Goal: Task Accomplishment & Management: Manage account settings

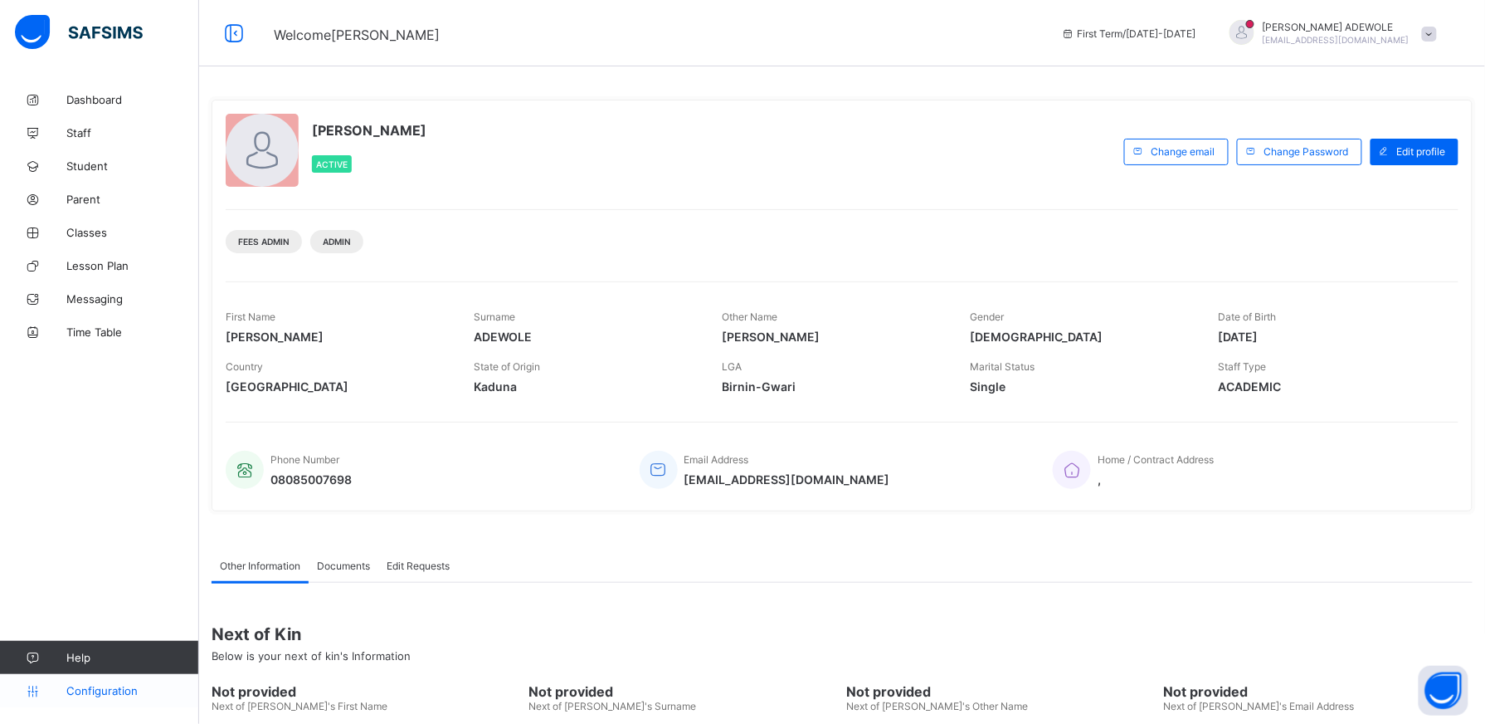
click at [101, 691] on span "Configuration" at bounding box center [132, 690] width 132 height 13
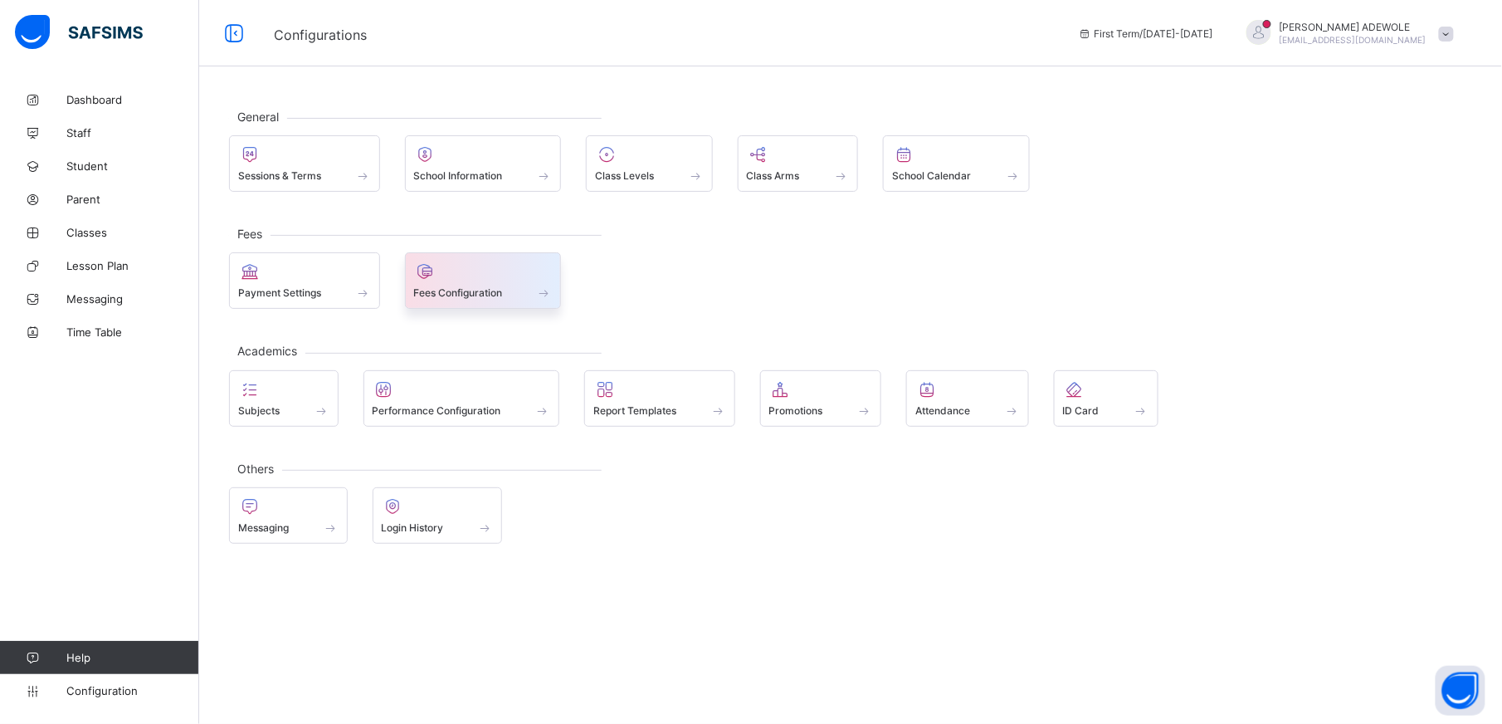
click at [549, 293] on span at bounding box center [544, 292] width 17 height 14
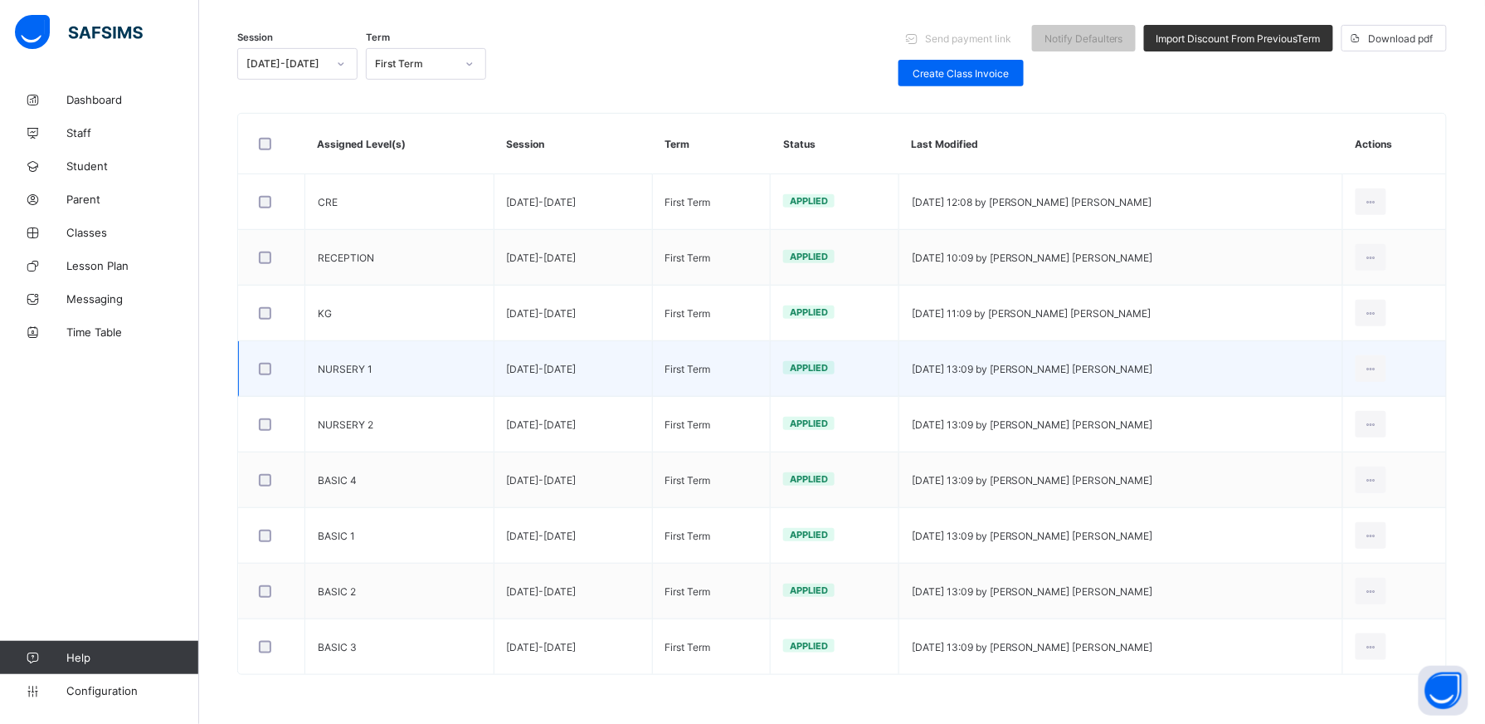
scroll to position [210, 0]
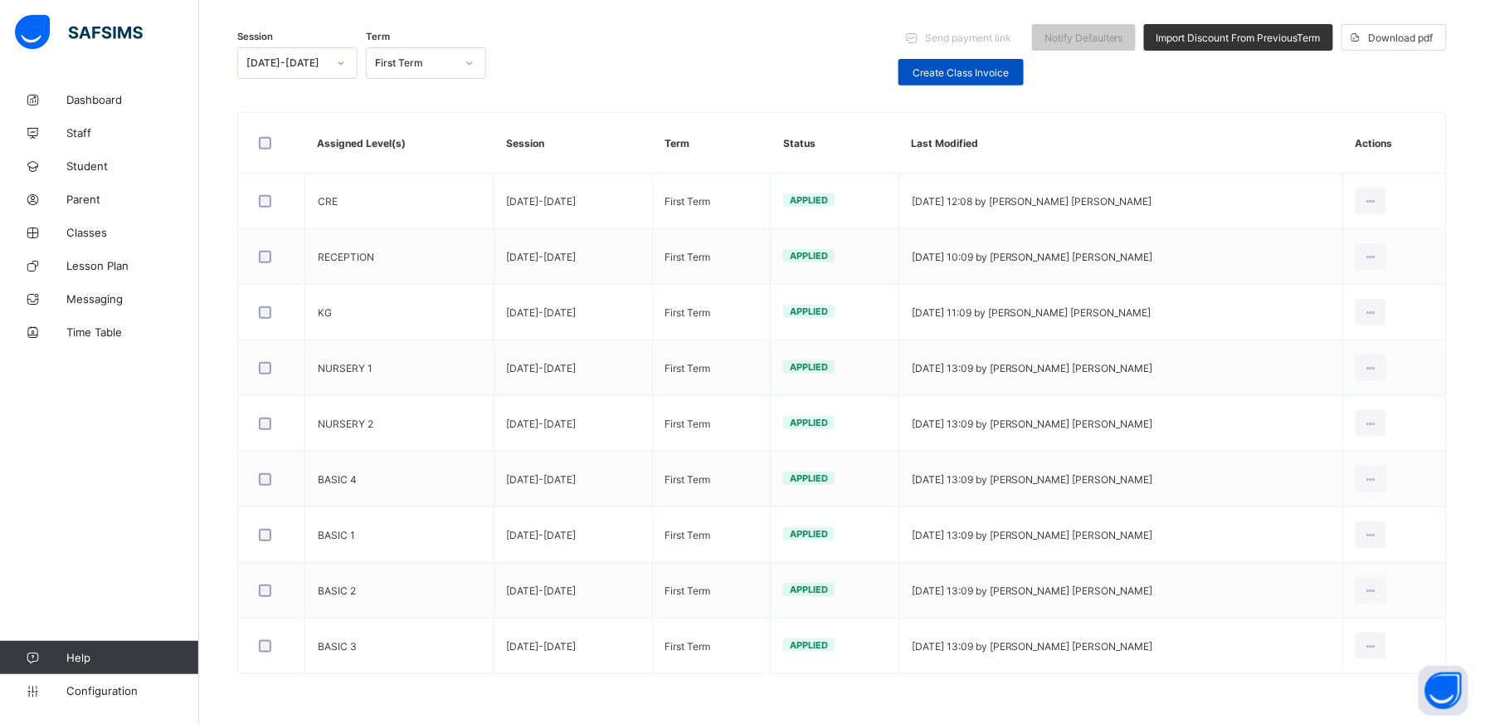
click at [1000, 59] on div "Create Class Invoice" at bounding box center [961, 72] width 125 height 27
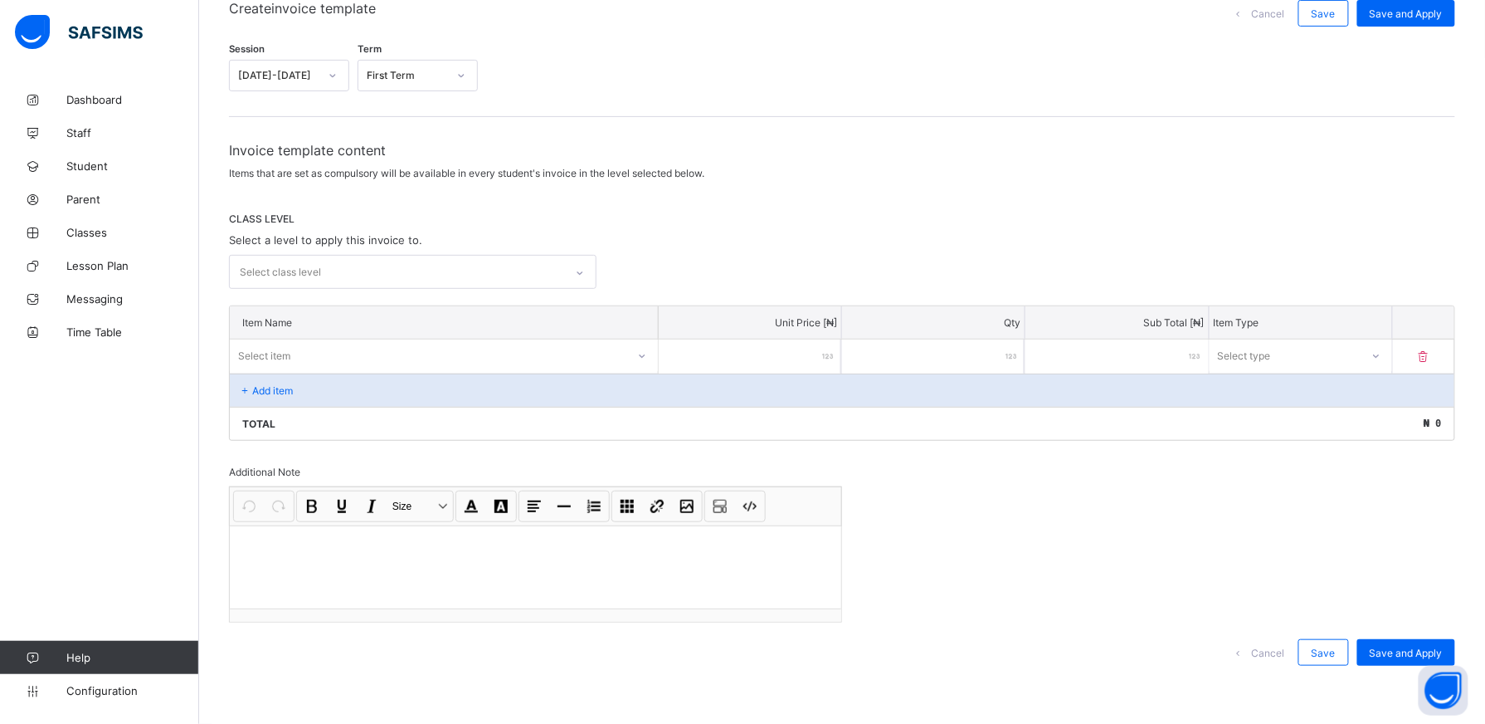
scroll to position [151, 0]
click at [585, 271] on icon at bounding box center [580, 275] width 10 height 17
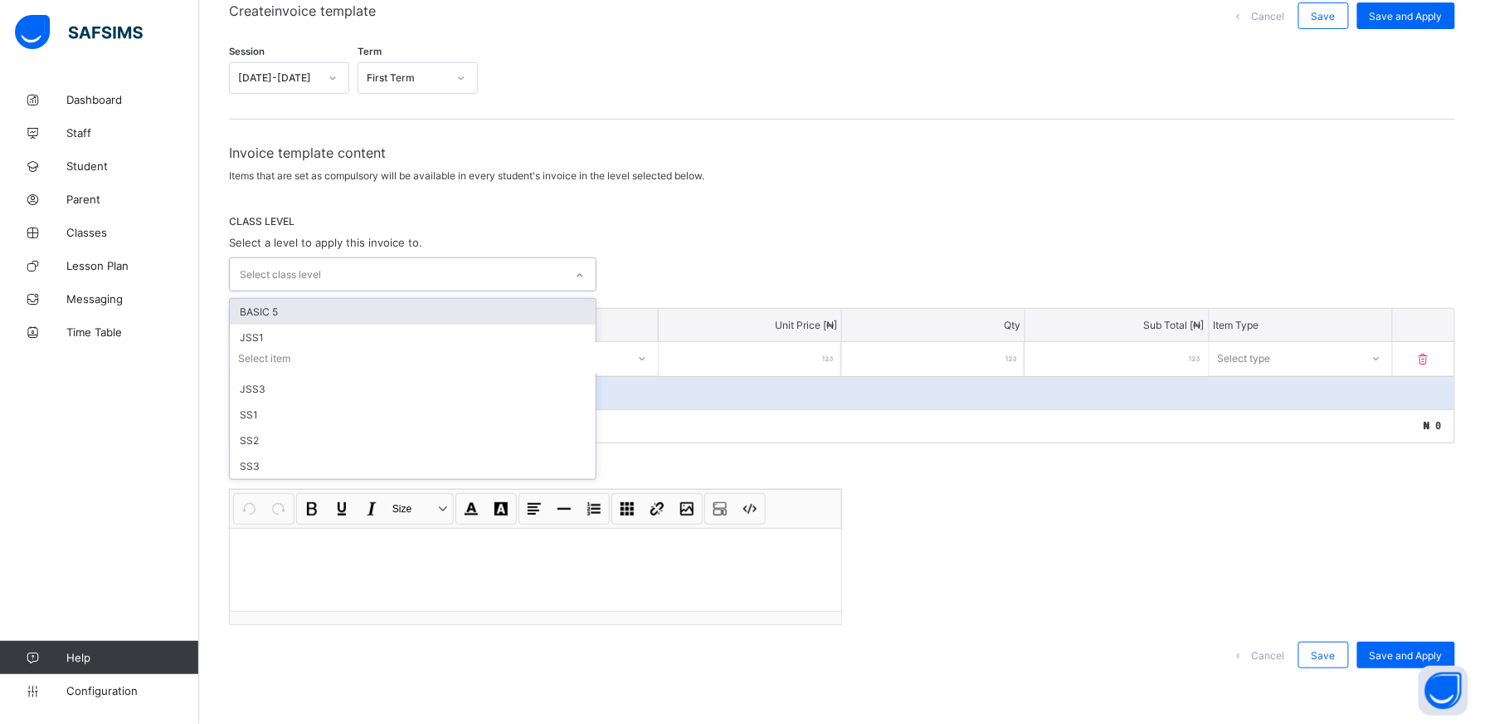
click at [437, 313] on div "BASIC 5" at bounding box center [413, 312] width 366 height 26
click at [592, 272] on icon at bounding box center [588, 278] width 10 height 17
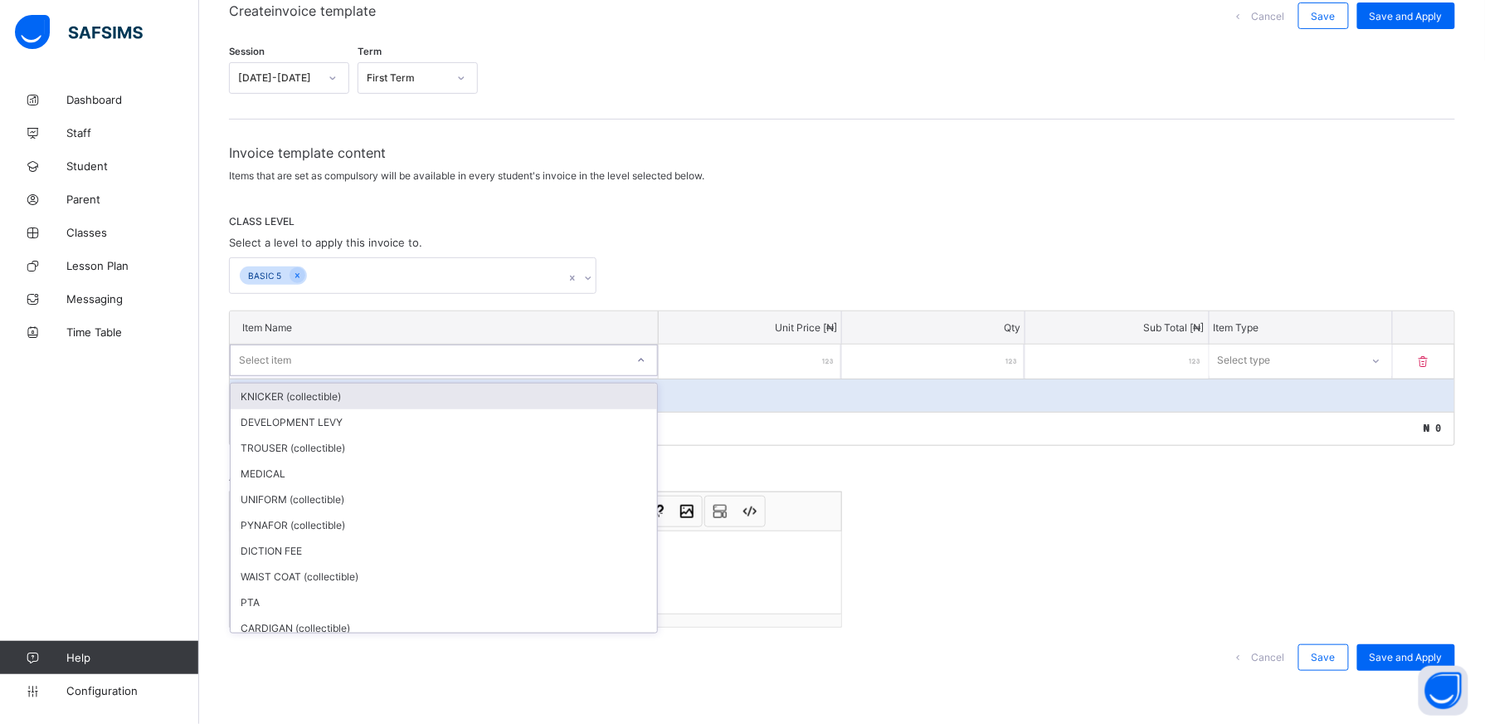
click at [646, 358] on icon at bounding box center [641, 360] width 10 height 17
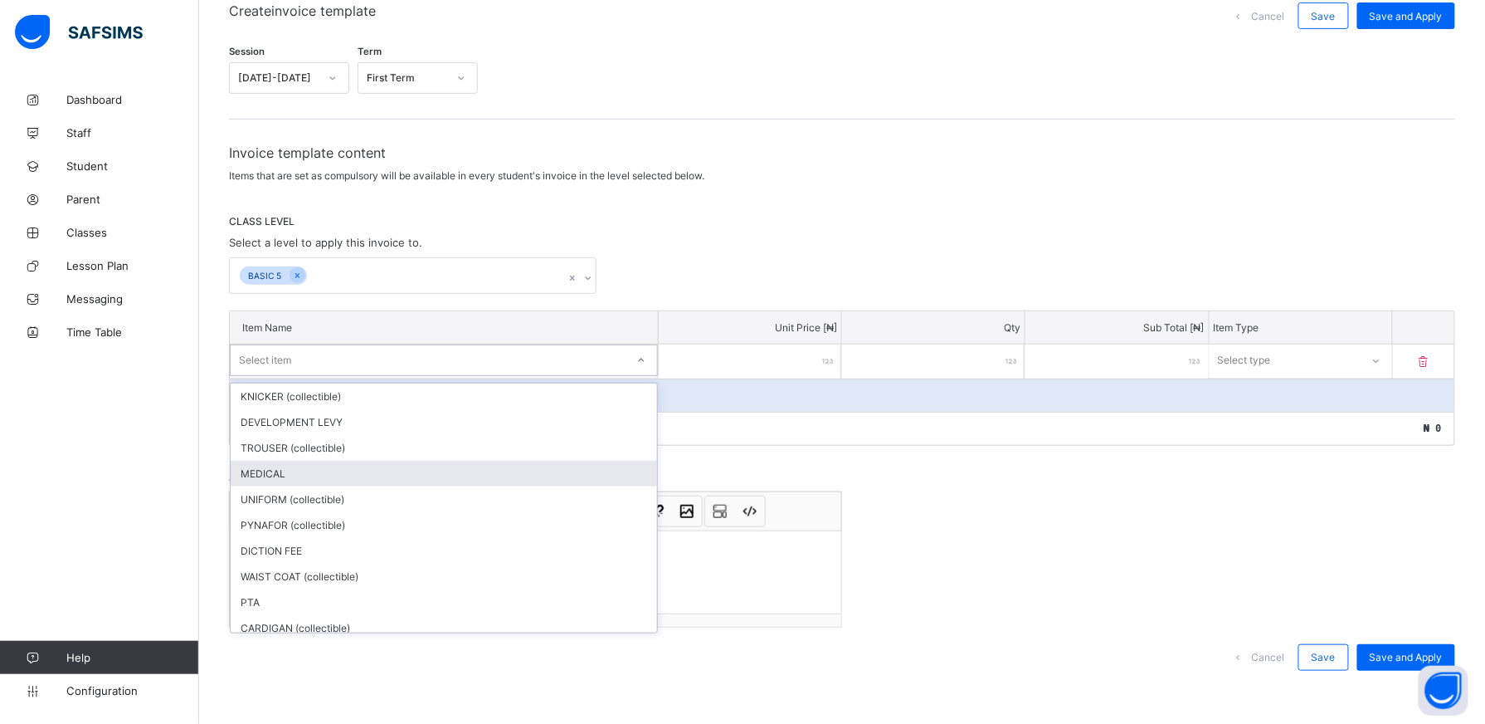
click at [435, 472] on div "MEDICAL" at bounding box center [444, 474] width 427 height 26
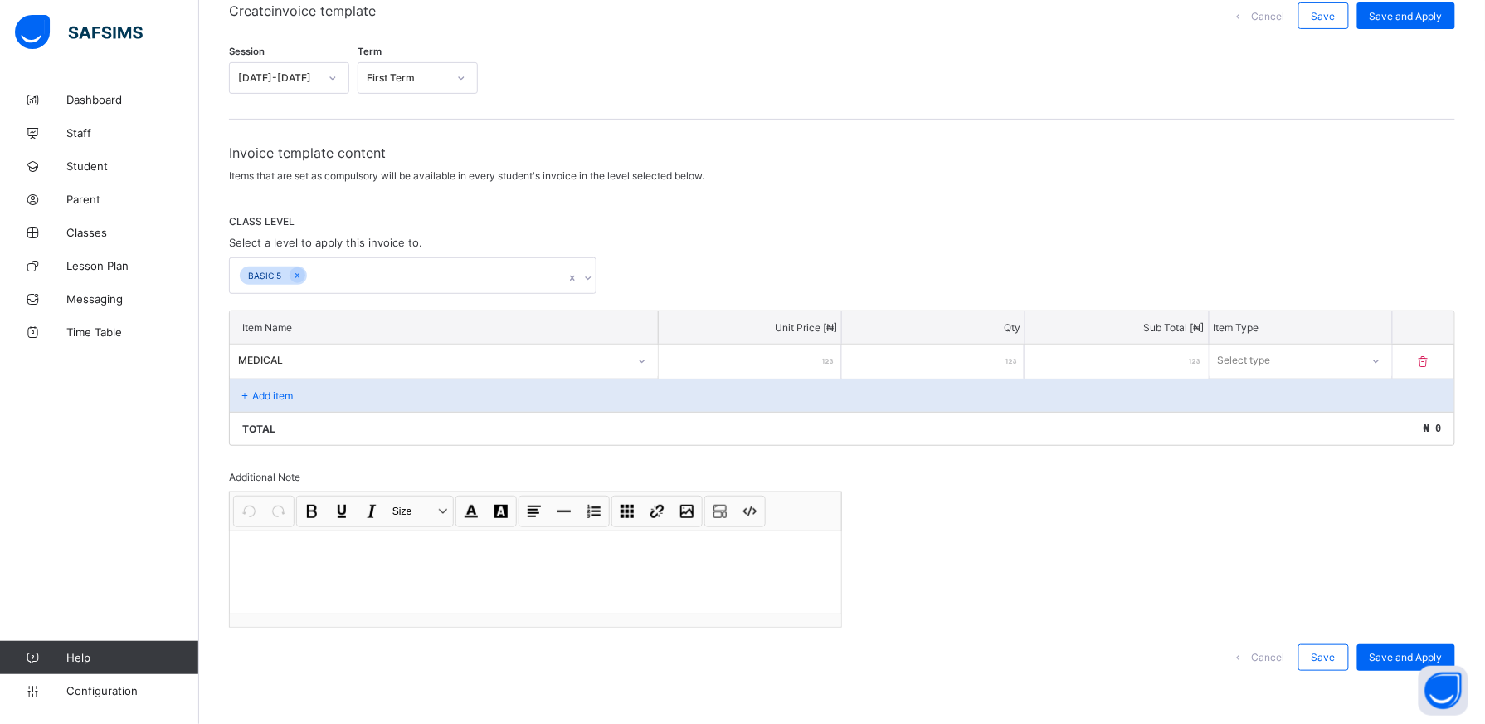
click at [784, 353] on input "number" at bounding box center [750, 361] width 183 height 34
type input "*"
type input "**"
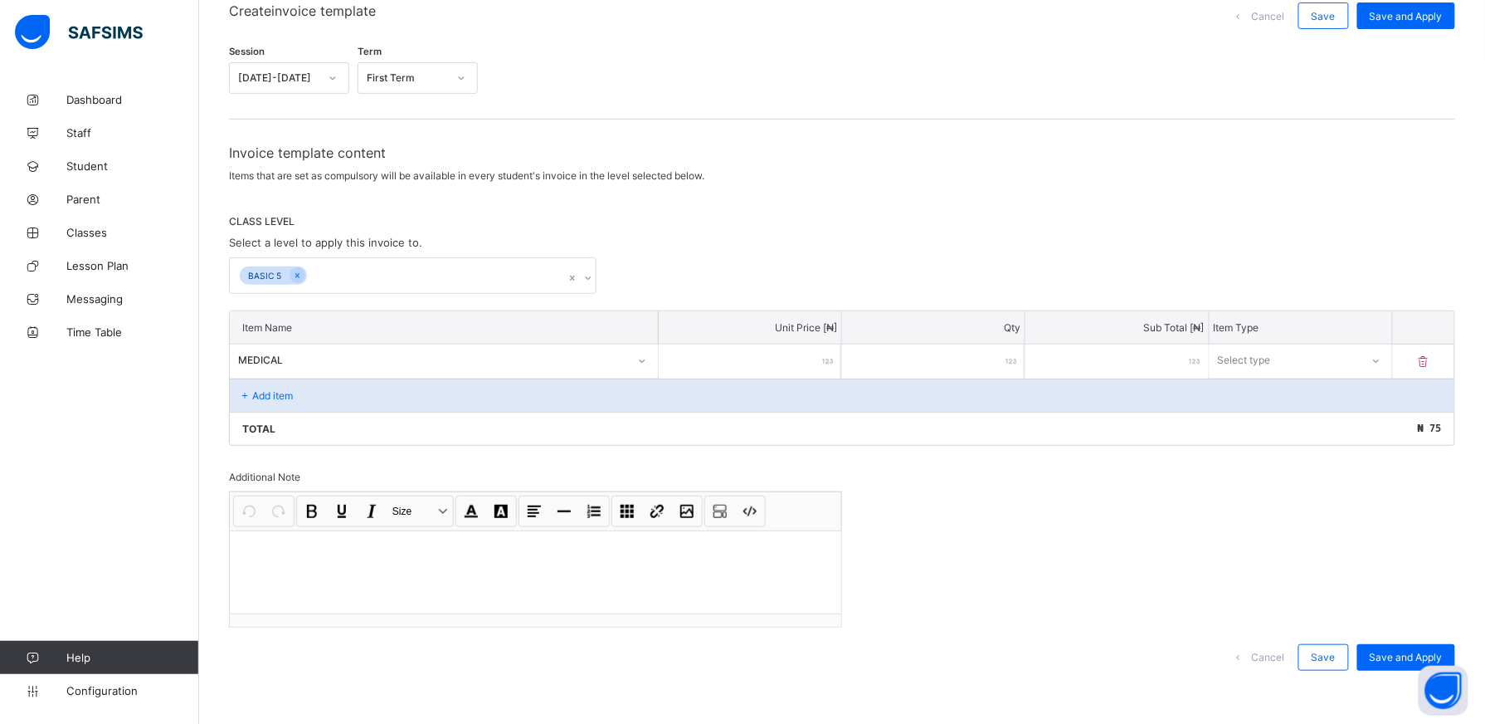
type input "***"
click at [1382, 360] on icon at bounding box center [1377, 361] width 10 height 17
click at [1388, 393] on div "Compulsory" at bounding box center [1301, 396] width 181 height 26
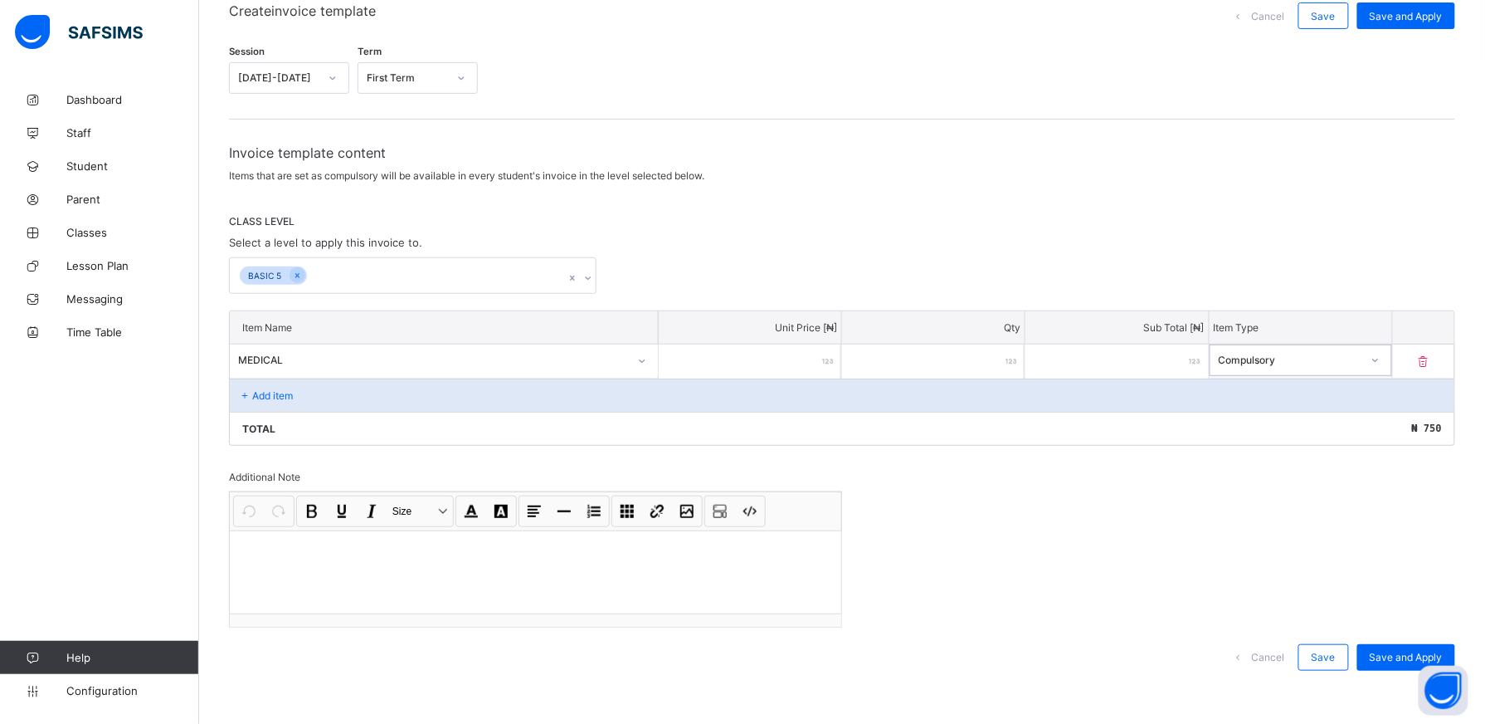
click at [326, 396] on div "Add item" at bounding box center [842, 394] width 1225 height 33
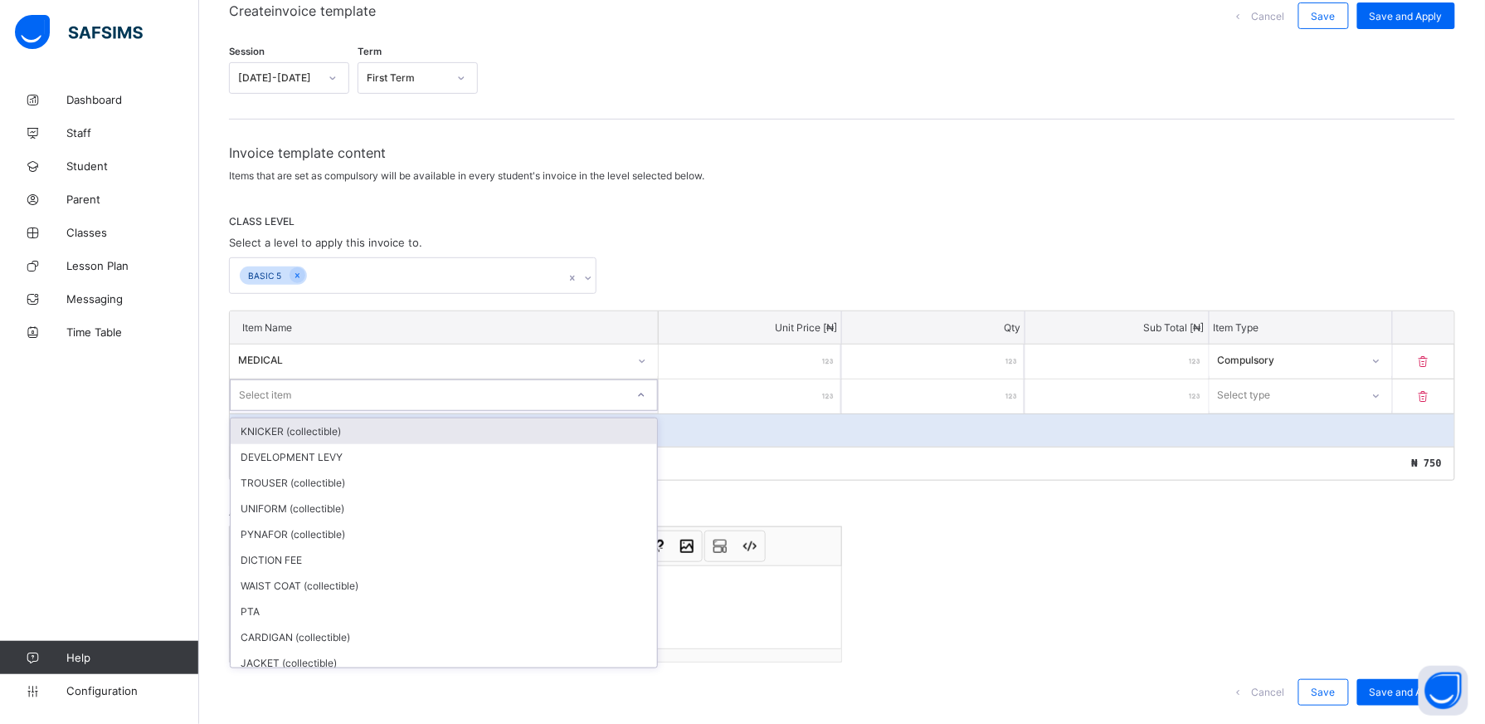
click at [646, 392] on icon at bounding box center [641, 395] width 10 height 17
click at [647, 386] on div at bounding box center [641, 395] width 28 height 27
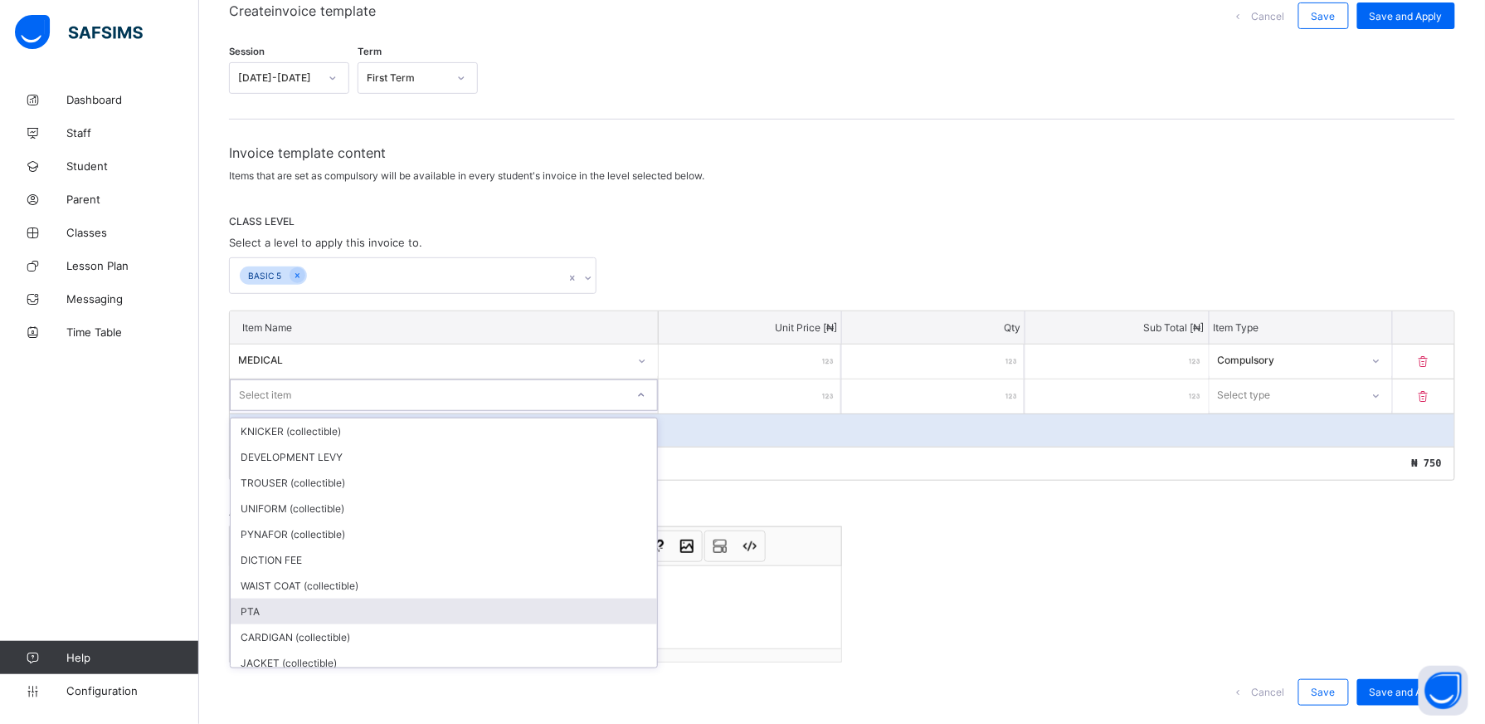
click at [553, 607] on div "PTA" at bounding box center [444, 611] width 427 height 26
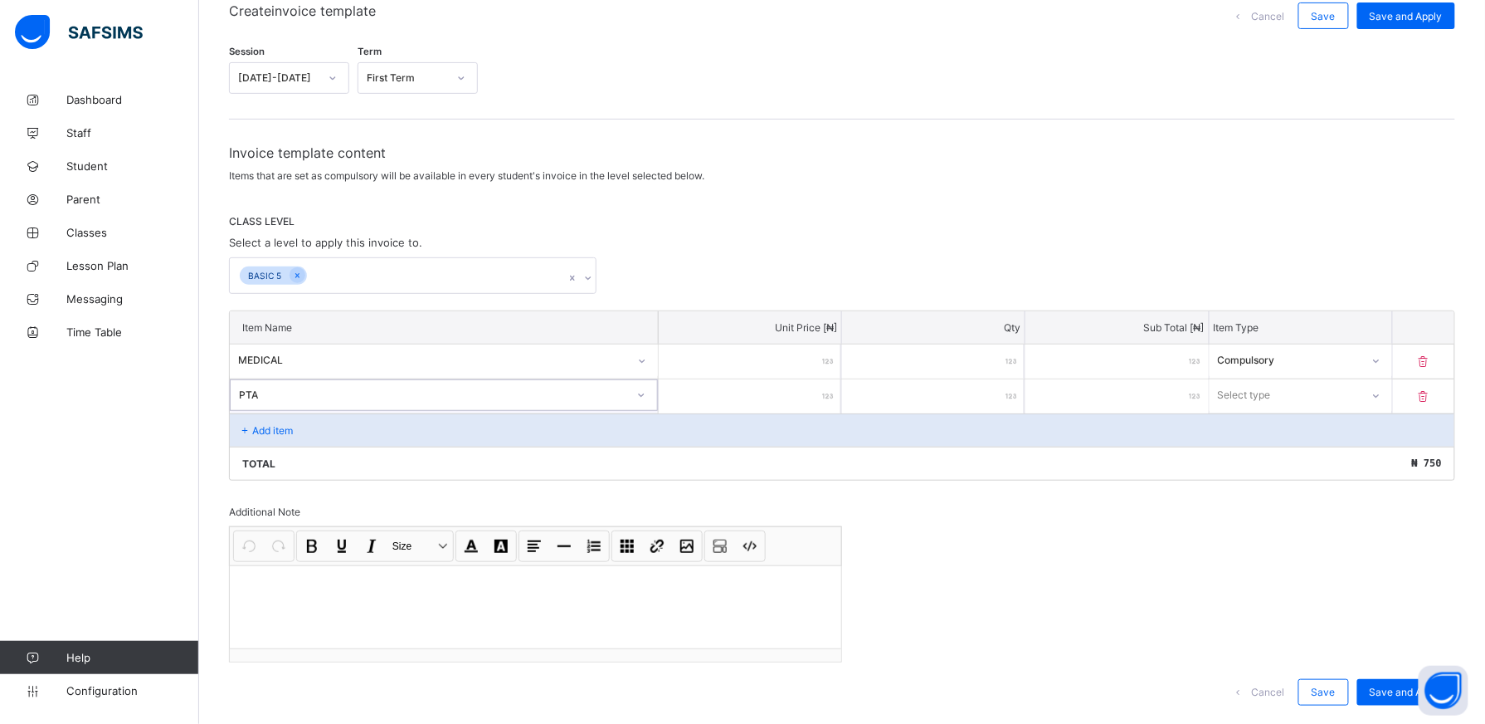
click at [805, 393] on input "number" at bounding box center [750, 396] width 183 height 34
type input "*"
type input "**"
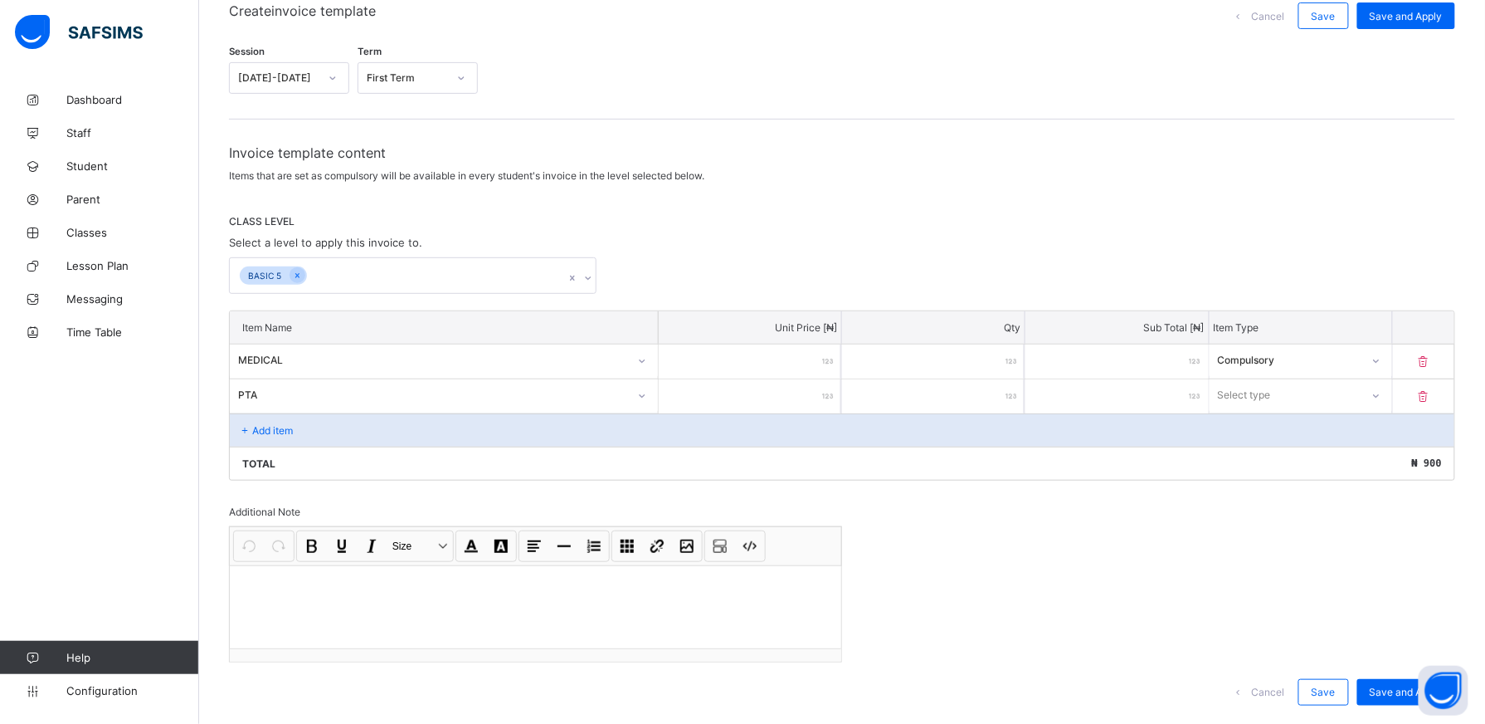
type input "****"
click at [1381, 393] on icon at bounding box center [1376, 395] width 10 height 17
click at [1324, 436] on div "Compulsory" at bounding box center [1301, 431] width 181 height 26
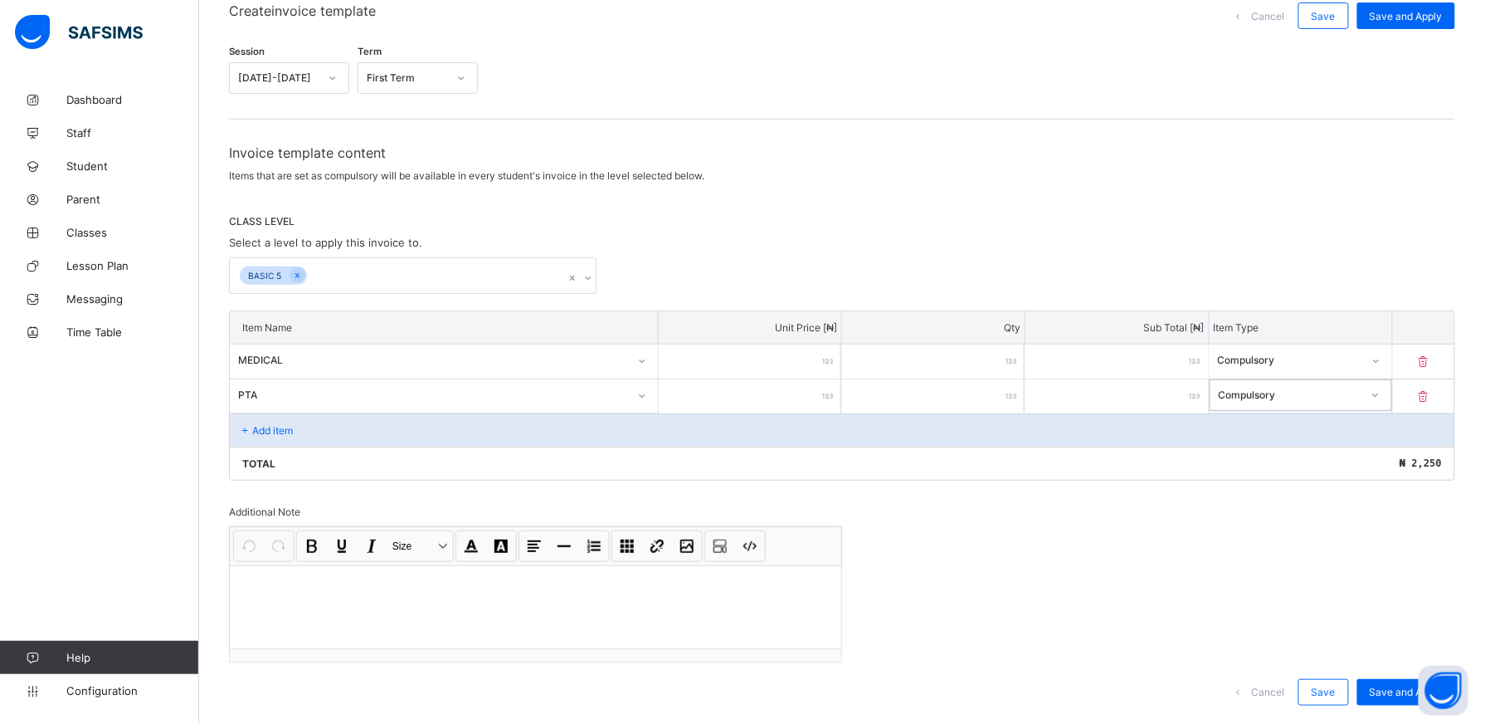
click at [309, 423] on div "Add item" at bounding box center [842, 429] width 1225 height 33
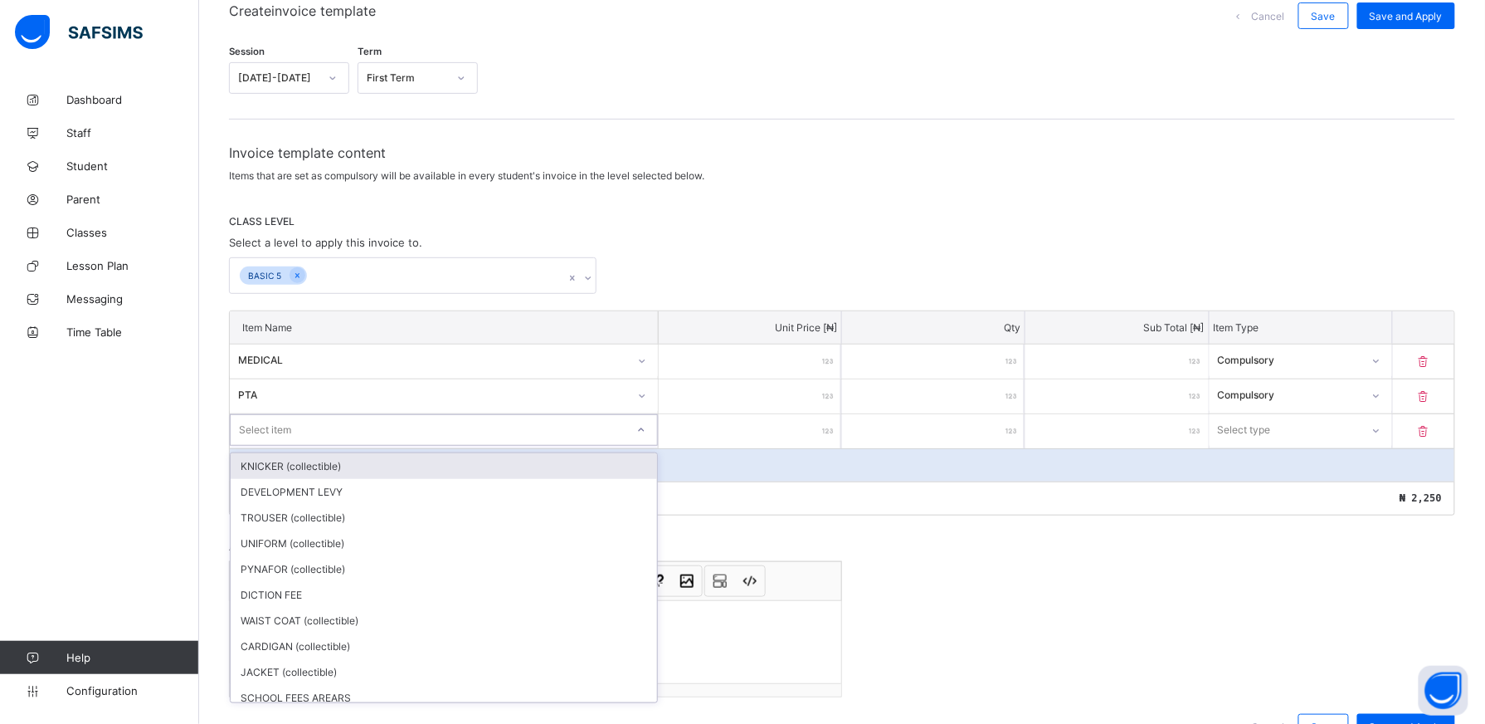
click at [646, 427] on icon at bounding box center [641, 430] width 10 height 17
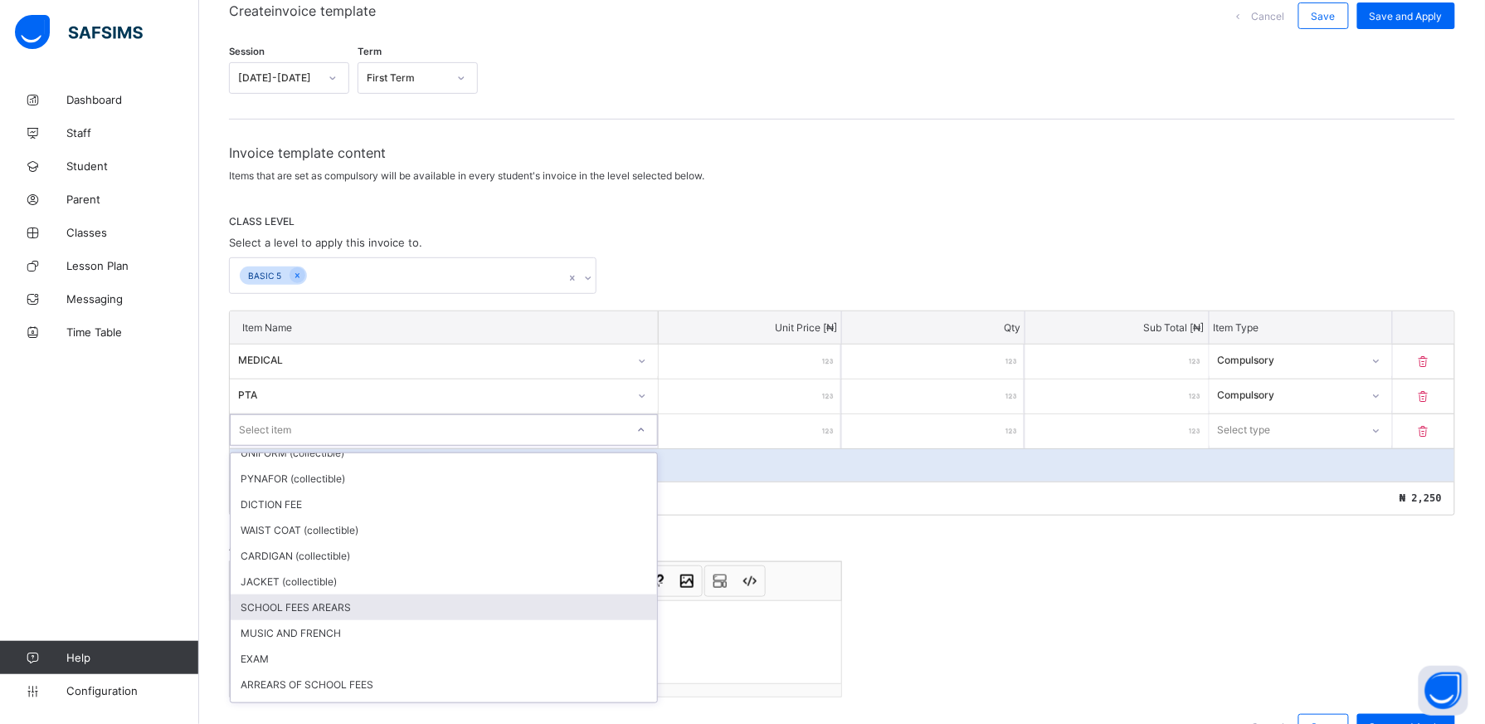
scroll to position [93, 0]
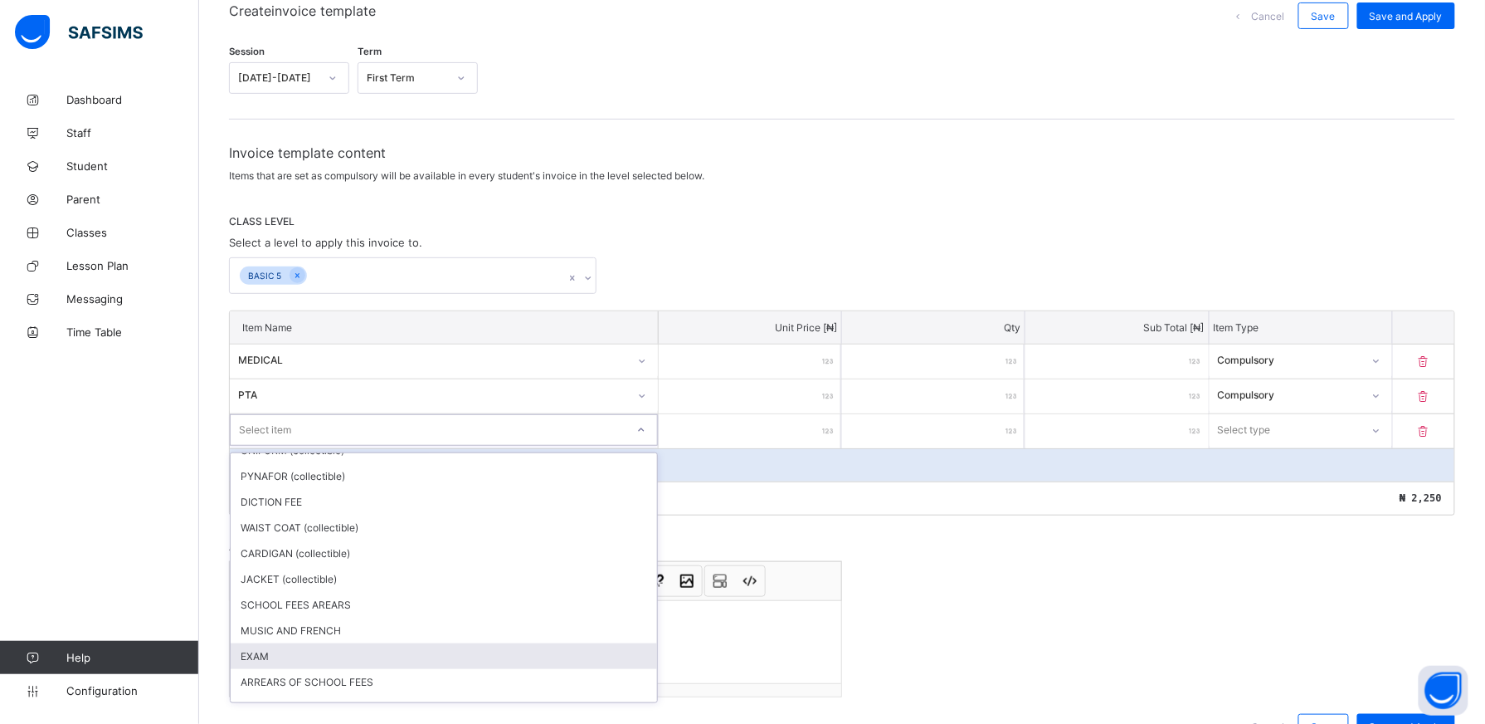
click at [326, 652] on div "EXAM" at bounding box center [444, 656] width 427 height 26
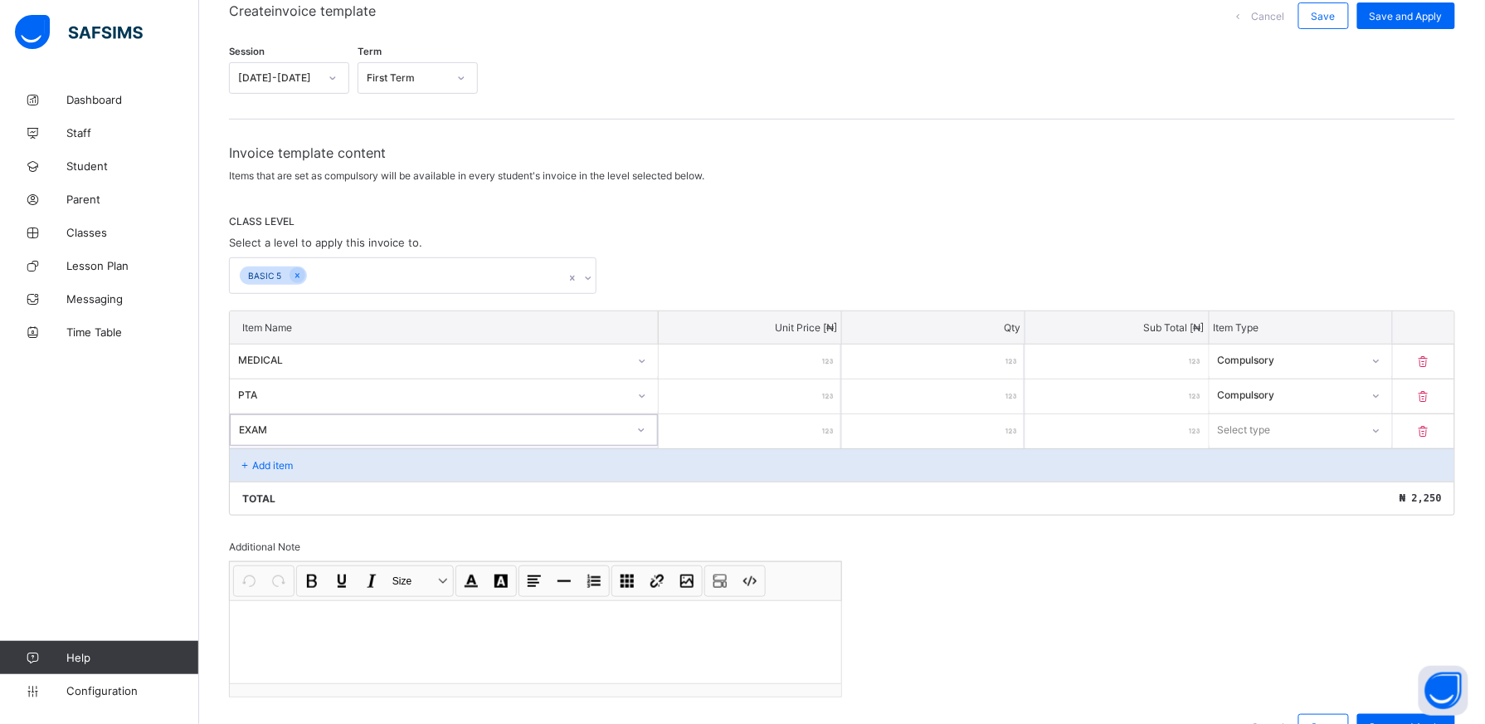
click at [817, 423] on input "number" at bounding box center [750, 431] width 183 height 34
type input "*"
type input "****"
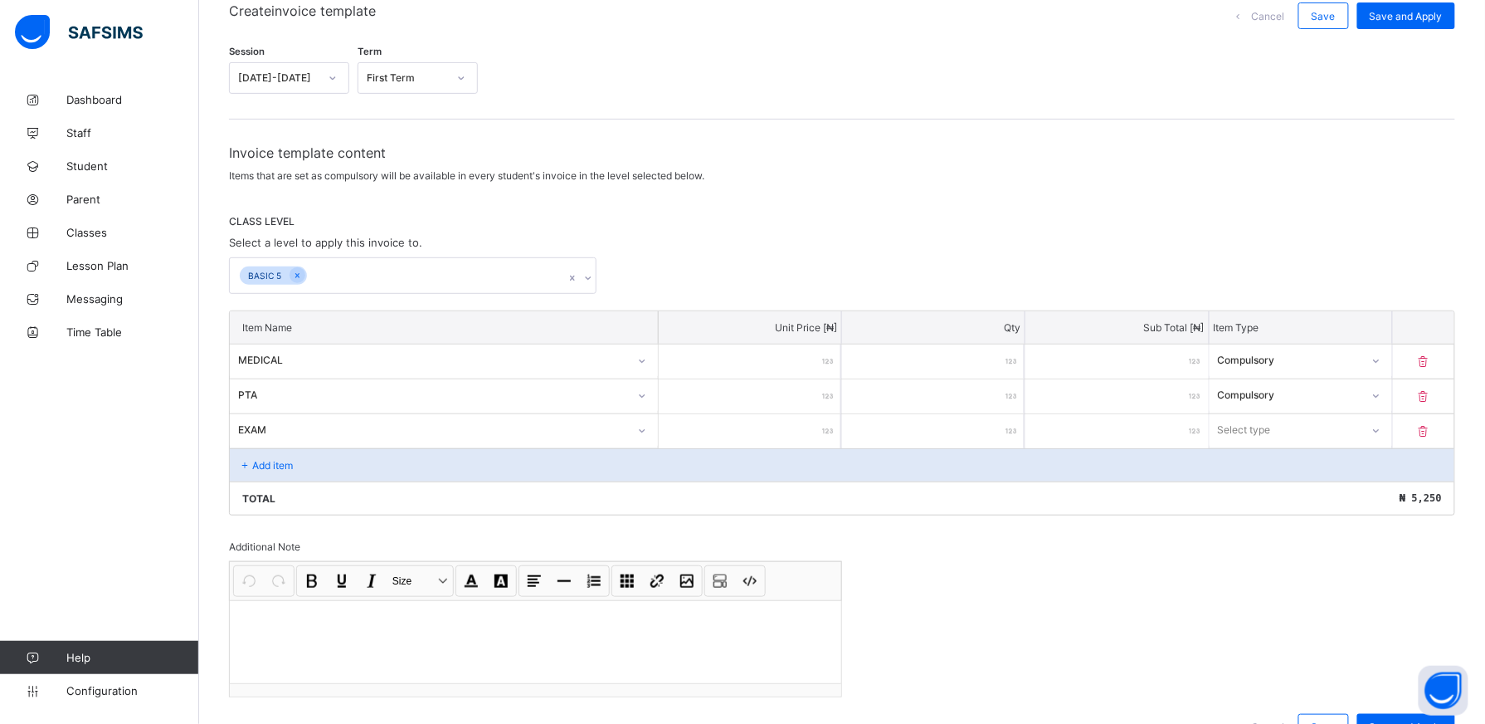
type input "****"
click at [1391, 426] on div at bounding box center [1377, 430] width 28 height 27
click at [1382, 428] on icon at bounding box center [1377, 430] width 10 height 17
click at [1381, 458] on div "Compulsory" at bounding box center [1301, 466] width 181 height 26
click at [292, 453] on div "Add item" at bounding box center [842, 464] width 1225 height 33
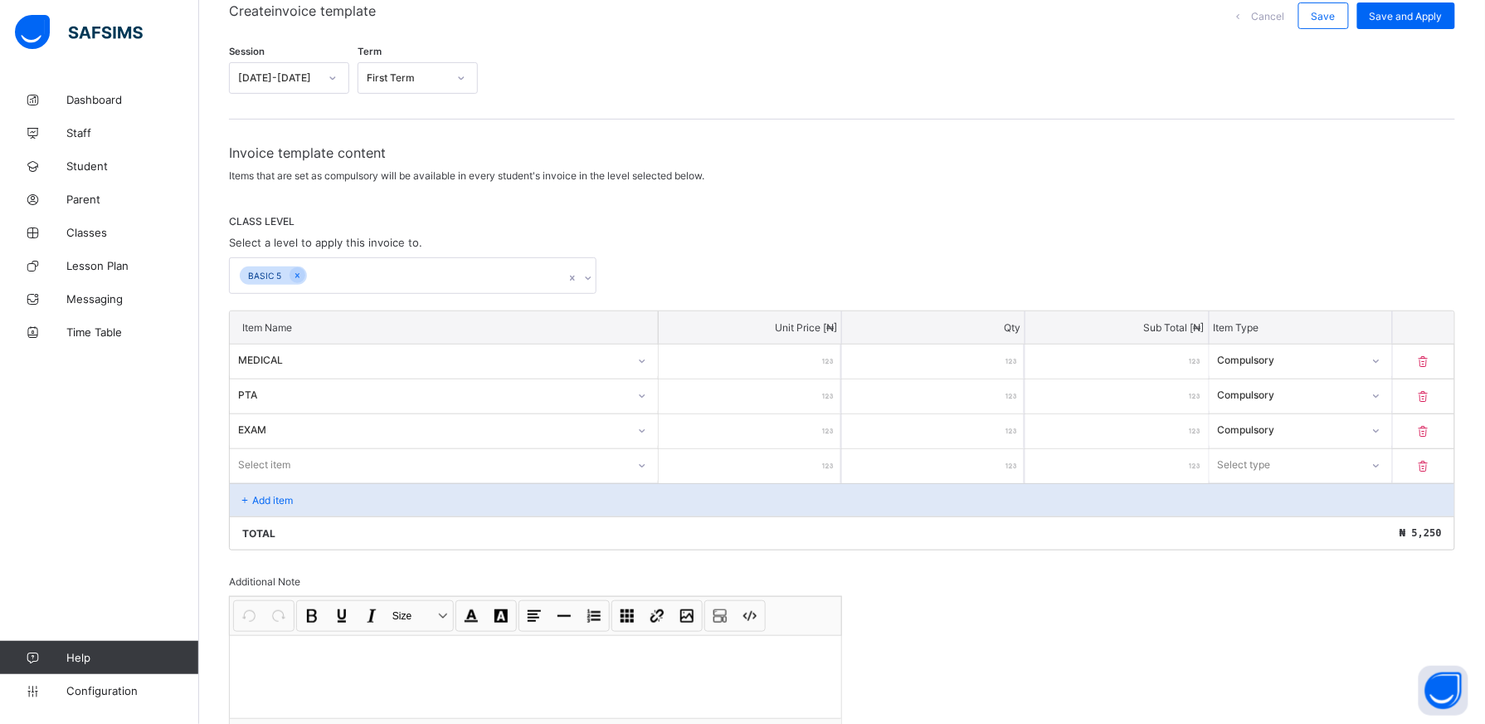
click at [647, 462] on icon at bounding box center [642, 465] width 10 height 17
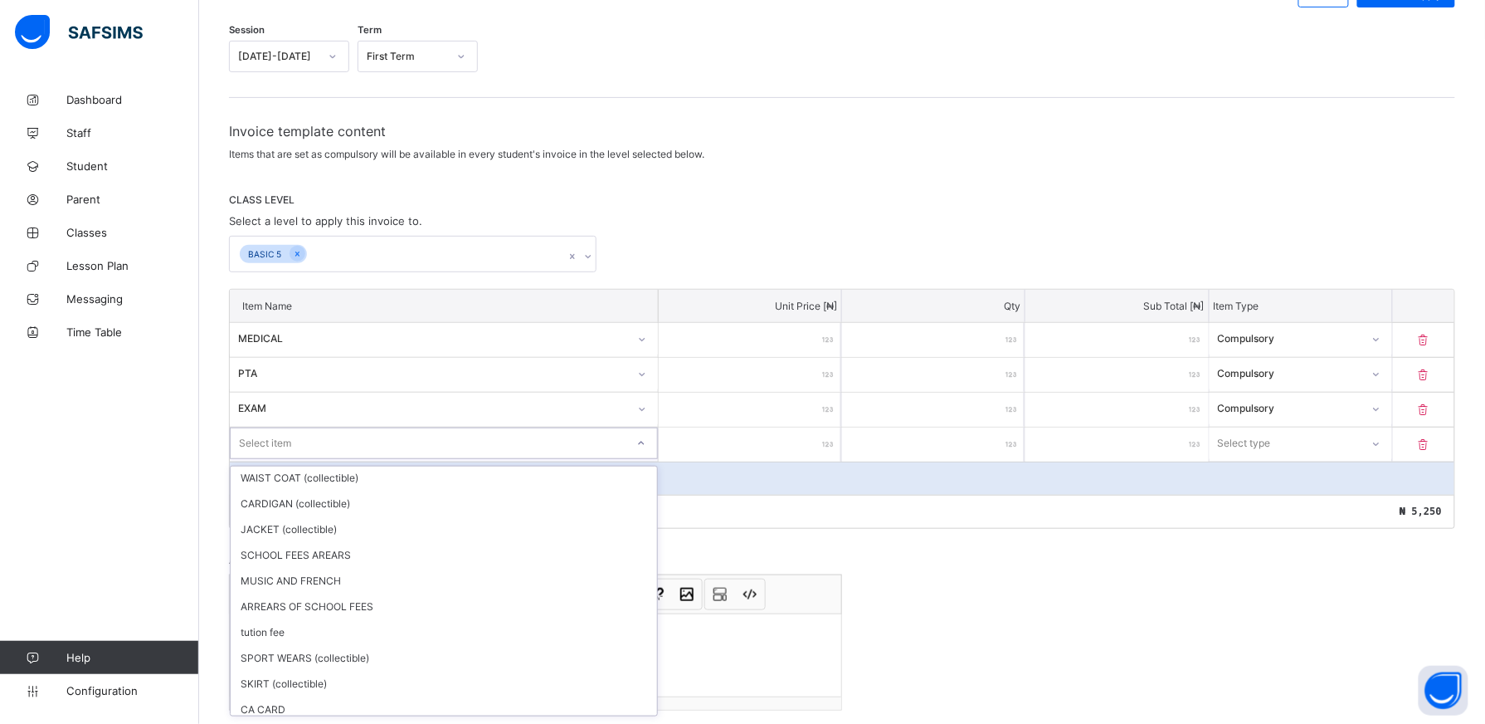
scroll to position [187, 0]
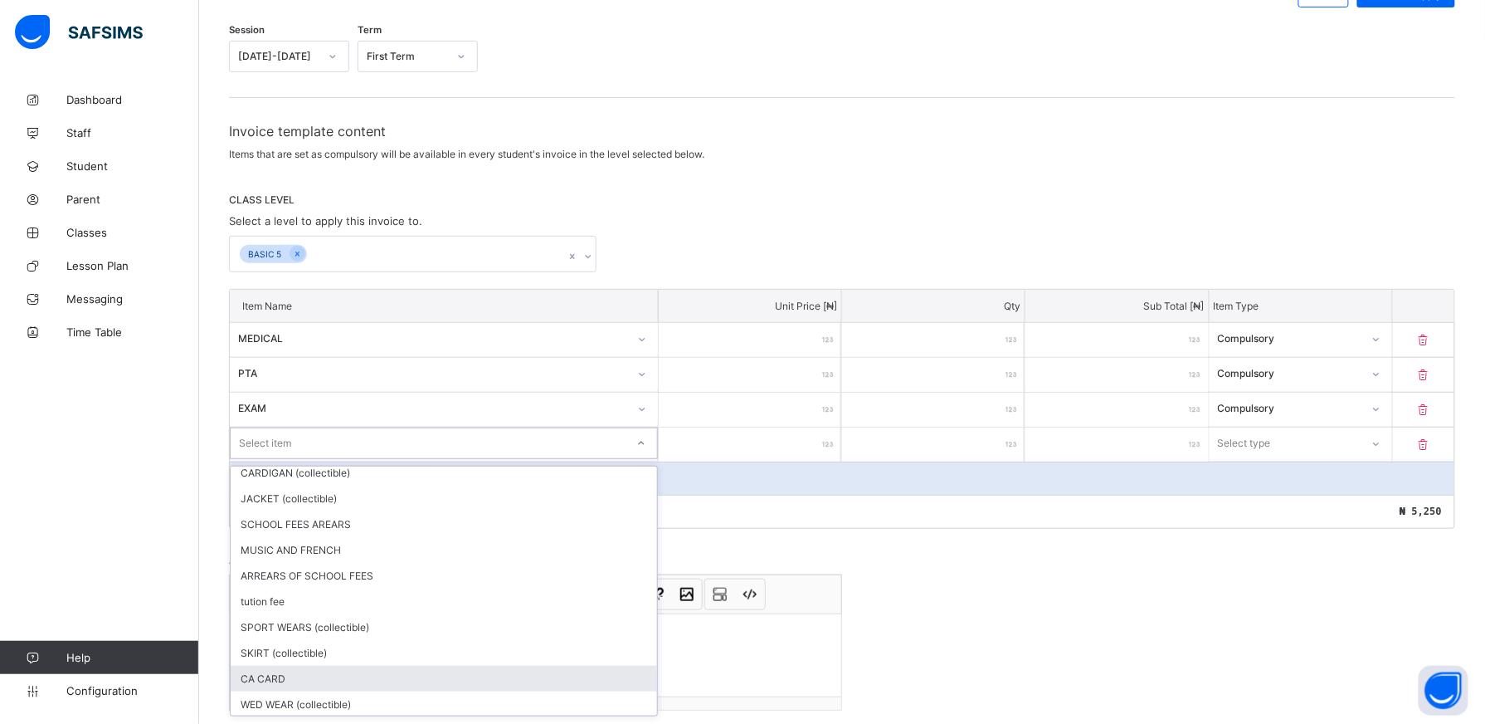
click at [482, 677] on div "CA CARD" at bounding box center [444, 679] width 427 height 26
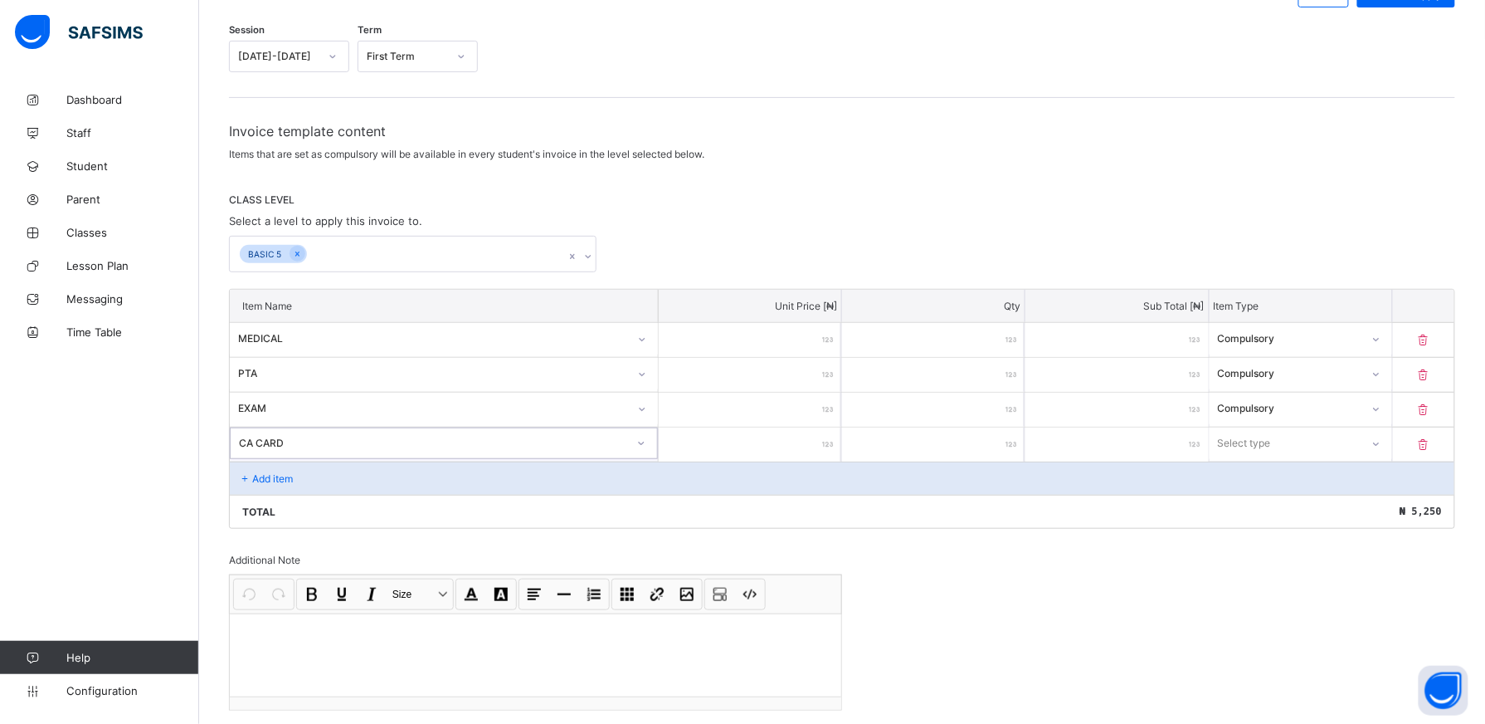
click at [815, 430] on input "number" at bounding box center [750, 444] width 183 height 34
type input "**"
type input "****"
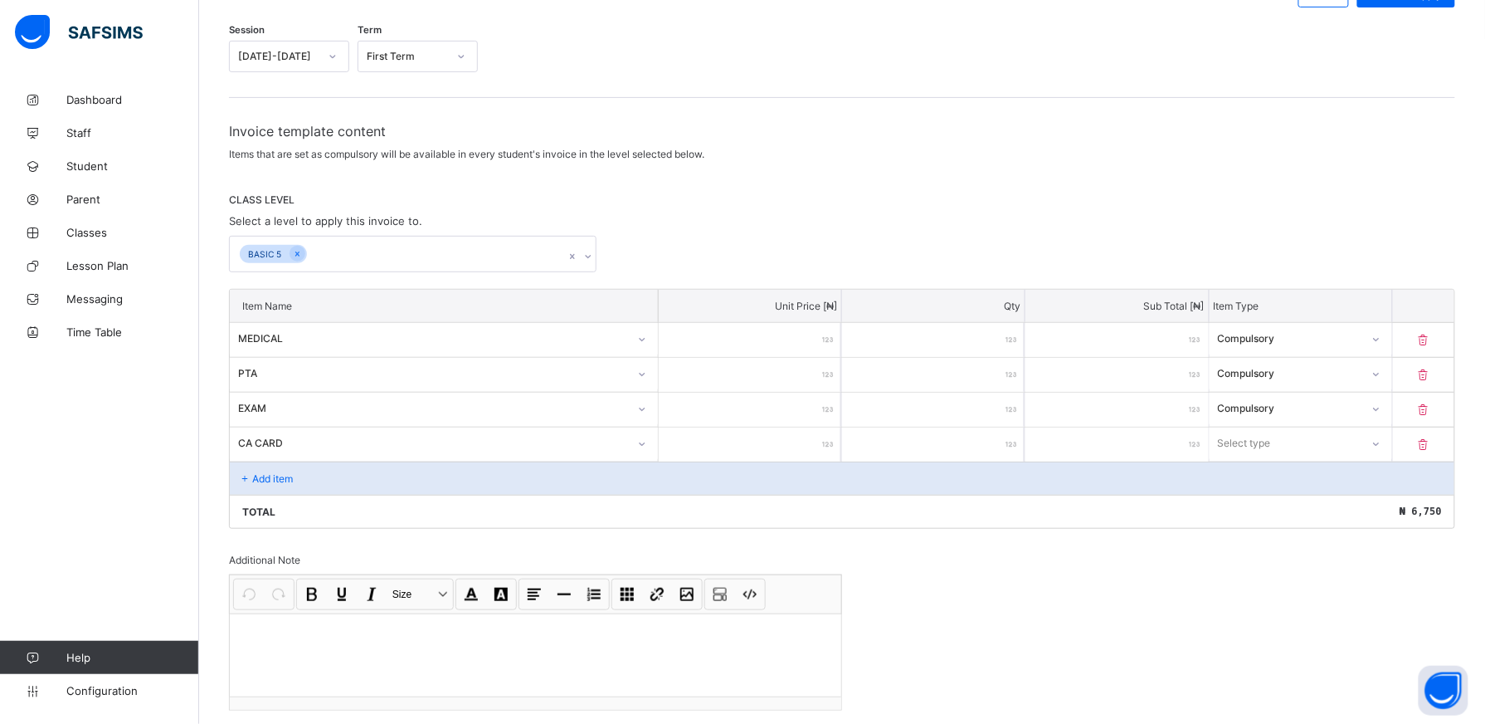
type input "****"
click at [1390, 448] on div at bounding box center [1376, 443] width 28 height 27
click at [1365, 466] on div "Compulsory Optional" at bounding box center [1301, 492] width 183 height 53
click at [379, 472] on div "Add item" at bounding box center [842, 477] width 1225 height 33
click at [346, 470] on div "Add item" at bounding box center [842, 477] width 1225 height 33
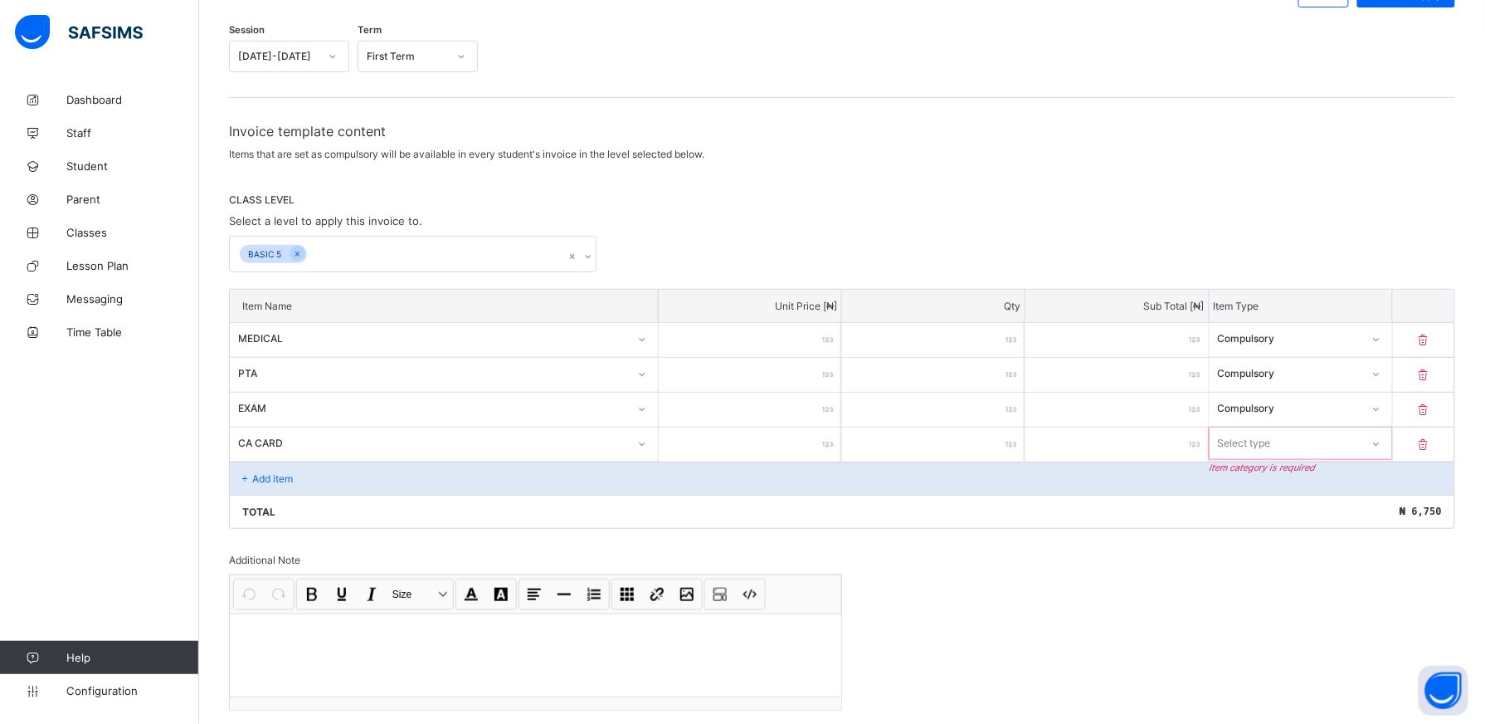
click at [346, 470] on div "Add item" at bounding box center [842, 477] width 1225 height 33
click at [1380, 445] on icon at bounding box center [1377, 443] width 6 height 3
click at [1281, 480] on div "Compulsory" at bounding box center [1301, 479] width 181 height 26
click at [322, 482] on div "Add item" at bounding box center [842, 477] width 1225 height 33
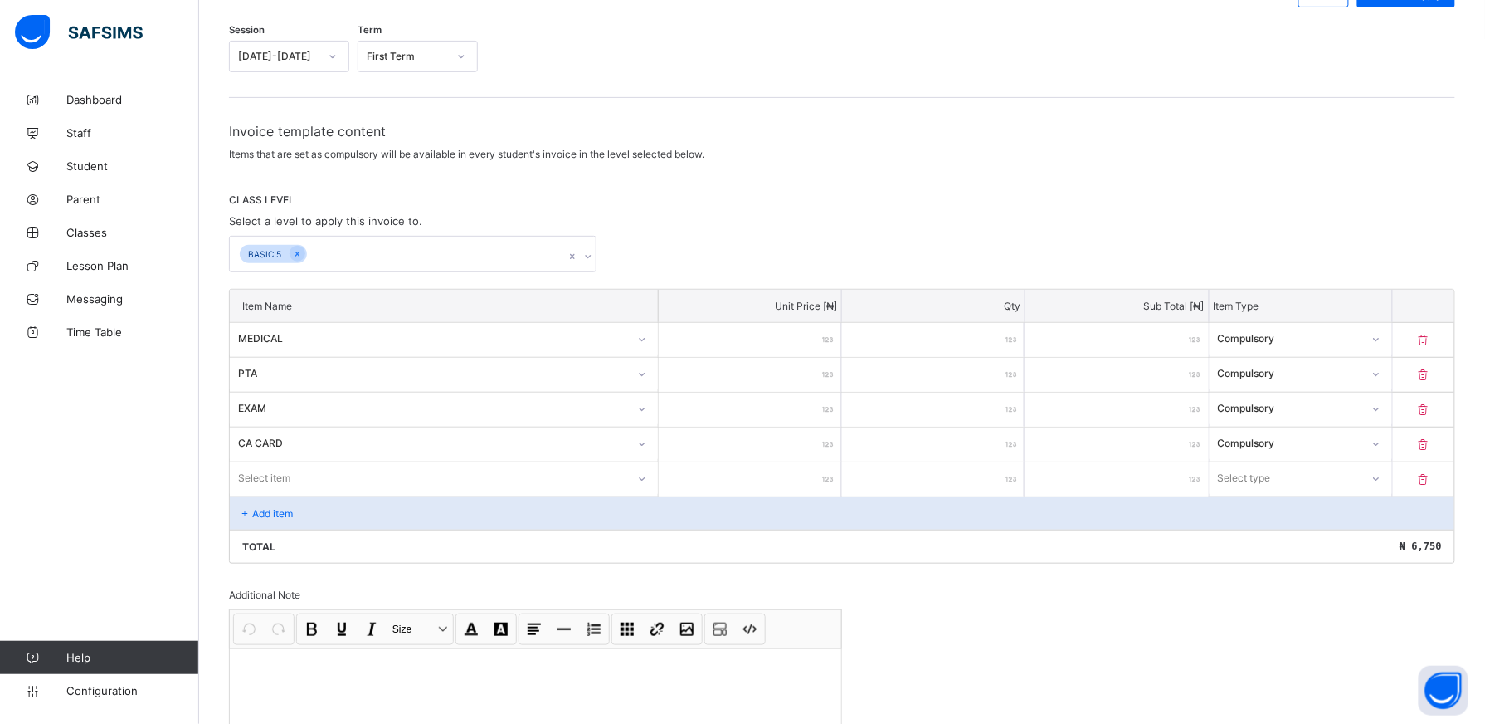
click at [649, 479] on div "Item Name Unit Price [ ₦ ] Qty Sub Total [ ₦ ] Item Type MEDICAL *** * *** Comp…" at bounding box center [842, 426] width 1227 height 275
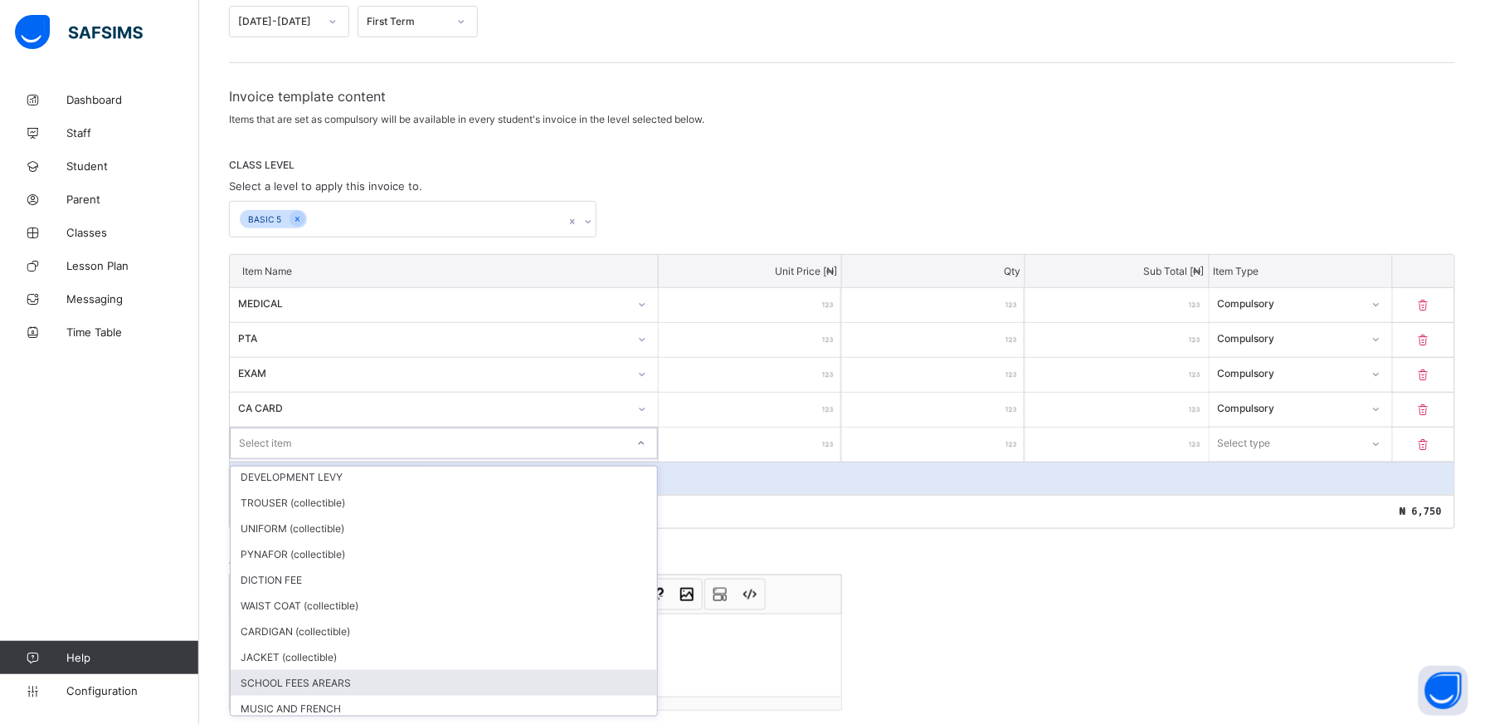
scroll to position [31, 0]
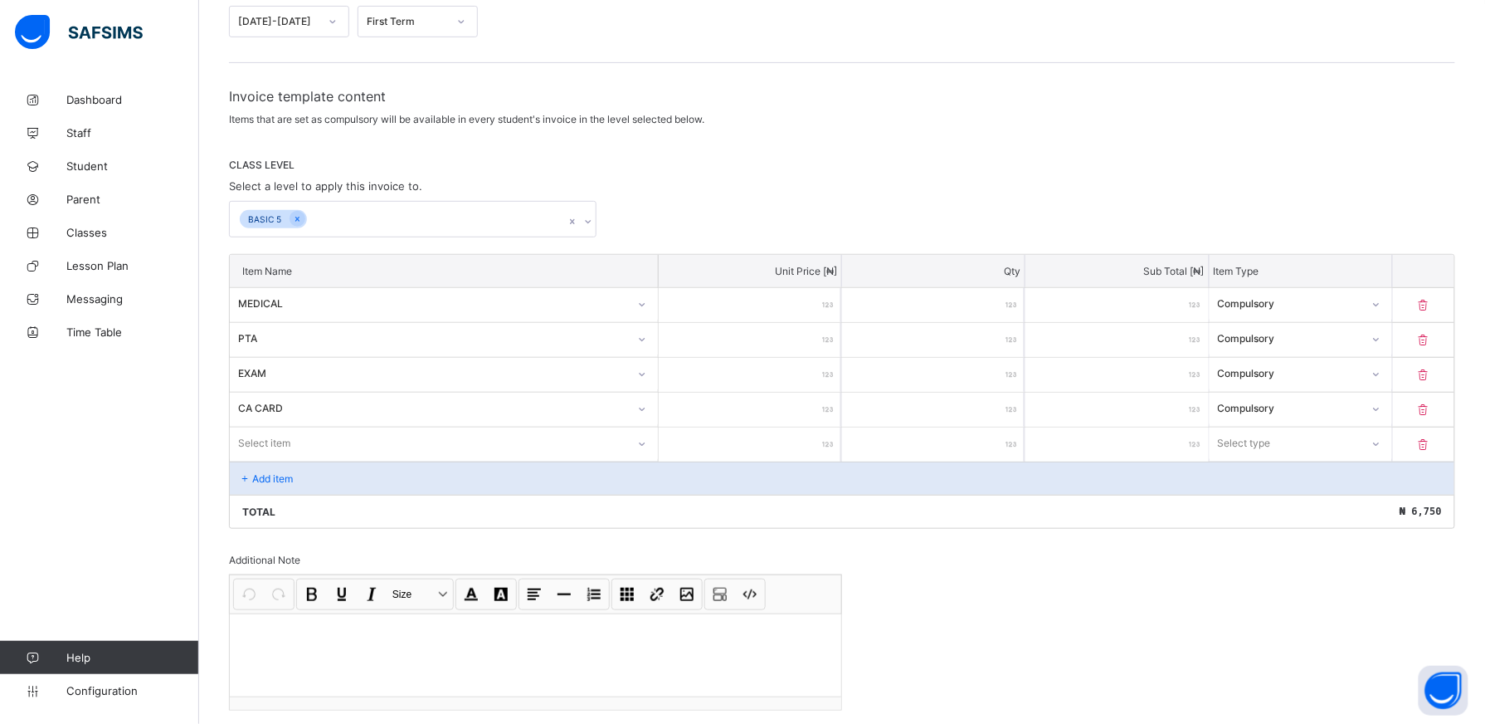
click at [1230, 257] on div "Item Type" at bounding box center [1301, 271] width 183 height 32
click at [359, 483] on div "Add item" at bounding box center [842, 477] width 1225 height 33
click at [647, 446] on icon at bounding box center [642, 444] width 10 height 17
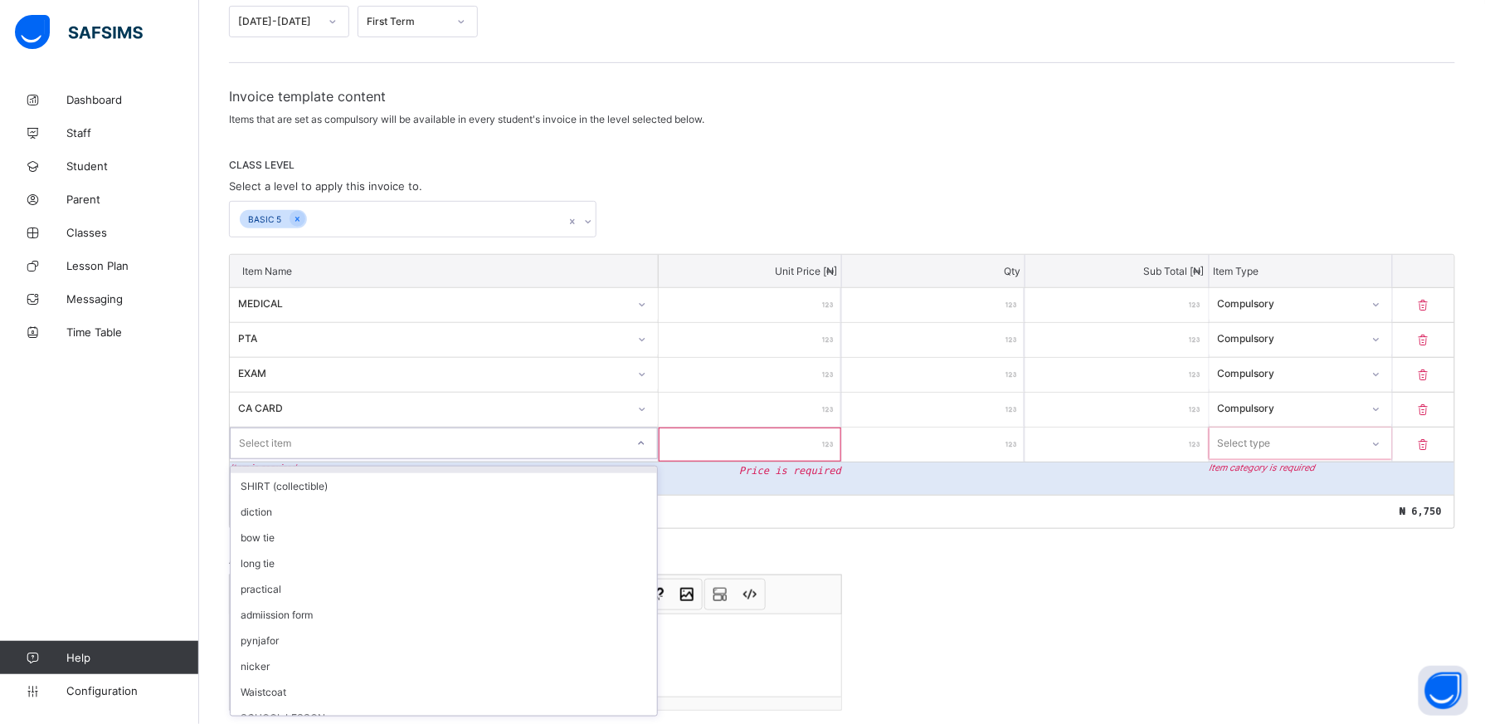
scroll to position [412, 0]
click at [559, 707] on div "SCHOOL LESSON" at bounding box center [444, 710] width 427 height 26
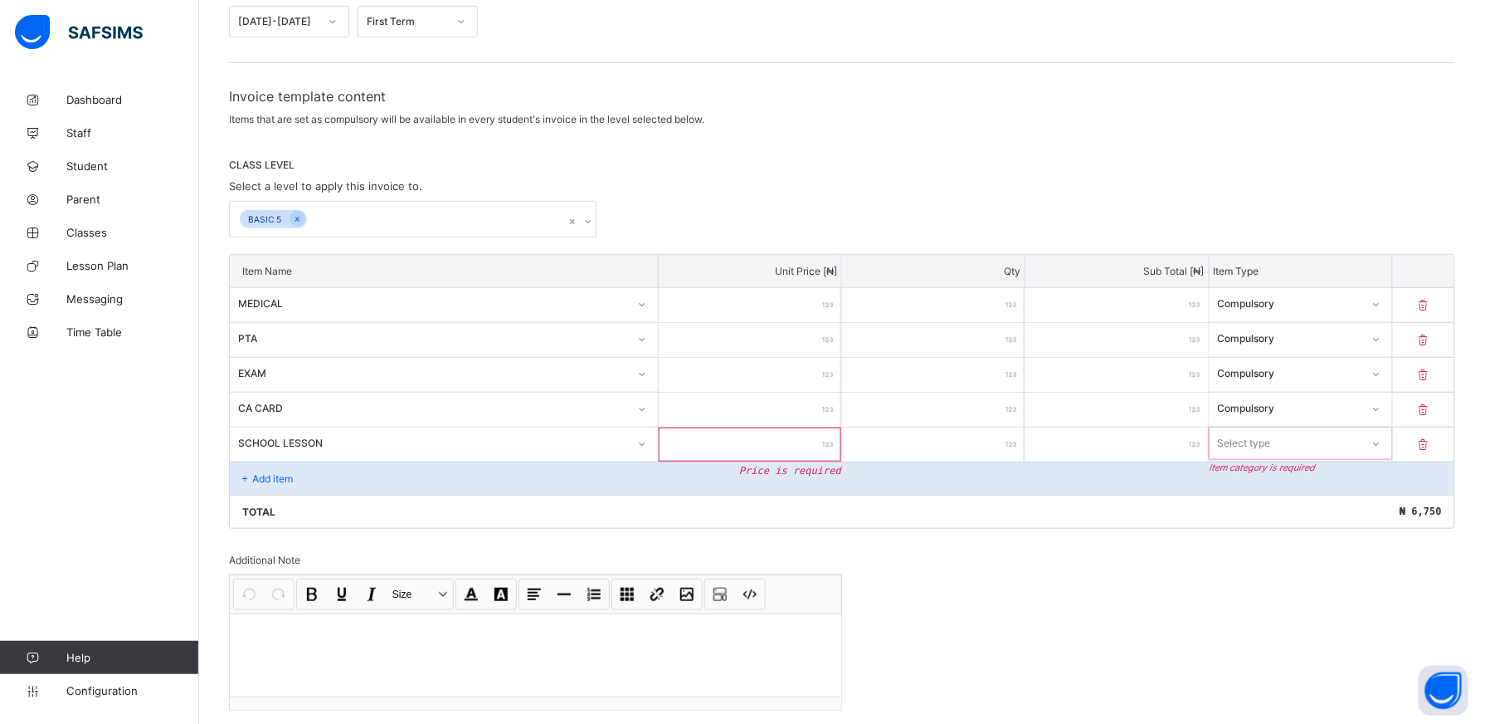
click at [814, 446] on input "number" at bounding box center [750, 444] width 183 height 34
type input "*"
type input "****"
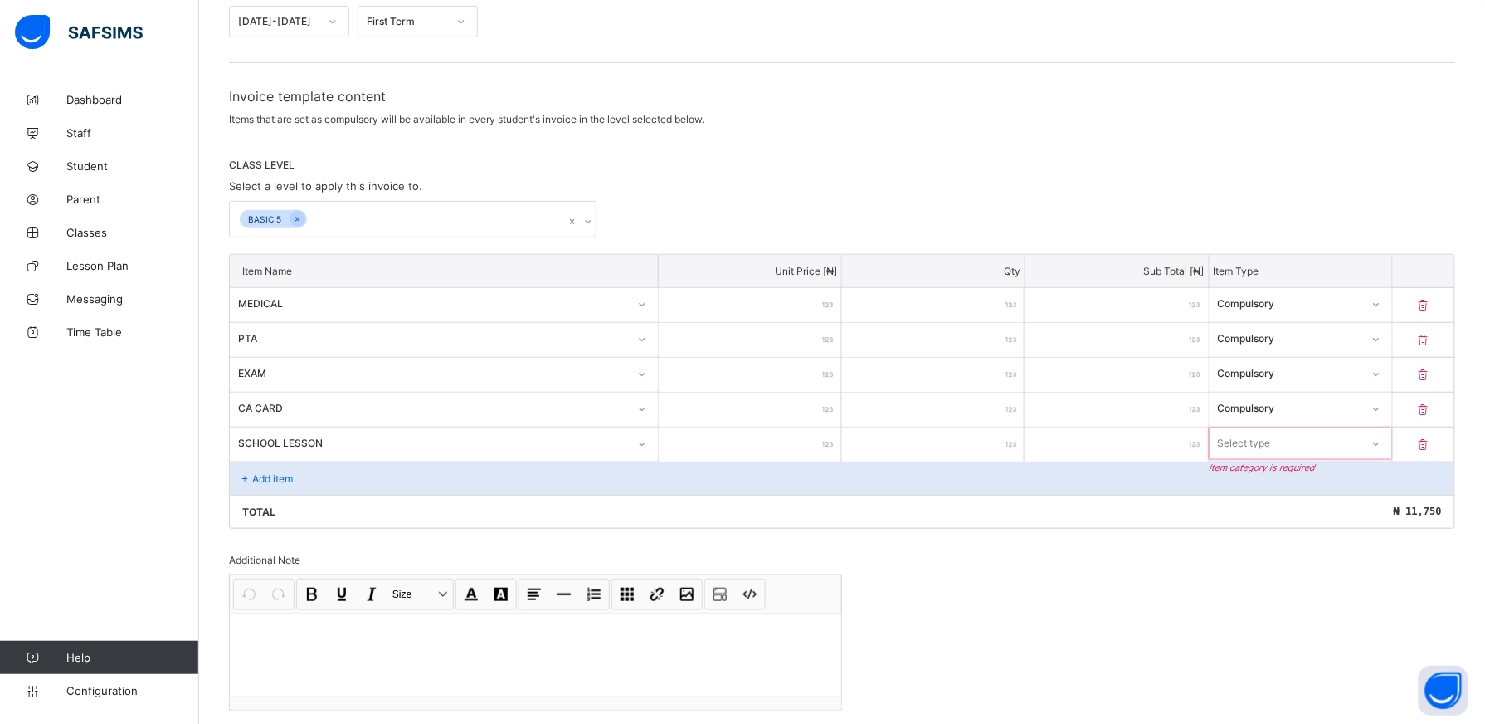
type input "****"
click at [1382, 445] on icon at bounding box center [1377, 444] width 10 height 17
click at [1348, 480] on div "Compulsory" at bounding box center [1301, 479] width 181 height 26
click at [531, 486] on div "Add item" at bounding box center [842, 477] width 1225 height 33
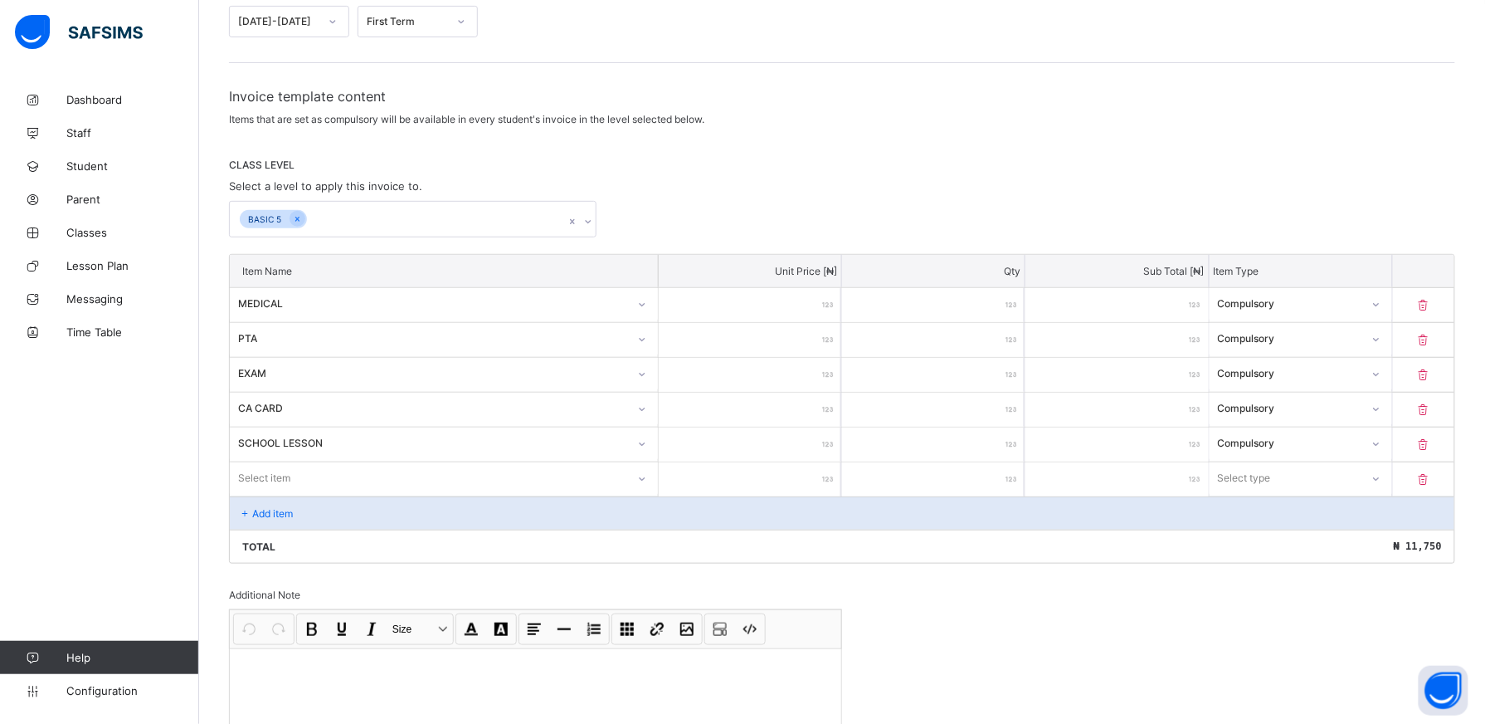
click at [651, 481] on div "Select item" at bounding box center [444, 478] width 428 height 32
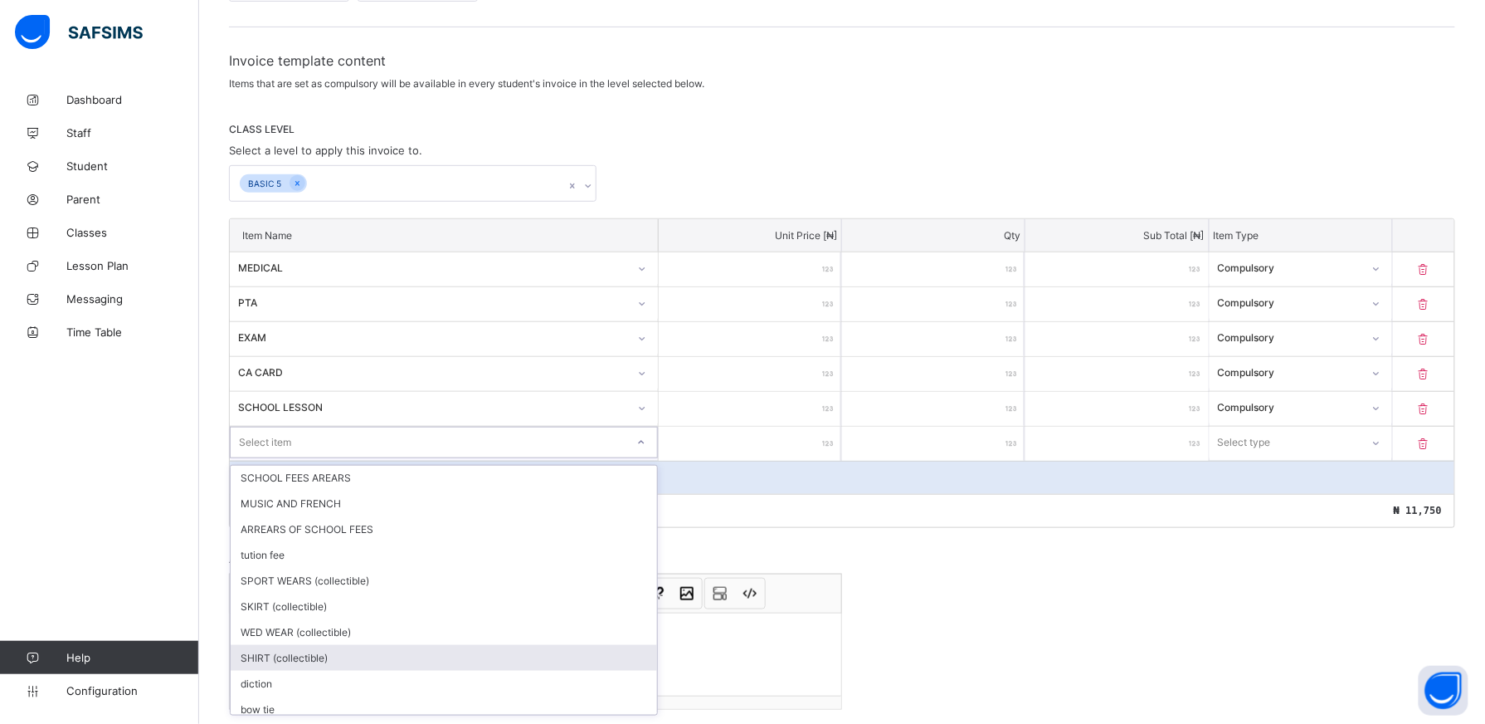
scroll to position [231, 0]
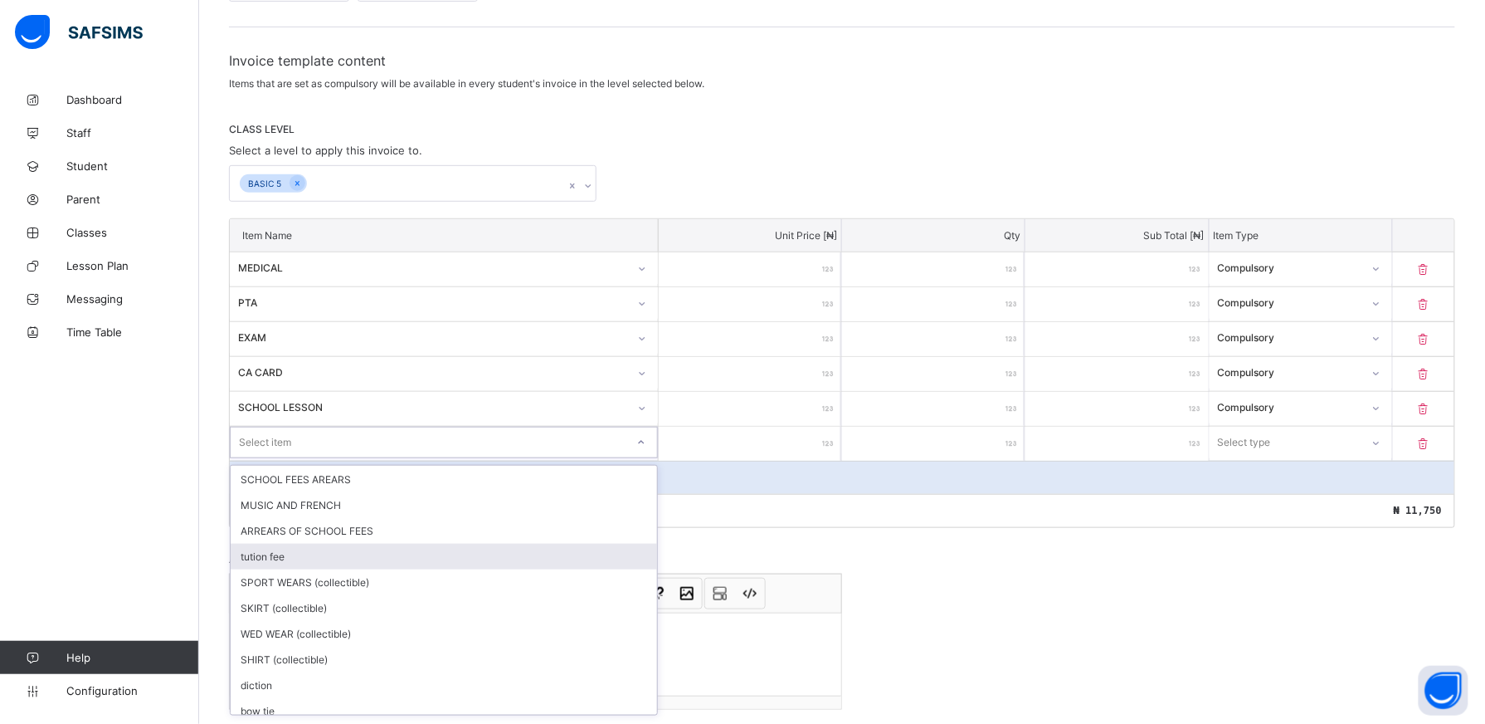
click at [495, 553] on div "tution fee" at bounding box center [444, 557] width 427 height 26
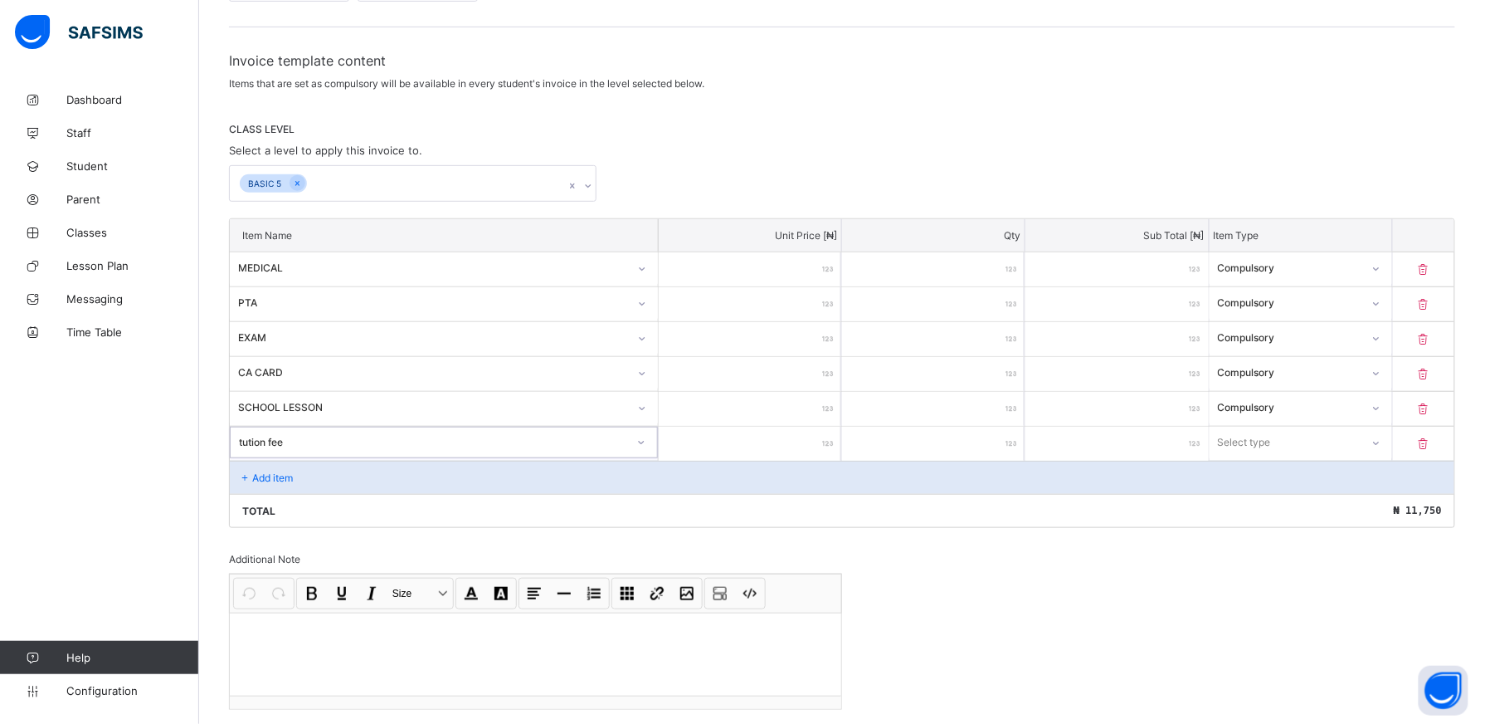
click at [821, 441] on input "number" at bounding box center [750, 444] width 183 height 34
type input "**"
type input "***"
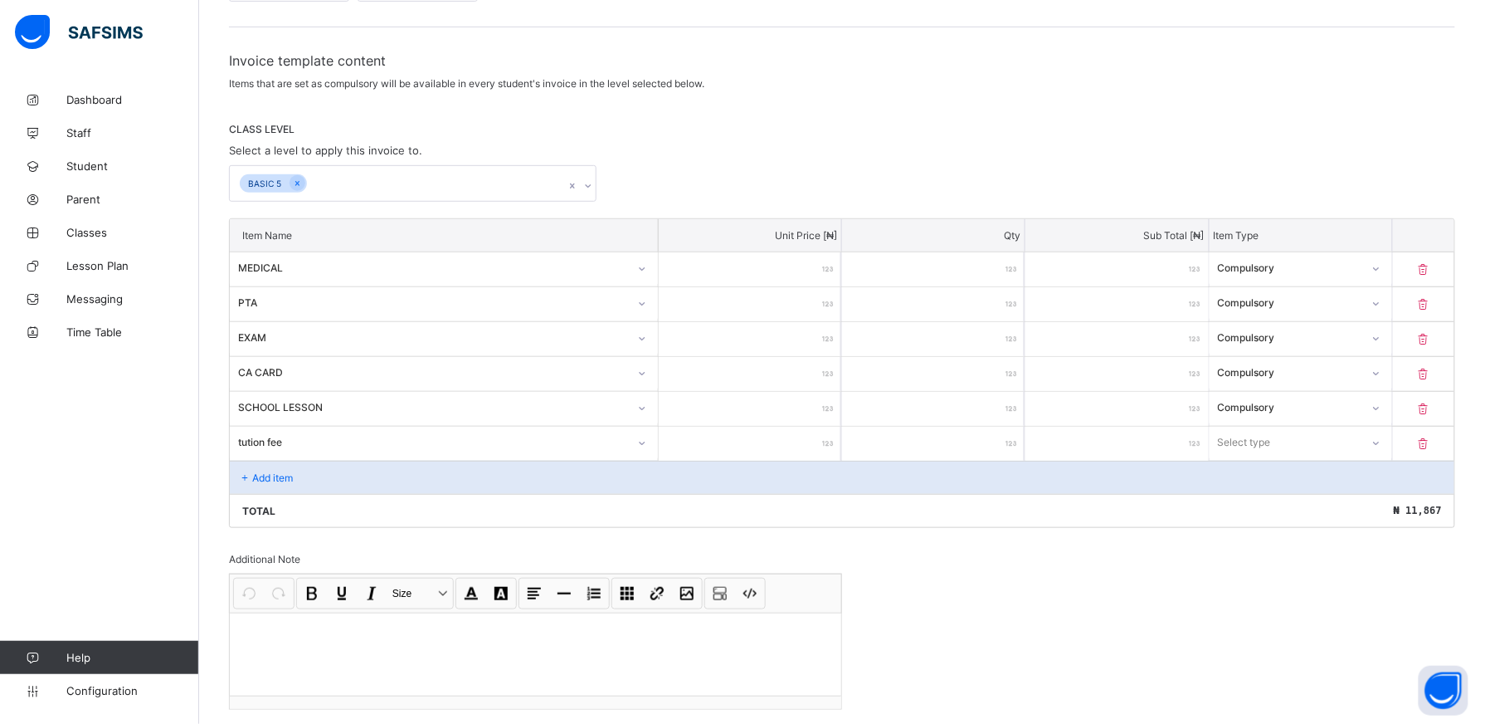
type input "****"
type input "*****"
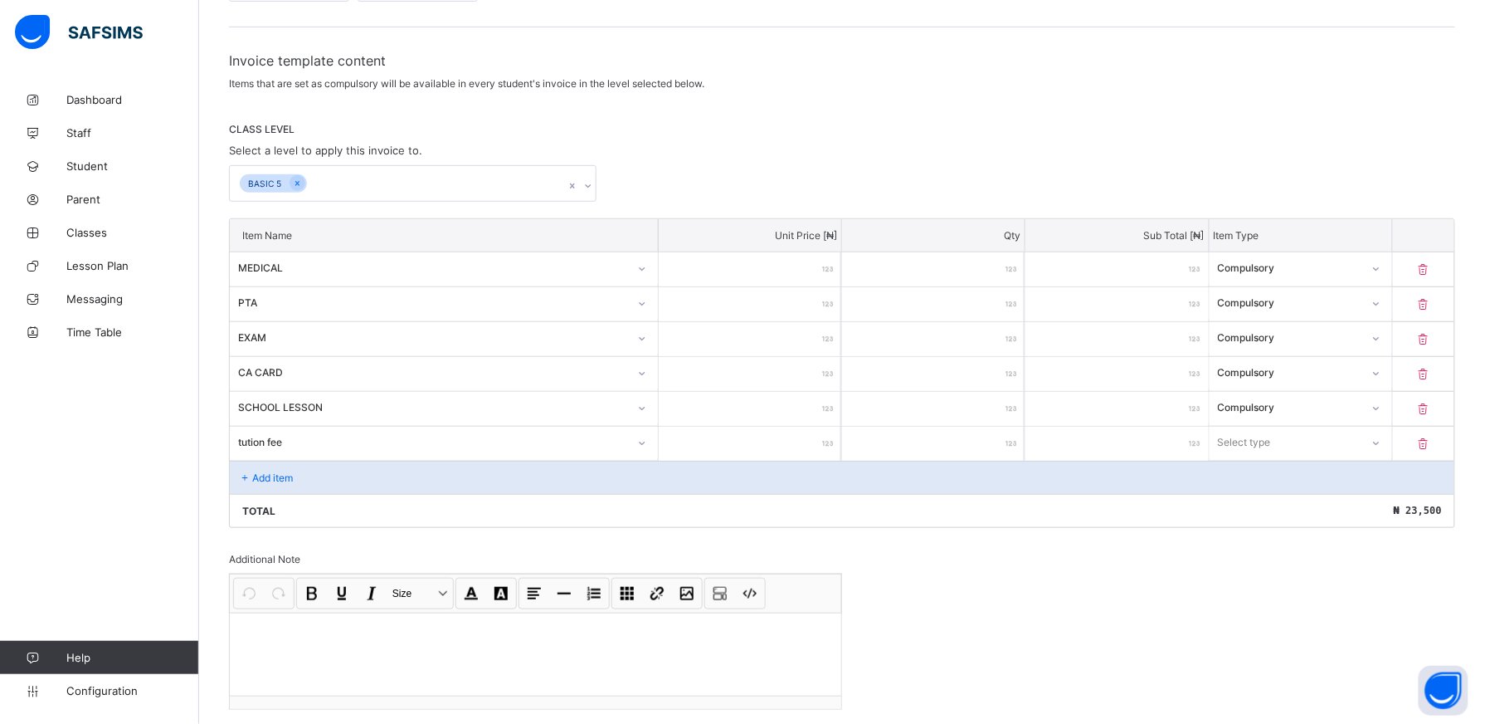
click at [327, 440] on div "tution fee" at bounding box center [433, 442] width 390 height 12
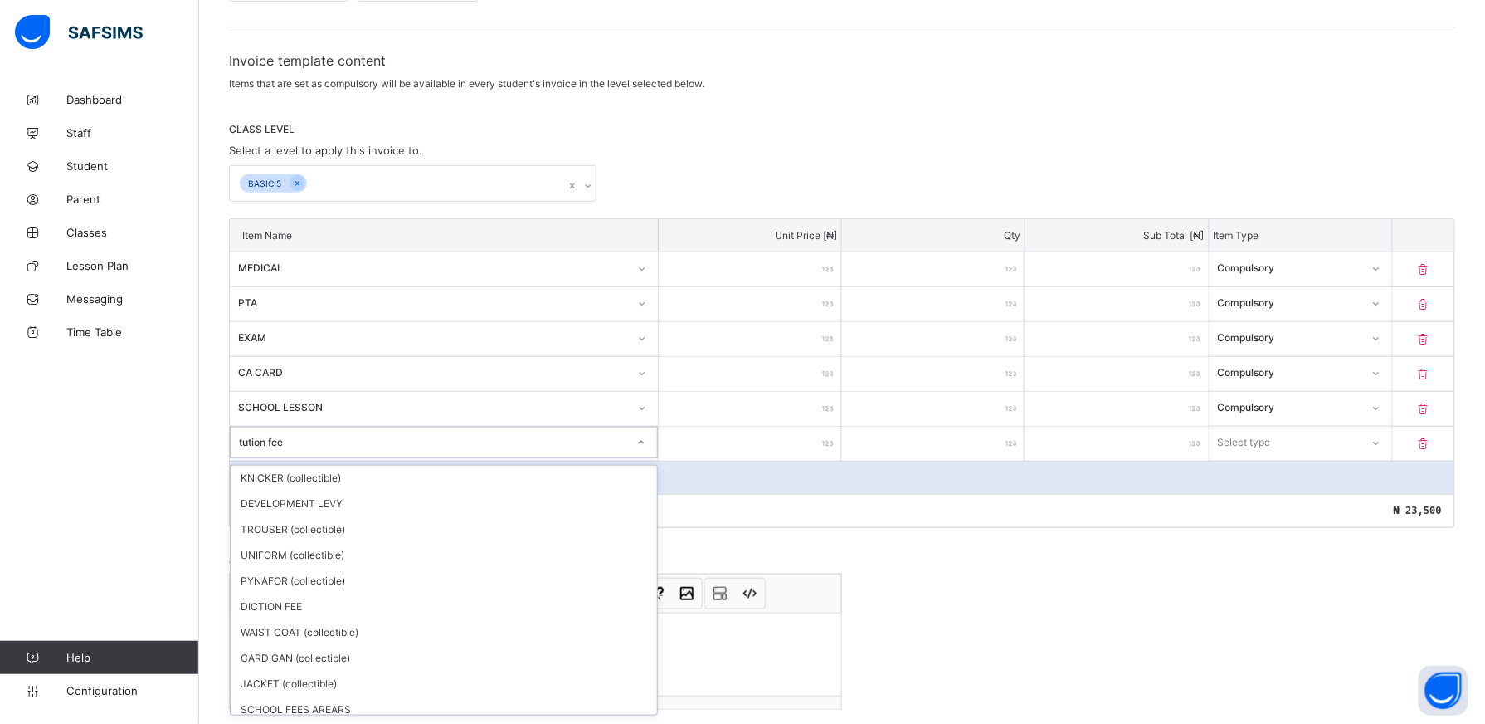
scroll to position [0, 0]
click at [1432, 409] on icon at bounding box center [1424, 409] width 17 height 14
type input "*****"
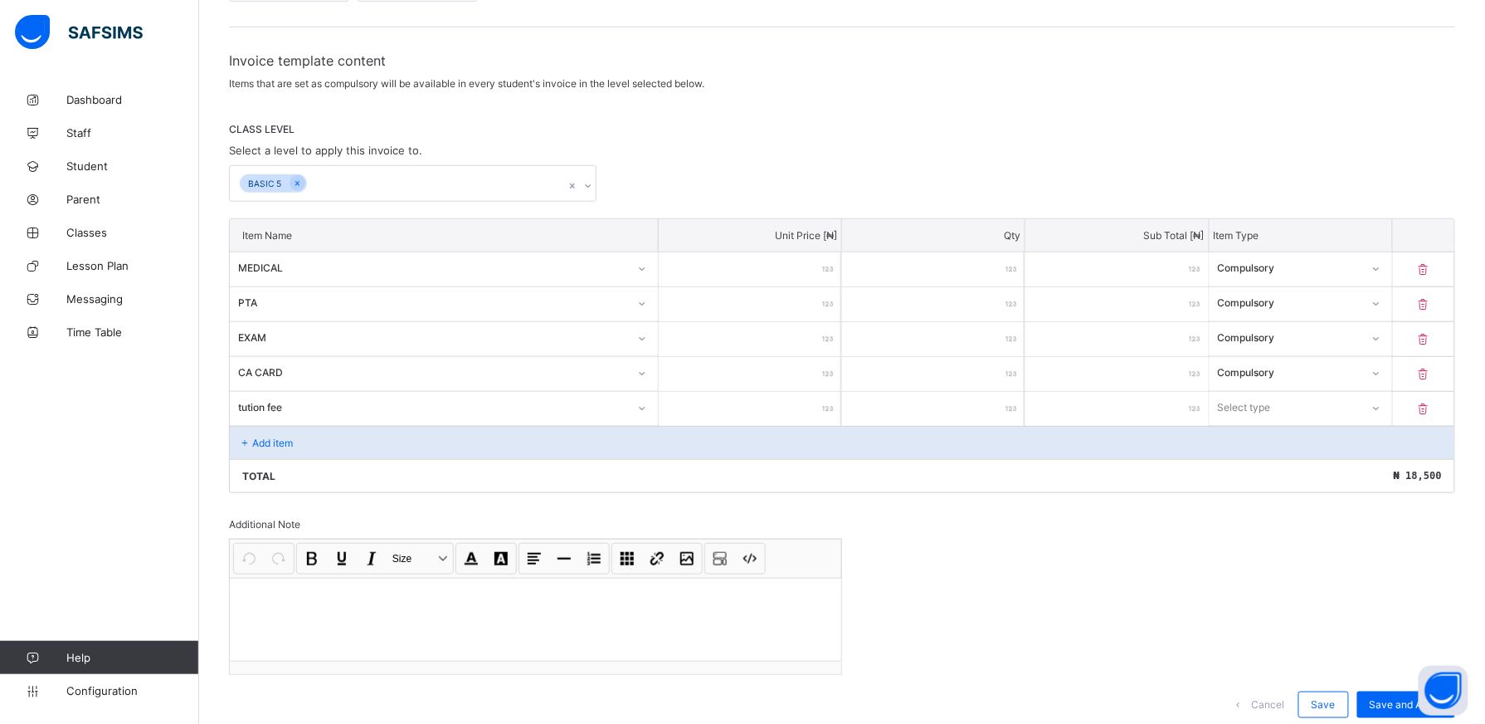
click at [1432, 408] on icon at bounding box center [1424, 409] width 17 height 14
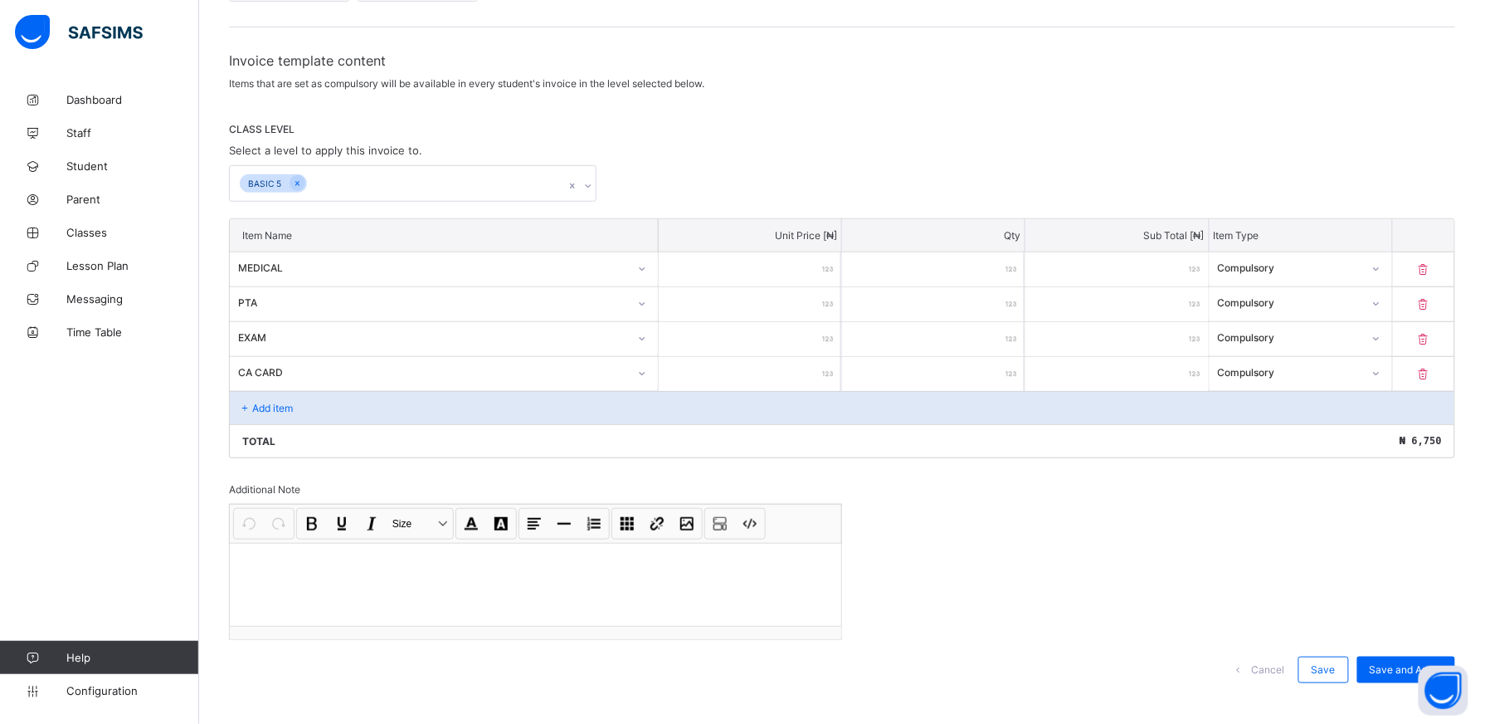
click at [427, 412] on div "Add item" at bounding box center [842, 407] width 1225 height 33
click at [442, 416] on div "Add item" at bounding box center [842, 407] width 1225 height 33
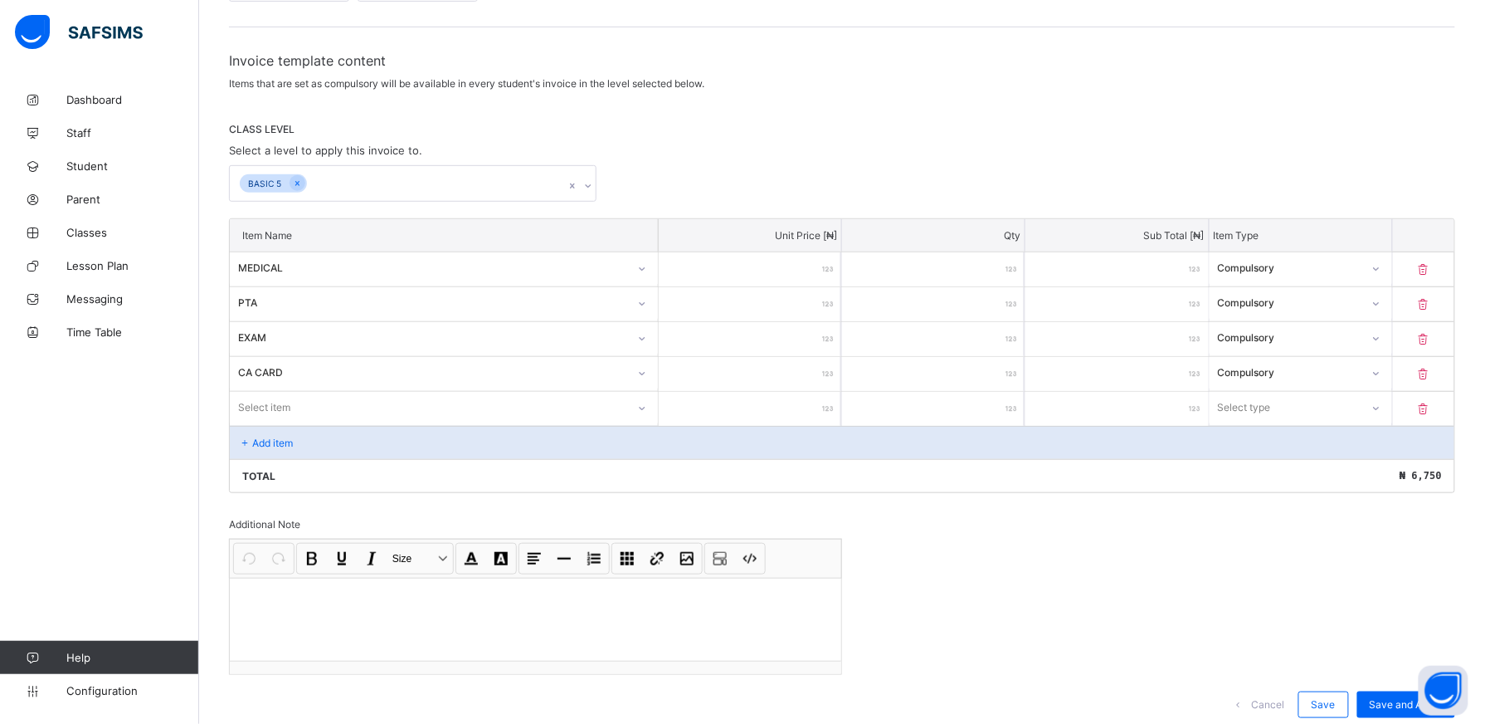
click at [641, 412] on icon at bounding box center [642, 408] width 10 height 17
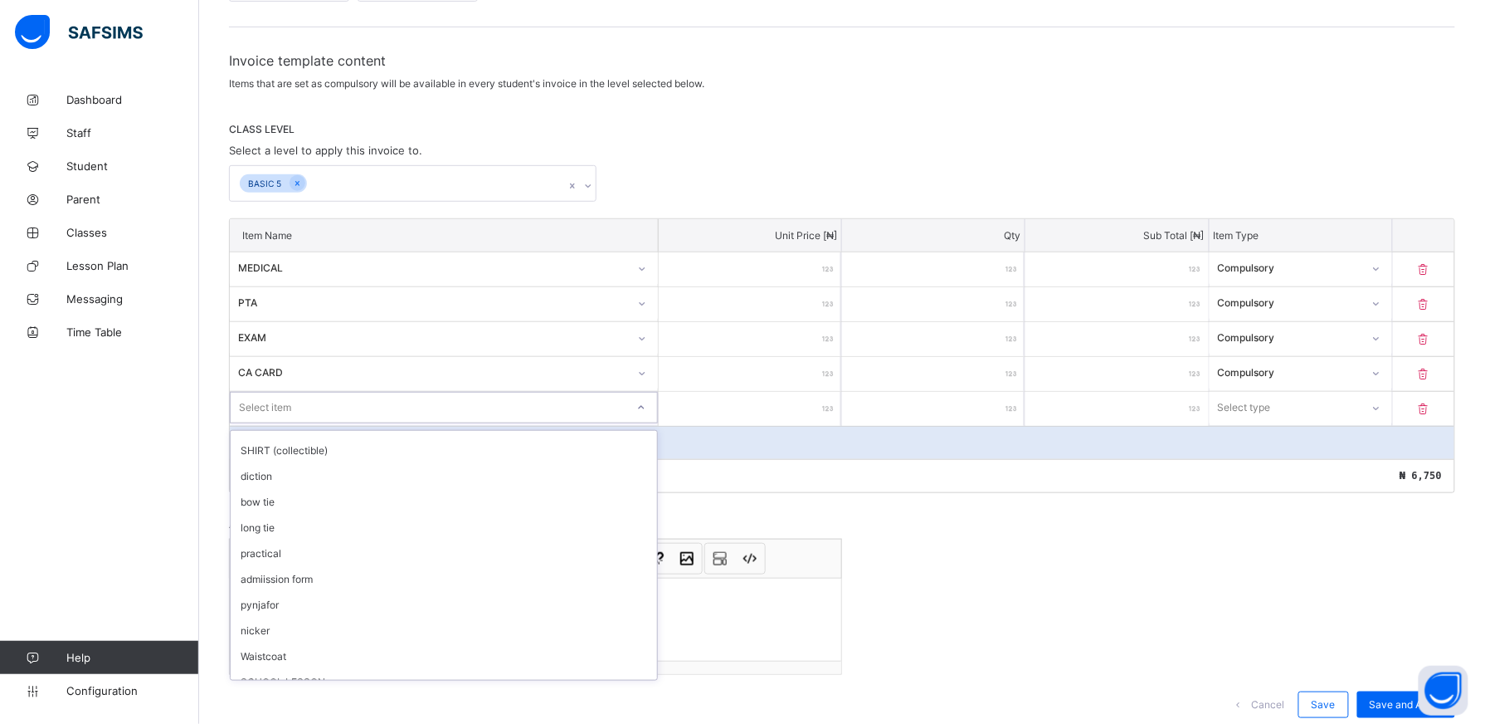
scroll to position [412, 0]
click at [561, 669] on div "SCHOOL LESSON" at bounding box center [444, 674] width 427 height 26
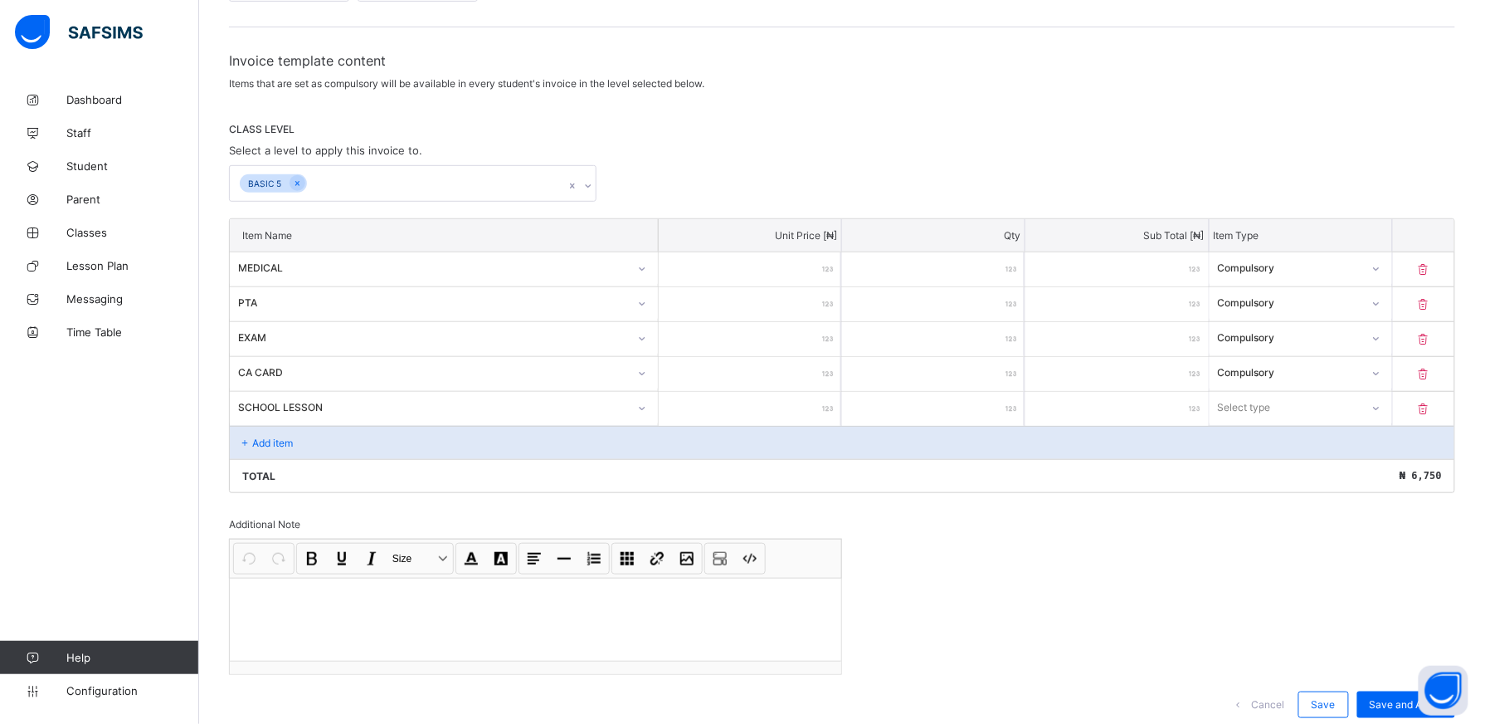
click at [802, 409] on input "number" at bounding box center [750, 409] width 183 height 34
type input "**"
type input "***"
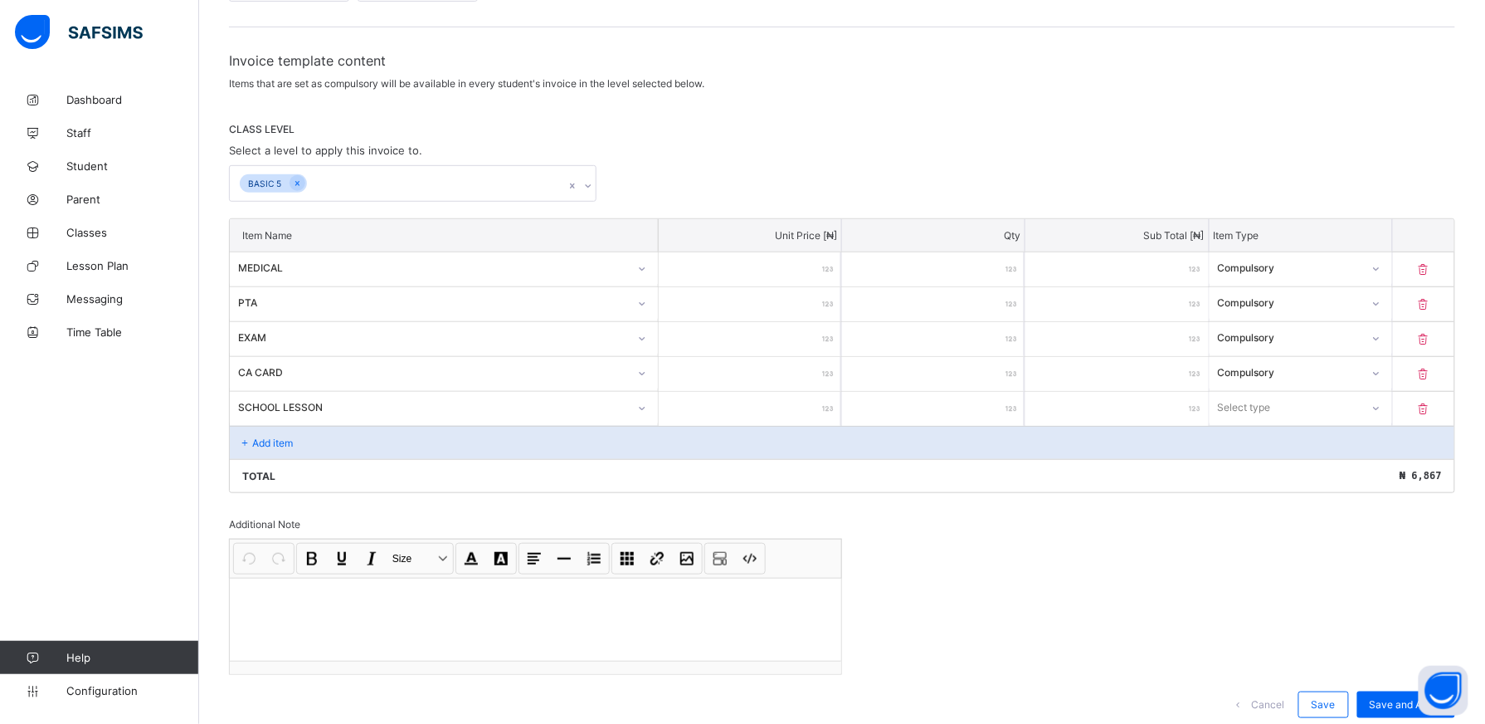
type input "****"
type input "*****"
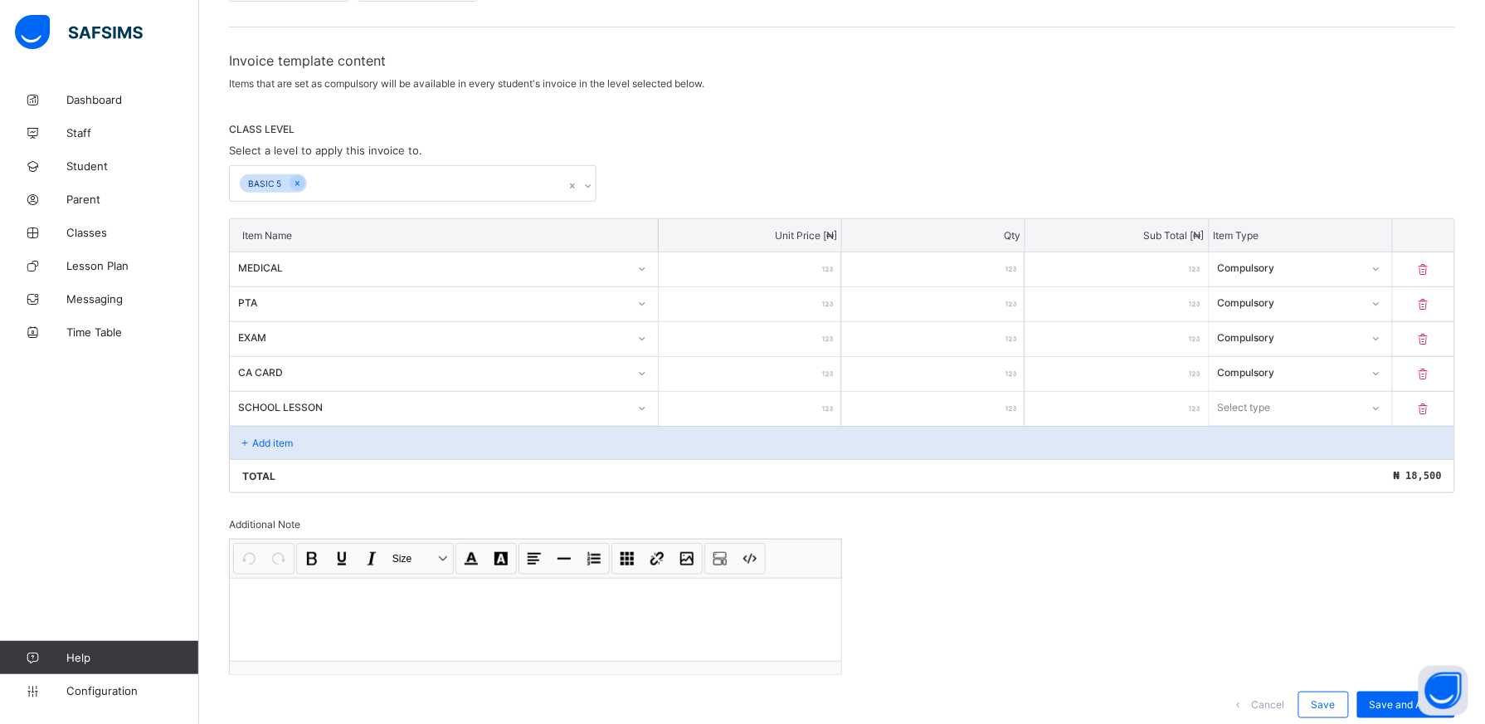
click at [1382, 405] on icon at bounding box center [1377, 408] width 10 height 17
click at [1376, 440] on div "Compulsory" at bounding box center [1301, 444] width 181 height 26
click at [296, 442] on div "Add item" at bounding box center [842, 442] width 1225 height 33
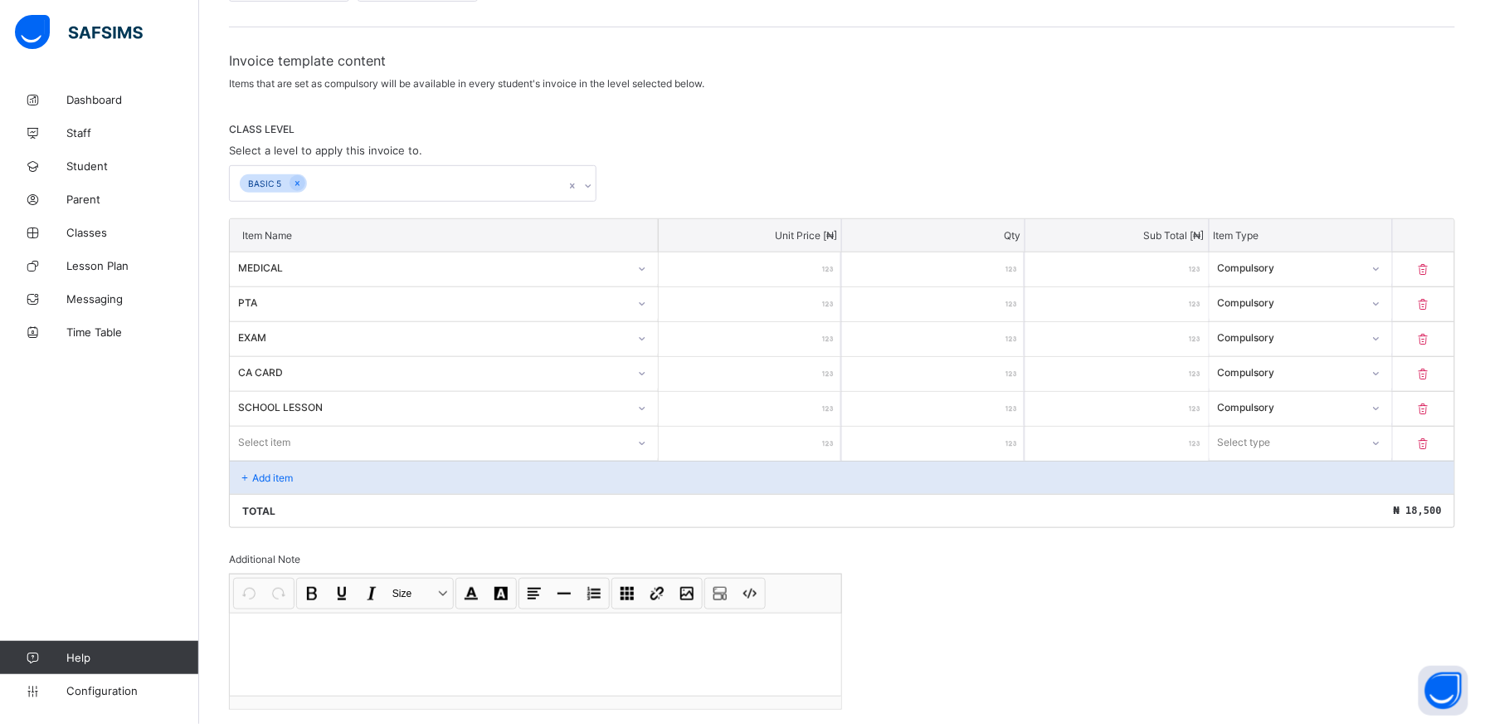
click at [647, 440] on icon at bounding box center [642, 443] width 10 height 17
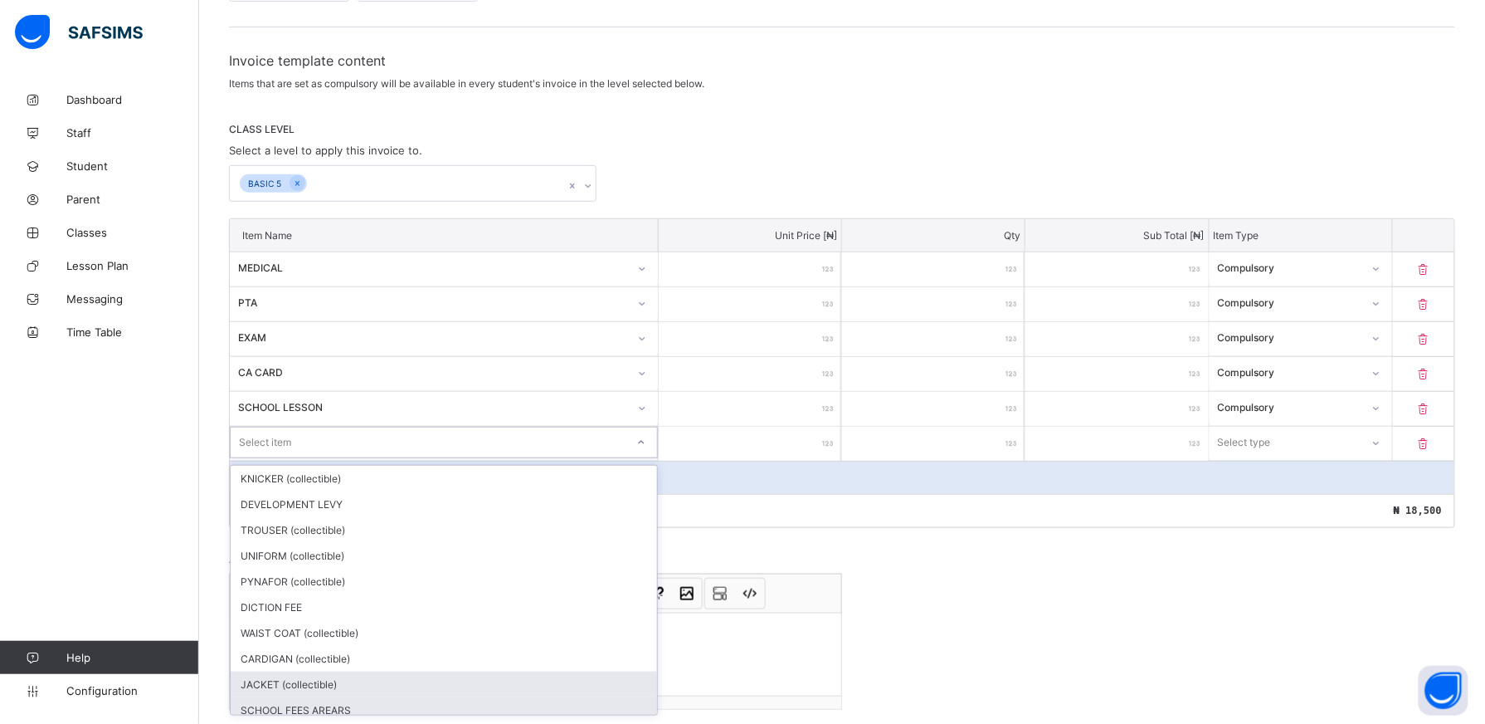
drag, startPoint x: 593, startPoint y: 680, endPoint x: 611, endPoint y: 701, distance: 27.6
click at [611, 701] on div "KNICKER (collectible) DEVELOPMENT LEVY TROUSER (collectible) UNIFORM (collectib…" at bounding box center [444, 590] width 427 height 249
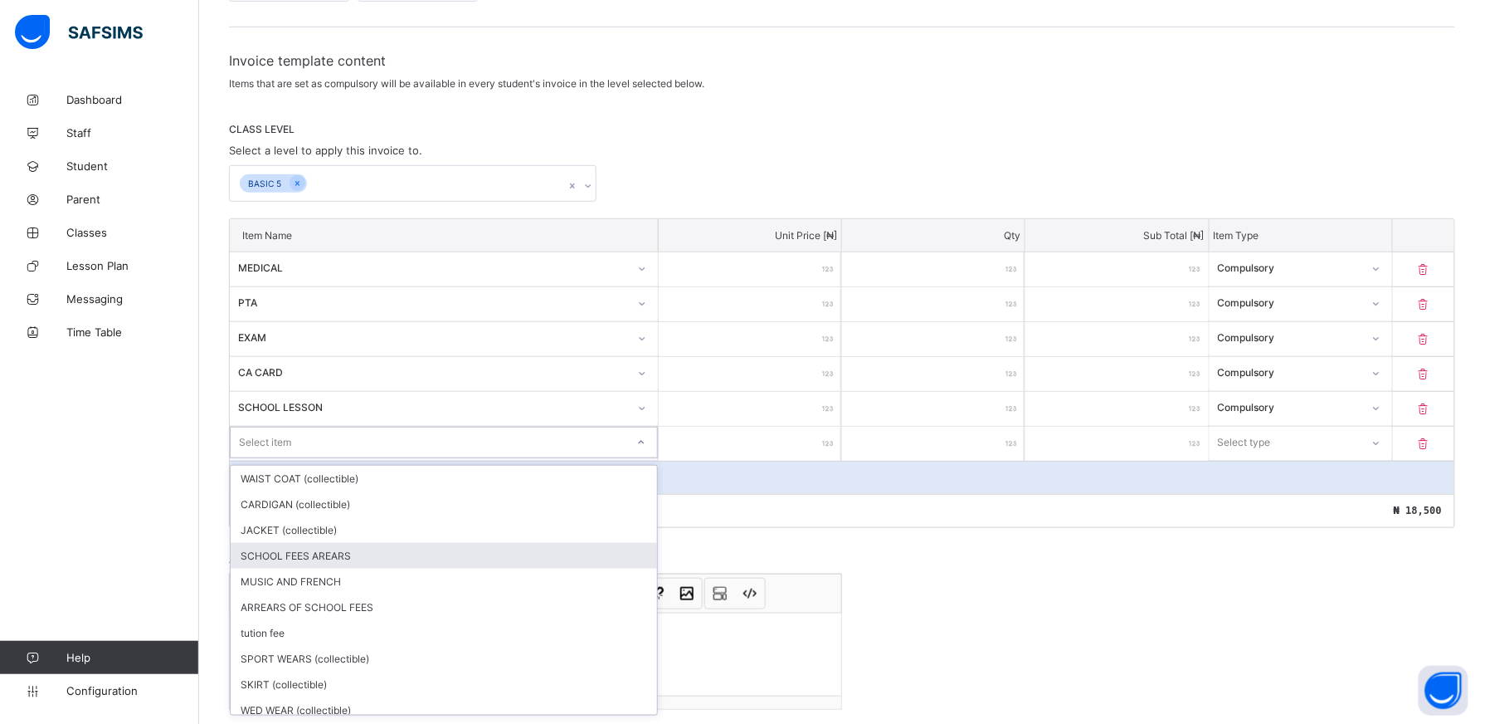
scroll to position [156, 0]
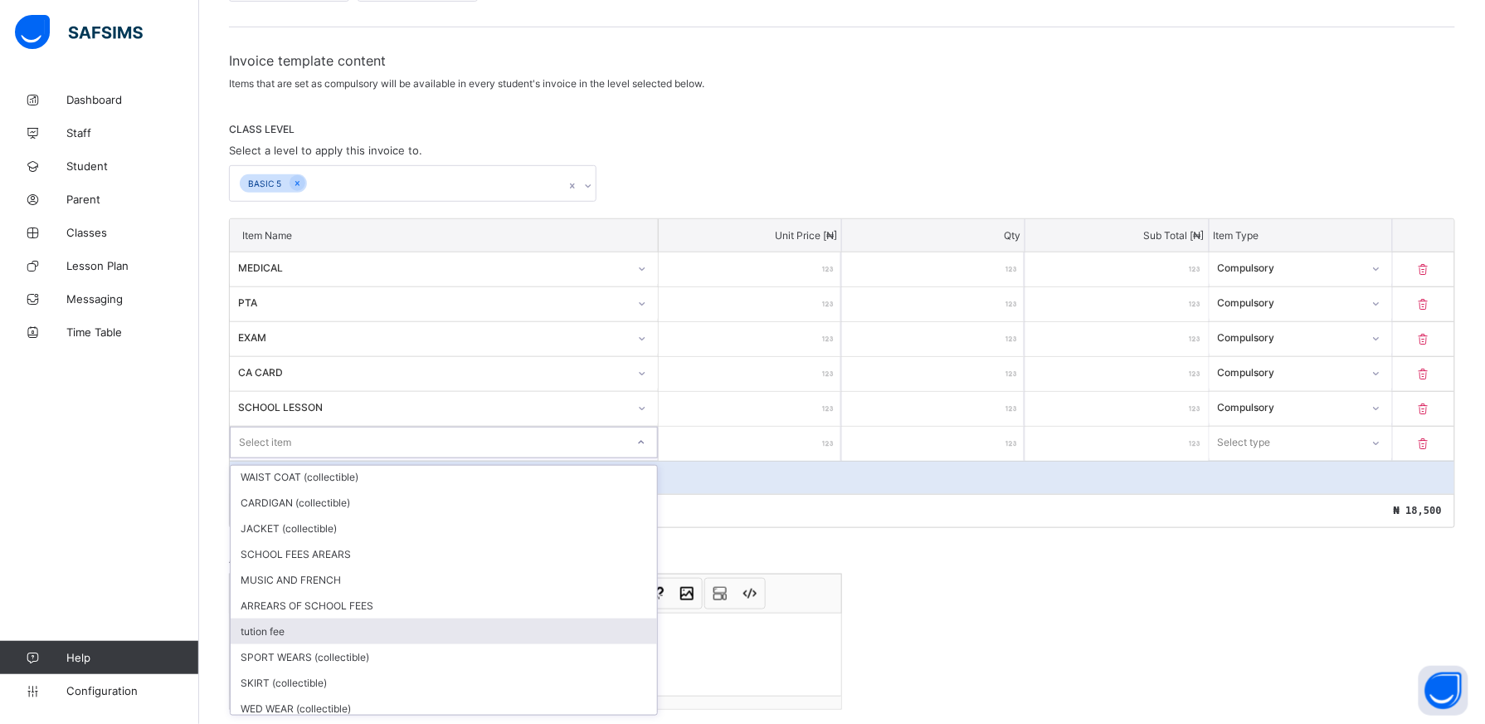
click at [511, 629] on div "tution fee" at bounding box center [444, 631] width 427 height 26
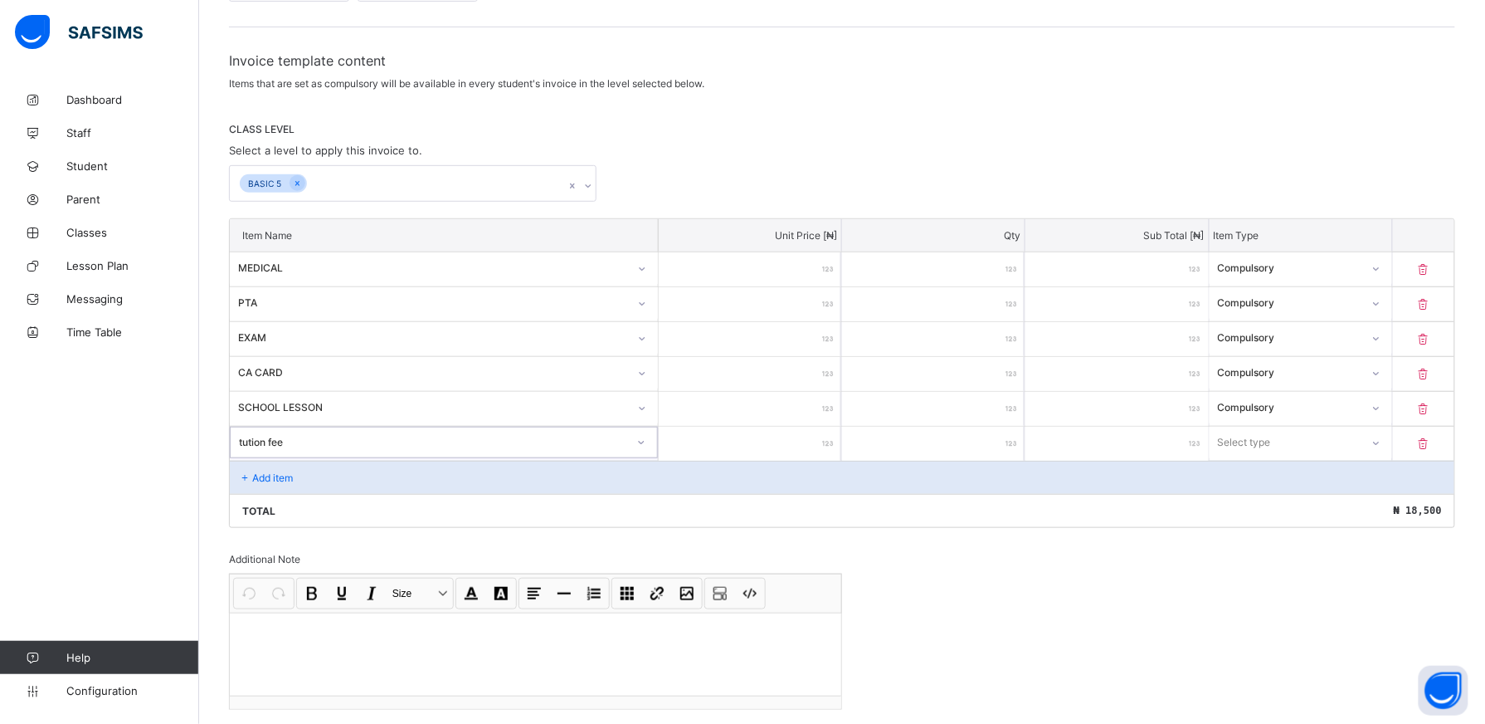
click at [804, 448] on input "number" at bounding box center [750, 444] width 183 height 34
type input "**"
type input "*****"
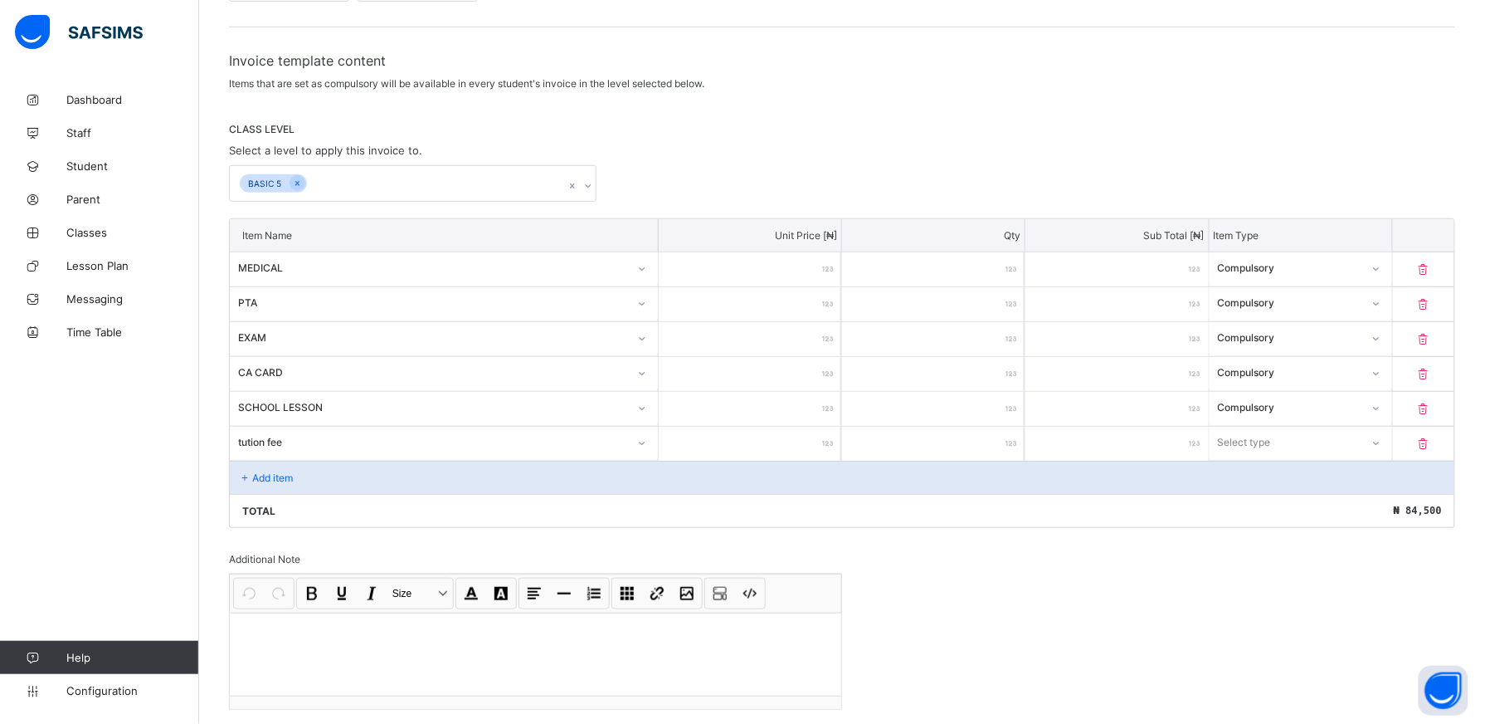
type input "*****"
click at [1382, 446] on icon at bounding box center [1377, 443] width 10 height 17
click at [1386, 466] on div "Compulsory Optional" at bounding box center [1301, 491] width 183 height 53
click at [1386, 470] on div "Compulsory" at bounding box center [1301, 479] width 181 height 26
click at [315, 472] on div "Add item" at bounding box center [842, 477] width 1225 height 33
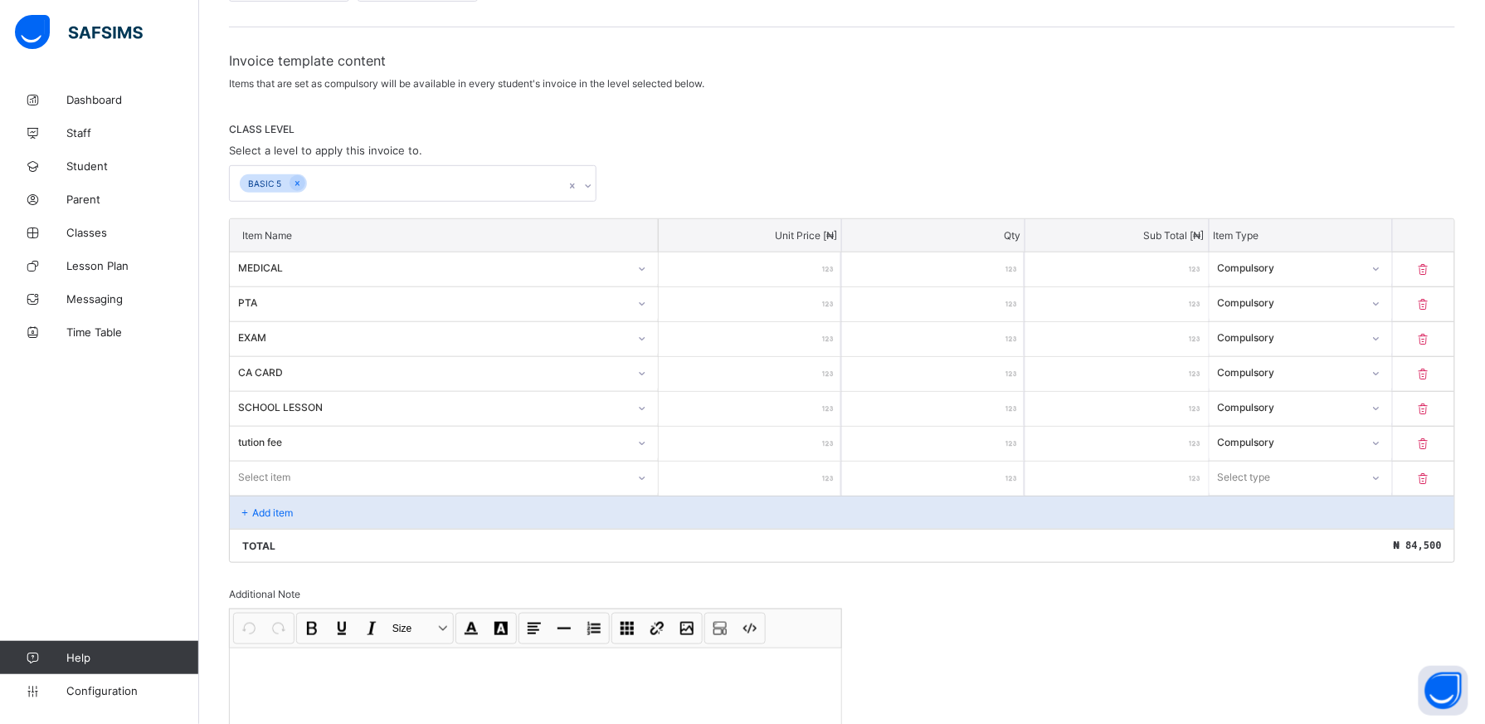
click at [646, 479] on div "Select item" at bounding box center [444, 477] width 428 height 32
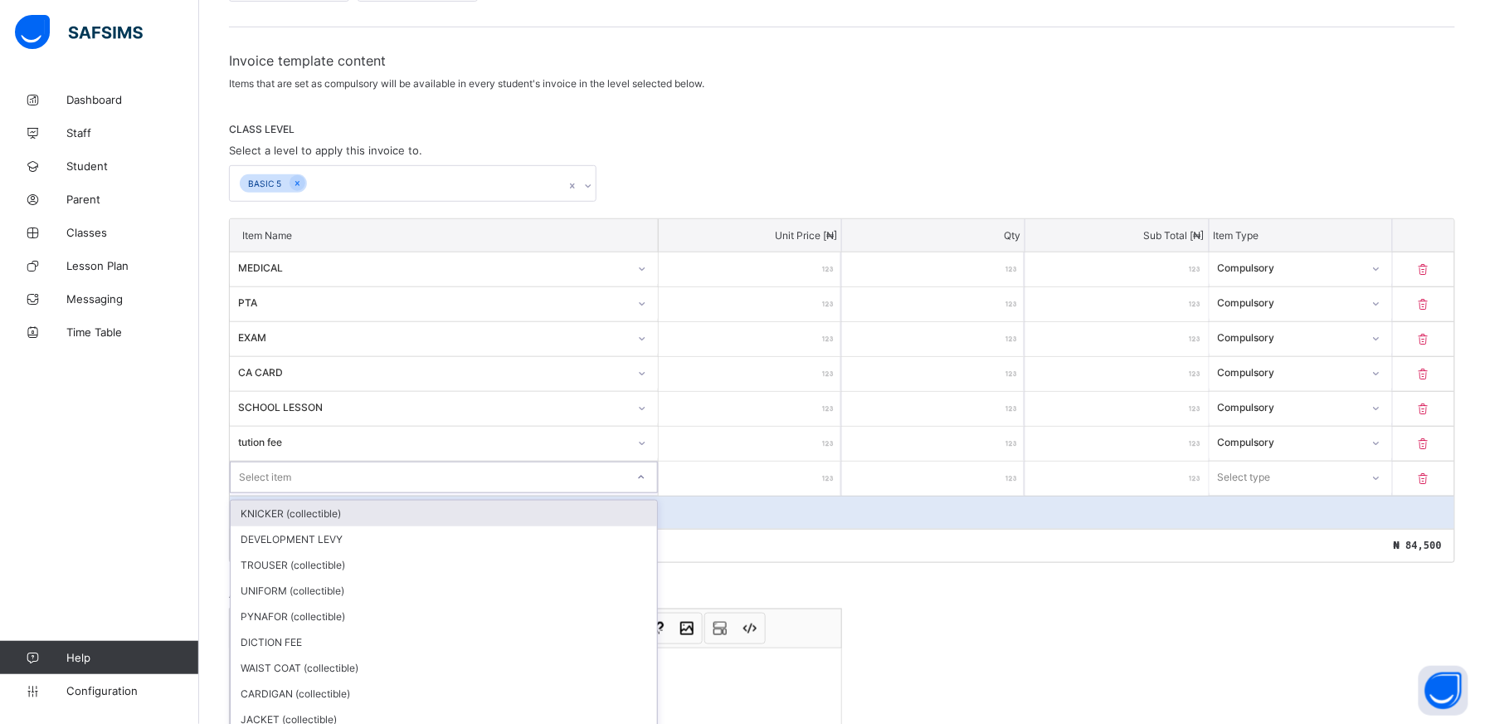
scroll to position [279, 0]
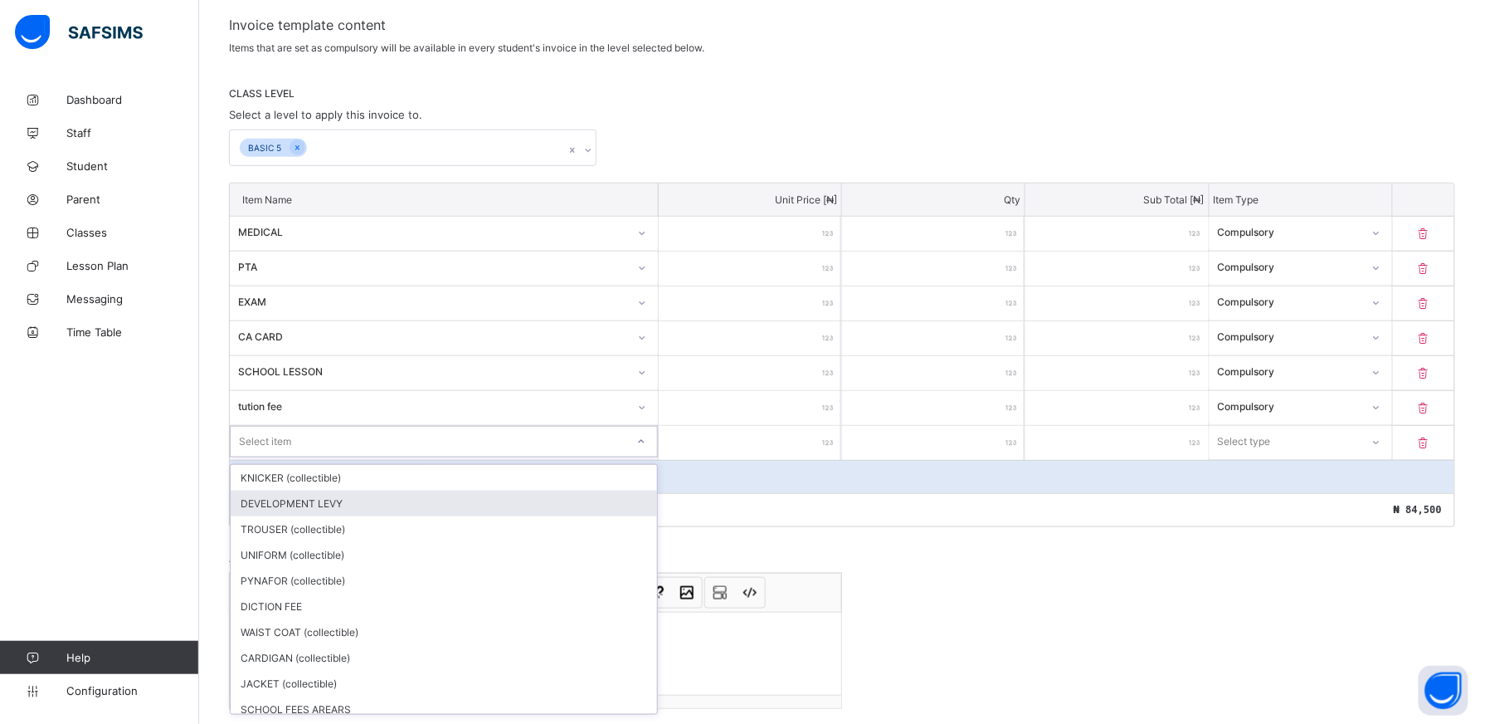
click at [456, 513] on div "DEVELOPMENT LEVY" at bounding box center [444, 503] width 427 height 26
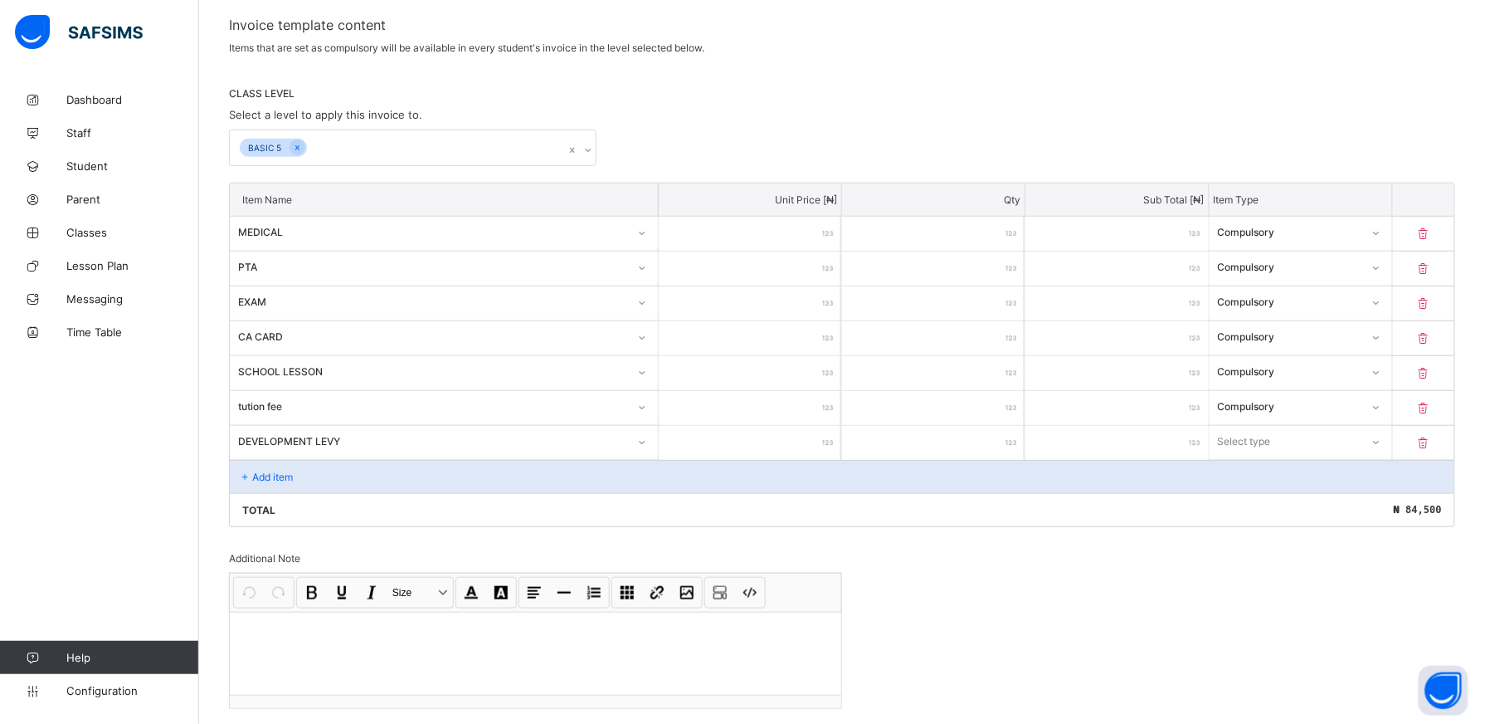
click at [797, 437] on input "number" at bounding box center [750, 443] width 183 height 34
type input "*"
type input "***"
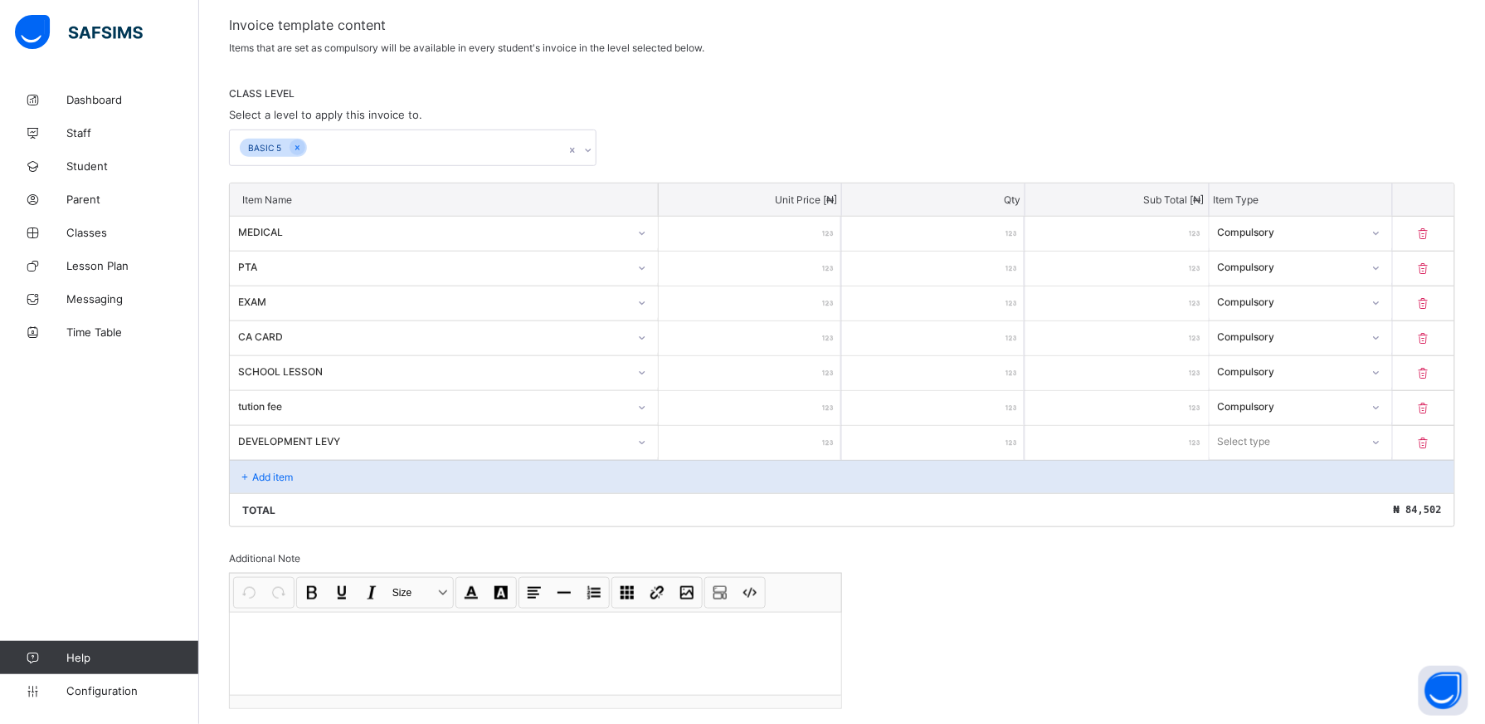
type input "****"
click at [1391, 449] on div at bounding box center [1377, 442] width 28 height 27
click at [1301, 509] on div "Optional" at bounding box center [1301, 503] width 181 height 26
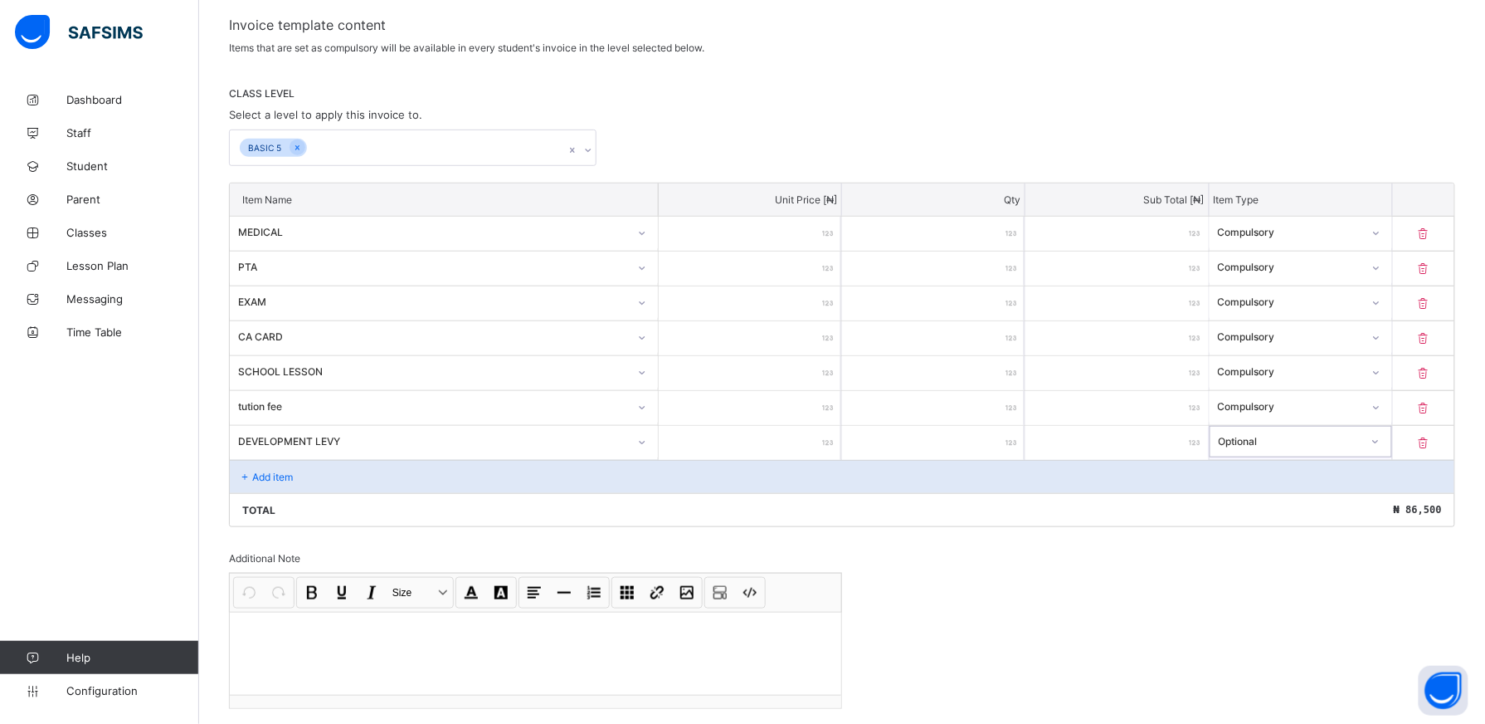
click at [380, 481] on div "Add item" at bounding box center [842, 476] width 1225 height 33
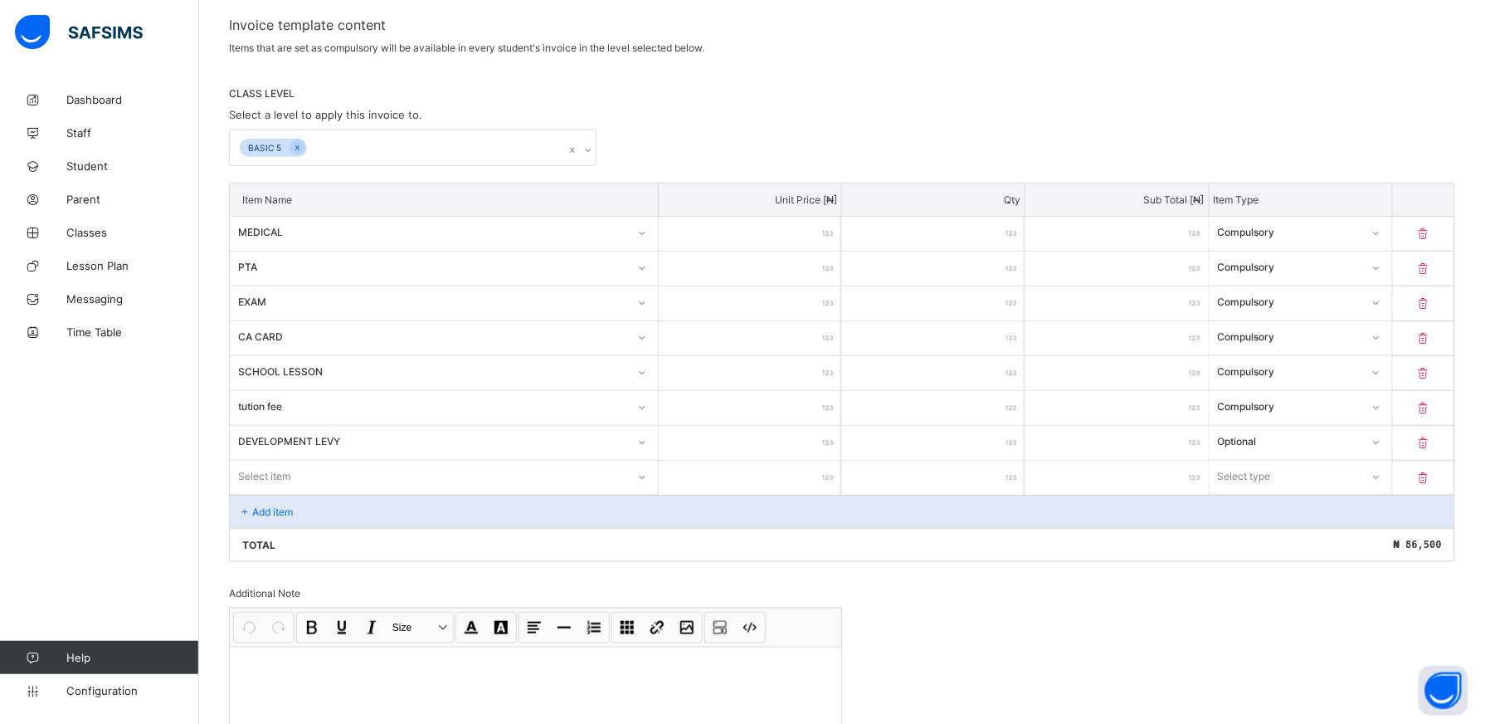
click at [646, 480] on div "Select item" at bounding box center [444, 477] width 428 height 32
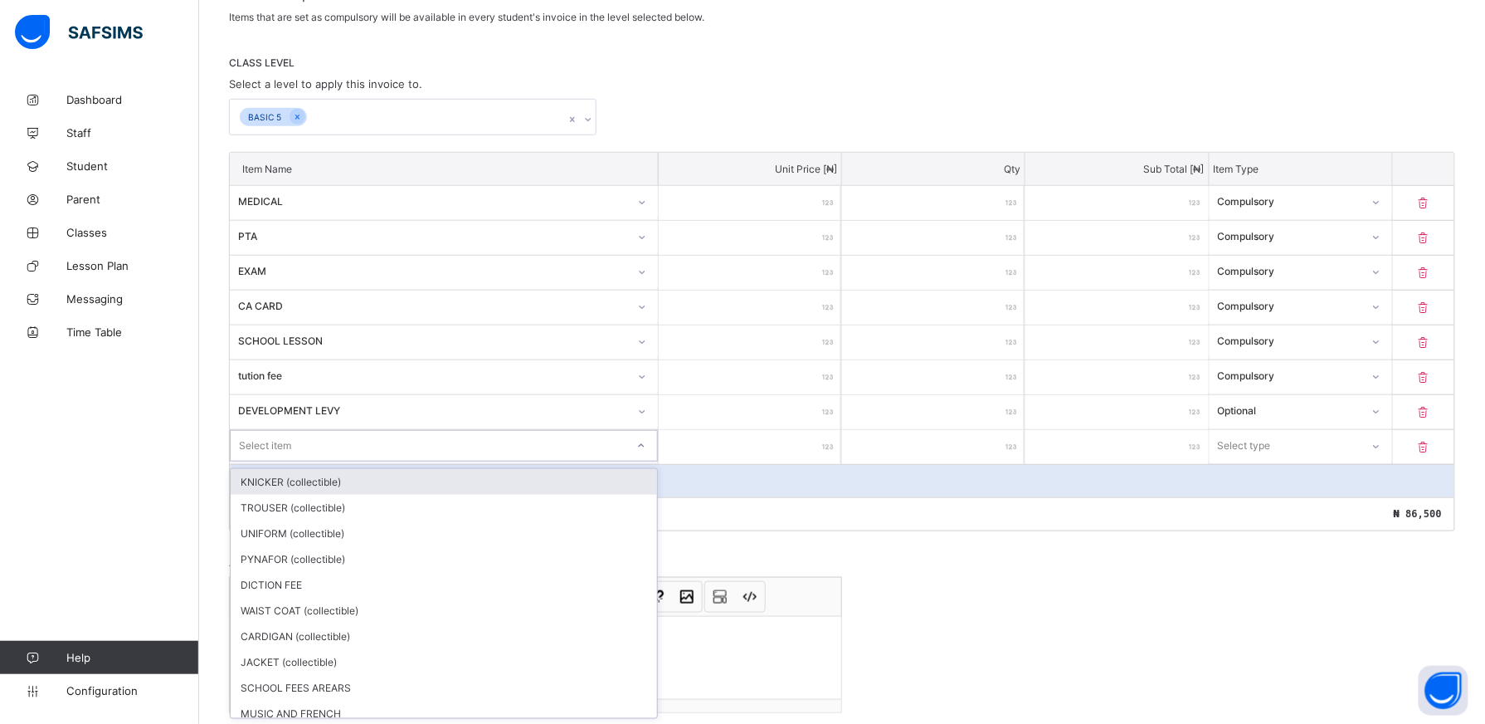
scroll to position [314, 0]
click at [626, 479] on div "KNICKER (collectible)" at bounding box center [444, 478] width 427 height 26
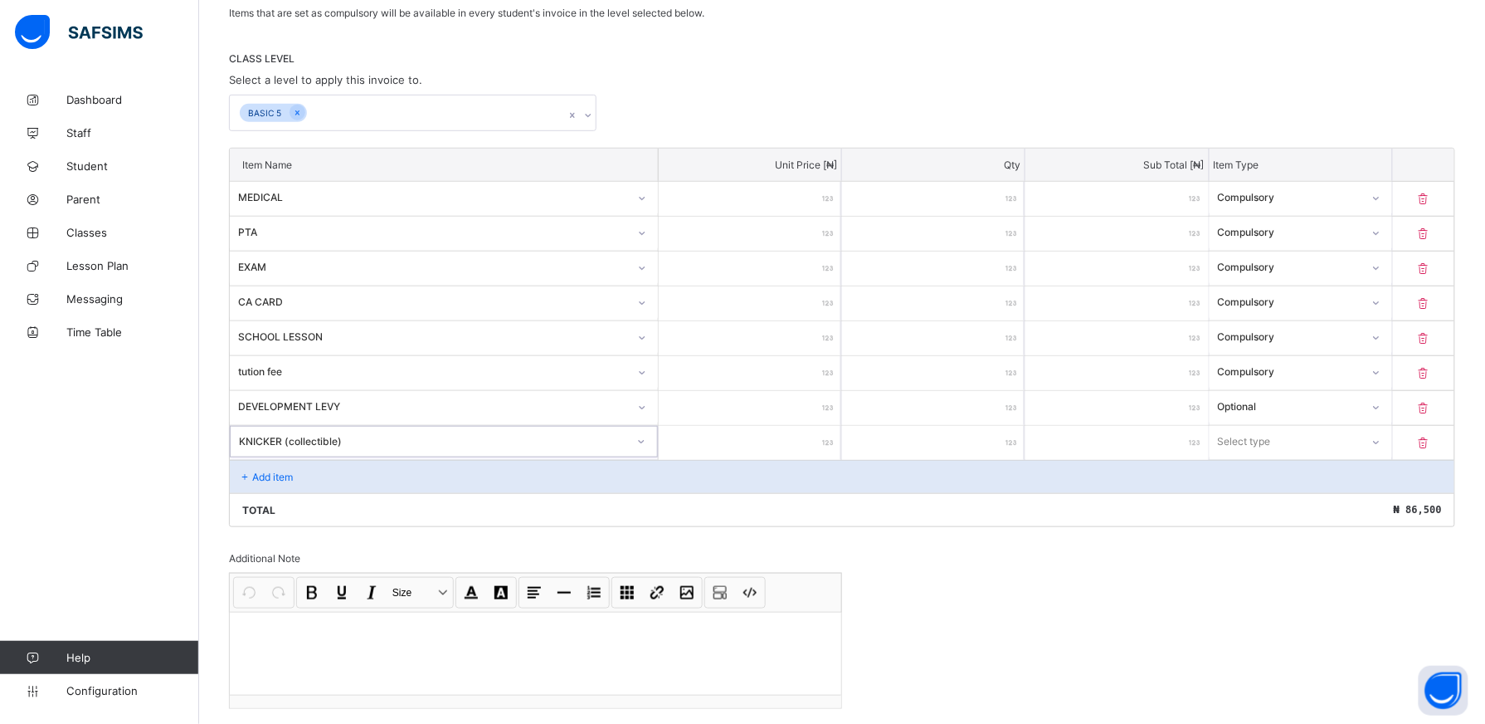
click at [815, 448] on input "number" at bounding box center [750, 443] width 183 height 34
type input "*"
type input "**"
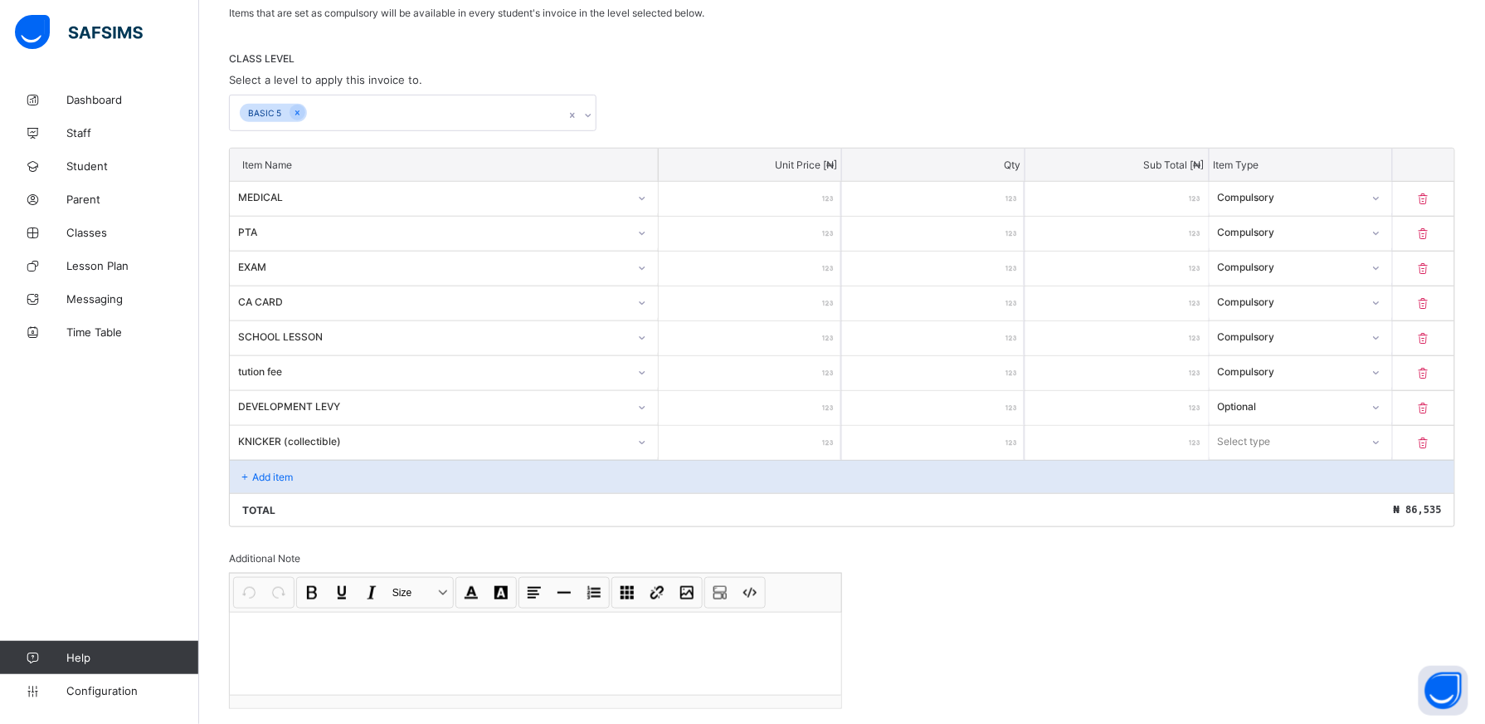
type input "****"
click at [1381, 446] on icon at bounding box center [1376, 441] width 10 height 17
click at [1358, 499] on div "Optional" at bounding box center [1301, 503] width 181 height 26
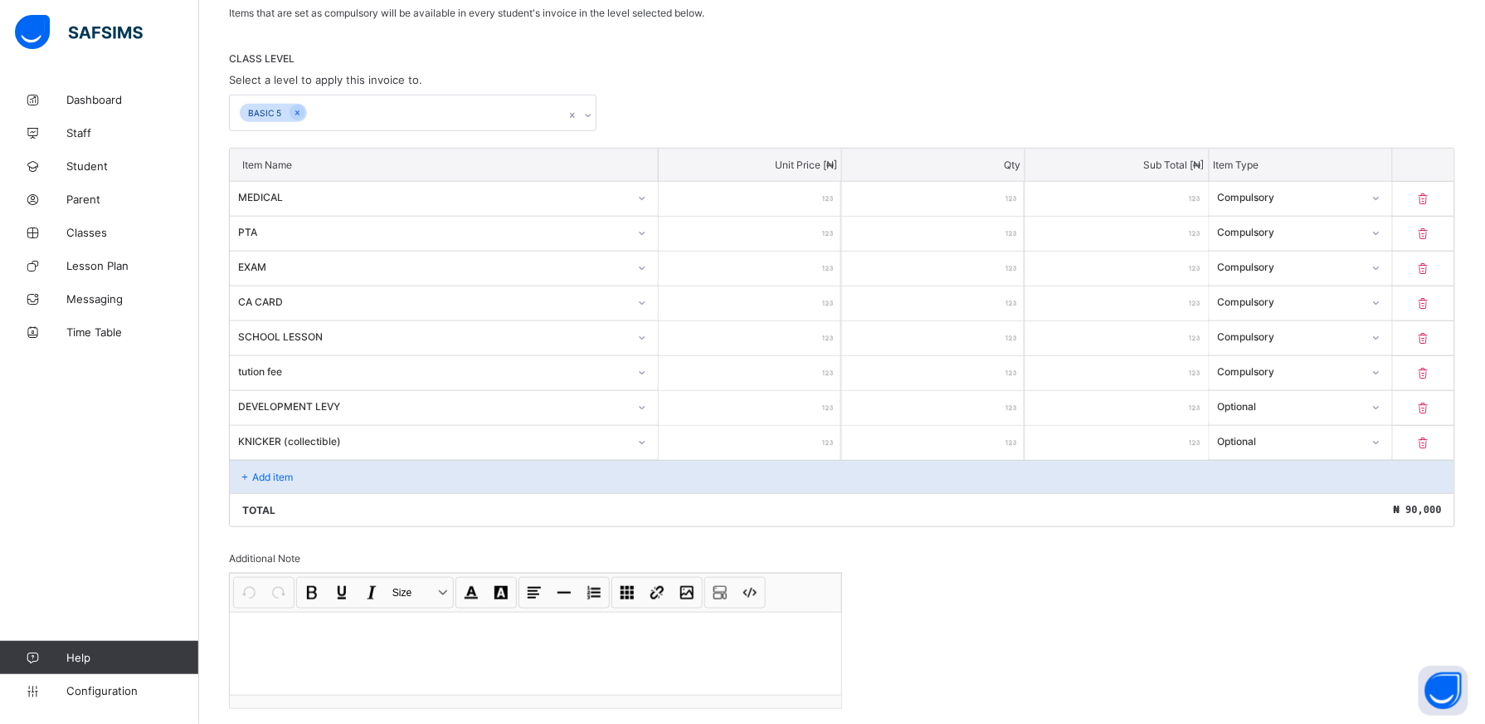
click at [350, 479] on div "Add item" at bounding box center [842, 476] width 1225 height 33
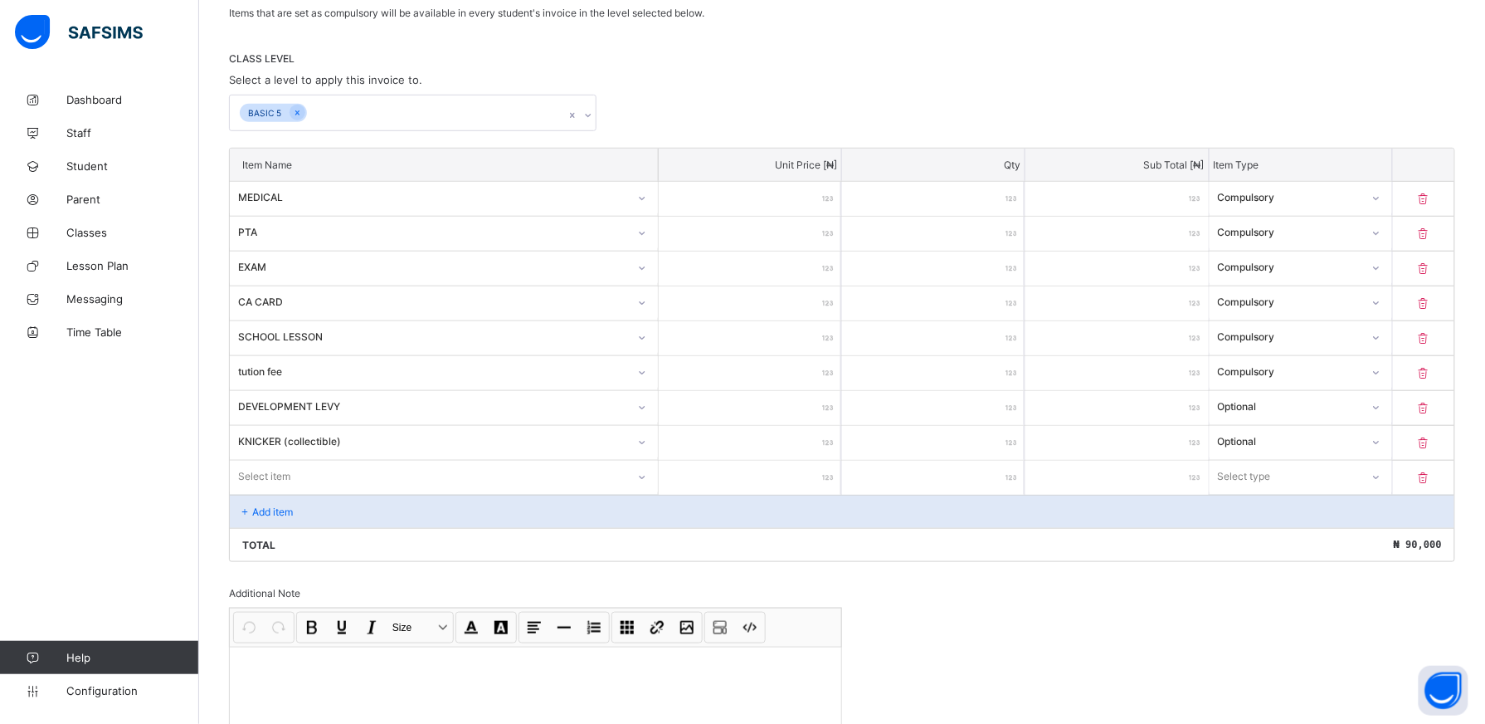
click at [350, 479] on div "Select item" at bounding box center [444, 477] width 428 height 32
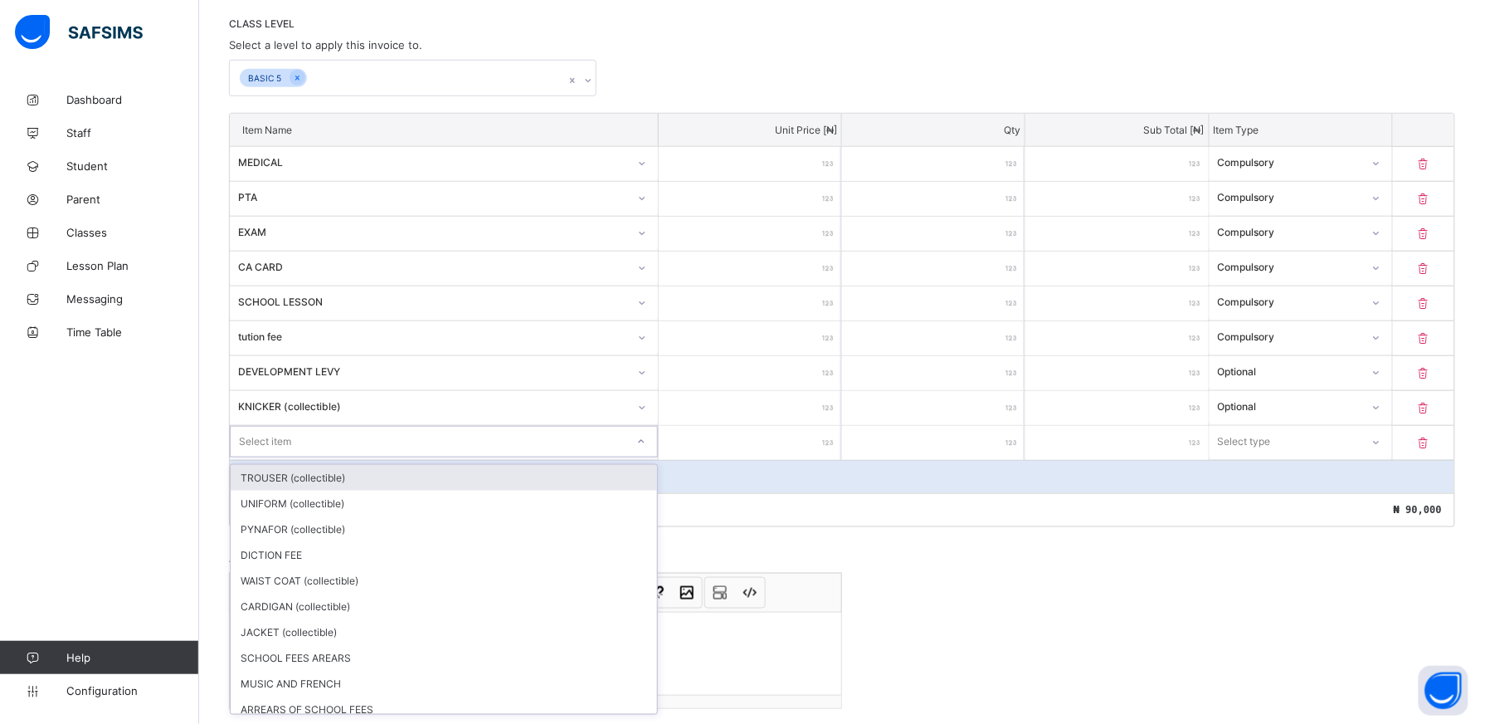
scroll to position [349, 0]
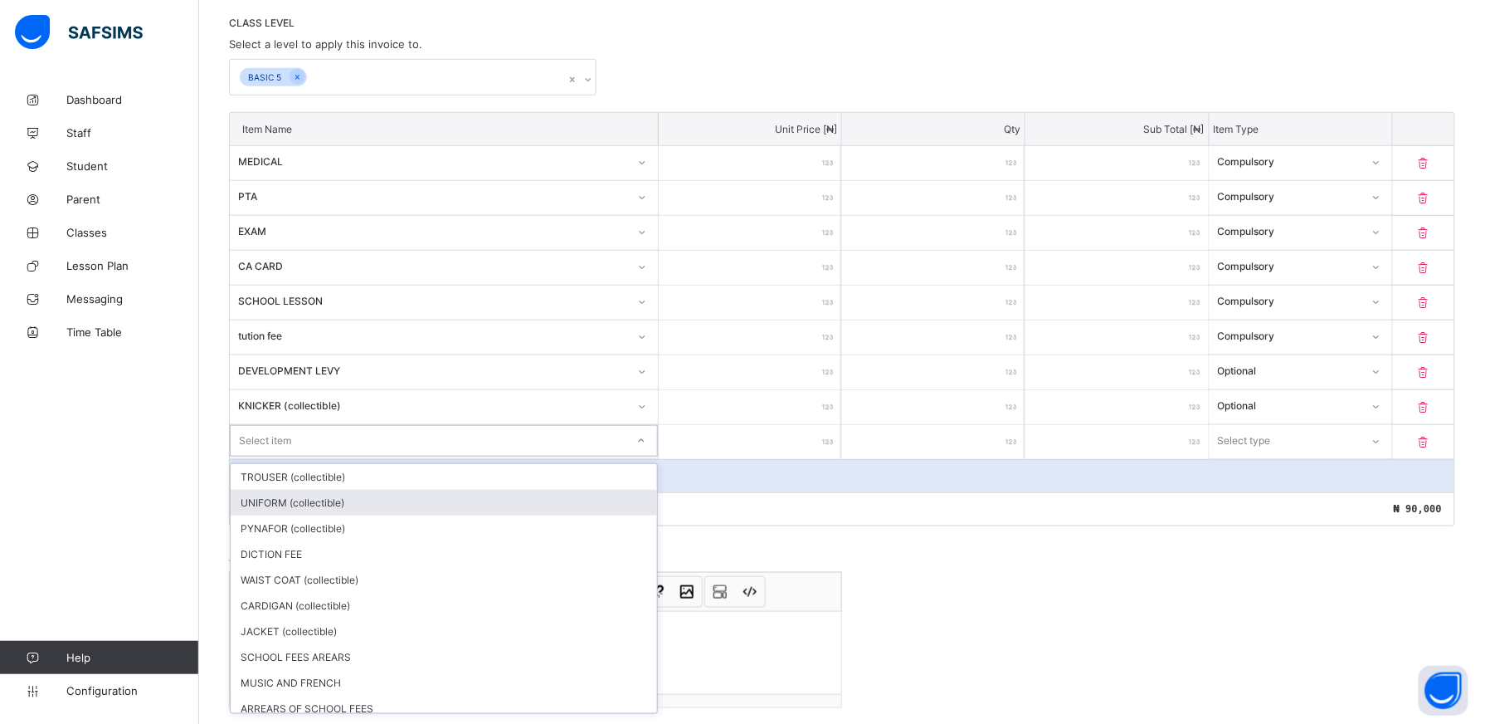
click at [373, 495] on div "UNIFORM (collectible)" at bounding box center [444, 503] width 427 height 26
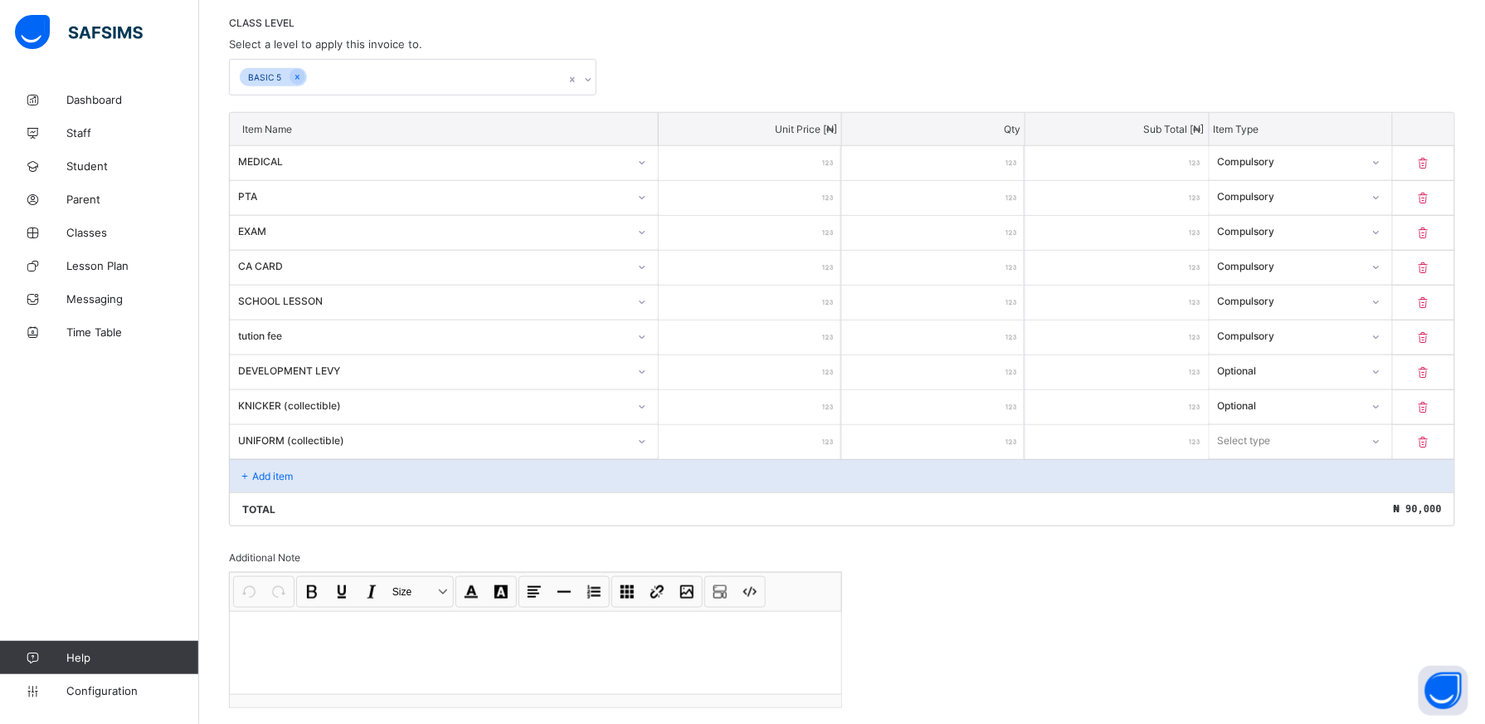
click at [797, 448] on input "number" at bounding box center [750, 442] width 183 height 34
type input "**"
type input "*****"
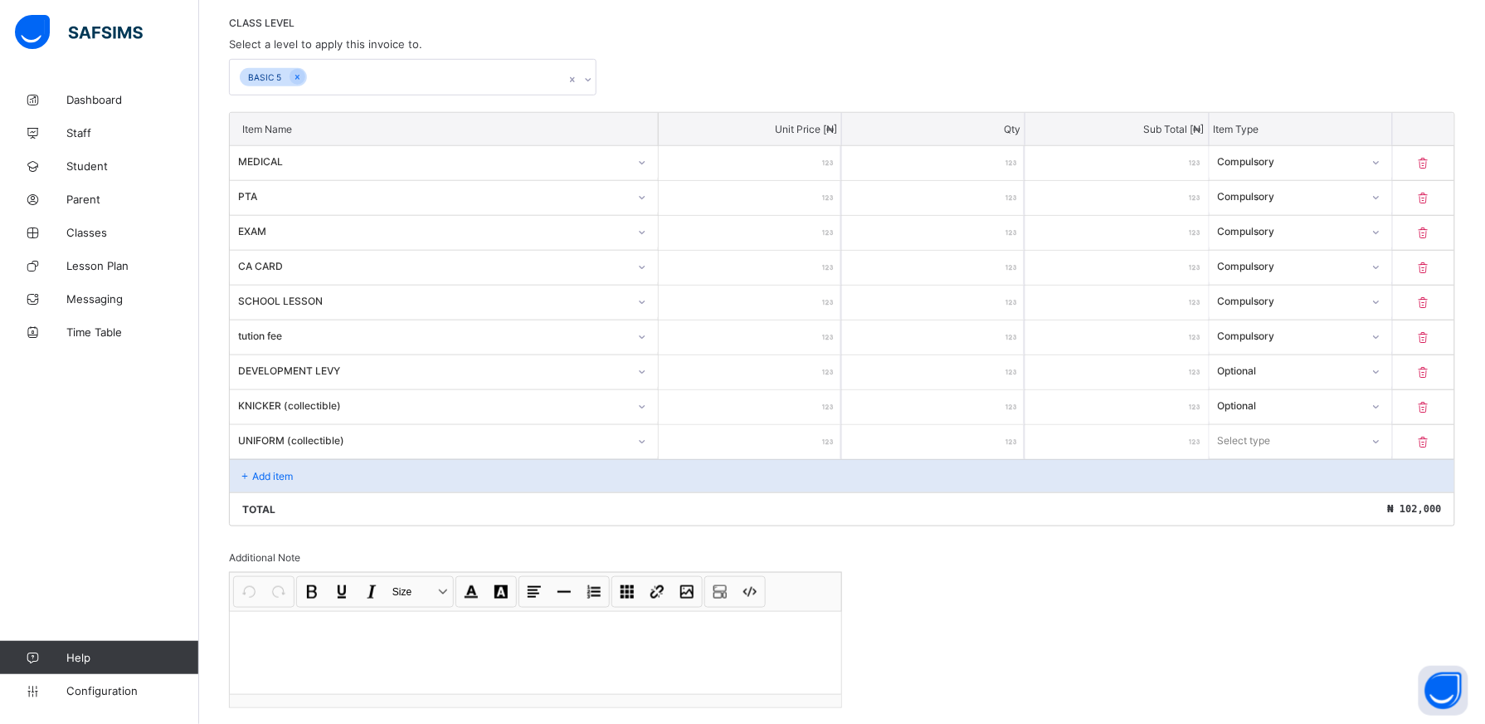
type input "*****"
click at [1390, 449] on div at bounding box center [1376, 440] width 28 height 27
click at [1378, 505] on div "Optional" at bounding box center [1301, 503] width 181 height 26
click at [310, 483] on div "Add item" at bounding box center [842, 475] width 1225 height 33
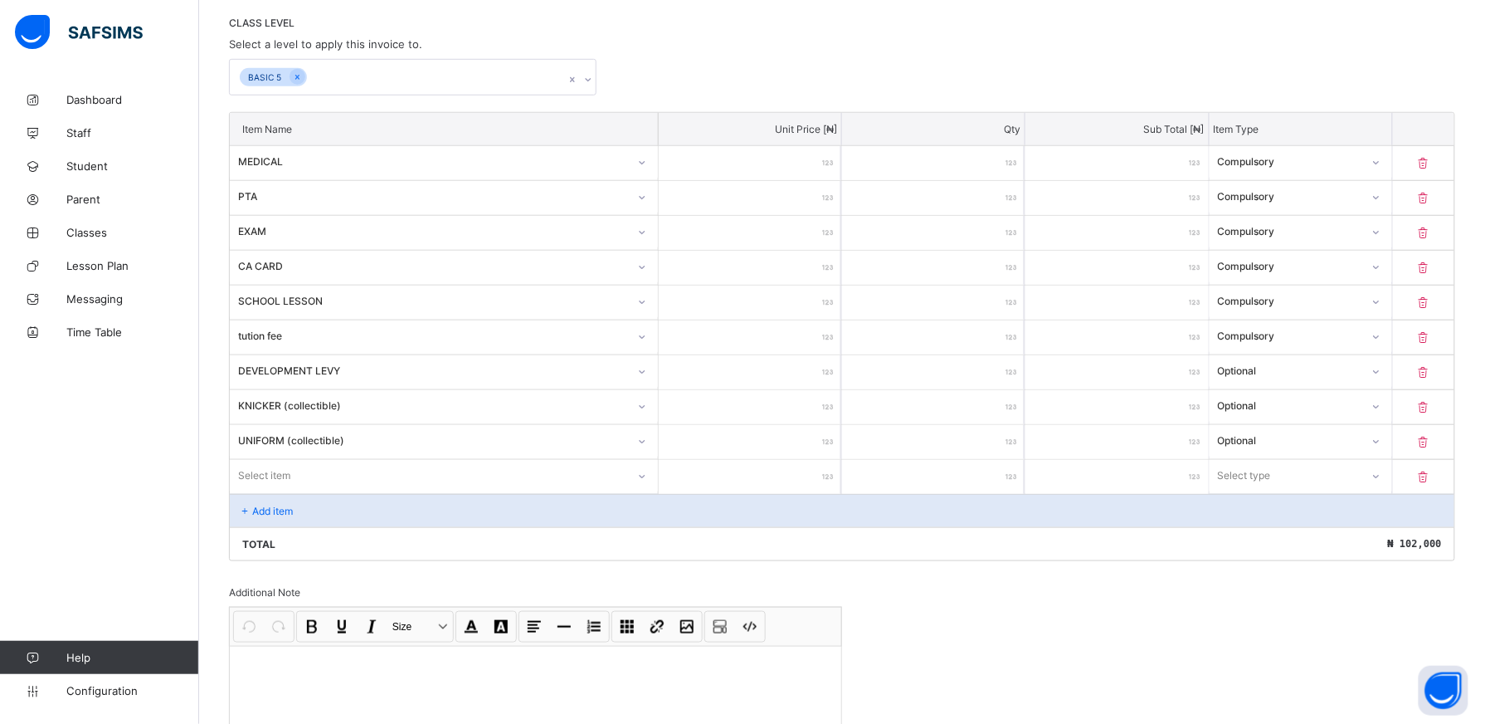
click at [654, 475] on div "Select item" at bounding box center [444, 476] width 428 height 32
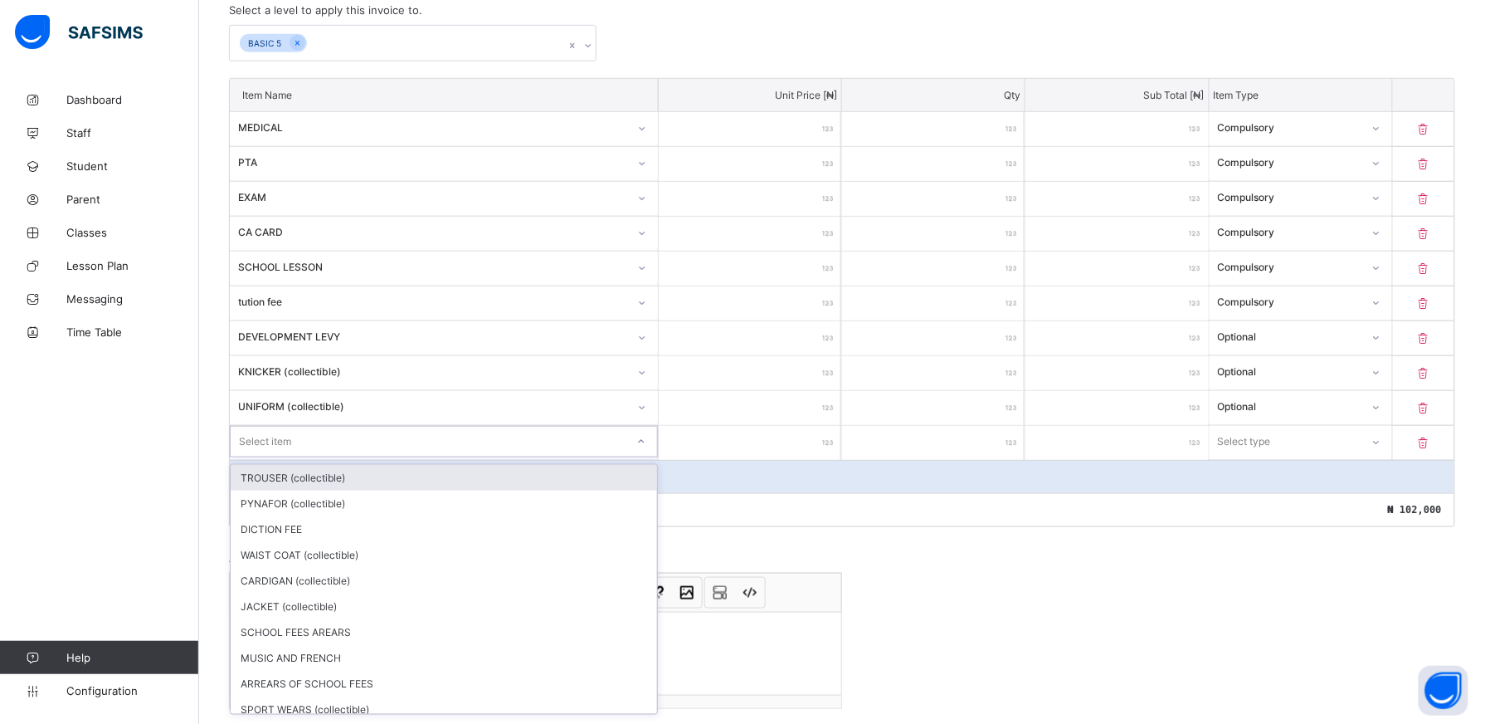
scroll to position [385, 0]
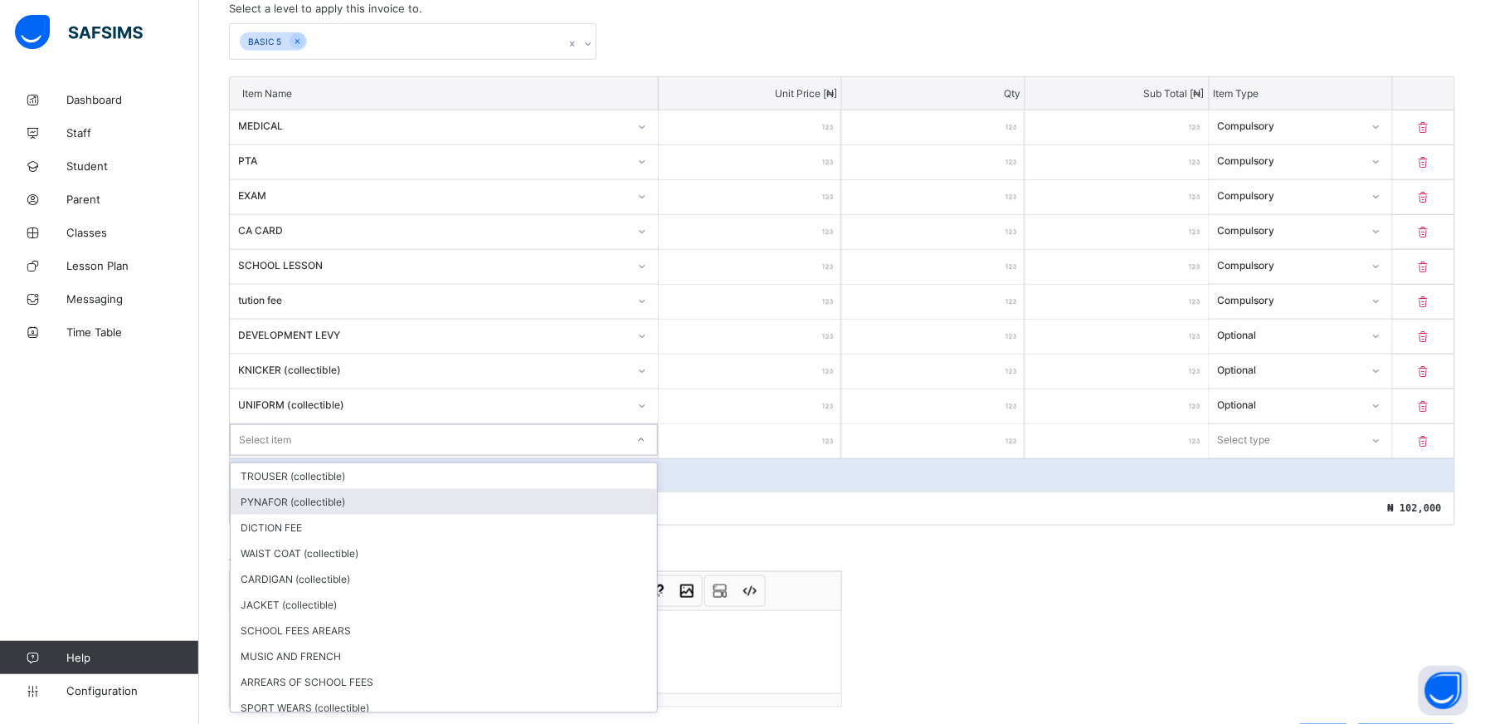
click at [529, 515] on div "PYNAFOR (collectible)" at bounding box center [444, 502] width 427 height 26
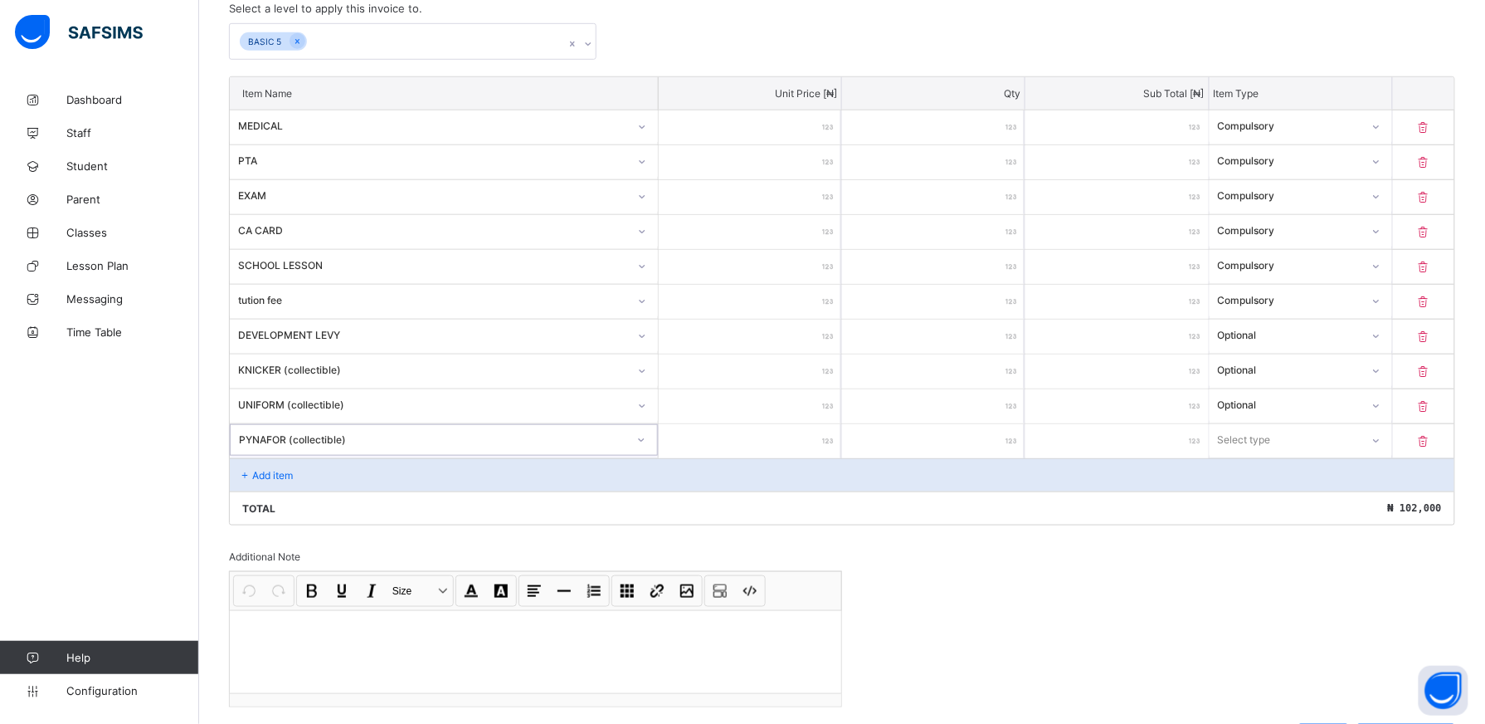
click at [797, 440] on input "number" at bounding box center [750, 441] width 183 height 34
type input "**"
type input "****"
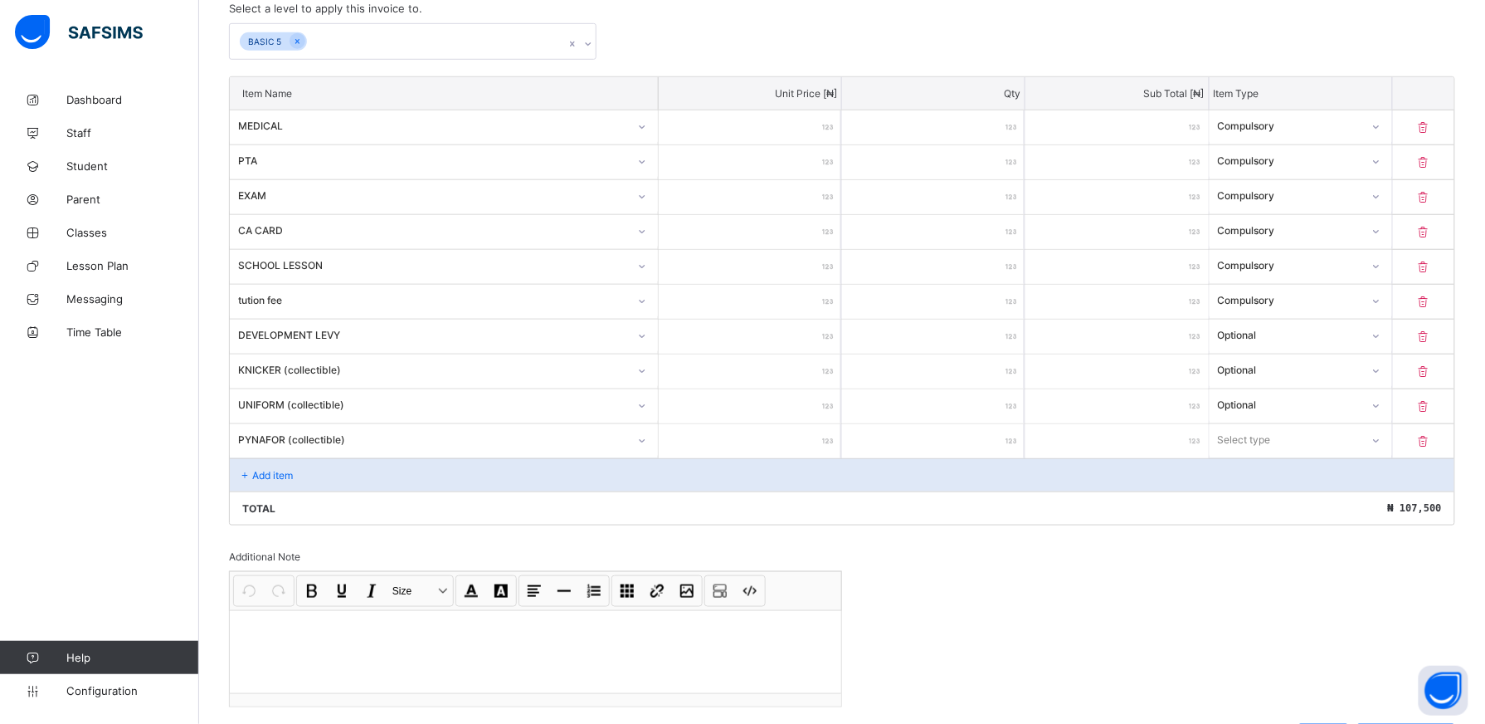
type input "****"
click at [1382, 442] on icon at bounding box center [1377, 440] width 10 height 17
click at [1364, 506] on div "Optional" at bounding box center [1301, 502] width 181 height 26
click at [349, 469] on div "Add item" at bounding box center [842, 474] width 1225 height 33
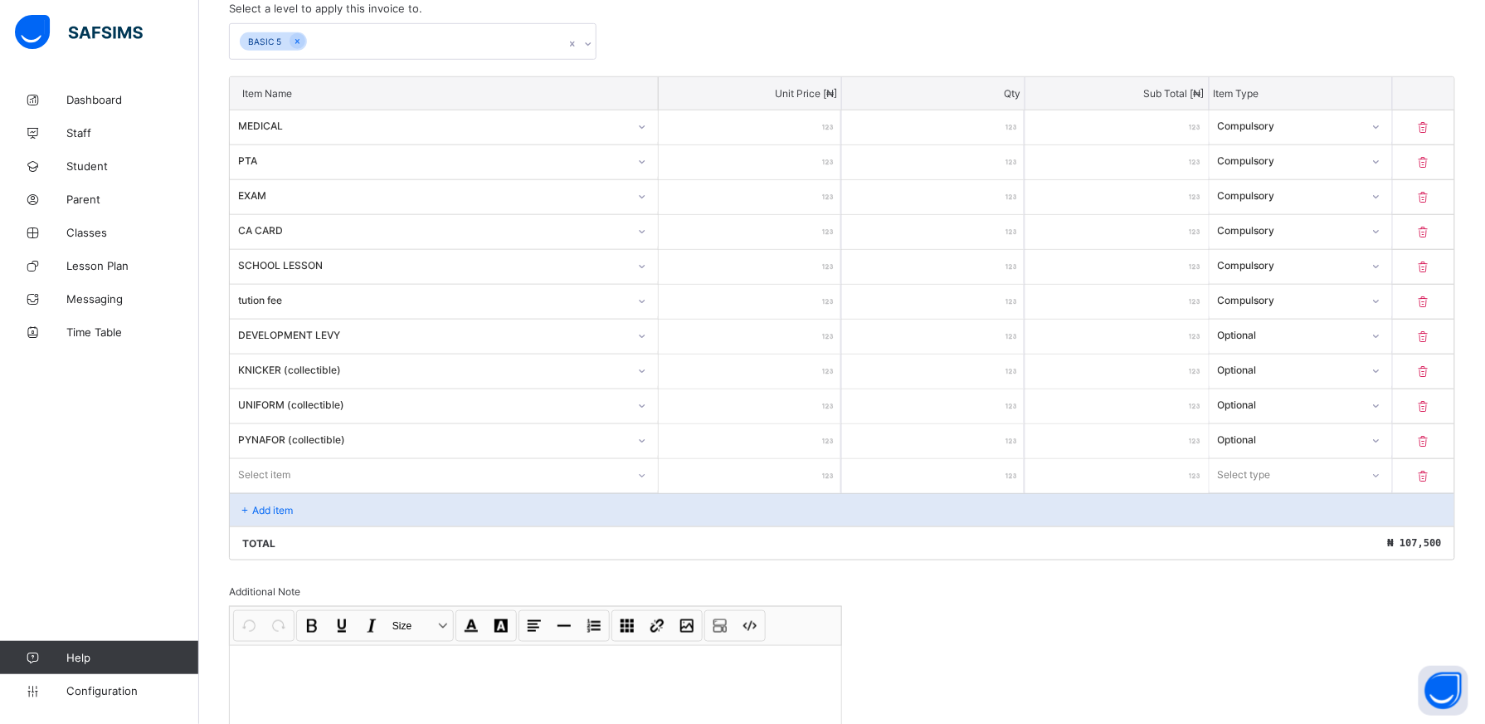
click at [647, 480] on div "Item Name Unit Price [ ₦ ] Qty Sub Total [ ₦ ] Item Type MEDICAL *** * *** Comp…" at bounding box center [842, 318] width 1227 height 484
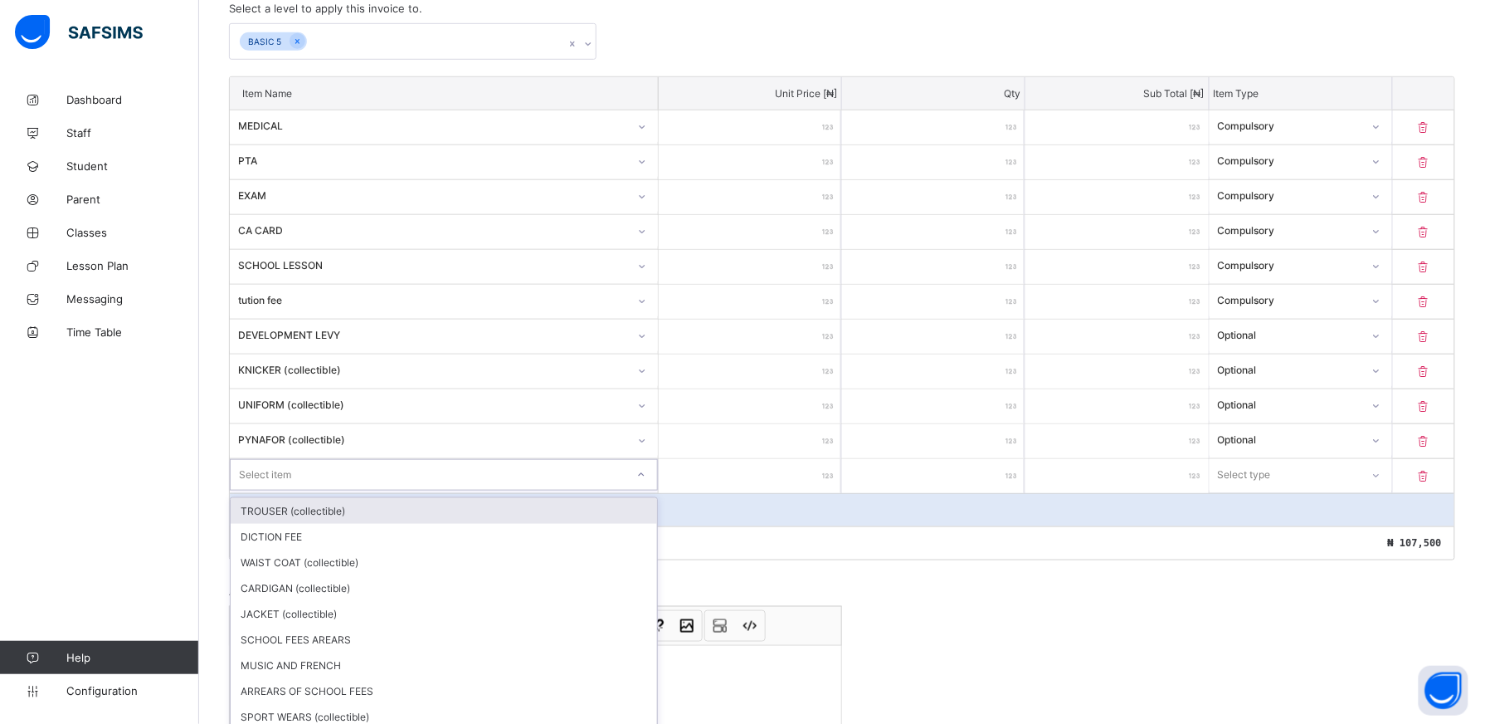
scroll to position [420, 0]
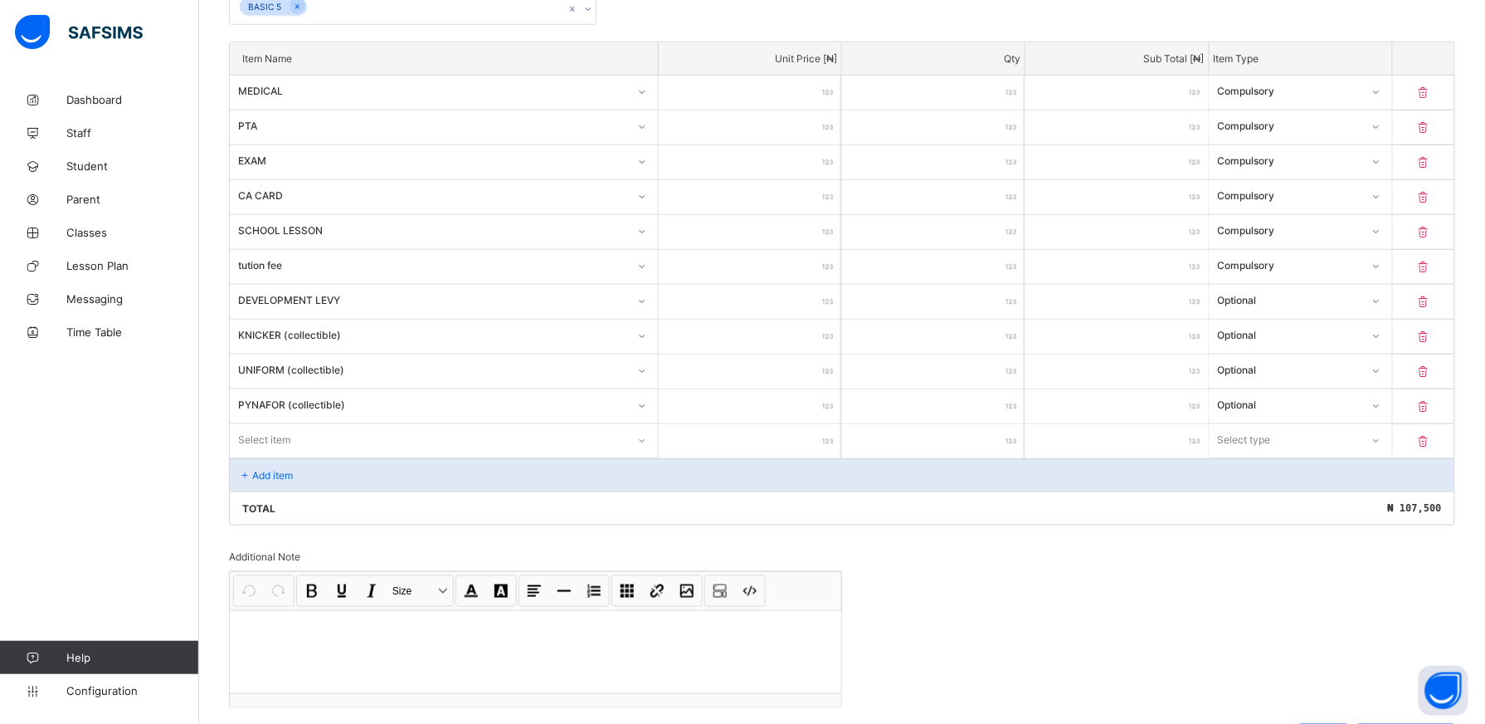
click at [794, 458] on input "number" at bounding box center [750, 441] width 183 height 34
click at [647, 446] on icon at bounding box center [642, 440] width 10 height 17
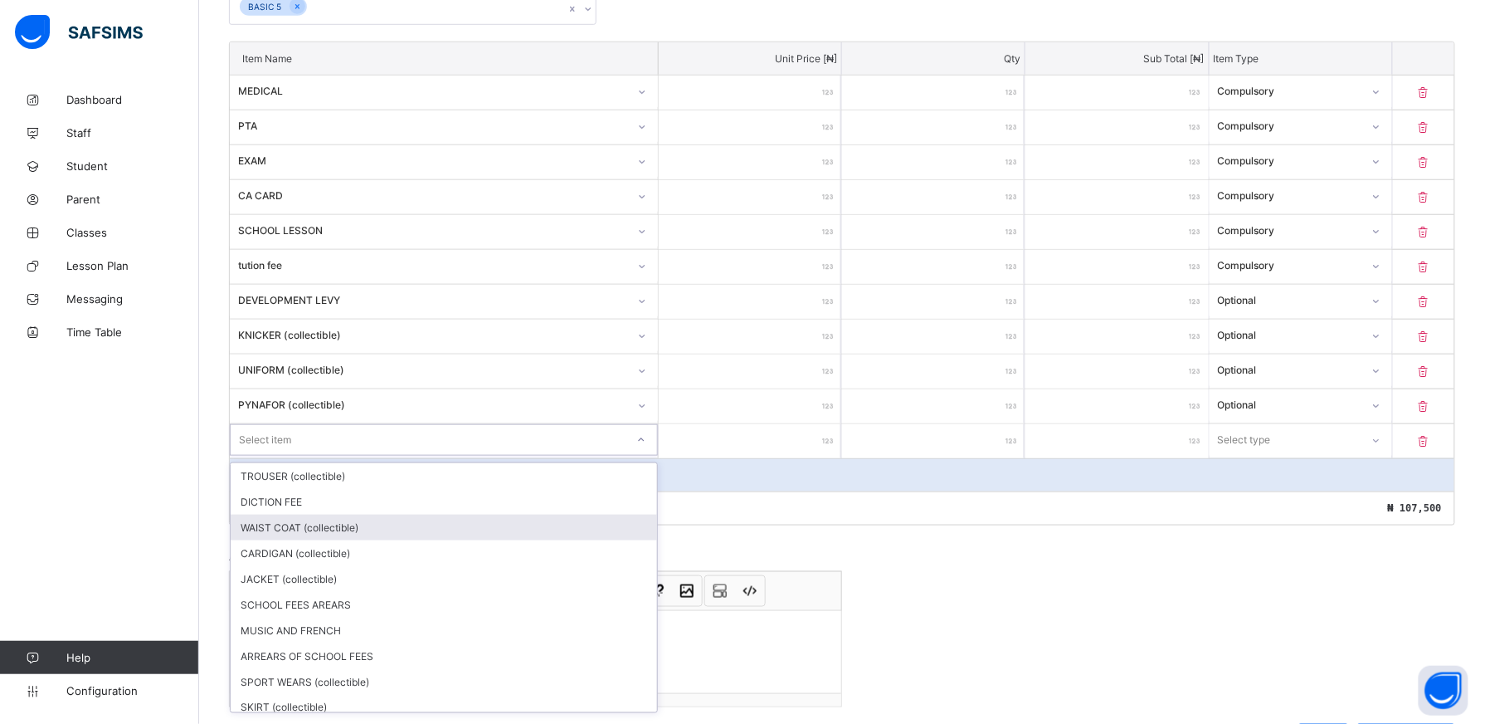
click at [417, 524] on div "WAIST COAT (collectible)" at bounding box center [444, 528] width 427 height 26
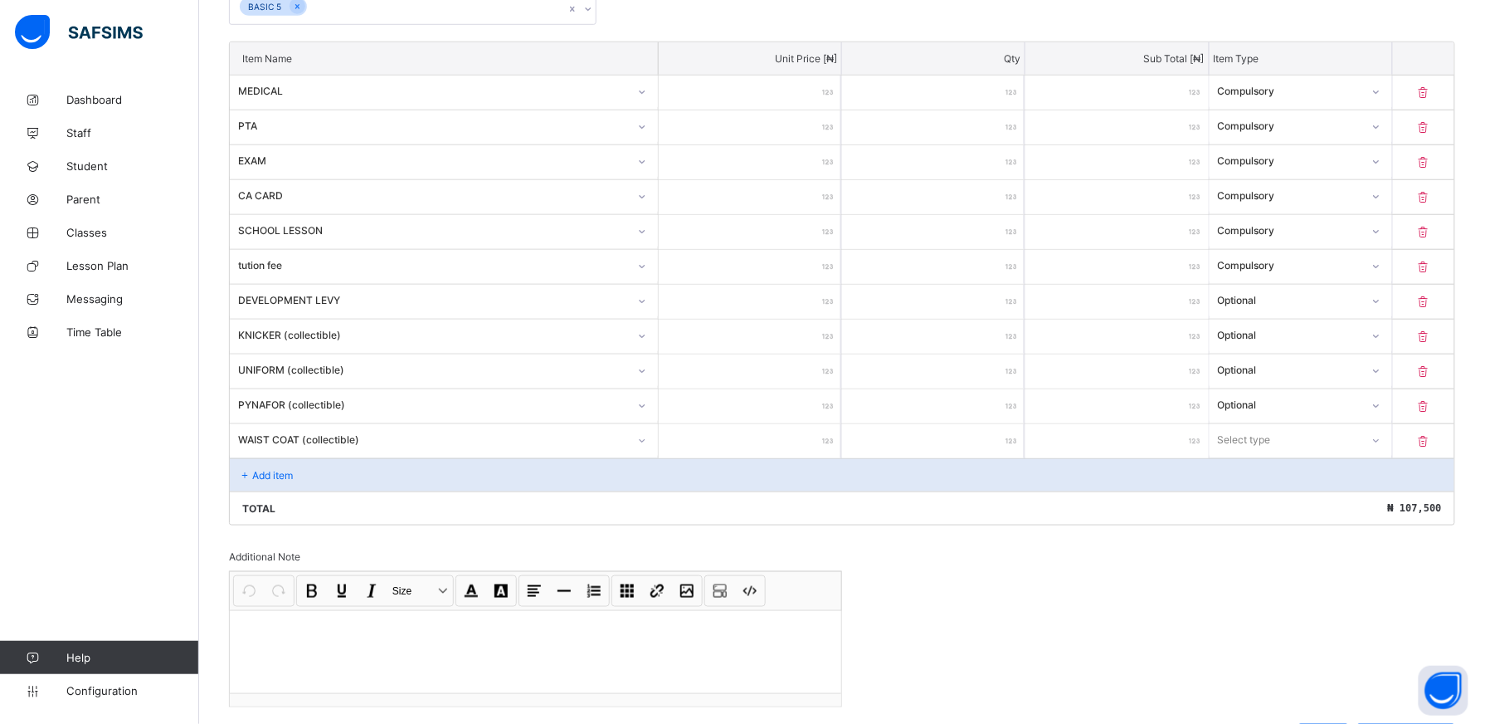
click at [827, 432] on input "number" at bounding box center [750, 441] width 183 height 34
type input "*"
type input "**"
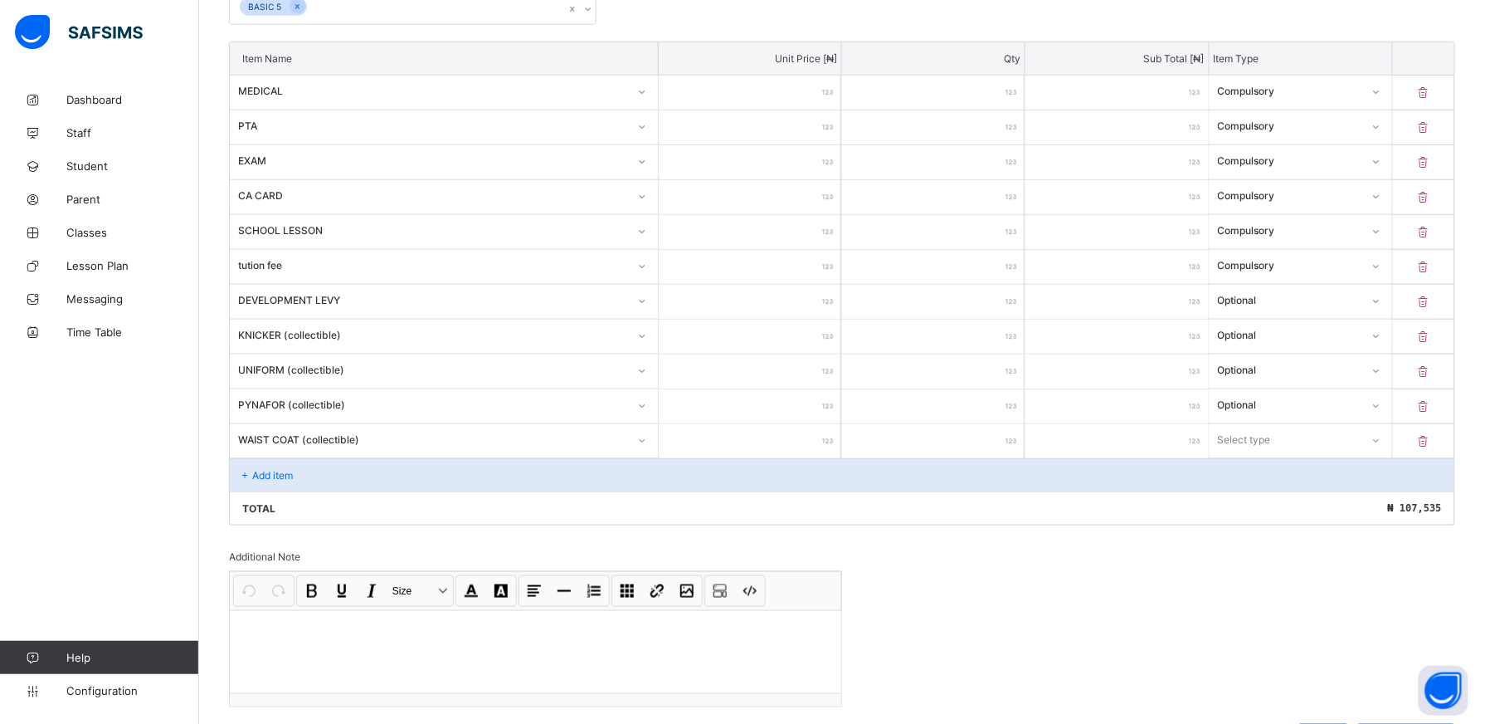
type input "****"
click at [1380, 442] on icon at bounding box center [1377, 440] width 6 height 3
click at [1285, 499] on div "Optional" at bounding box center [1301, 502] width 181 height 26
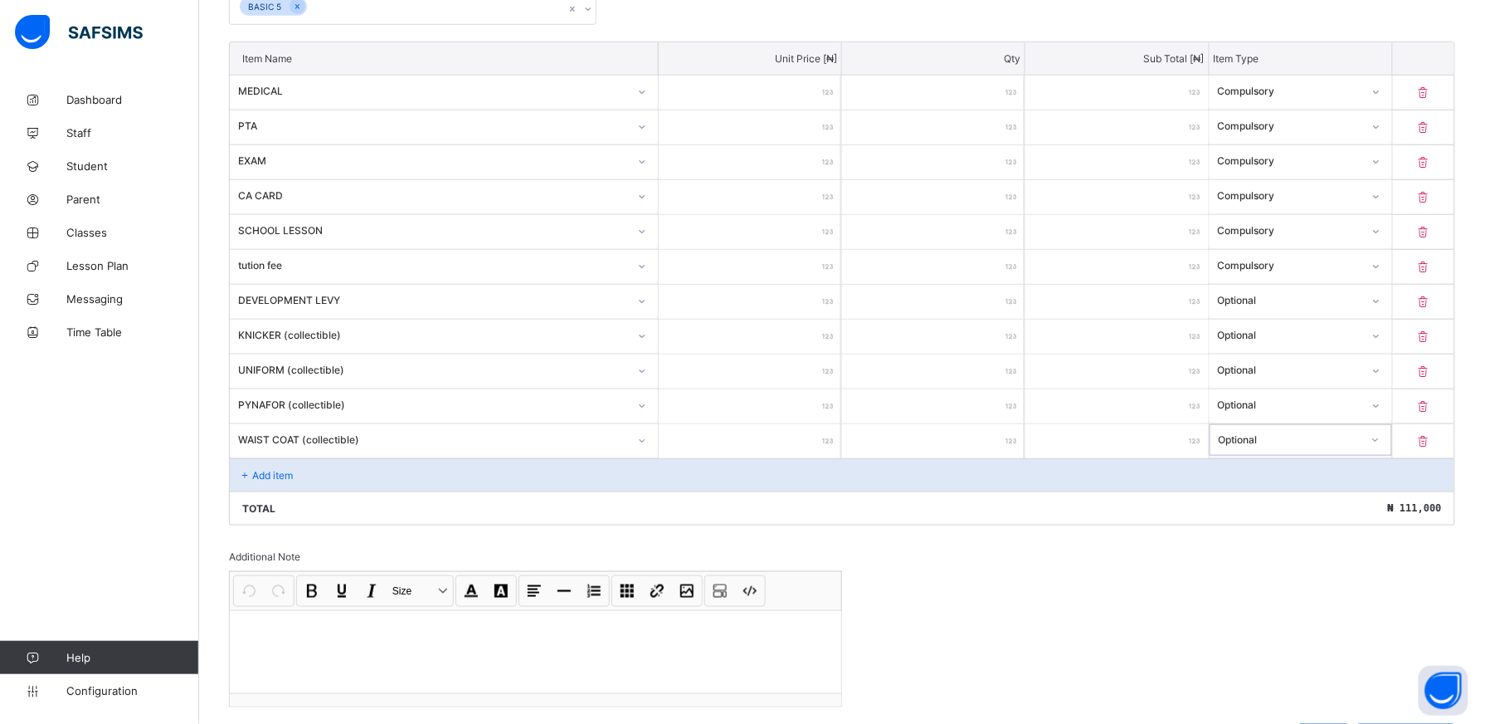
click at [304, 481] on div "Add item" at bounding box center [842, 474] width 1225 height 33
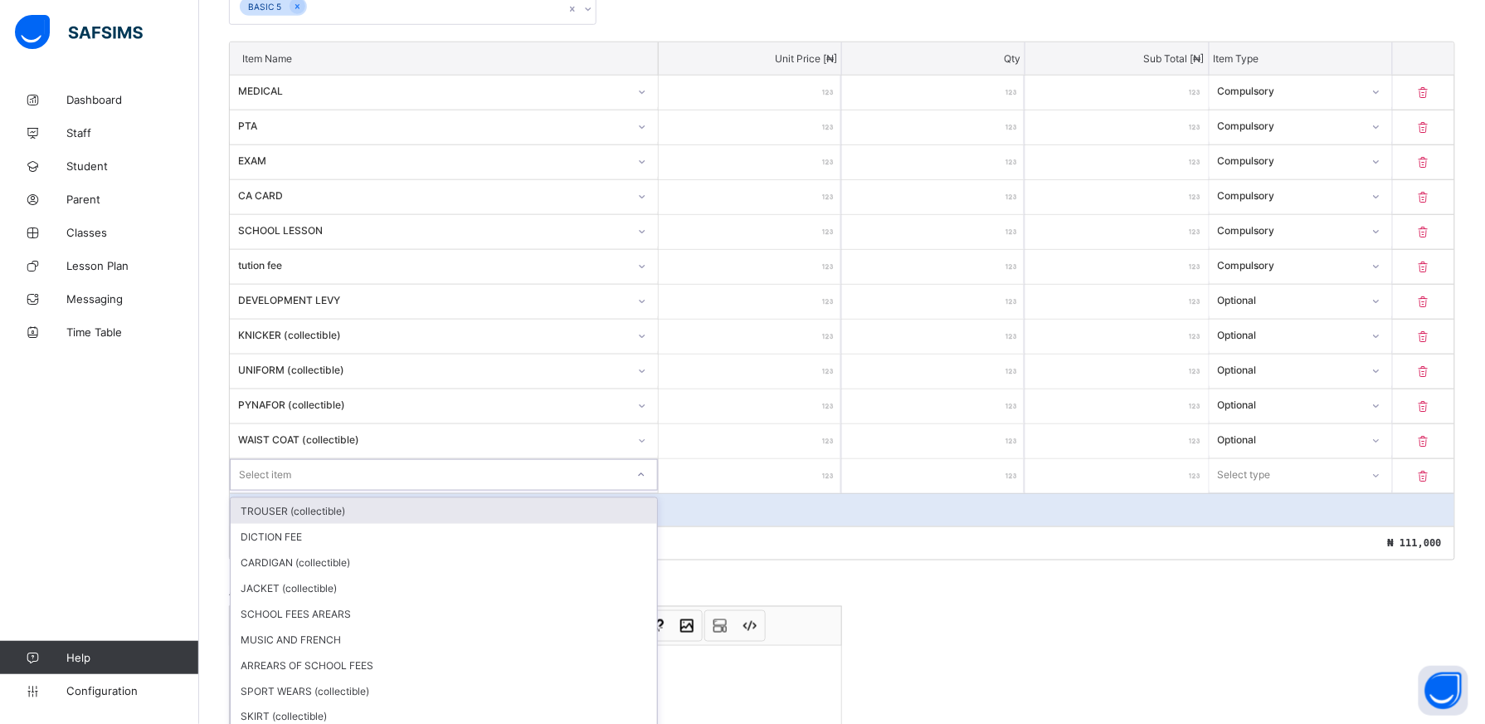
click at [649, 480] on div "Item Name Unit Price [ ₦ ] Qty Sub Total [ ₦ ] Item Type MEDICAL *** * *** Comp…" at bounding box center [842, 300] width 1227 height 519
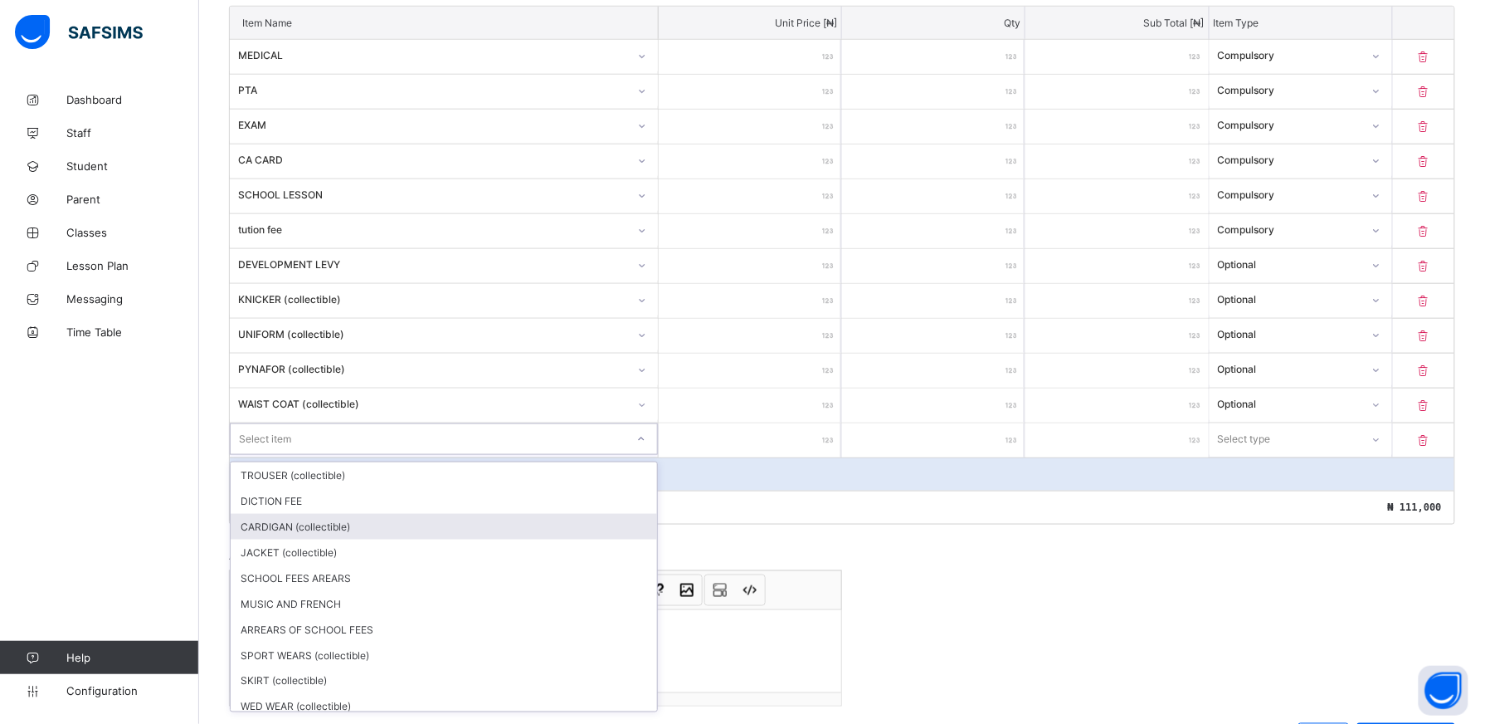
click at [595, 529] on div "CARDIGAN (collectible)" at bounding box center [444, 527] width 427 height 26
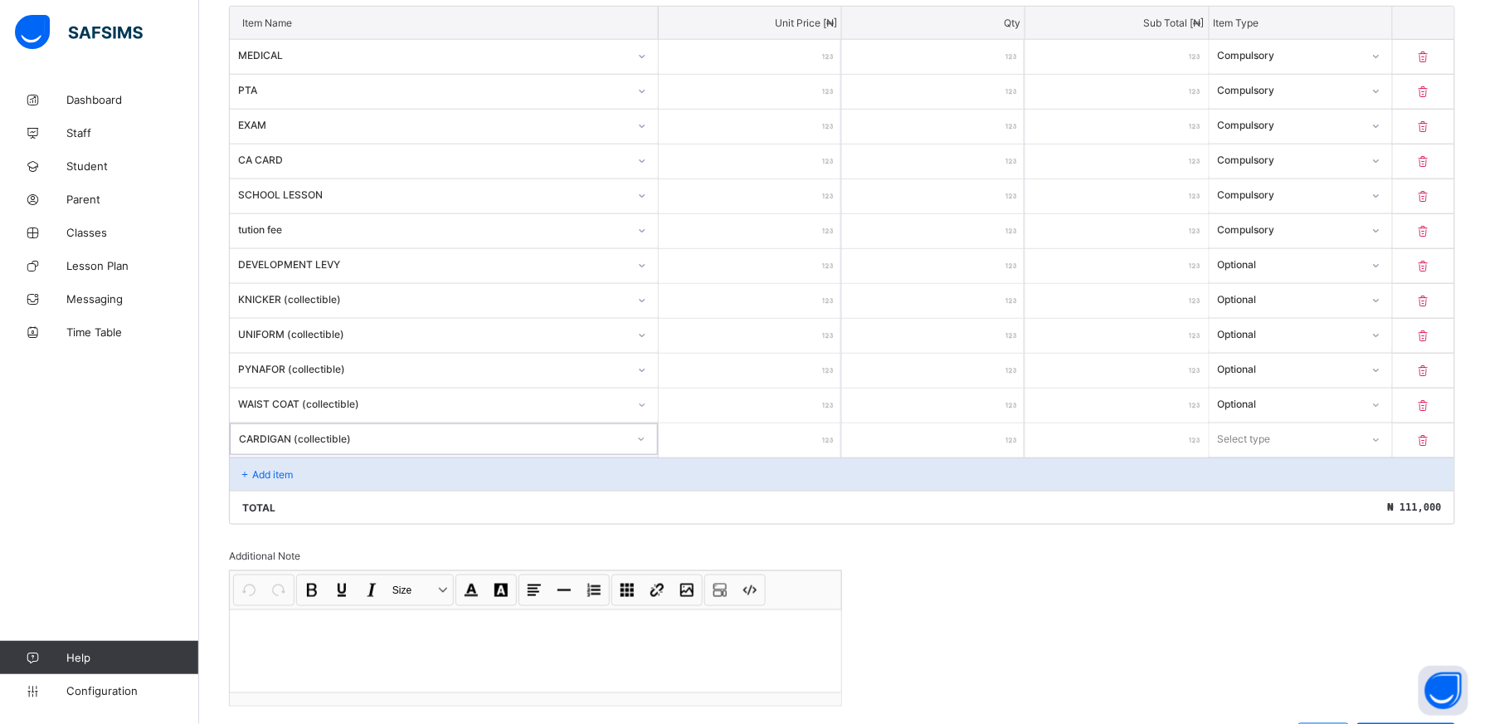
click at [807, 446] on input "number" at bounding box center [750, 440] width 183 height 34
type input "*"
type input "****"
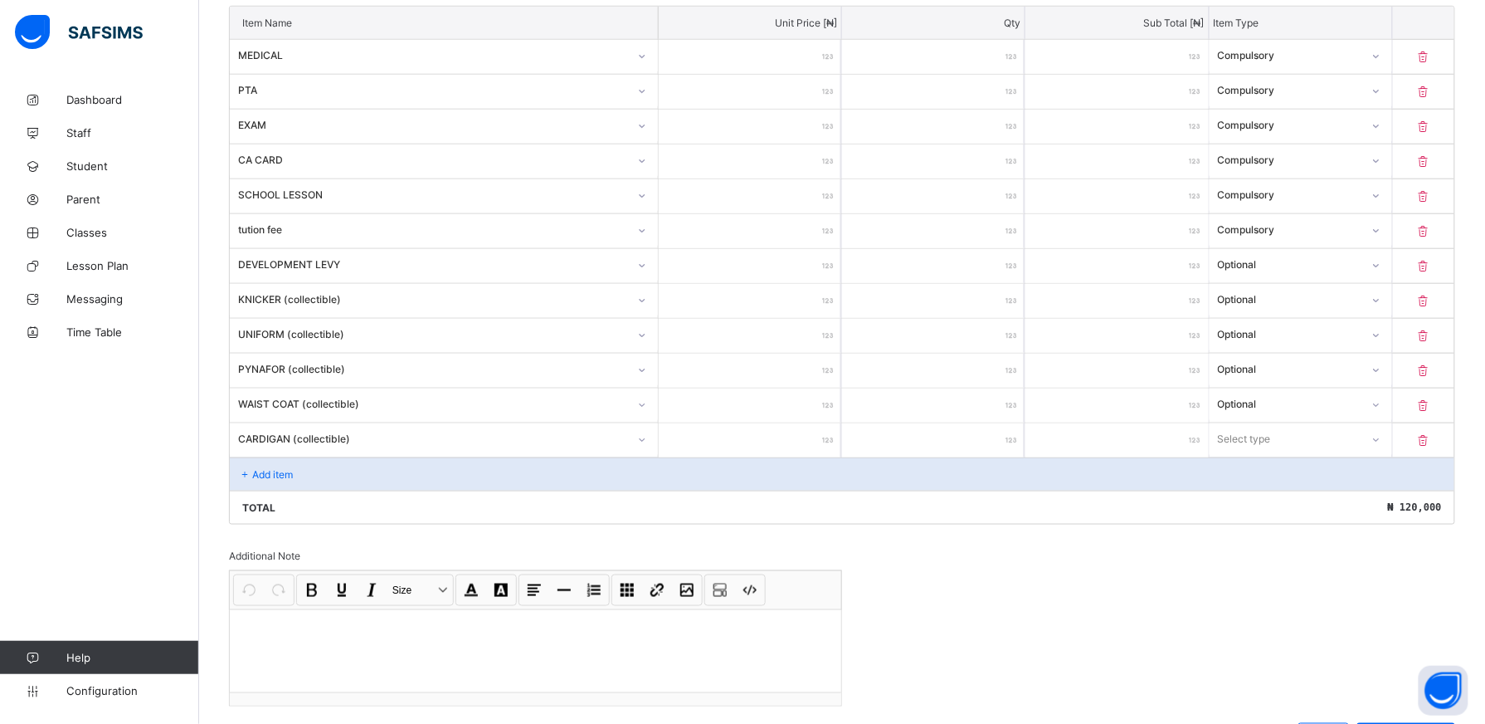
type input "****"
click at [1381, 443] on icon at bounding box center [1376, 439] width 10 height 17
click at [1382, 502] on div "Optional" at bounding box center [1301, 501] width 181 height 26
click at [325, 476] on div "Add item" at bounding box center [842, 473] width 1225 height 33
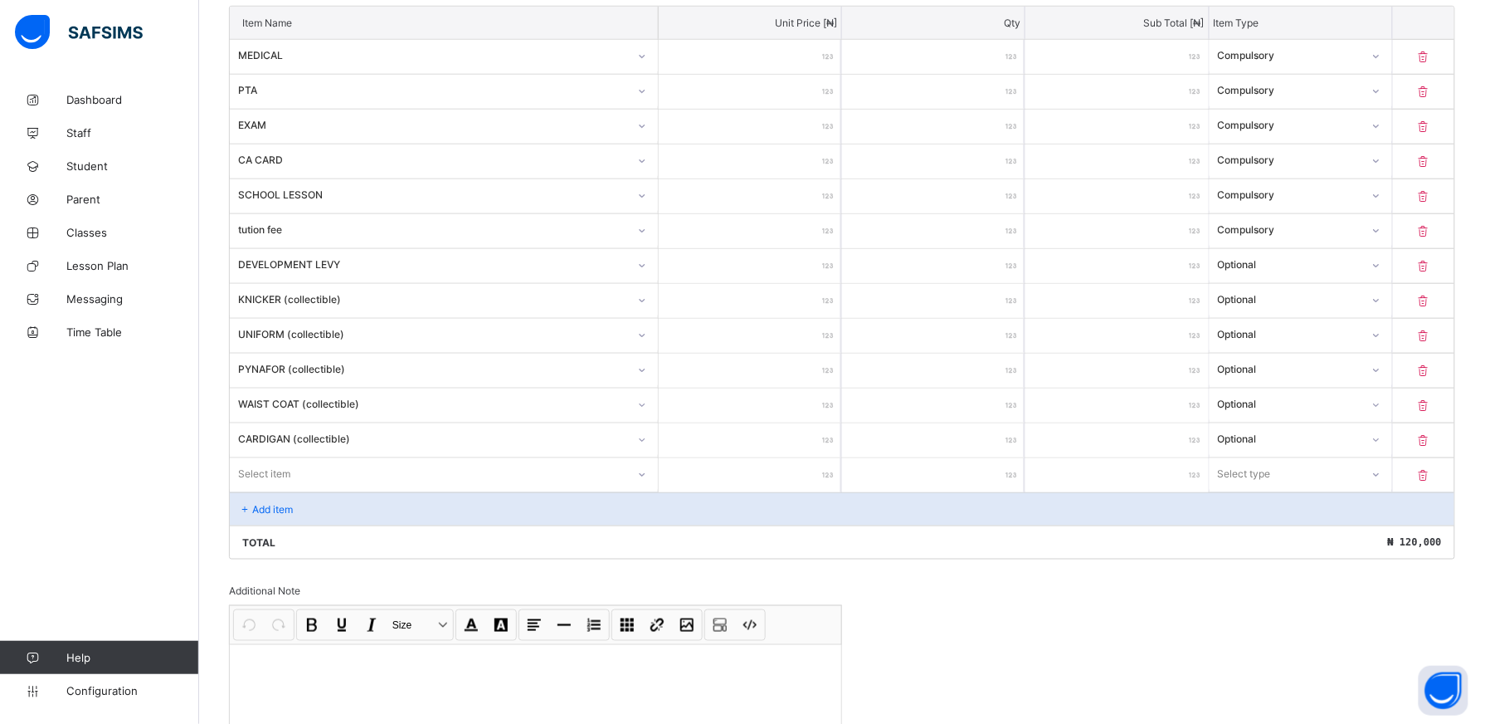
click at [646, 481] on div "Select item" at bounding box center [444, 474] width 428 height 32
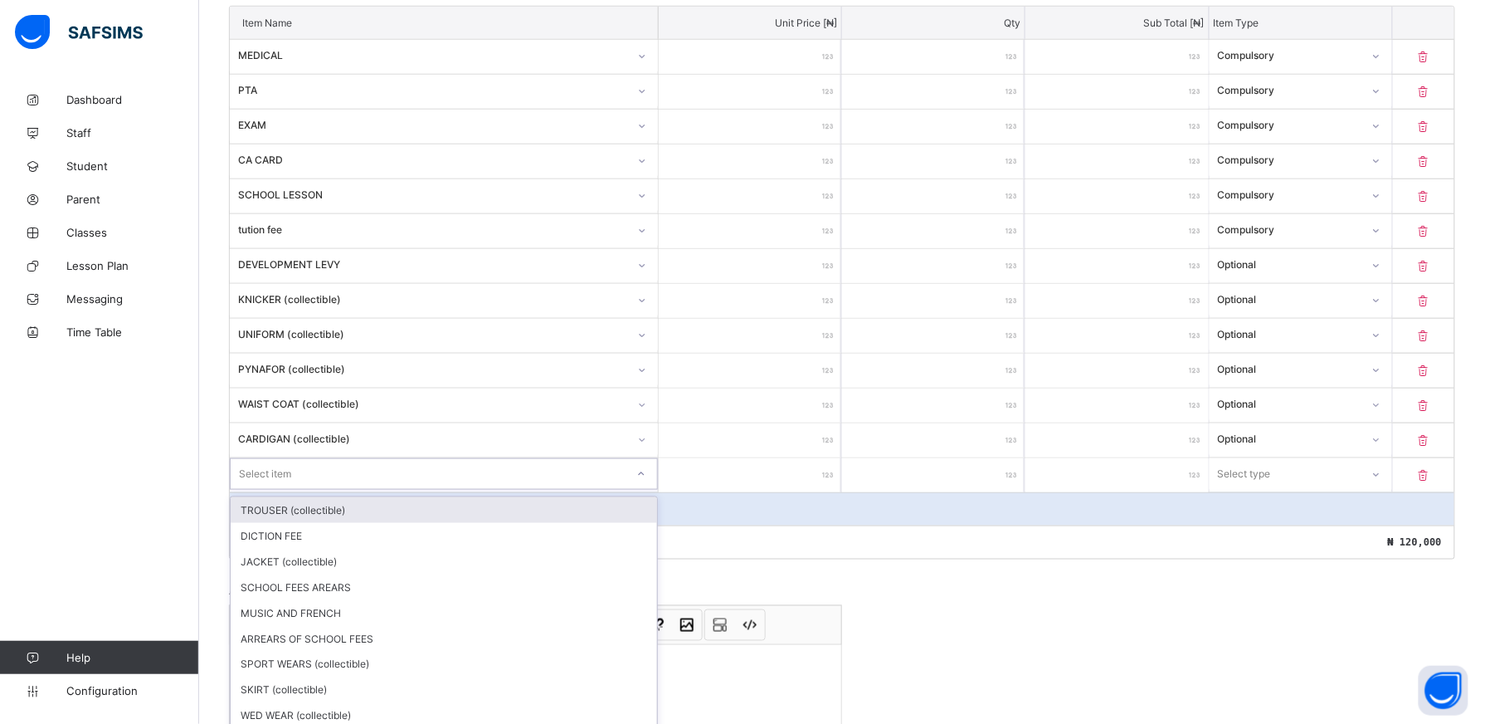
scroll to position [491, 0]
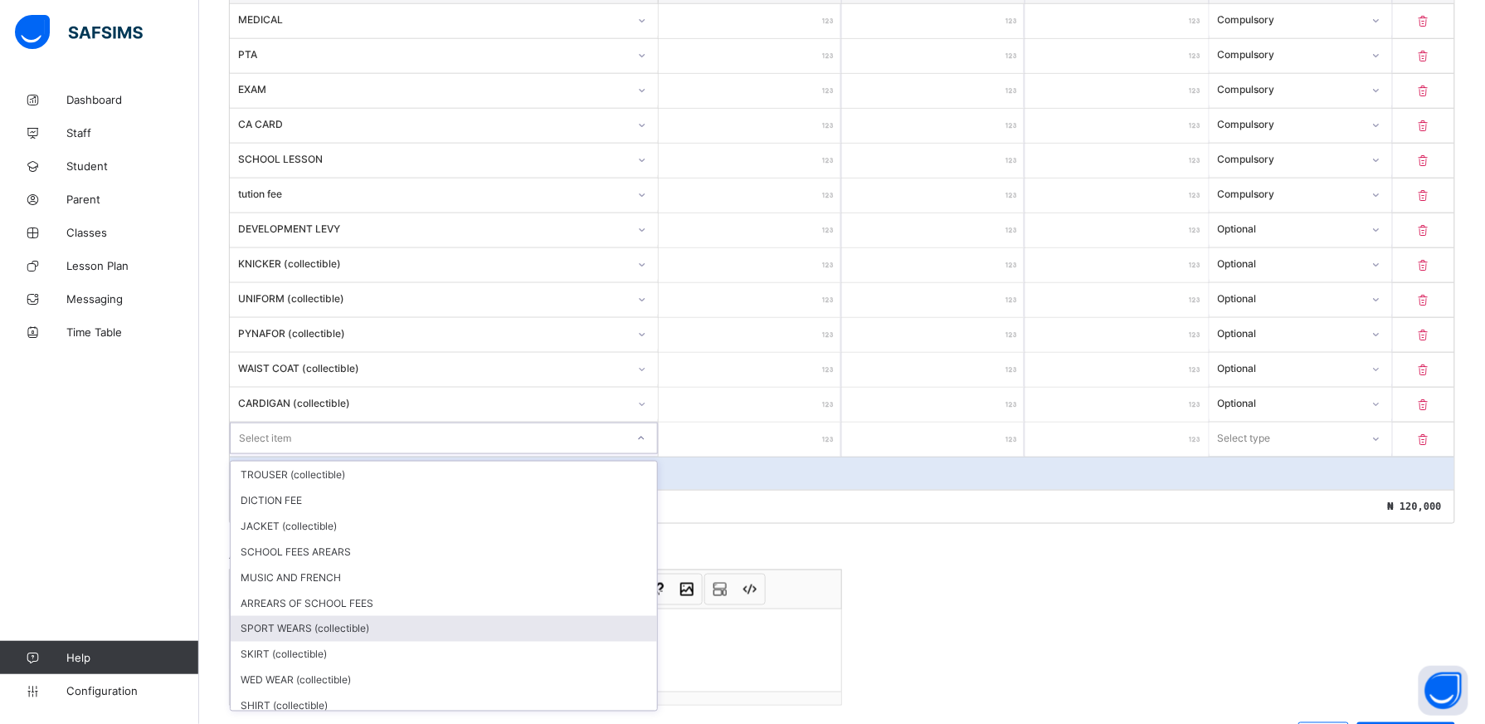
click at [597, 634] on div "SPORT WEARS (collectible)" at bounding box center [444, 629] width 427 height 26
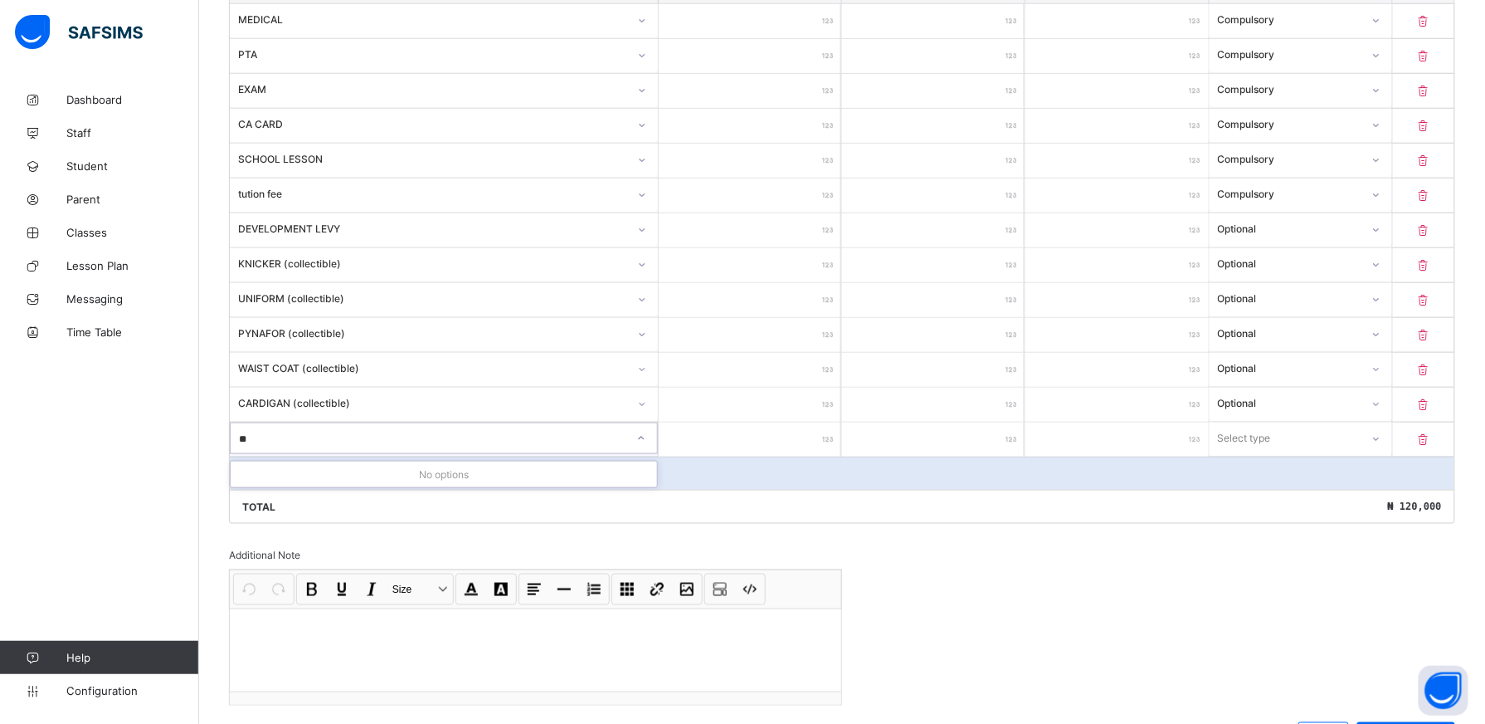
type input "*"
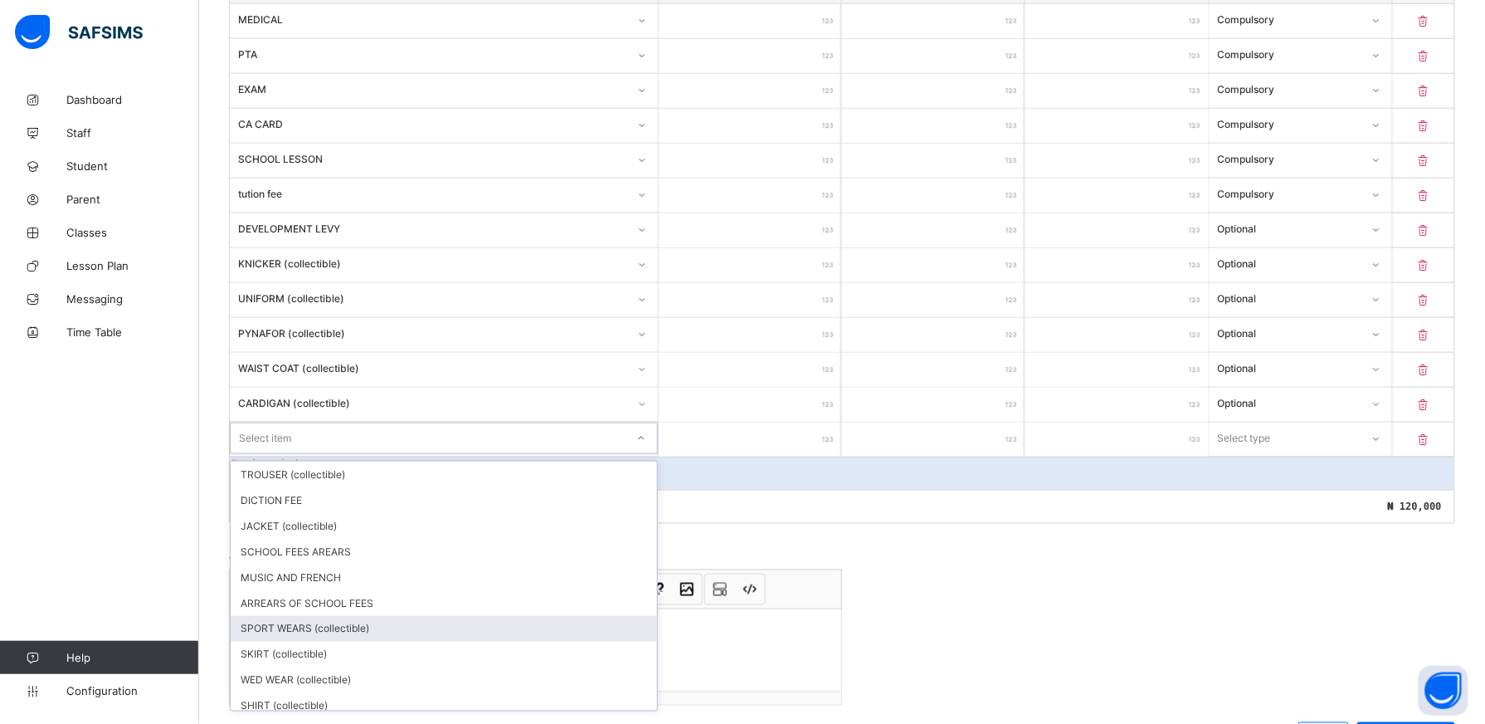
click at [313, 635] on div "SPORT WEARS (collectible)" at bounding box center [444, 629] width 427 height 26
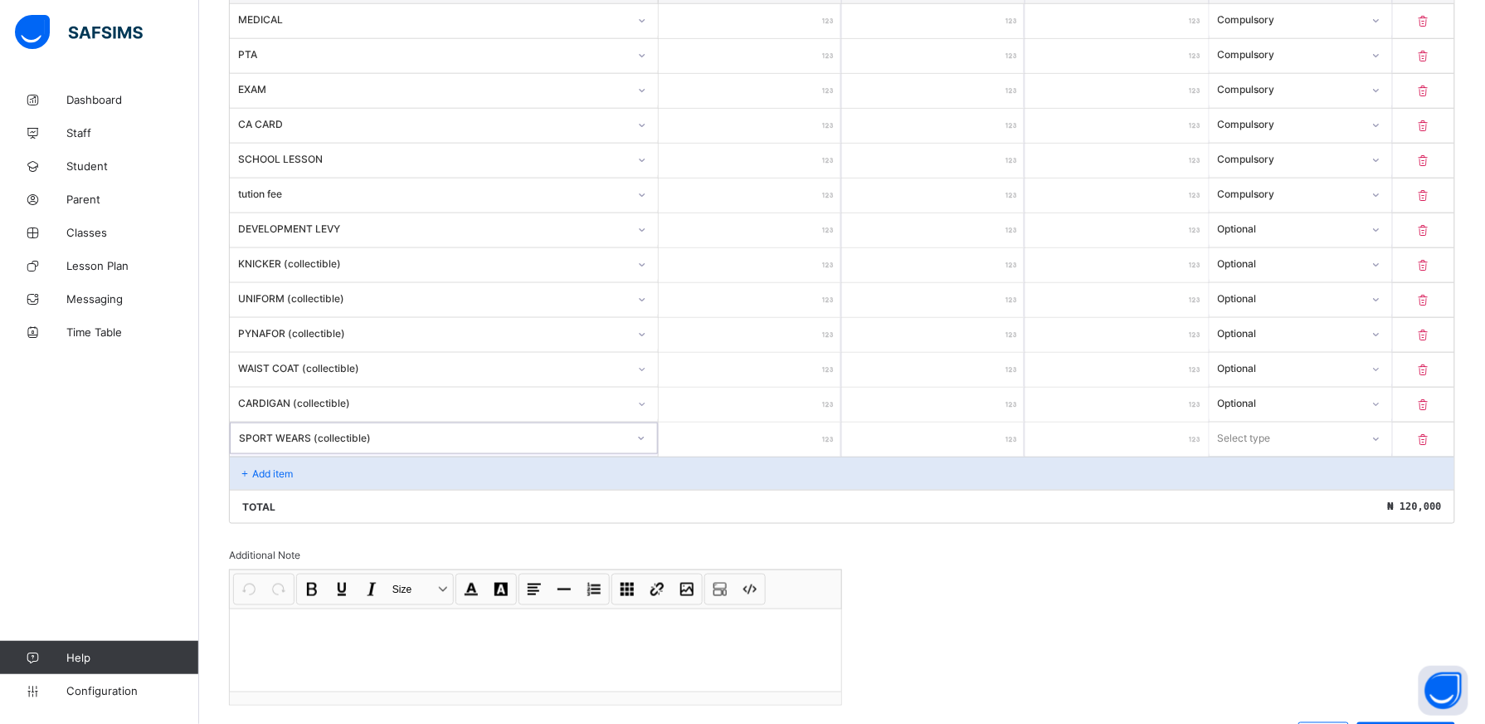
click at [784, 440] on input "number" at bounding box center [750, 439] width 183 height 34
type input "**"
type input "****"
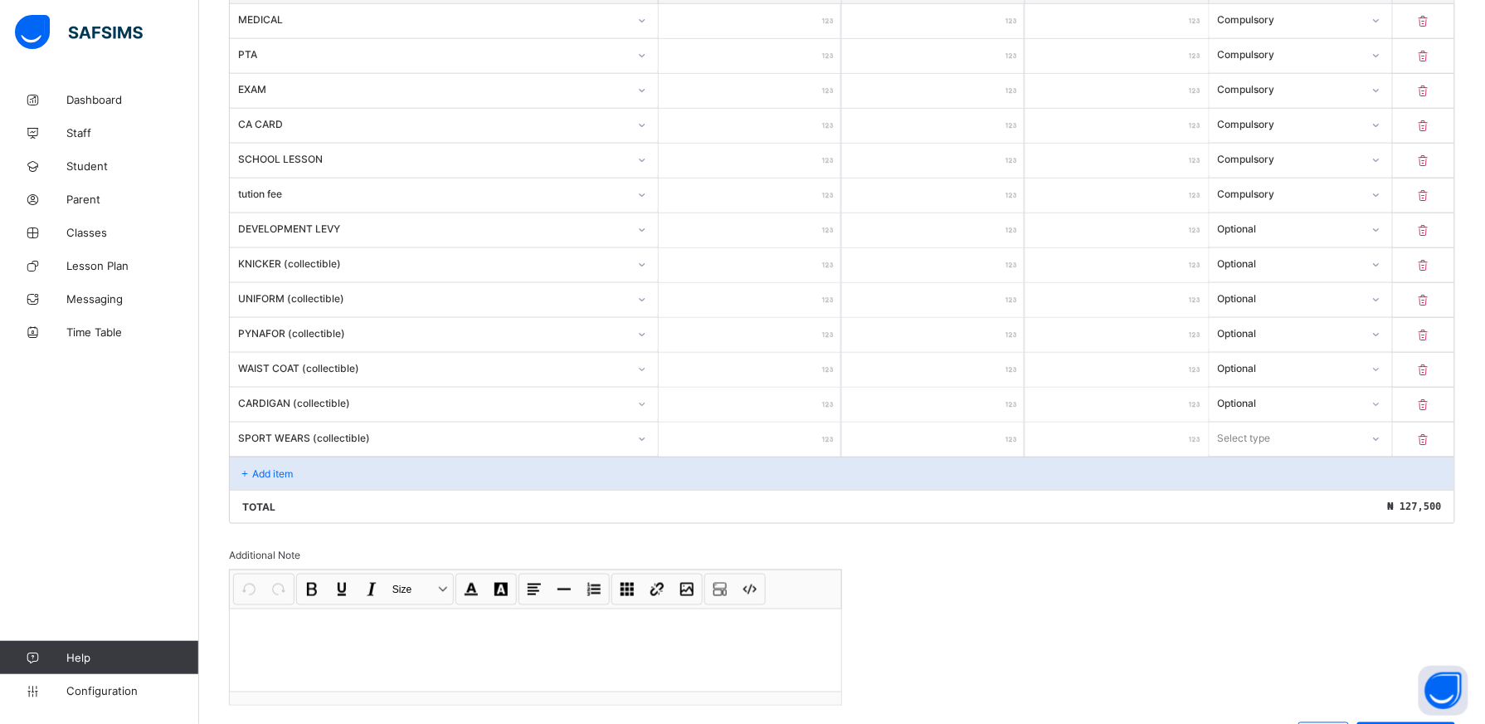
type input "****"
click at [1390, 448] on div at bounding box center [1376, 438] width 28 height 27
click at [1382, 503] on div "Optional" at bounding box center [1301, 500] width 181 height 26
click at [352, 466] on div "Add item" at bounding box center [842, 472] width 1225 height 33
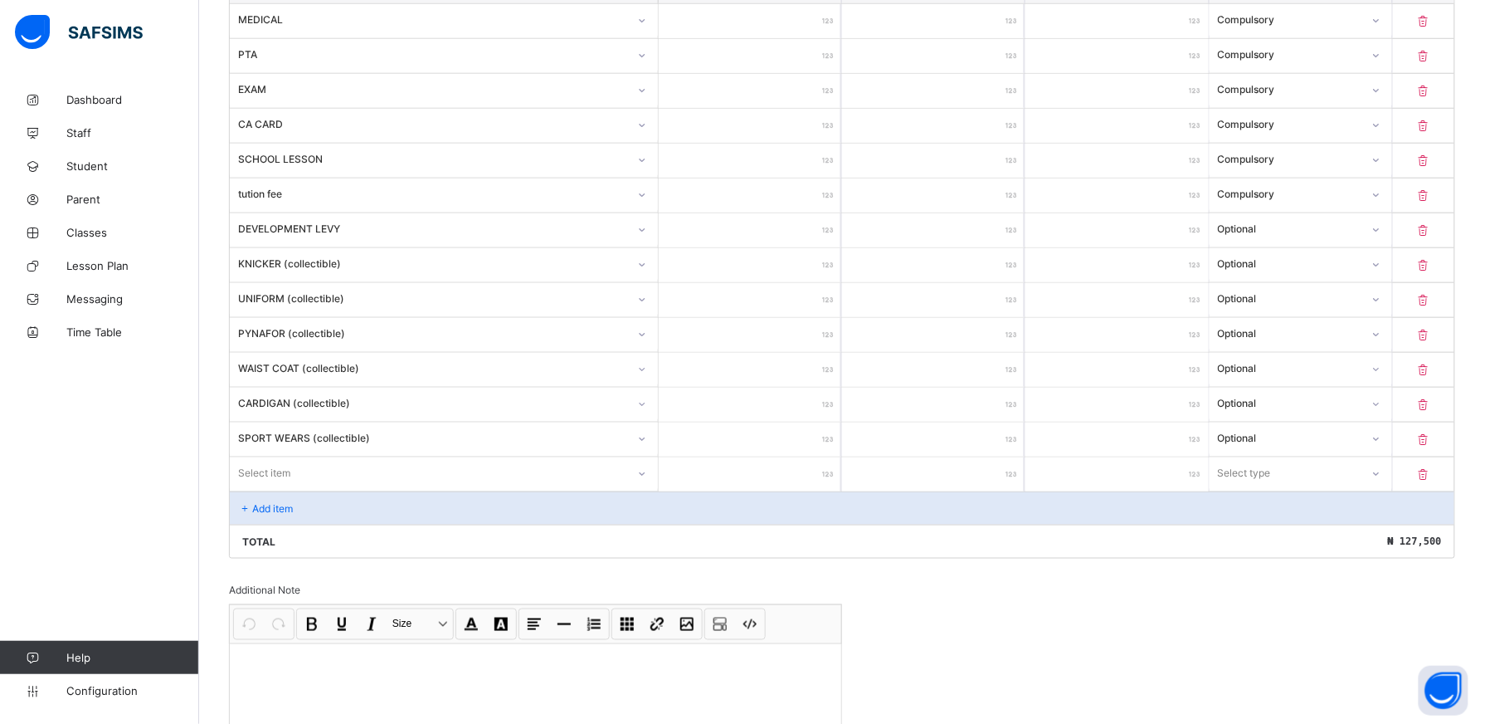
click at [649, 481] on div "Select item" at bounding box center [444, 473] width 428 height 32
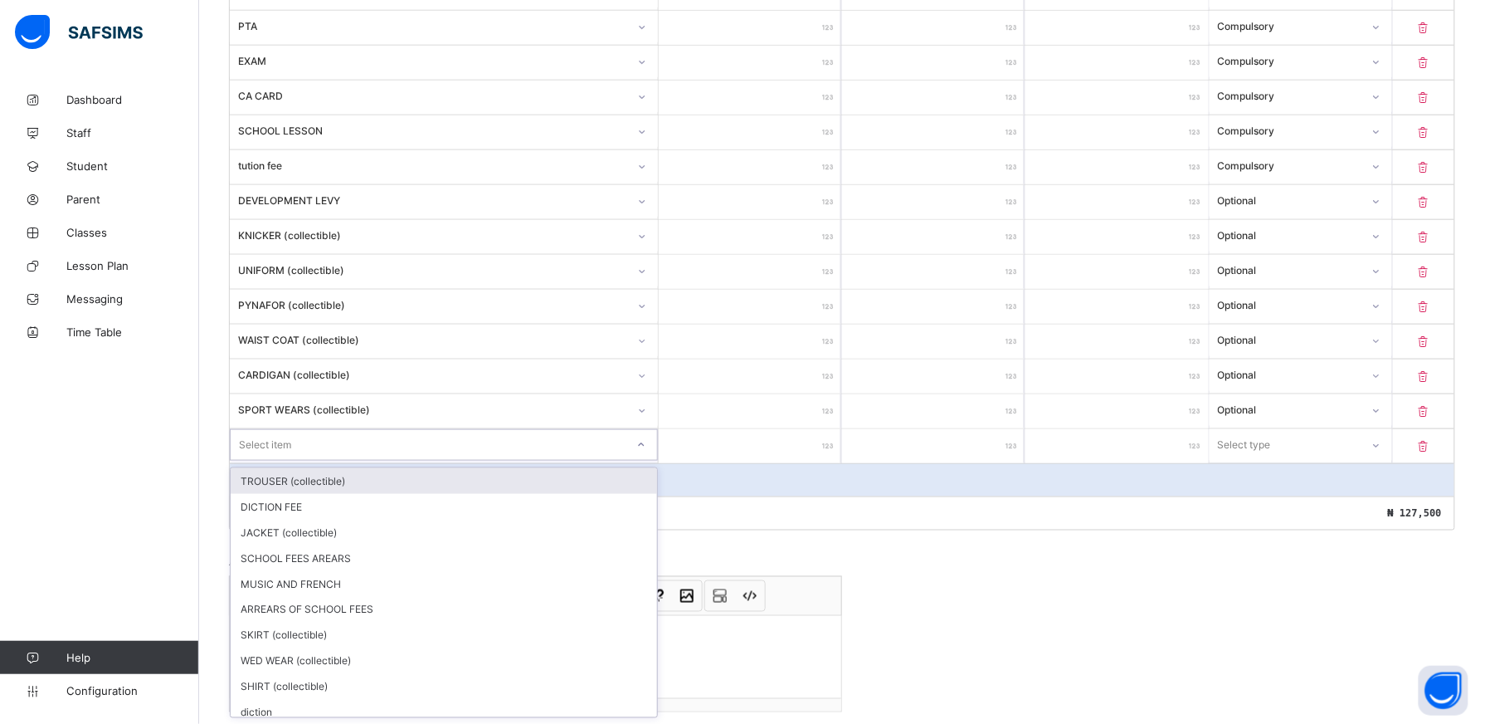
scroll to position [526, 0]
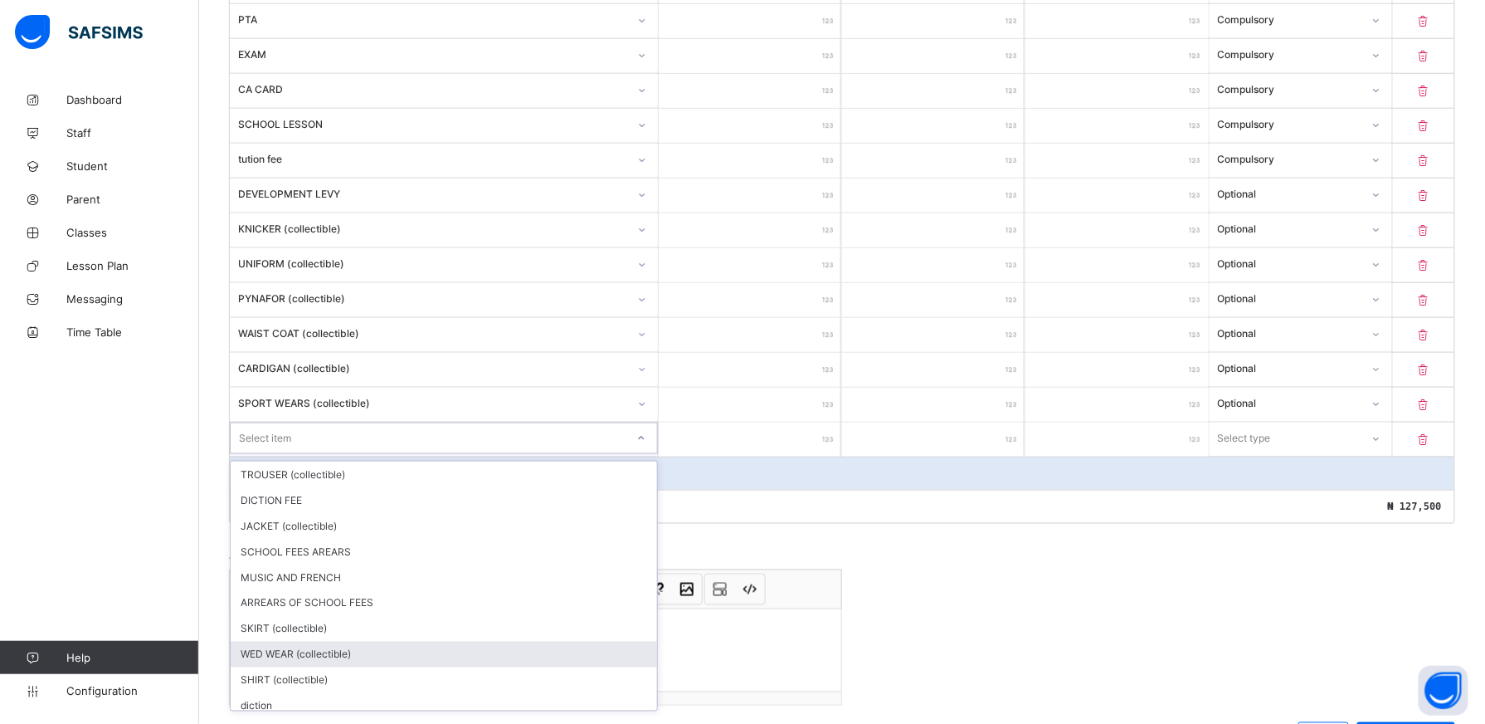
click at [615, 665] on div "WED WEAR (collectible)" at bounding box center [444, 654] width 427 height 26
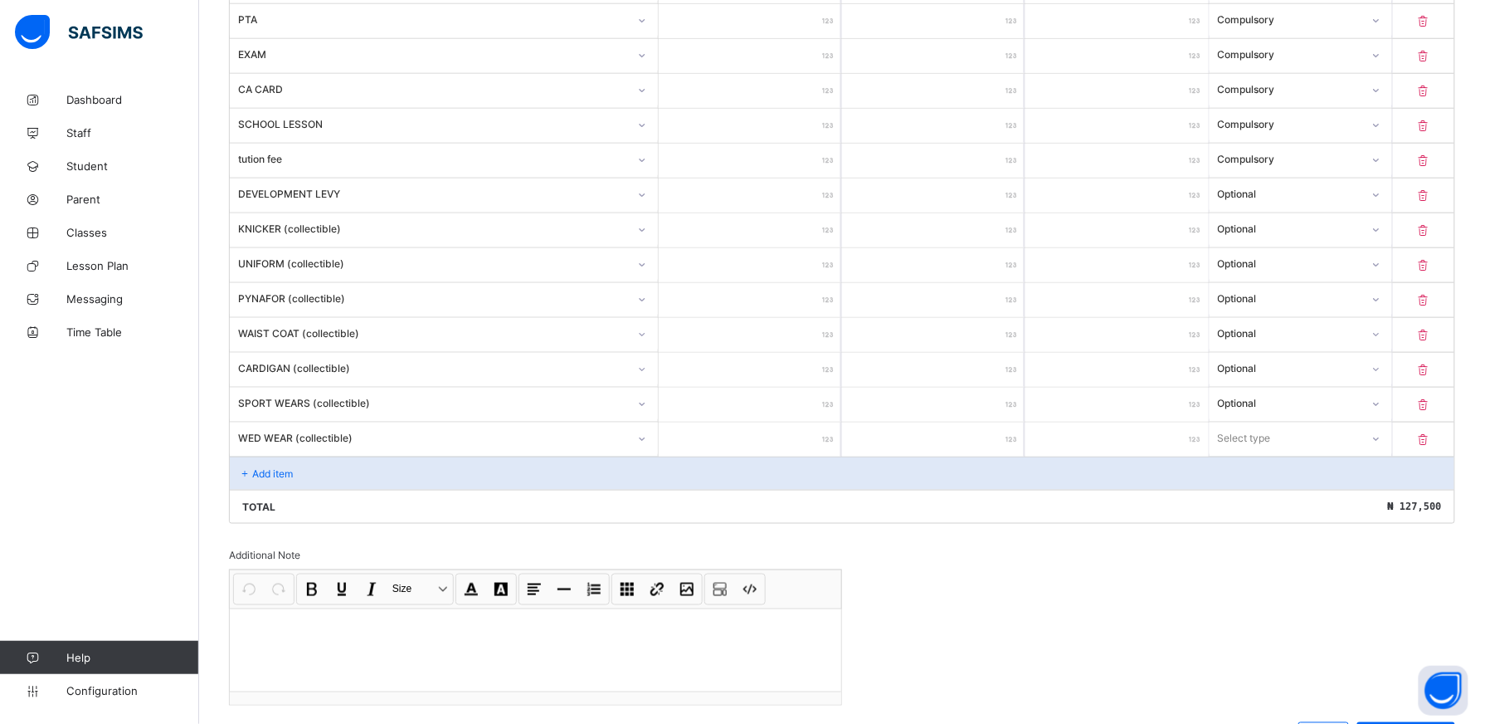
click at [817, 435] on input "number" at bounding box center [750, 439] width 183 height 34
type input "****"
click at [1381, 441] on icon at bounding box center [1376, 438] width 10 height 17
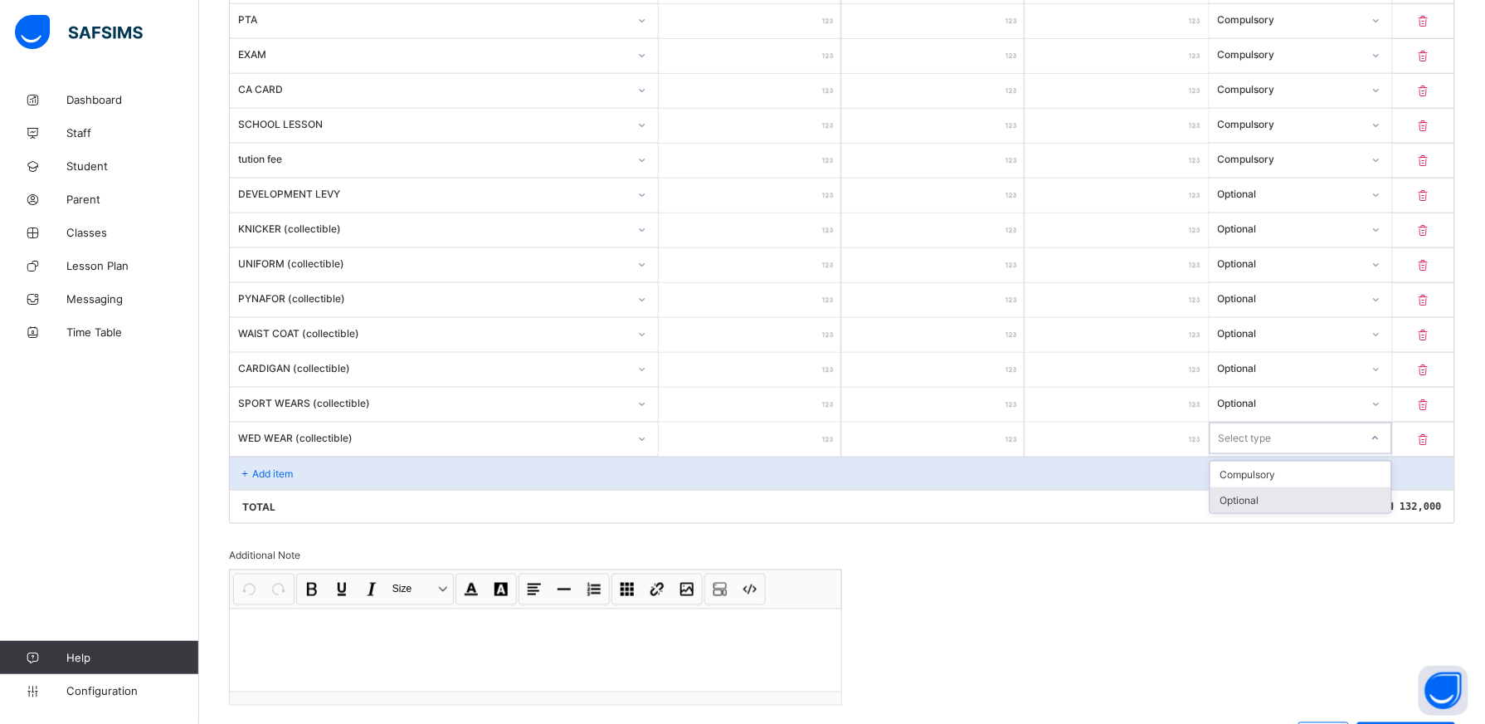
click at [1392, 505] on div "Optional" at bounding box center [1301, 500] width 181 height 26
click at [392, 472] on div "Add item" at bounding box center [842, 472] width 1225 height 33
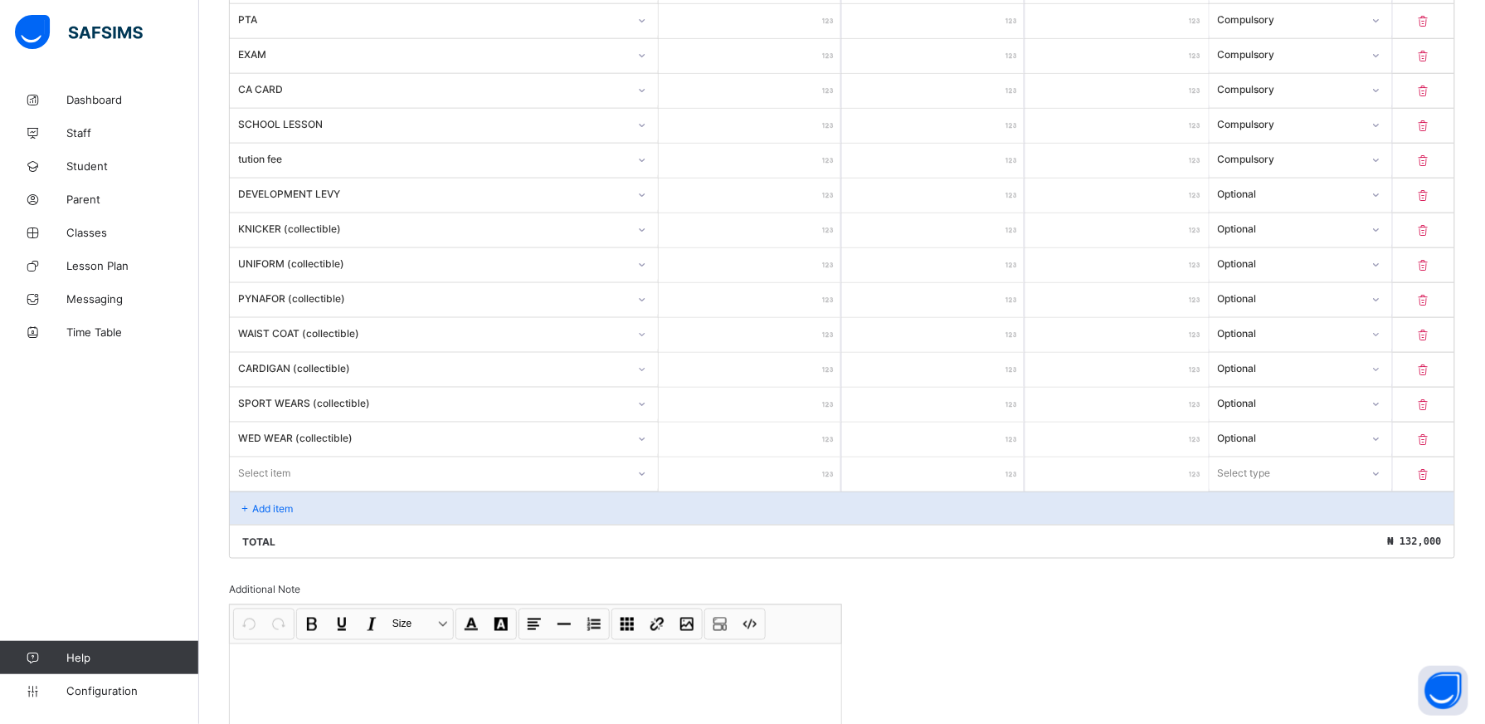
click at [651, 478] on div "Item Name Unit Price [ ₦ ] Qty Sub Total [ ₦ ] Item Type MEDICAL *** * *** Comp…" at bounding box center [842, 246] width 1227 height 623
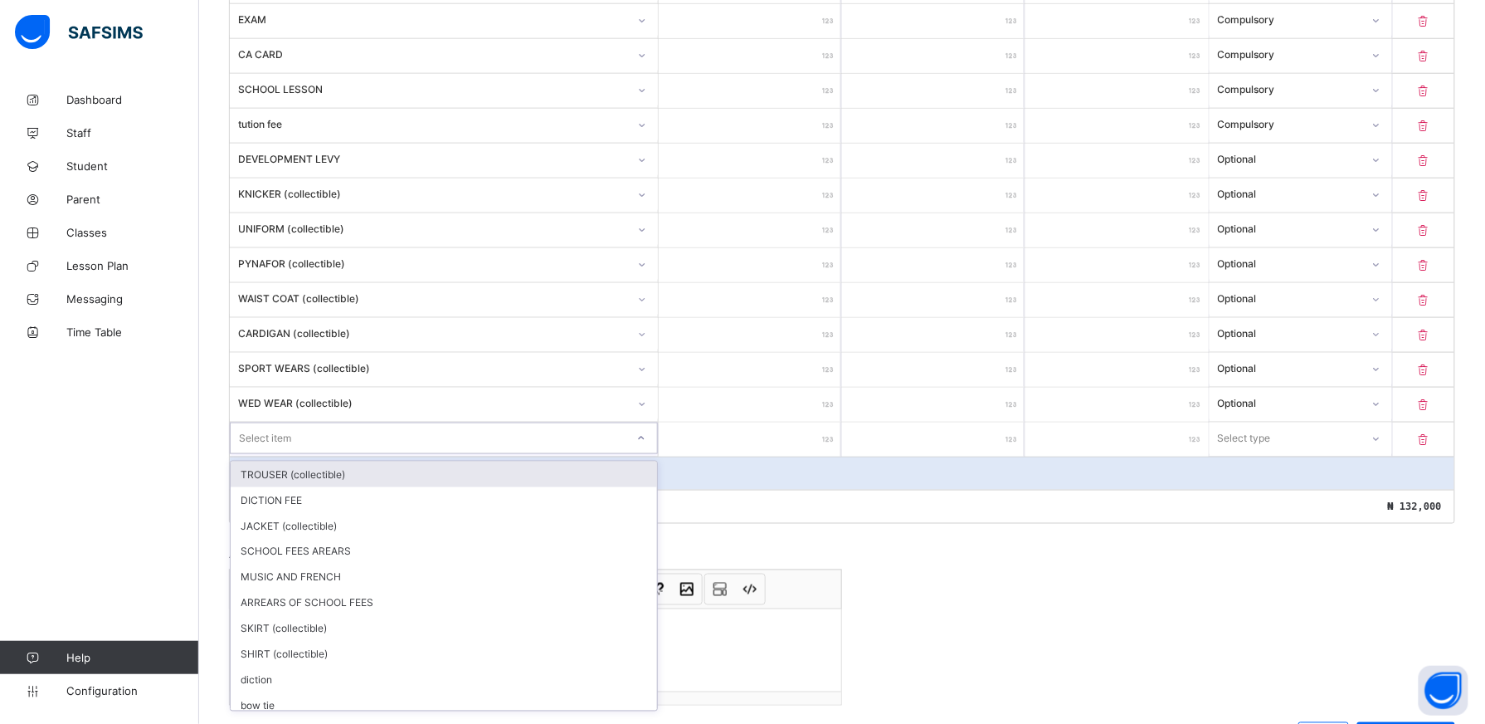
scroll to position [562, 0]
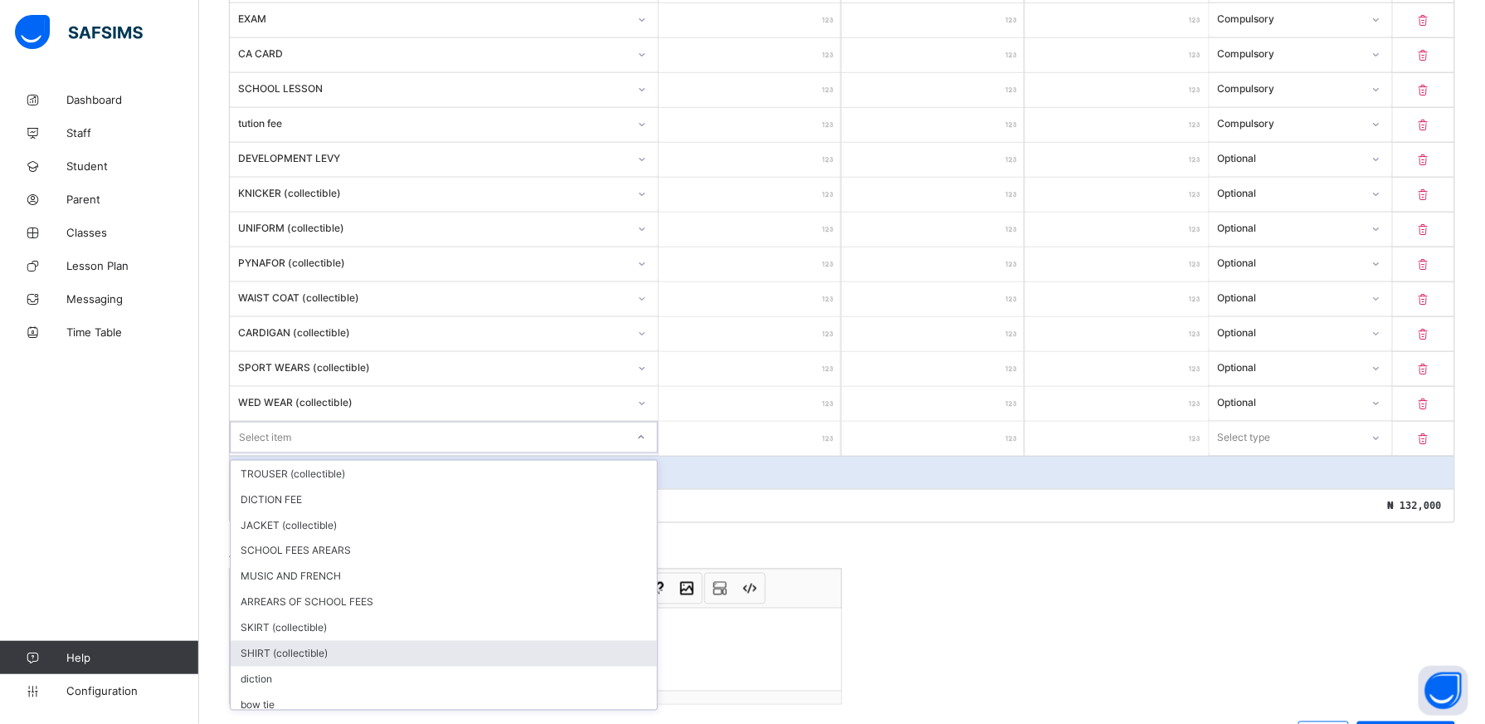
click at [614, 651] on div "SHIRT (collectible)" at bounding box center [444, 654] width 427 height 26
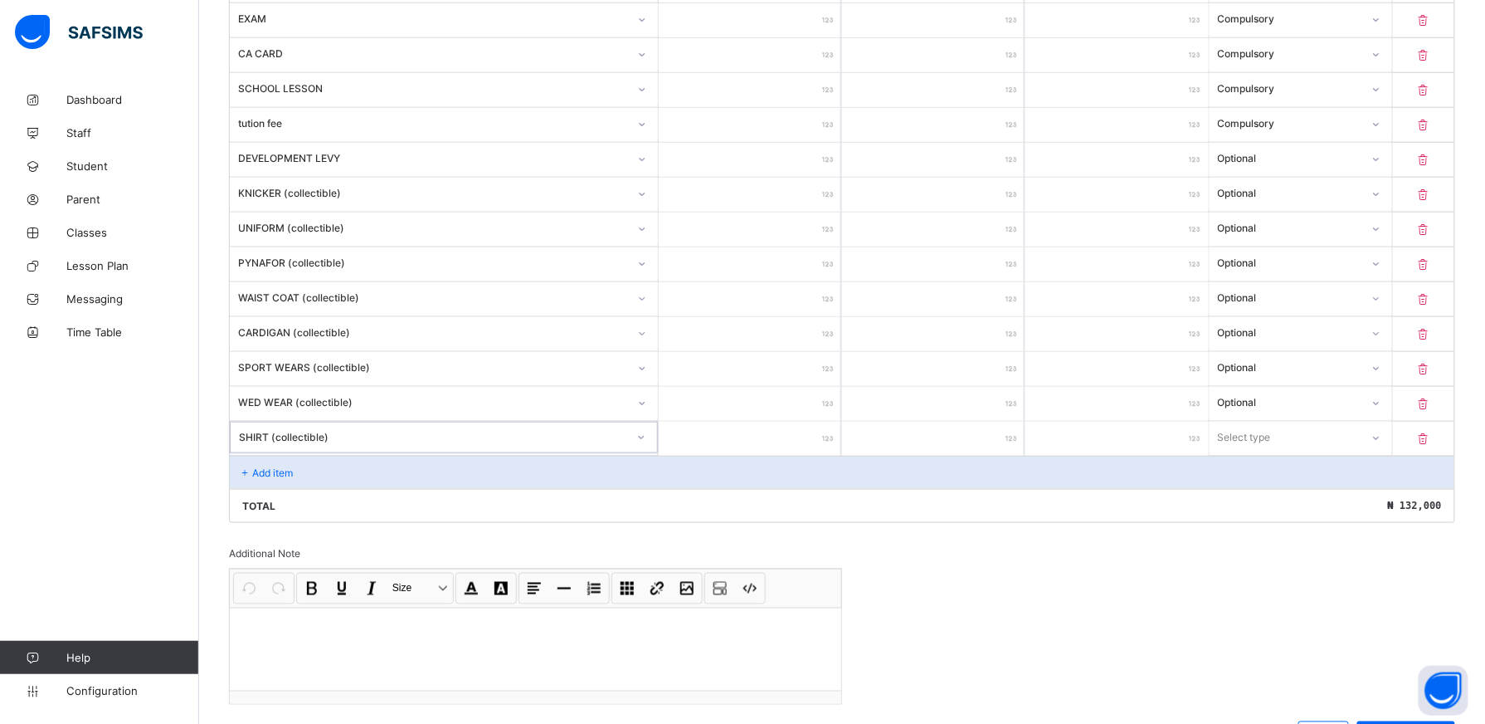
click at [807, 453] on input "number" at bounding box center [750, 439] width 183 height 34
type input "*"
type input "****"
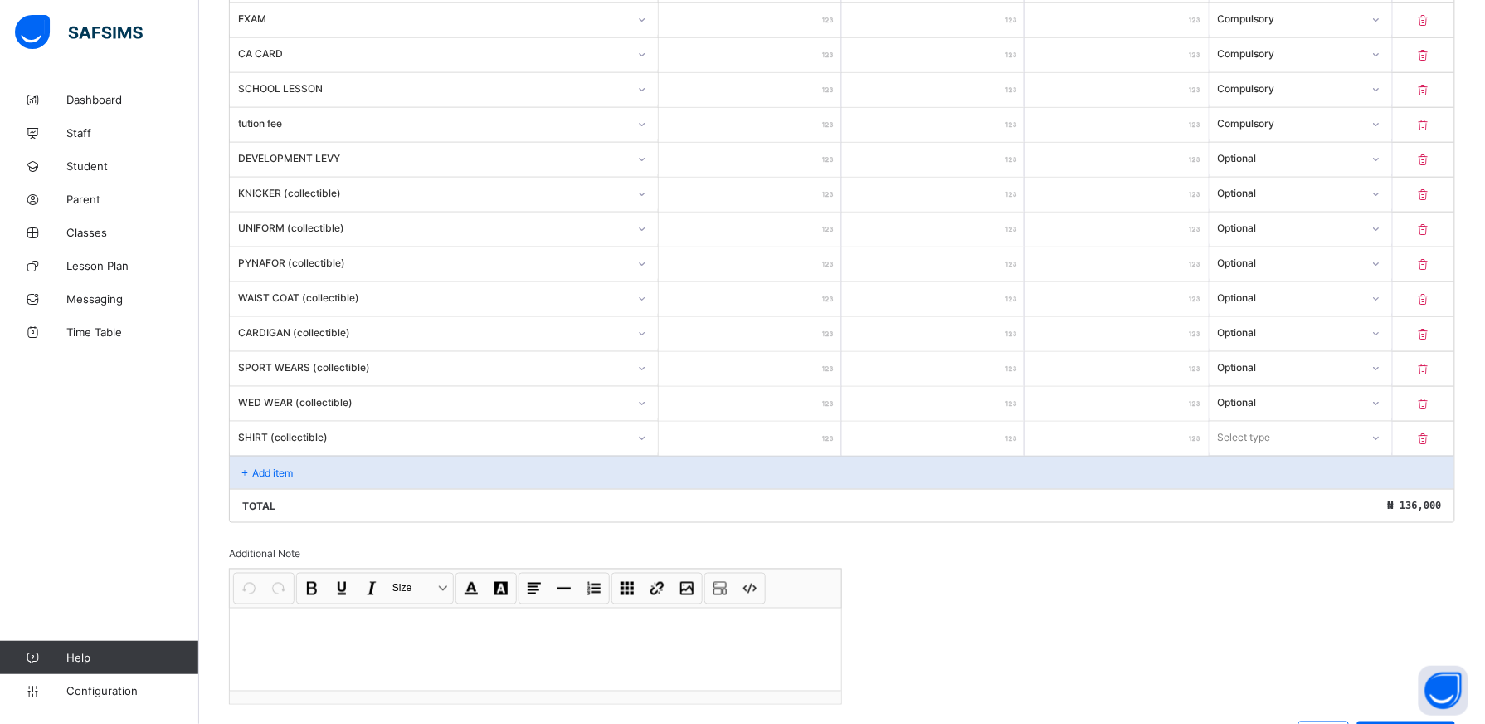
type input "****"
click at [1382, 442] on icon at bounding box center [1377, 438] width 10 height 17
click at [1373, 498] on div "Optional" at bounding box center [1301, 499] width 181 height 26
click at [326, 482] on div "Add item" at bounding box center [842, 472] width 1225 height 33
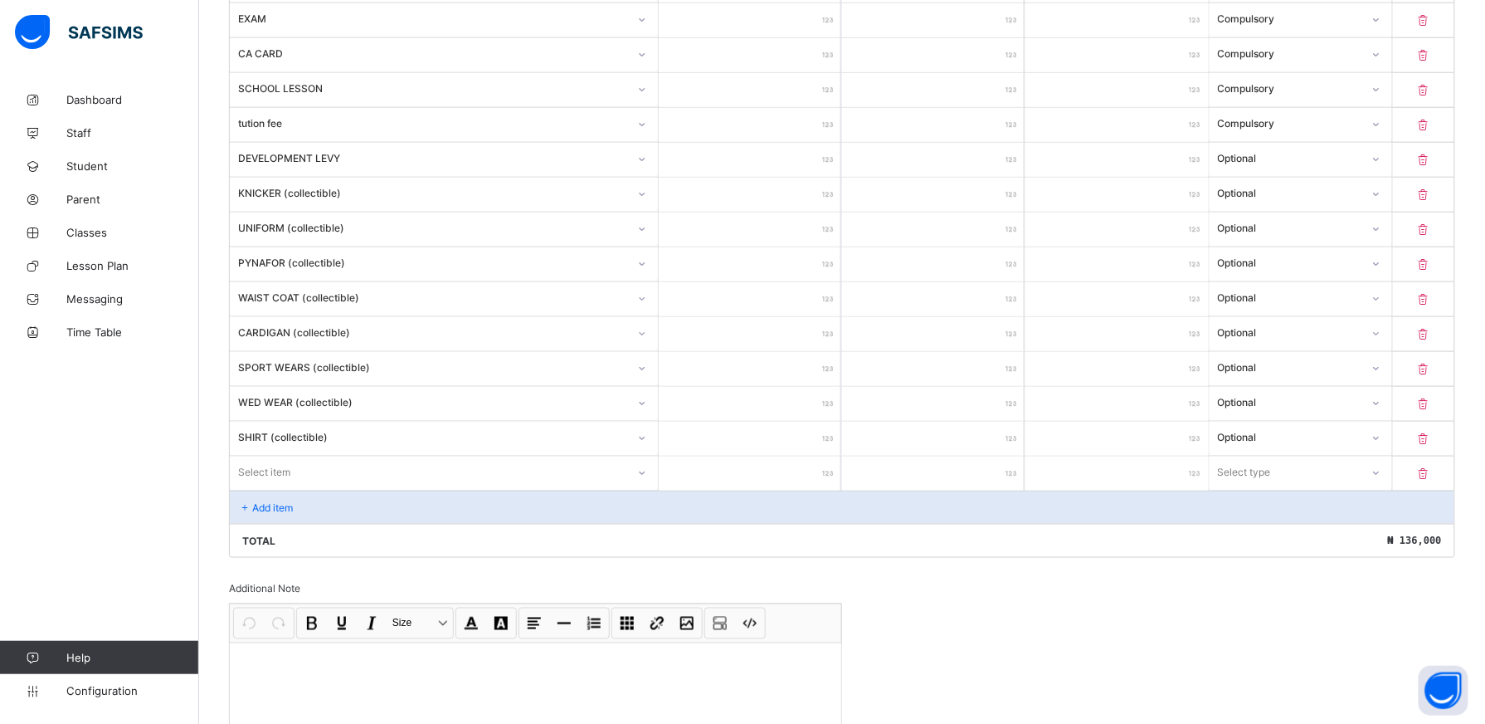
click at [648, 476] on div at bounding box center [643, 472] width 32 height 32
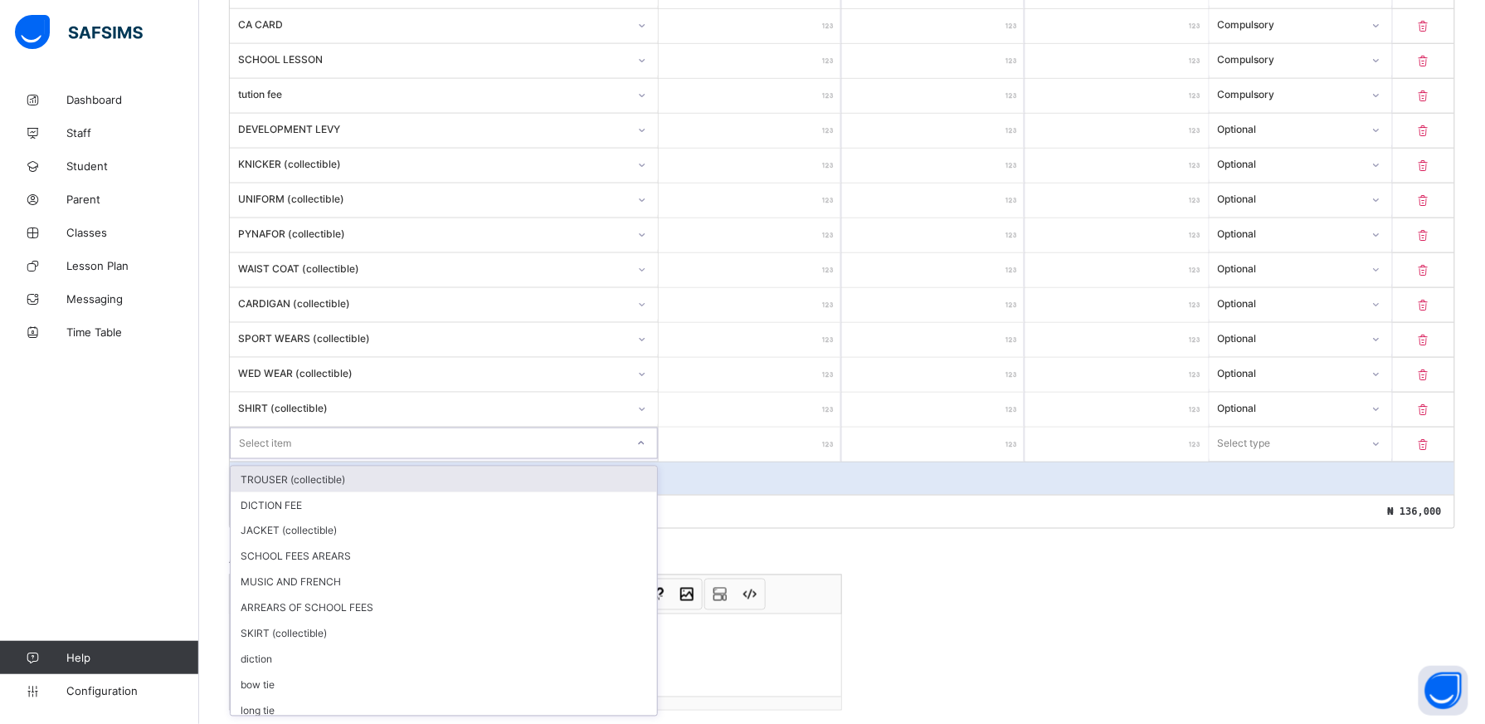
scroll to position [597, 0]
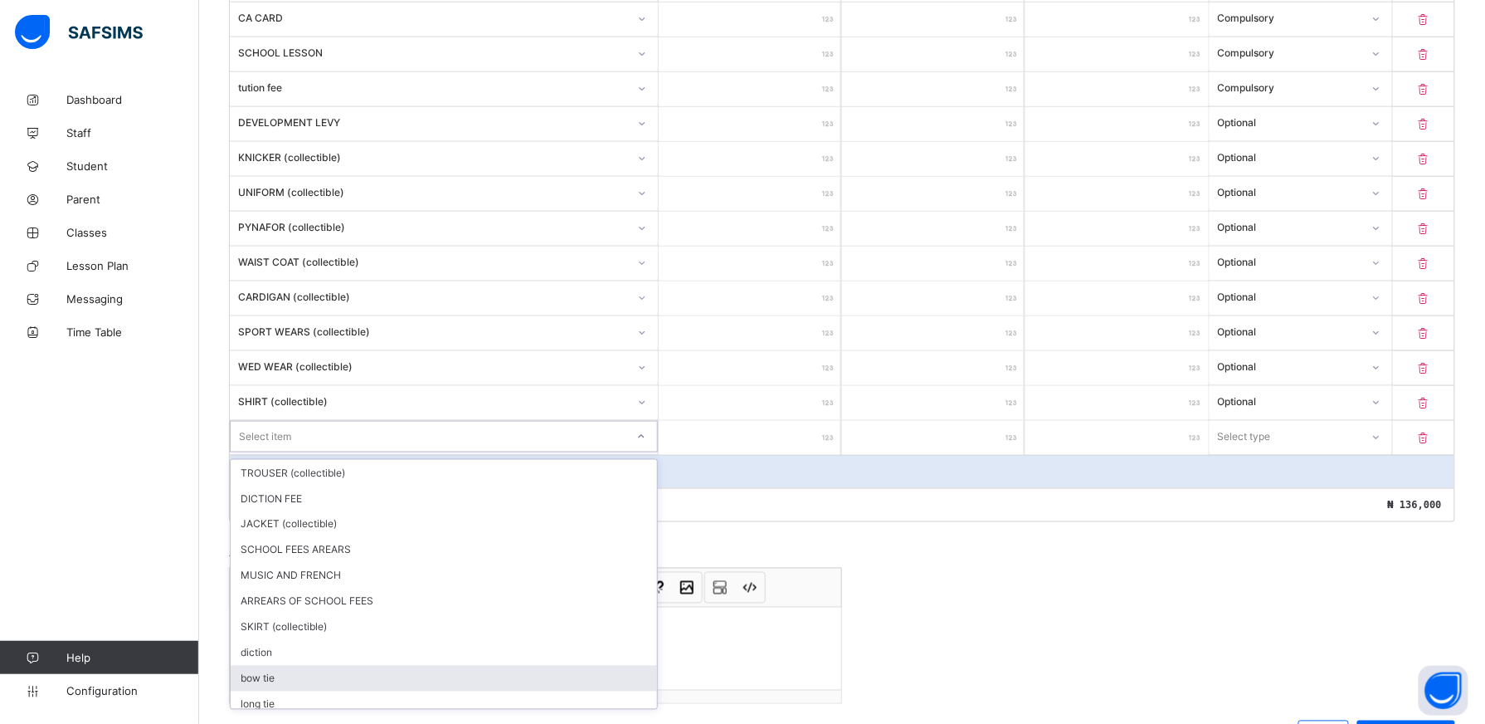
drag, startPoint x: 619, startPoint y: 659, endPoint x: 621, endPoint y: 688, distance: 29.1
click at [621, 688] on div "TROUSER (collectible) DICTION FEE JACKET (collectible) SCHOOL FEES AREARS MUSIC…" at bounding box center [444, 584] width 427 height 249
click at [621, 691] on div "bow tie" at bounding box center [444, 679] width 427 height 26
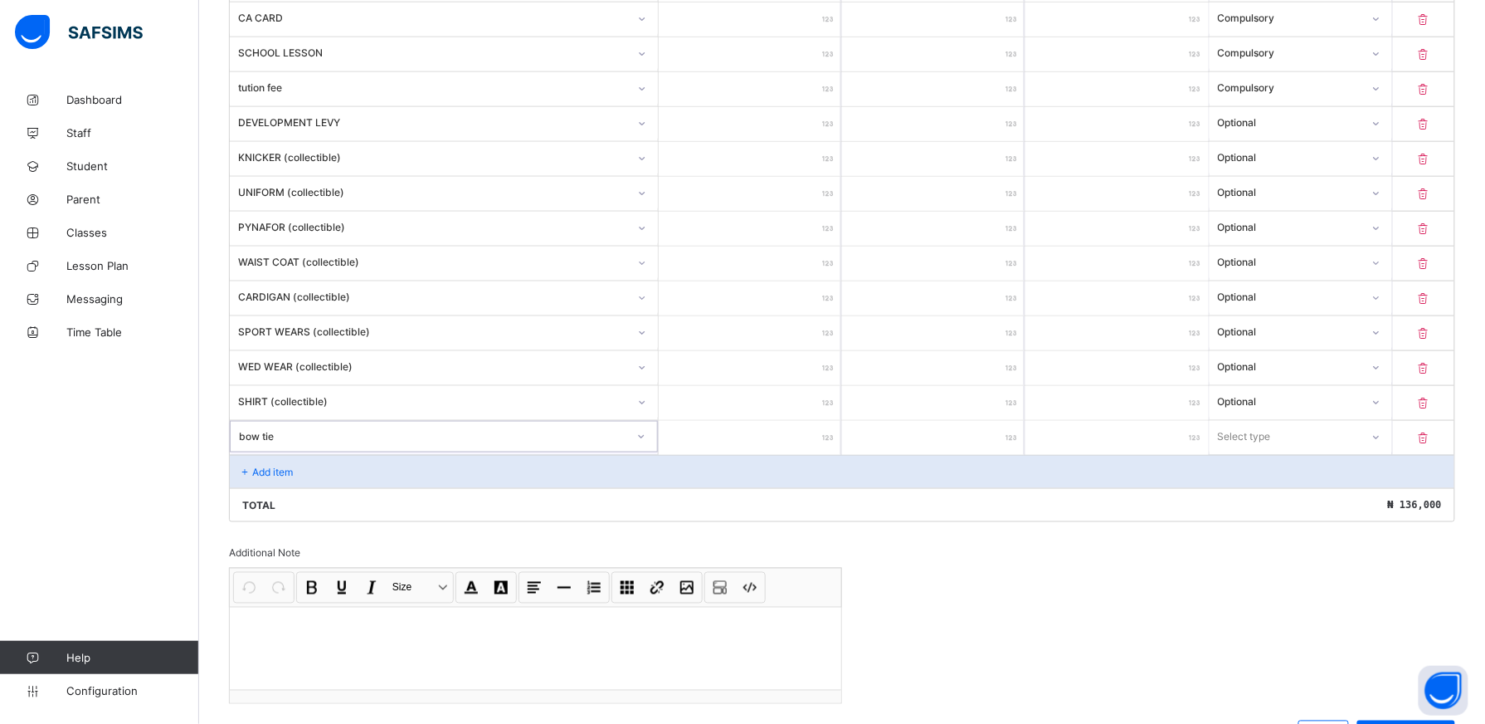
click at [803, 439] on input "number" at bounding box center [750, 438] width 183 height 34
type input "*"
type input "****"
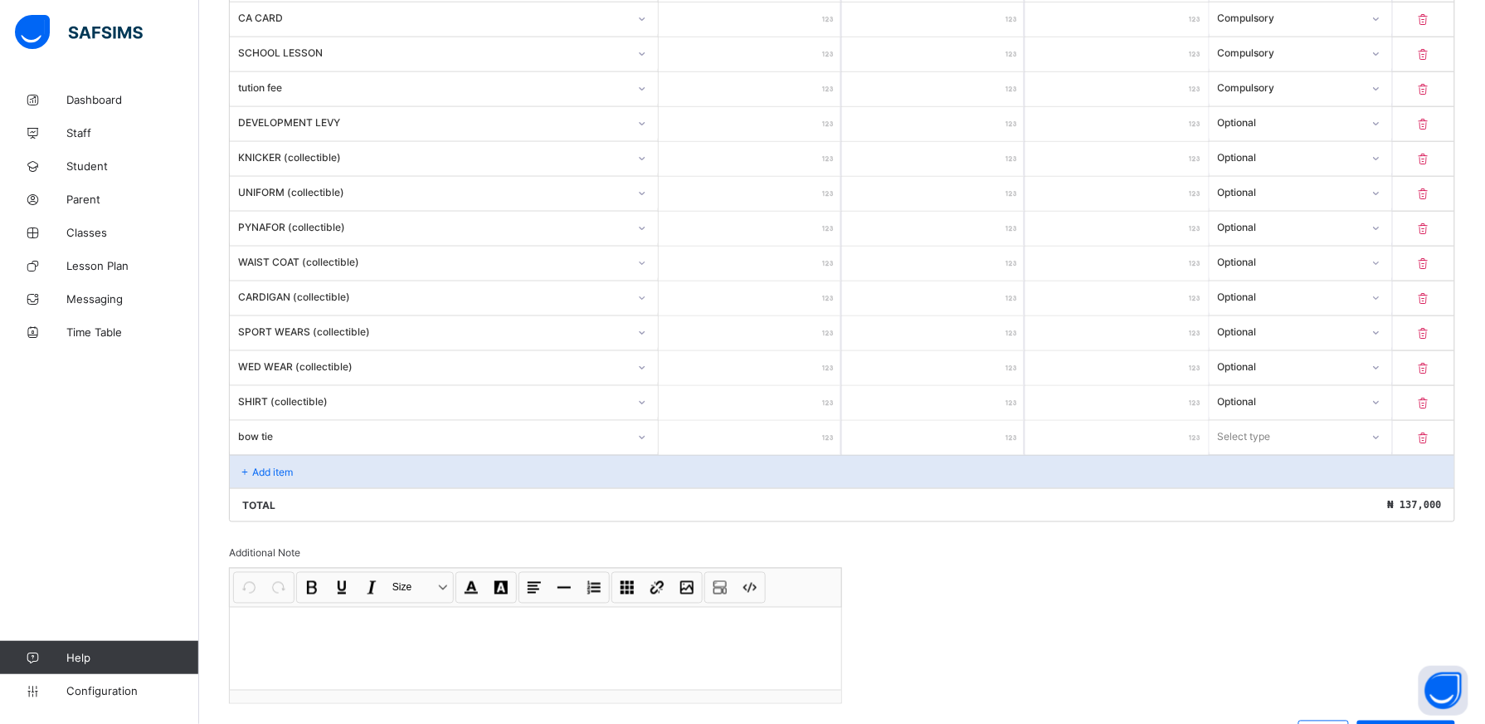
type input "****"
click at [1382, 439] on icon at bounding box center [1377, 437] width 10 height 17
click at [1334, 502] on div "Optional" at bounding box center [1301, 498] width 181 height 26
click at [388, 488] on div "Add item" at bounding box center [842, 471] width 1225 height 33
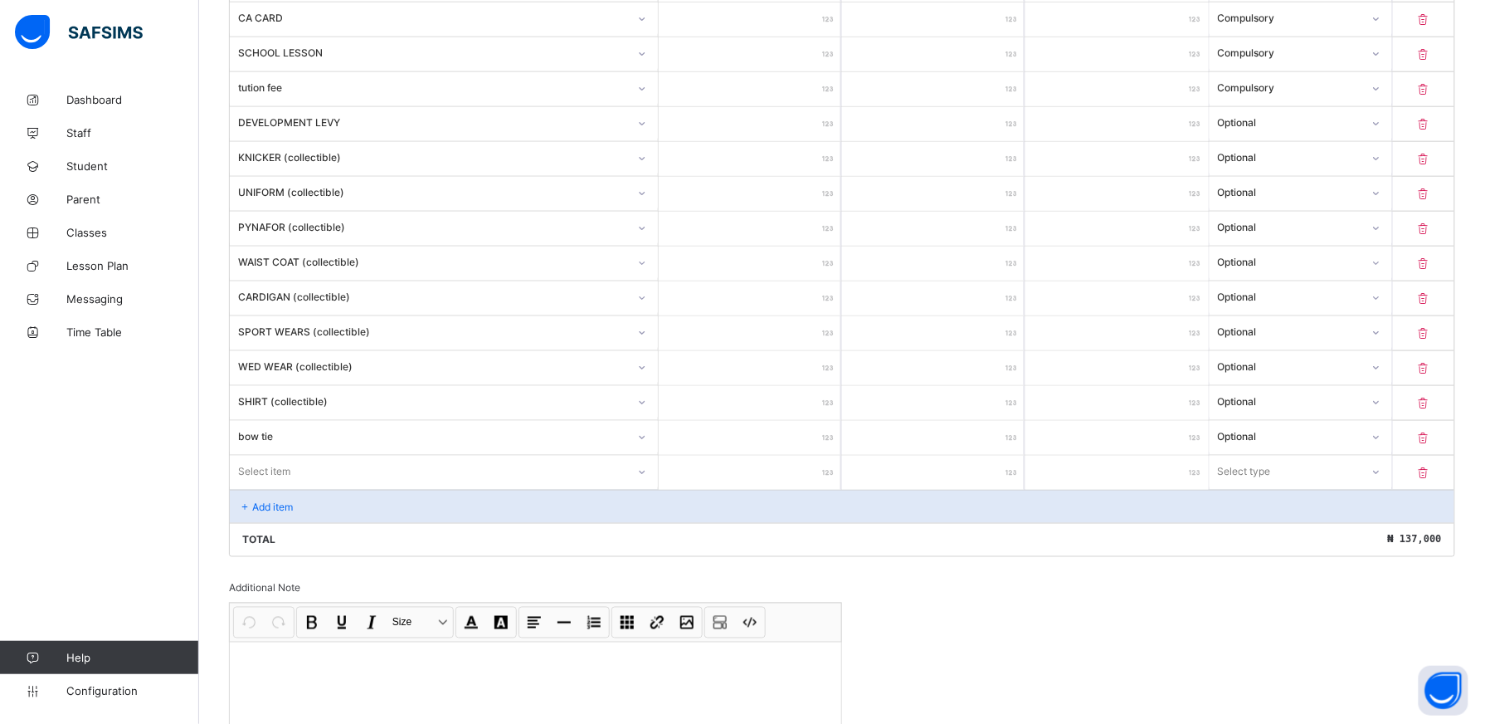
click at [648, 479] on div "Item Name Unit Price [ ₦ ] Qty Sub Total [ ₦ ] Item Type MEDICAL *** * *** Comp…" at bounding box center [842, 210] width 1227 height 693
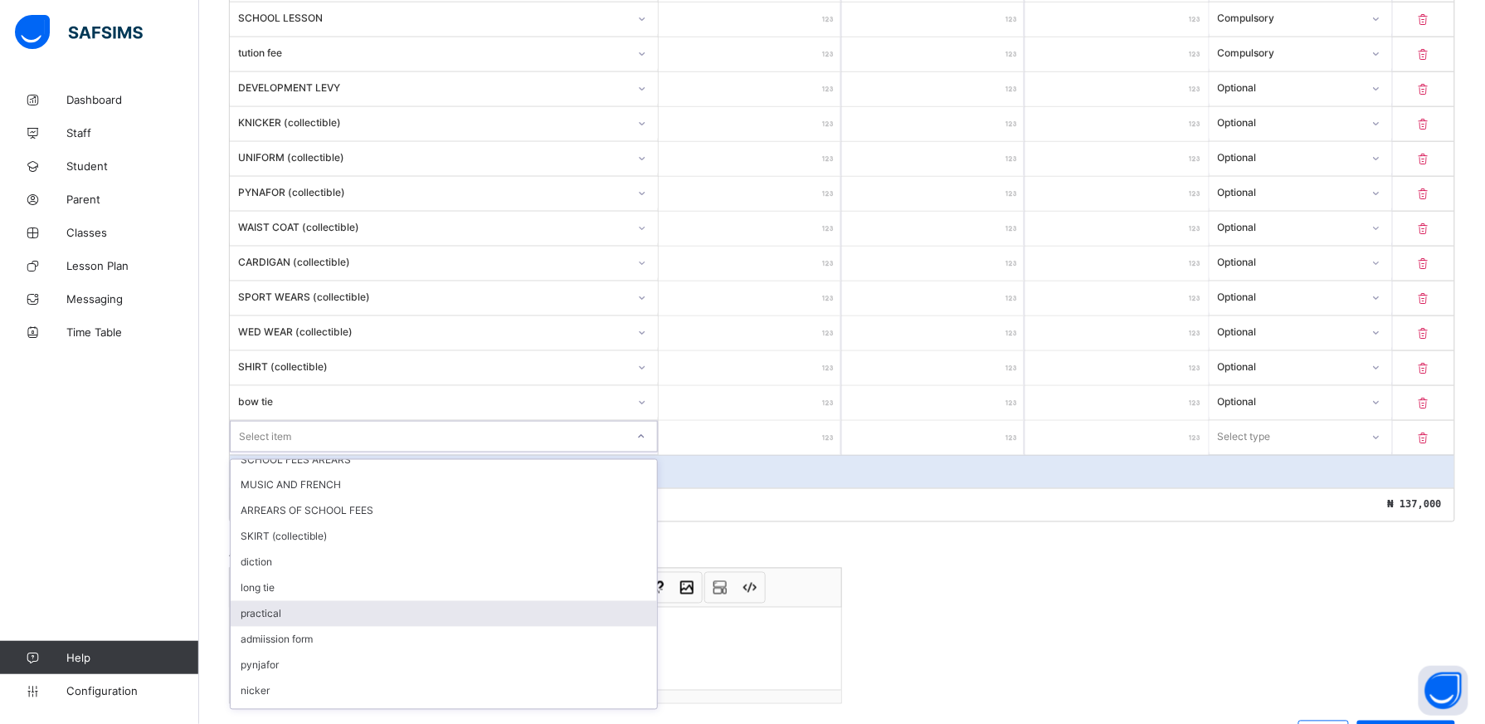
scroll to position [93, 0]
click at [573, 648] on div "admiission form" at bounding box center [444, 637] width 427 height 26
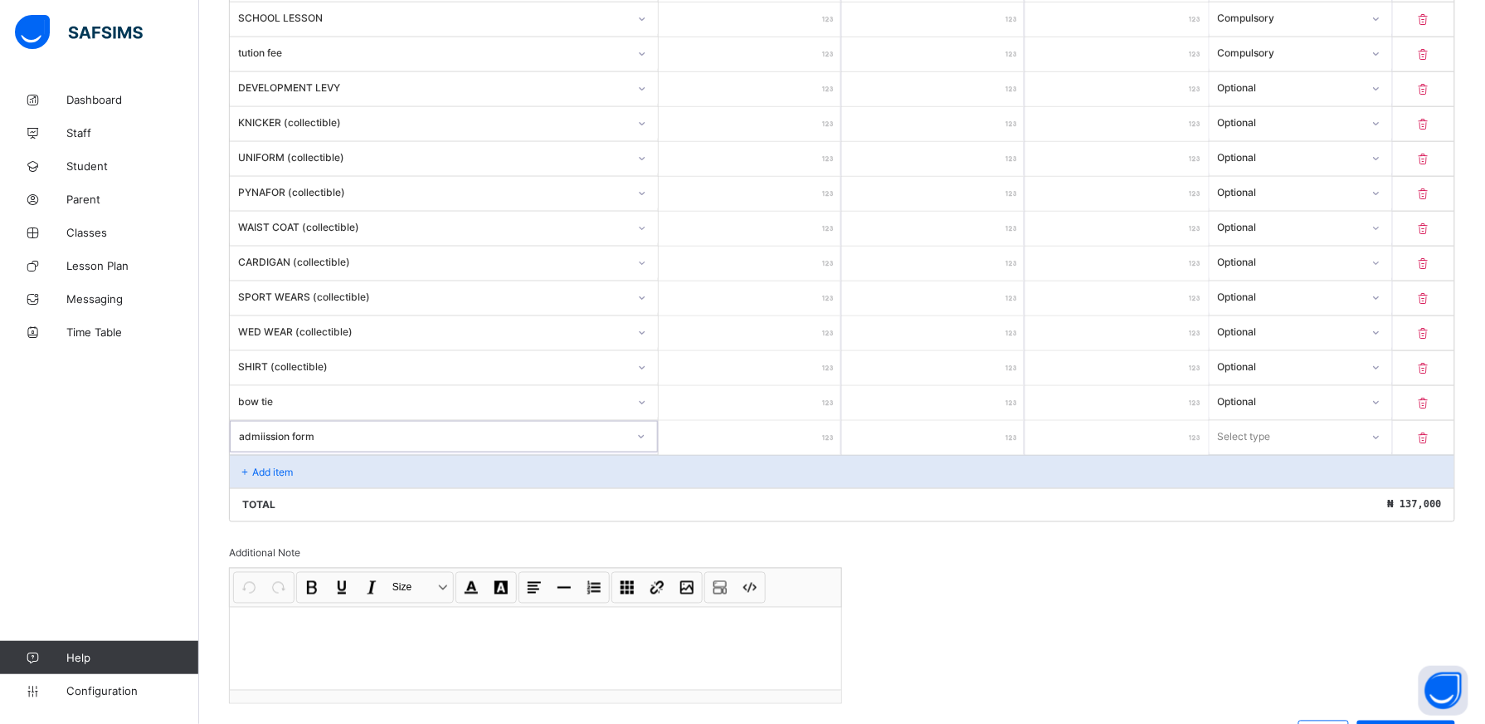
click at [807, 445] on input "number" at bounding box center [750, 438] width 183 height 34
type input "**"
type input "****"
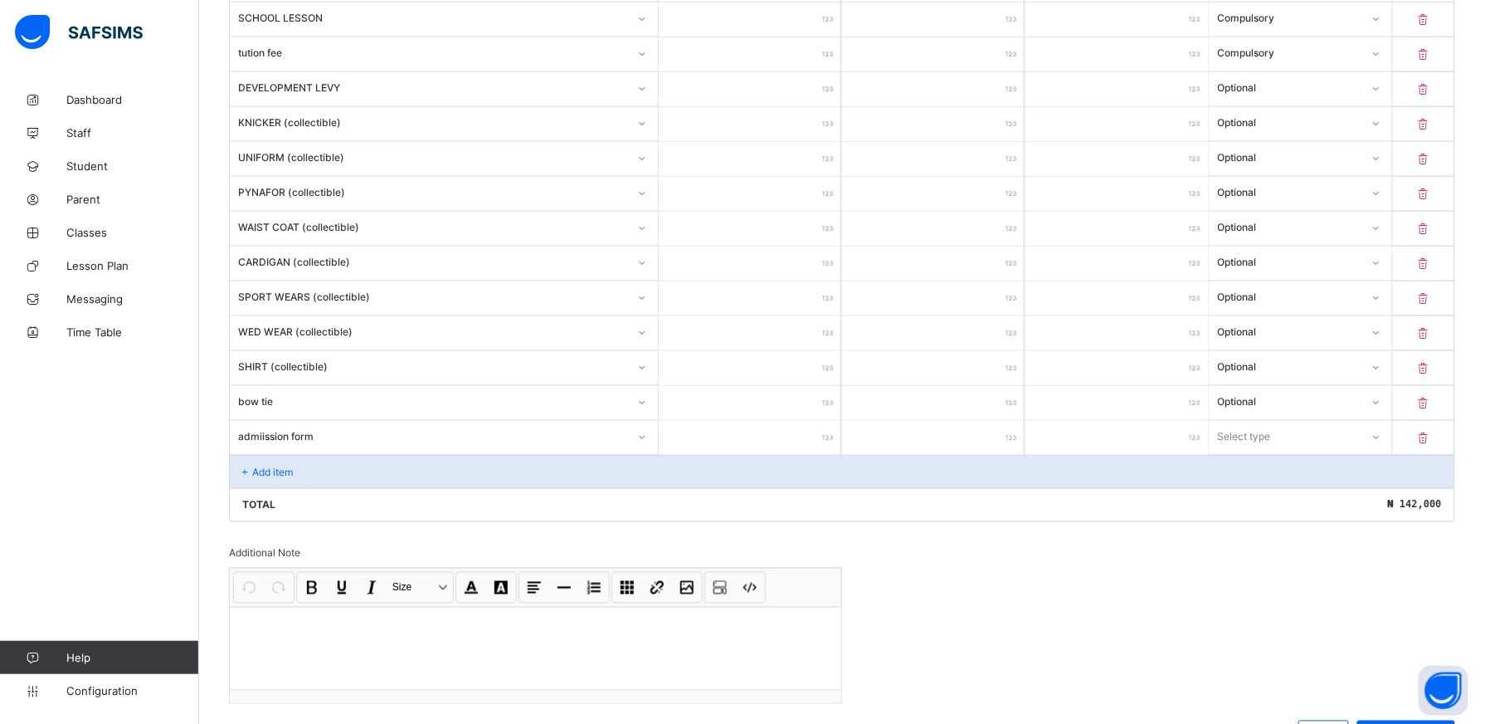
type input "****"
click at [1381, 442] on icon at bounding box center [1376, 436] width 10 height 17
click at [362, 463] on div "Add item" at bounding box center [842, 471] width 1225 height 33
click at [349, 475] on div "Add item" at bounding box center [842, 471] width 1225 height 33
click at [339, 471] on div "Add item" at bounding box center [842, 471] width 1225 height 33
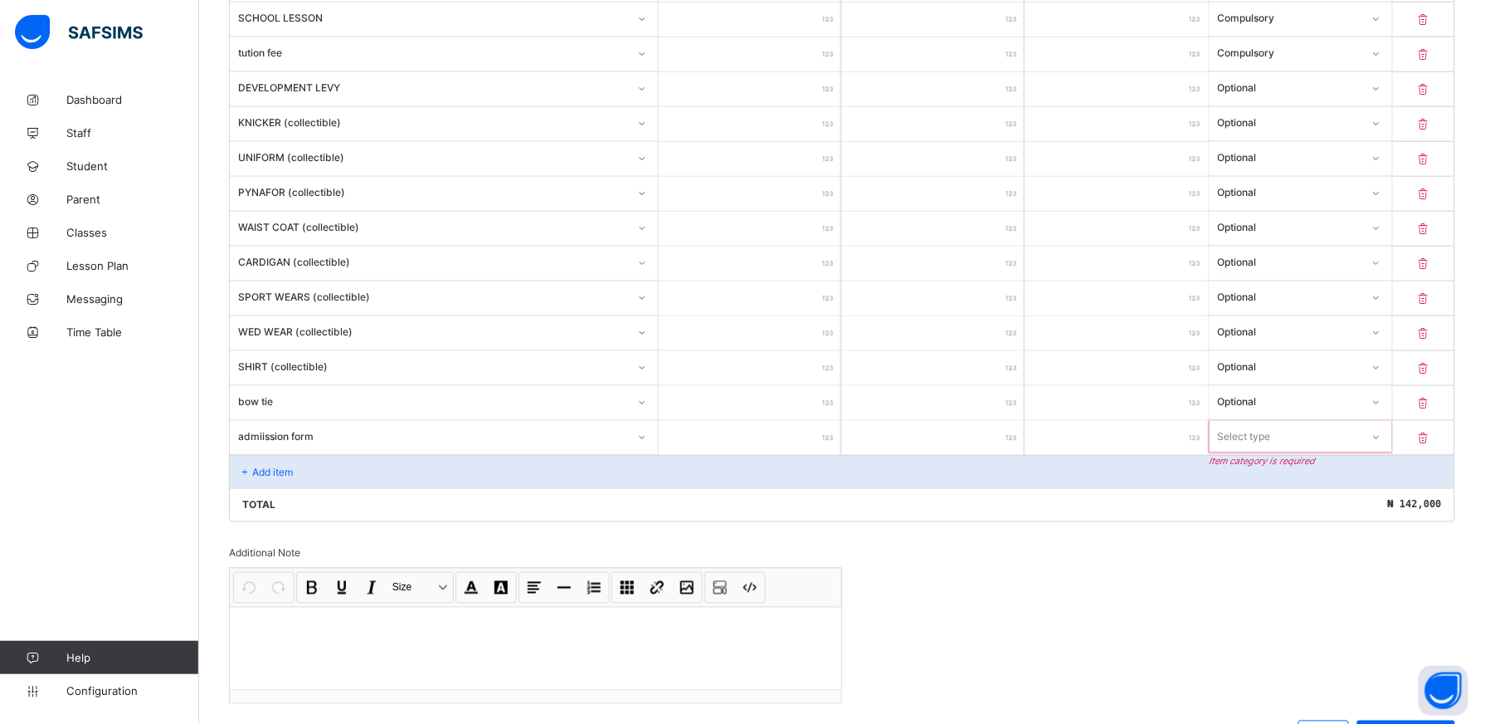
click at [528, 480] on div "Add item" at bounding box center [842, 471] width 1225 height 33
click at [1381, 439] on icon at bounding box center [1376, 436] width 10 height 17
click at [1358, 492] on div "Optional" at bounding box center [1301, 498] width 181 height 26
click at [295, 472] on div "Add item" at bounding box center [842, 471] width 1225 height 33
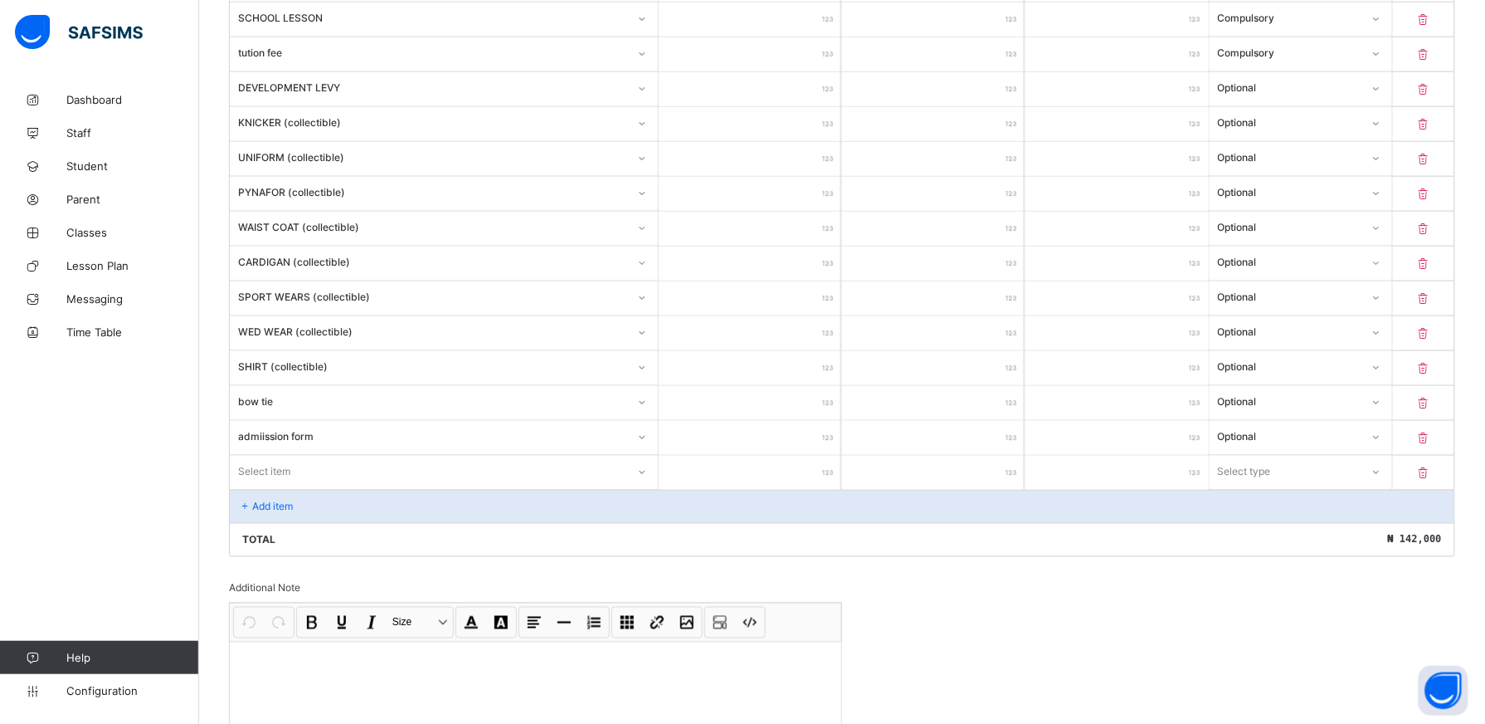
click at [646, 481] on div "Select item" at bounding box center [444, 473] width 429 height 34
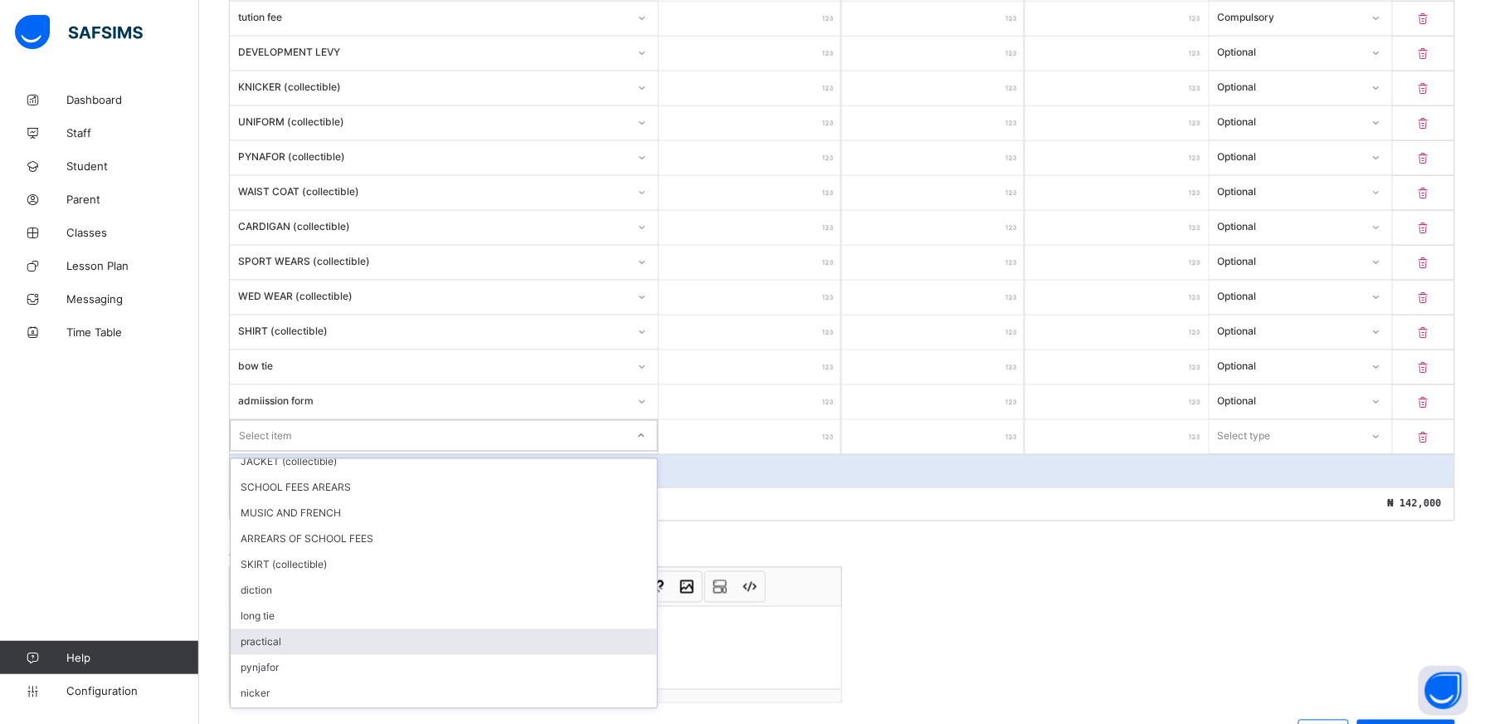
scroll to position [81, 0]
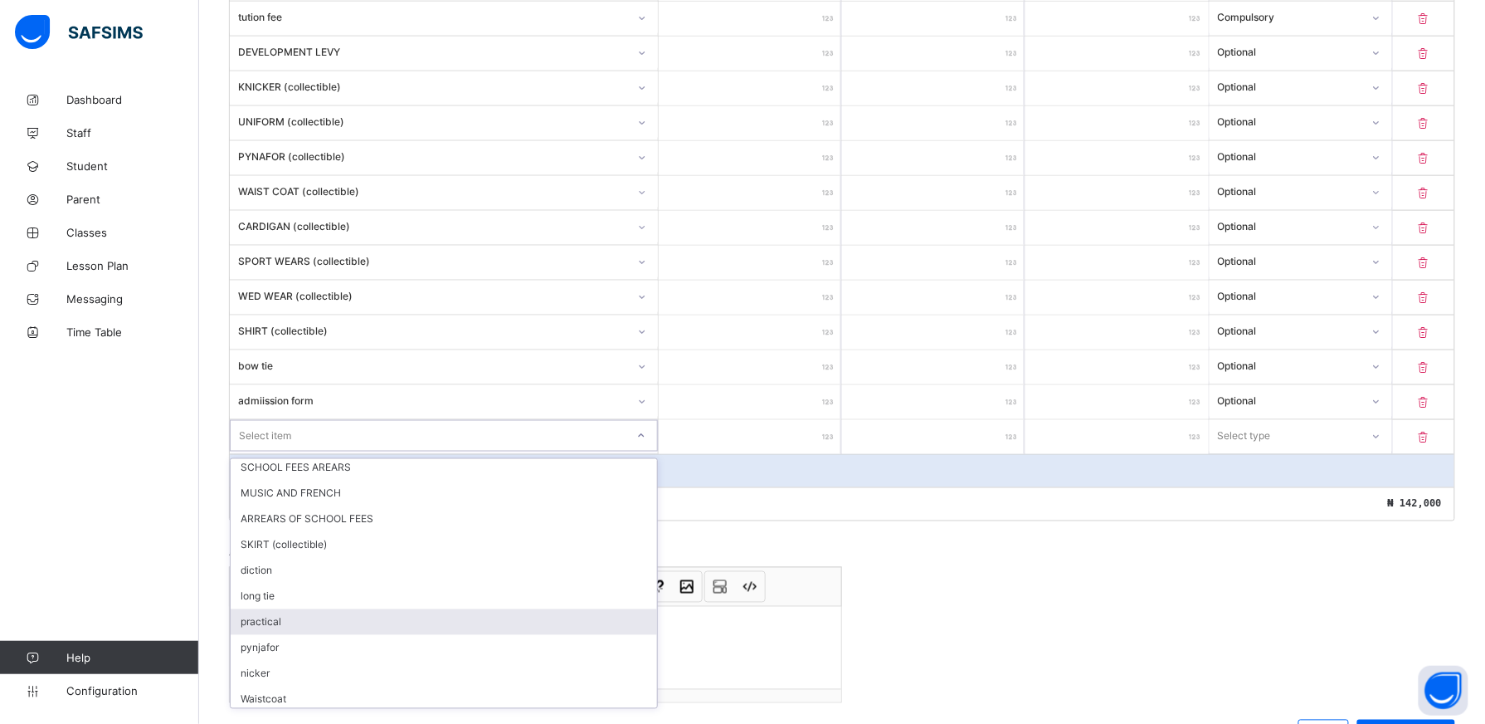
click at [1431, 443] on p at bounding box center [1423, 437] width 61 height 14
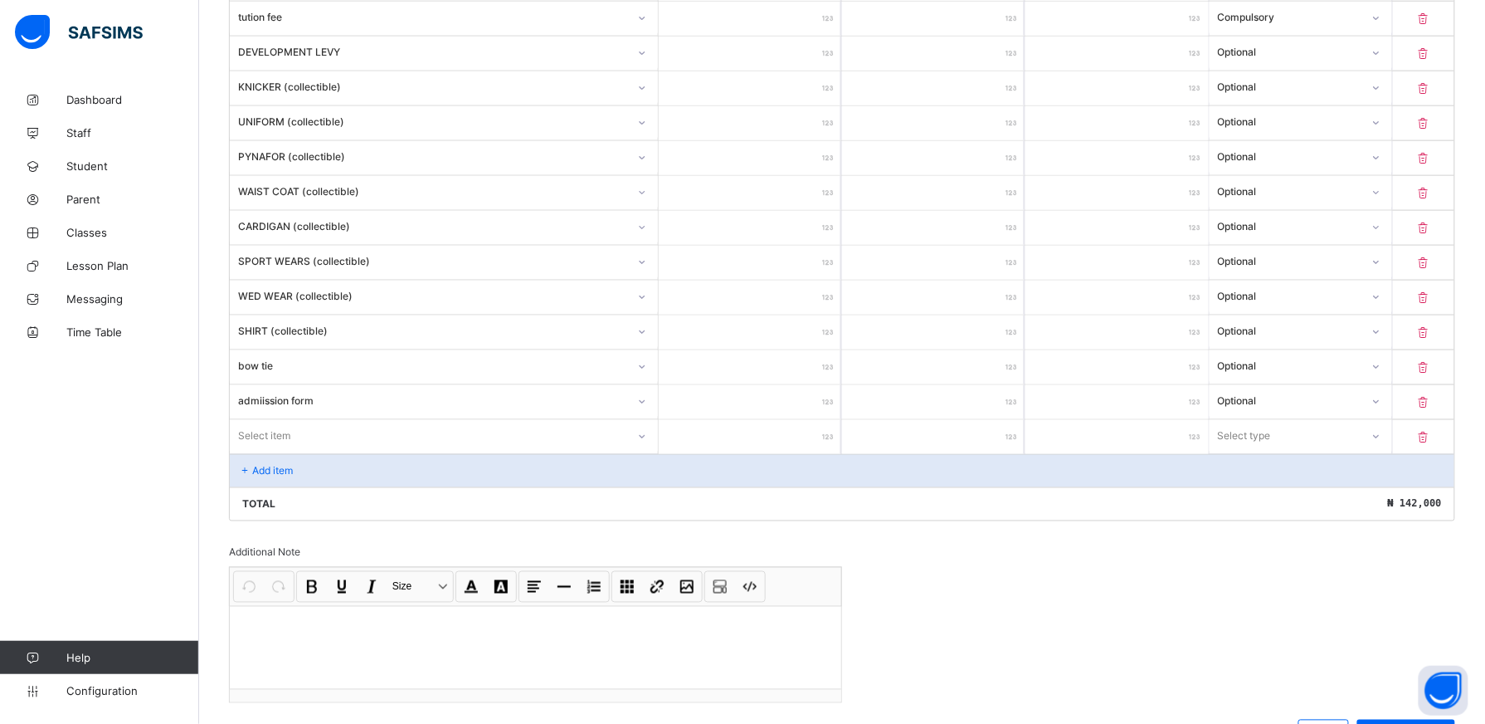
click at [1432, 444] on icon at bounding box center [1424, 437] width 17 height 14
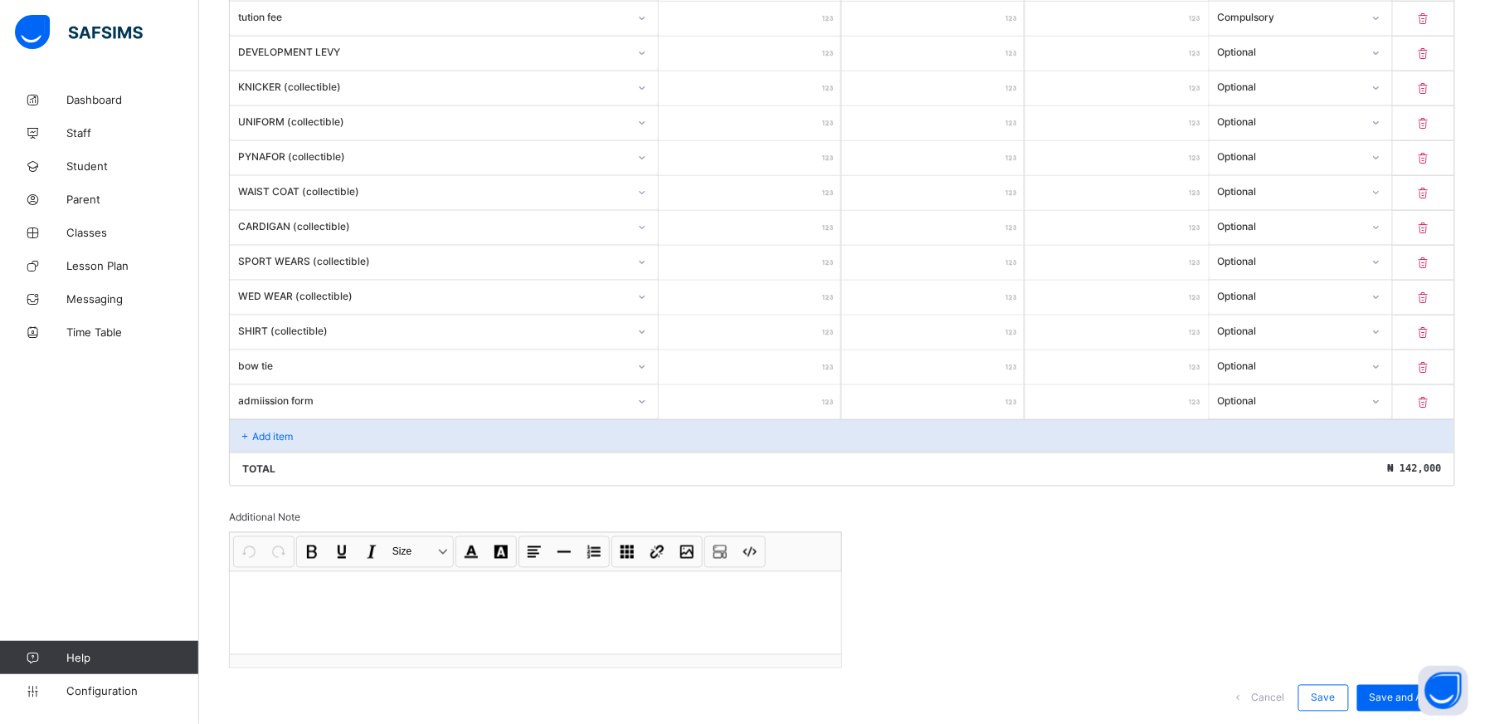
click at [1393, 210] on div "Optional" at bounding box center [1301, 193] width 183 height 34
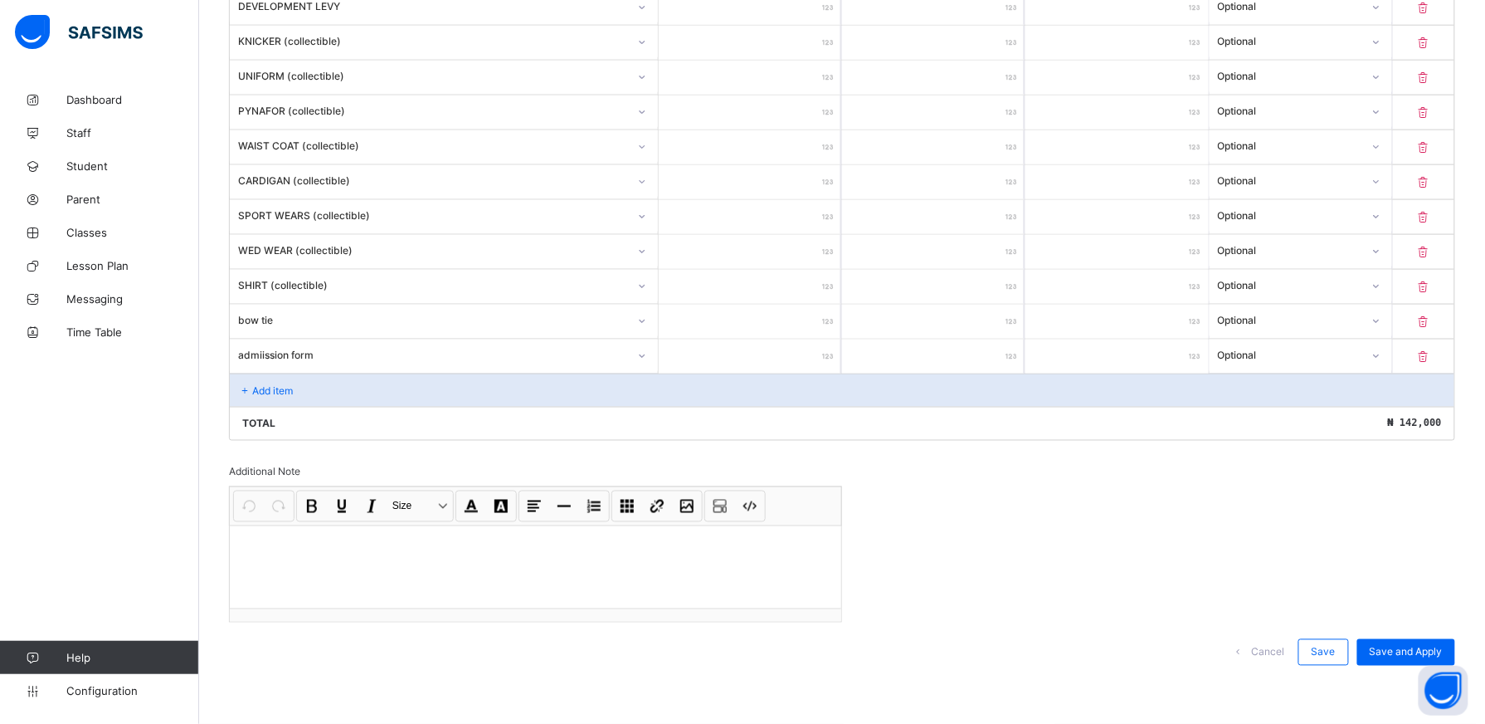
scroll to position [721, 0]
click at [1412, 651] on span "Save and Apply" at bounding box center [1406, 652] width 73 height 12
click at [1349, 644] on div "Save" at bounding box center [1324, 652] width 51 height 27
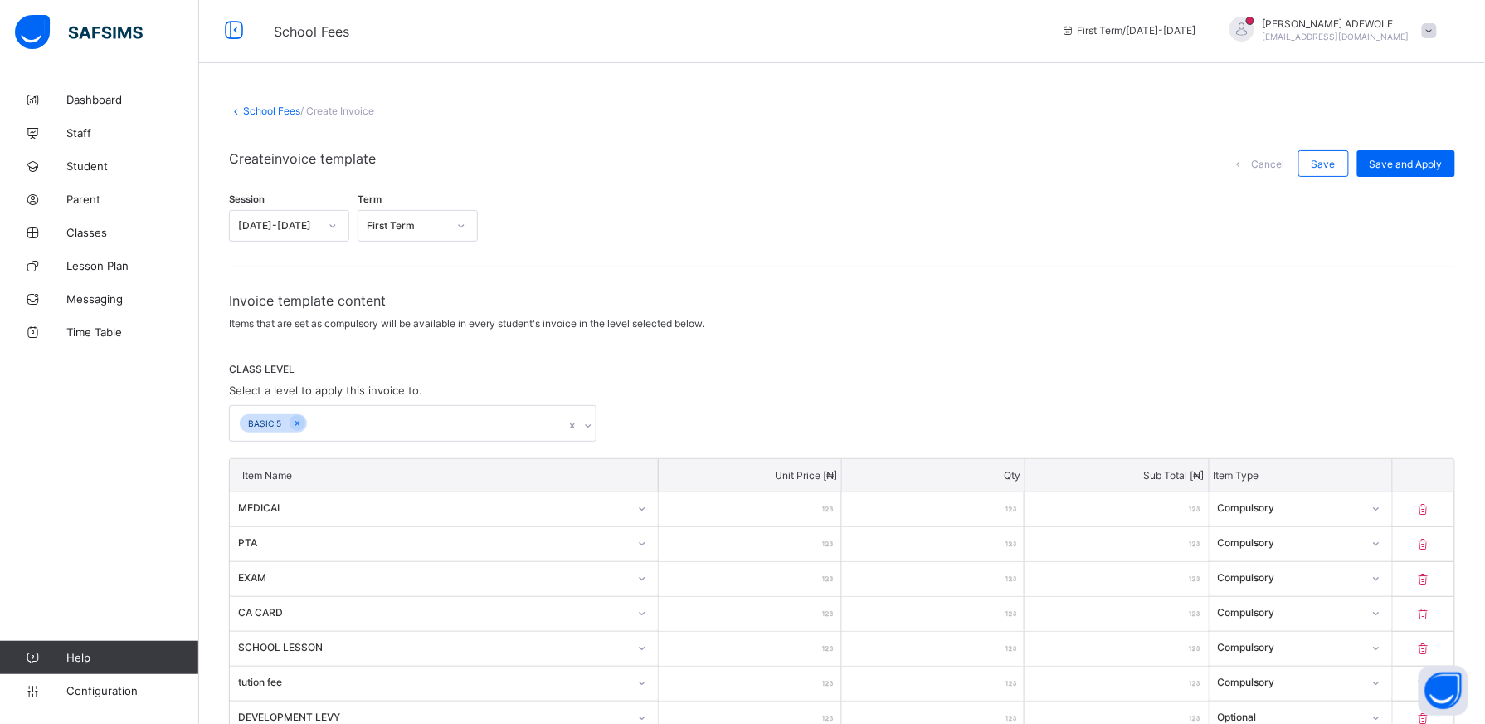
scroll to position [0, 0]
click at [1336, 167] on span "Save" at bounding box center [1324, 167] width 24 height 12
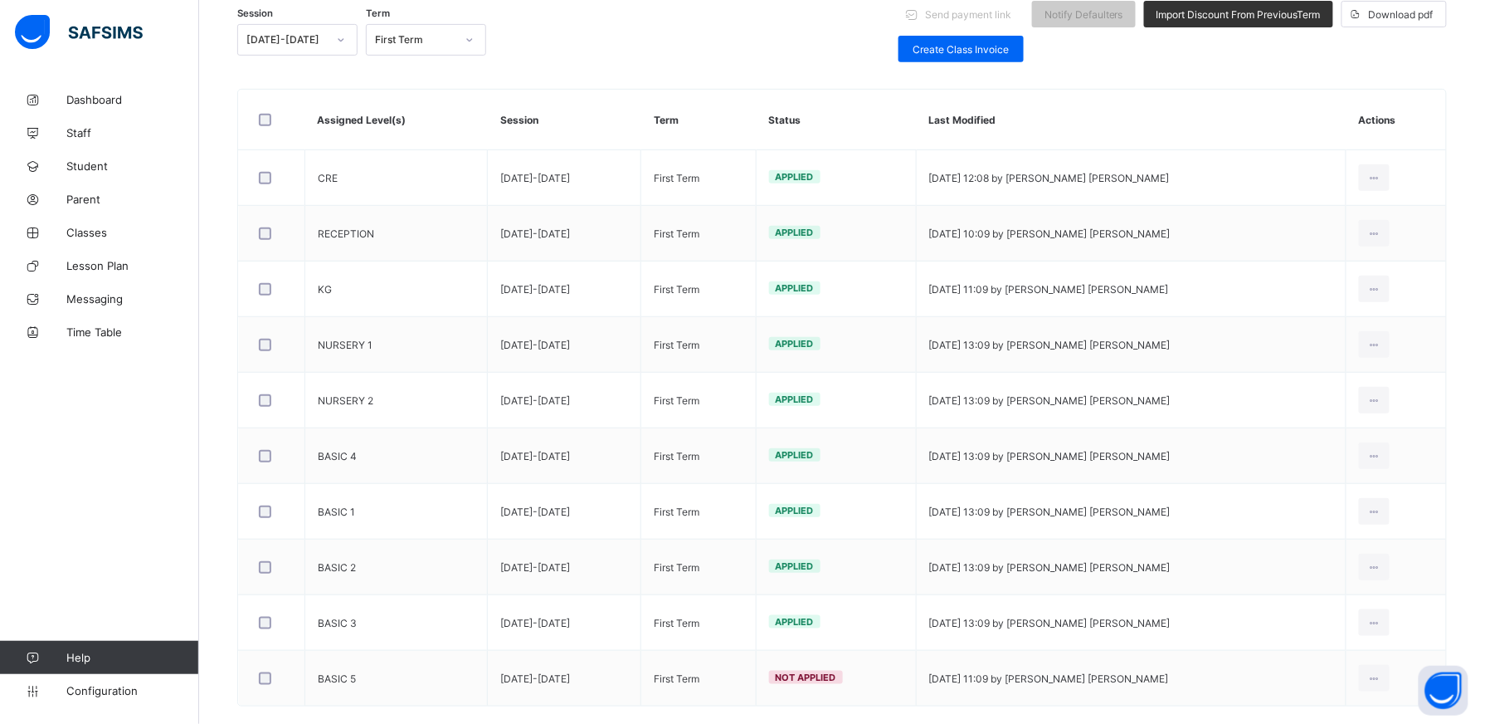
scroll to position [266, 0]
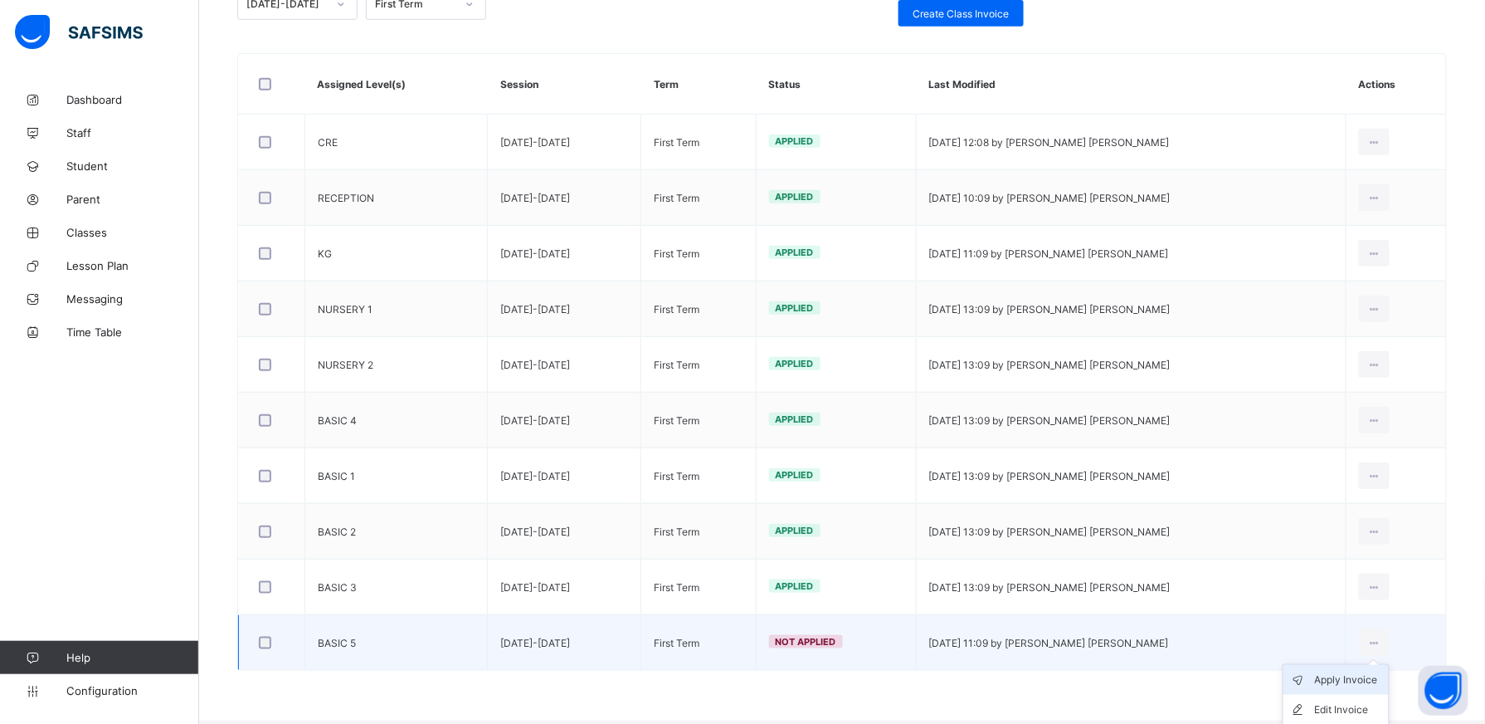
click at [1381, 684] on div "Apply Invoice" at bounding box center [1348, 679] width 67 height 17
click at [1364, 684] on div "Apply Invoice" at bounding box center [1348, 679] width 67 height 17
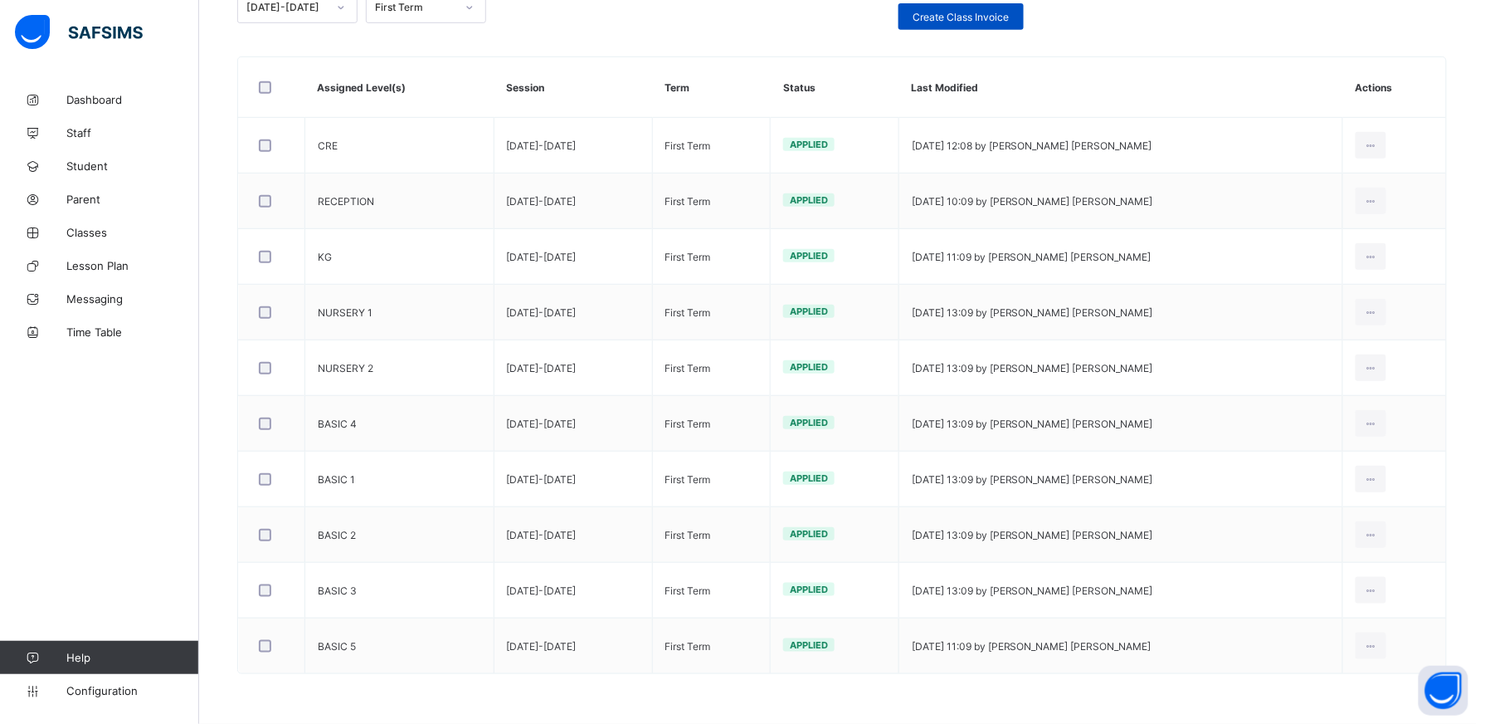
click at [948, 15] on span "Create Class Invoice" at bounding box center [961, 17] width 100 height 12
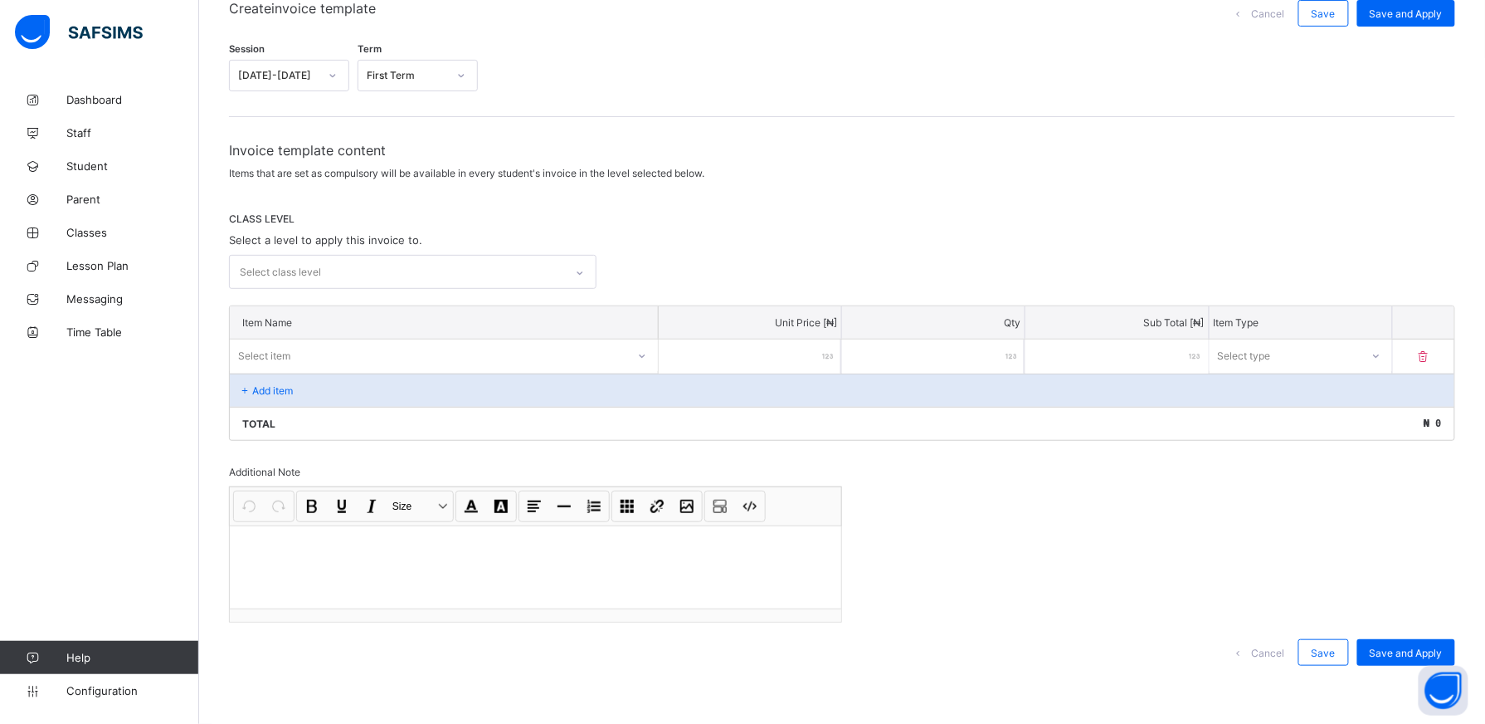
scroll to position [151, 0]
click at [585, 276] on icon at bounding box center [580, 275] width 10 height 17
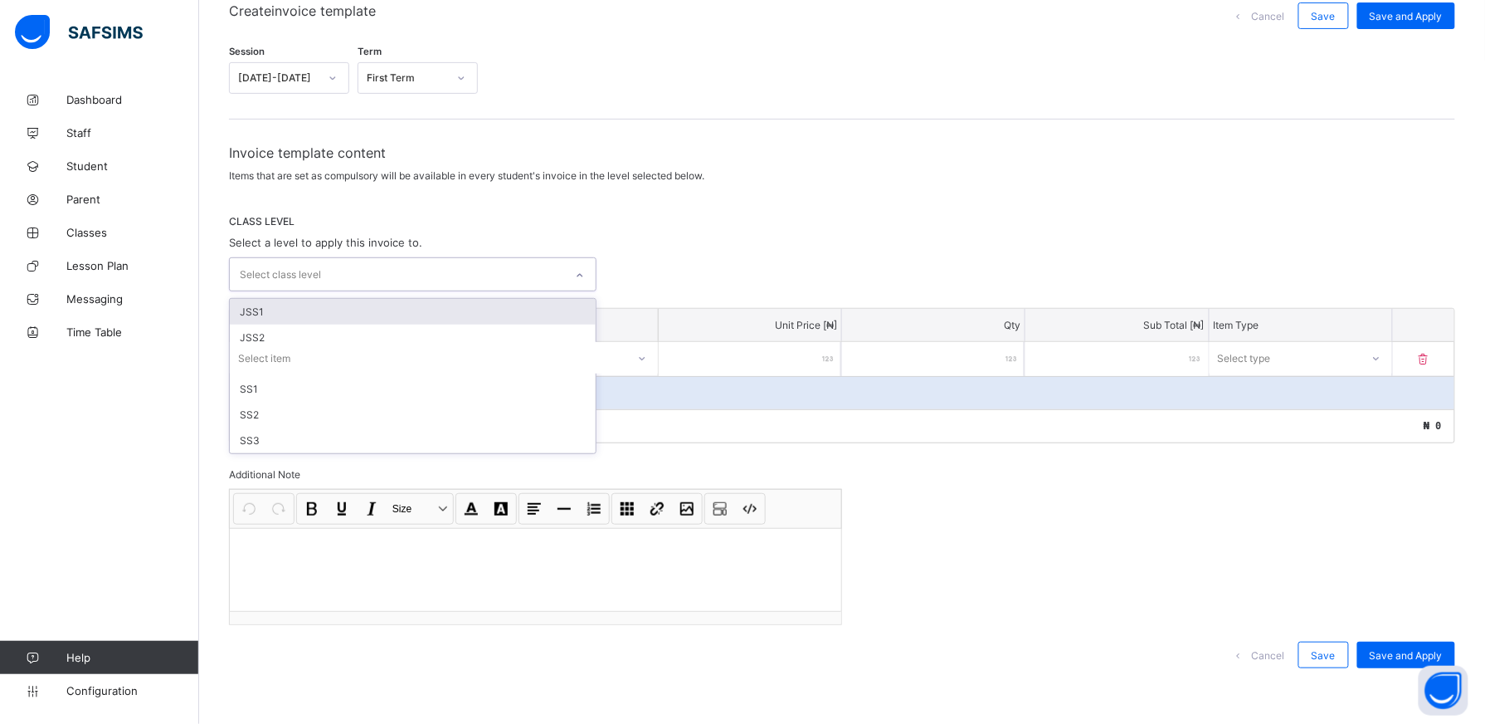
click at [563, 304] on div "JSS1" at bounding box center [413, 312] width 366 height 26
click at [536, 316] on div "JSS2" at bounding box center [413, 314] width 366 height 26
click at [593, 273] on icon at bounding box center [588, 278] width 10 height 17
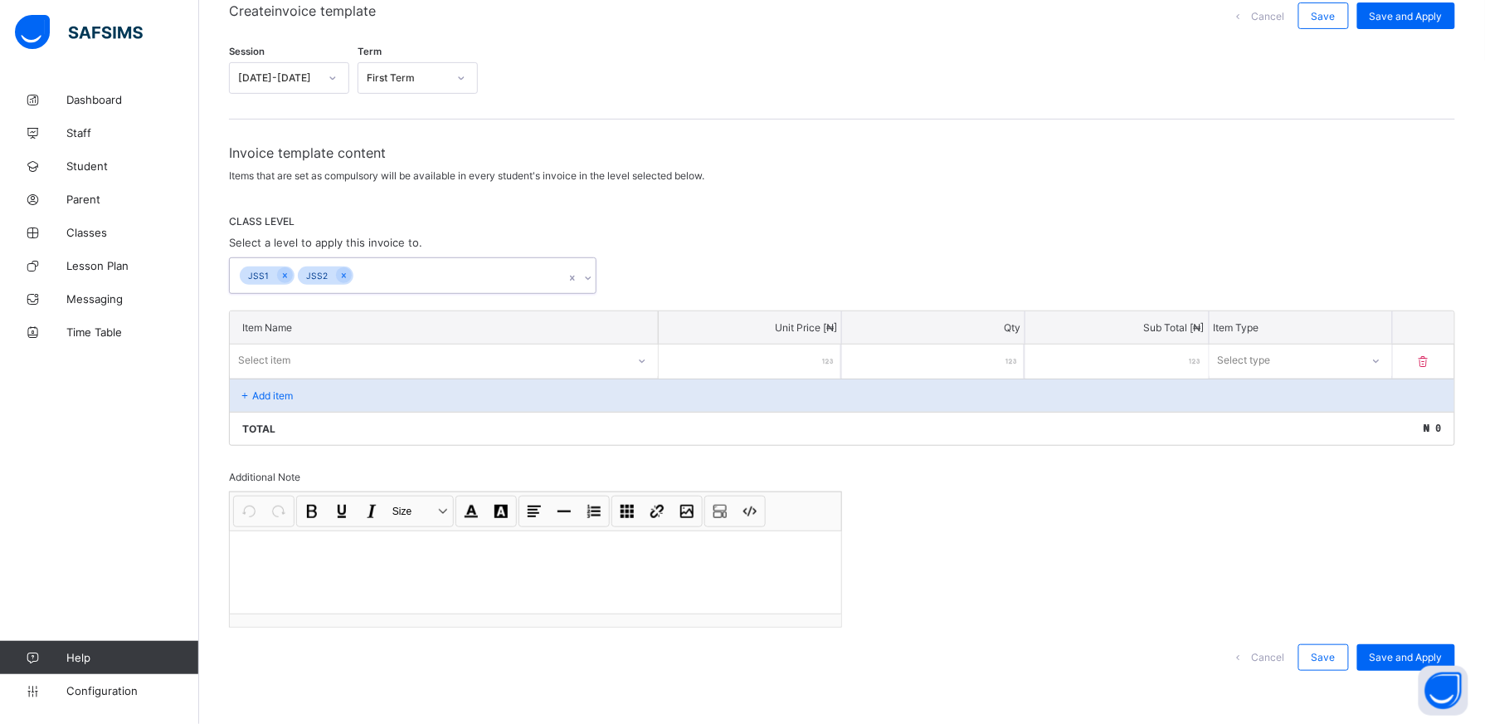
click at [645, 363] on icon at bounding box center [642, 361] width 10 height 17
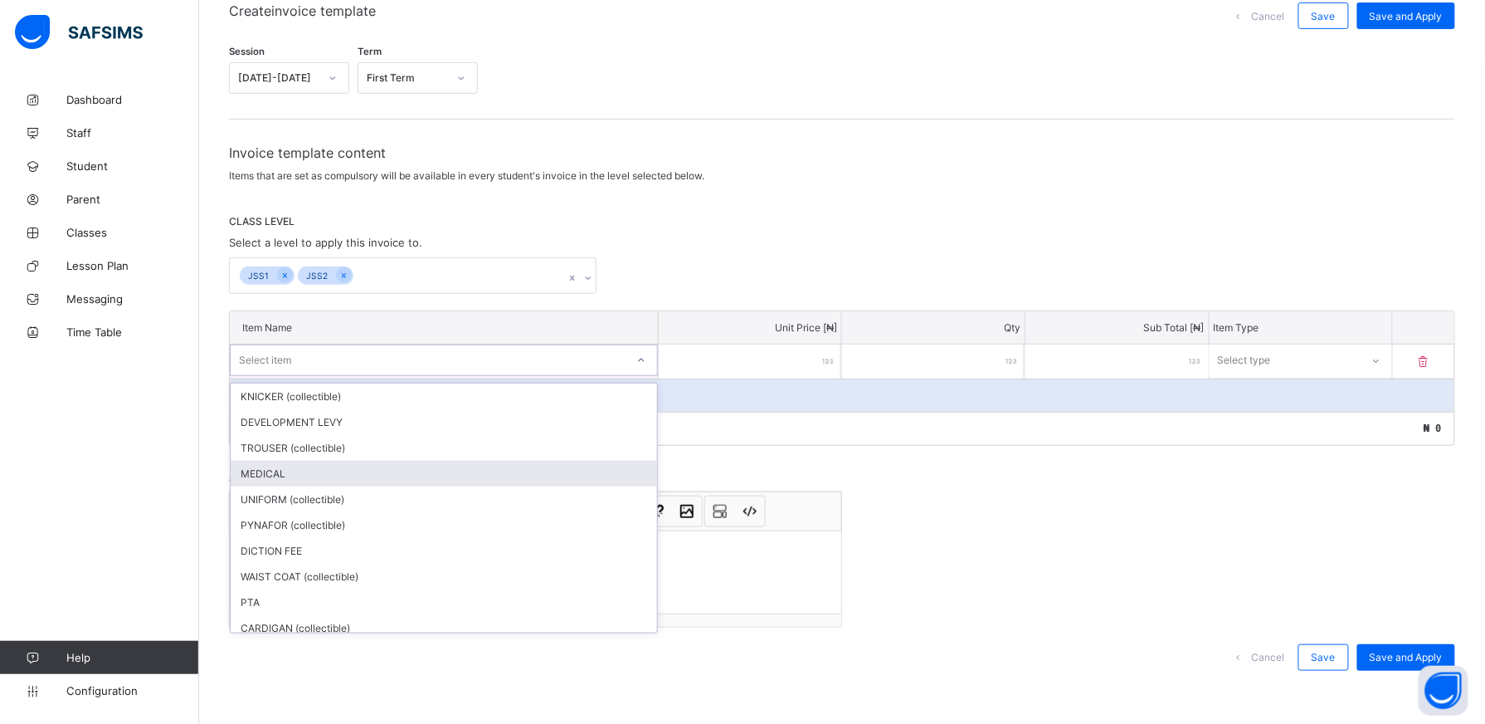
click at [523, 466] on div "MEDICAL" at bounding box center [444, 474] width 427 height 26
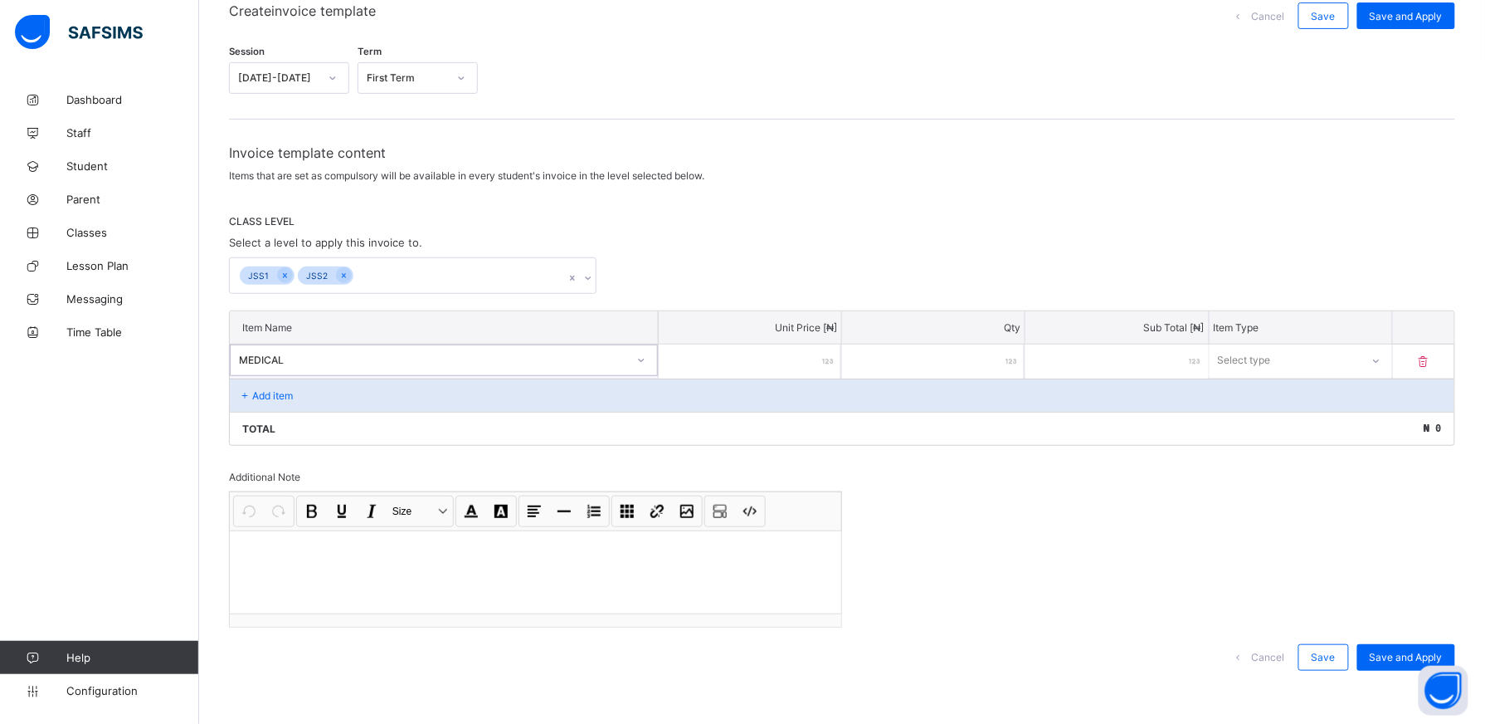
click at [813, 353] on input "number" at bounding box center [750, 361] width 183 height 34
type input "*"
type input "***"
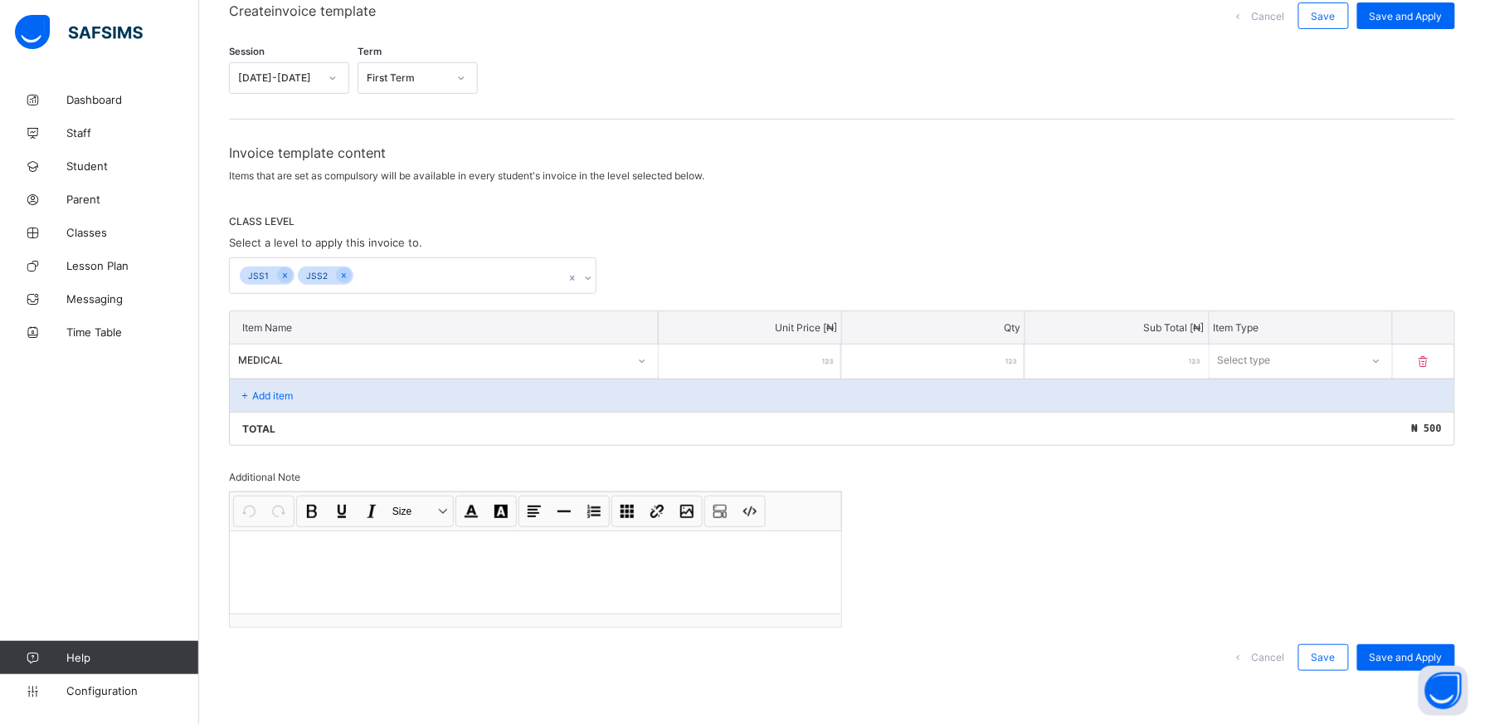
type input "***"
click at [1381, 360] on icon at bounding box center [1376, 360] width 10 height 17
click at [1359, 390] on div "Compulsory" at bounding box center [1301, 396] width 181 height 26
click at [352, 396] on div "Add item" at bounding box center [842, 394] width 1225 height 33
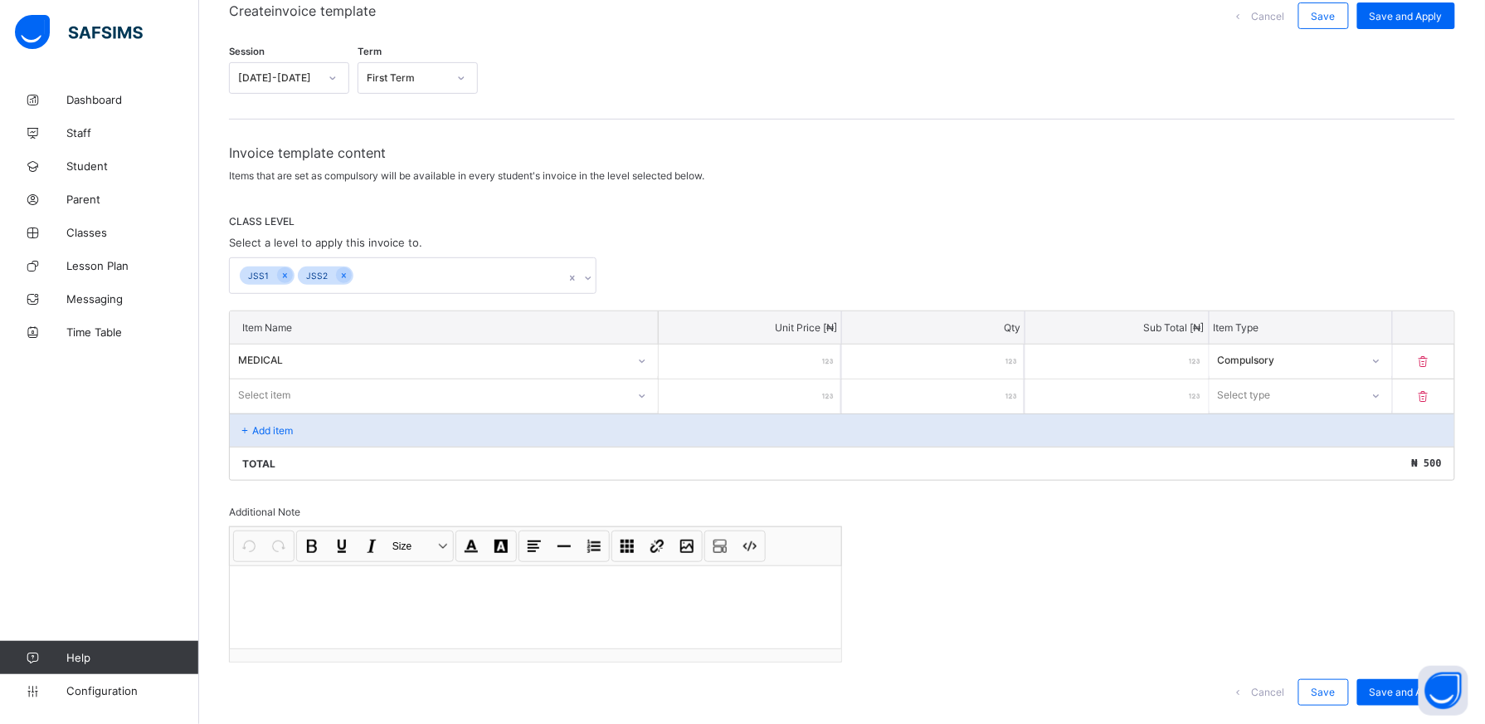
click at [644, 390] on icon at bounding box center [642, 396] width 10 height 17
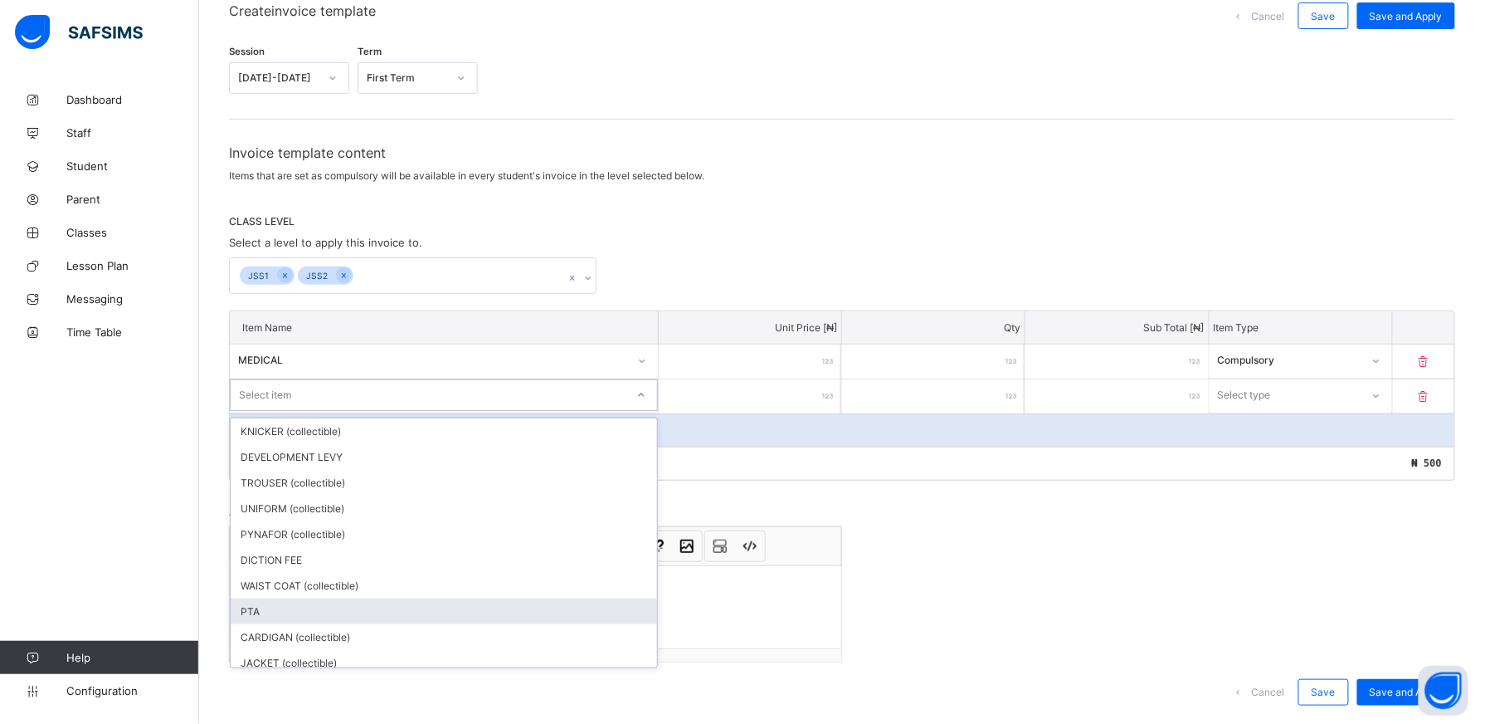
click at [611, 602] on div "PTA" at bounding box center [444, 611] width 427 height 26
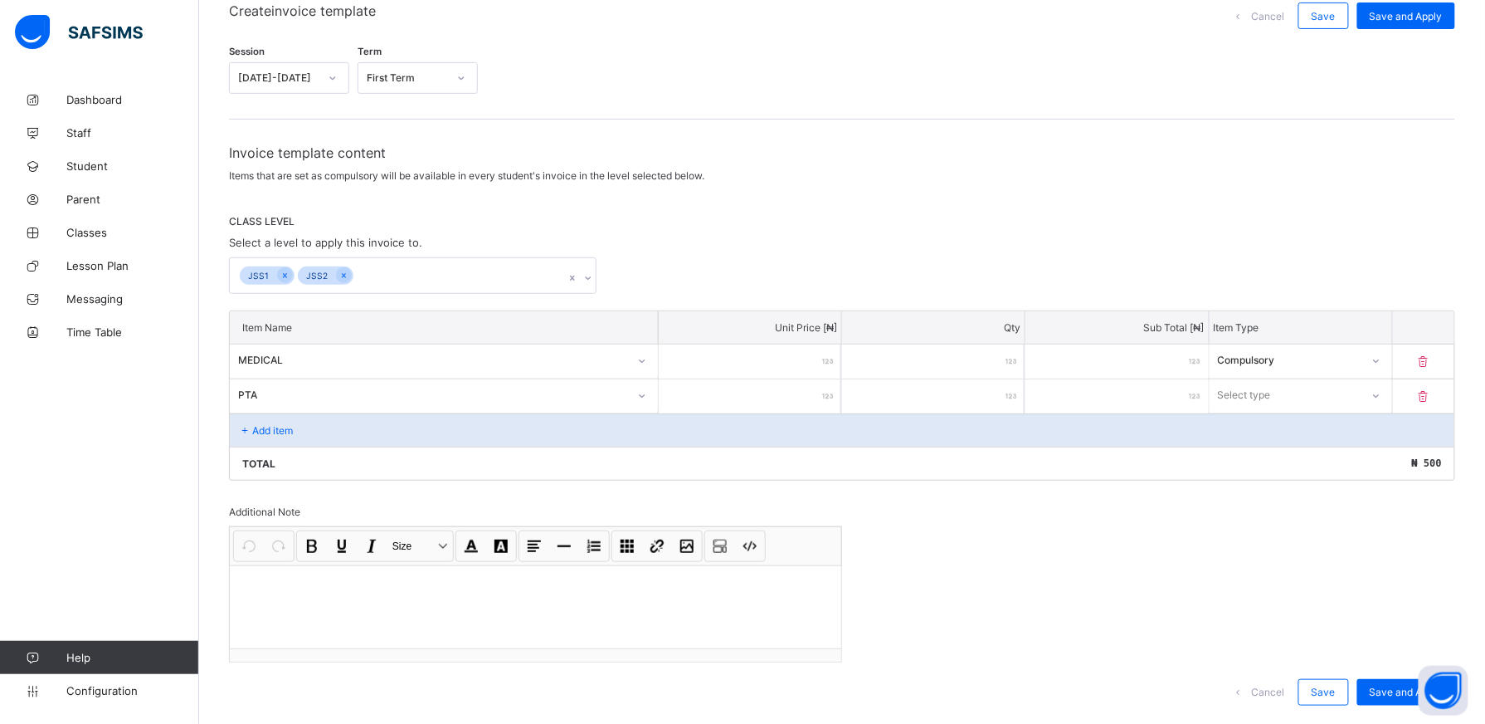
click at [815, 395] on input "number" at bounding box center [750, 396] width 183 height 34
type input "*"
type input "***"
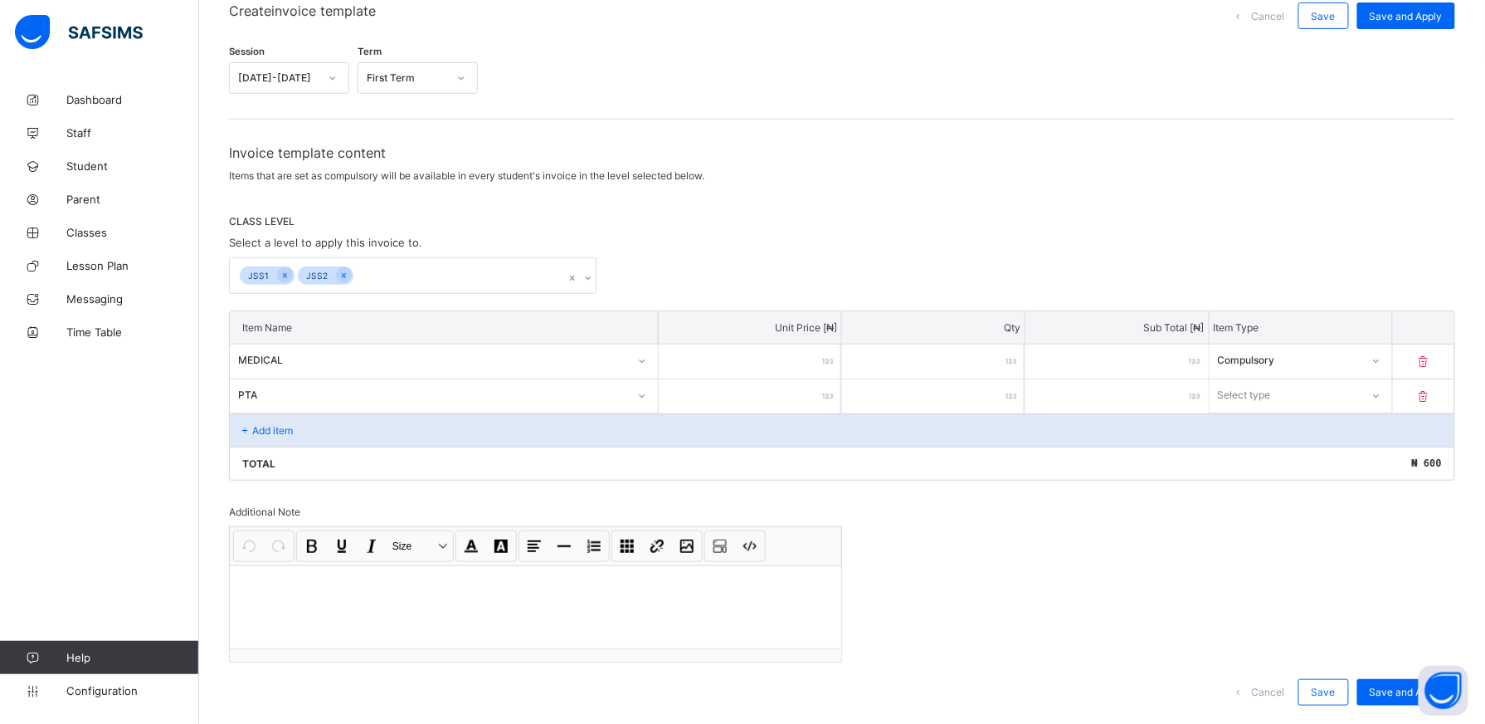
type input "****"
click at [1381, 393] on icon at bounding box center [1376, 395] width 10 height 17
click at [1368, 430] on div "Compulsory" at bounding box center [1301, 431] width 181 height 26
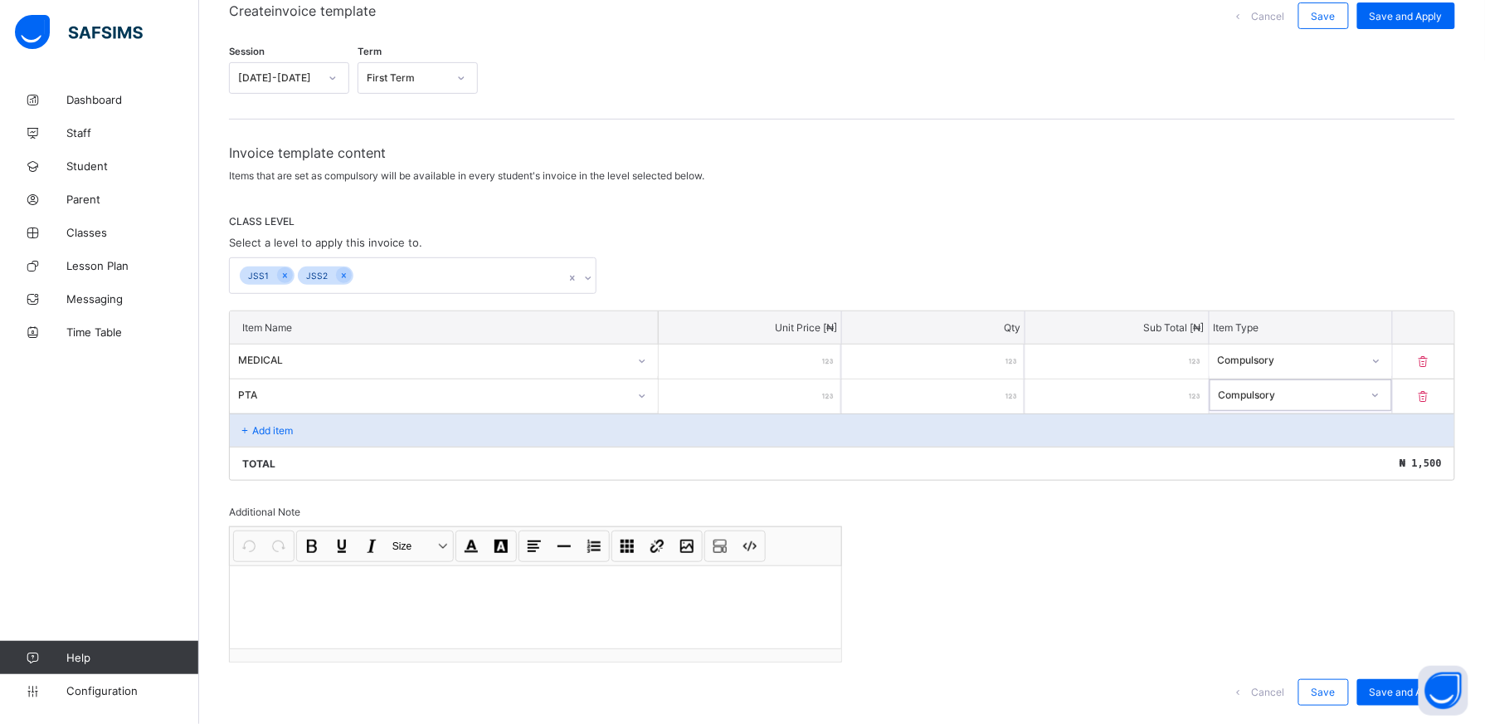
click at [339, 418] on div "Add item" at bounding box center [842, 429] width 1225 height 33
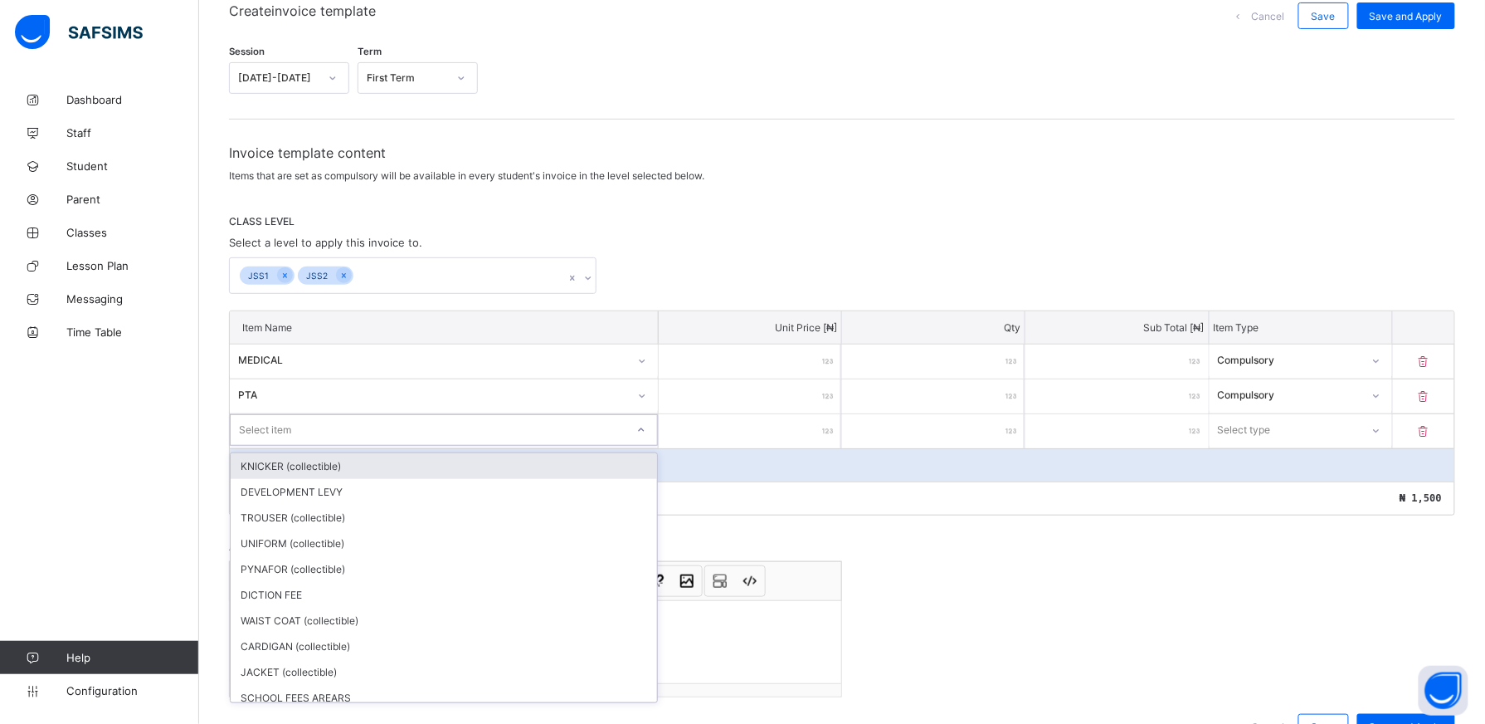
click at [646, 432] on icon at bounding box center [641, 430] width 10 height 17
click at [645, 426] on icon at bounding box center [641, 430] width 10 height 17
click at [646, 428] on icon at bounding box center [641, 430] width 10 height 17
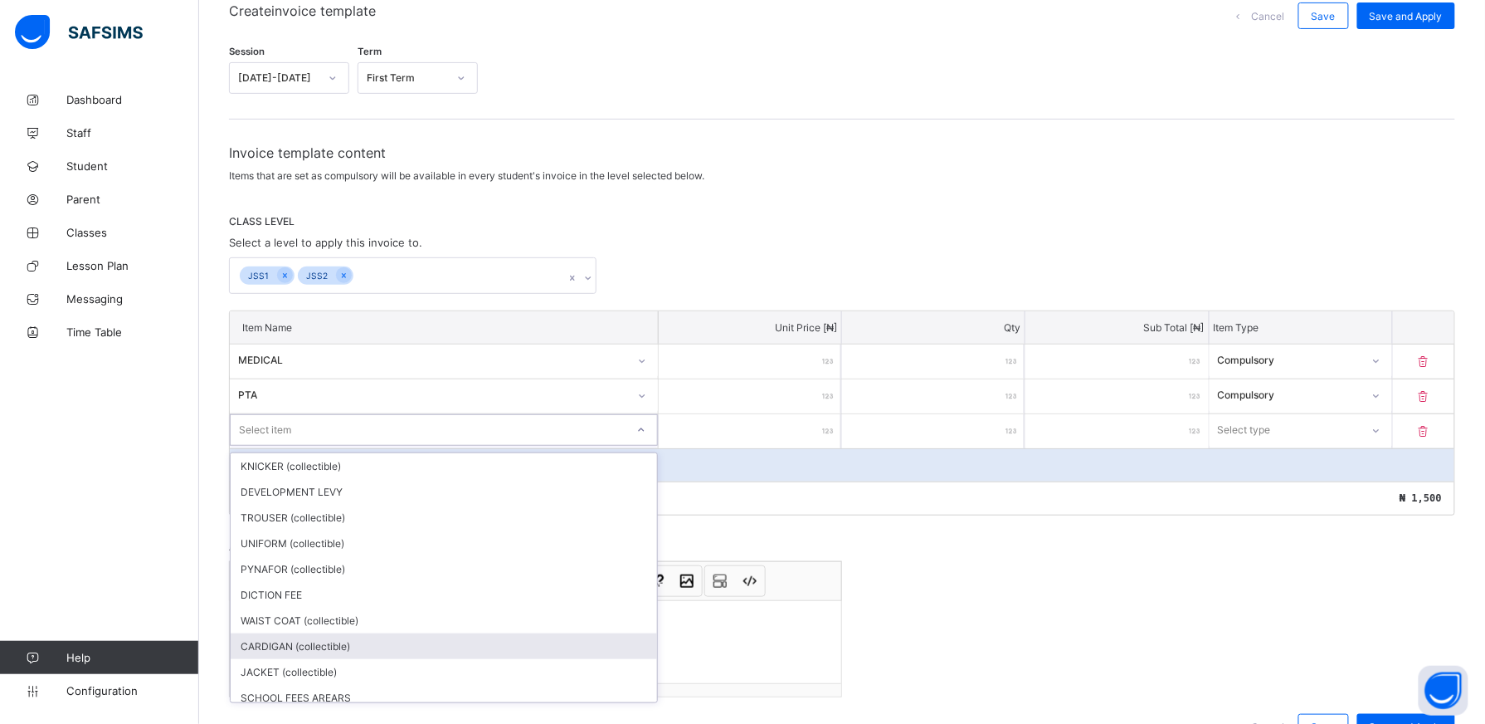
click at [644, 642] on div "CARDIGAN (collectible)" at bounding box center [444, 646] width 427 height 26
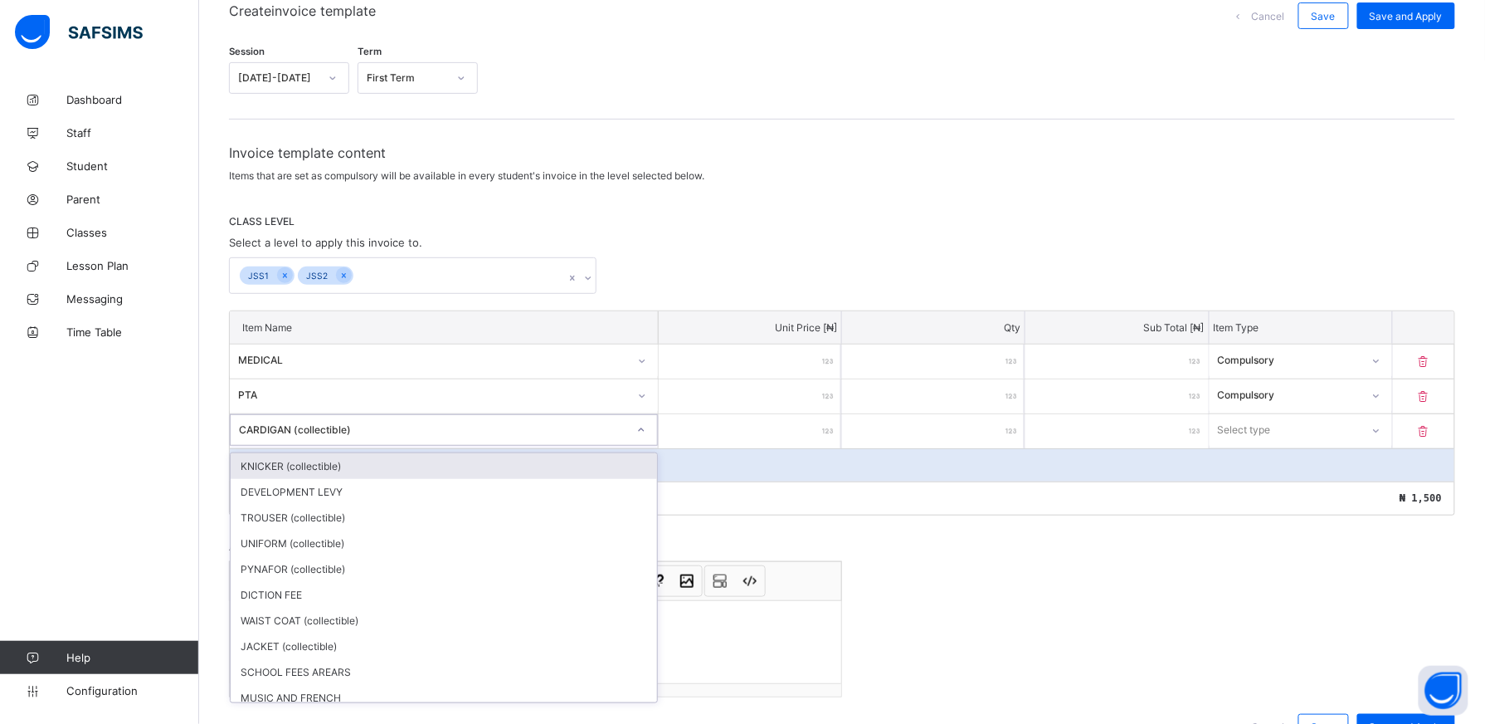
click at [646, 432] on icon at bounding box center [641, 430] width 10 height 17
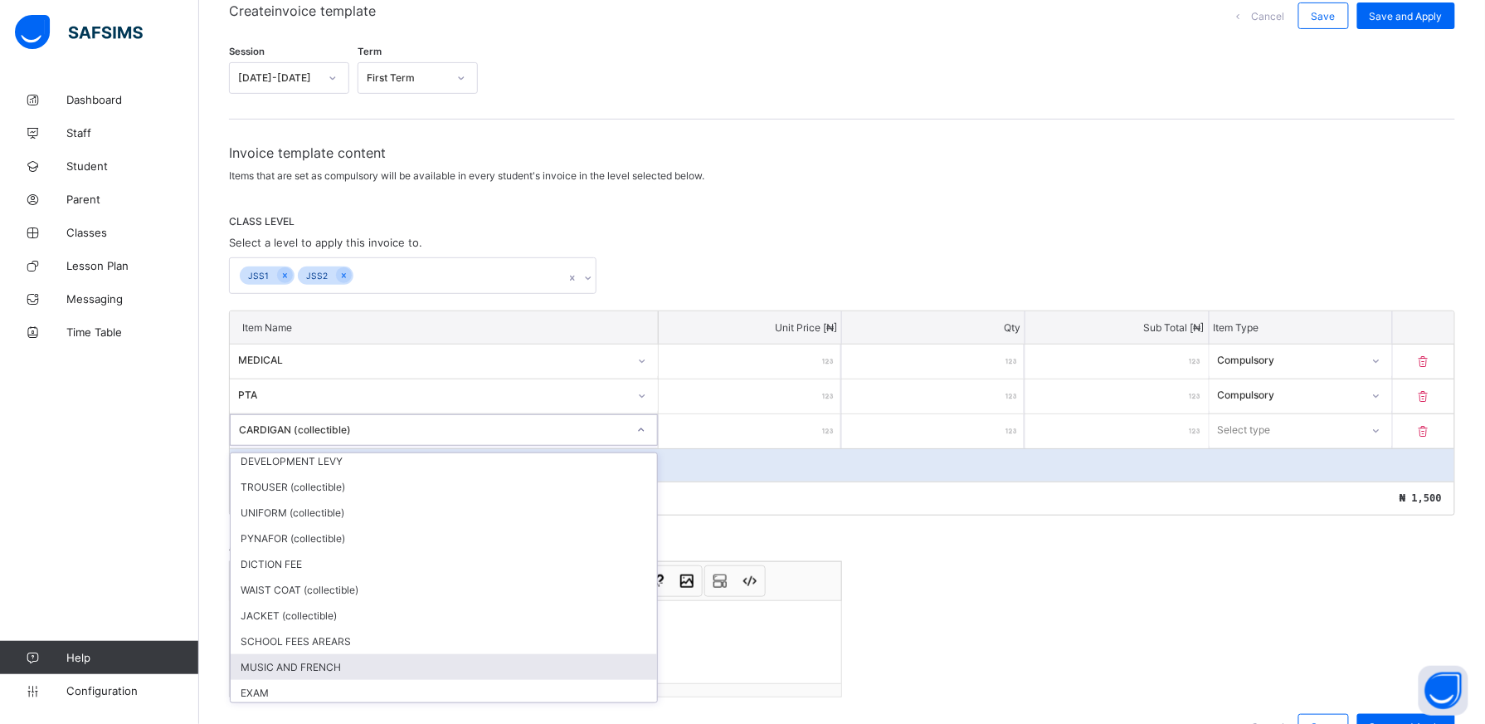
scroll to position [61, 0]
click at [542, 651] on div "EXAM" at bounding box center [444, 662] width 427 height 26
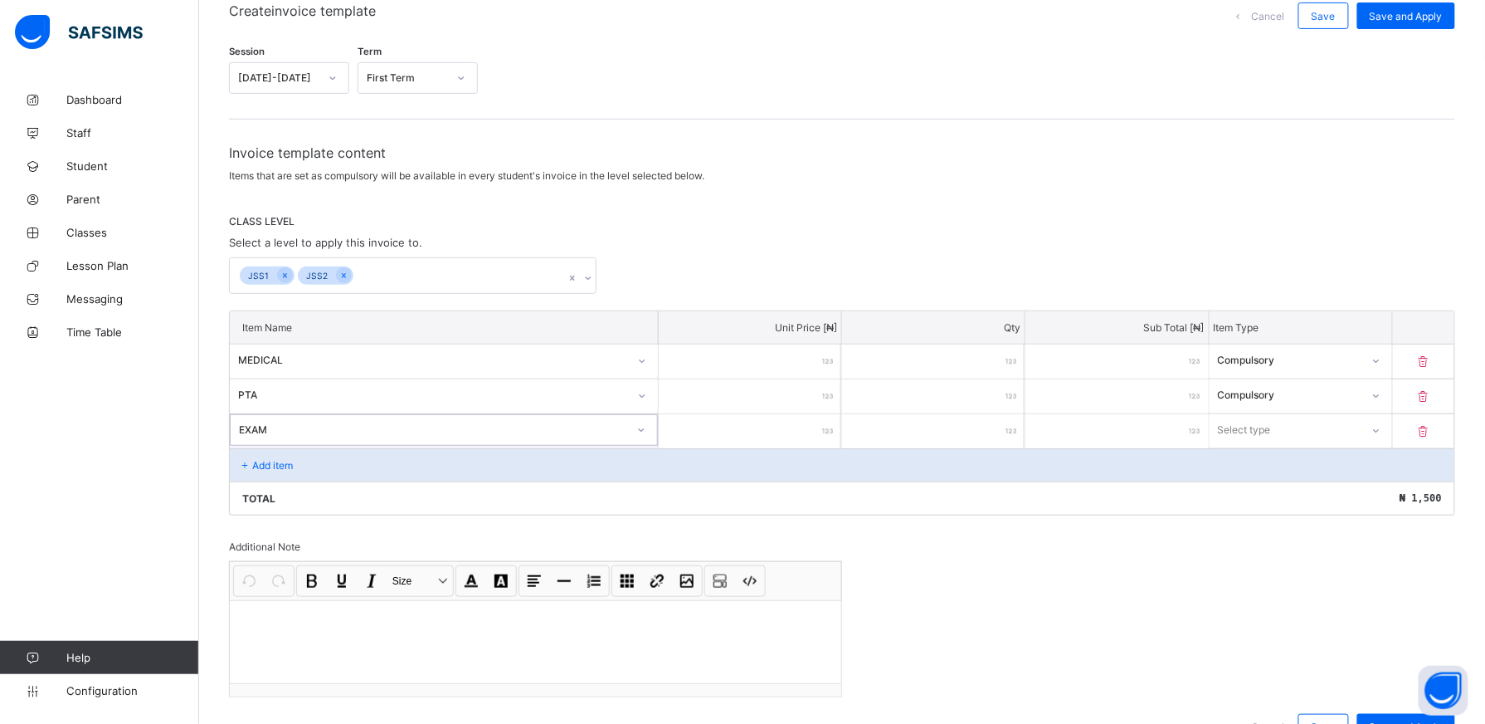
click at [814, 427] on input "number" at bounding box center [750, 431] width 183 height 34
type input "*"
type input "****"
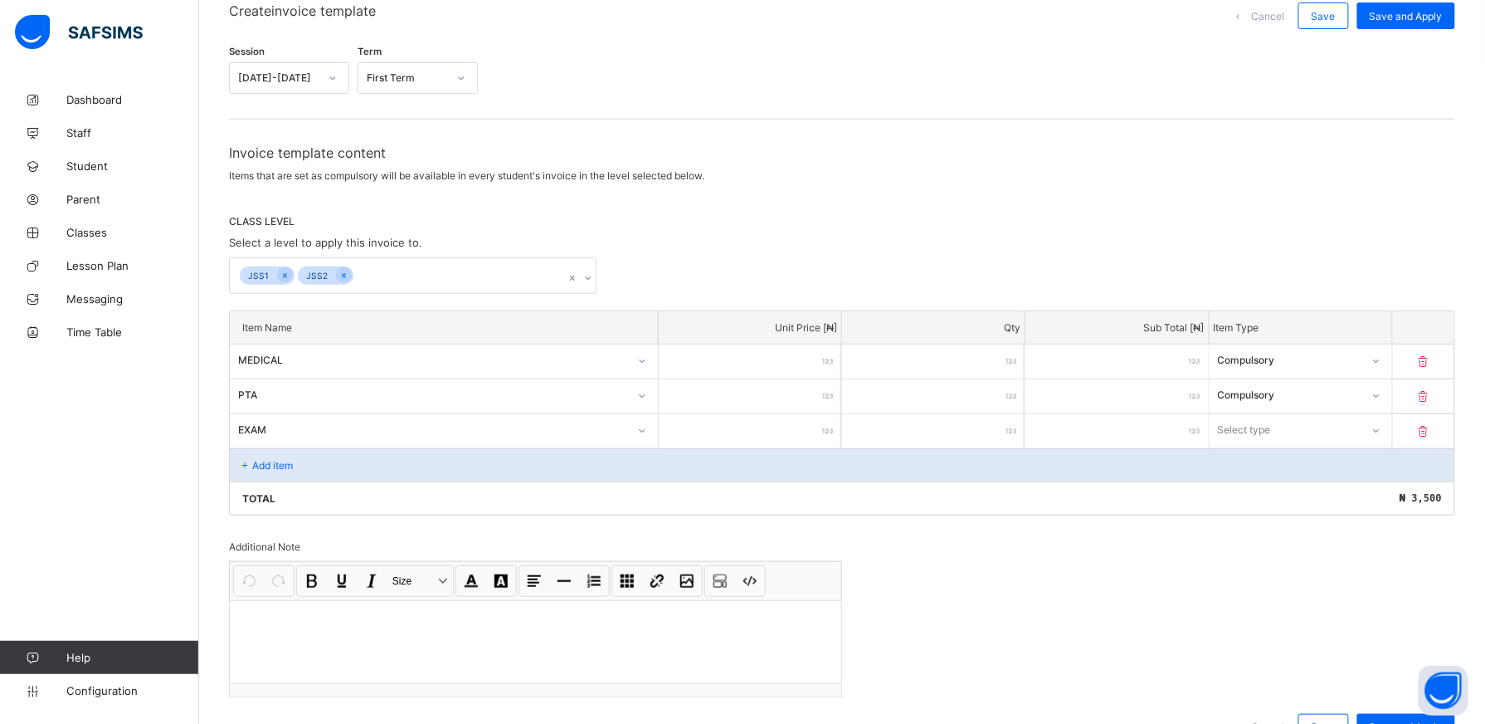
type input "****"
click at [1381, 430] on icon at bounding box center [1376, 430] width 10 height 17
click at [1315, 461] on div "Compulsory" at bounding box center [1301, 466] width 181 height 26
click at [292, 468] on p "Add item" at bounding box center [272, 465] width 41 height 12
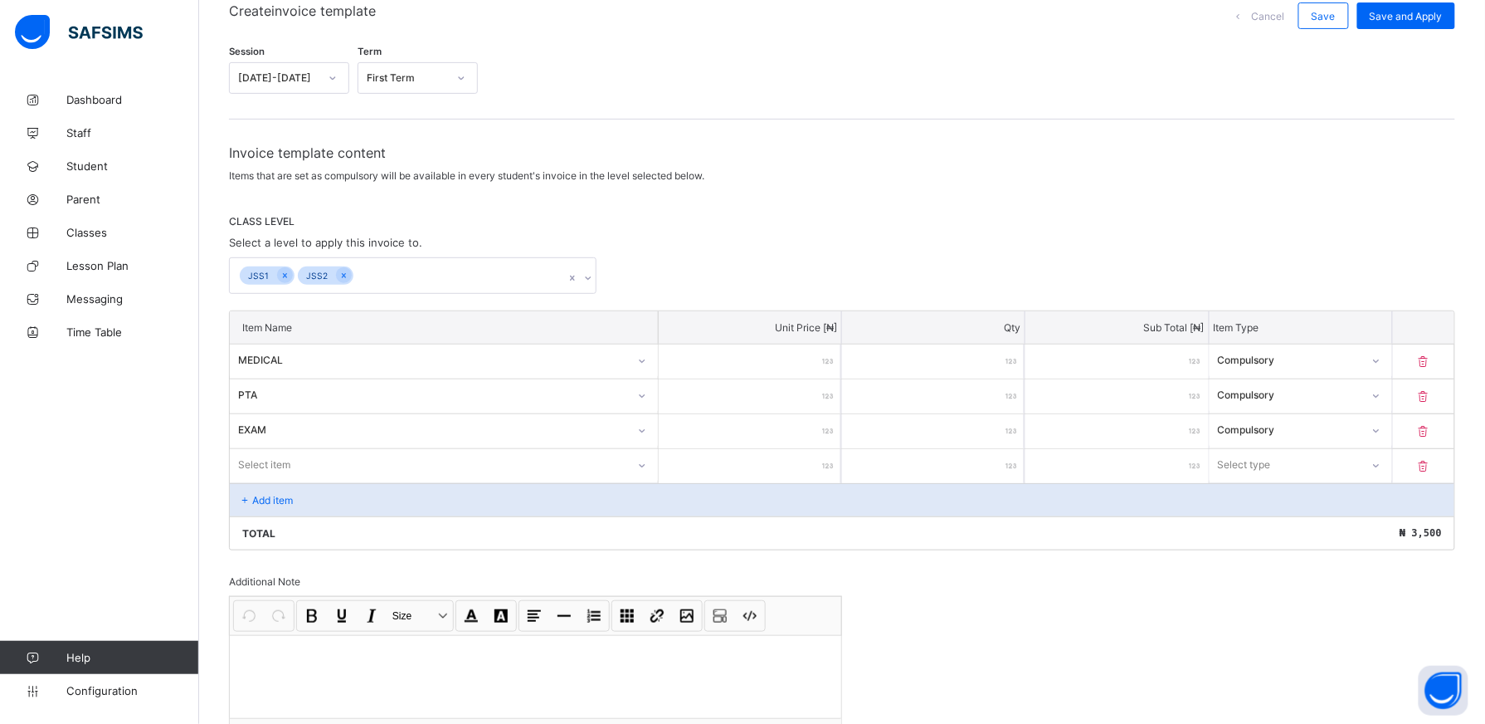
click at [647, 469] on div "Select item" at bounding box center [444, 466] width 429 height 34
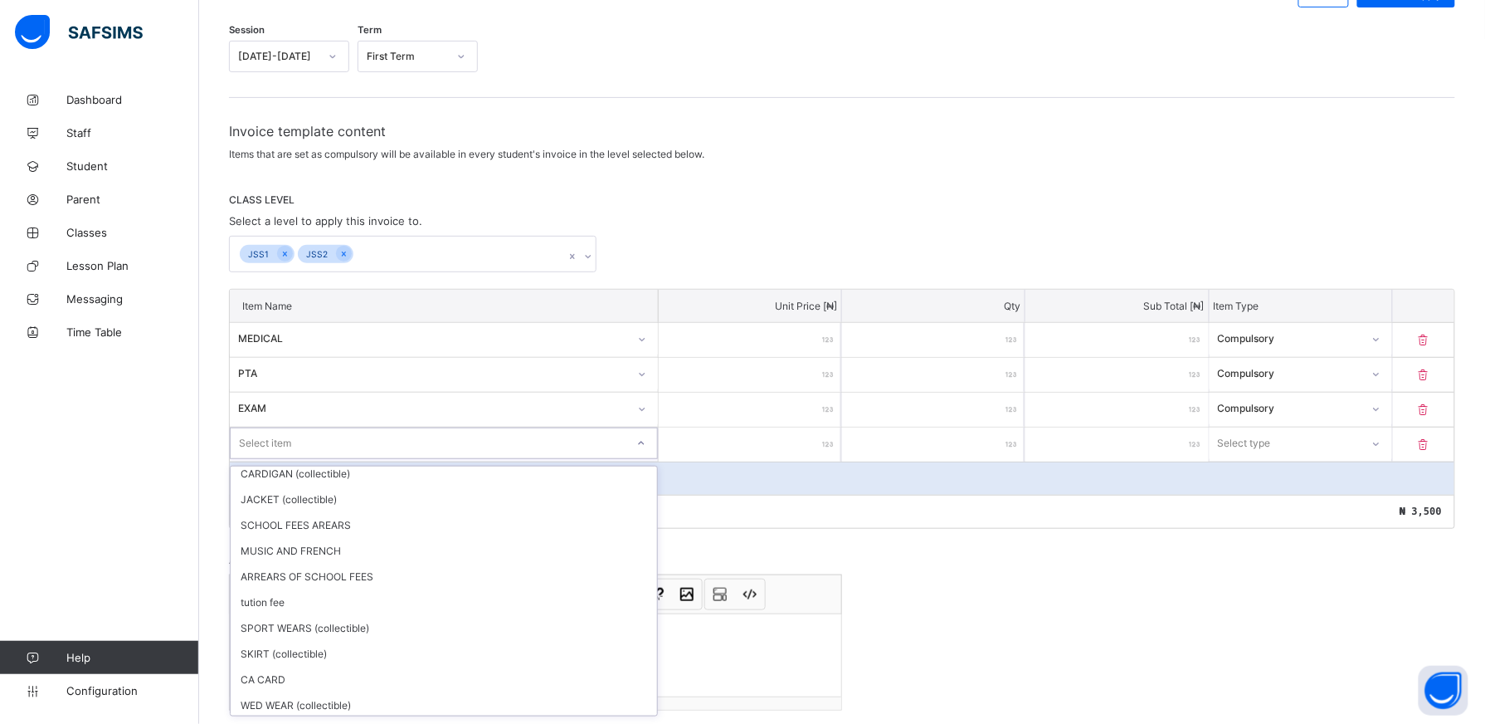
scroll to position [187, 0]
click at [568, 674] on div "CA CARD" at bounding box center [444, 679] width 427 height 26
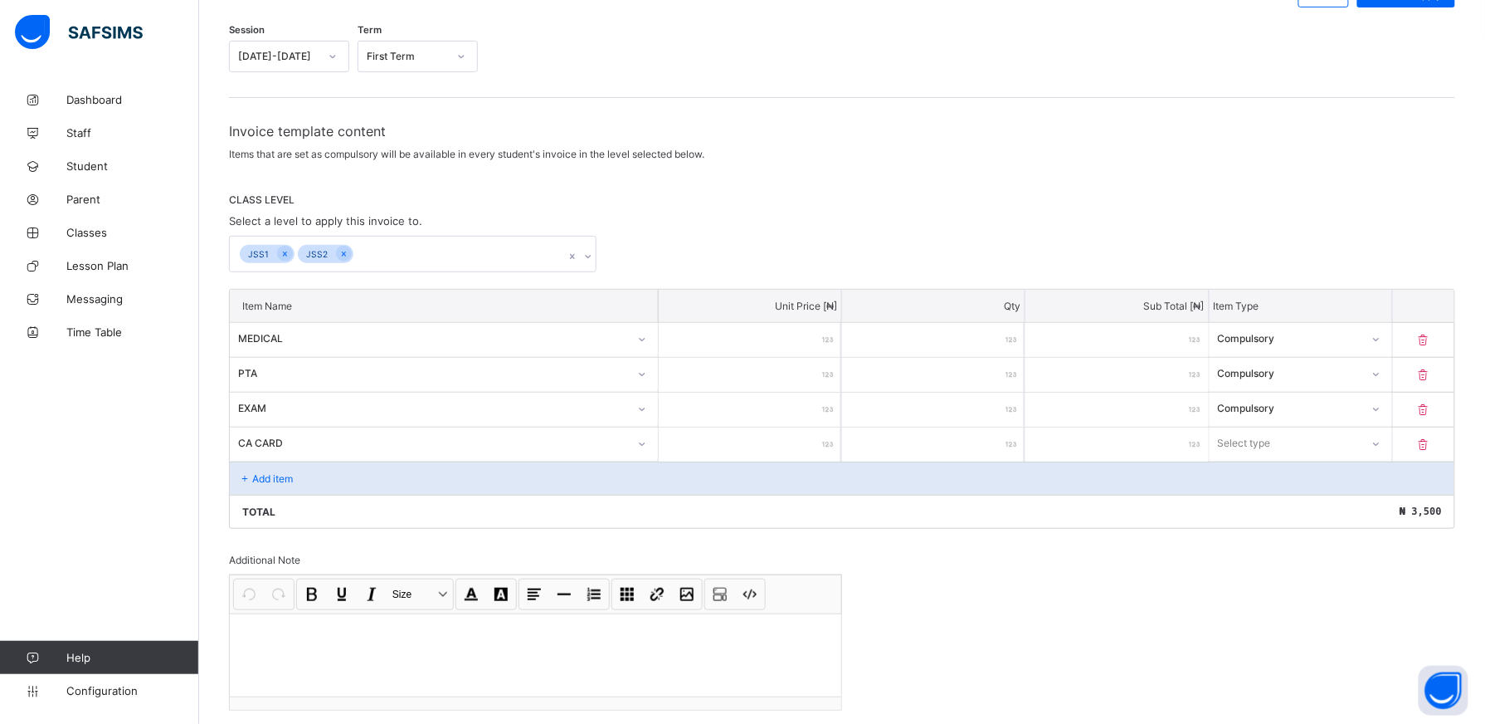
click at [797, 445] on input "number" at bounding box center [750, 444] width 183 height 34
type input "*"
type input "***"
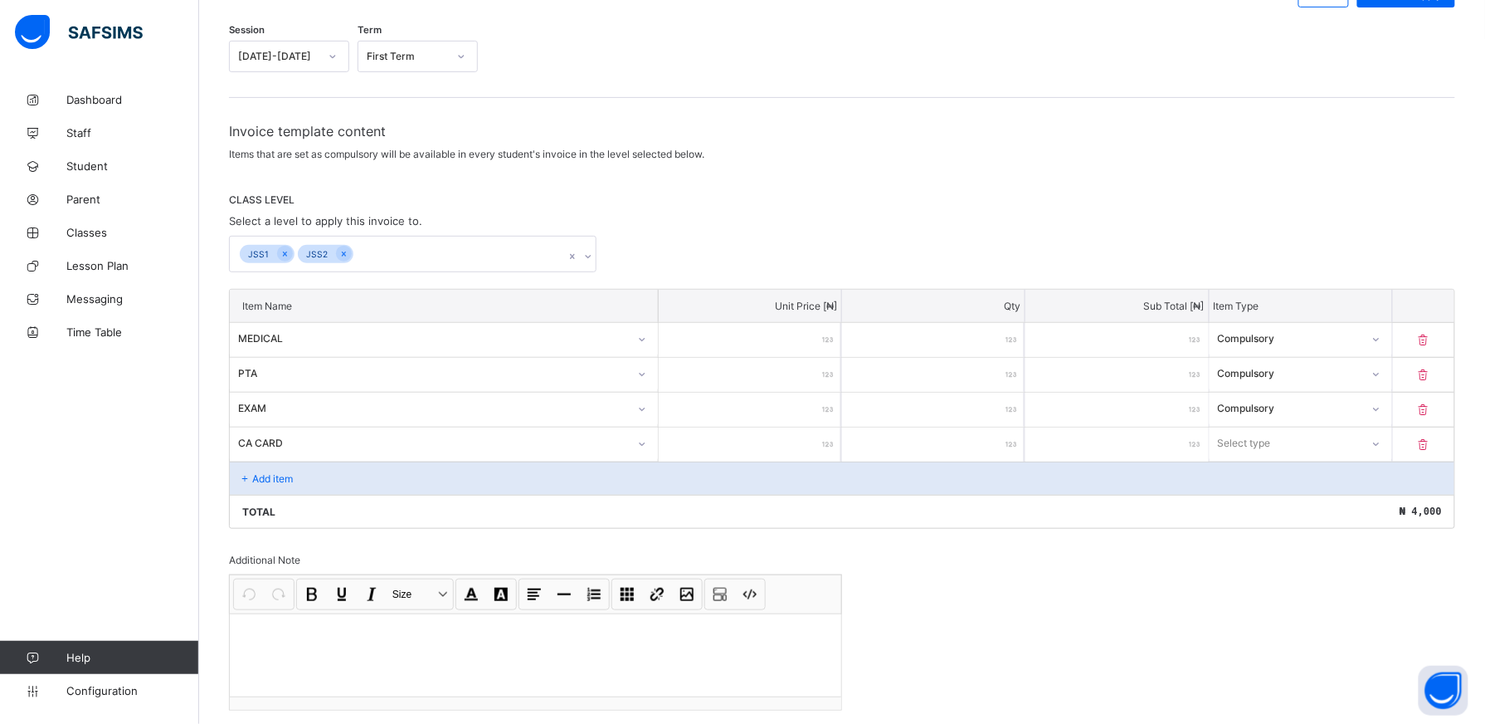
type input "***"
click at [1382, 446] on icon at bounding box center [1377, 444] width 10 height 17
click at [353, 488] on div "Add item" at bounding box center [842, 477] width 1225 height 33
click at [1103, 382] on input "****" at bounding box center [1117, 375] width 183 height 34
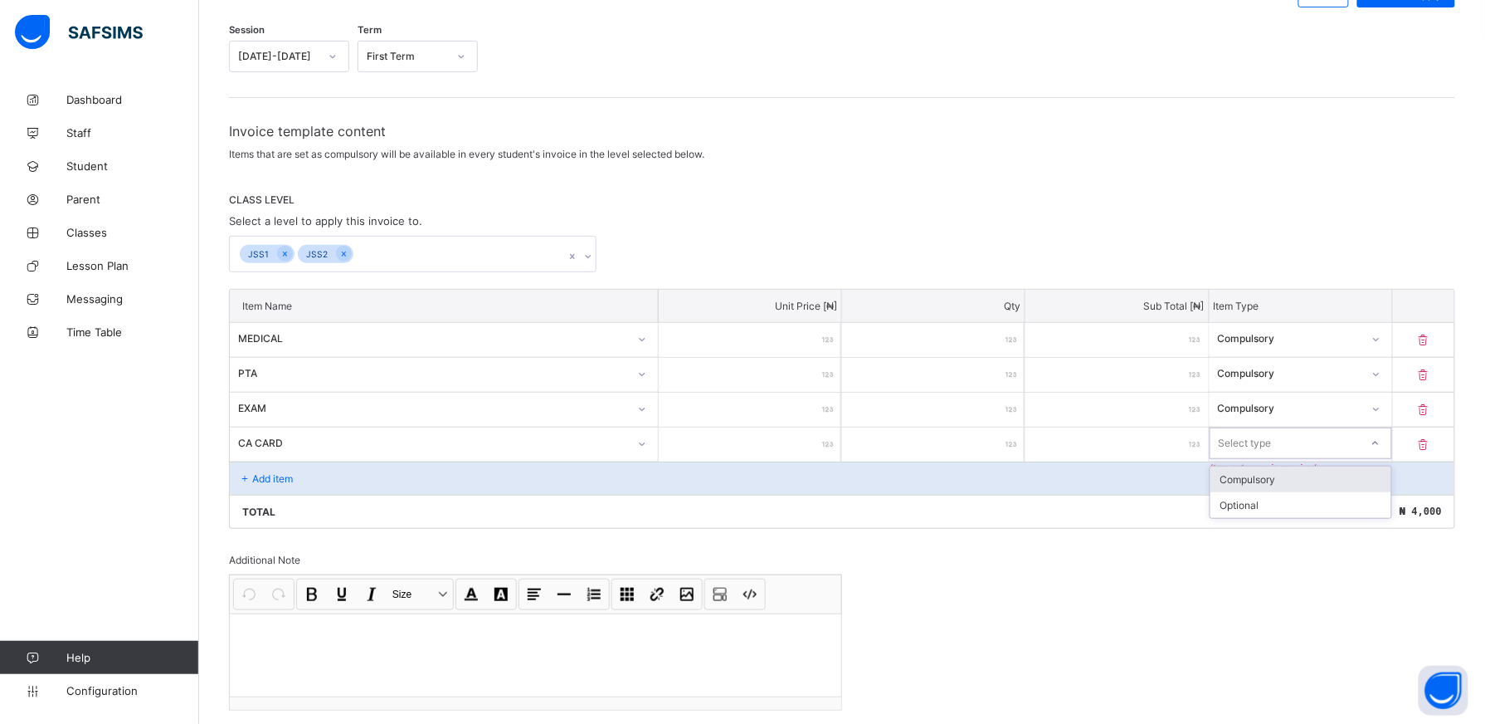
click at [1390, 449] on div at bounding box center [1376, 443] width 28 height 27
click at [1322, 485] on div "Compulsory" at bounding box center [1301, 479] width 181 height 26
click at [327, 471] on div "Add item" at bounding box center [842, 477] width 1225 height 33
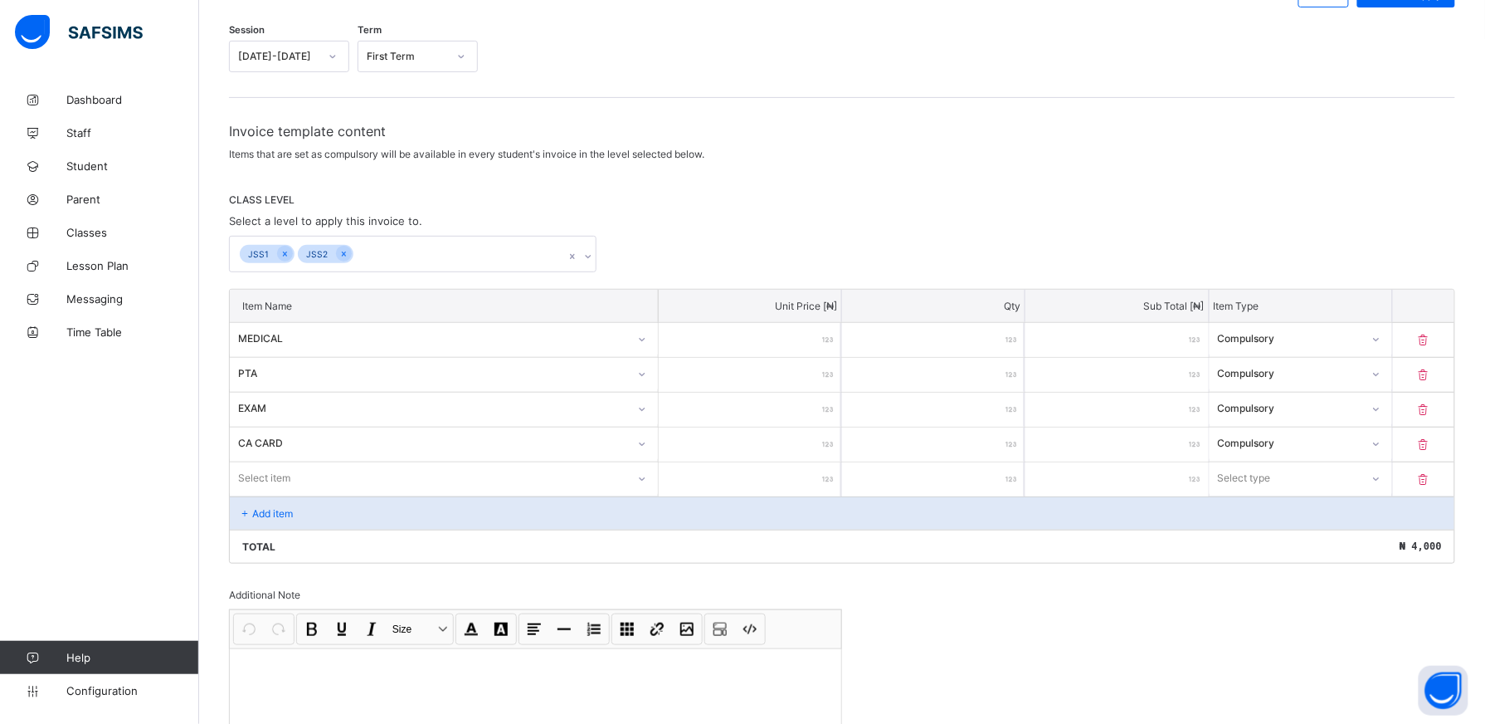
click at [651, 476] on div "Item Name Unit Price [ ₦ ] Qty Sub Total [ ₦ ] Item Type MEDICAL *** * *** Comp…" at bounding box center [842, 426] width 1227 height 275
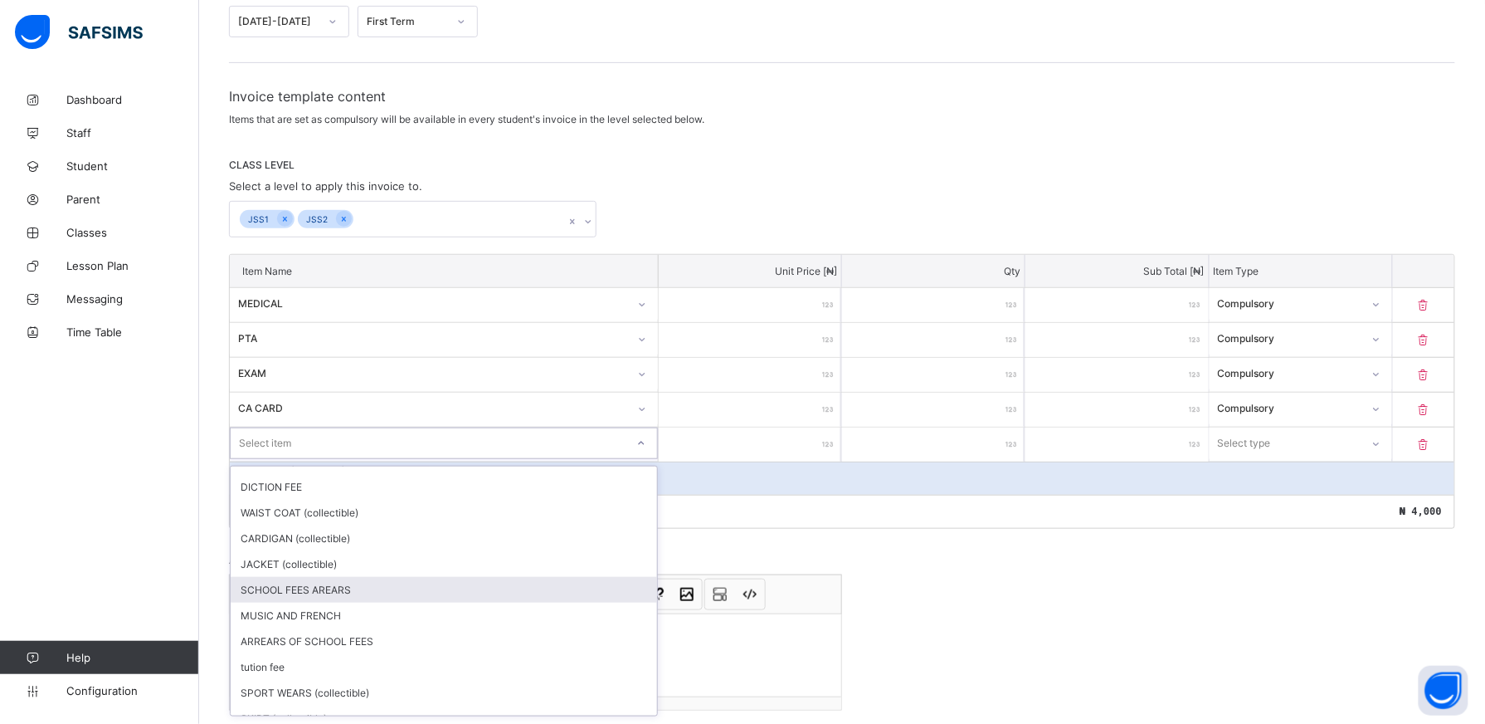
scroll to position [124, 0]
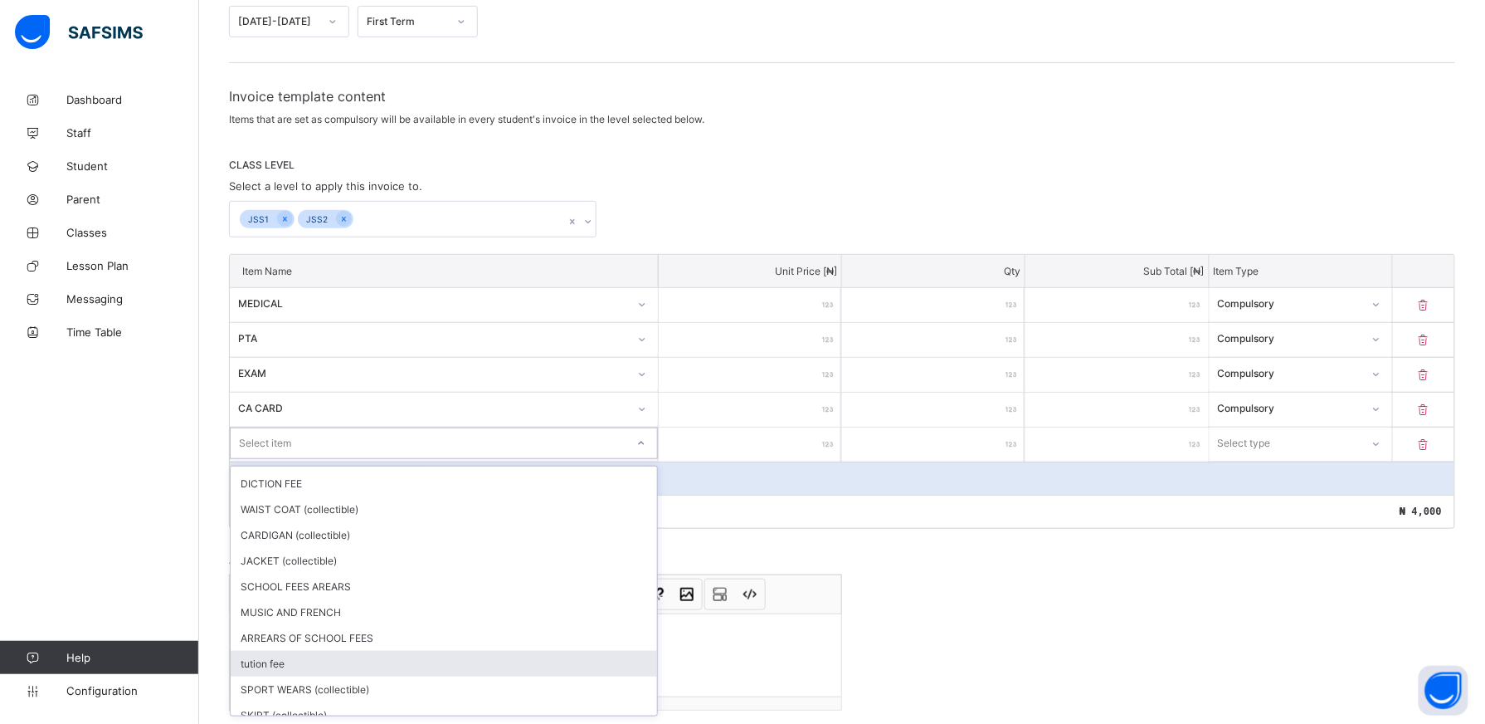
click at [365, 661] on div "tution fee" at bounding box center [444, 664] width 427 height 26
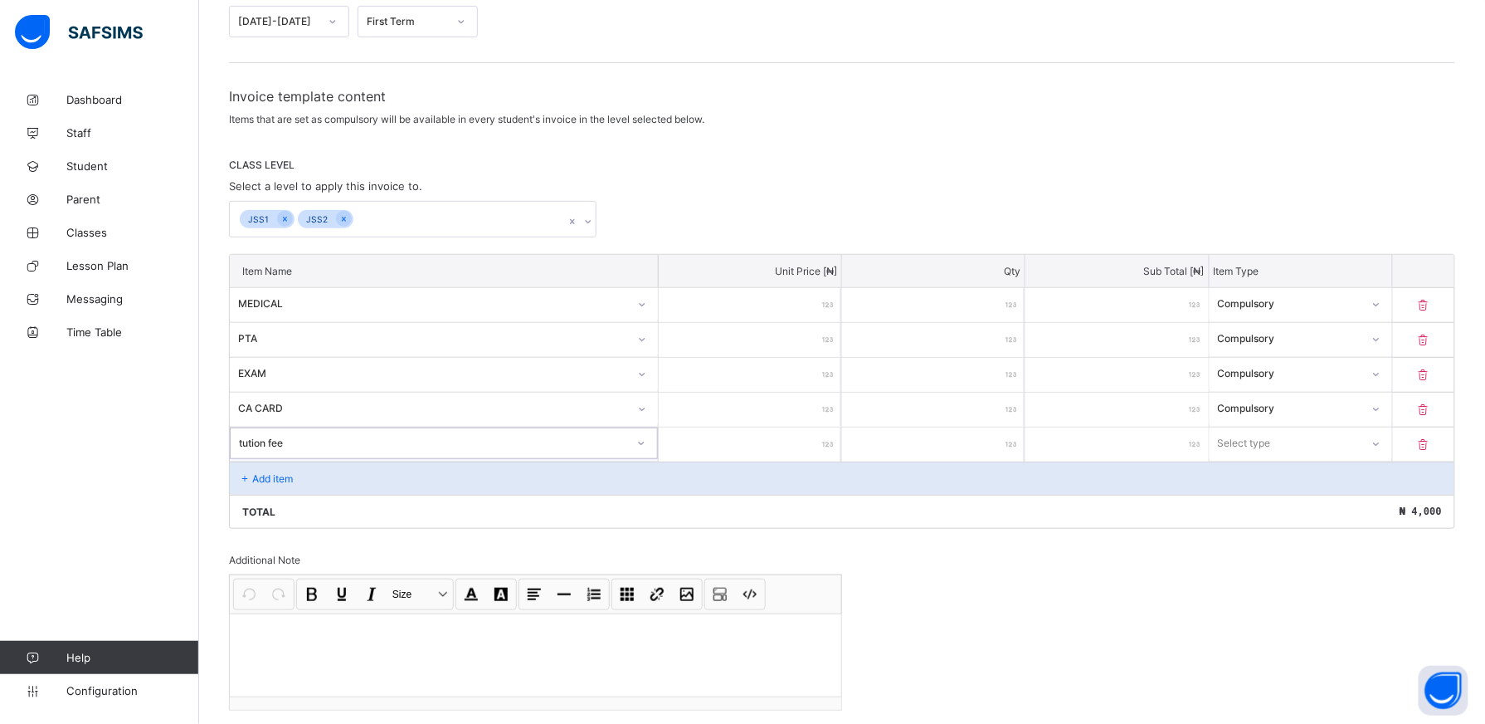
click at [790, 445] on input "number" at bounding box center [750, 444] width 183 height 34
type input "**"
type input "*****"
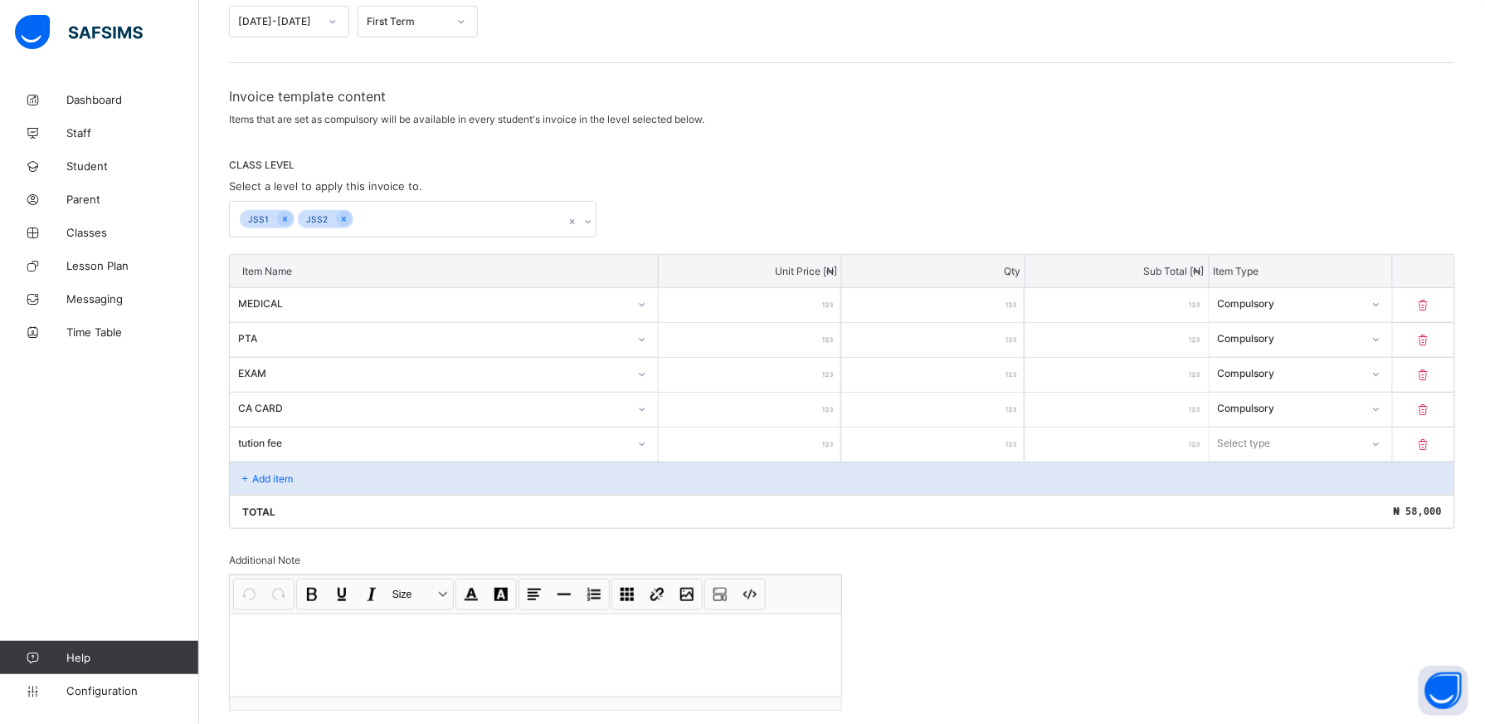
type input "*****"
click at [1385, 440] on div at bounding box center [1376, 443] width 28 height 27
click at [1366, 482] on div "Compulsory" at bounding box center [1301, 479] width 181 height 26
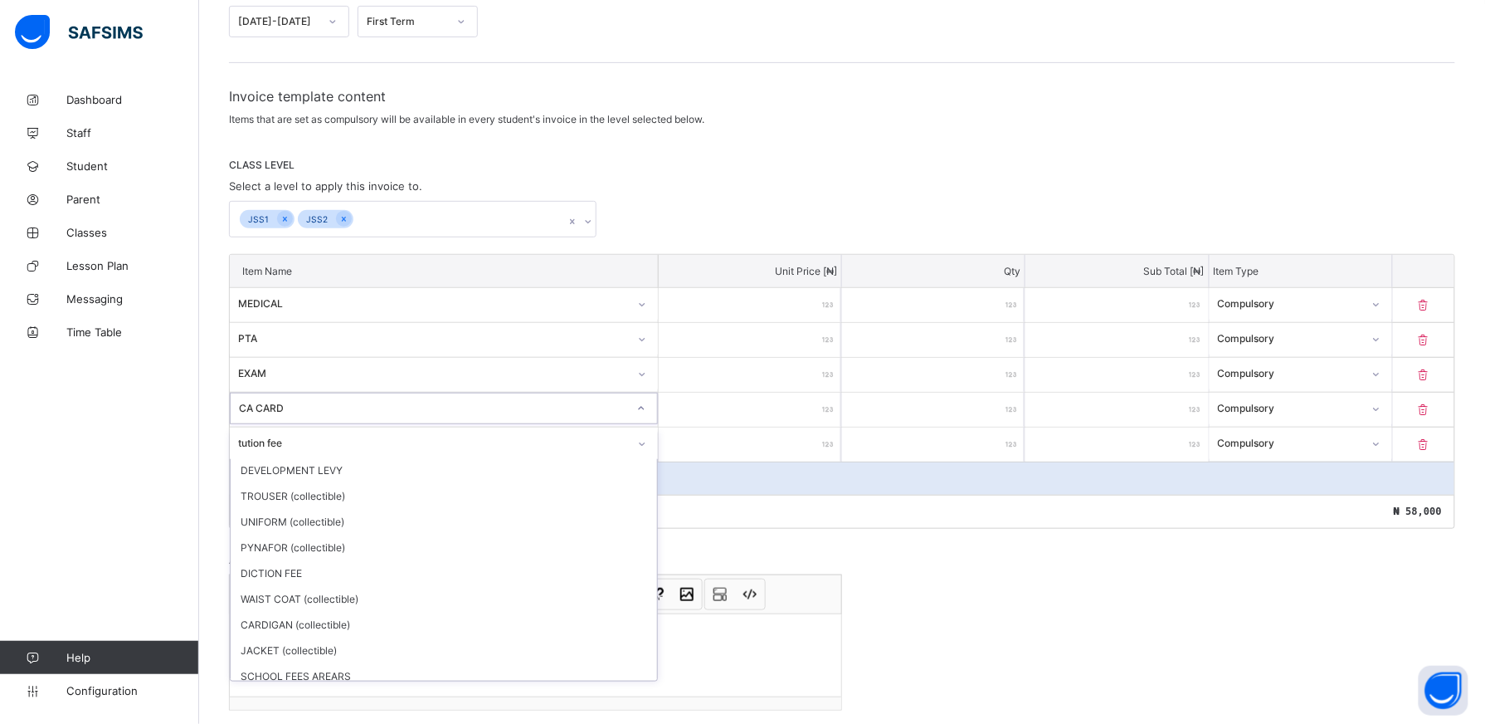
click at [310, 405] on div "CA CARD" at bounding box center [433, 408] width 388 height 12
click at [310, 406] on div "CA CARD" at bounding box center [433, 408] width 388 height 12
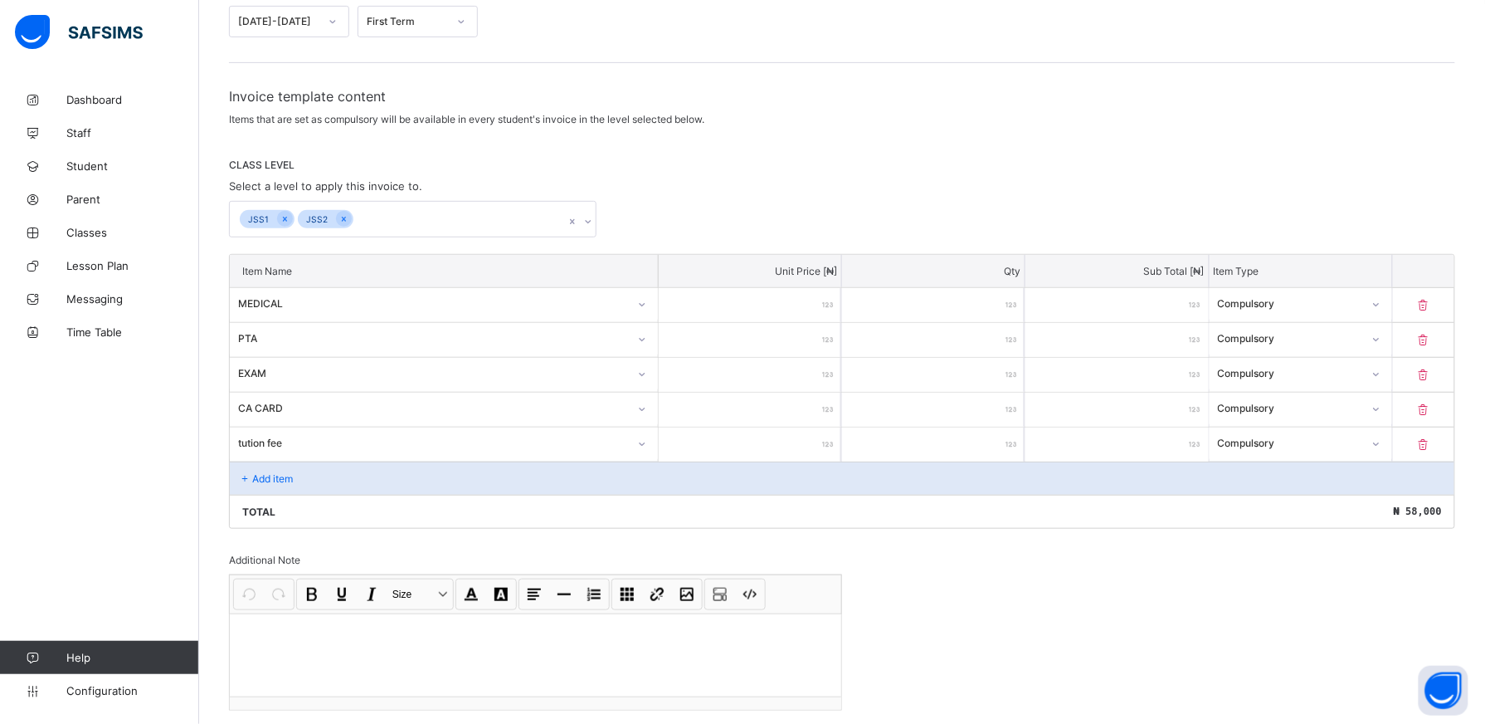
click at [313, 473] on div "Add item" at bounding box center [842, 477] width 1225 height 33
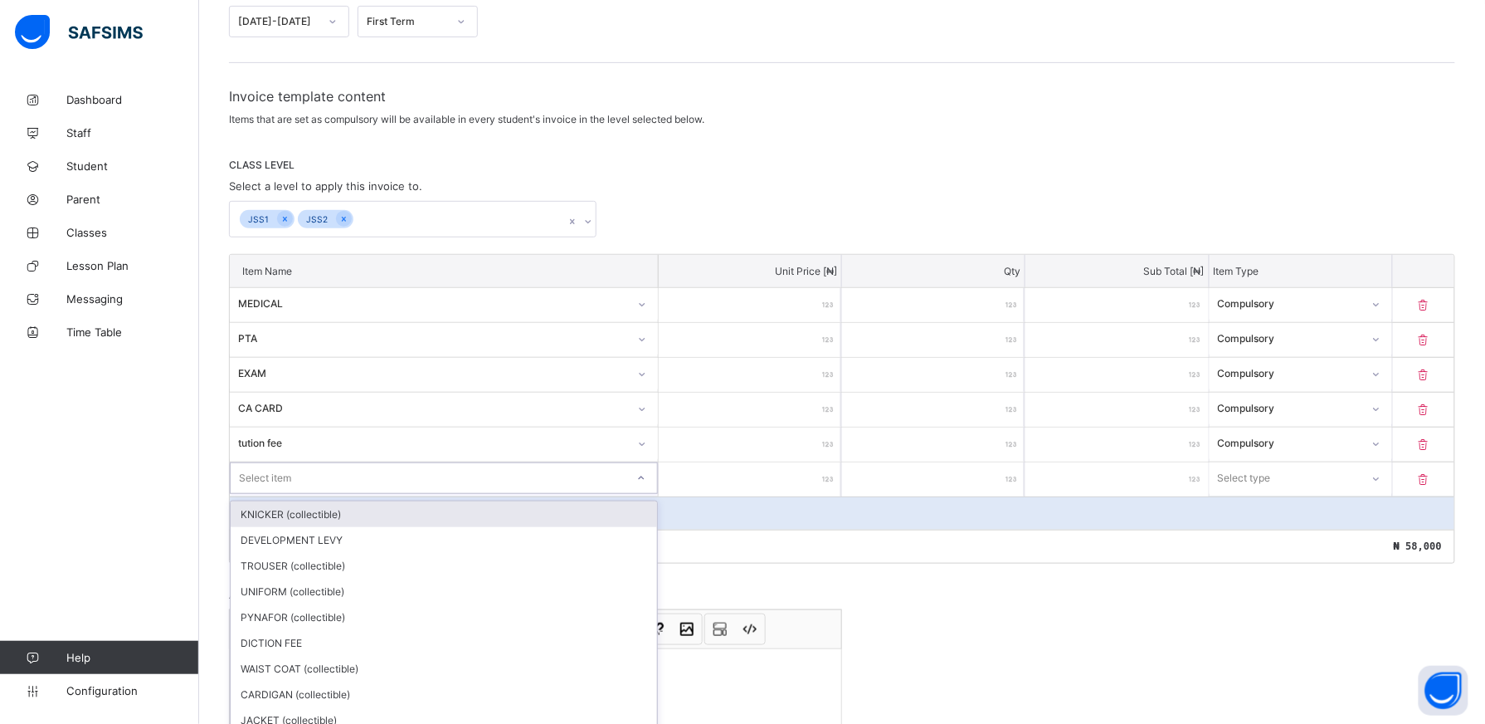
click at [647, 481] on div "option KNICKER (collectible) focused, 1 of 25. 25 results available. Use Up and…" at bounding box center [444, 478] width 428 height 32
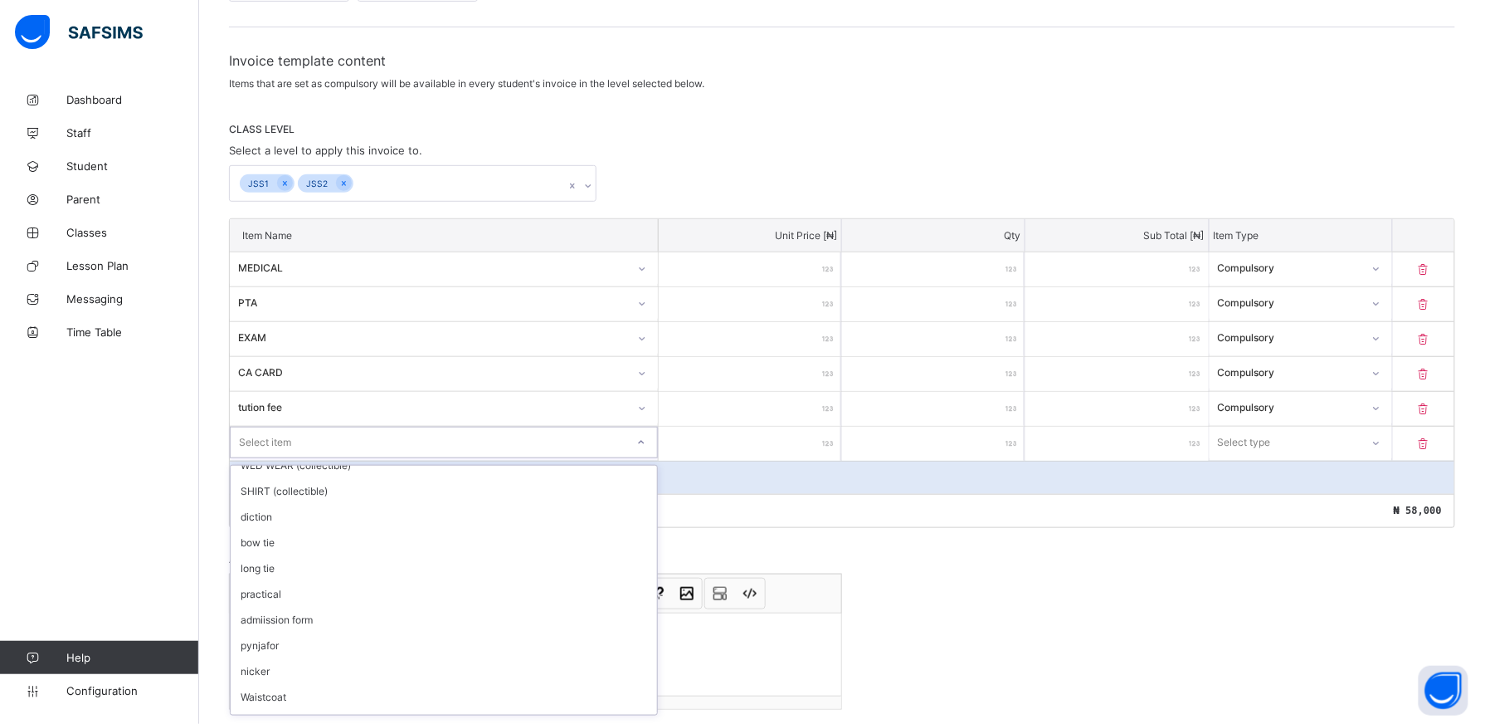
scroll to position [387, 0]
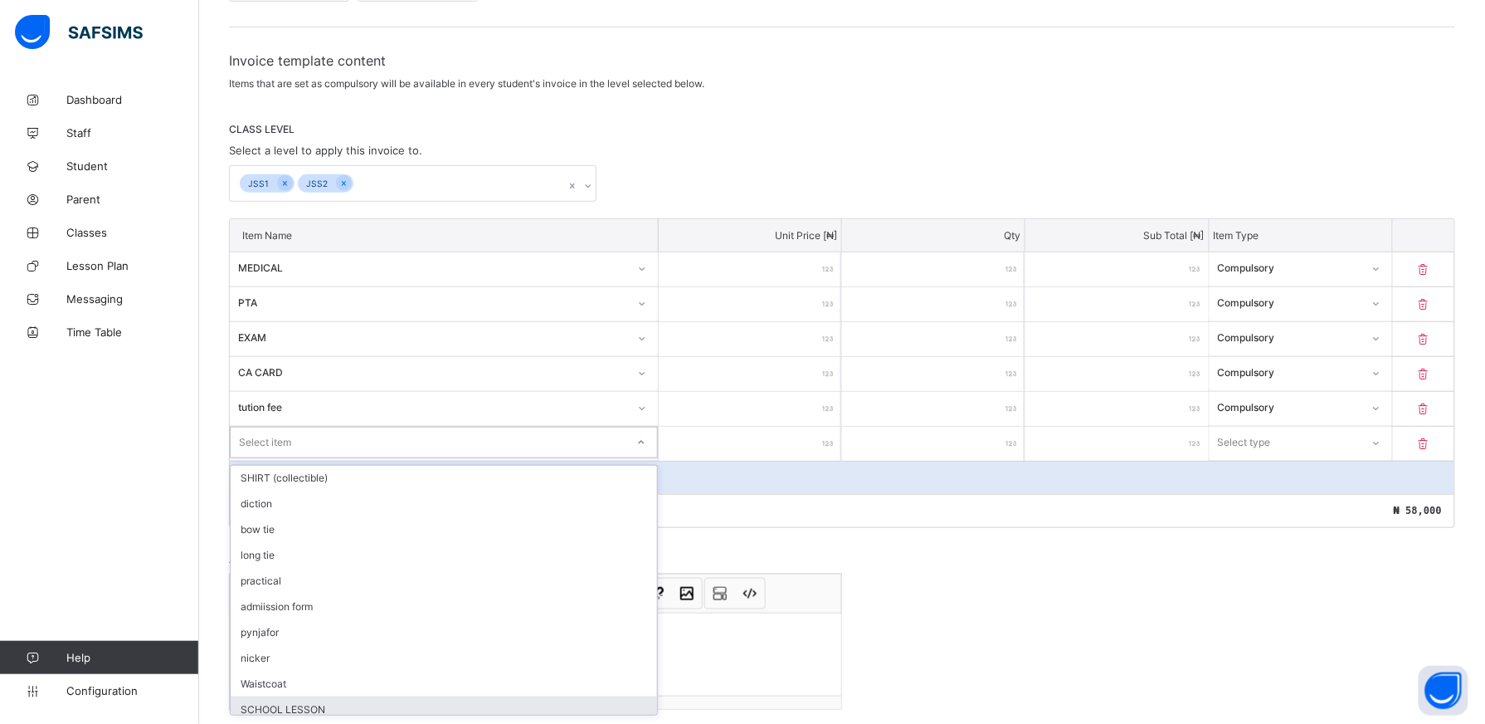
click at [483, 700] on div "SCHOOL LESSON" at bounding box center [444, 709] width 427 height 26
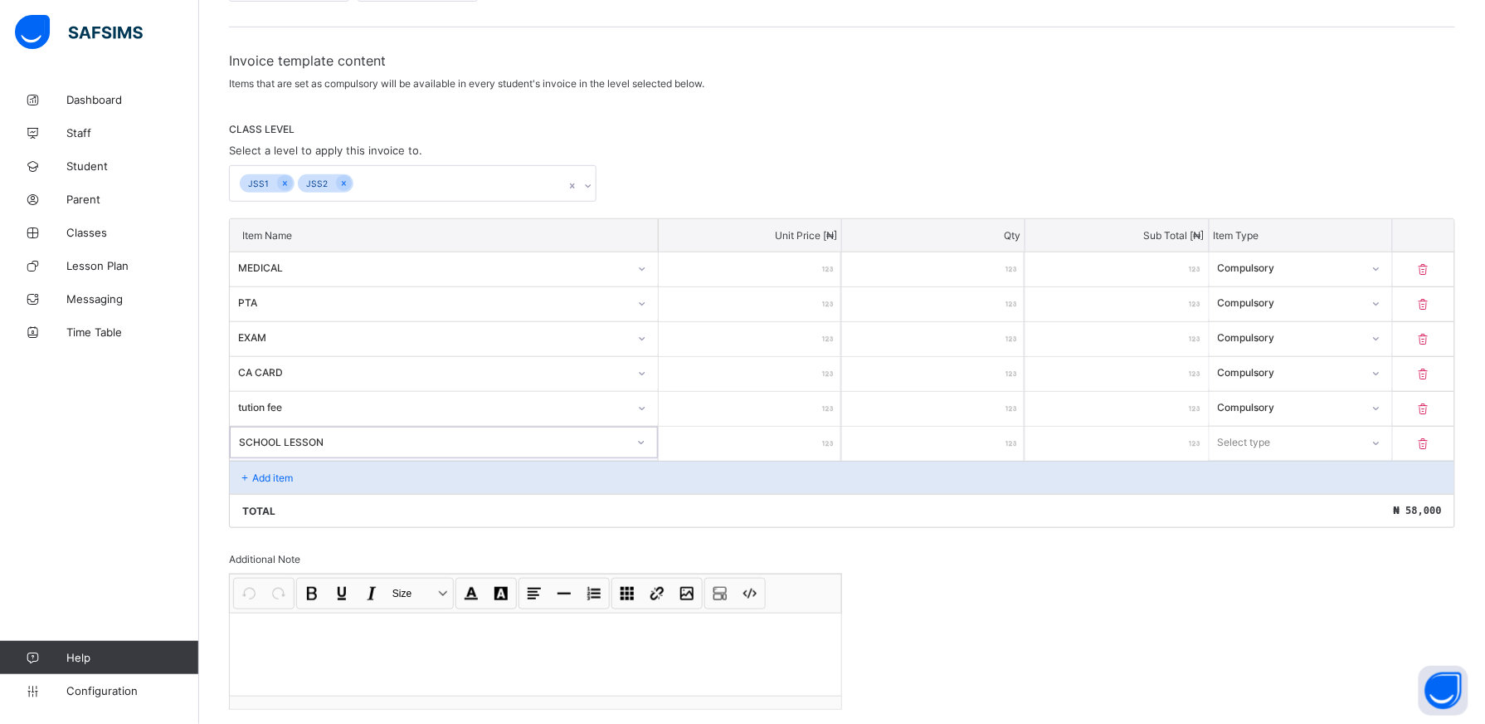
click at [817, 446] on input "number" at bounding box center [750, 444] width 183 height 34
type input "*"
type input "***"
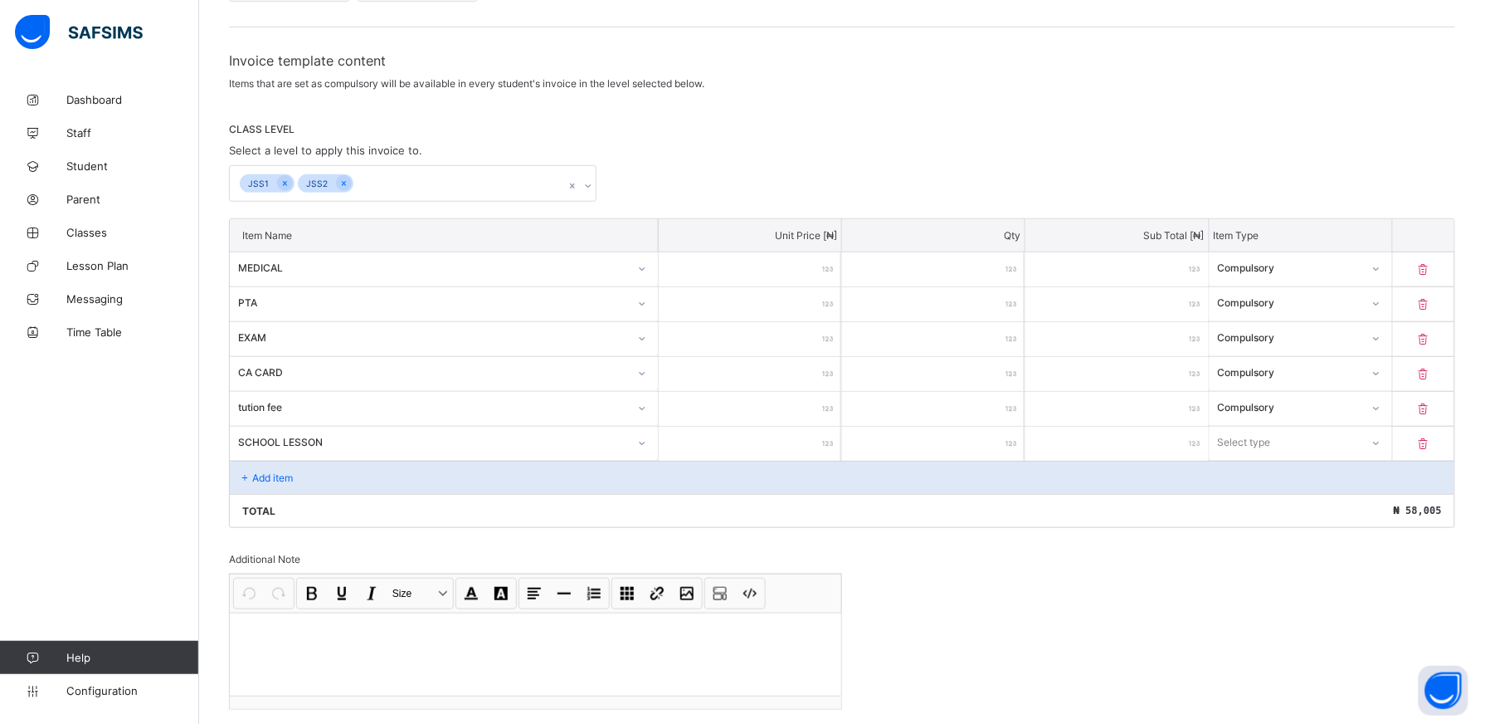
type input "****"
click at [1390, 449] on div at bounding box center [1376, 442] width 28 height 27
click at [1238, 450] on div "Select type" at bounding box center [1245, 443] width 53 height 32
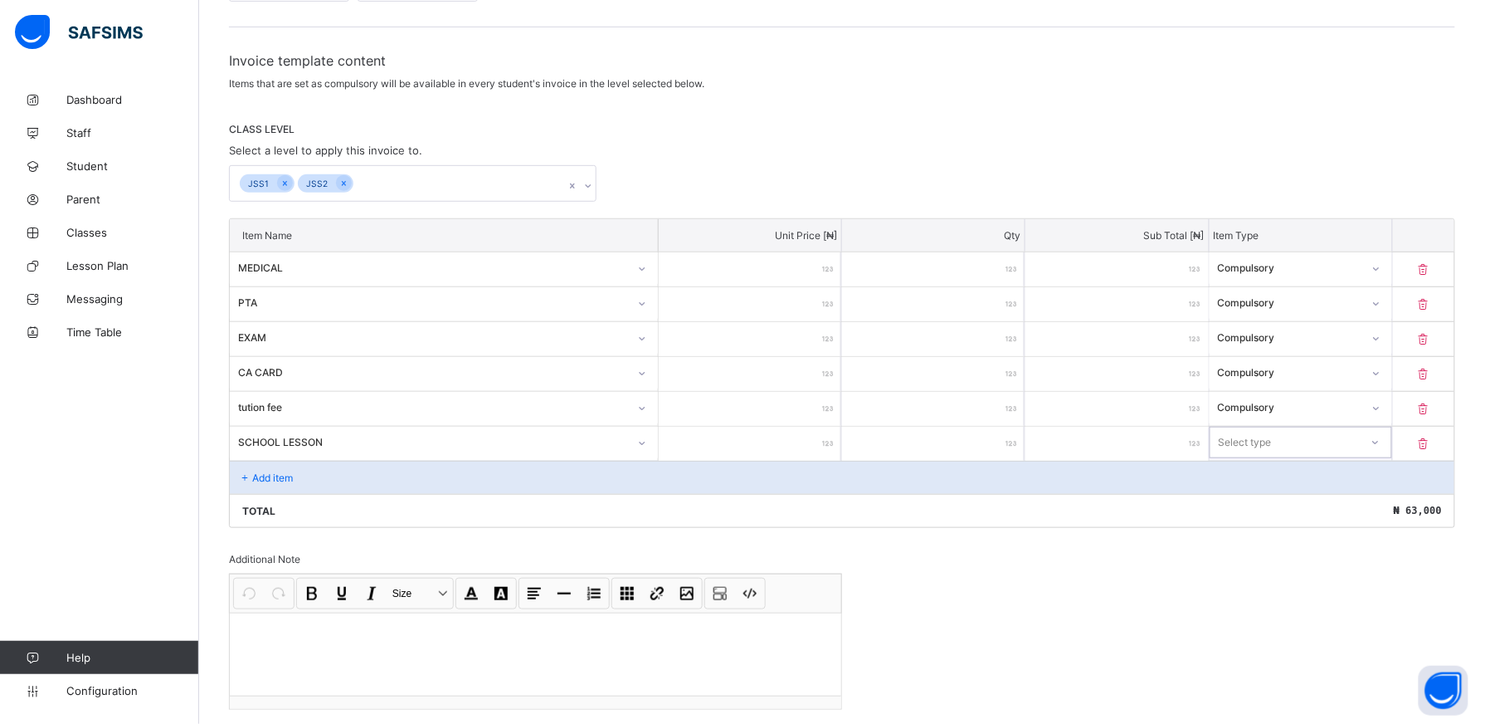
click at [1381, 441] on icon at bounding box center [1376, 442] width 10 height 17
click at [1378, 473] on div "Compulsory" at bounding box center [1301, 479] width 181 height 26
click at [807, 357] on input "***" at bounding box center [750, 374] width 183 height 34
click at [313, 485] on div "Add item" at bounding box center [842, 477] width 1225 height 33
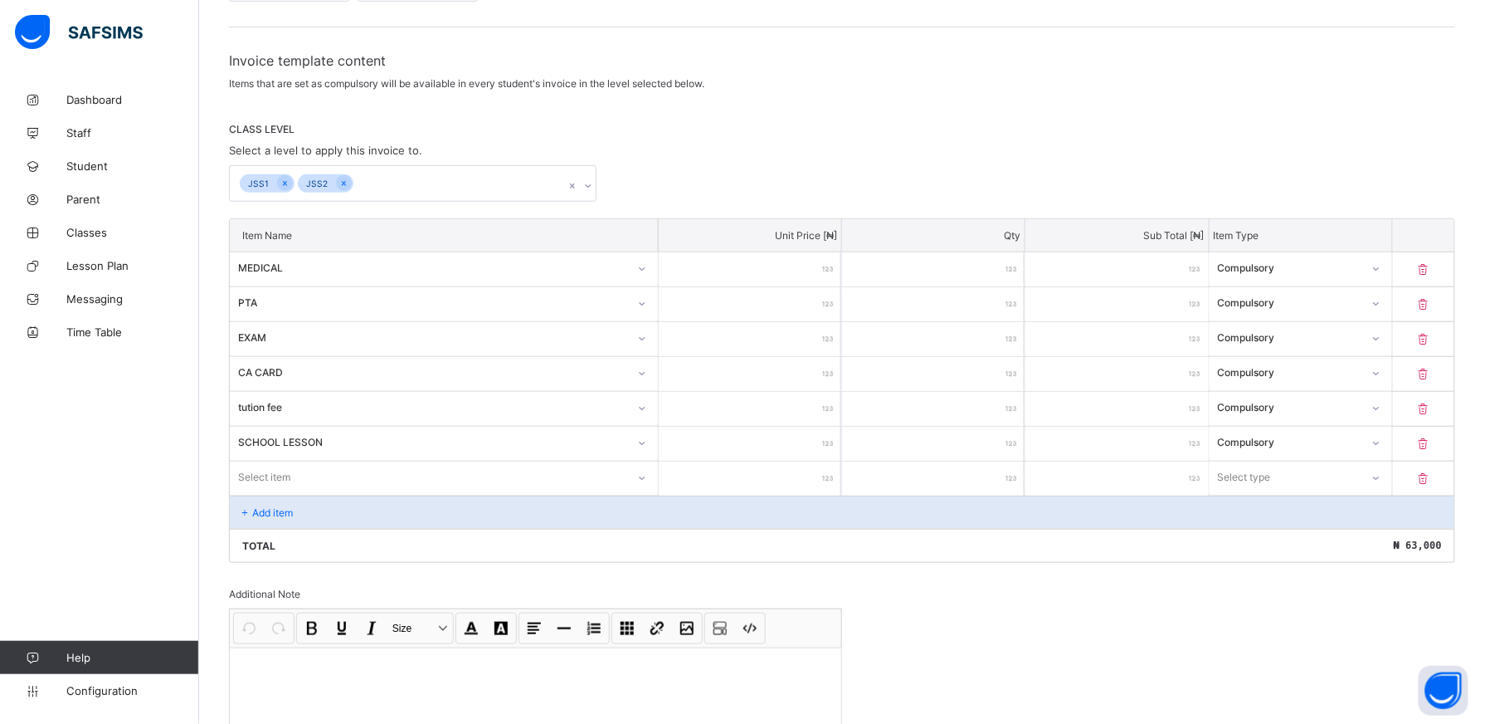
click at [649, 480] on div "Select item" at bounding box center [444, 477] width 428 height 32
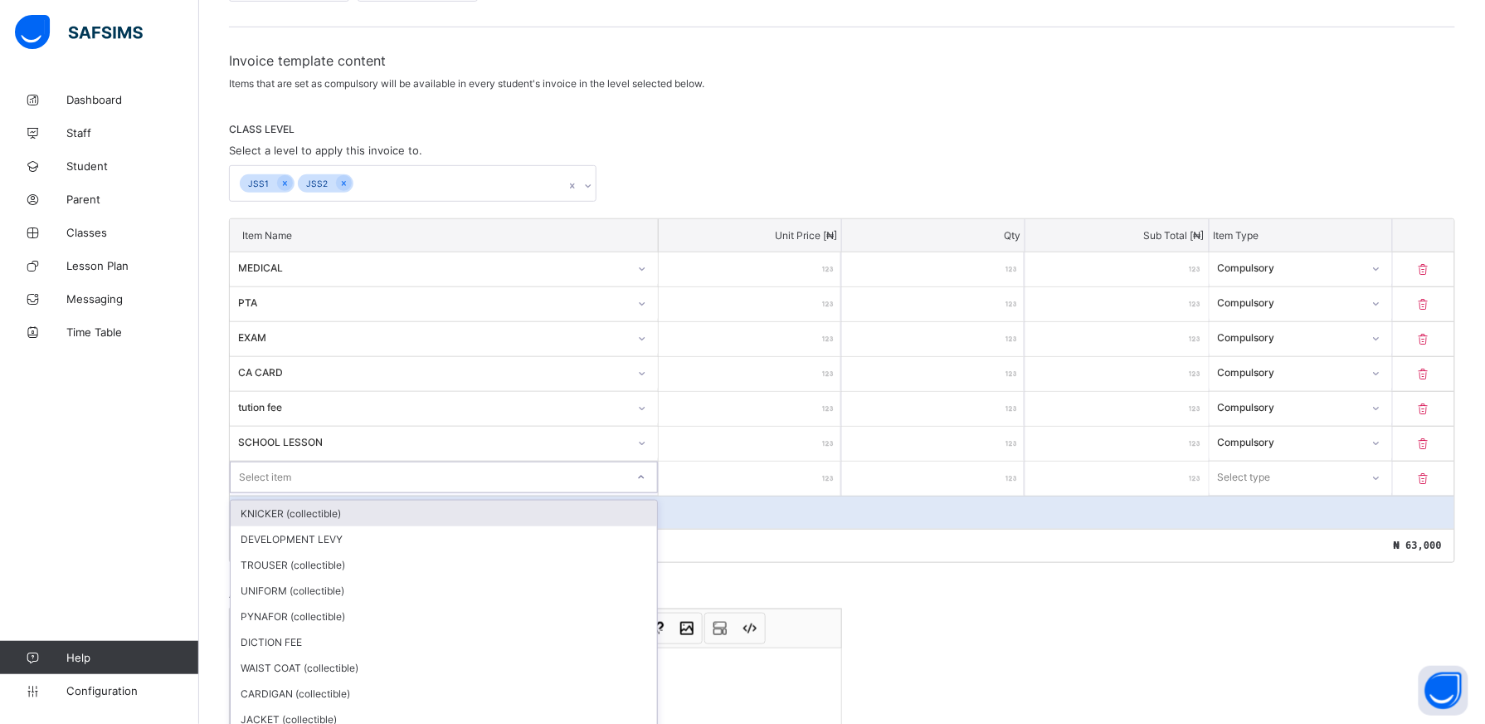
scroll to position [279, 0]
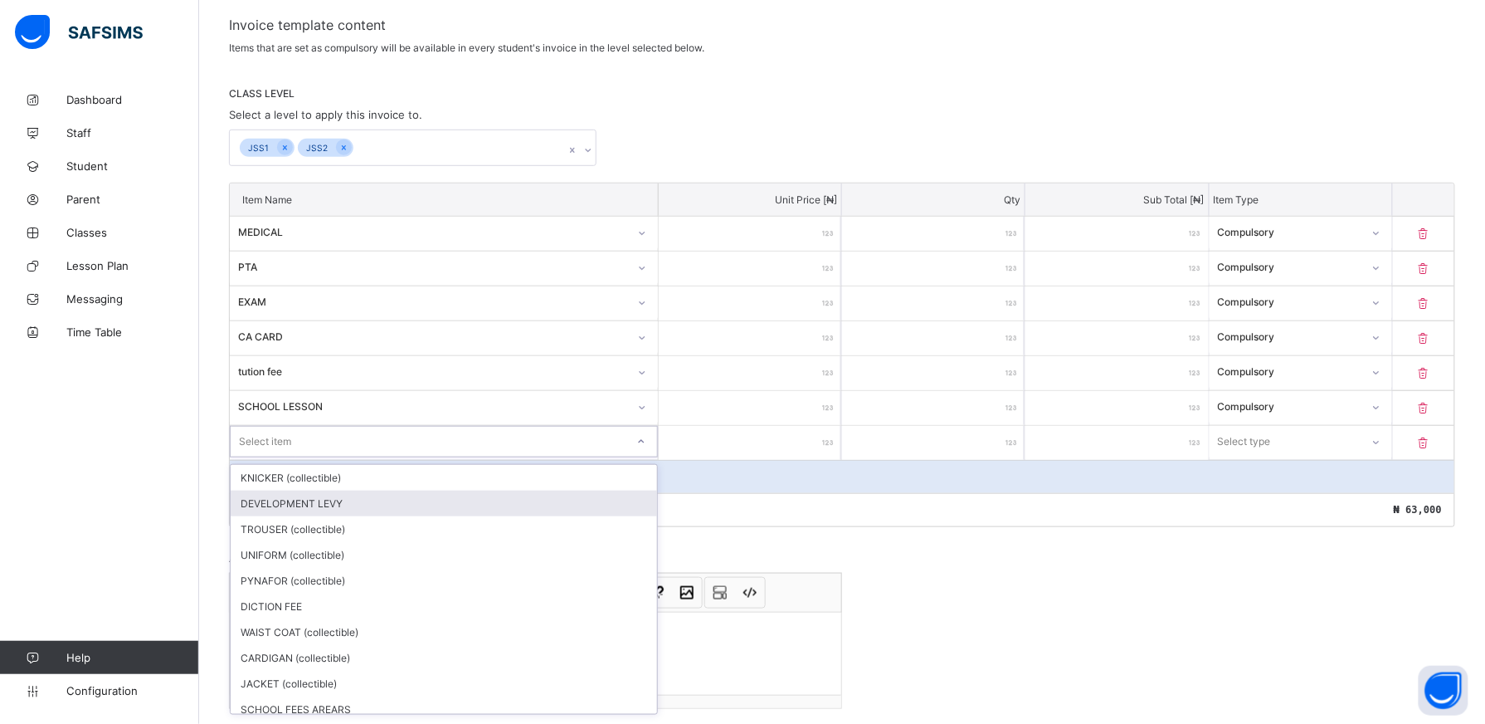
click at [585, 502] on div "DEVELOPMENT LEVY" at bounding box center [444, 503] width 427 height 26
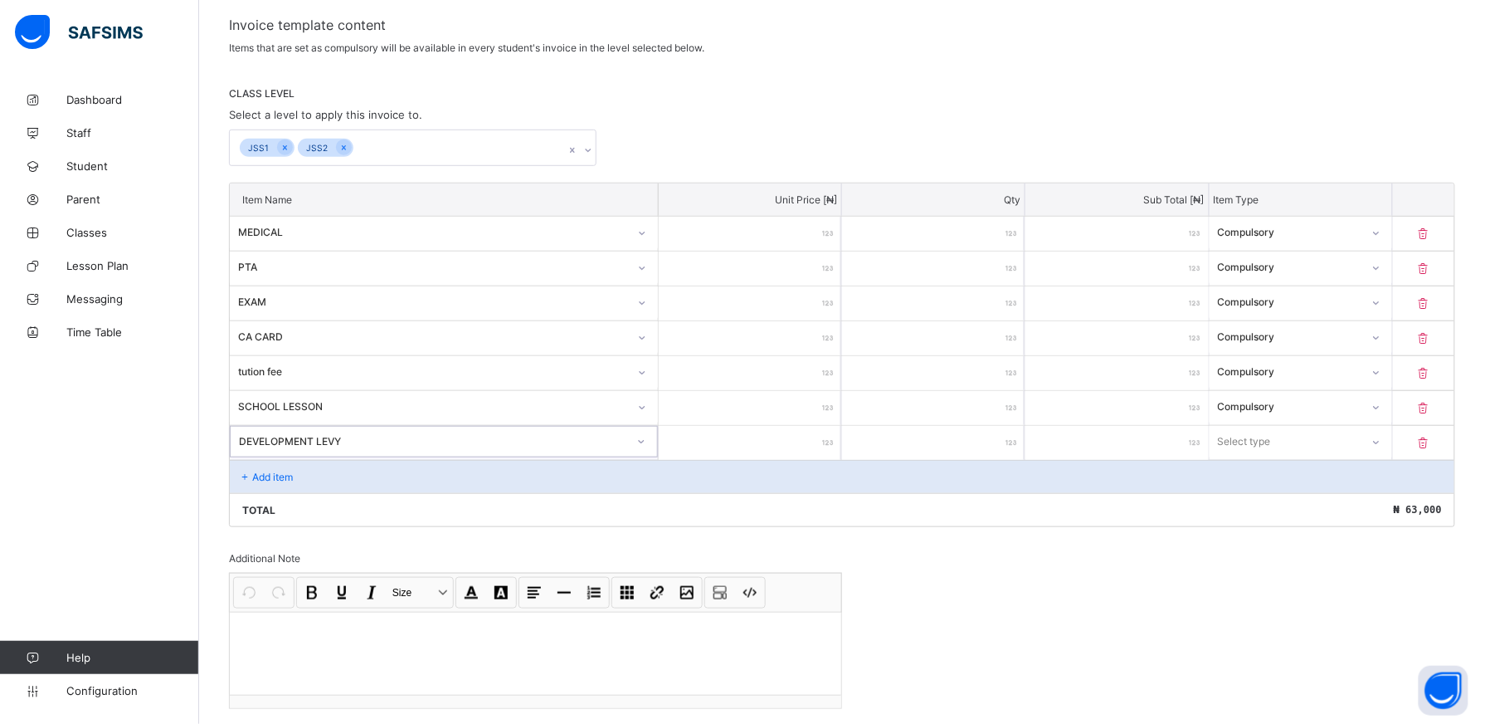
click at [812, 443] on input "number" at bounding box center [750, 443] width 183 height 34
type input "*"
type input "***"
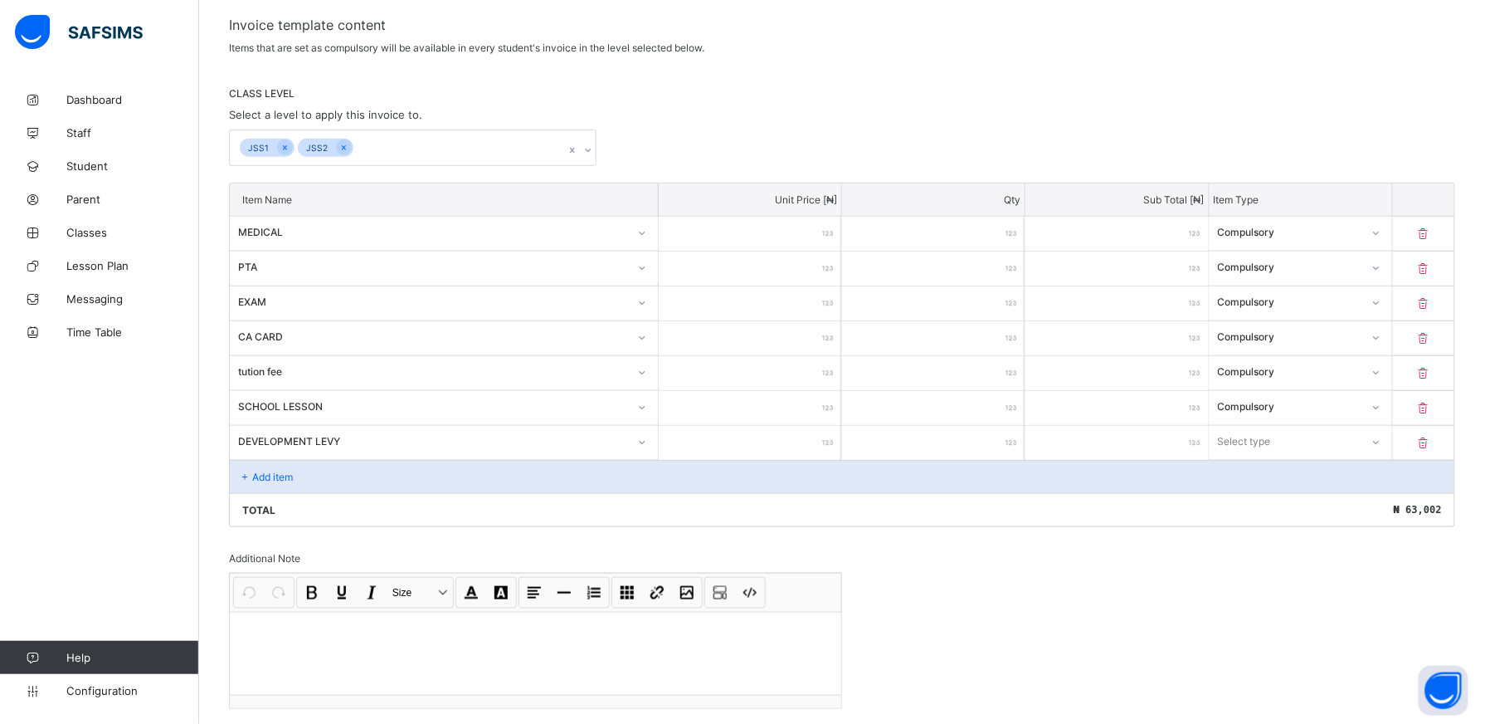
type input "****"
click at [1382, 441] on icon at bounding box center [1377, 442] width 10 height 17
click at [1282, 505] on div "Optional" at bounding box center [1301, 503] width 181 height 26
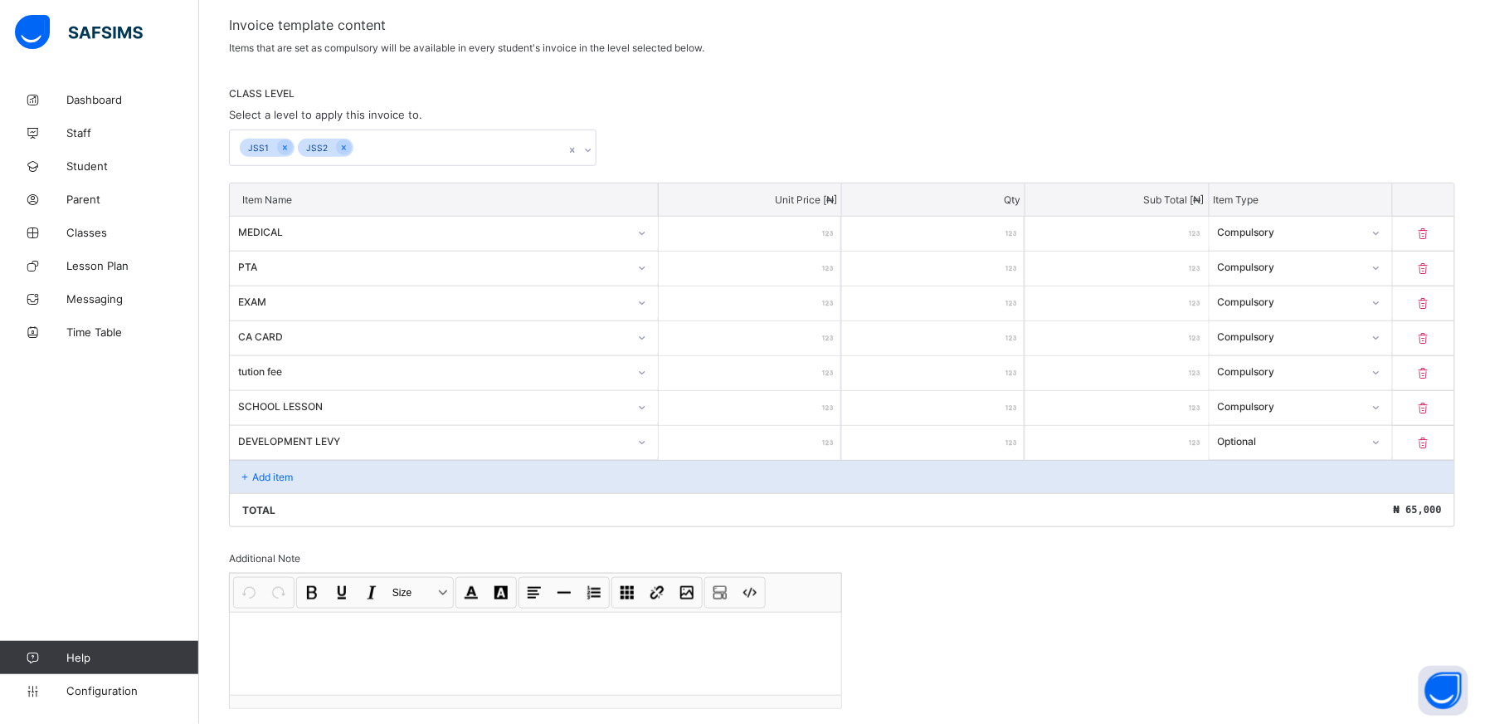
click at [340, 482] on div "Add item" at bounding box center [842, 476] width 1225 height 33
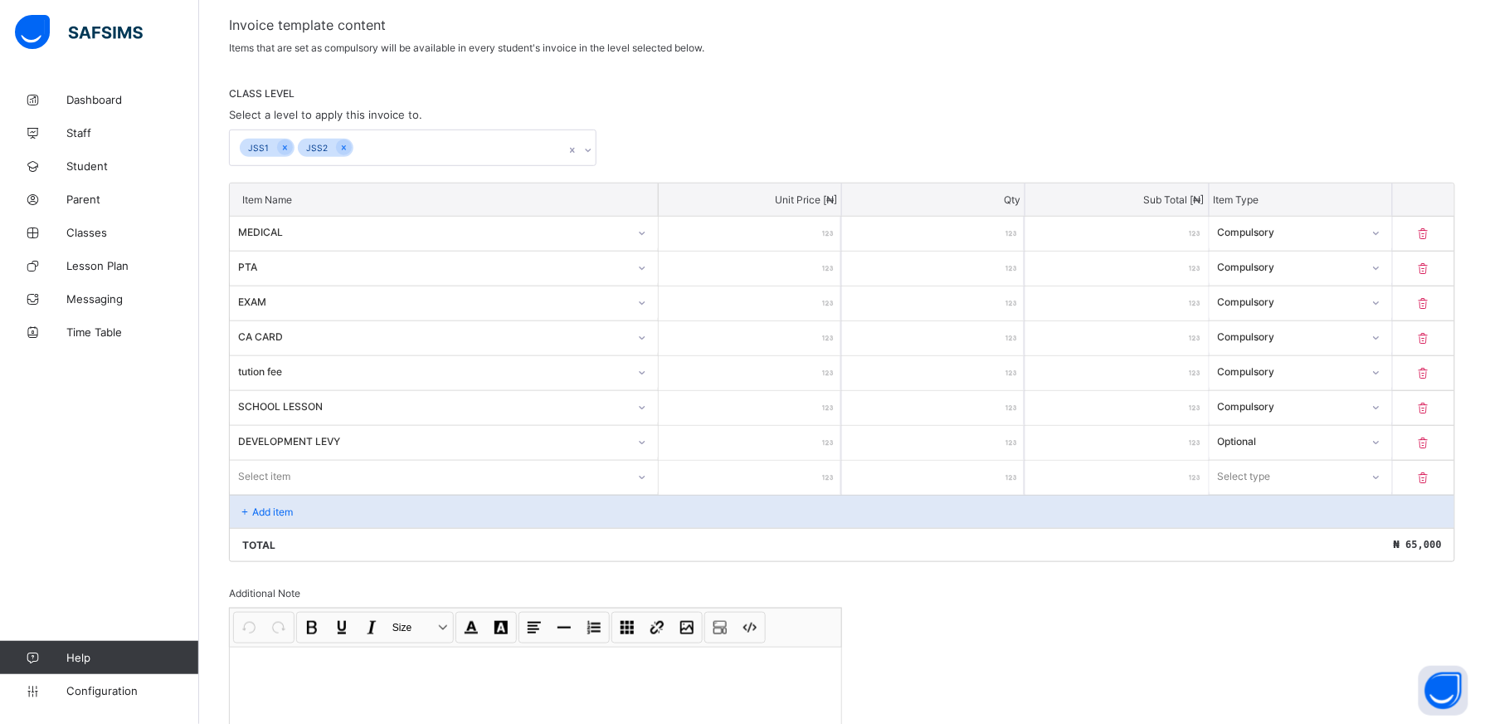
click at [655, 480] on div "Item Name Unit Price [ ₦ ] Qty Sub Total [ ₦ ] Item Type MEDICAL *** * *** Comp…" at bounding box center [842, 372] width 1227 height 379
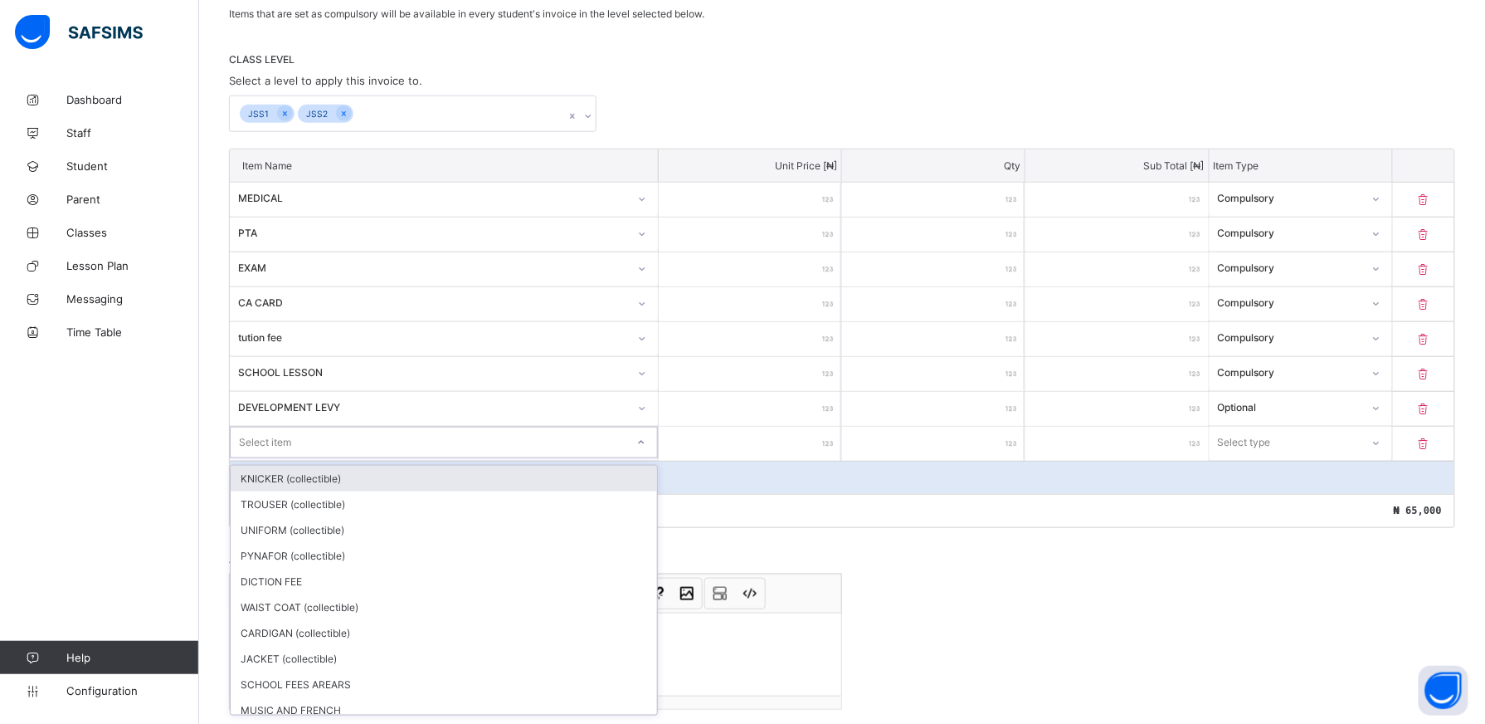
scroll to position [314, 0]
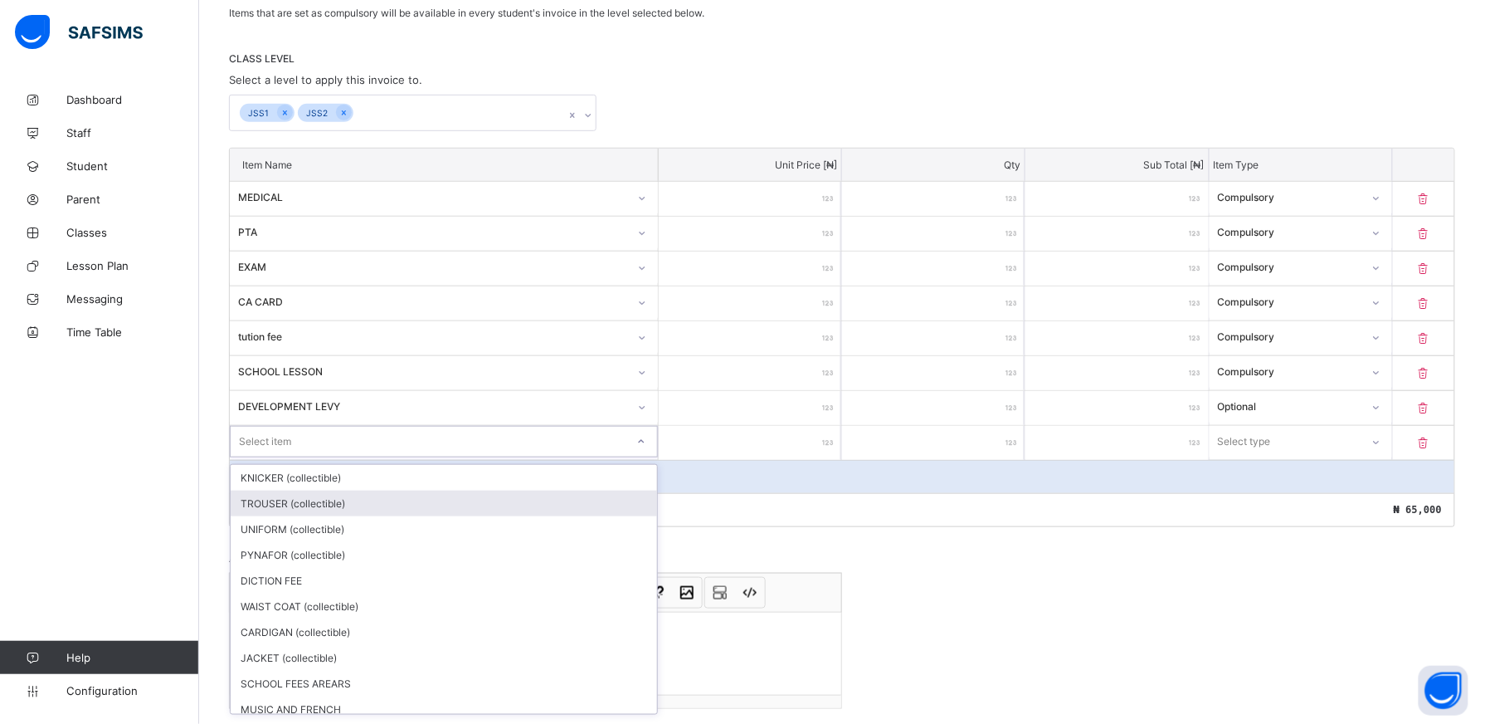
click at [575, 501] on div "TROUSER (collectible)" at bounding box center [444, 503] width 427 height 26
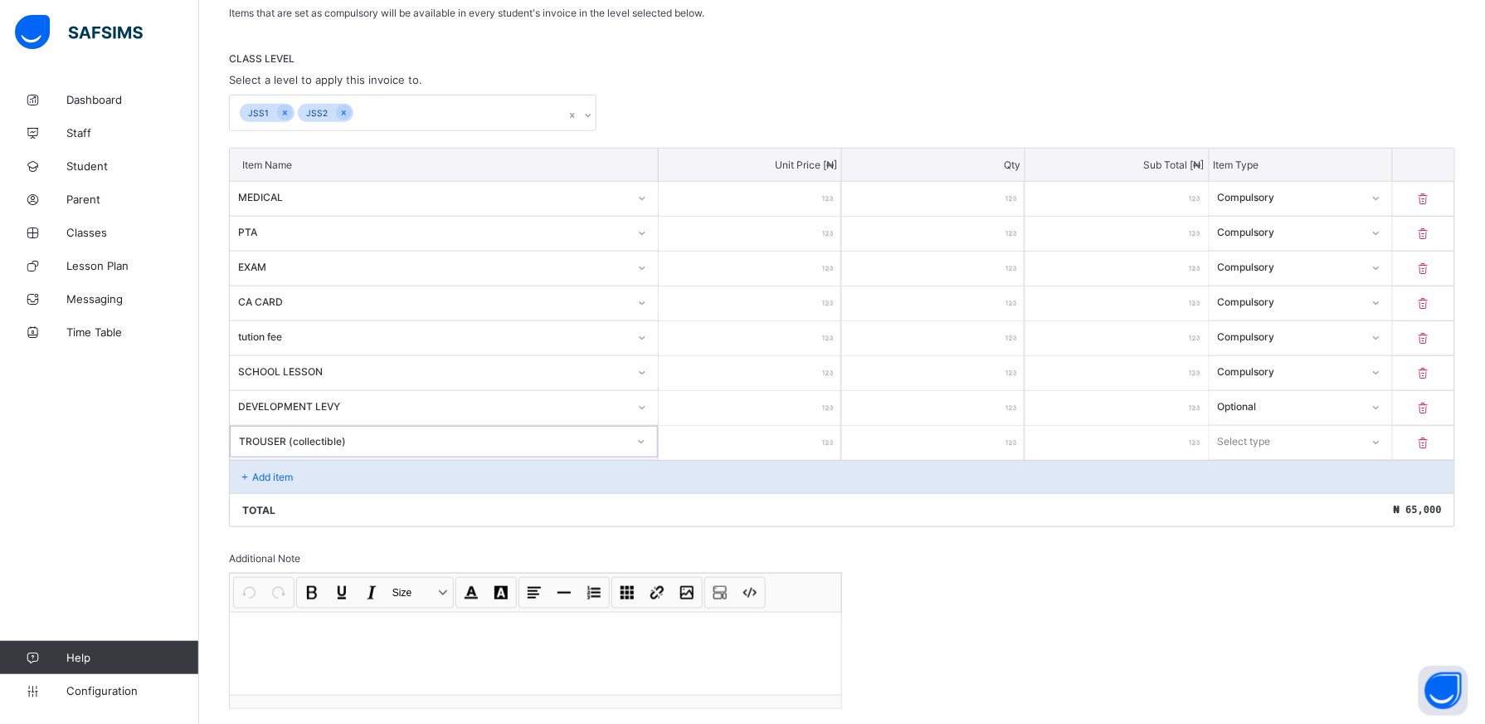
click at [803, 446] on input "number" at bounding box center [750, 443] width 183 height 34
type input "*"
type input "****"
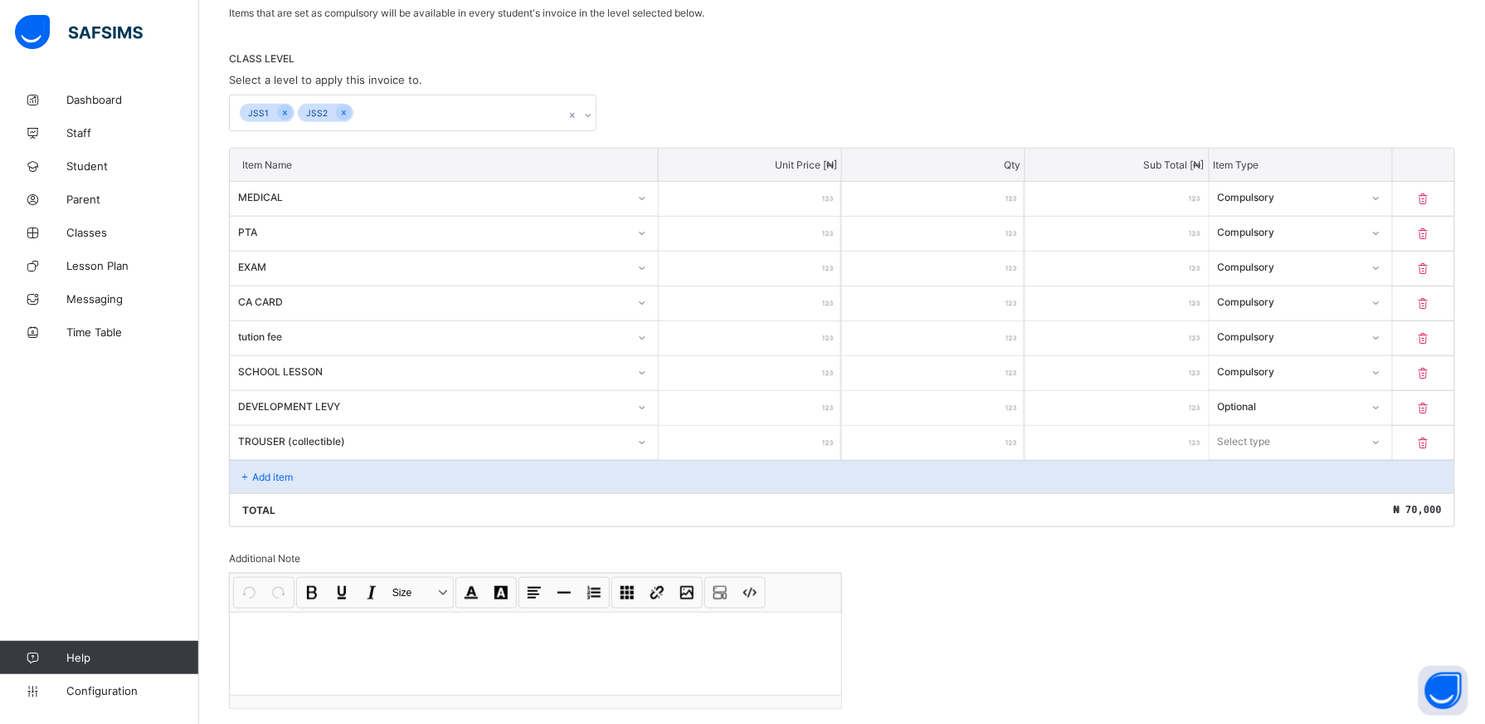
type input "****"
click at [1382, 440] on icon at bounding box center [1377, 442] width 10 height 17
click at [1361, 502] on div "Optional" at bounding box center [1301, 503] width 181 height 26
click at [329, 478] on div "Add item" at bounding box center [842, 476] width 1225 height 33
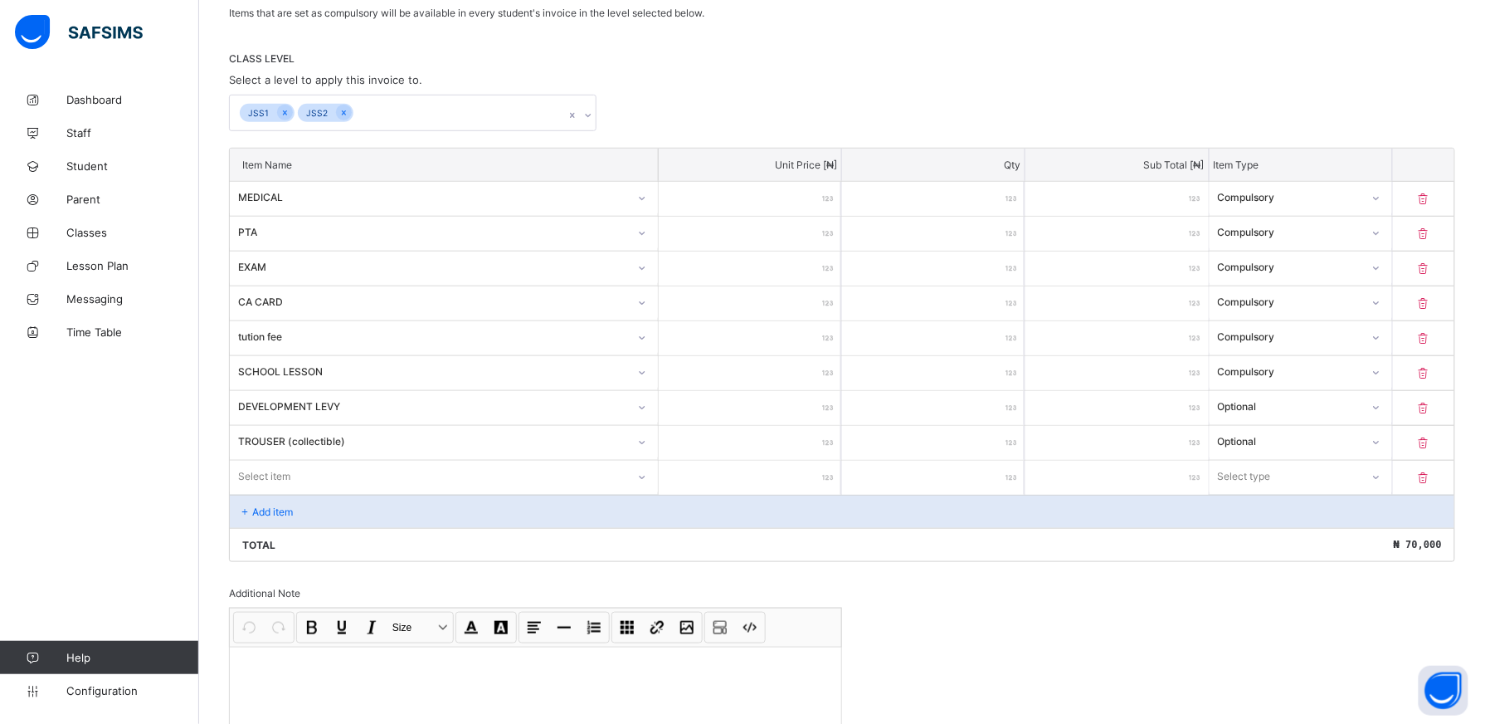
click at [649, 476] on div "Select item" at bounding box center [444, 478] width 429 height 34
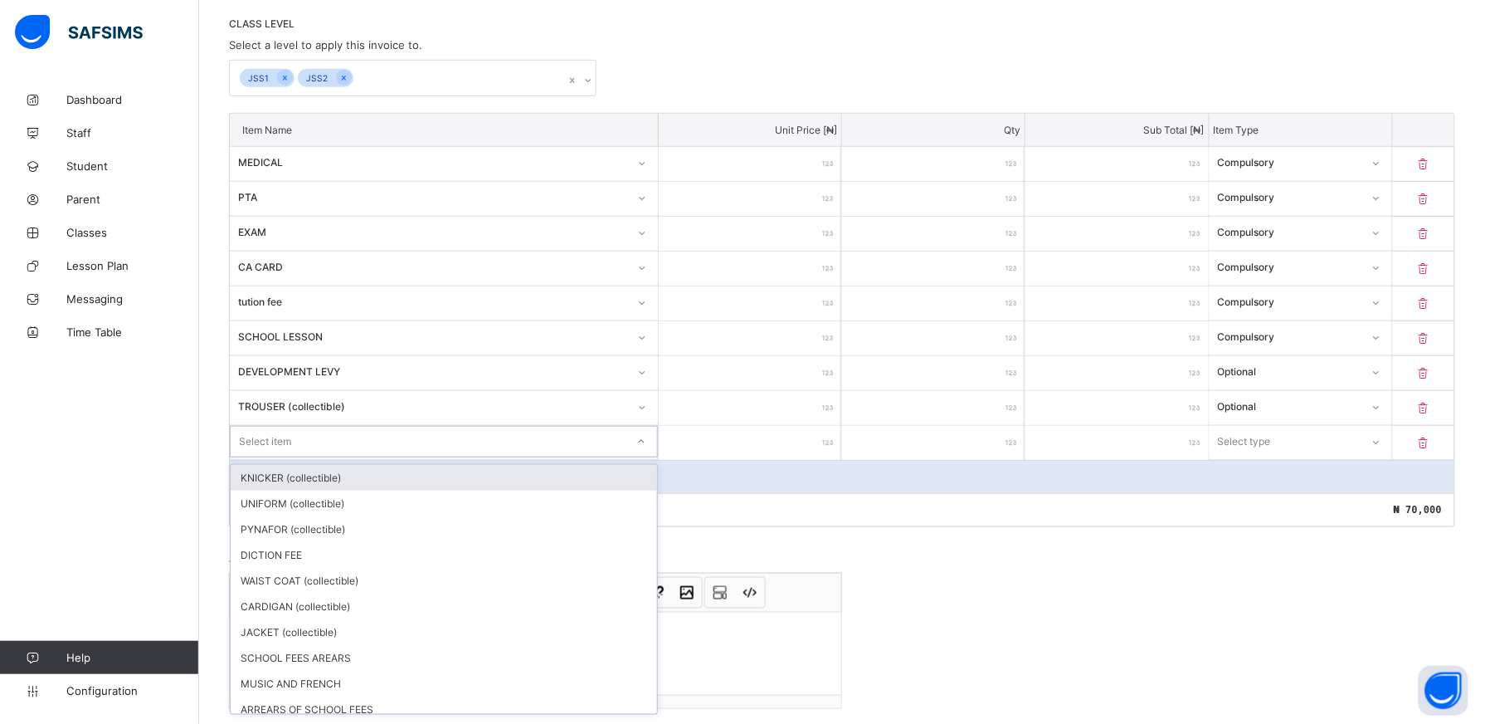
scroll to position [349, 0]
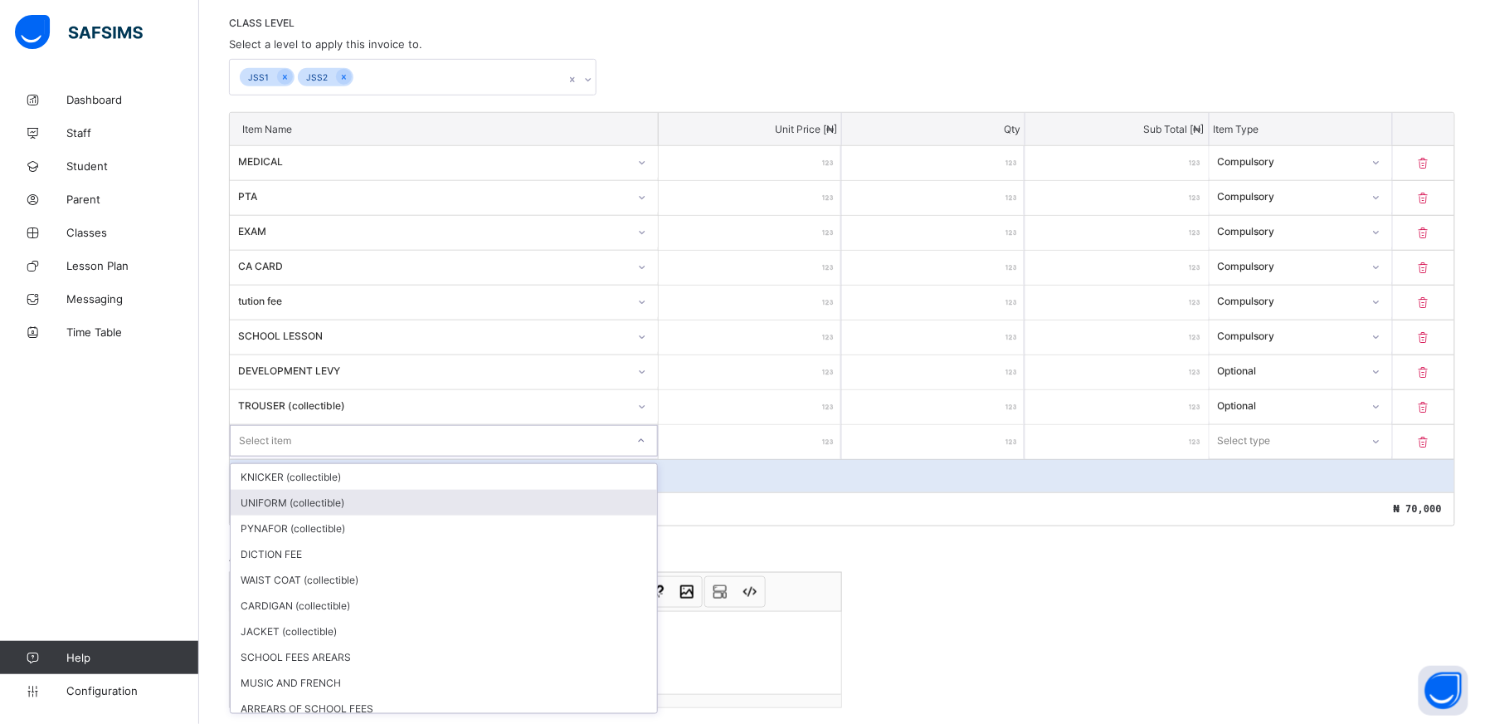
click at [591, 505] on div "UNIFORM (collectible)" at bounding box center [444, 503] width 427 height 26
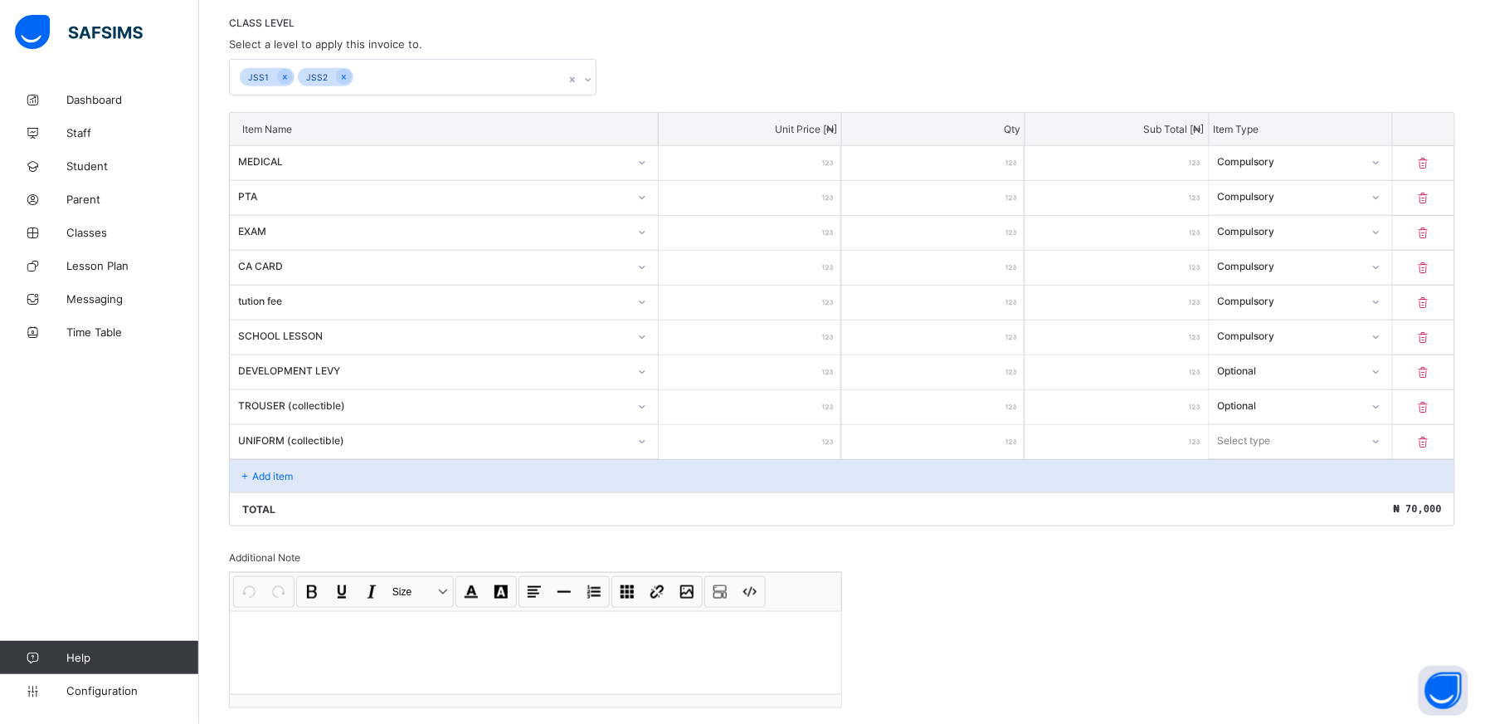
click at [804, 446] on input "number" at bounding box center [750, 442] width 183 height 34
type input "*"
type input "**"
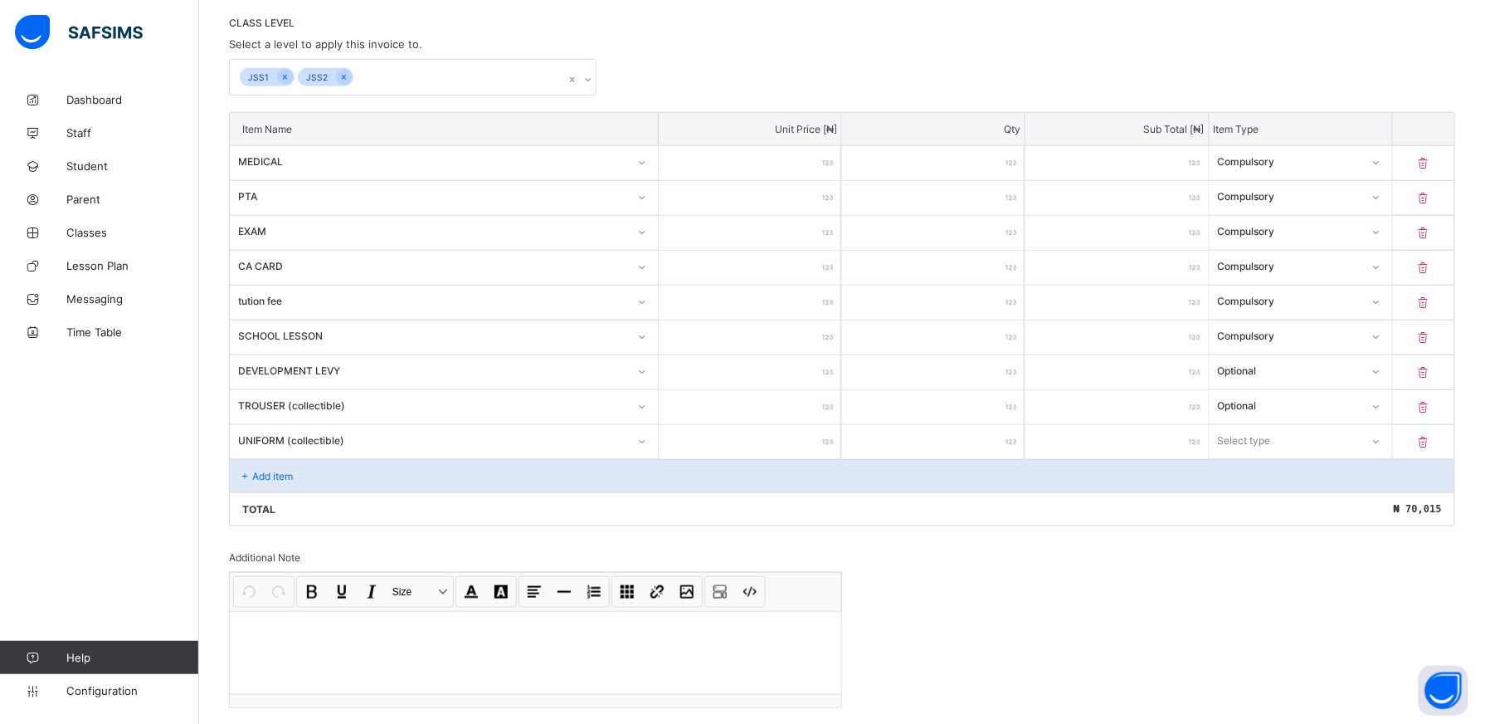
type input "****"
type input "*****"
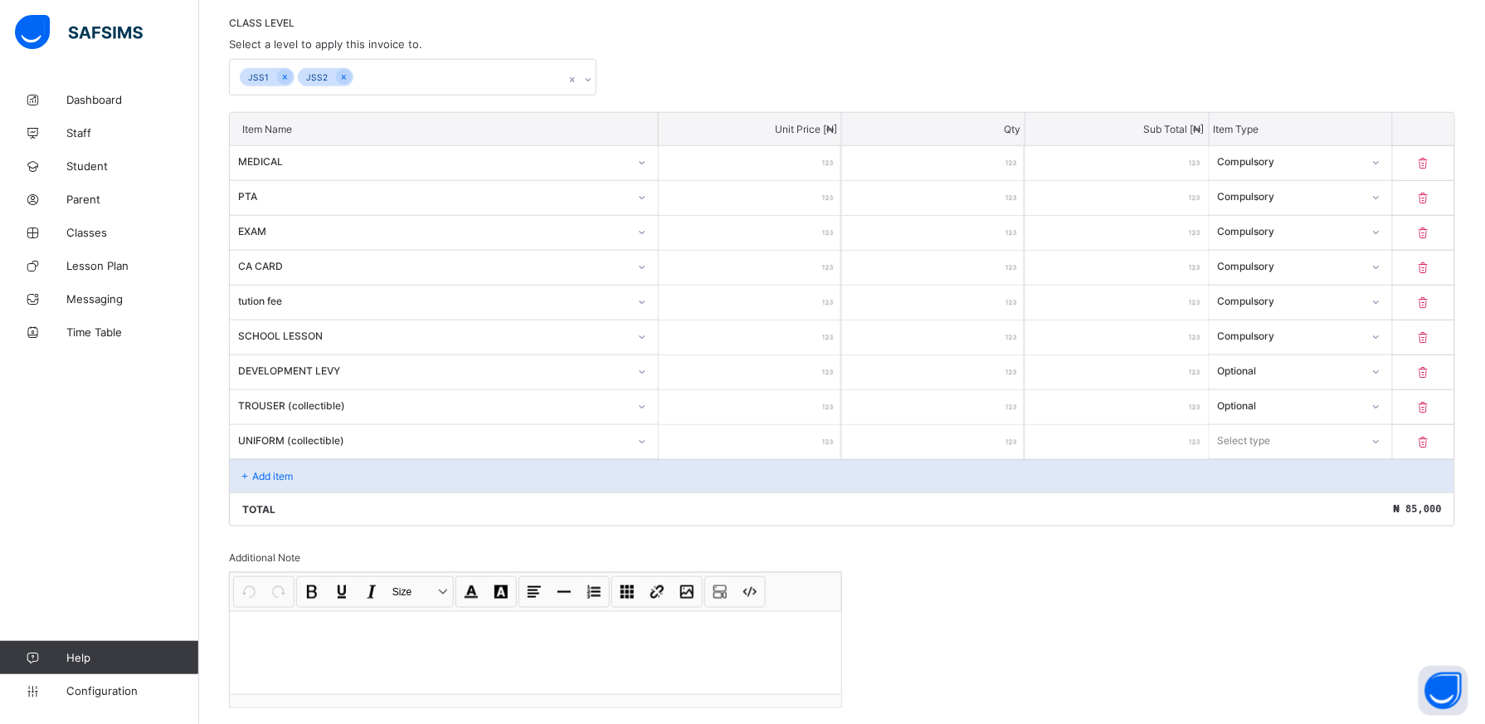
click at [1382, 445] on icon at bounding box center [1377, 441] width 10 height 17
click at [1336, 501] on div "Optional" at bounding box center [1301, 503] width 181 height 26
click at [293, 475] on p "Add item" at bounding box center [272, 476] width 41 height 12
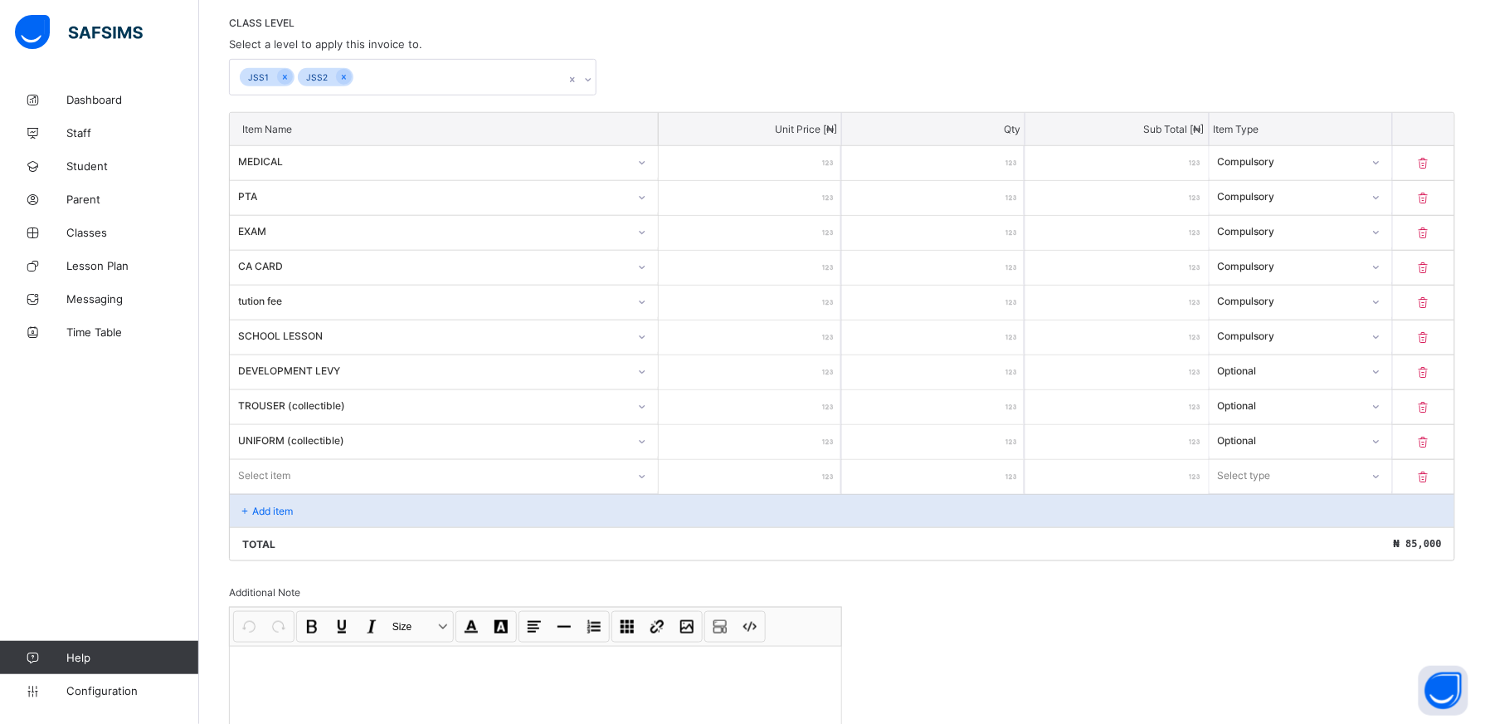
click at [649, 479] on div "Select item" at bounding box center [444, 476] width 428 height 32
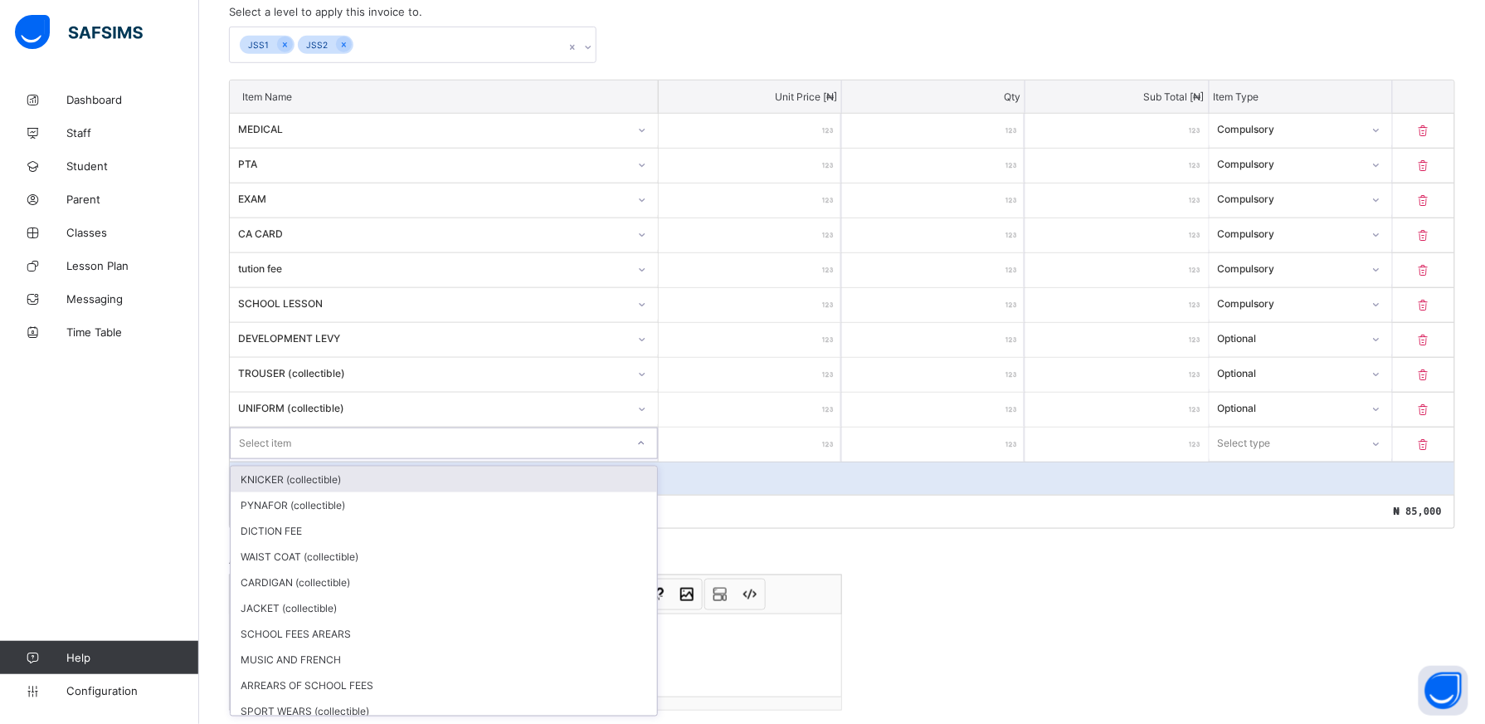
scroll to position [385, 0]
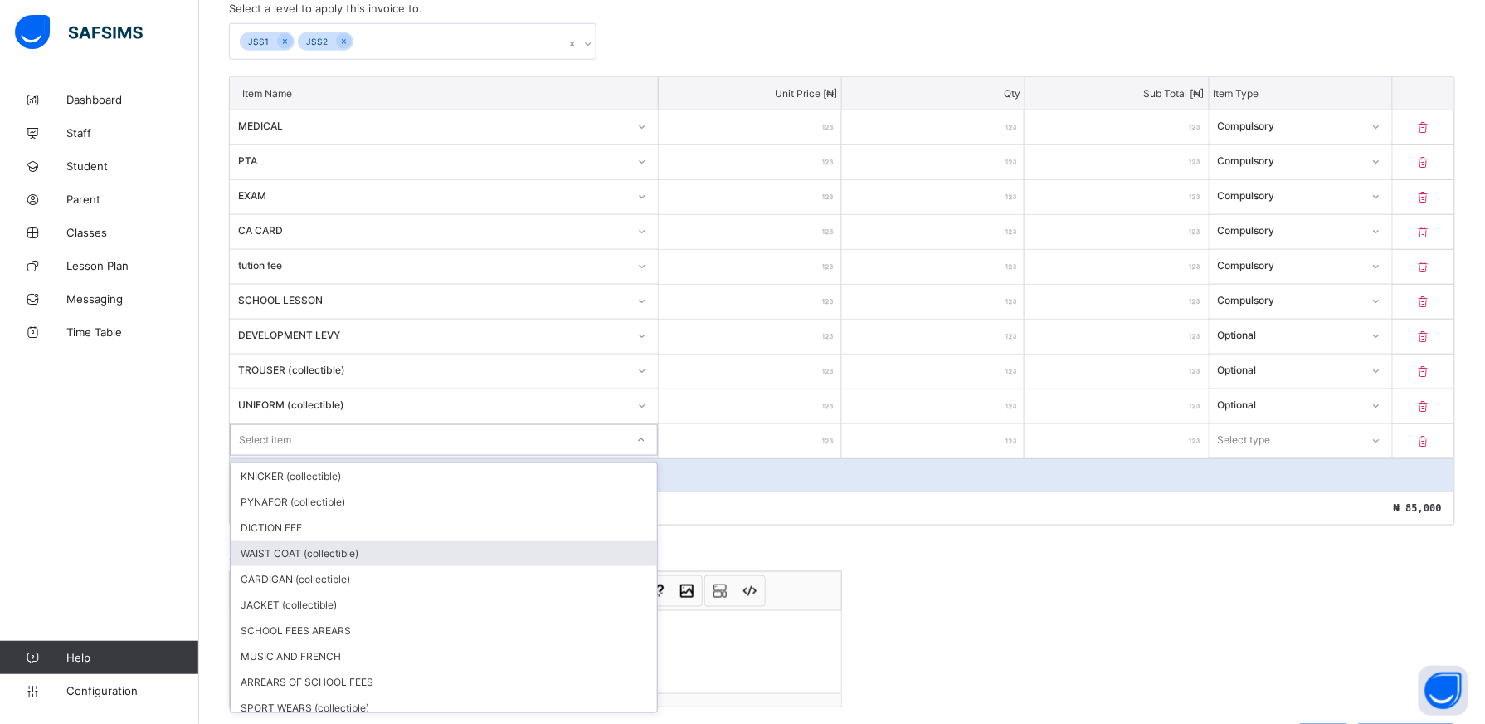
click at [558, 548] on div "WAIST COAT (collectible)" at bounding box center [444, 553] width 427 height 26
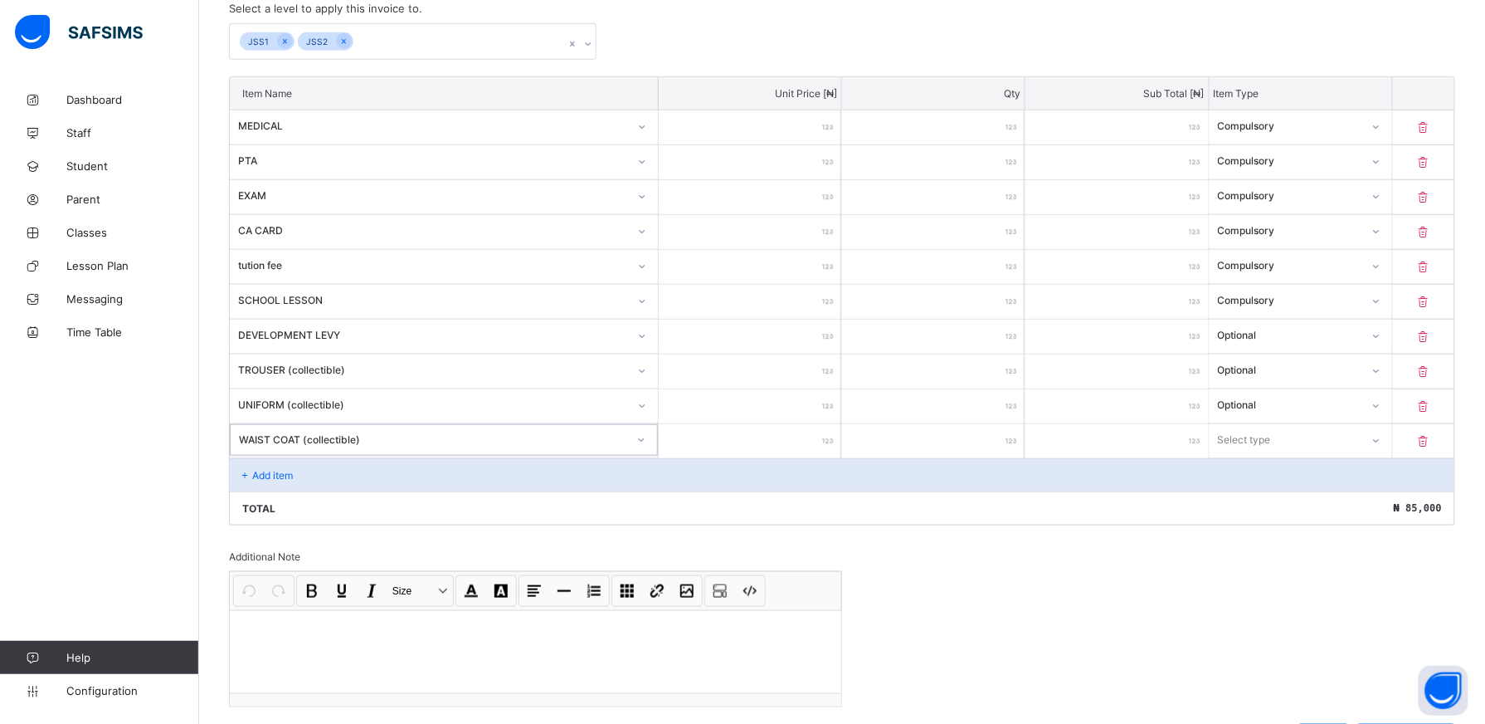
click at [804, 445] on input "number" at bounding box center [750, 441] width 183 height 34
type input "*"
type input "***"
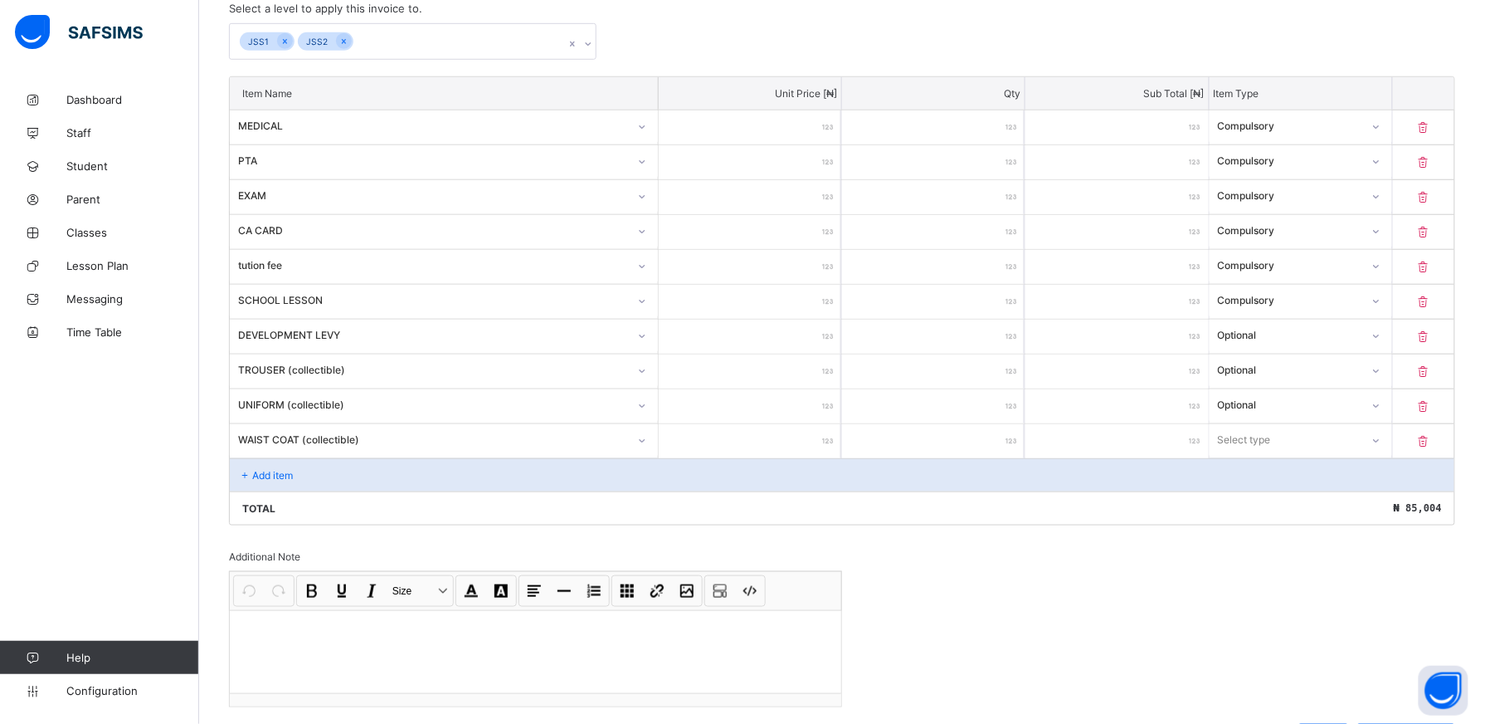
type input "****"
click at [1382, 446] on icon at bounding box center [1377, 440] width 10 height 17
click at [1373, 498] on div "Optional" at bounding box center [1301, 502] width 181 height 26
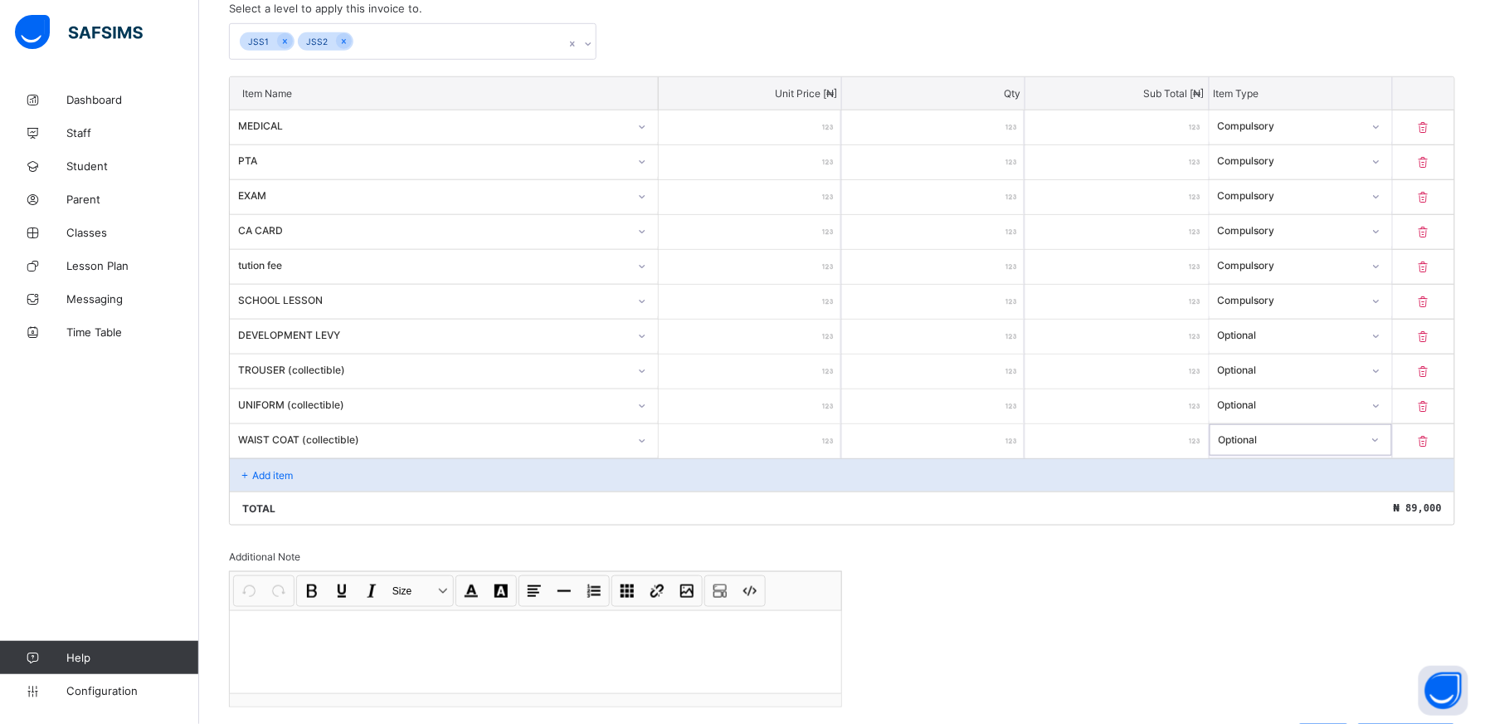
click at [314, 476] on div "Add item" at bounding box center [842, 474] width 1225 height 33
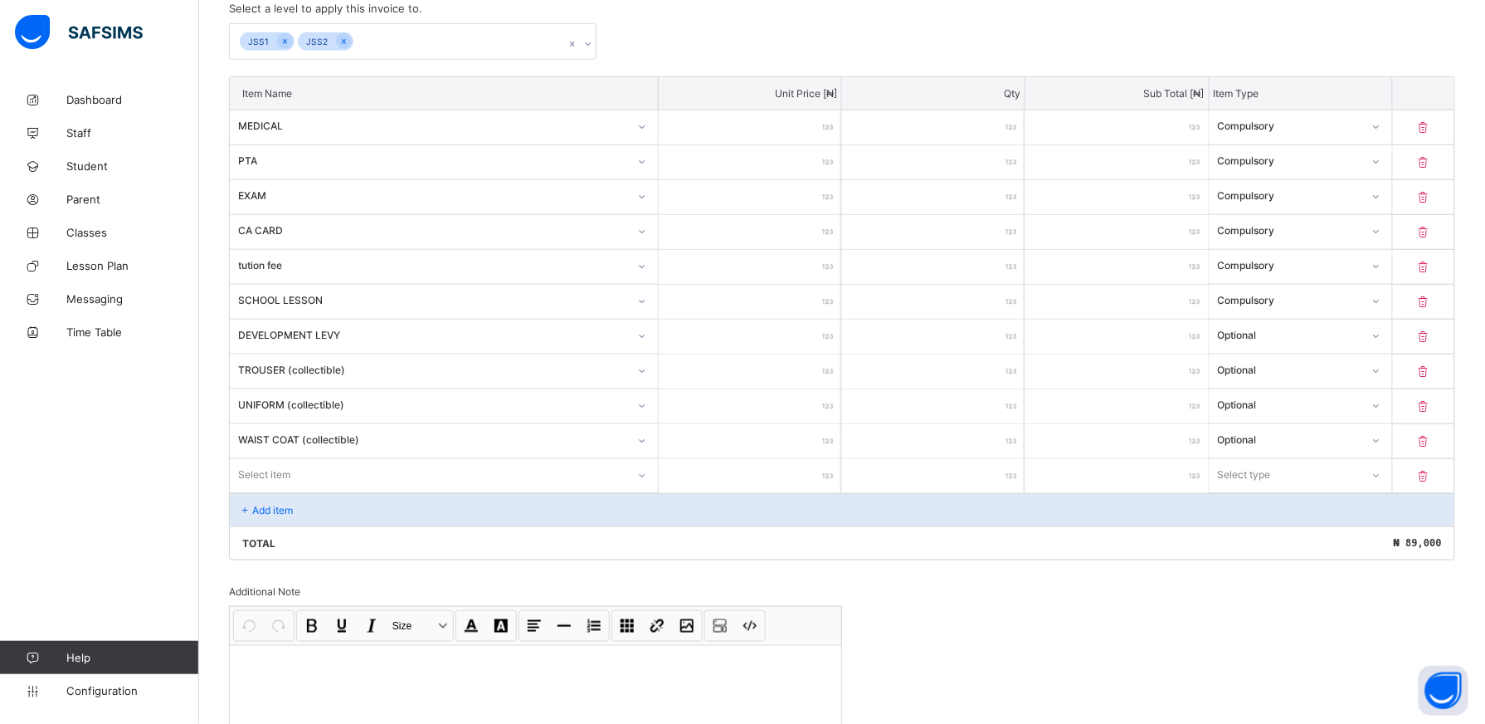
click at [658, 476] on div "Select item" at bounding box center [444, 476] width 429 height 34
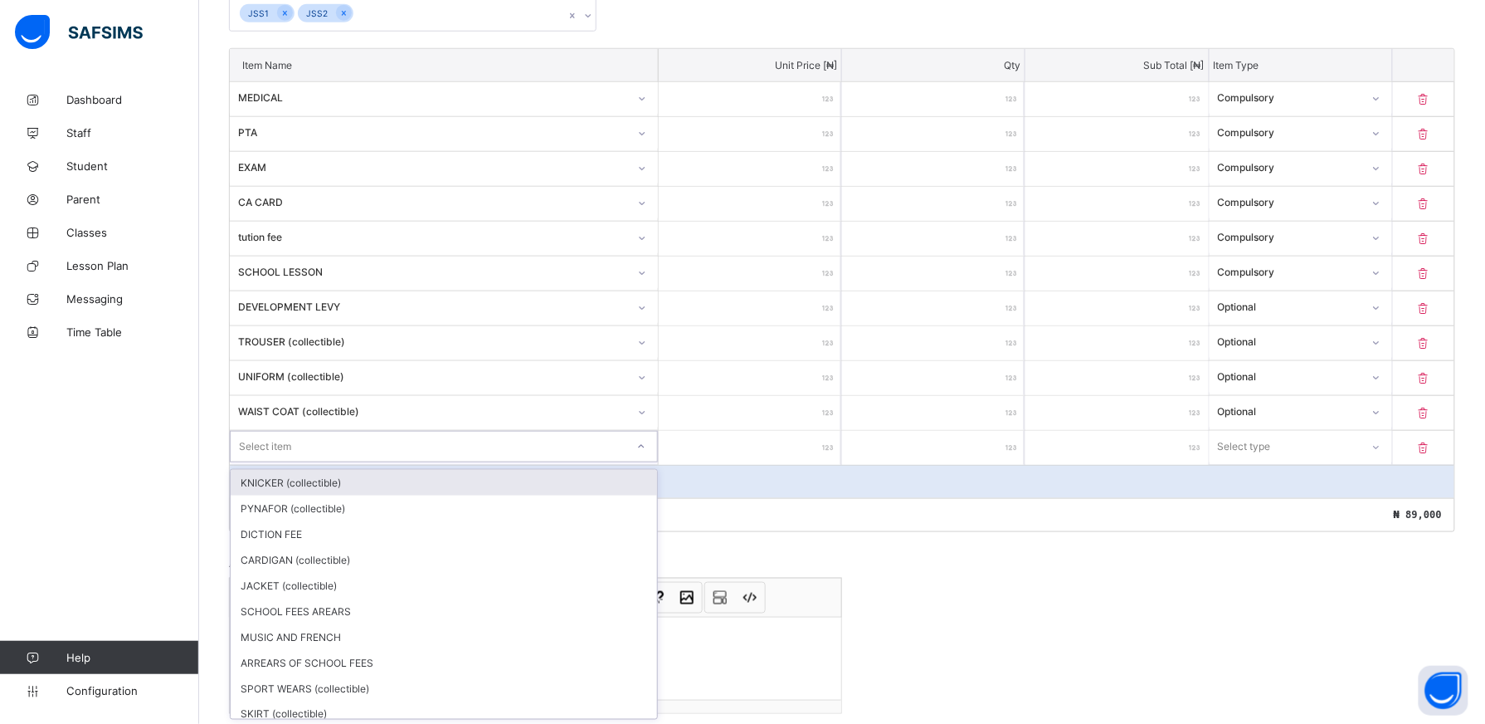
scroll to position [420, 0]
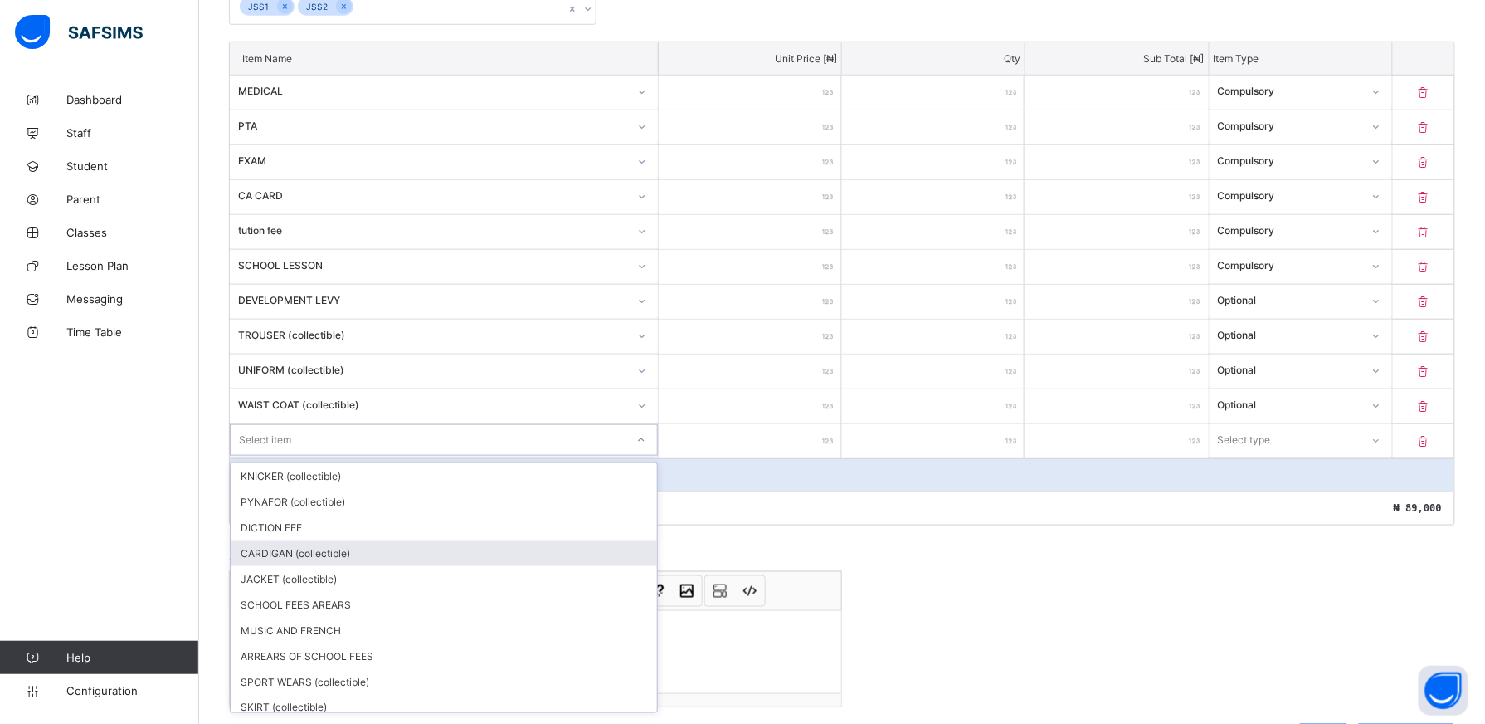
click at [618, 546] on div "CARDIGAN (collectible)" at bounding box center [444, 553] width 427 height 26
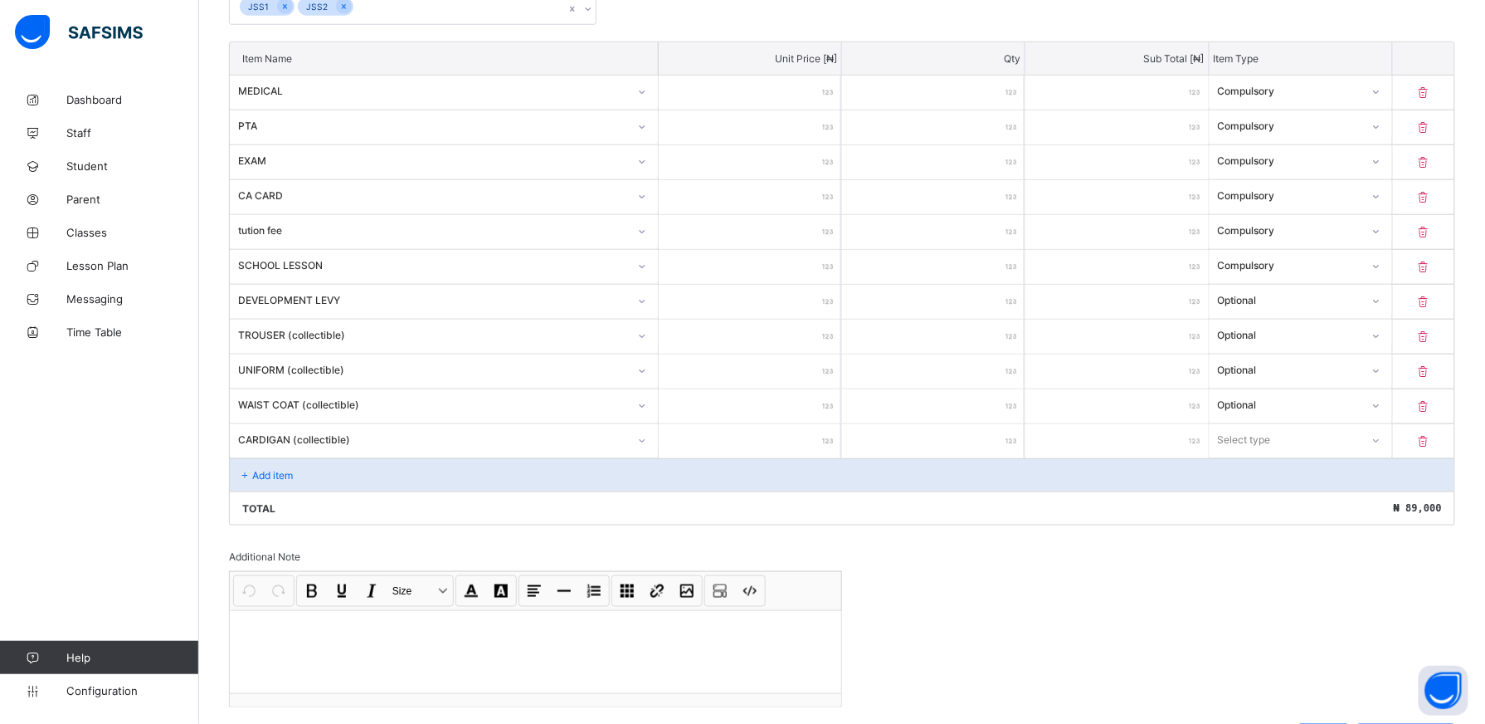
click at [801, 440] on input "number" at bounding box center [750, 441] width 183 height 34
click at [803, 433] on input "number" at bounding box center [750, 441] width 183 height 34
type input "*"
type input "**"
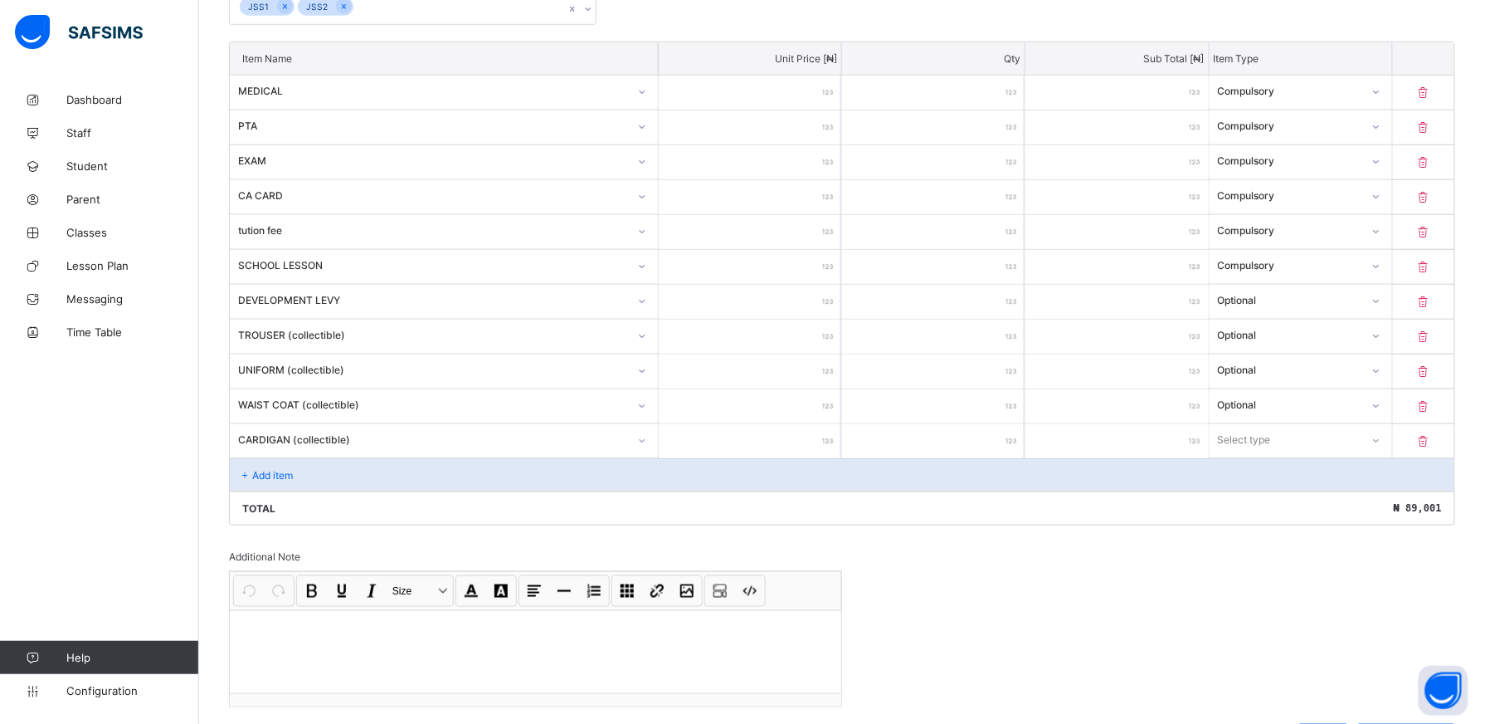
type input "**"
type input "*****"
click at [803, 432] on input "*****" at bounding box center [750, 441] width 183 height 34
type input "*****"
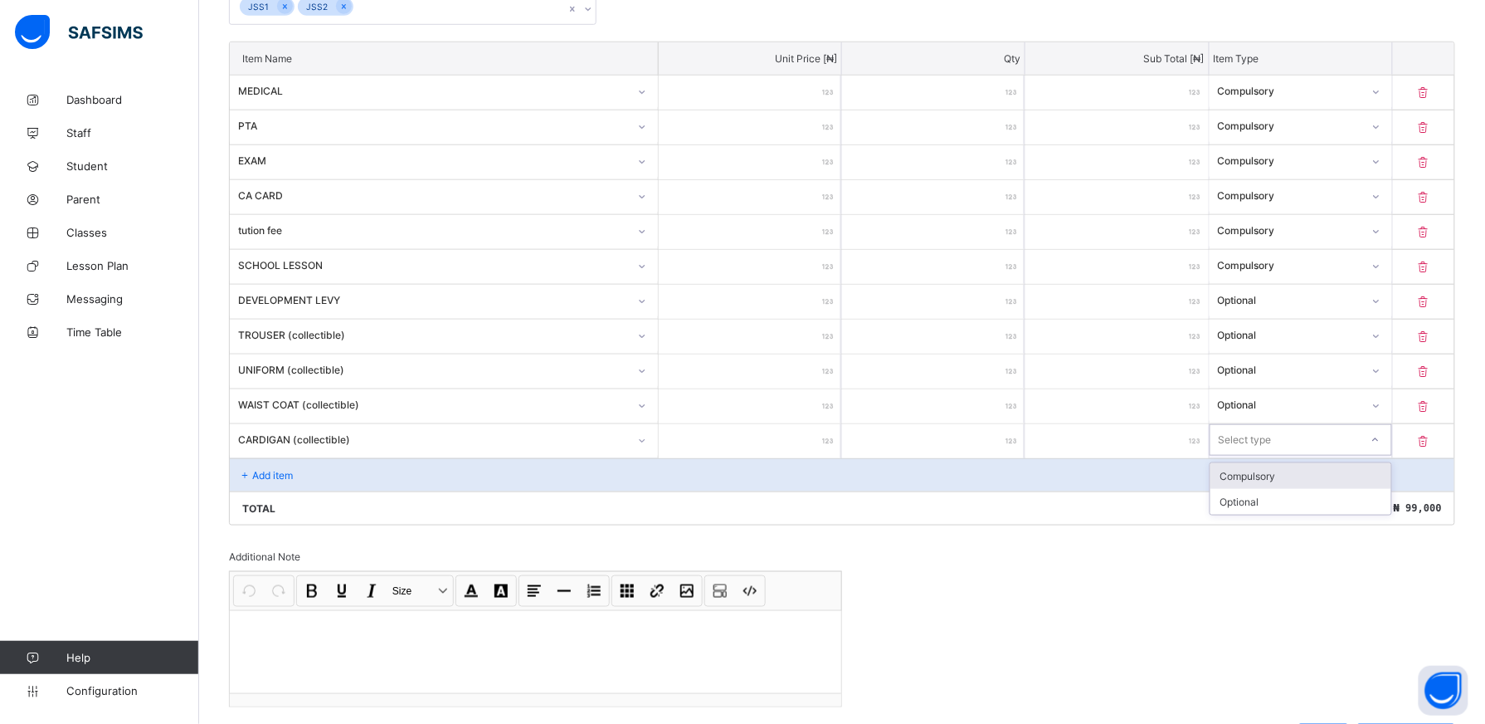
click at [1381, 443] on icon at bounding box center [1376, 440] width 10 height 17
click at [1381, 499] on div "Optional" at bounding box center [1301, 502] width 181 height 26
click at [1381, 499] on div "Total ₦ 99,000" at bounding box center [842, 507] width 1225 height 33
click at [363, 458] on div "CARDIGAN (collectible)" at bounding box center [444, 441] width 429 height 34
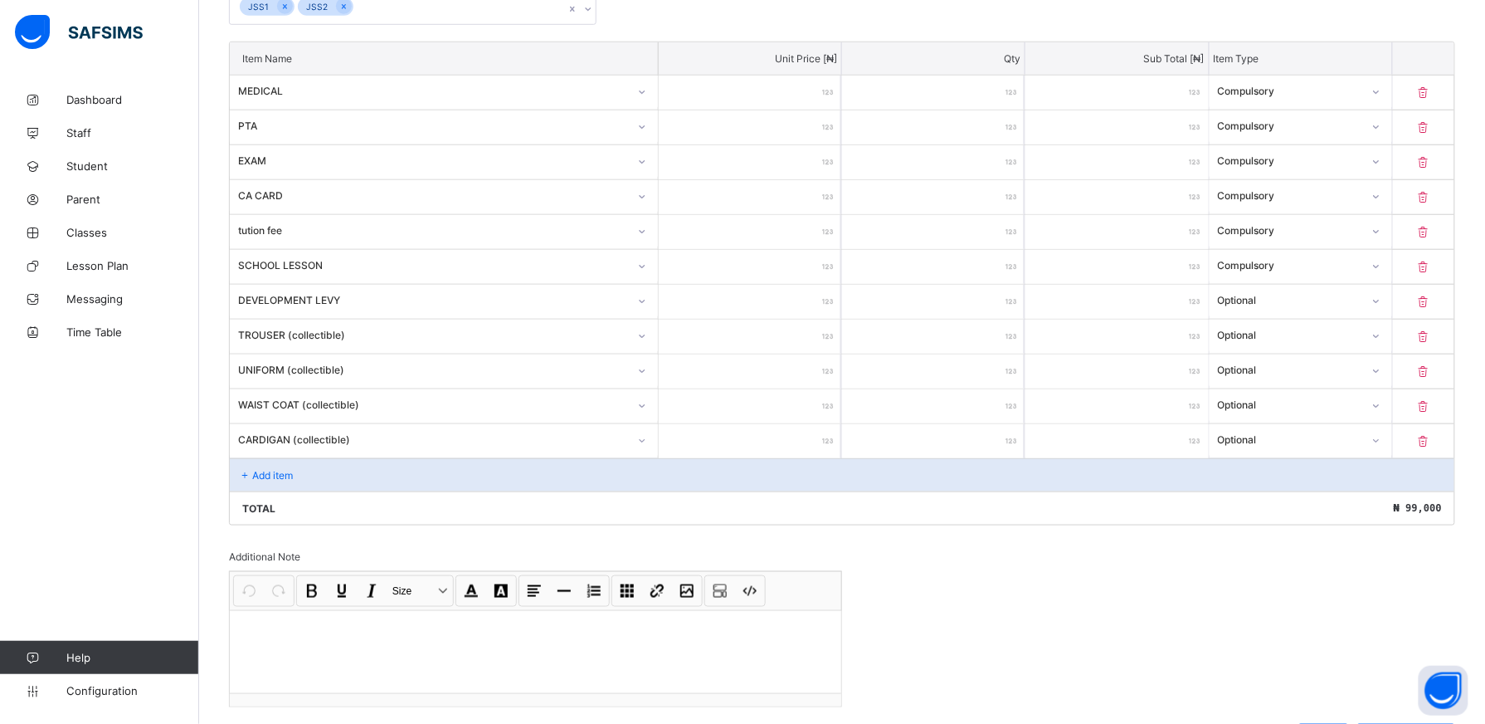
click at [363, 458] on div "CARDIGAN (collectible)" at bounding box center [444, 441] width 429 height 34
click at [362, 475] on div "Add item" at bounding box center [842, 474] width 1225 height 33
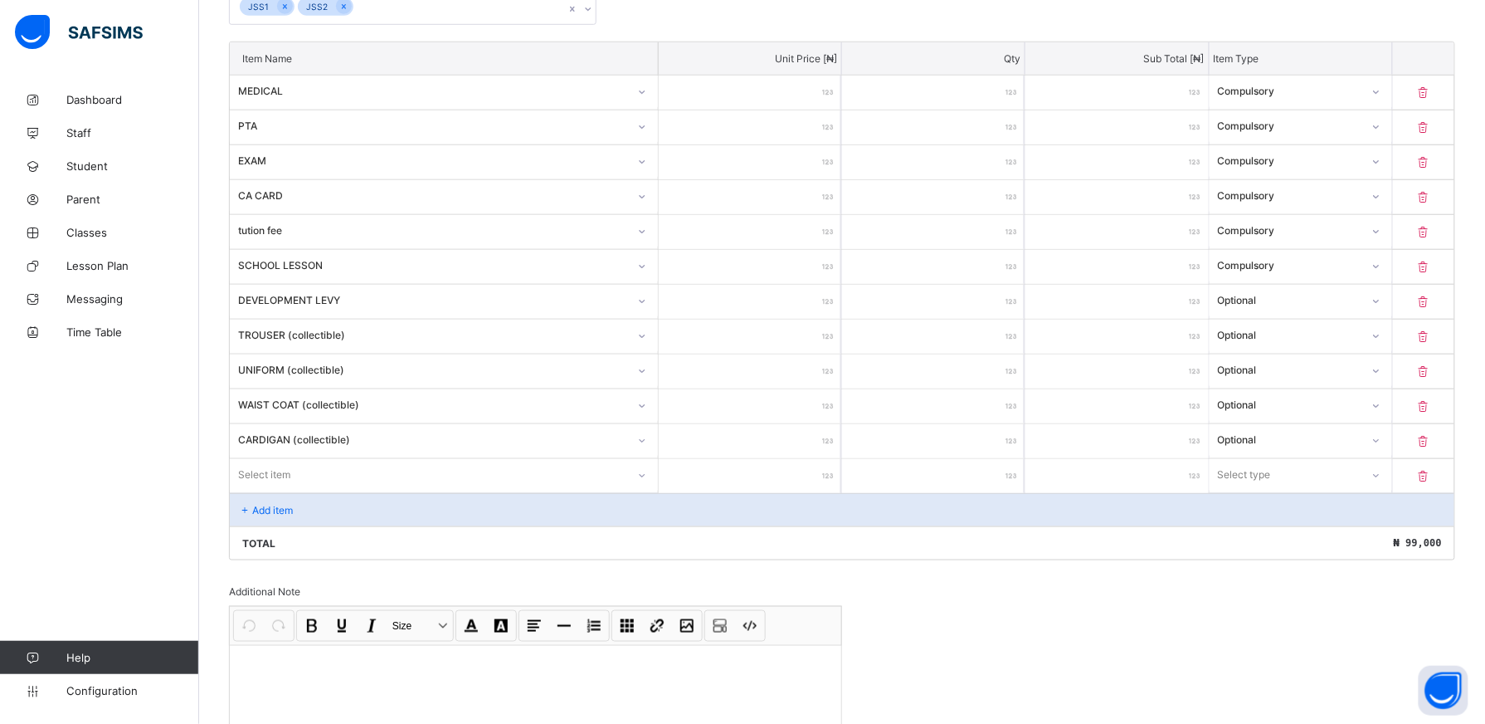
click at [651, 481] on div "Select item" at bounding box center [444, 475] width 428 height 32
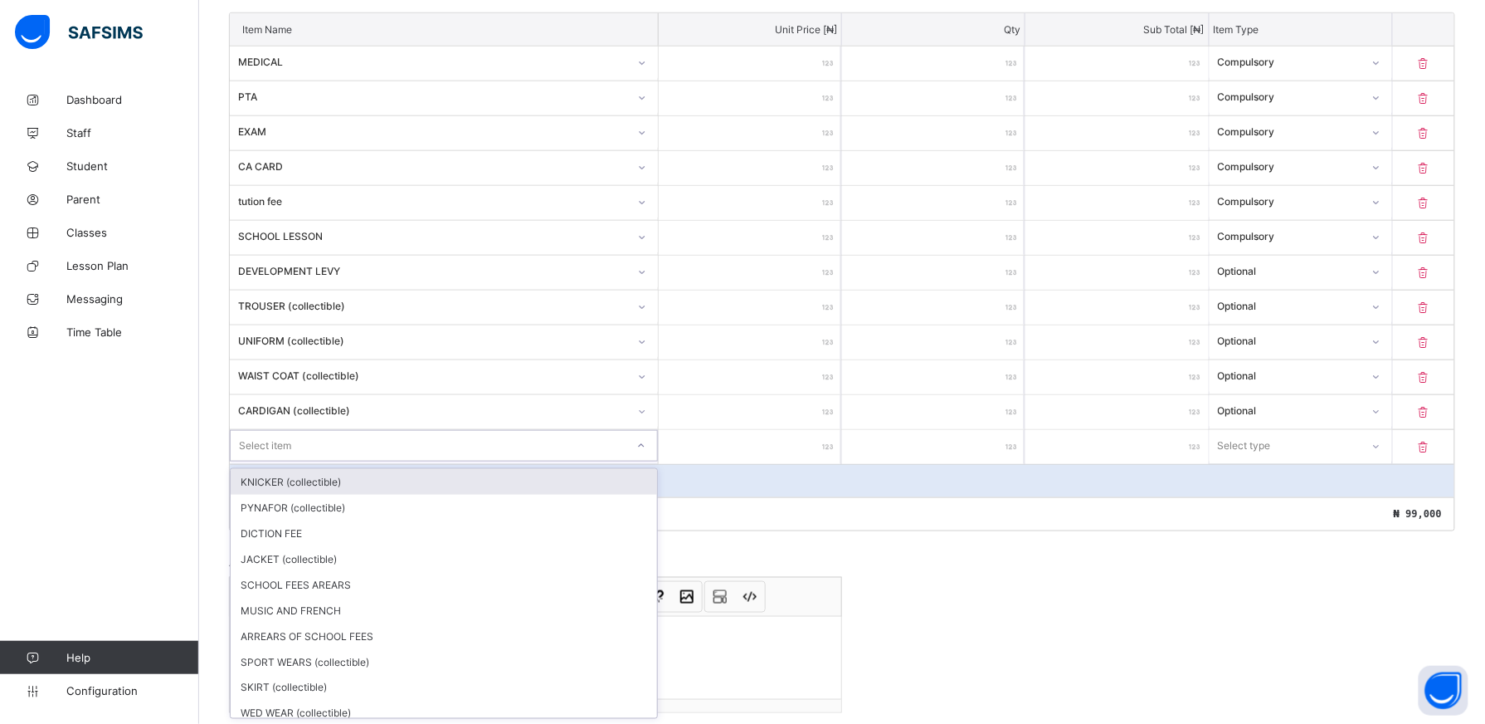
scroll to position [456, 0]
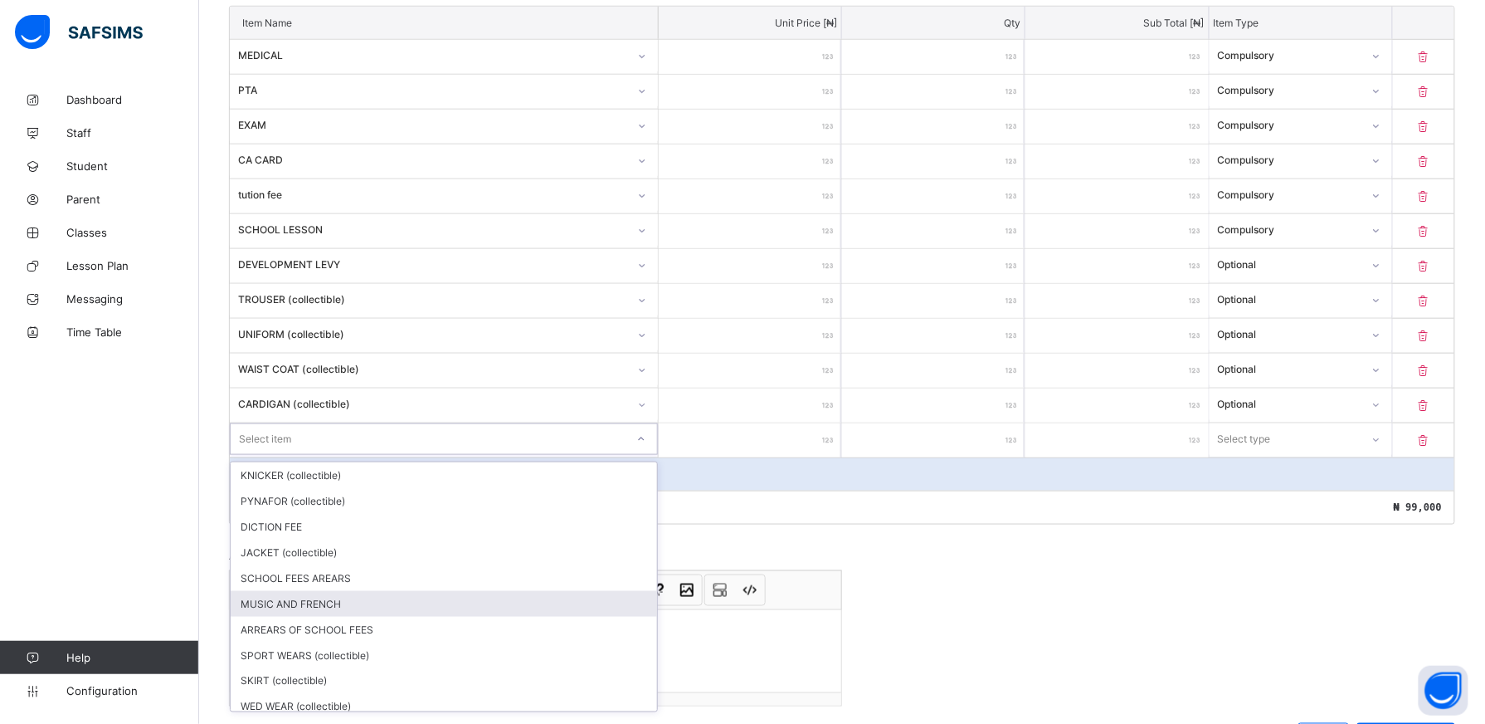
click at [319, 606] on div "MUSIC AND FRENCH" at bounding box center [444, 604] width 427 height 26
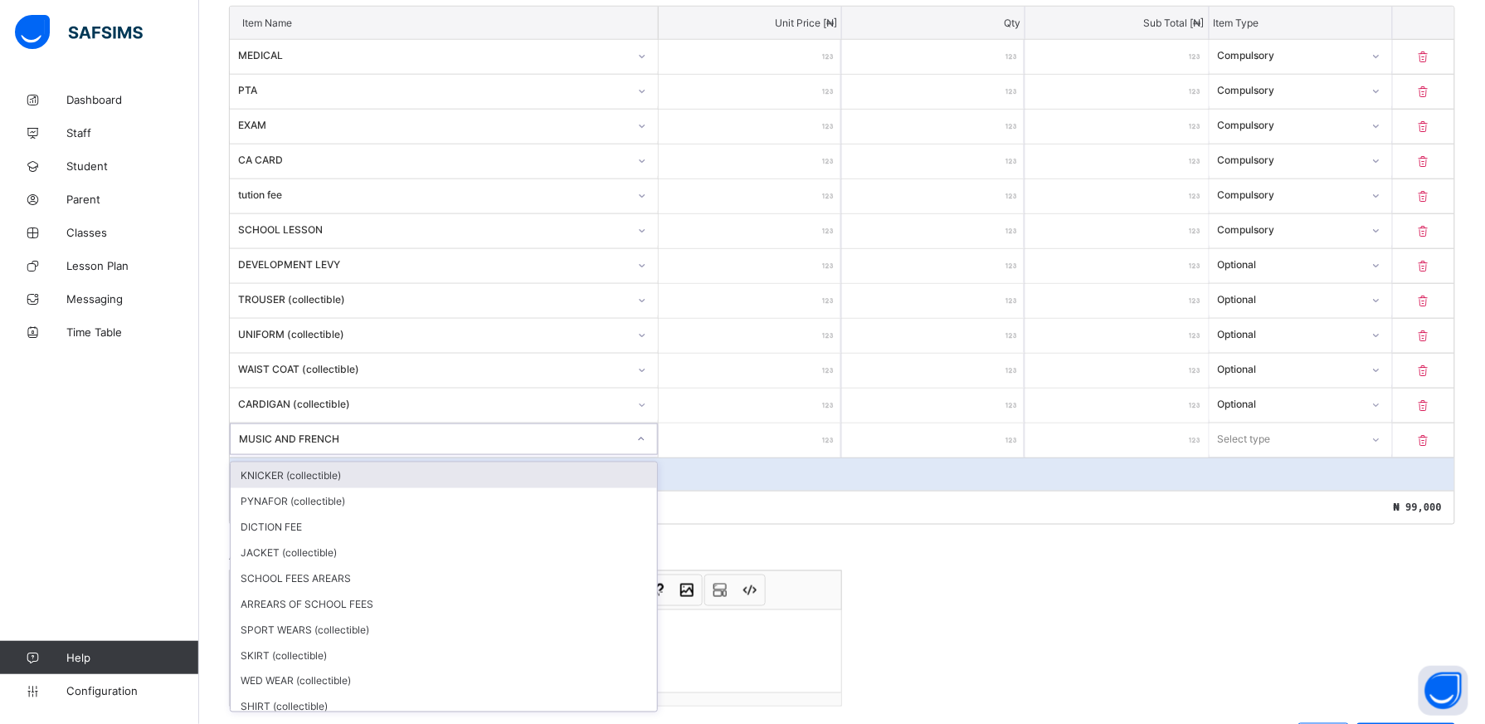
click at [646, 446] on icon at bounding box center [641, 439] width 10 height 17
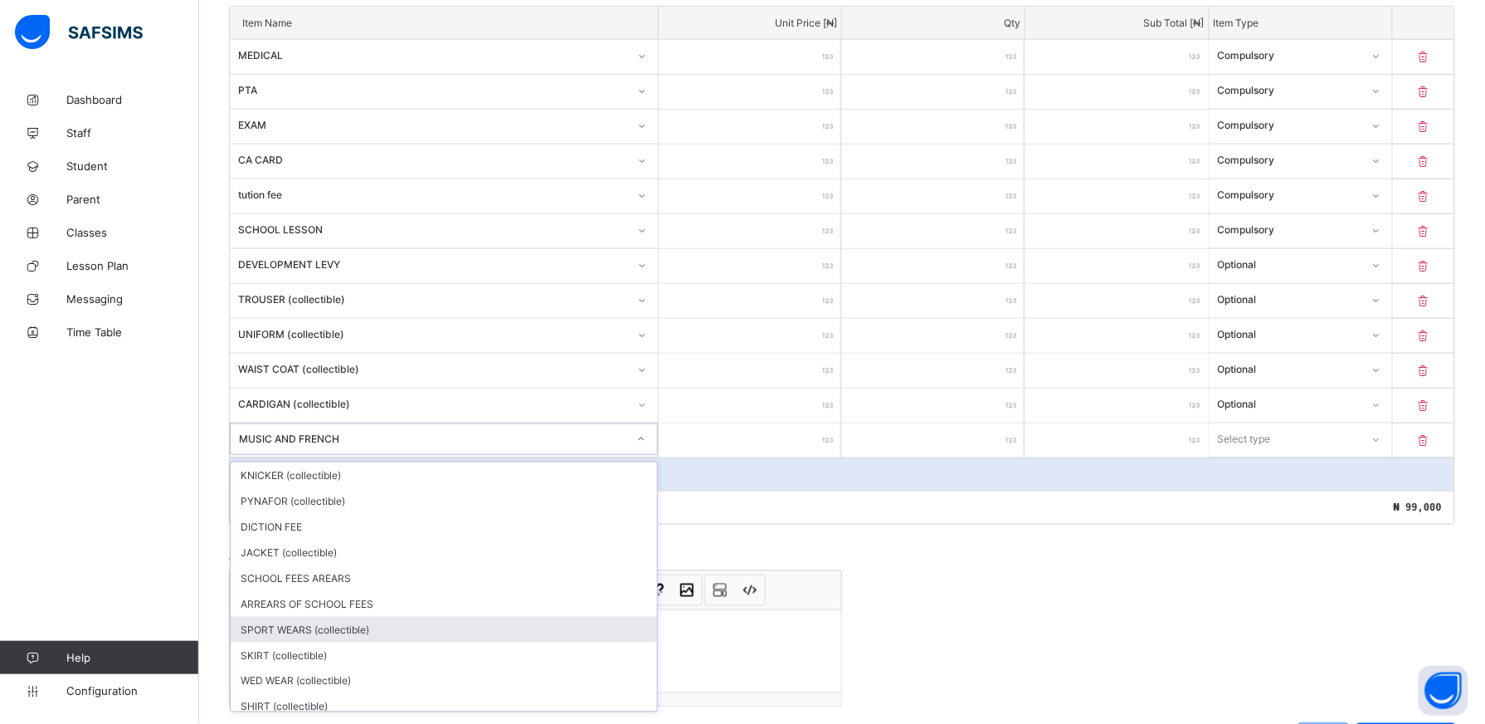
click at [612, 627] on div "SPORT WEARS (collectible)" at bounding box center [444, 630] width 427 height 26
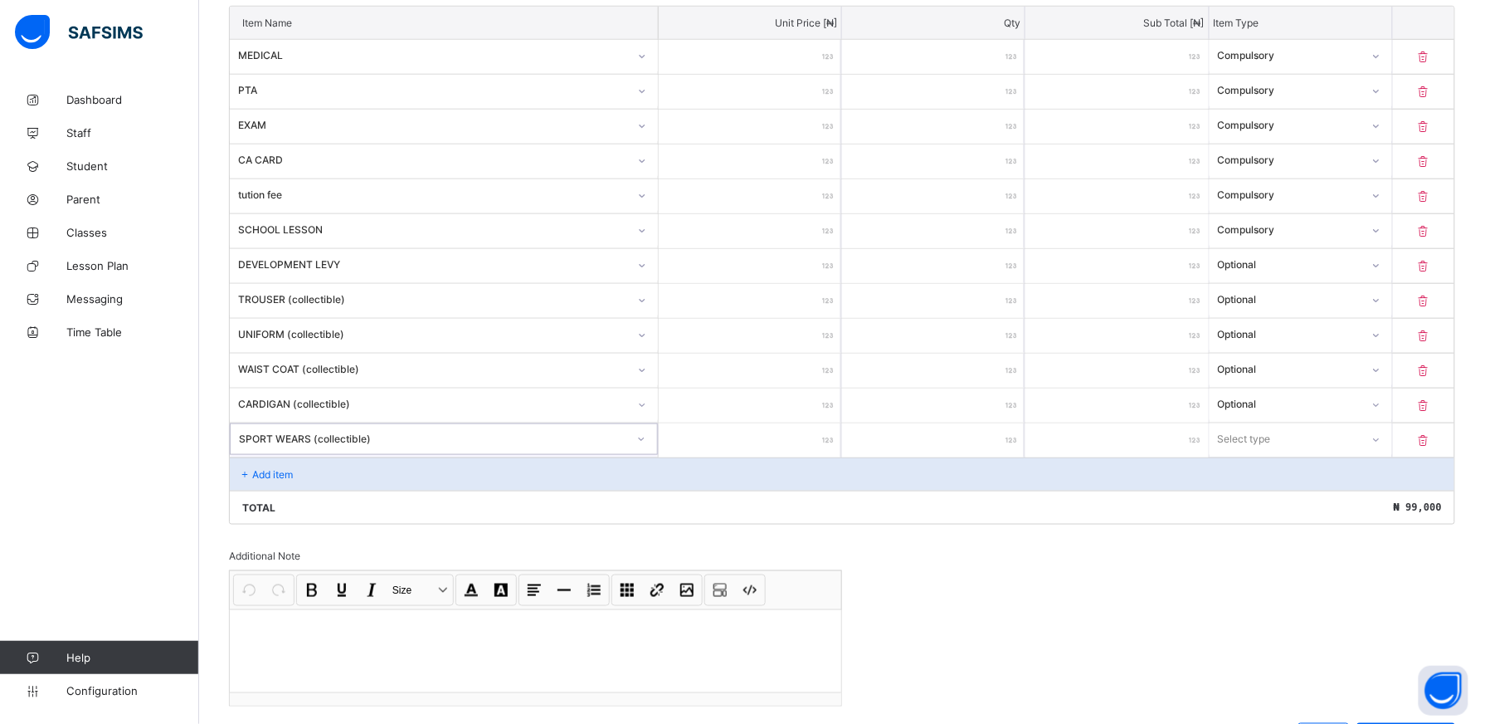
click at [801, 448] on input "number" at bounding box center [750, 440] width 183 height 34
type input "*"
drag, startPoint x: 918, startPoint y: 422, endPoint x: 961, endPoint y: 427, distance: 43.4
click at [961, 427] on div "Item Name Unit Price [ ₦ ] Qty Sub Total [ ₦ ] Item Type MEDICAL *** * *** Comp…" at bounding box center [842, 265] width 1227 height 519
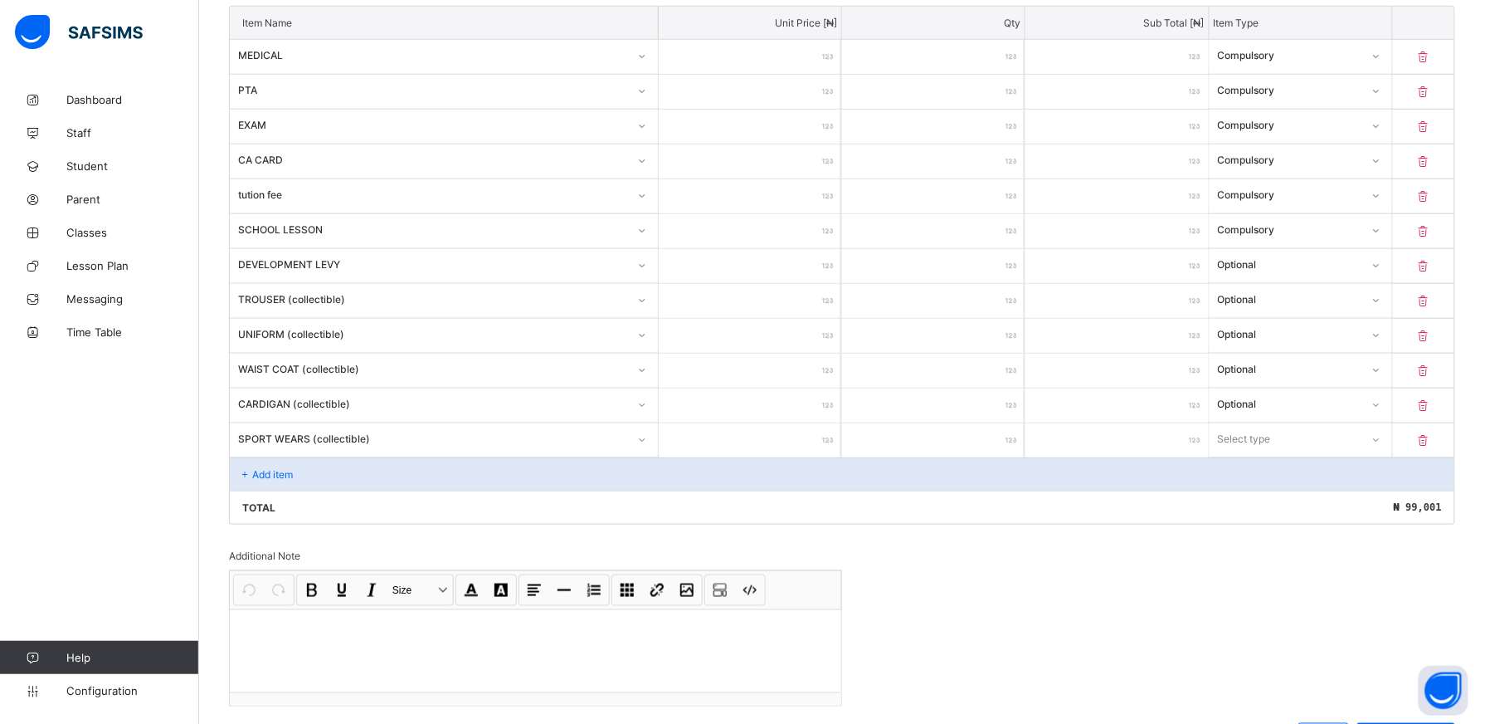
click at [834, 440] on div "*" at bounding box center [750, 440] width 183 height 34
click at [827, 442] on input "*" at bounding box center [750, 440] width 183 height 34
click at [835, 437] on input "*" at bounding box center [750, 440] width 183 height 34
type input "*"
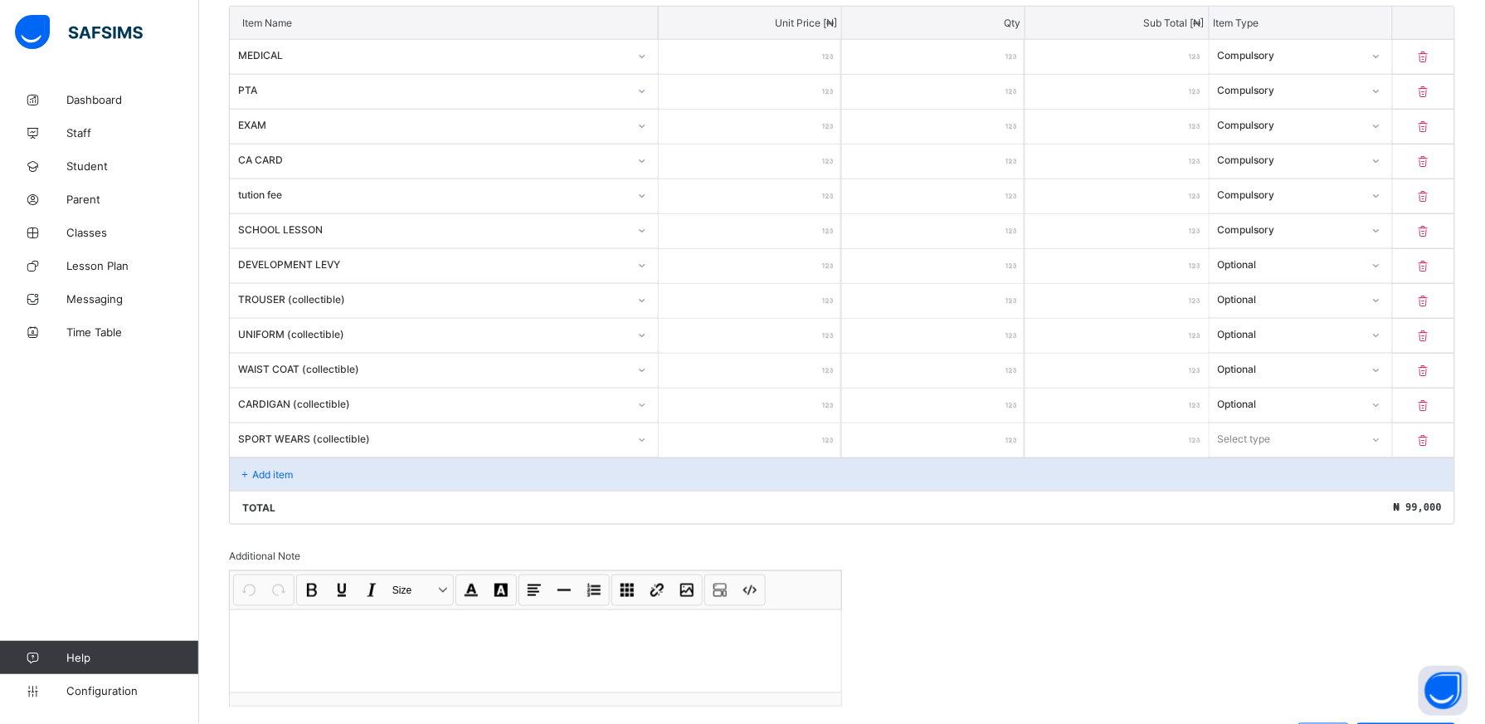
type input "*"
type input "****"
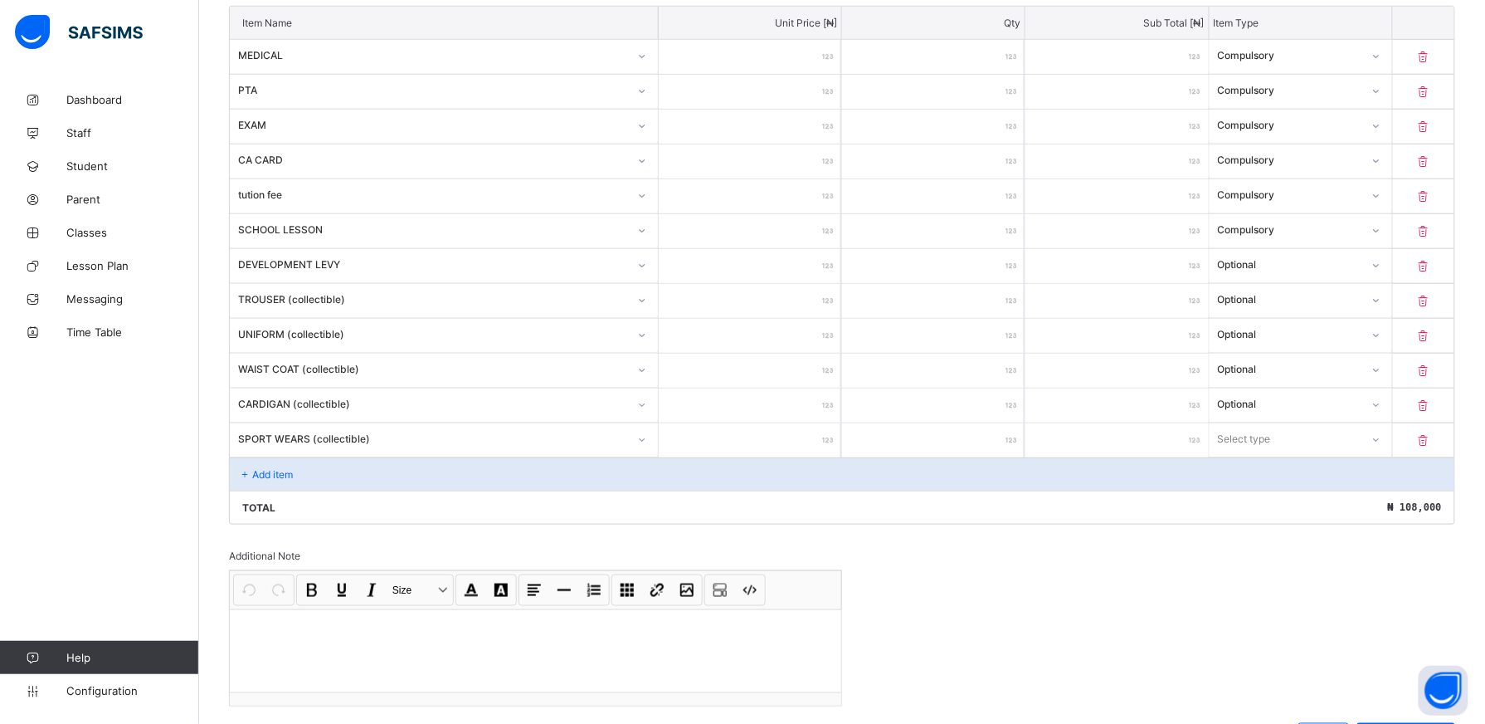
drag, startPoint x: 582, startPoint y: 573, endPoint x: 628, endPoint y: 568, distance: 46.7
click at [628, 568] on div "Additional Note Undo CTRL+ Z Redo CTRL+ Y / CTRL+SHIFT+ Z Bold CTRL+ B Underlin…" at bounding box center [535, 627] width 613 height 157
click at [329, 485] on div "Add item" at bounding box center [842, 473] width 1225 height 33
click at [335, 485] on div "Add item" at bounding box center [842, 473] width 1225 height 33
click at [353, 470] on div "Add item" at bounding box center [842, 473] width 1225 height 33
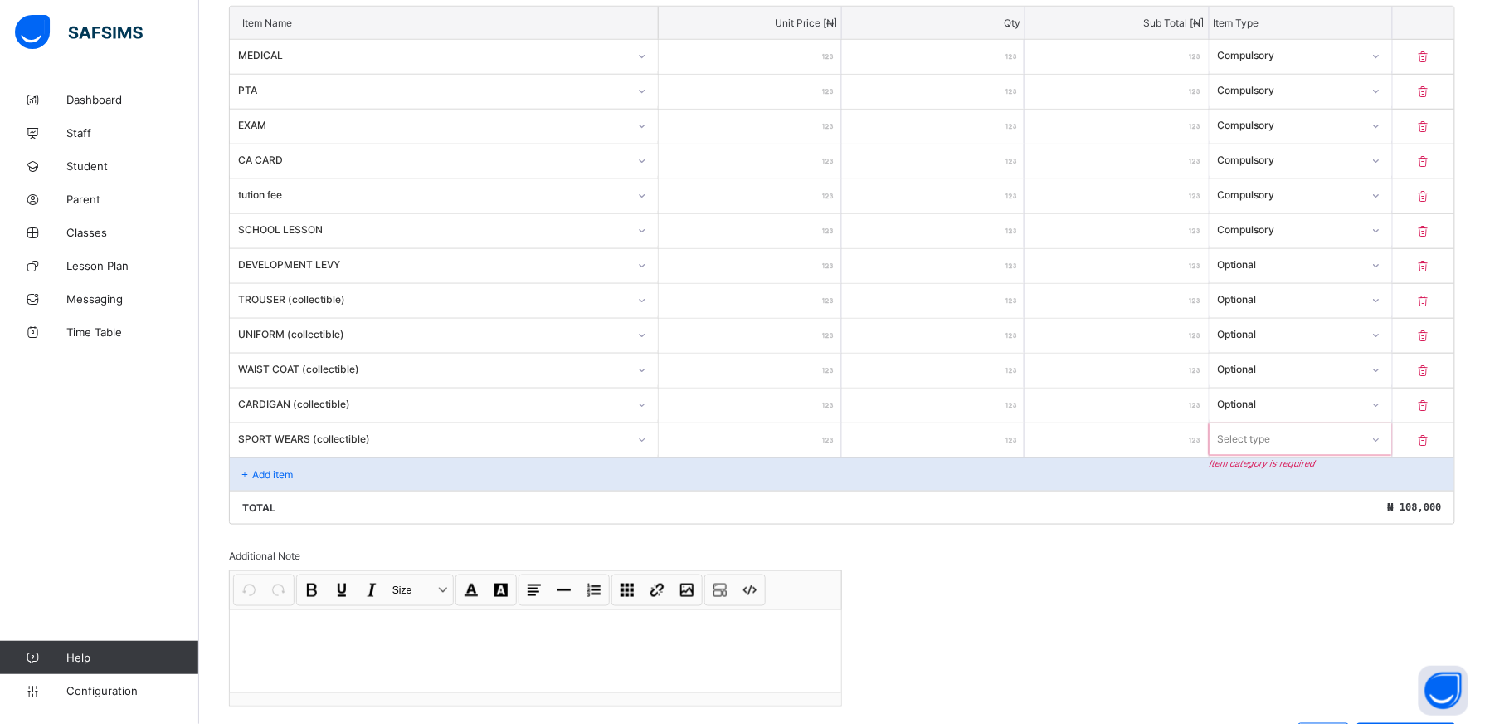
click at [353, 470] on div "Add item" at bounding box center [842, 473] width 1225 height 33
click at [353, 479] on div "Add item" at bounding box center [842, 473] width 1225 height 33
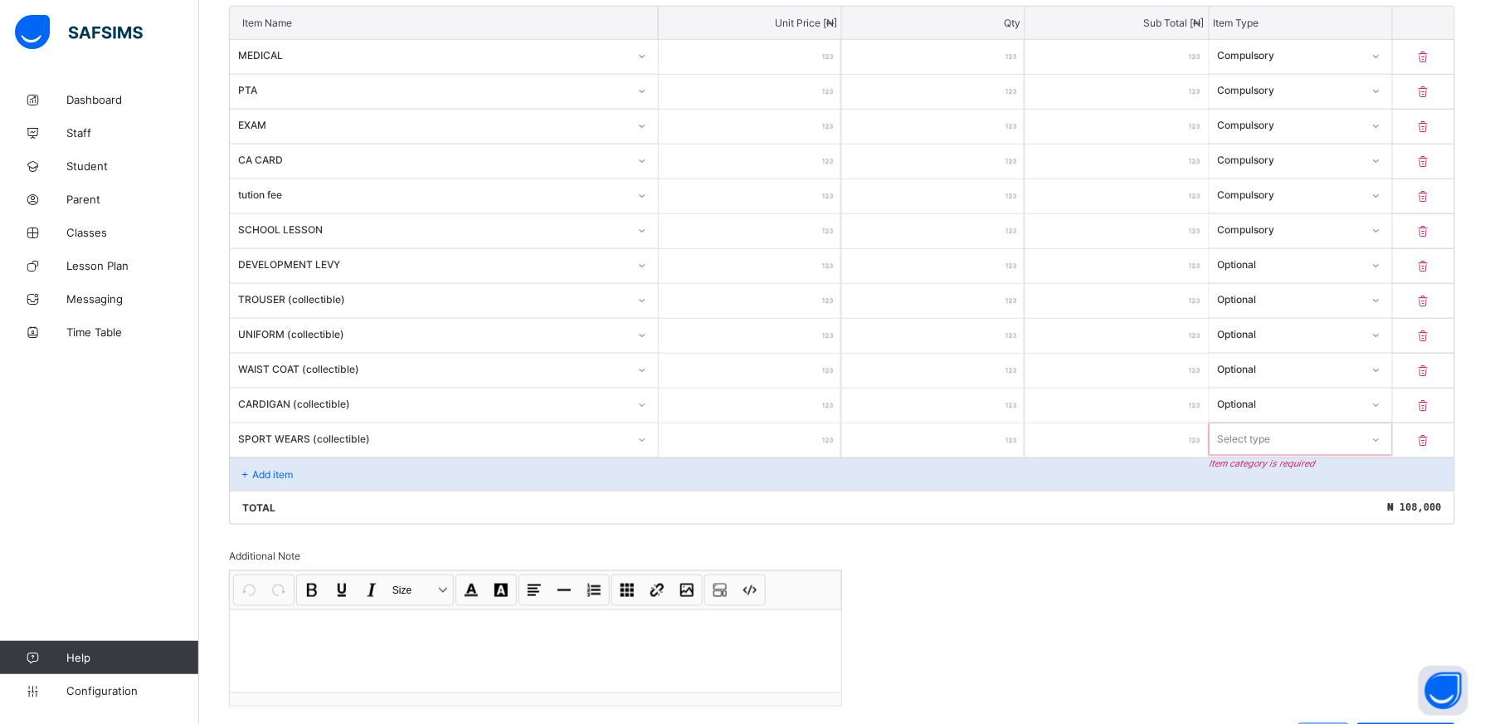
click at [353, 479] on div "Add item" at bounding box center [842, 473] width 1225 height 33
click at [353, 480] on div "Add item" at bounding box center [842, 473] width 1225 height 33
click at [1390, 441] on div at bounding box center [1376, 439] width 28 height 27
click at [1310, 505] on div "Optional" at bounding box center [1301, 501] width 181 height 26
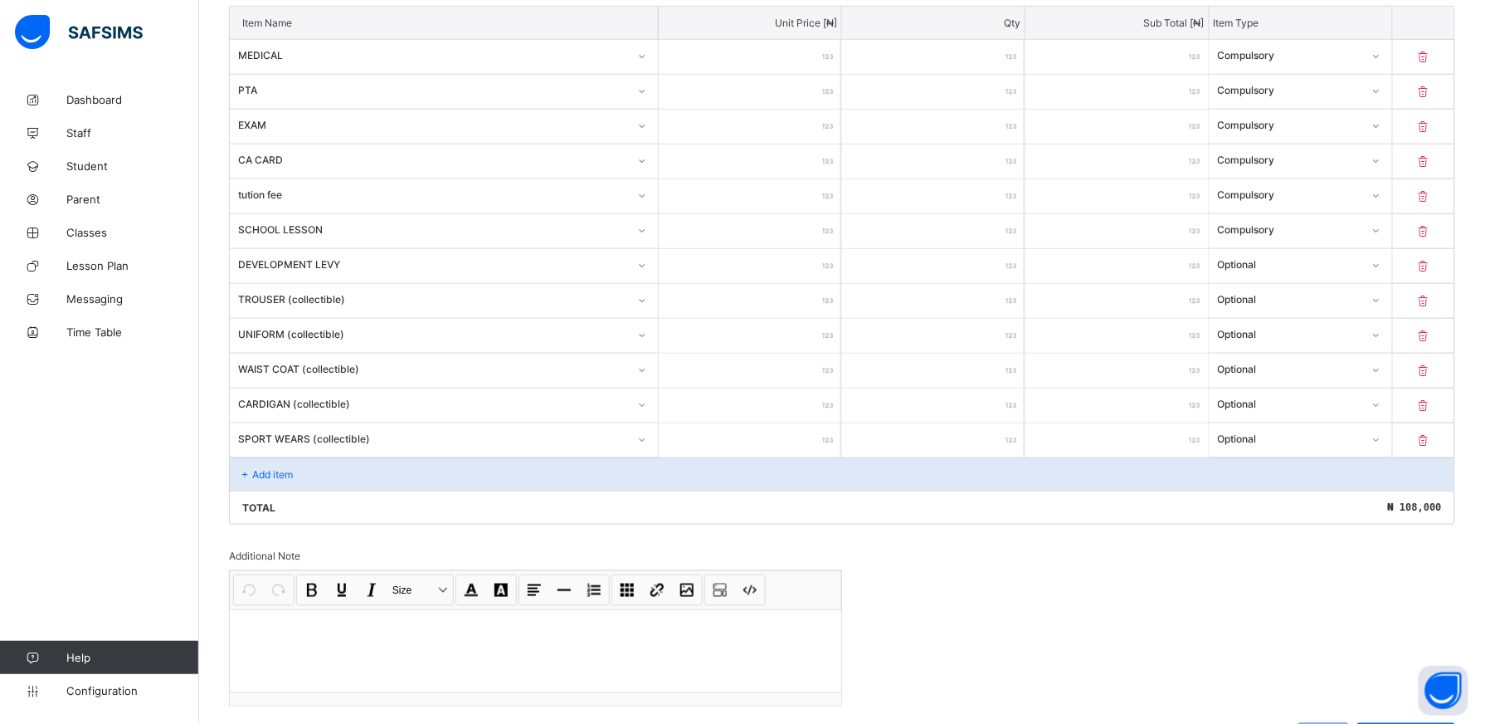
click at [333, 465] on div "Add item" at bounding box center [842, 473] width 1225 height 33
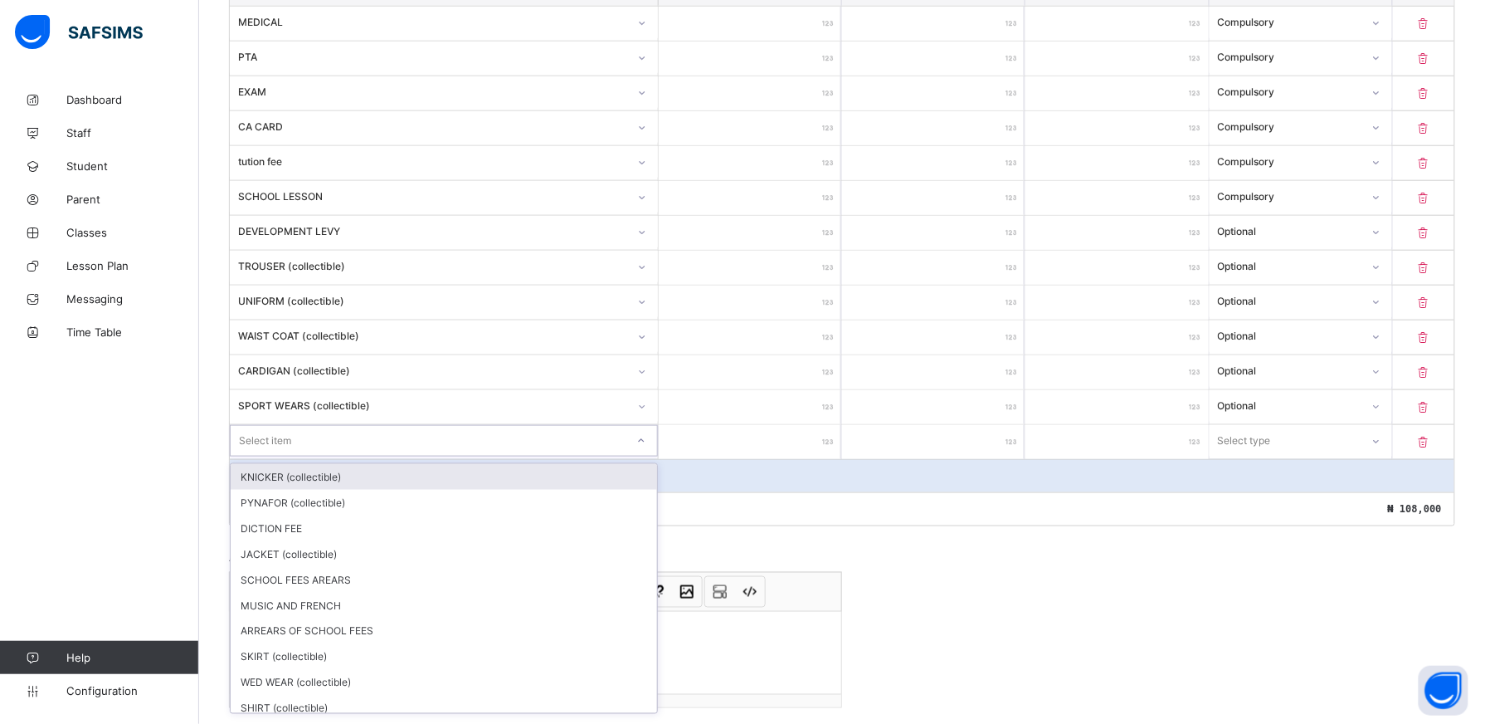
scroll to position [491, 0]
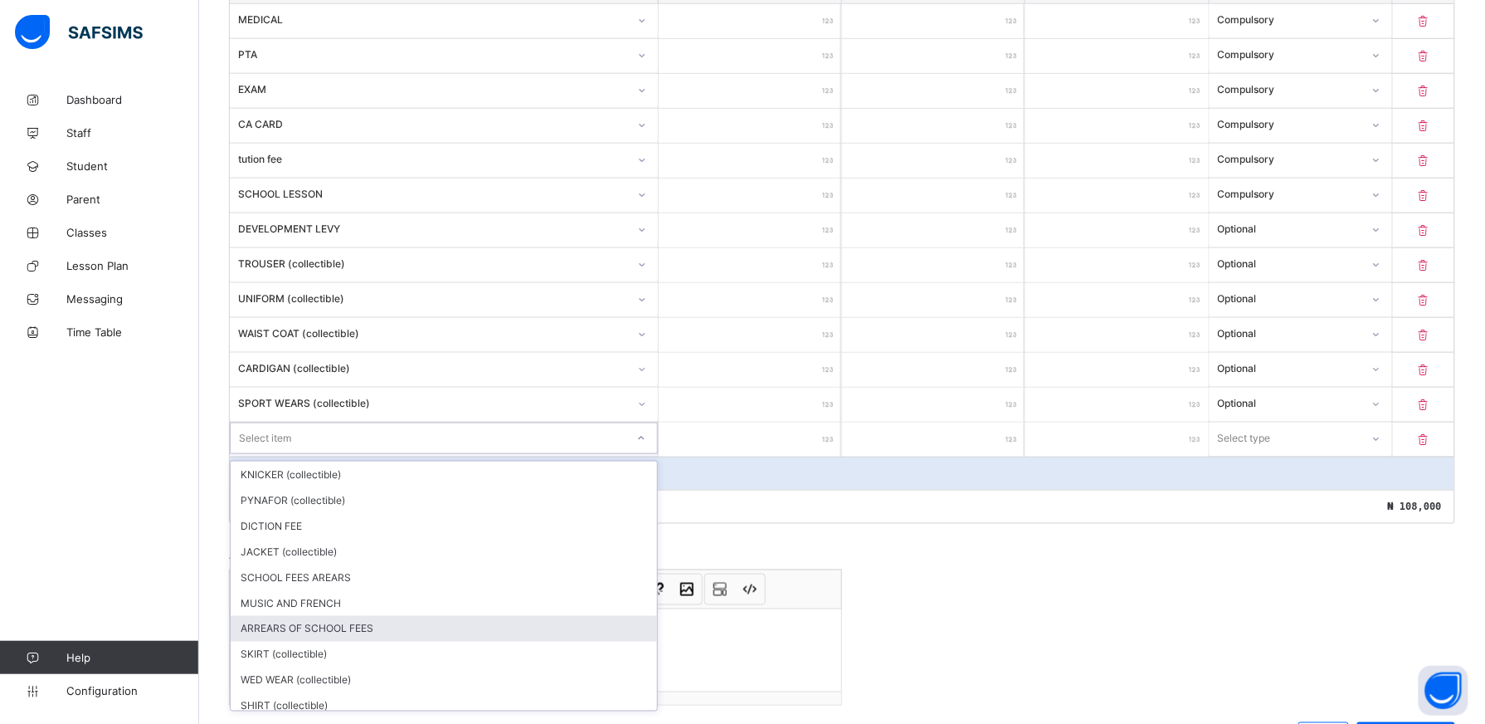
click at [362, 641] on div "ARREARS OF SCHOOL FEES" at bounding box center [444, 629] width 427 height 26
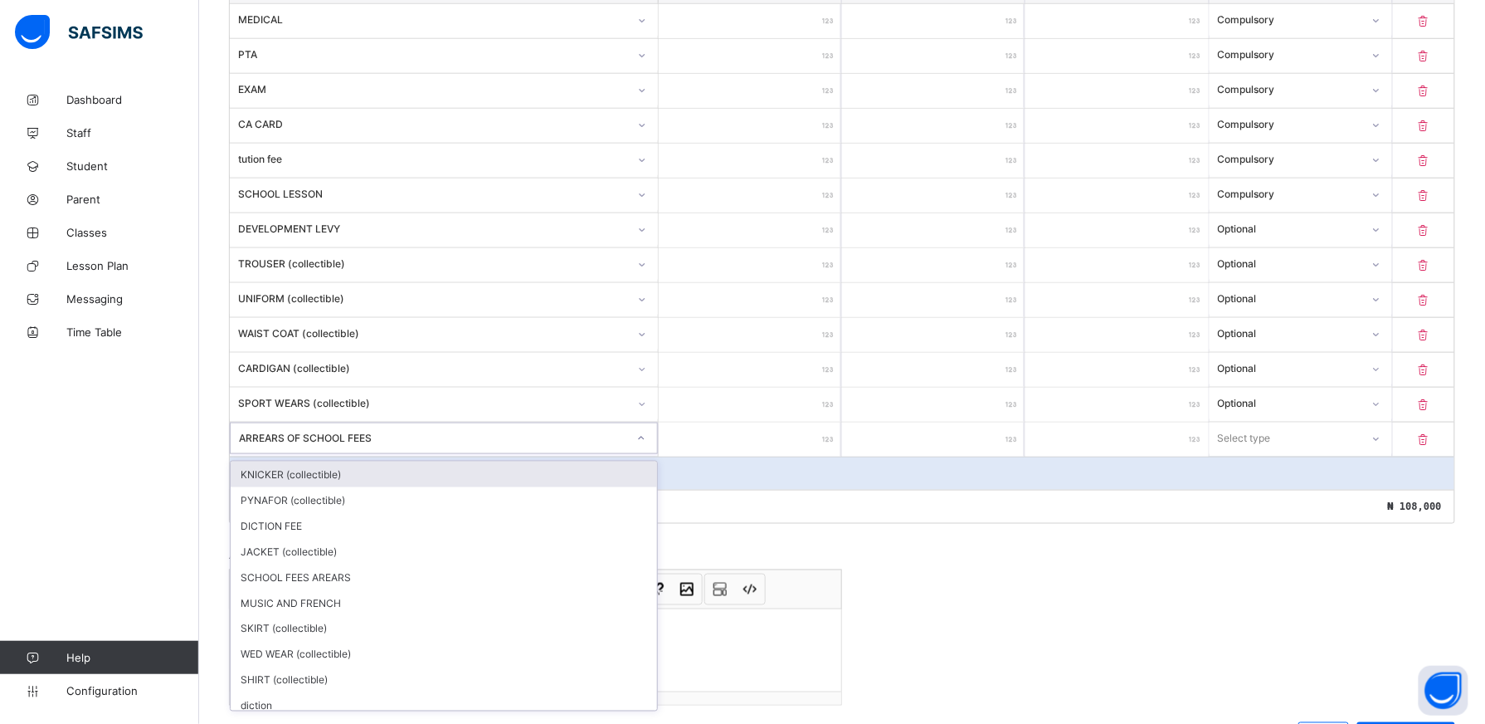
click at [646, 439] on icon at bounding box center [641, 438] width 10 height 17
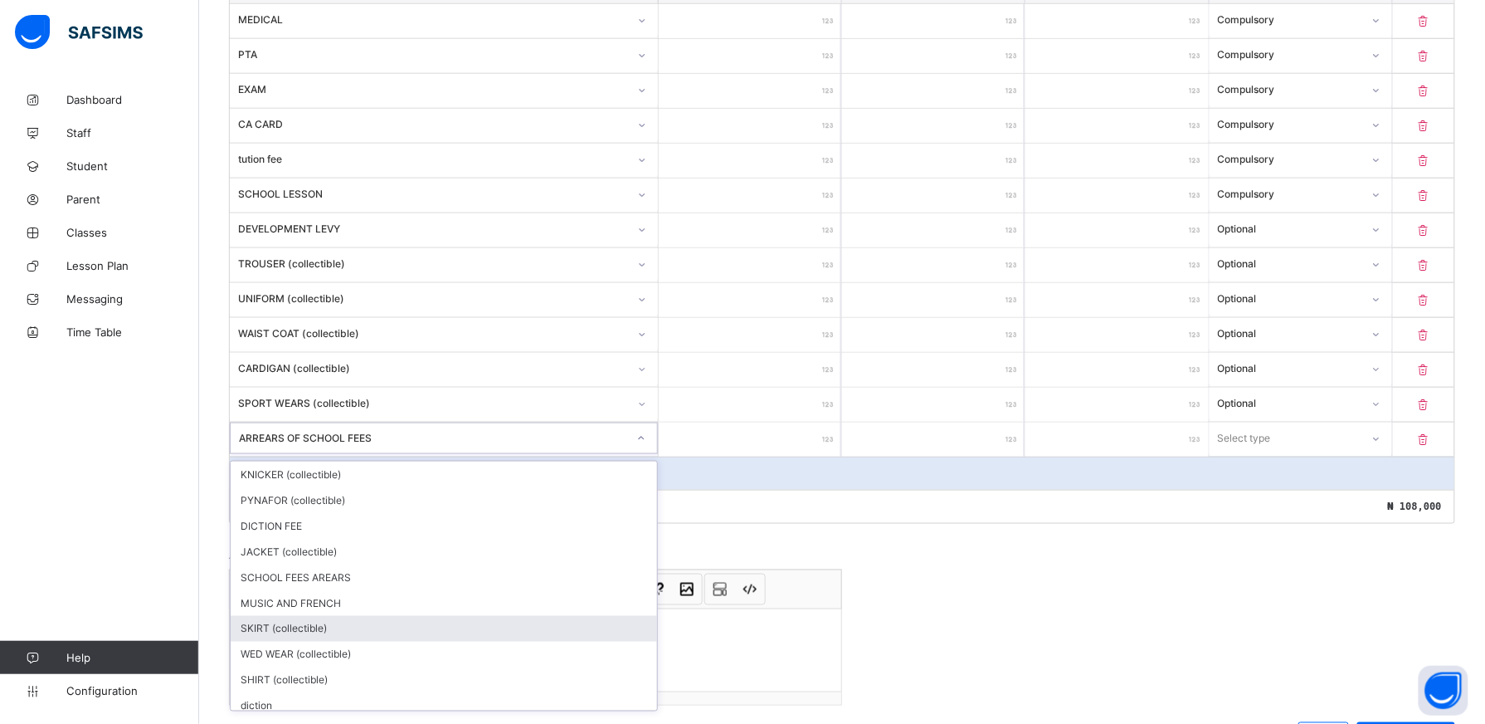
click at [488, 641] on div "SKIRT (collectible)" at bounding box center [444, 629] width 427 height 26
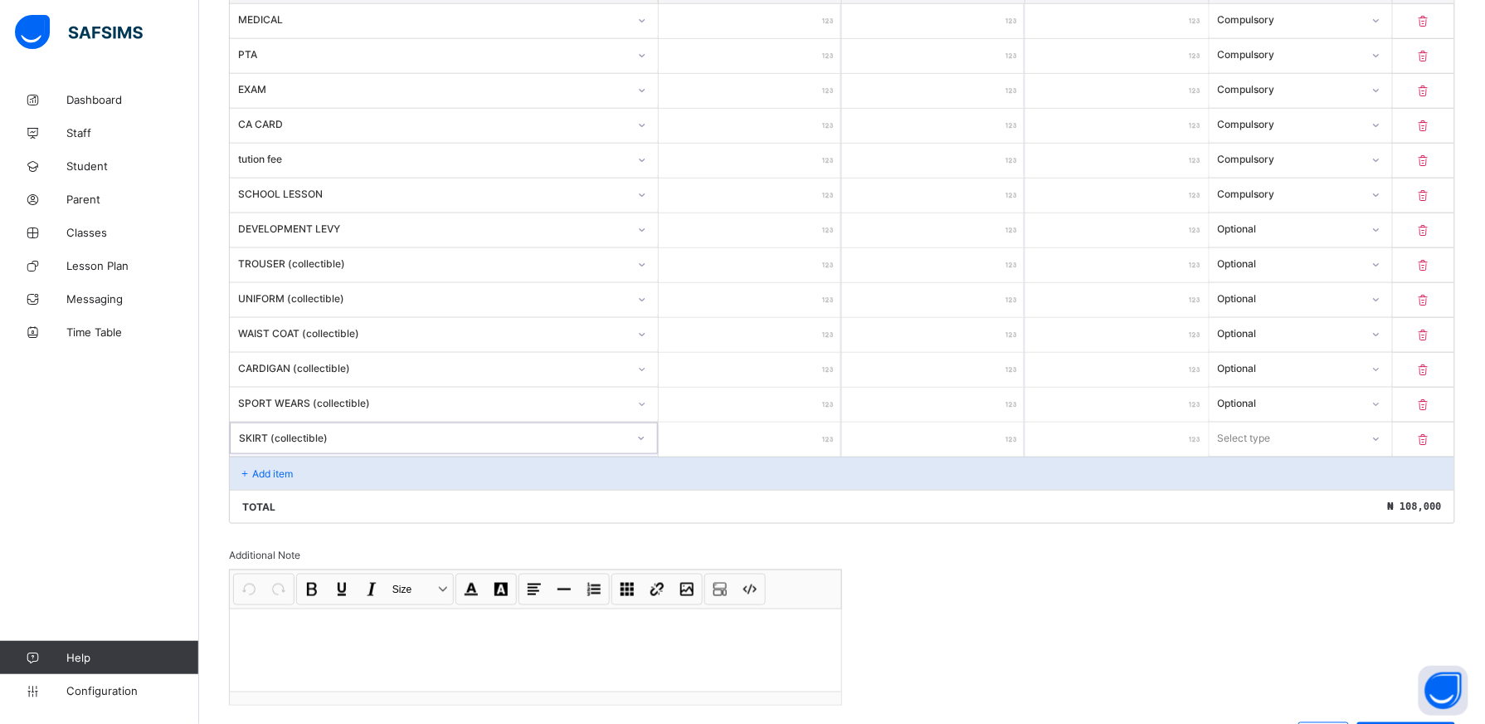
click at [761, 442] on input "number" at bounding box center [750, 439] width 183 height 34
type input "*"
type input "***"
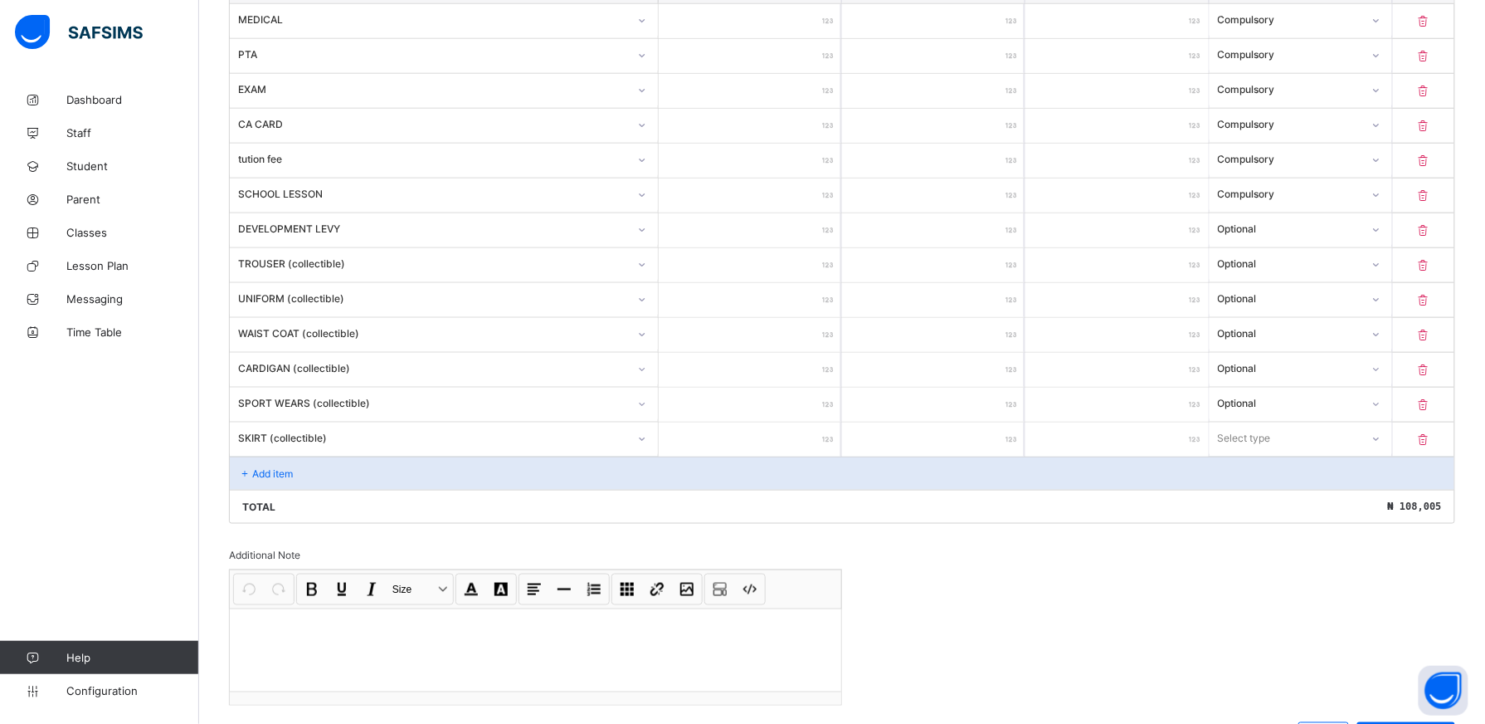
type input "****"
click at [1381, 445] on icon at bounding box center [1376, 438] width 10 height 17
click at [1305, 509] on div "Optional" at bounding box center [1301, 500] width 181 height 26
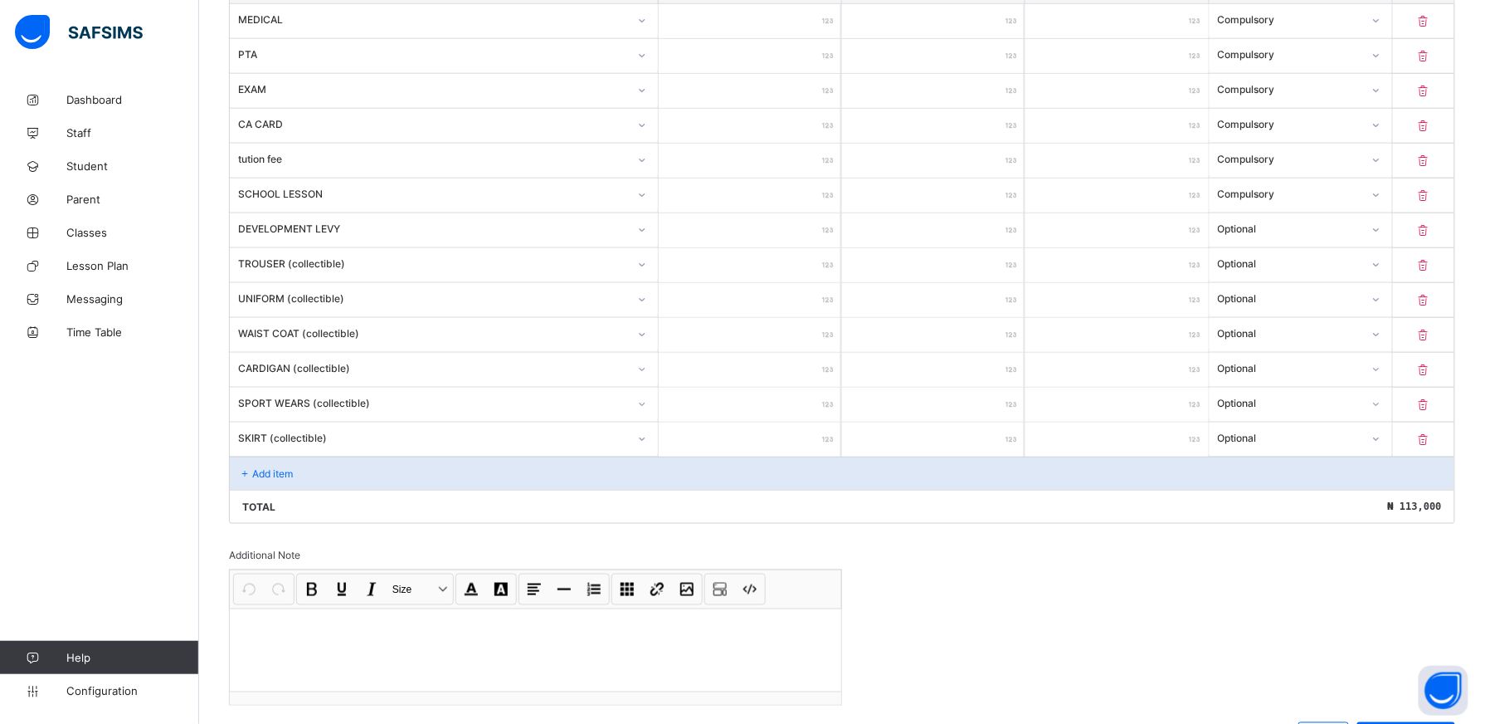
click at [347, 469] on div "Add item" at bounding box center [842, 472] width 1225 height 33
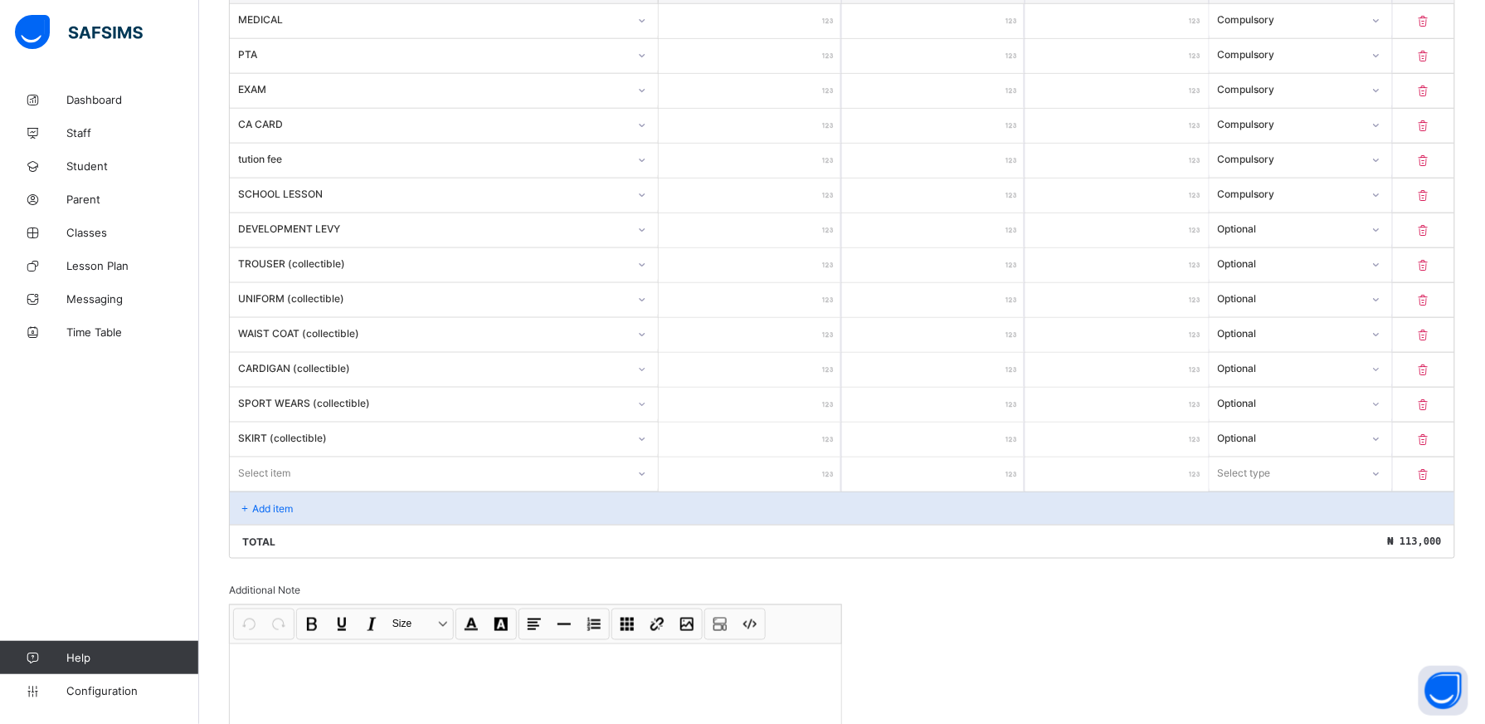
click at [648, 482] on div "Select item" at bounding box center [444, 473] width 428 height 32
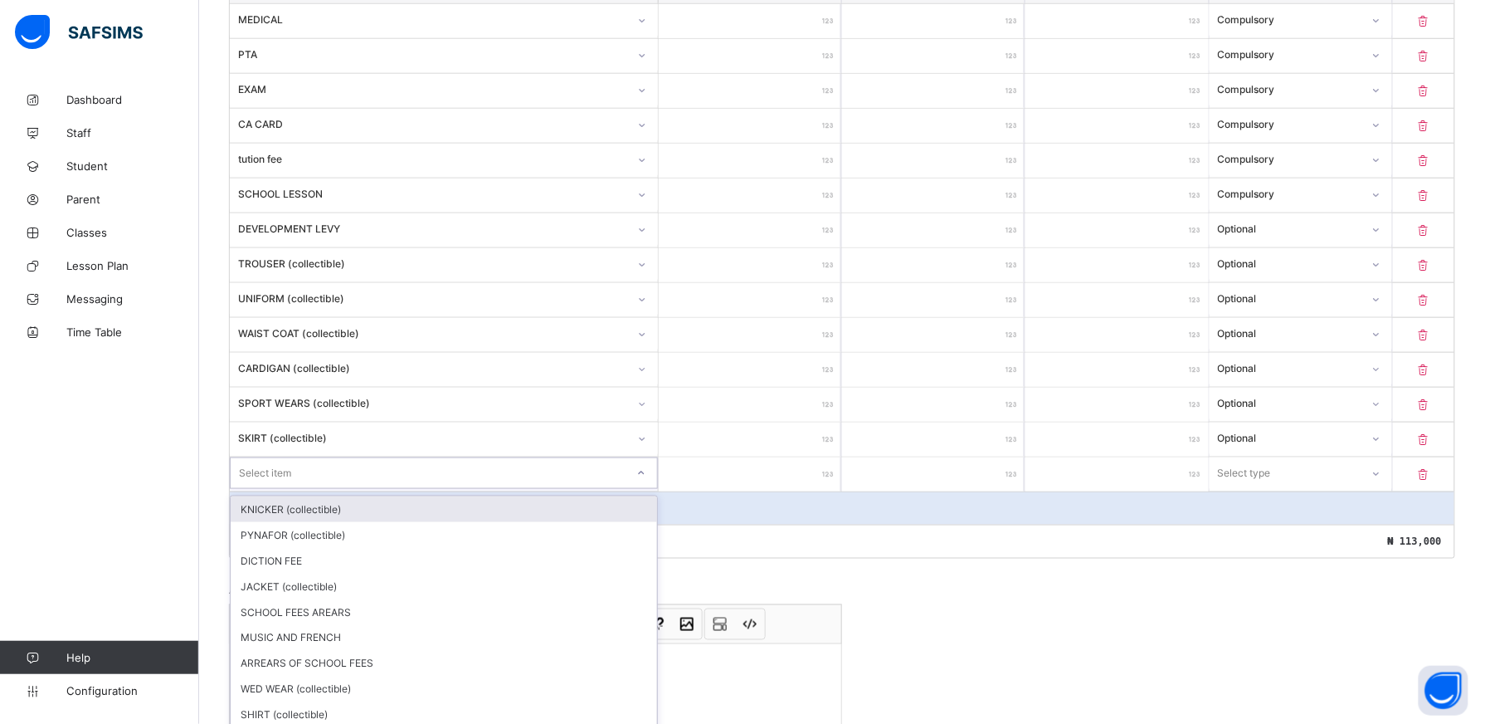
scroll to position [526, 0]
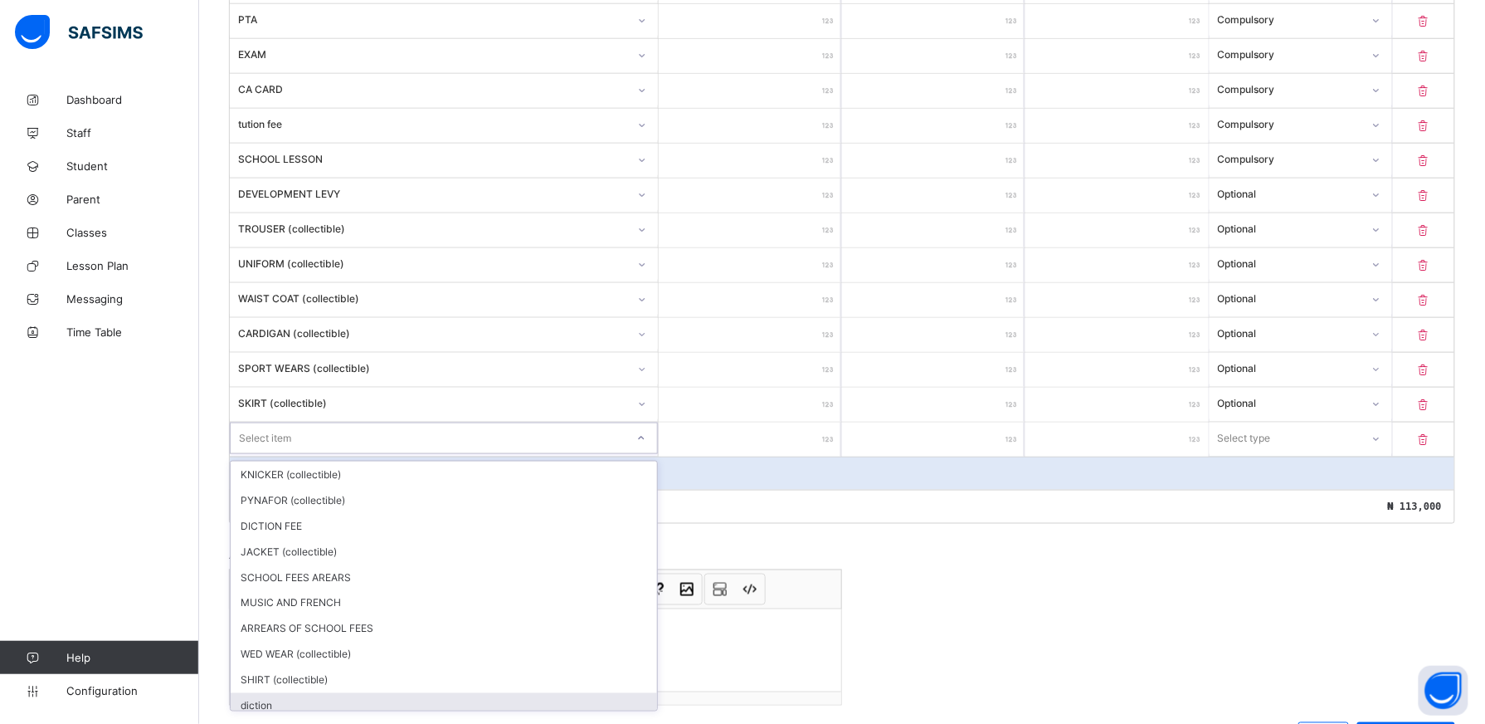
click at [637, 695] on div "diction" at bounding box center [444, 706] width 427 height 26
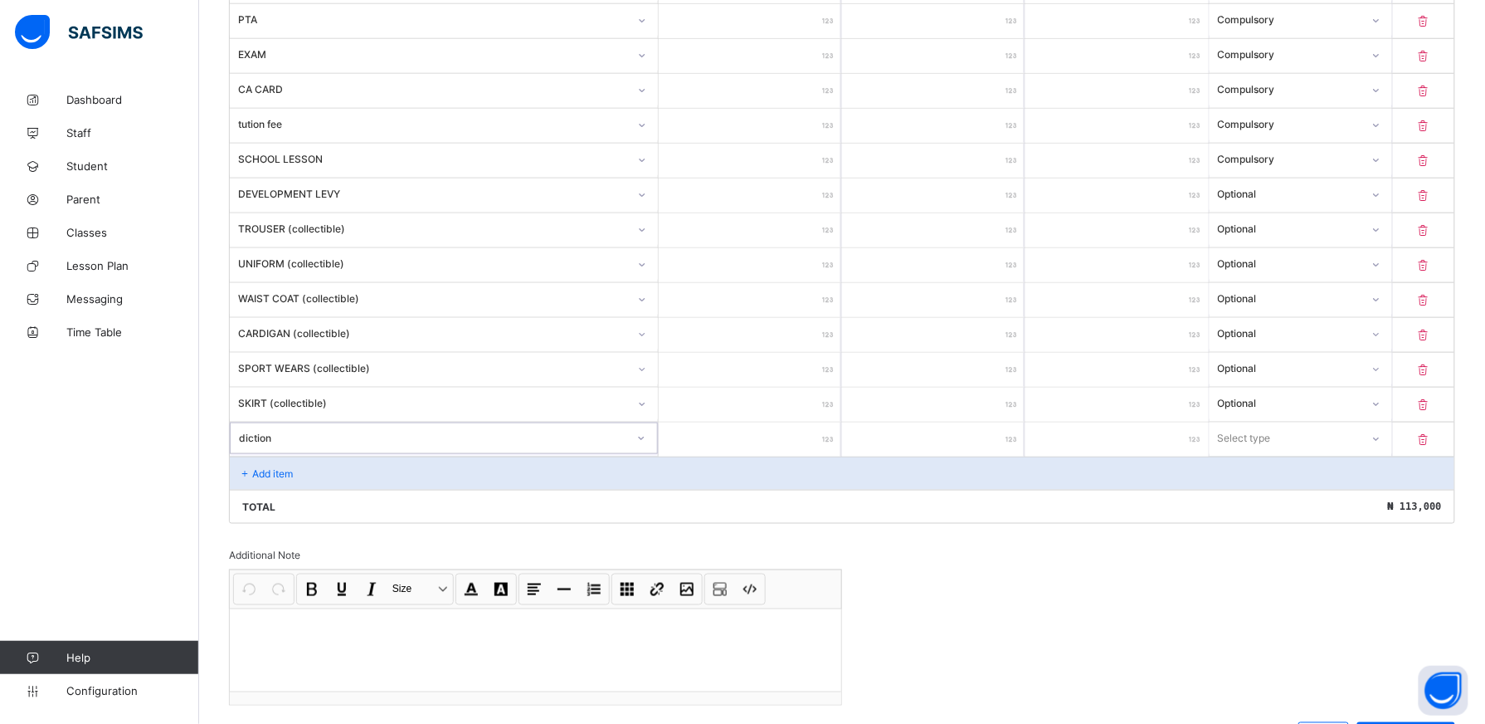
click at [645, 441] on icon at bounding box center [641, 438] width 10 height 17
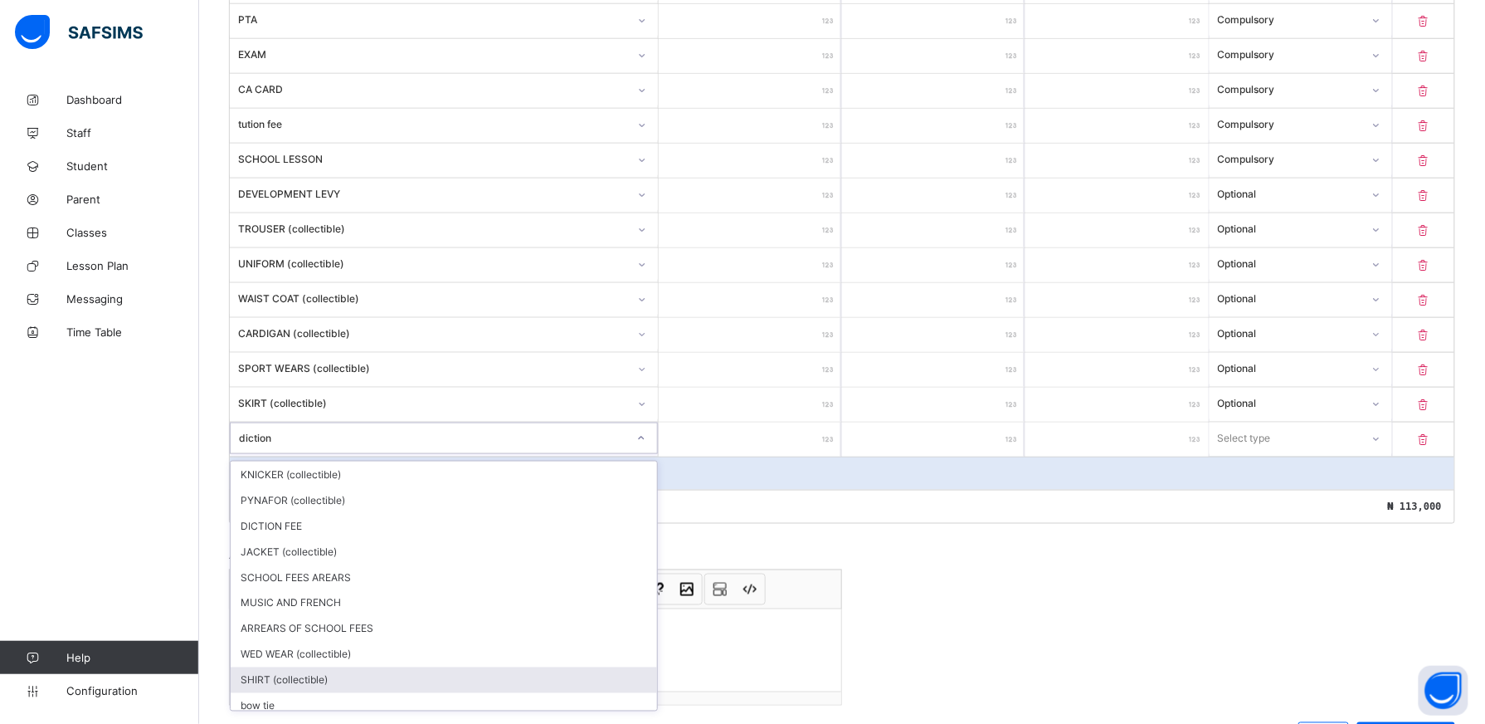
click at [501, 682] on div "SHIRT (collectible)" at bounding box center [444, 680] width 427 height 26
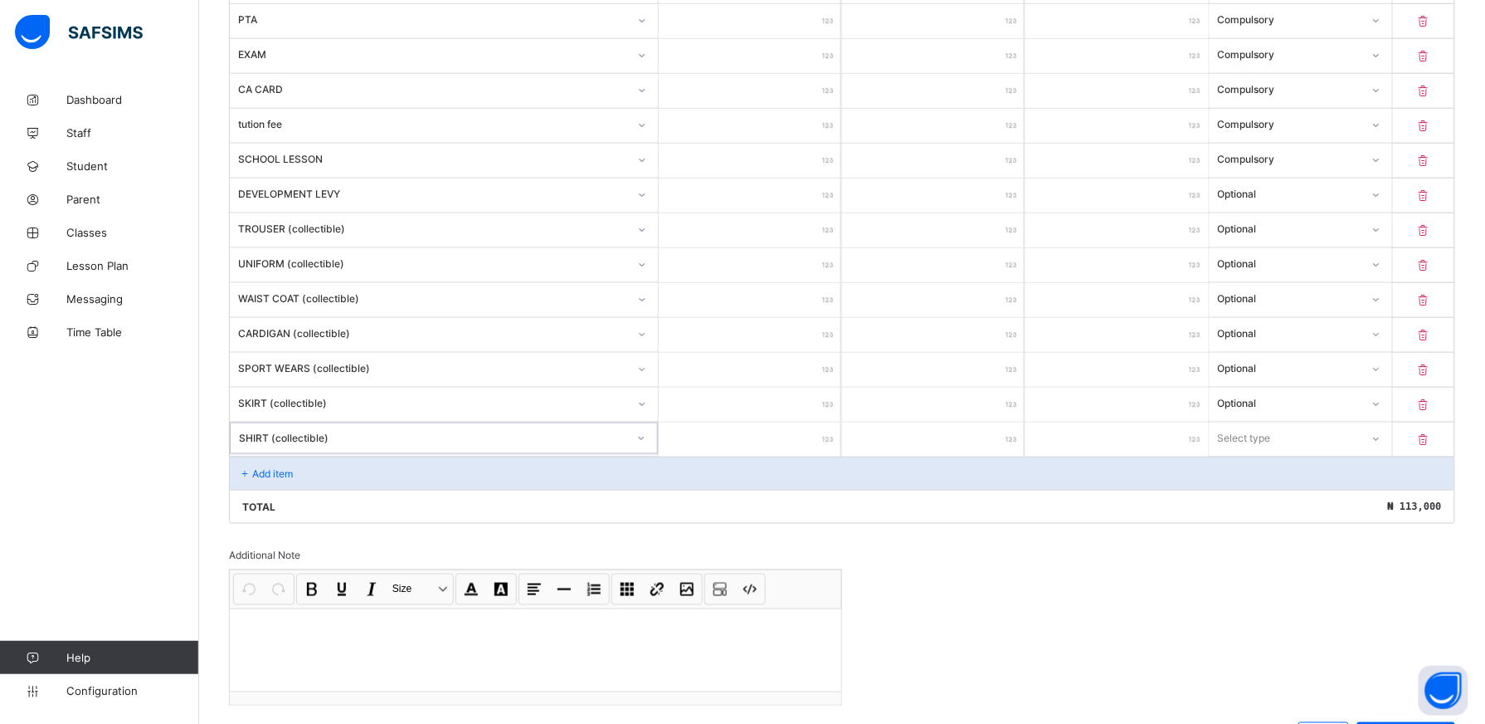
click at [835, 446] on div at bounding box center [750, 439] width 183 height 34
click at [818, 441] on input "number" at bounding box center [750, 439] width 183 height 34
click at [1381, 446] on icon at bounding box center [1376, 438] width 10 height 17
click at [1312, 505] on div "Optional" at bounding box center [1301, 500] width 181 height 26
click at [359, 469] on div "Add item" at bounding box center [842, 472] width 1225 height 33
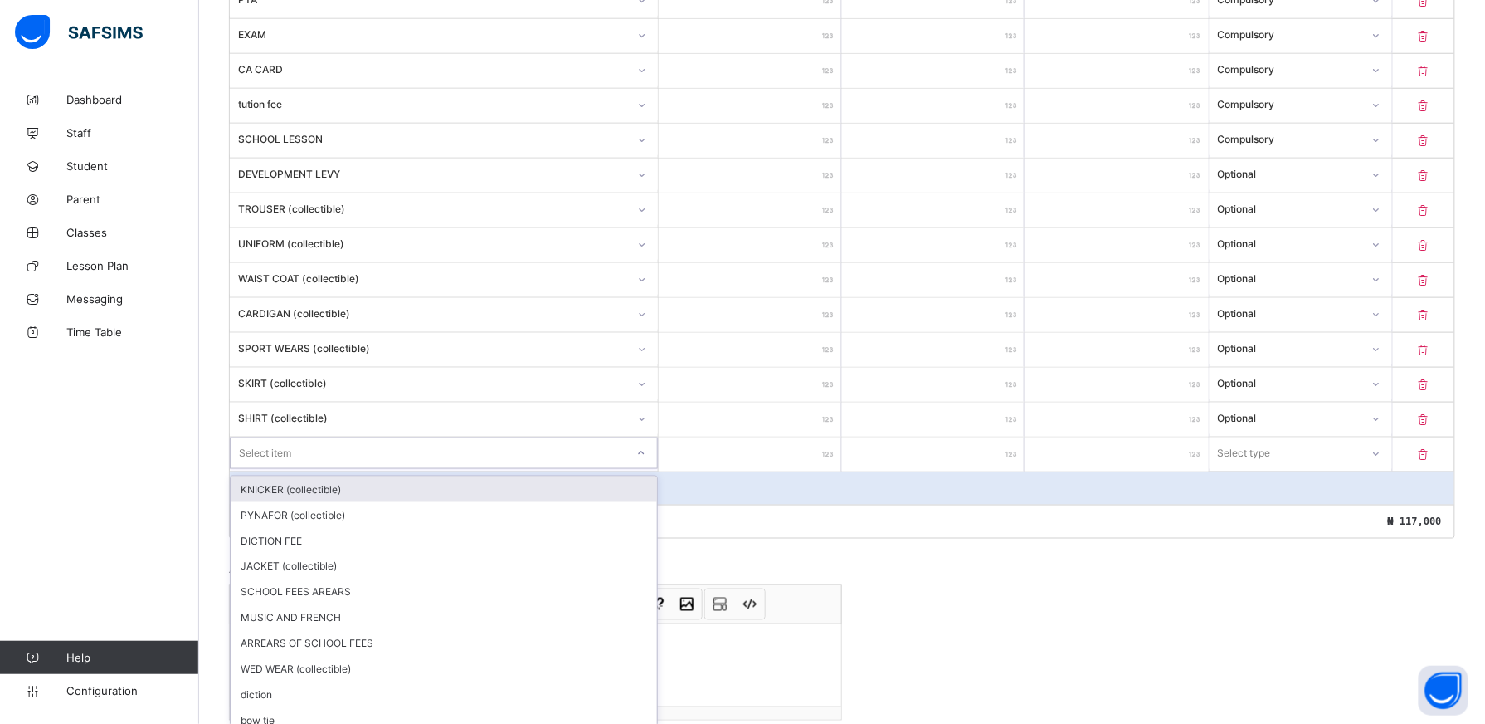
scroll to position [562, 0]
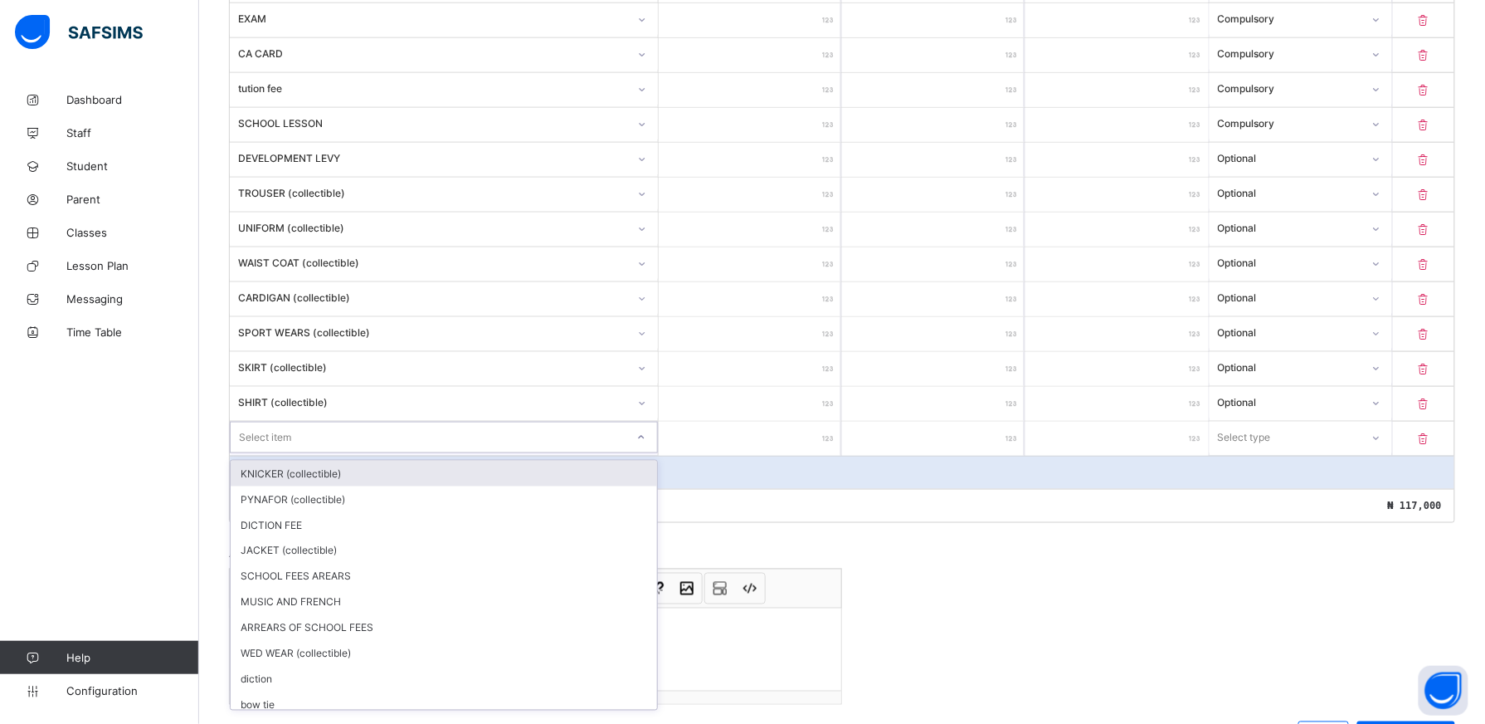
click at [644, 439] on icon at bounding box center [641, 437] width 6 height 3
click at [646, 442] on icon at bounding box center [641, 437] width 10 height 17
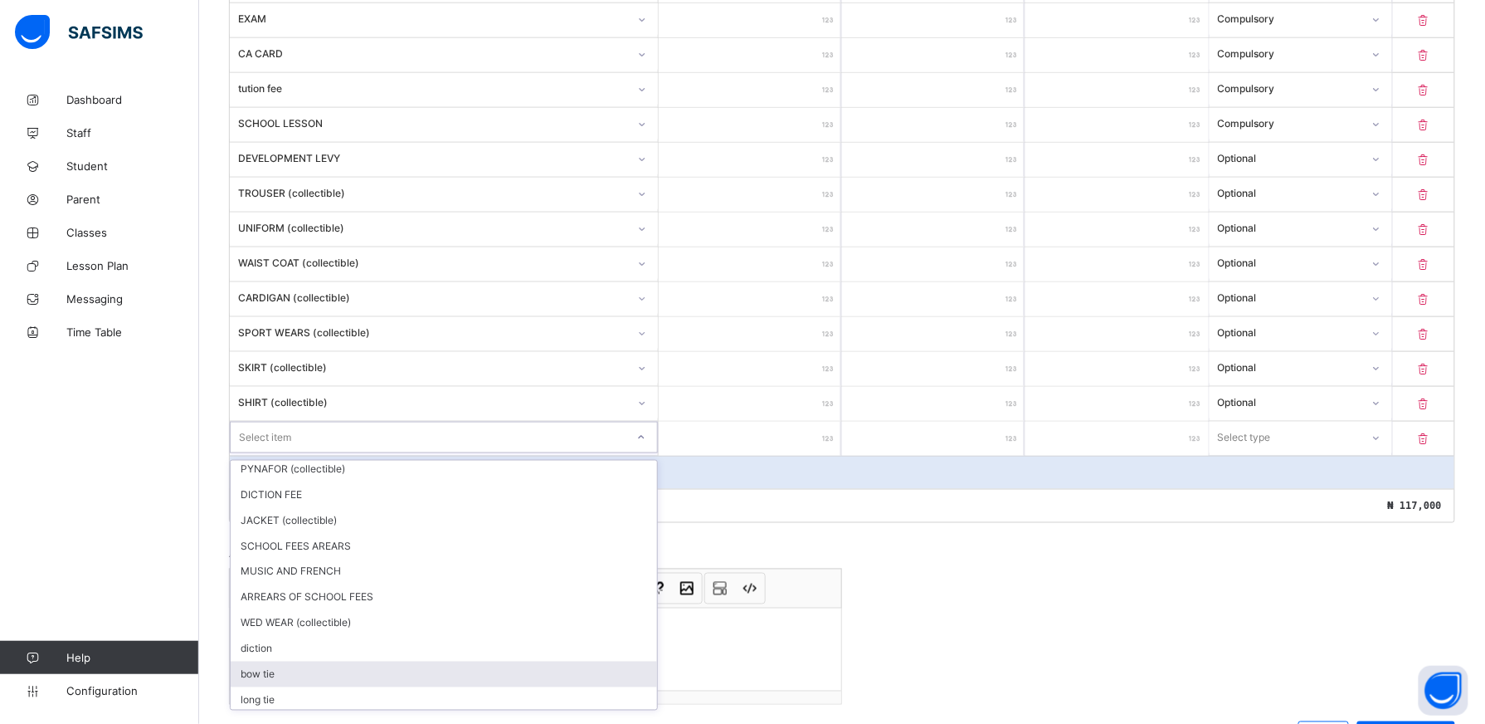
scroll to position [61, 0]
click at [458, 675] on div "long tie" at bounding box center [444, 669] width 427 height 26
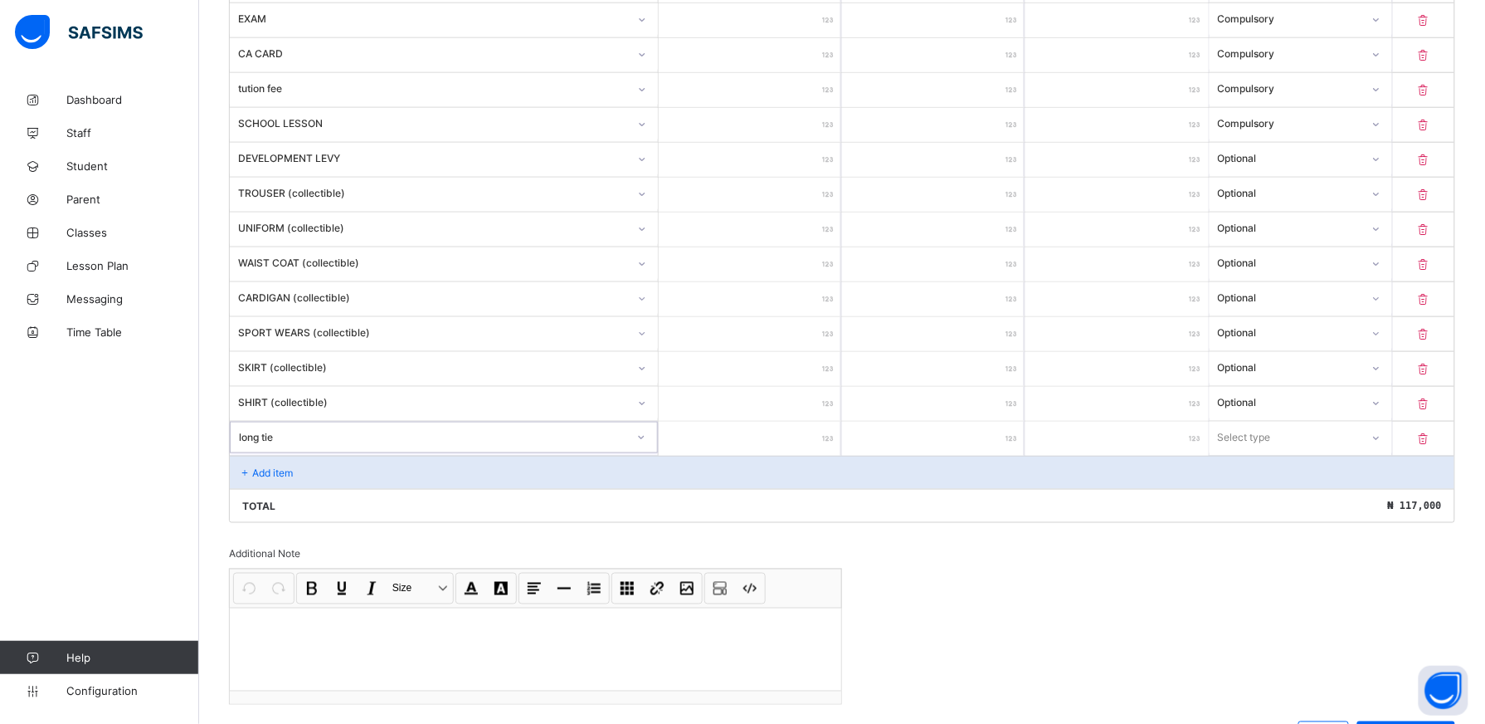
click at [817, 440] on input "number" at bounding box center [750, 439] width 183 height 34
click at [1381, 446] on icon at bounding box center [1376, 437] width 10 height 17
click at [1333, 505] on div "Optional" at bounding box center [1301, 499] width 181 height 26
click at [299, 479] on div "Add item" at bounding box center [842, 472] width 1225 height 33
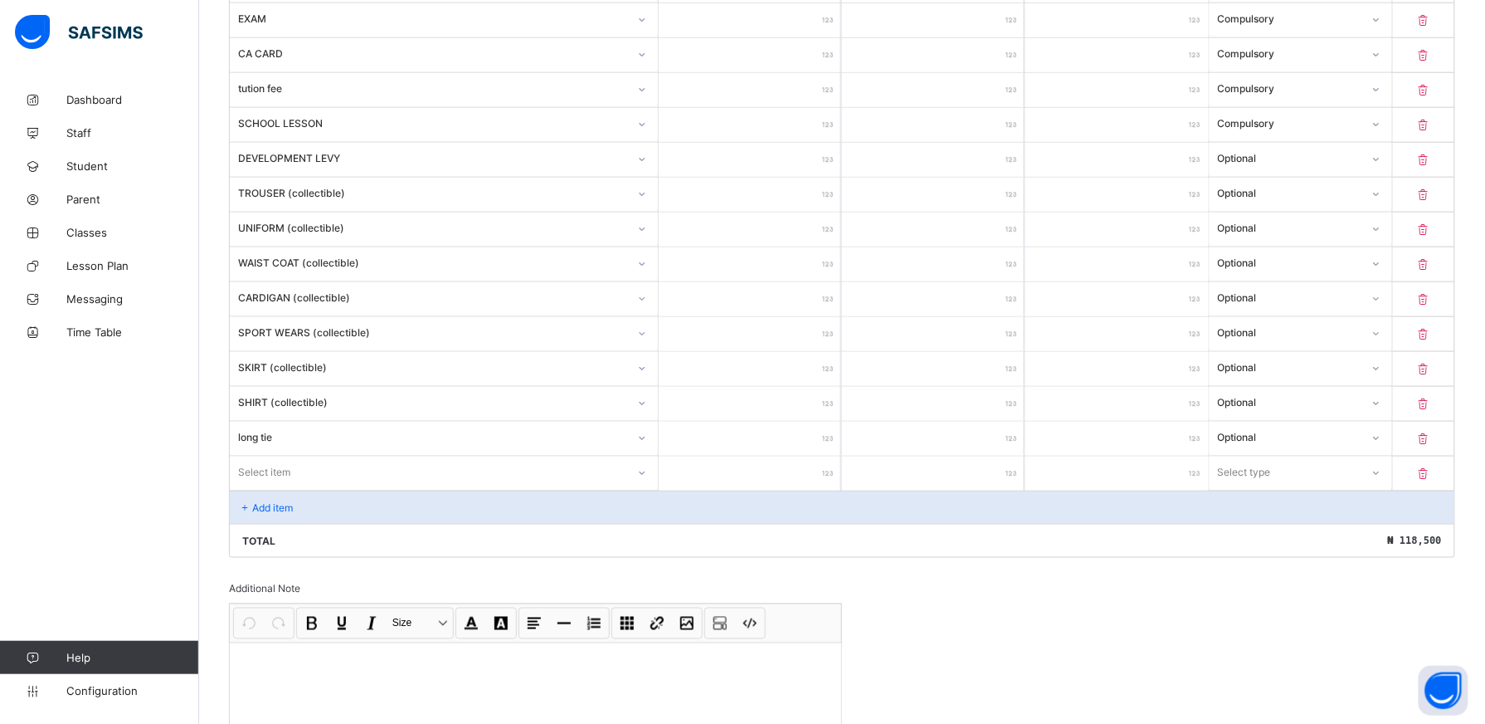
click at [644, 479] on div "Item Name Unit Price [ ₦ ] Qty Sub Total [ ₦ ] Item Type MEDICAL *** * *** Comp…" at bounding box center [842, 229] width 1227 height 658
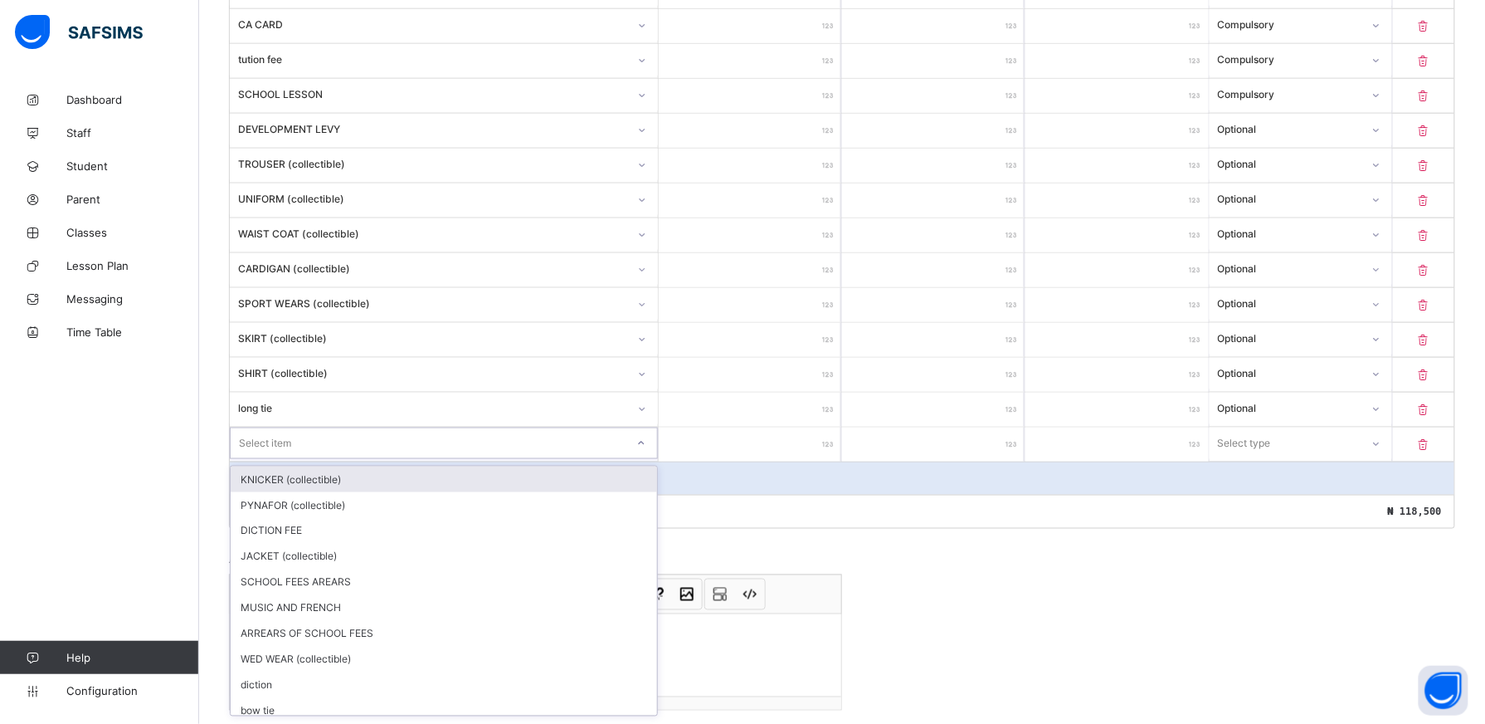
scroll to position [597, 0]
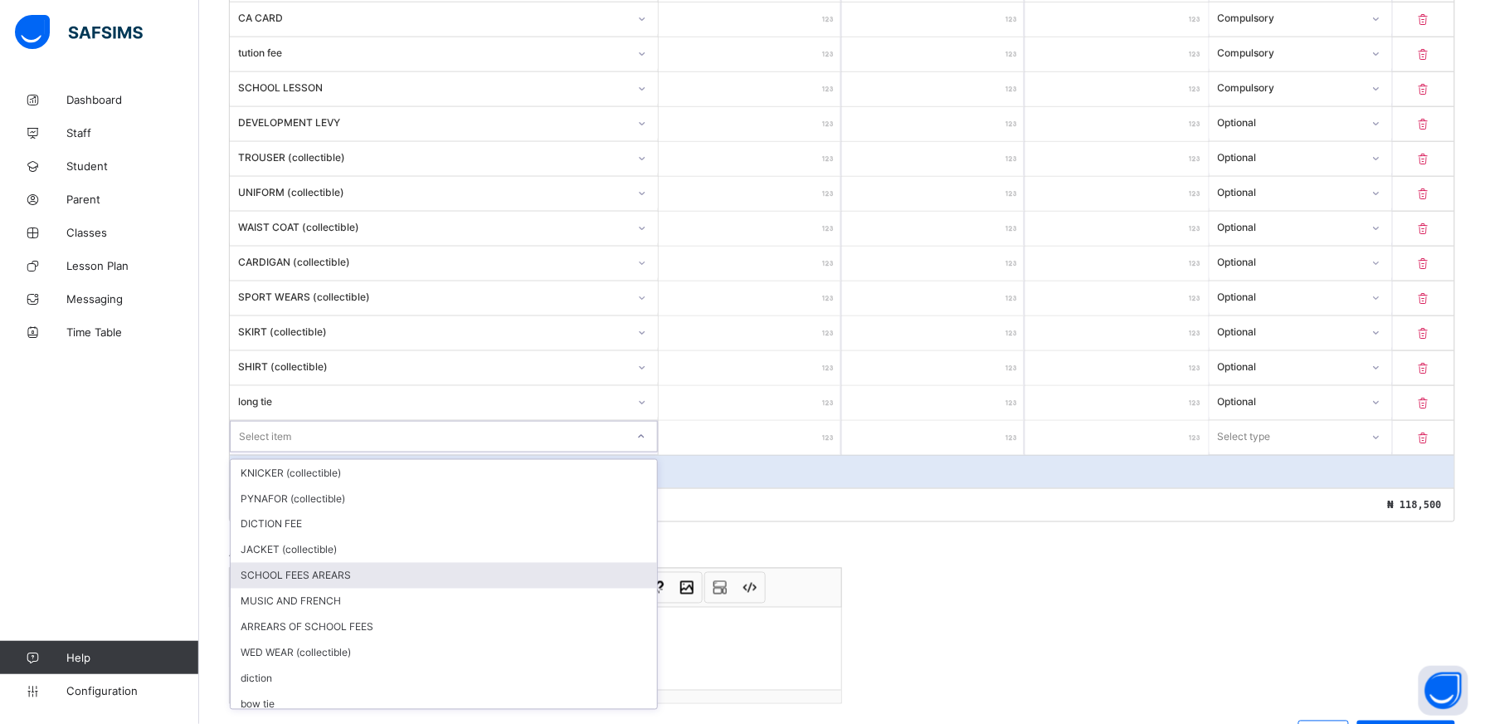
click at [609, 574] on div "SCHOOL FEES AREARS" at bounding box center [444, 576] width 427 height 26
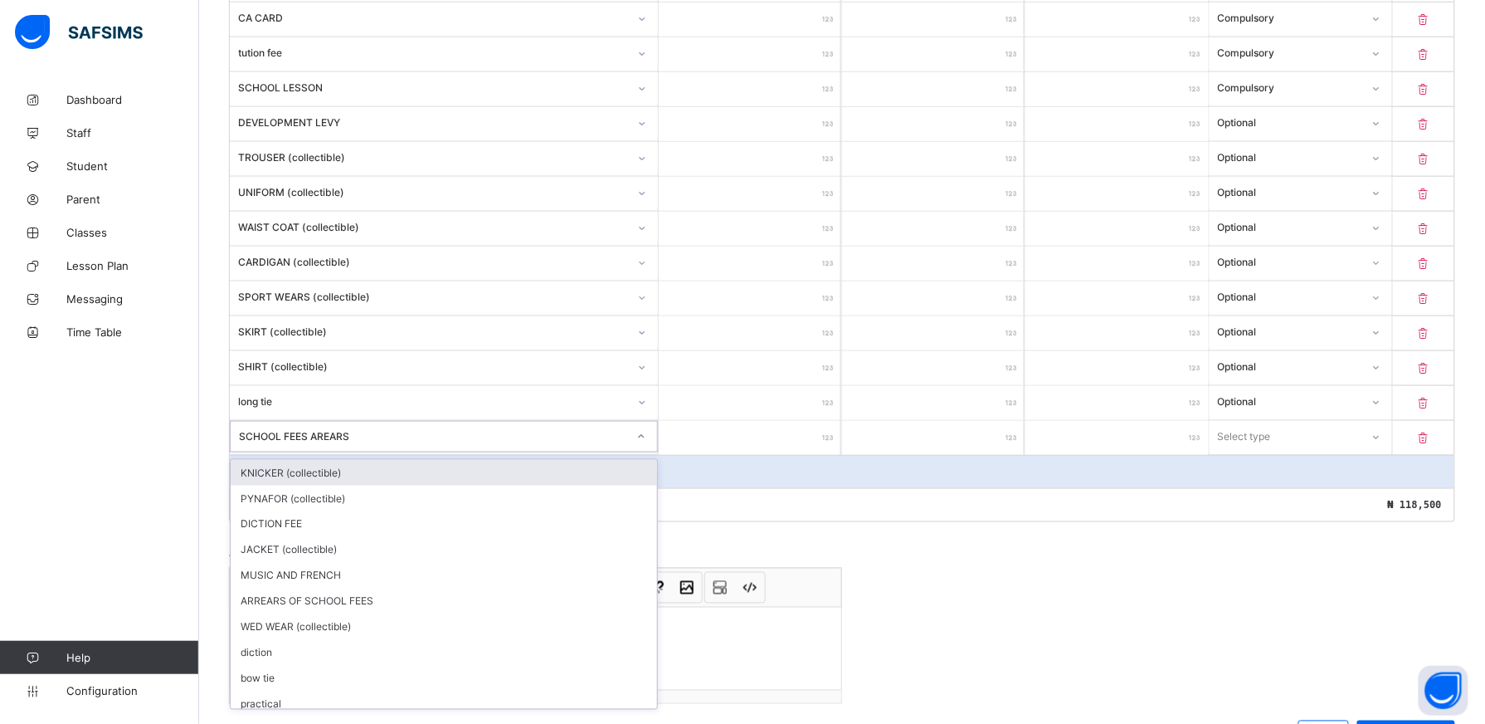
click at [646, 442] on icon at bounding box center [641, 436] width 10 height 17
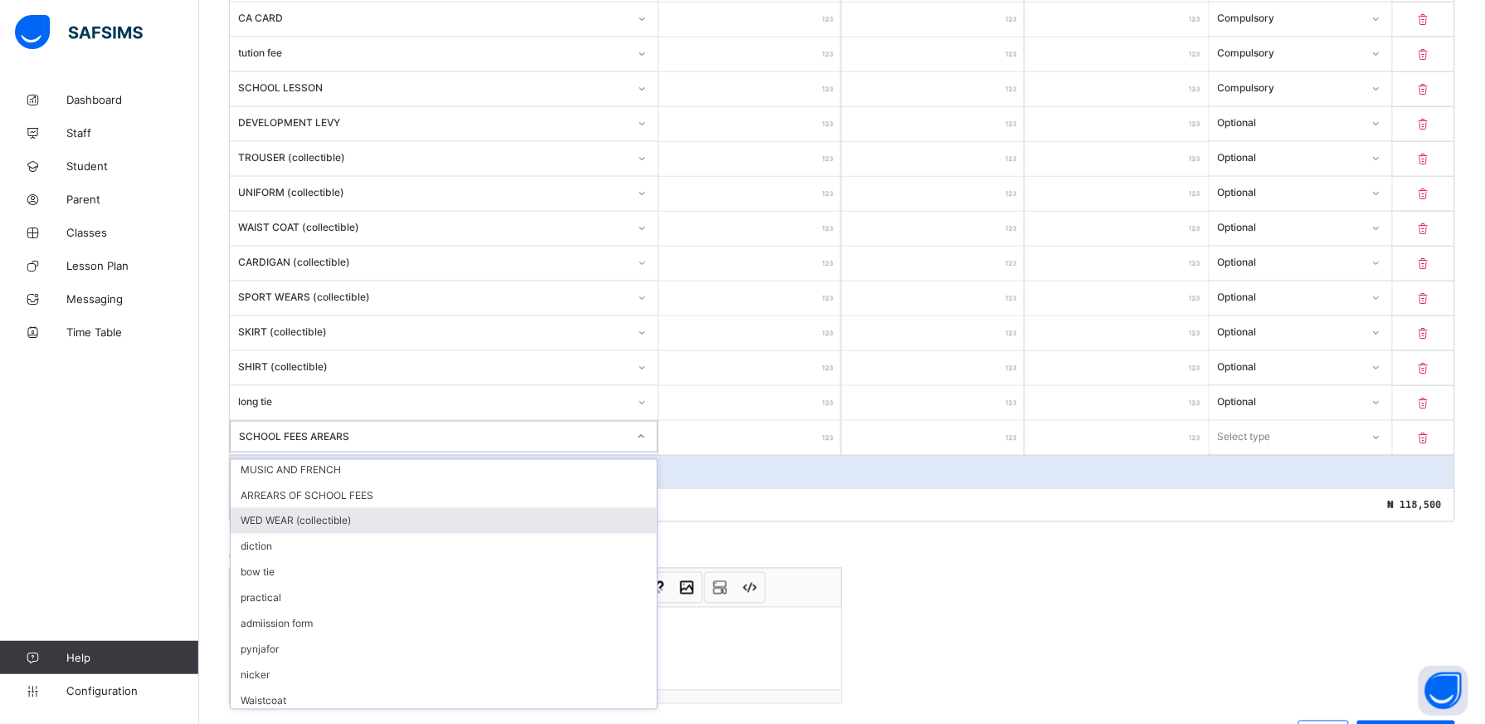
scroll to position [107, 0]
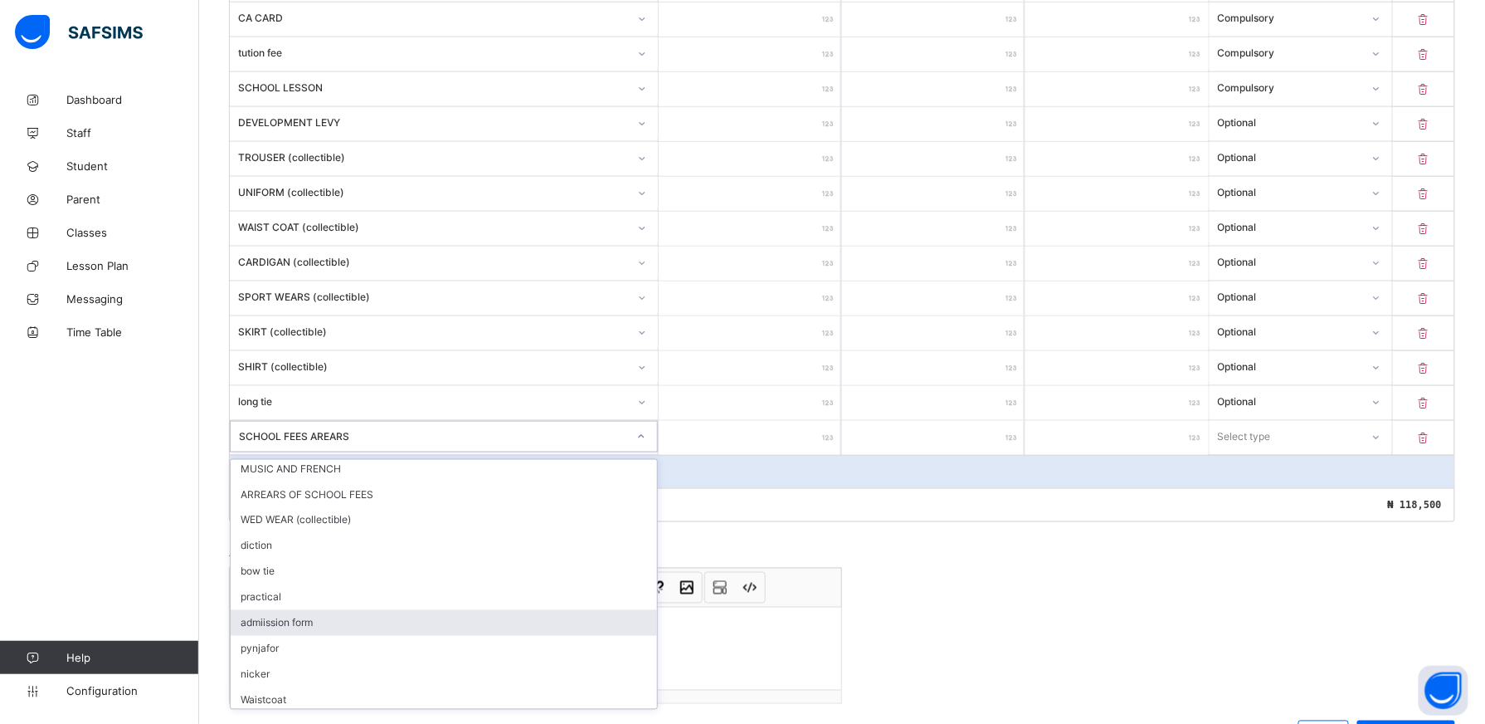
click at [439, 625] on div "admiission form" at bounding box center [444, 623] width 427 height 26
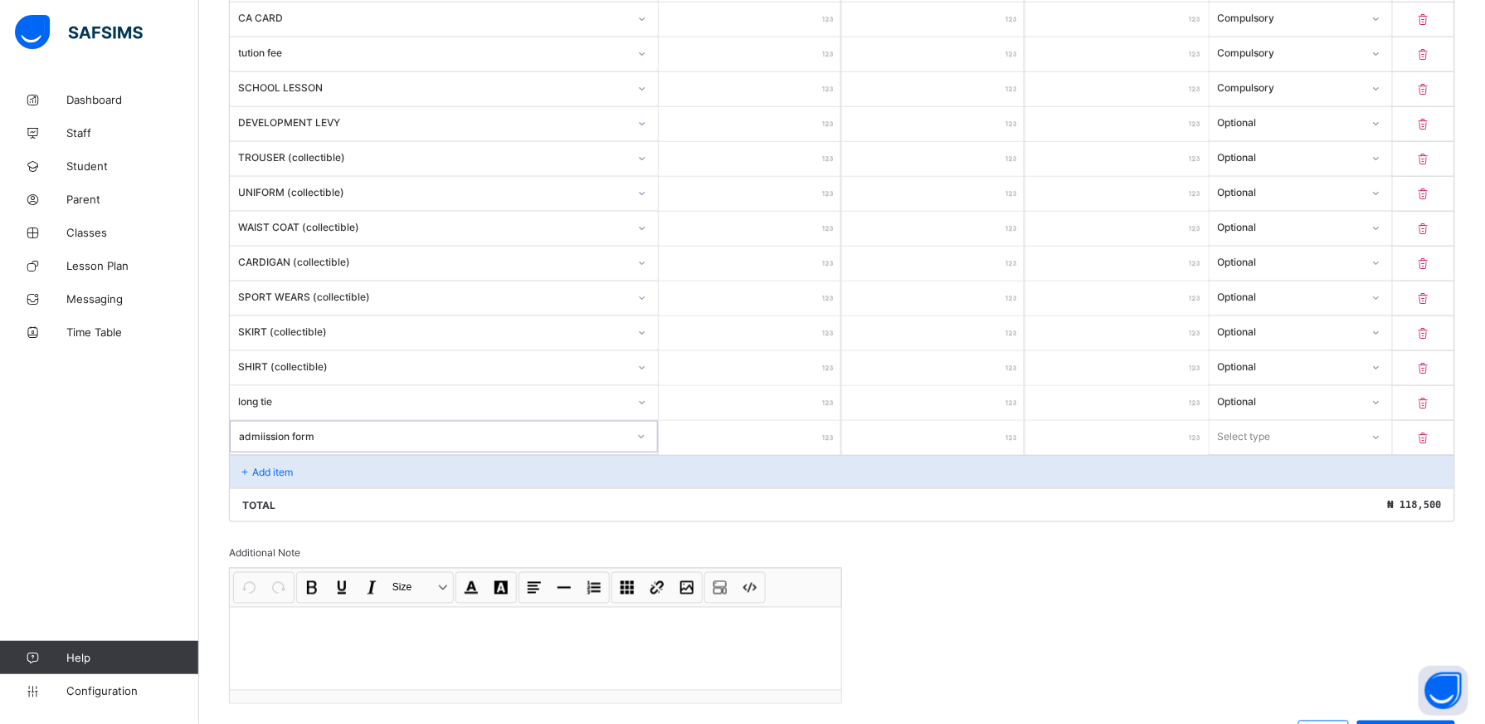
click at [813, 441] on input "number" at bounding box center [750, 438] width 183 height 34
click at [1382, 443] on icon at bounding box center [1377, 437] width 10 height 17
click at [1358, 511] on div "Optional" at bounding box center [1301, 498] width 181 height 26
click at [296, 475] on div "Add item" at bounding box center [842, 471] width 1225 height 33
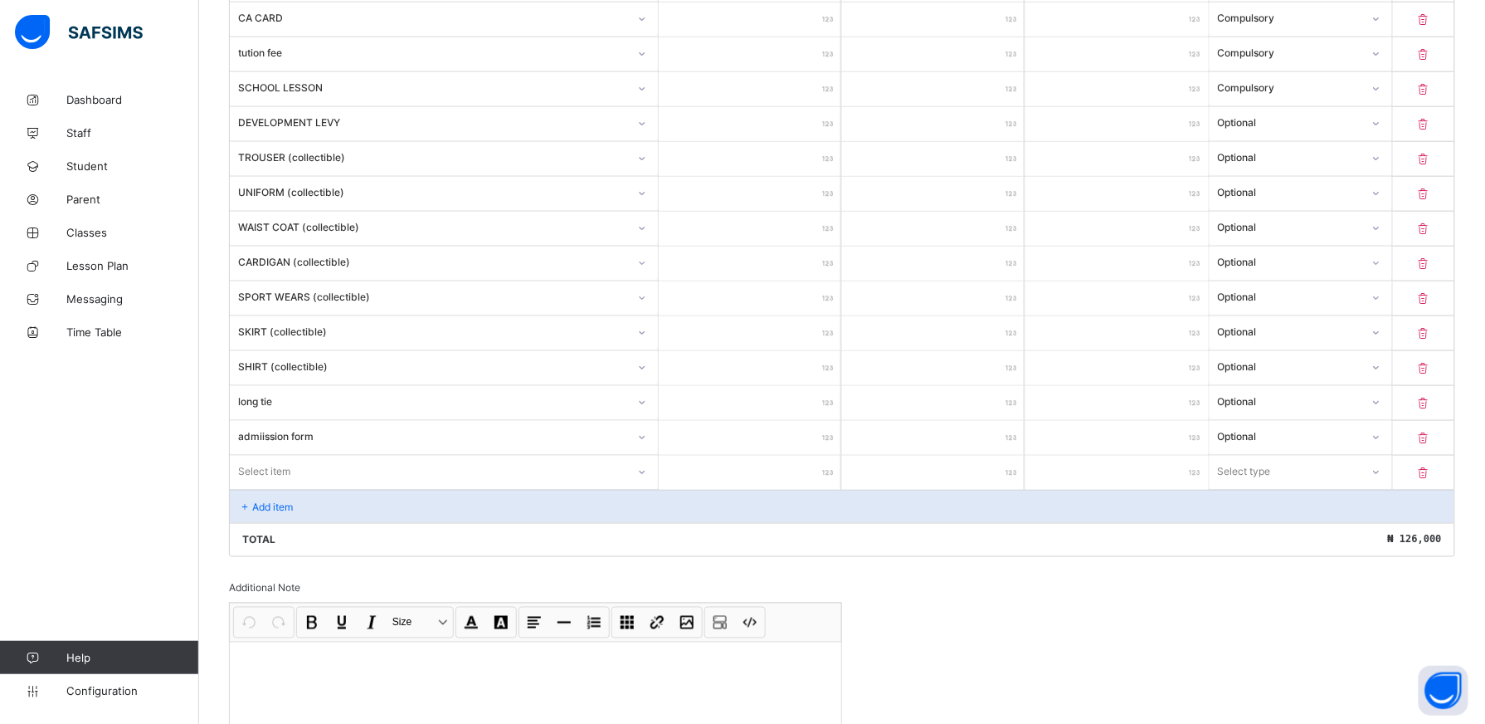
click at [296, 475] on div "Select item" at bounding box center [428, 471] width 397 height 23
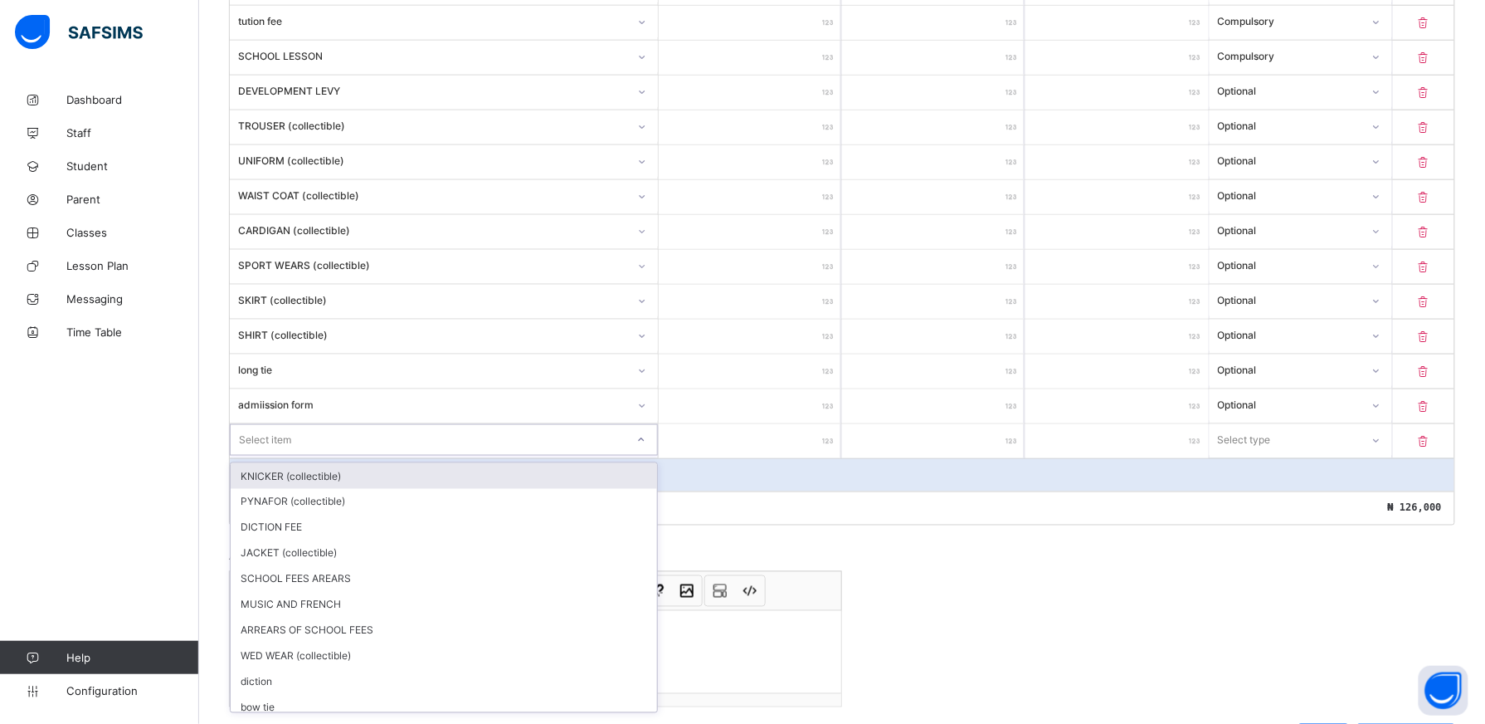
scroll to position [632, 0]
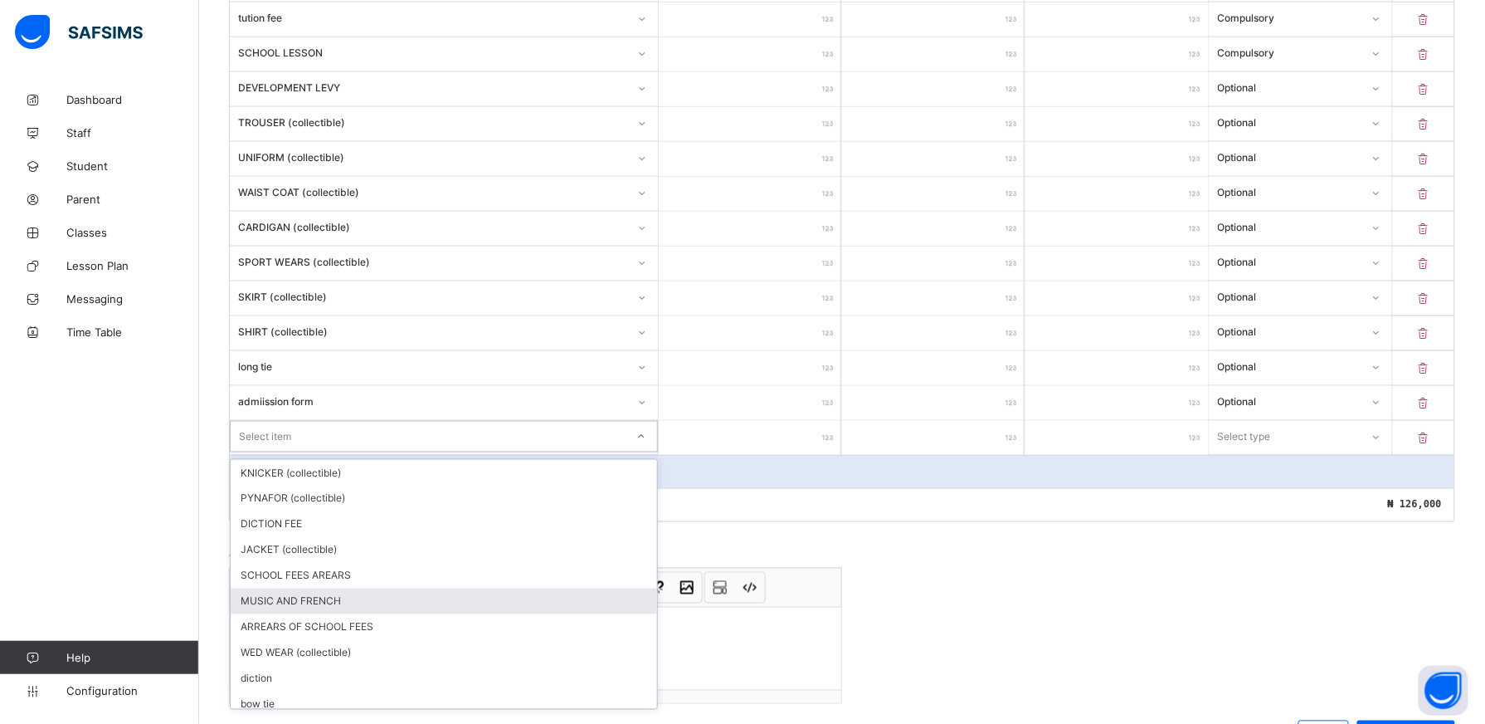
click at [626, 604] on div "MUSIC AND FRENCH" at bounding box center [444, 601] width 427 height 26
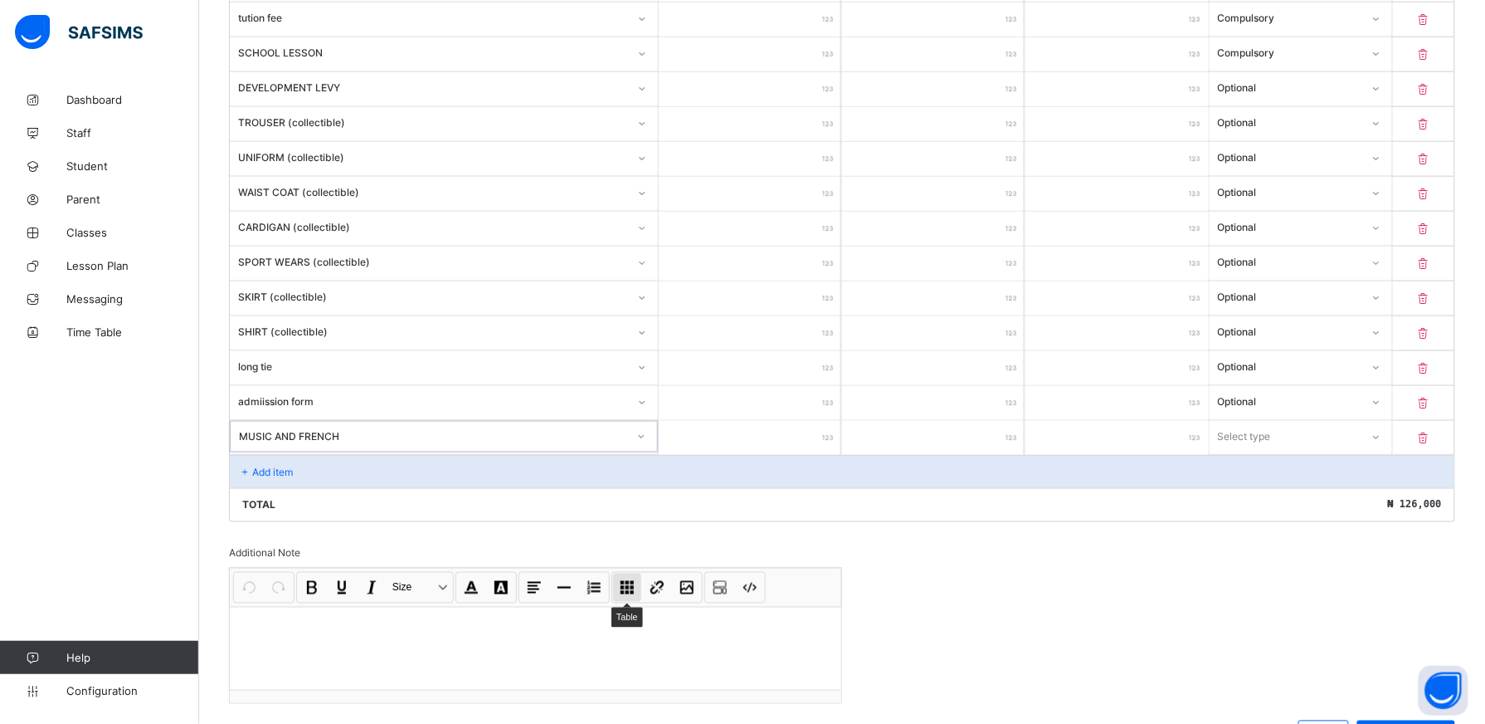
click at [626, 602] on button "Table" at bounding box center [627, 587] width 28 height 28
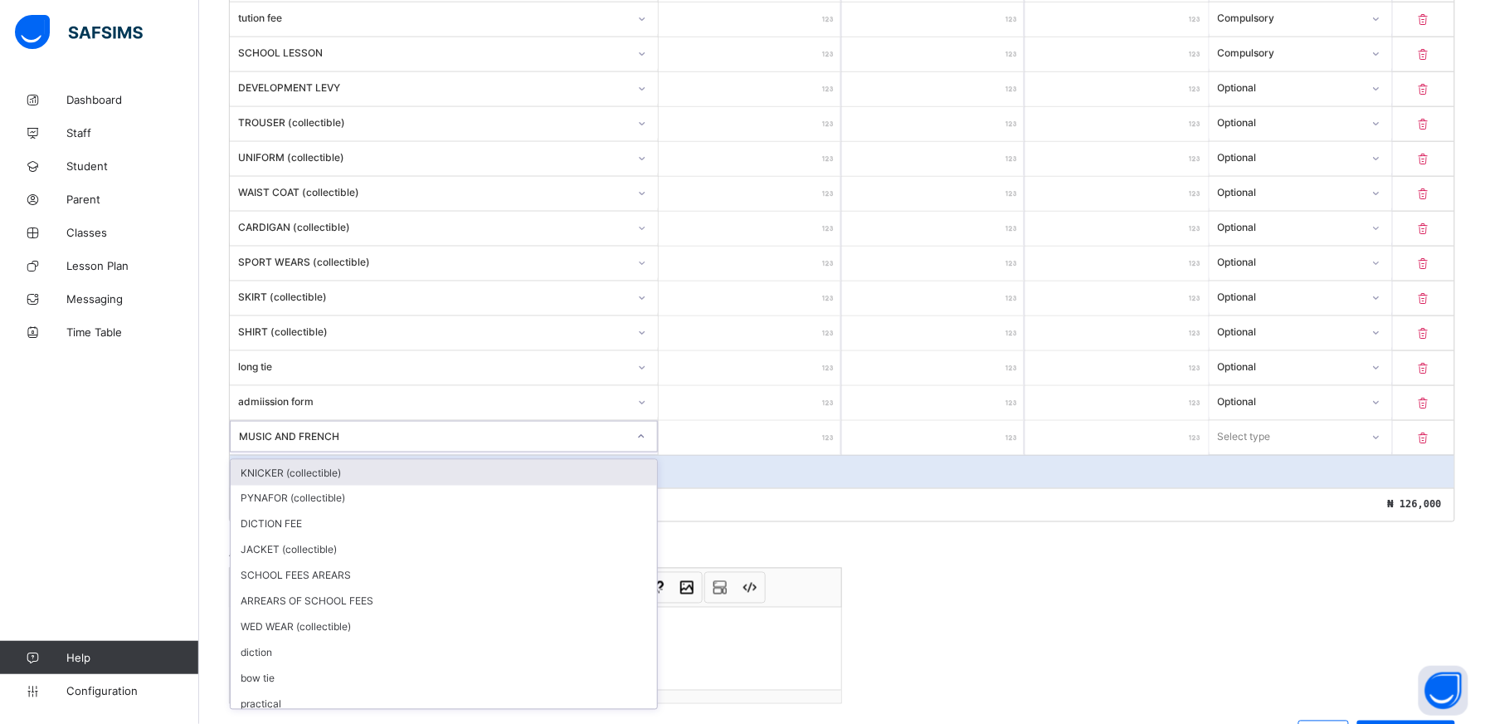
click at [639, 440] on div at bounding box center [641, 436] width 28 height 27
click at [807, 446] on input "number" at bounding box center [750, 438] width 183 height 34
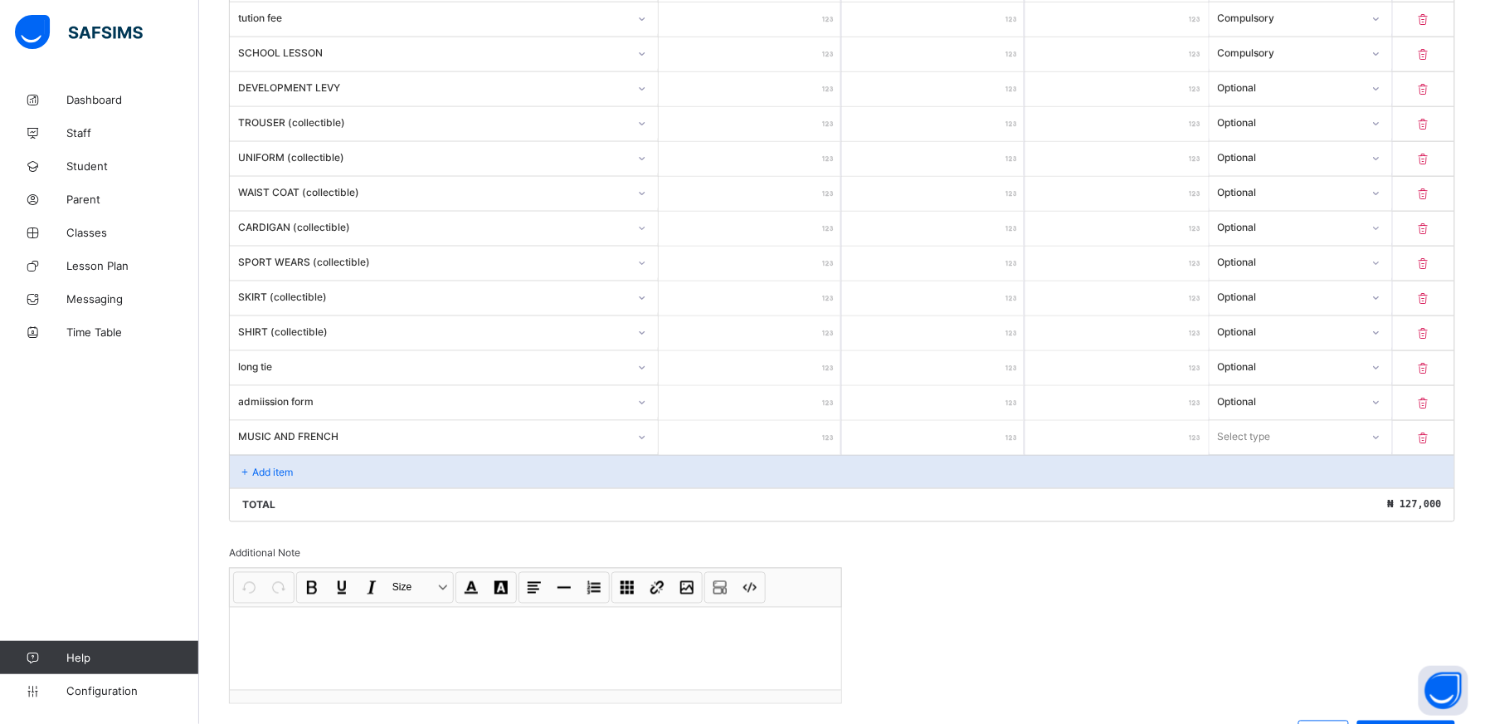
click at [1382, 443] on icon at bounding box center [1377, 437] width 10 height 17
click at [1345, 478] on div "Compulsory" at bounding box center [1301, 473] width 181 height 26
click at [1163, 244] on input "*****" at bounding box center [1117, 229] width 183 height 34
click at [1432, 14] on icon at bounding box center [1424, 19] width 17 height 14
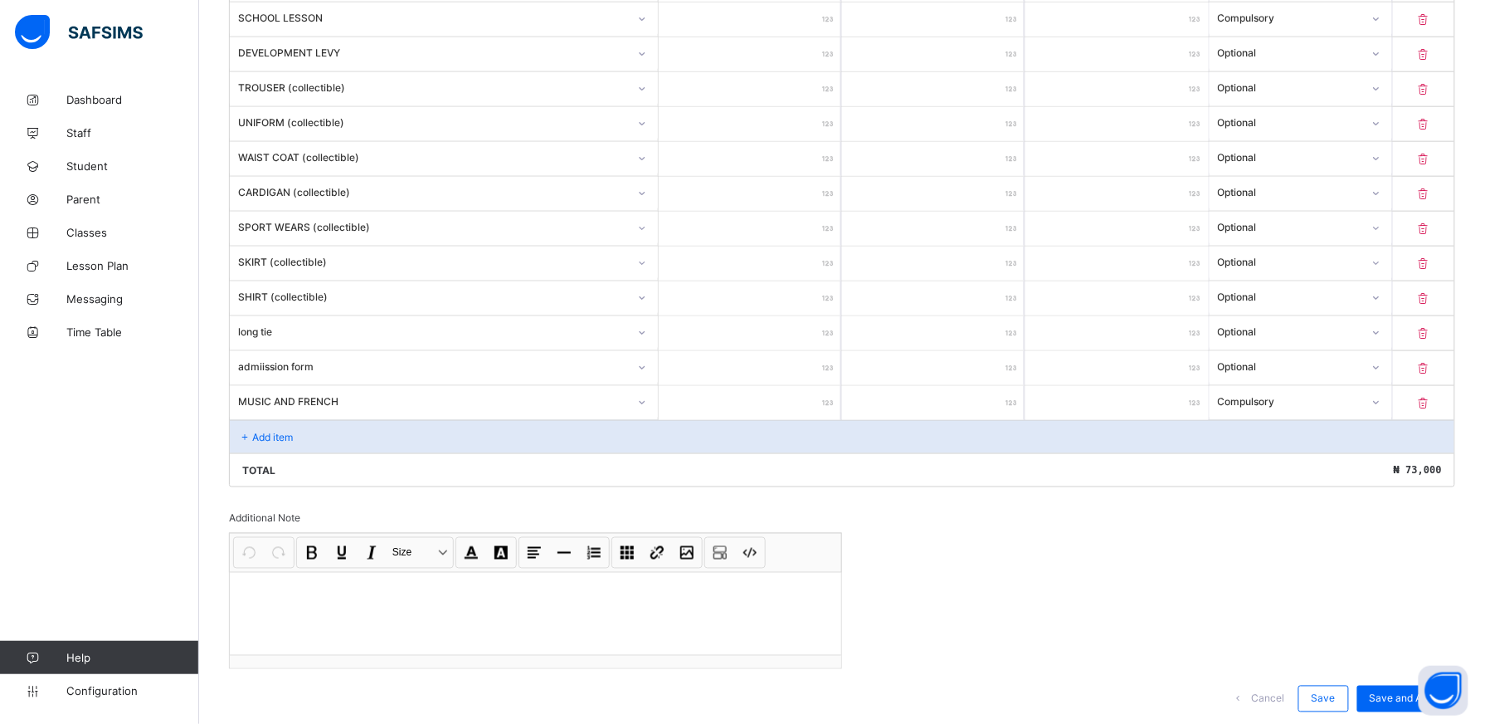
click at [300, 441] on div "Add item" at bounding box center [842, 436] width 1225 height 33
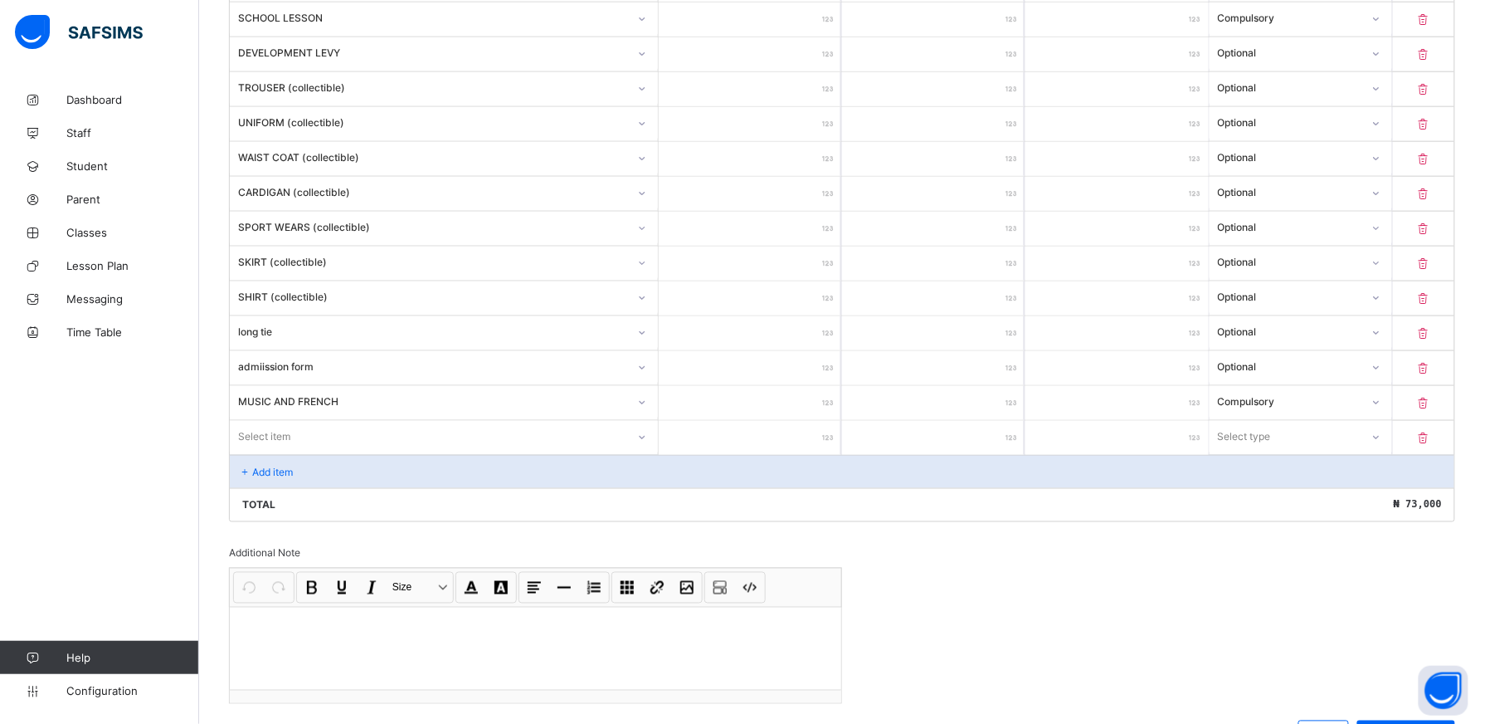
click at [645, 439] on icon at bounding box center [642, 437] width 6 height 3
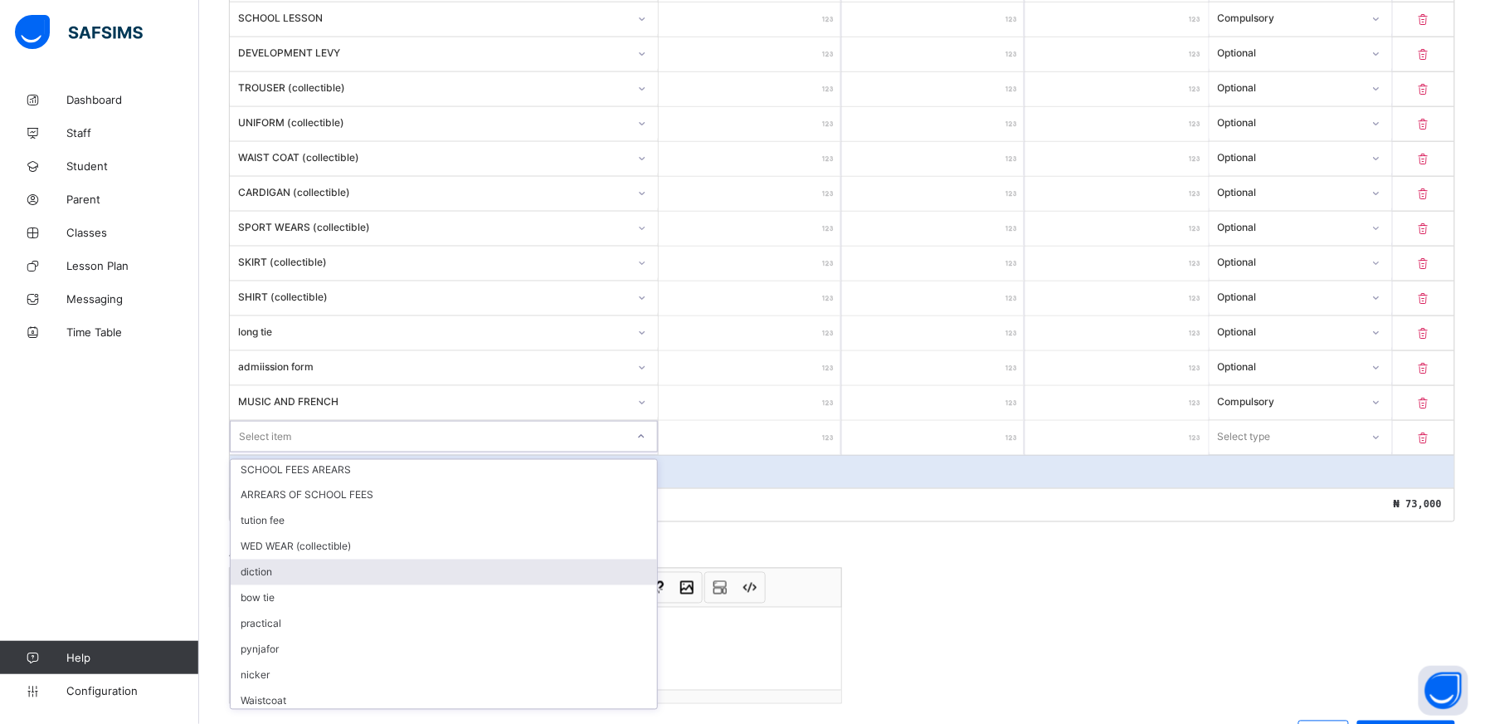
scroll to position [107, 0]
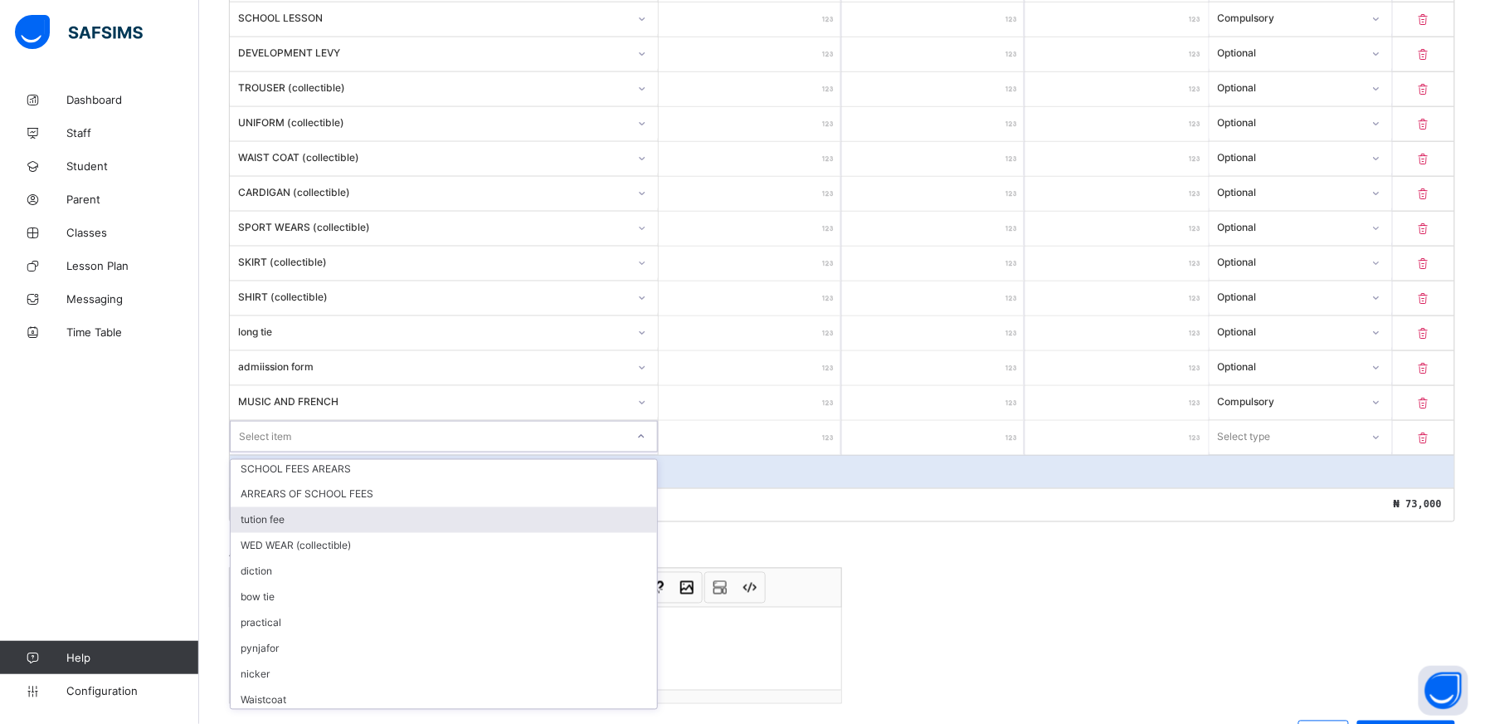
click at [552, 525] on div "tution fee" at bounding box center [444, 520] width 427 height 26
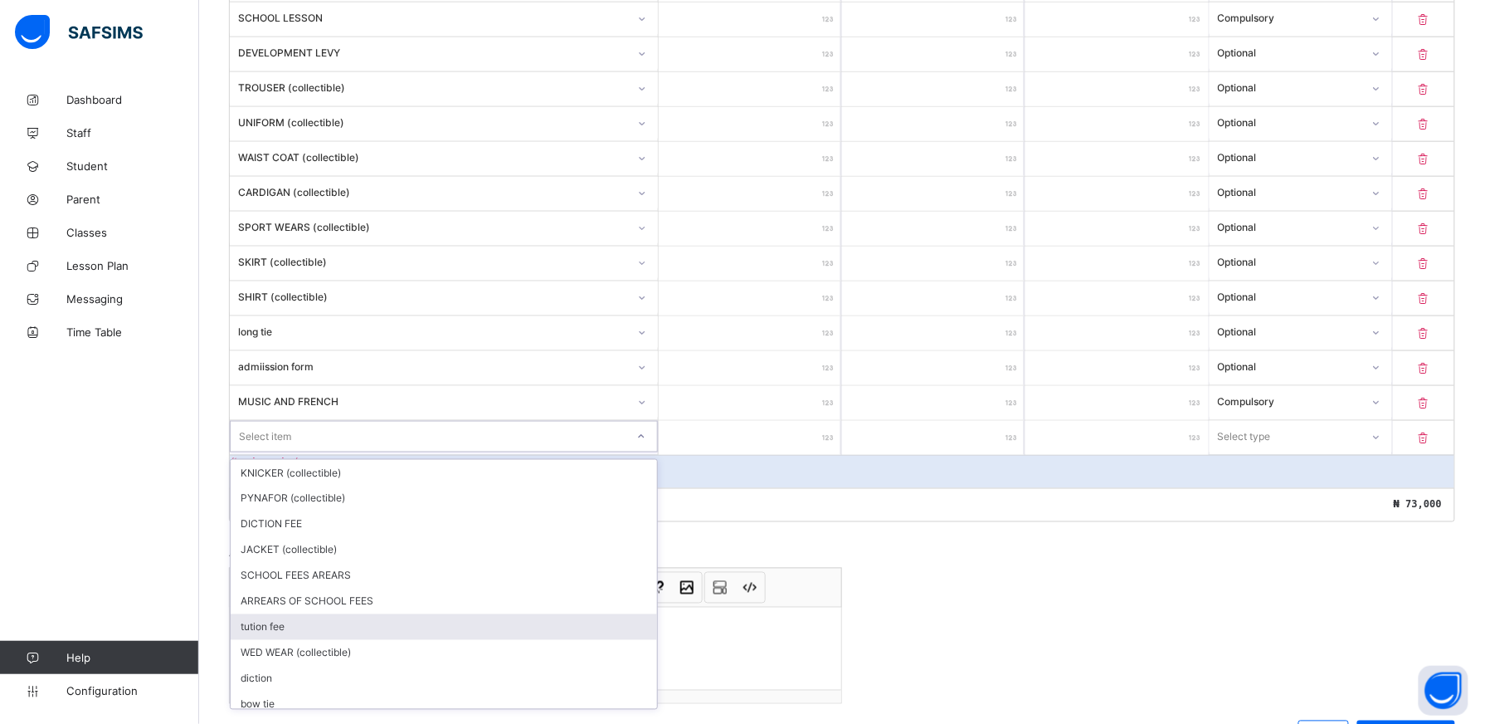
click at [330, 636] on div "tution fee" at bounding box center [444, 627] width 427 height 26
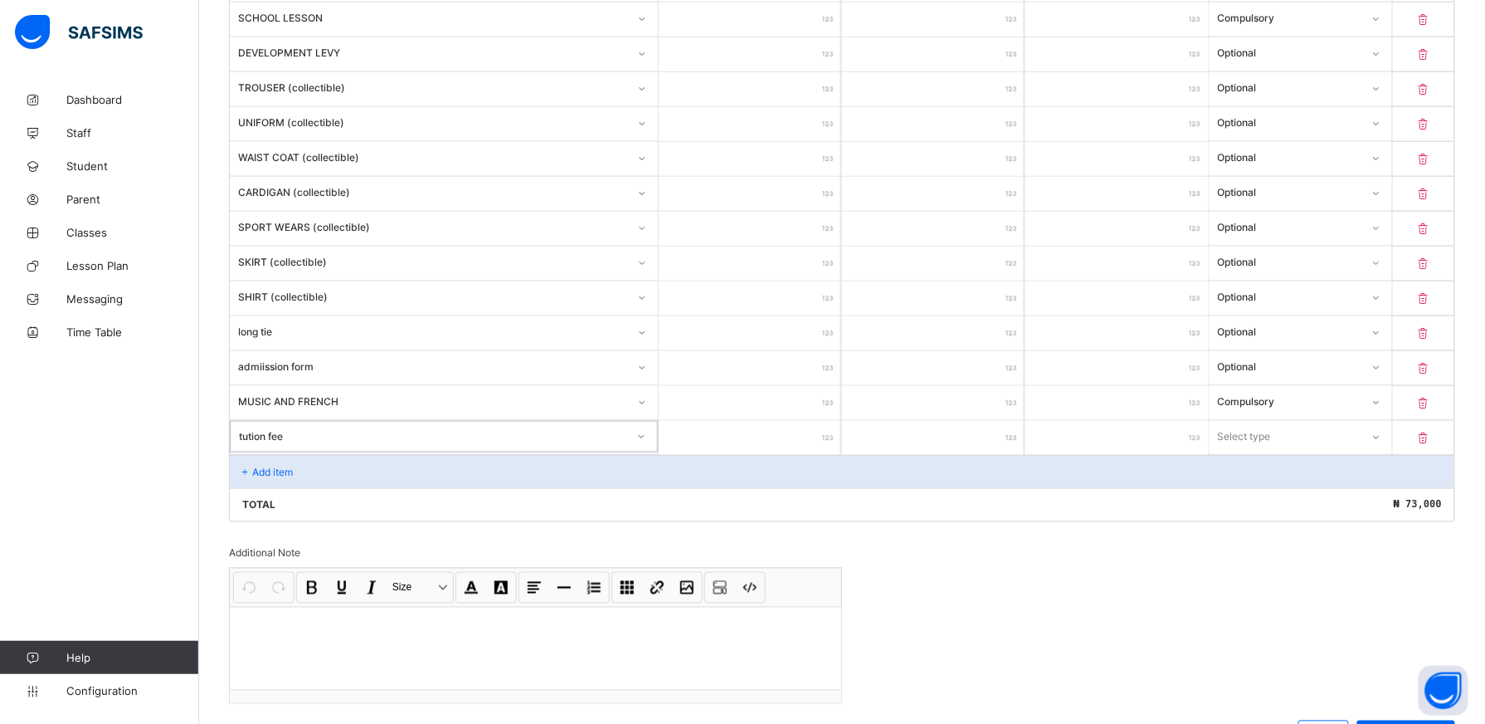
click at [802, 443] on input "number" at bounding box center [750, 438] width 183 height 34
click at [1382, 442] on icon at bounding box center [1377, 437] width 10 height 17
click at [1358, 479] on div "Compulsory" at bounding box center [1301, 473] width 181 height 26
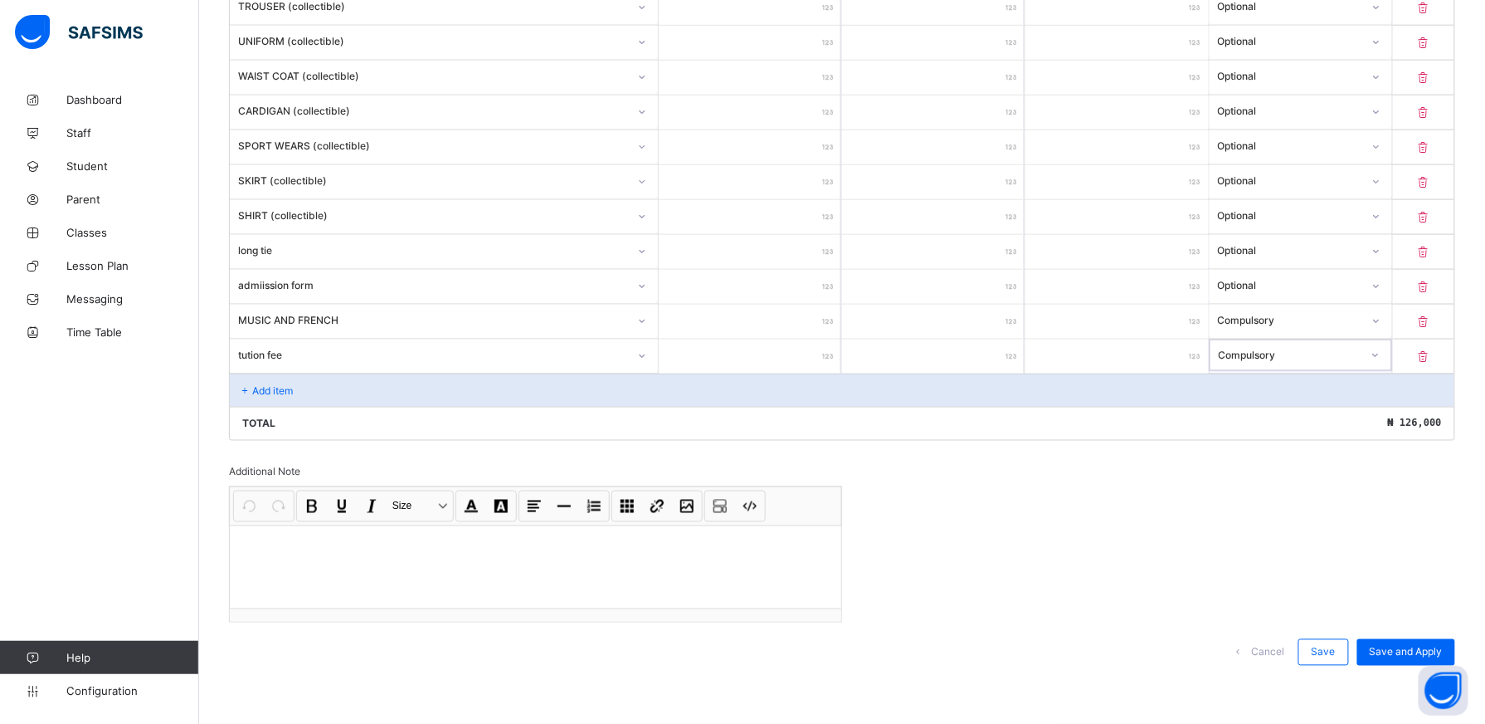
scroll to position [721, 0]
click at [1414, 654] on span "Save and Apply" at bounding box center [1406, 652] width 73 height 12
click at [1418, 651] on div "Save and Apply" at bounding box center [1407, 652] width 98 height 27
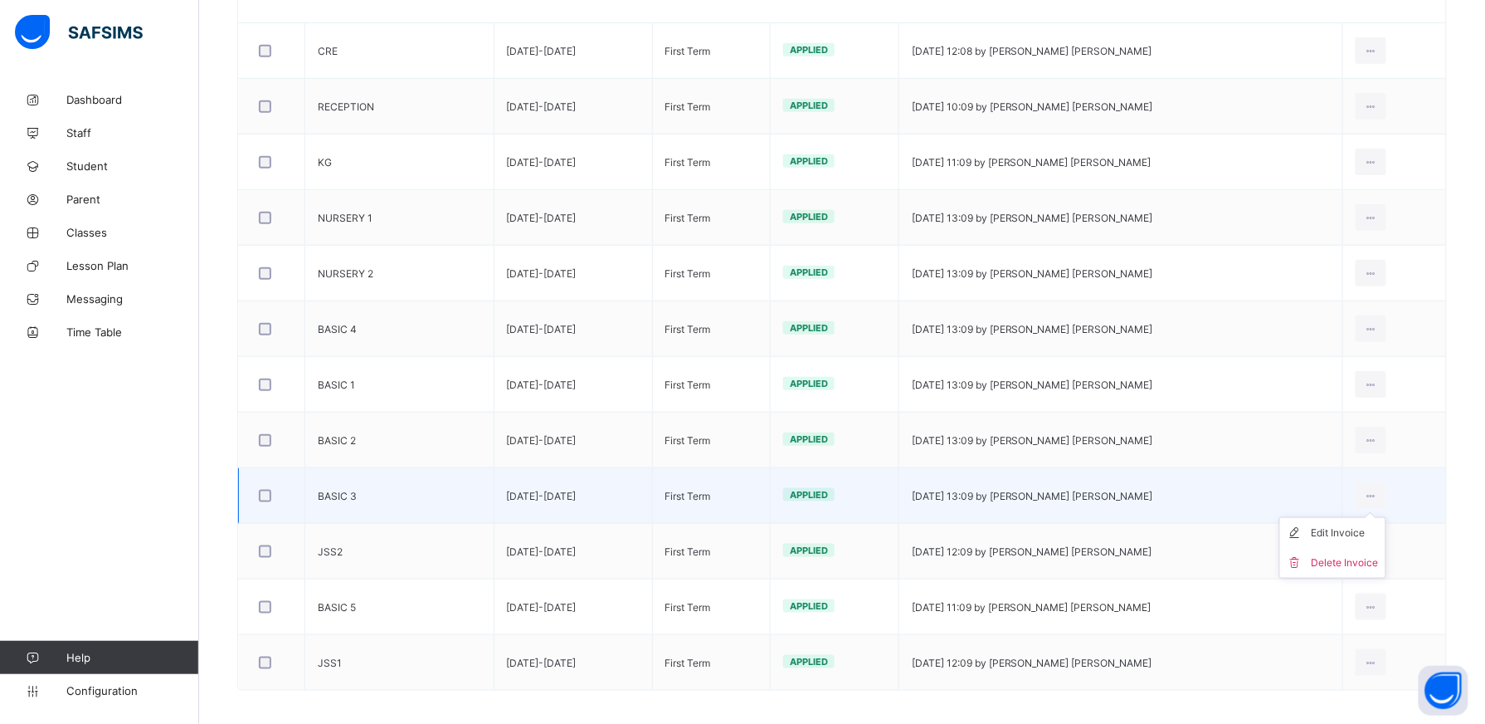
scroll to position [377, 0]
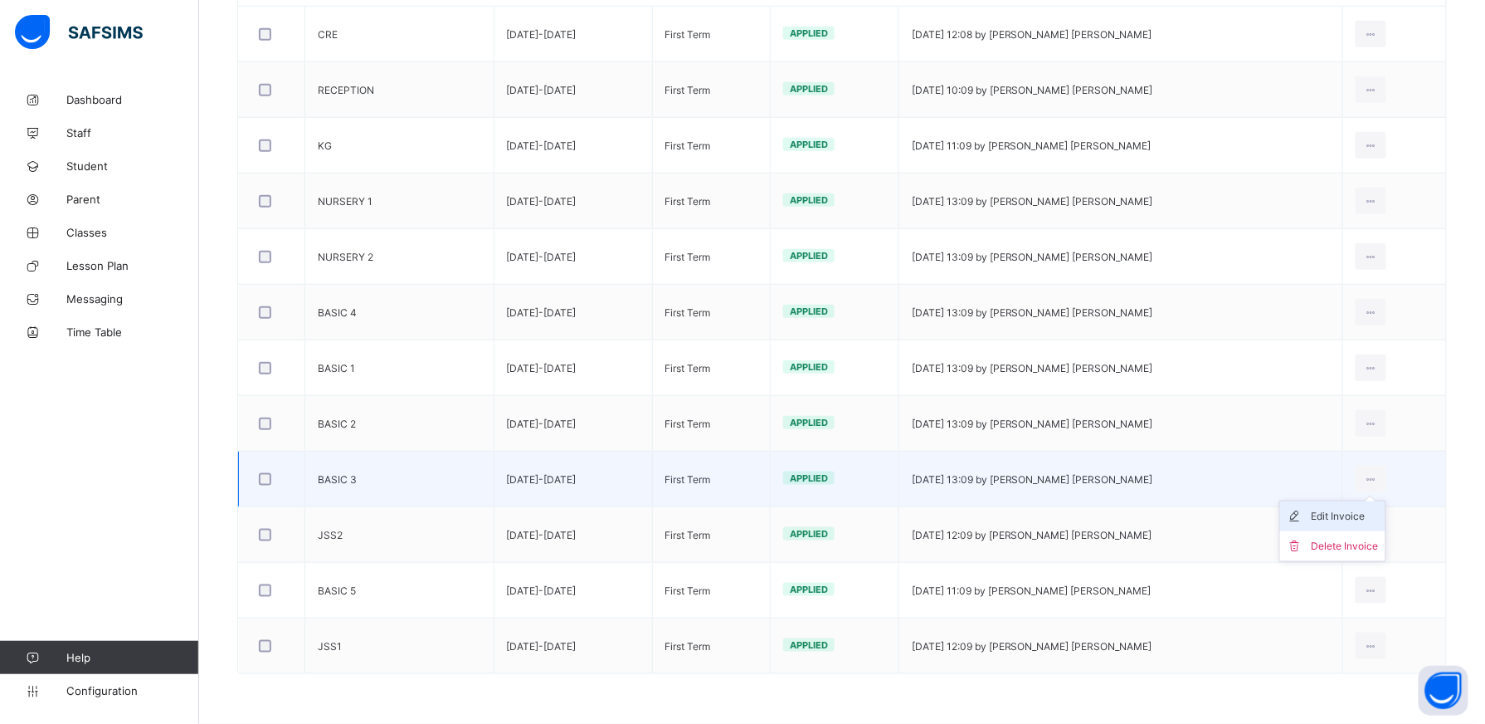
click at [1354, 516] on div "Edit Invoice" at bounding box center [1345, 516] width 67 height 17
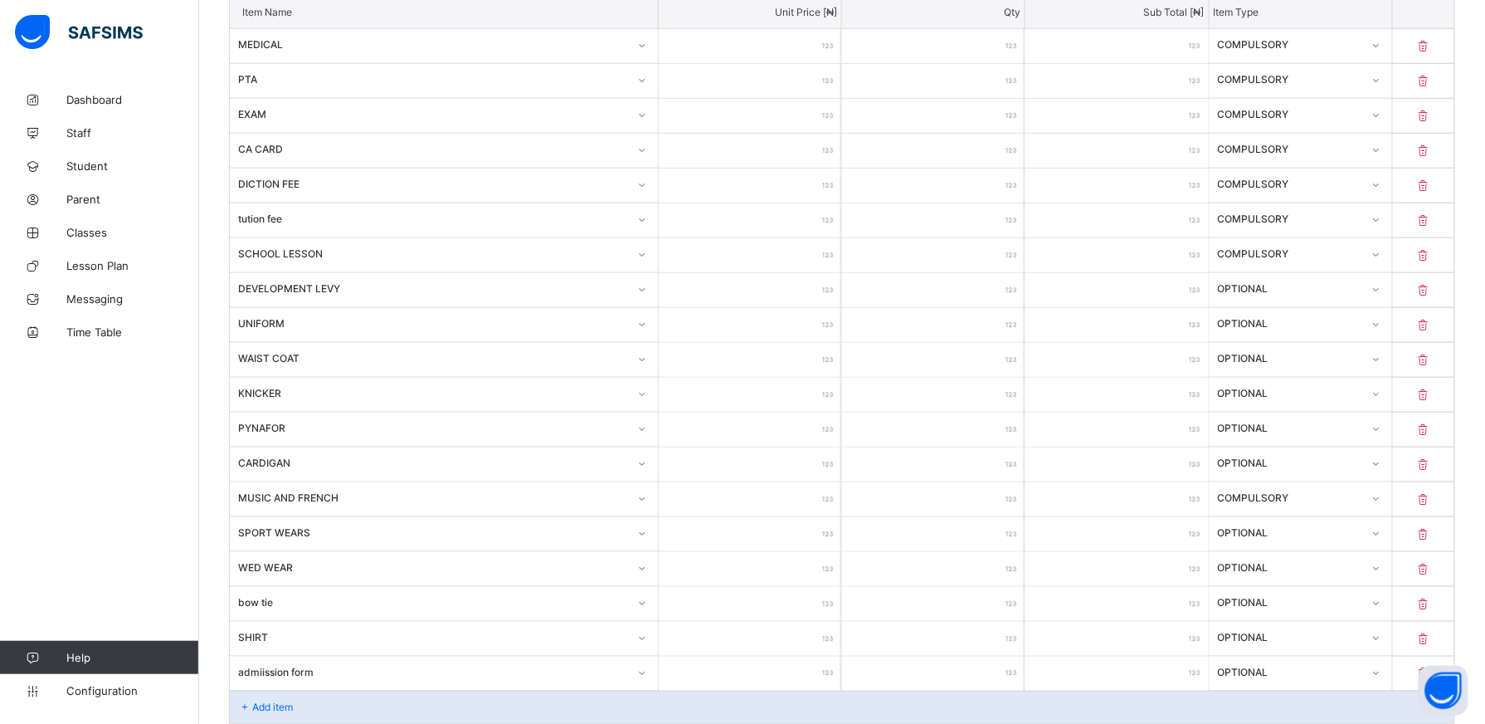
scroll to position [32, 0]
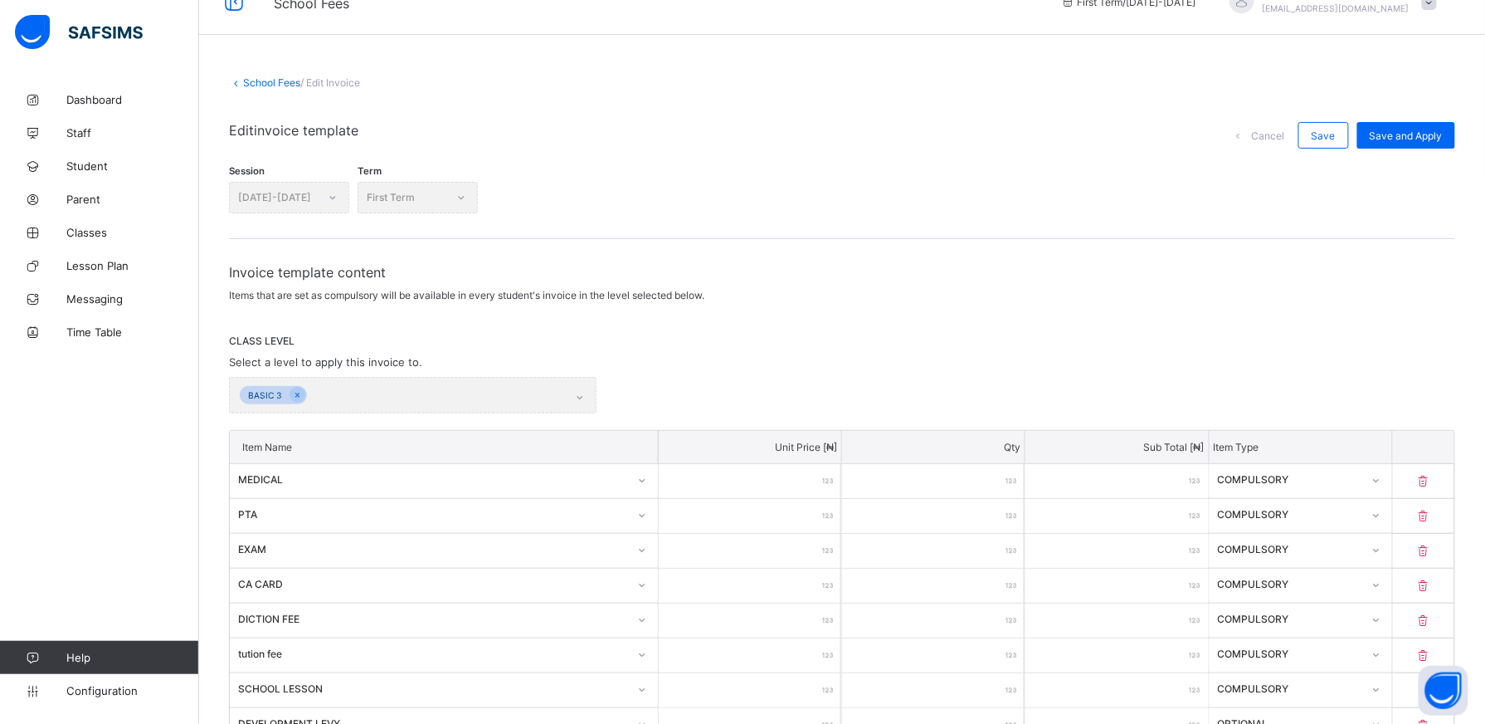
click at [1236, 354] on div "CLASS LEVEL Select a level to apply this invoice to. BASIC 3" at bounding box center [842, 373] width 1227 height 79
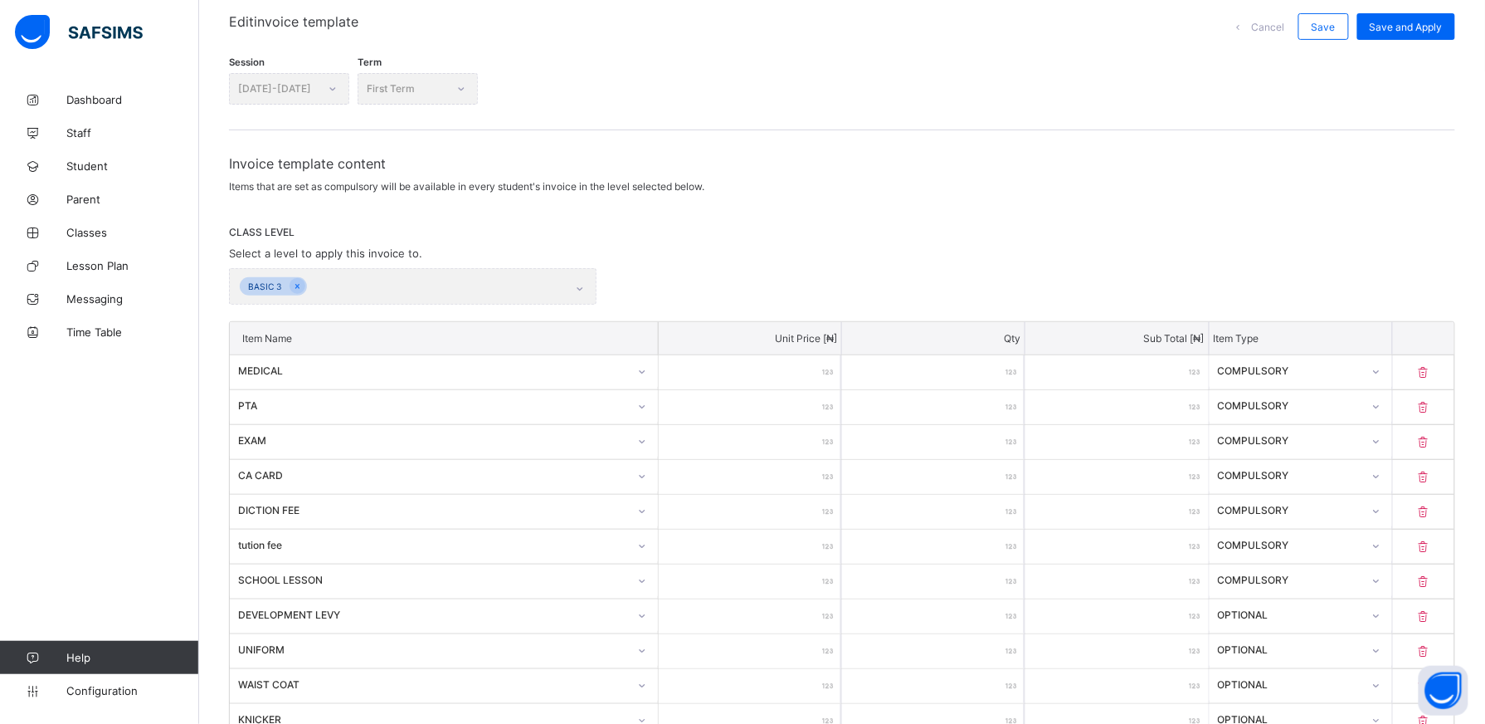
scroll to position [792, 0]
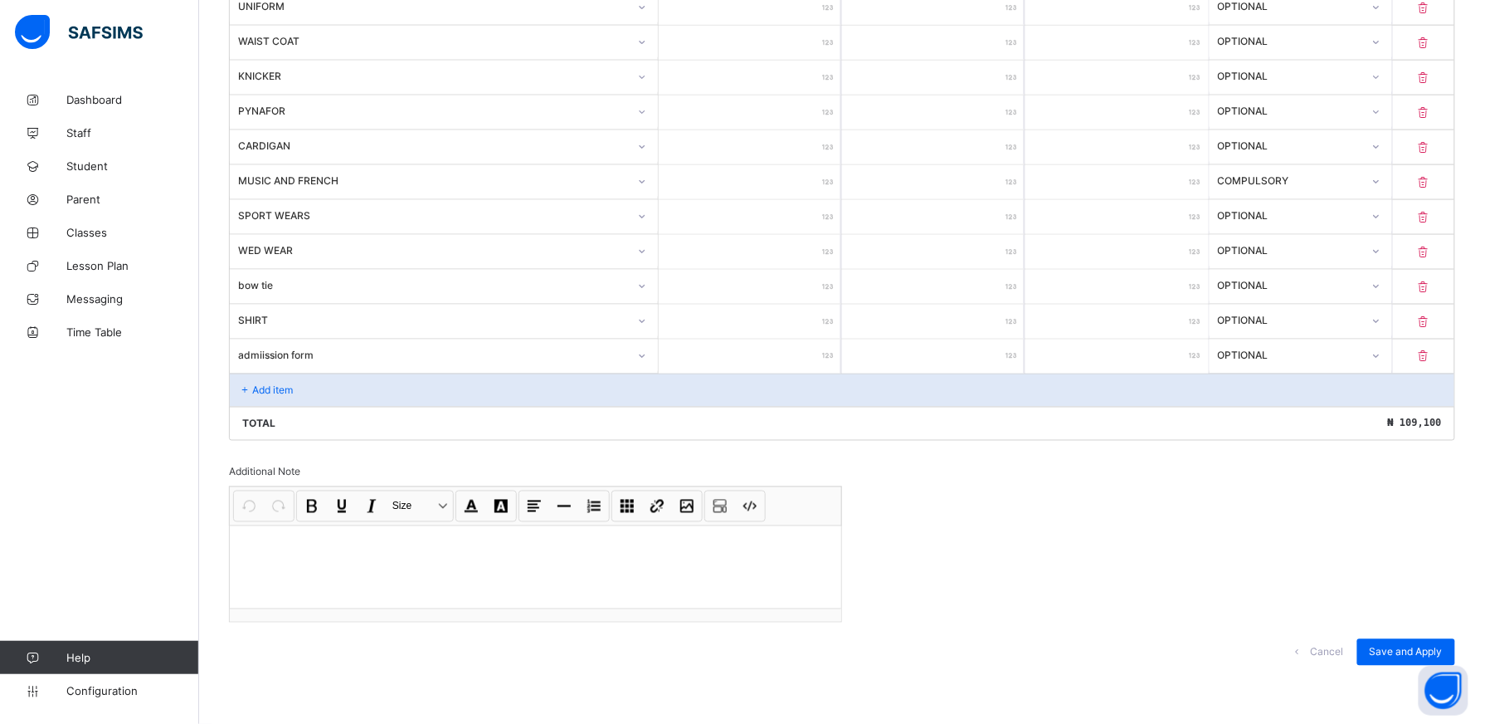
click at [1094, 561] on div "Invoice template content Items that are set as compulsory will be available in …" at bounding box center [842, 97] width 1227 height 1170
click at [1388, 648] on span "Save and Apply" at bounding box center [1406, 652] width 73 height 12
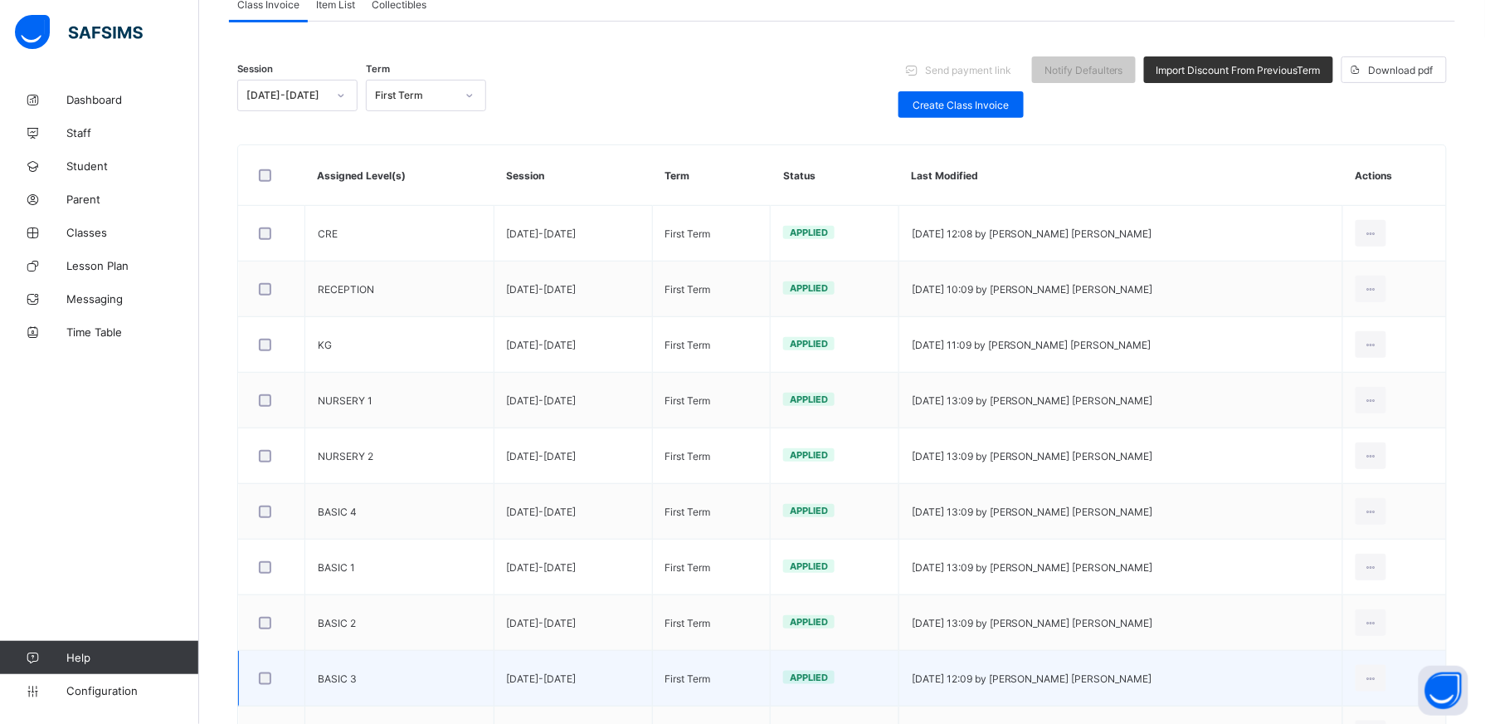
scroll to position [325, 0]
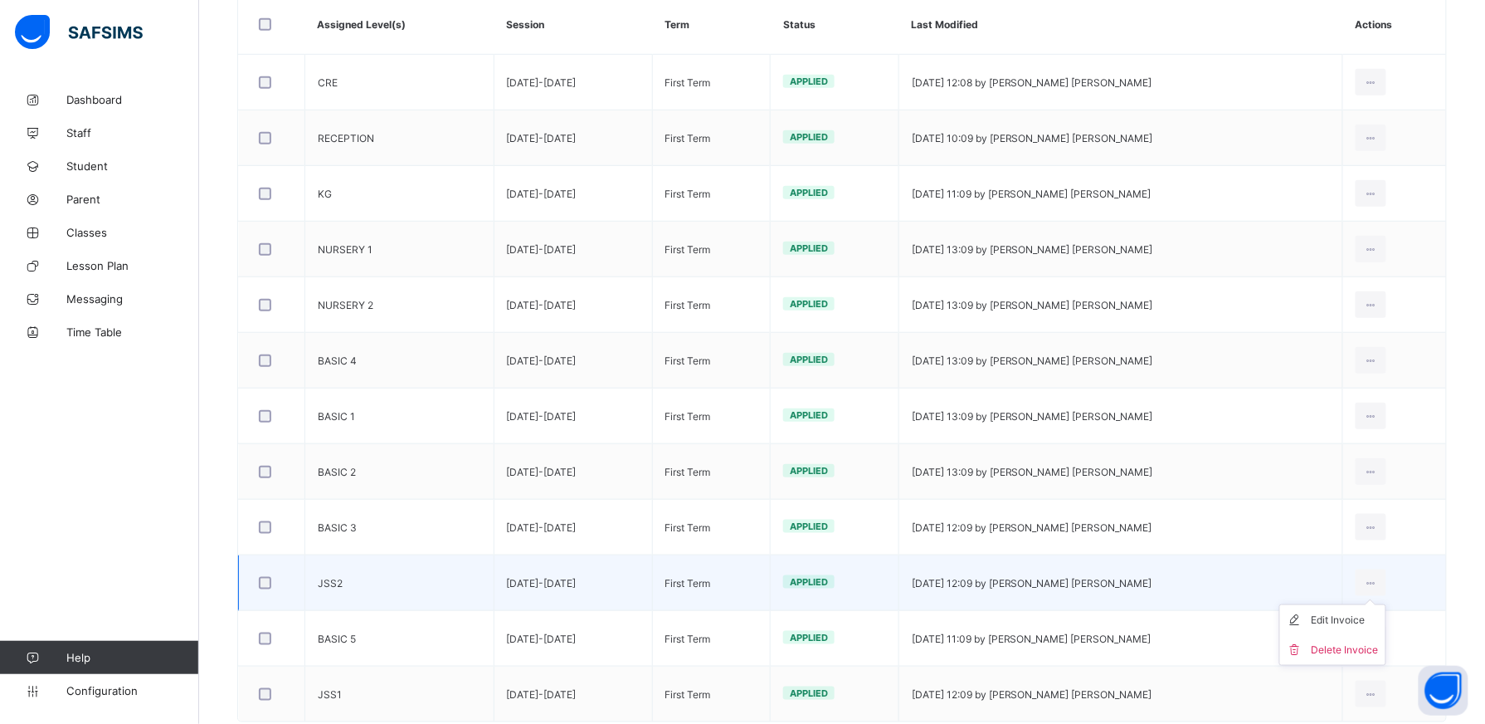
drag, startPoint x: 1381, startPoint y: 584, endPoint x: 1376, endPoint y: 606, distance: 22.1
click at [1378, 586] on icon at bounding box center [1371, 583] width 14 height 12
click at [1364, 622] on div "Edit Invoice" at bounding box center [1345, 620] width 67 height 17
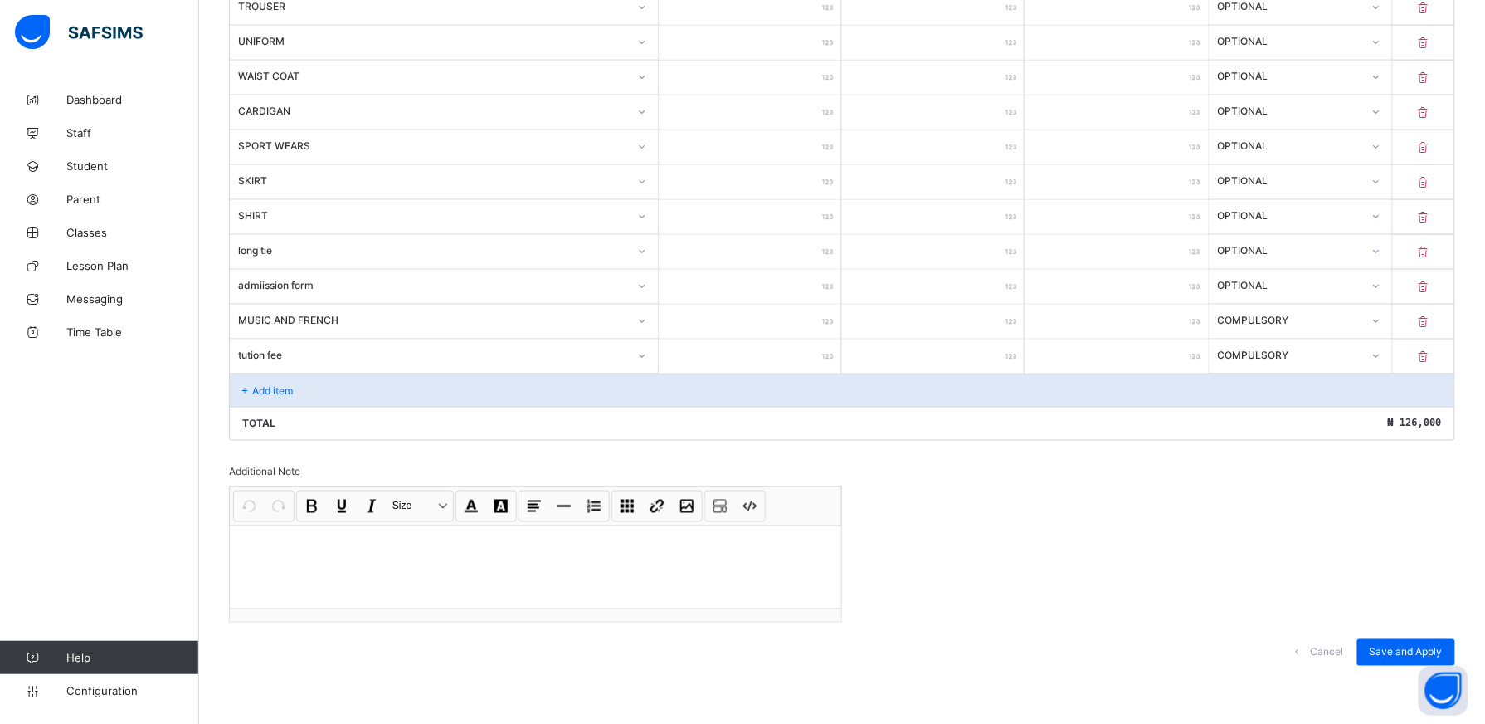
scroll to position [721, 0]
click at [1418, 654] on span "Save and Apply" at bounding box center [1406, 652] width 73 height 12
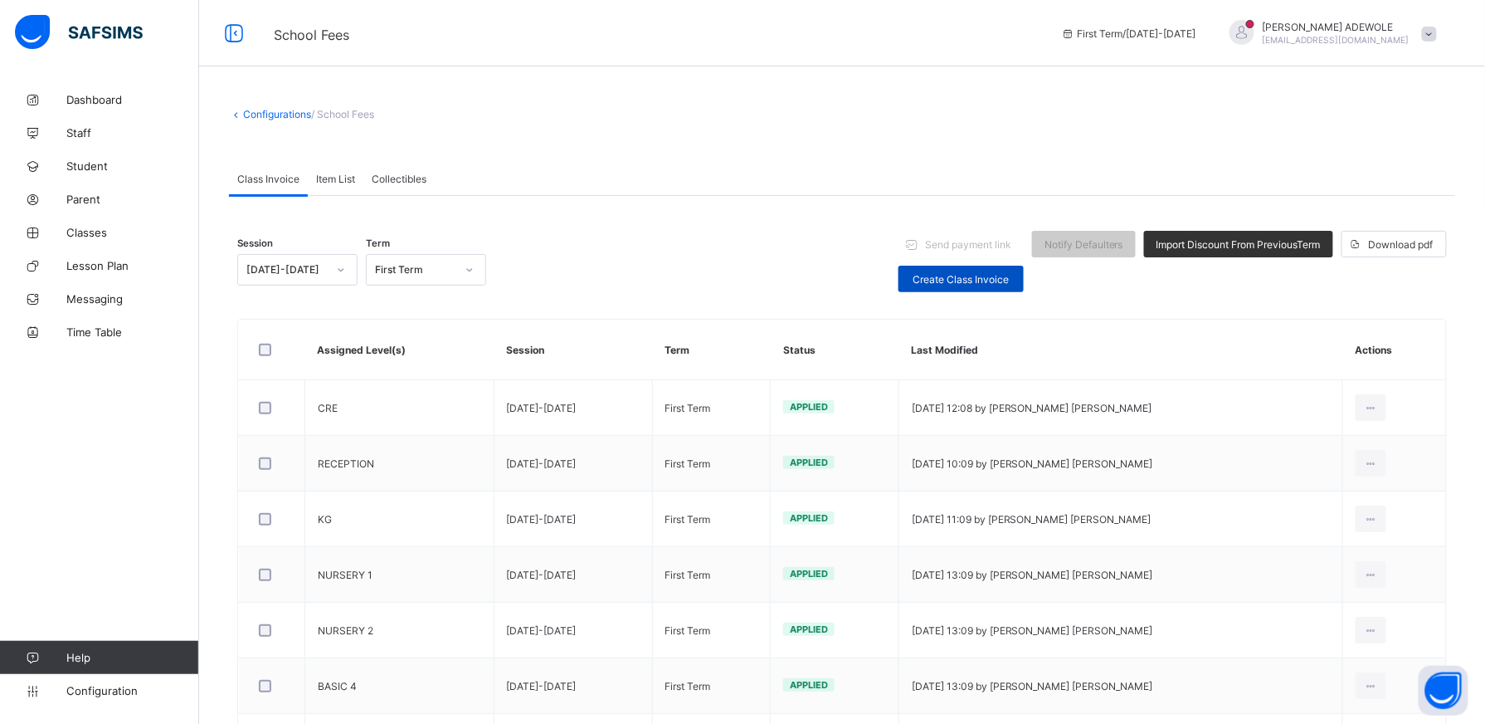
click at [1007, 276] on span "Create Class Invoice" at bounding box center [961, 279] width 100 height 12
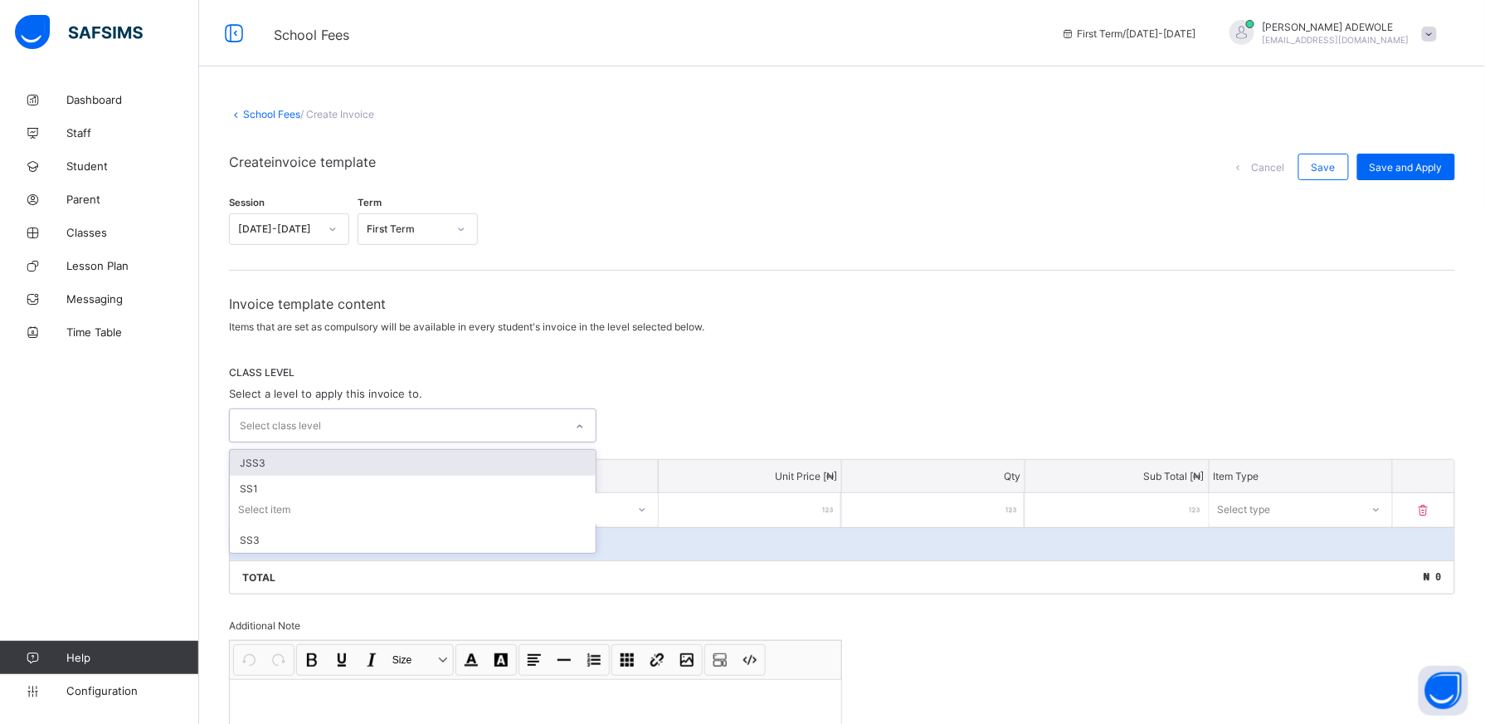
click at [582, 418] on icon at bounding box center [580, 426] width 10 height 17
click at [524, 466] on div "JSS3" at bounding box center [413, 463] width 366 height 26
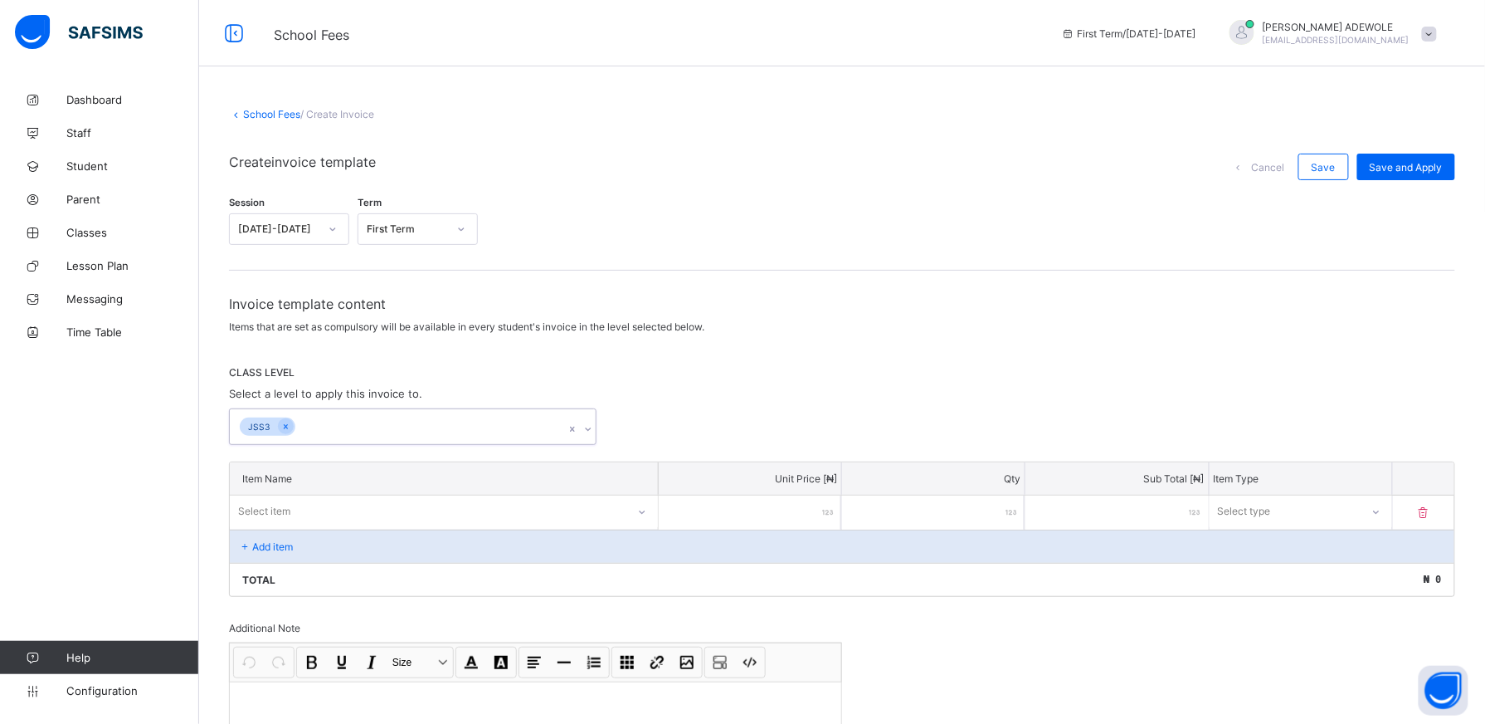
click at [591, 427] on icon at bounding box center [588, 429] width 10 height 17
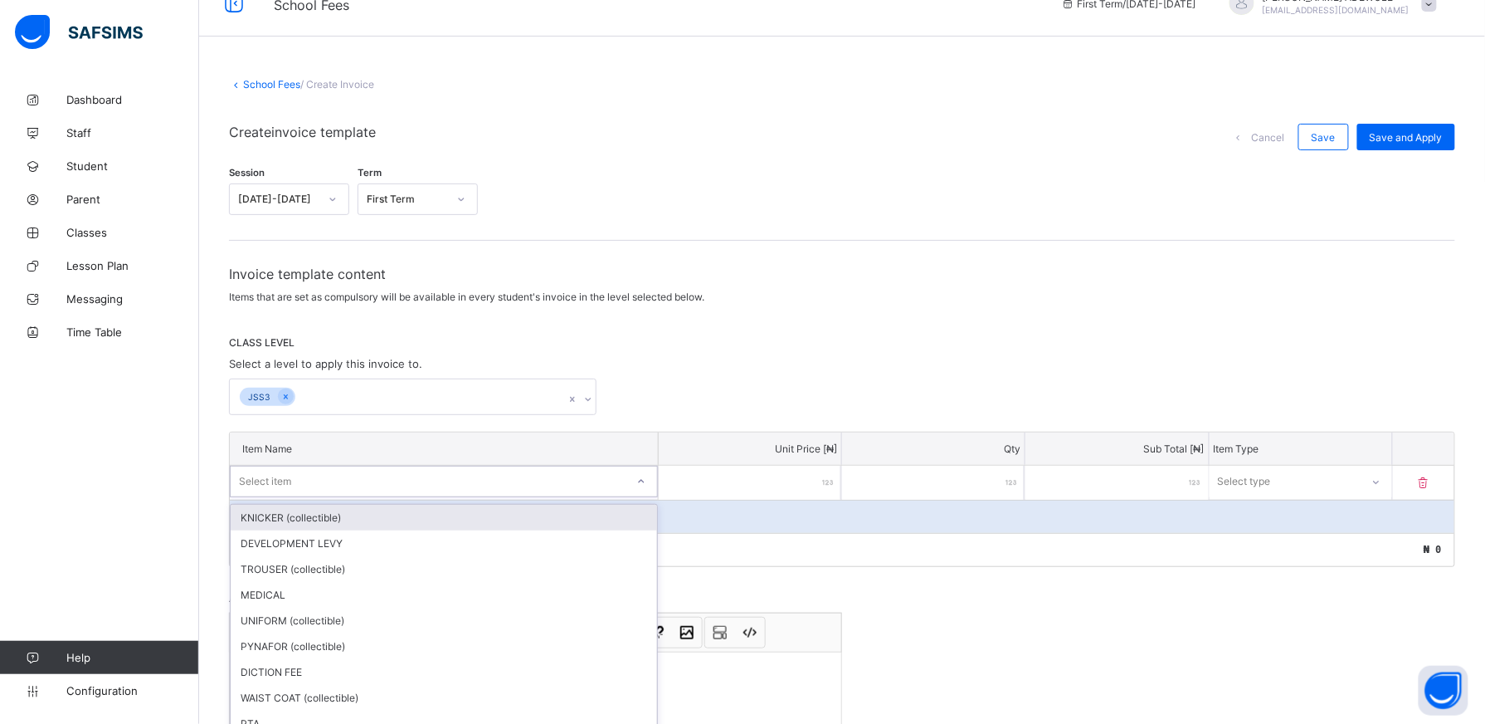
click at [648, 497] on div "option KNICKER (collectible) focused, 1 of 30. 30 results available. Use Up and…" at bounding box center [444, 482] width 428 height 32
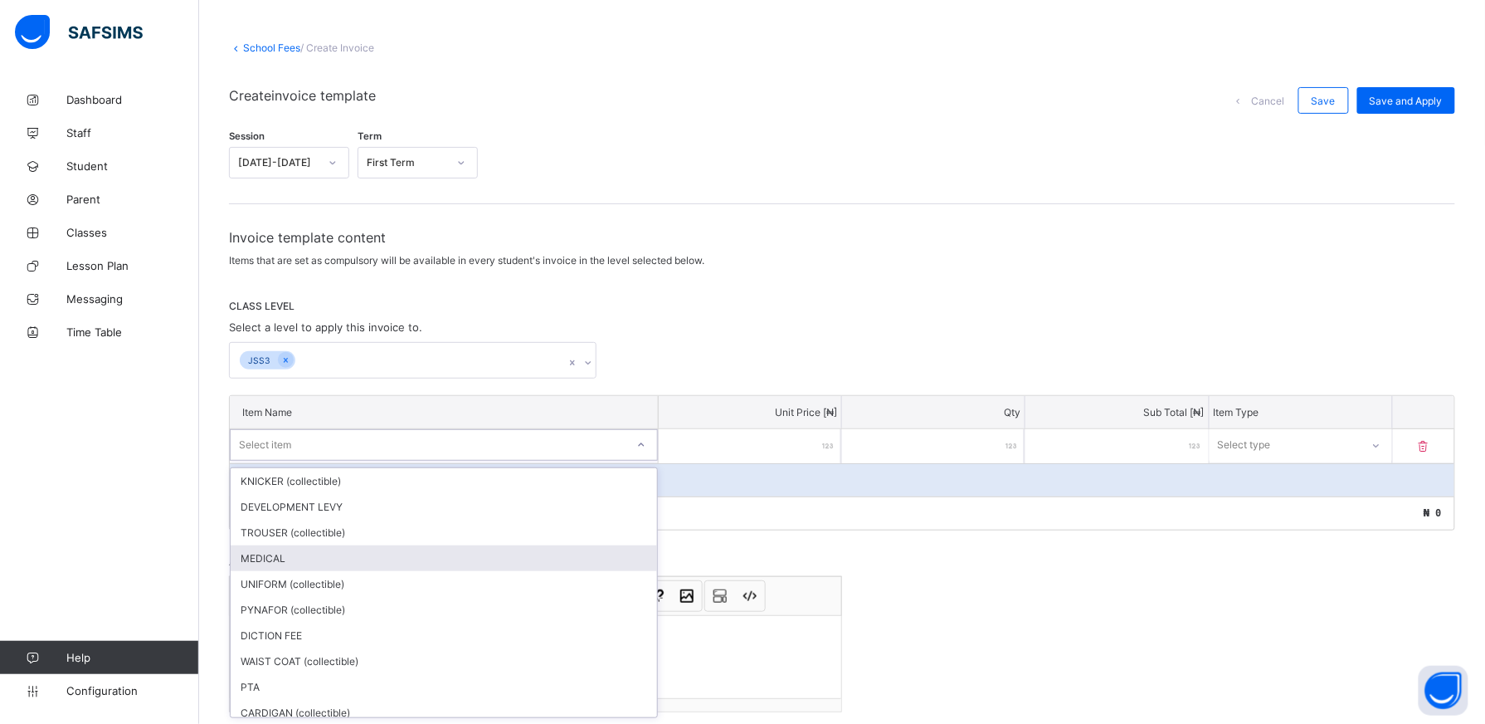
click at [608, 545] on div "MEDICAL" at bounding box center [444, 558] width 427 height 26
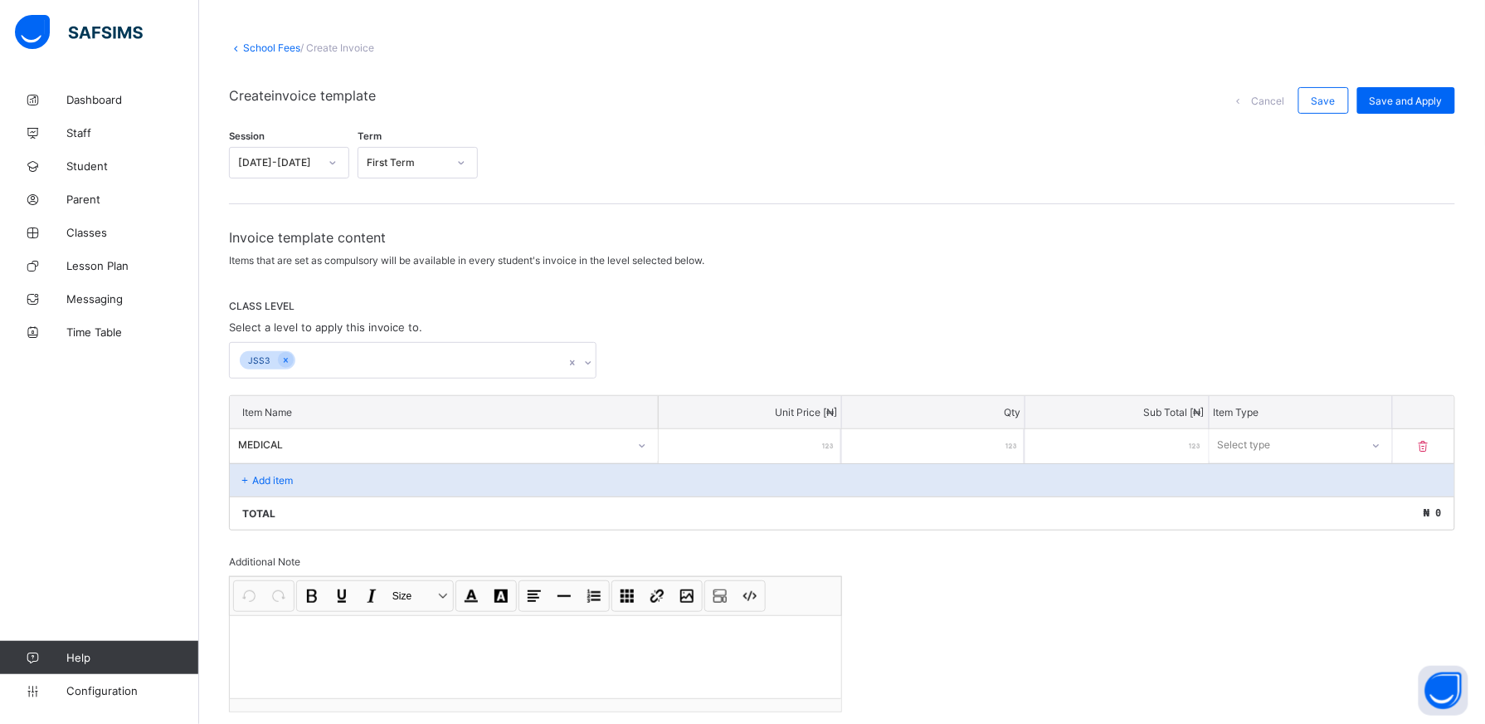
click at [785, 439] on input "number" at bounding box center [750, 446] width 183 height 34
click at [1380, 445] on icon at bounding box center [1377, 445] width 6 height 3
click at [1333, 472] on div "Compulsory" at bounding box center [1301, 481] width 181 height 26
click at [340, 480] on div "Add item" at bounding box center [842, 479] width 1225 height 33
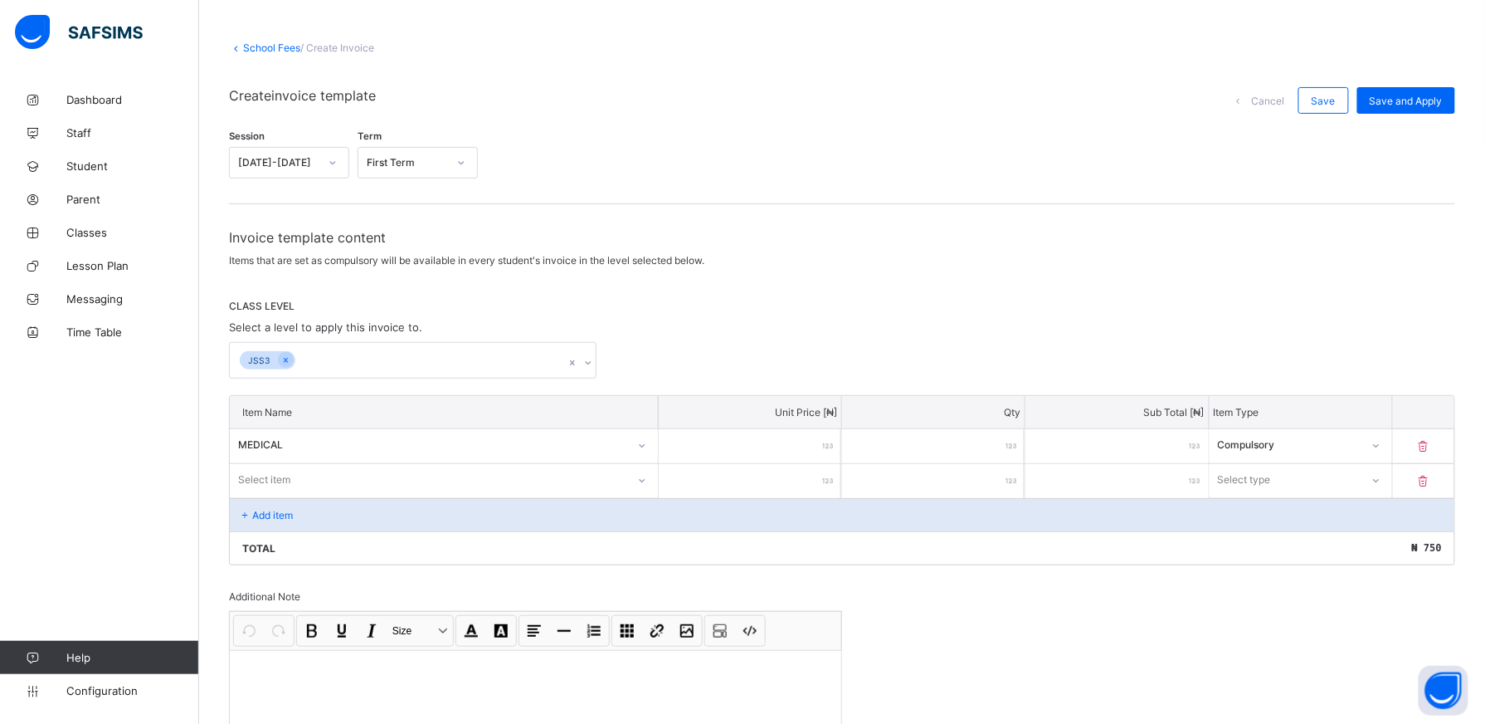
click at [646, 478] on div "Select item" at bounding box center [444, 480] width 428 height 32
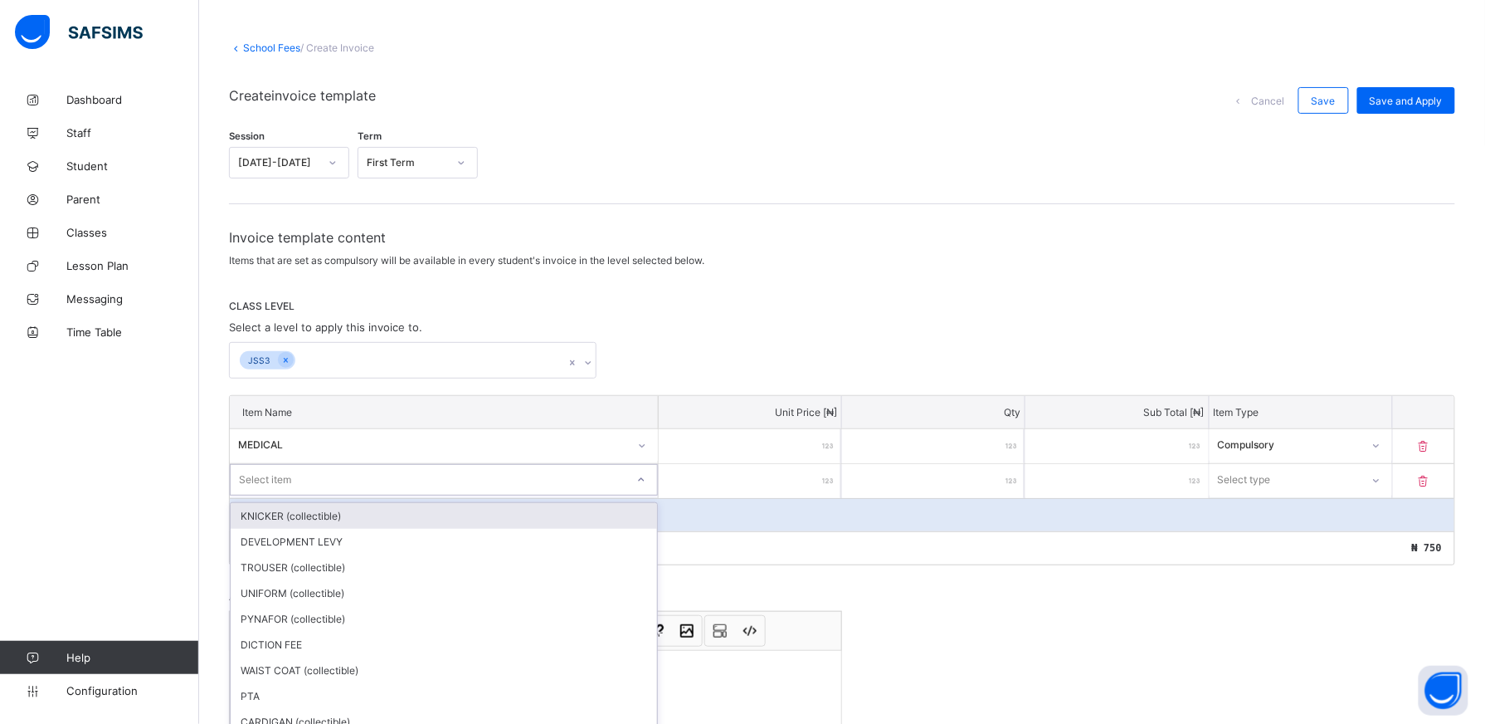
scroll to position [101, 0]
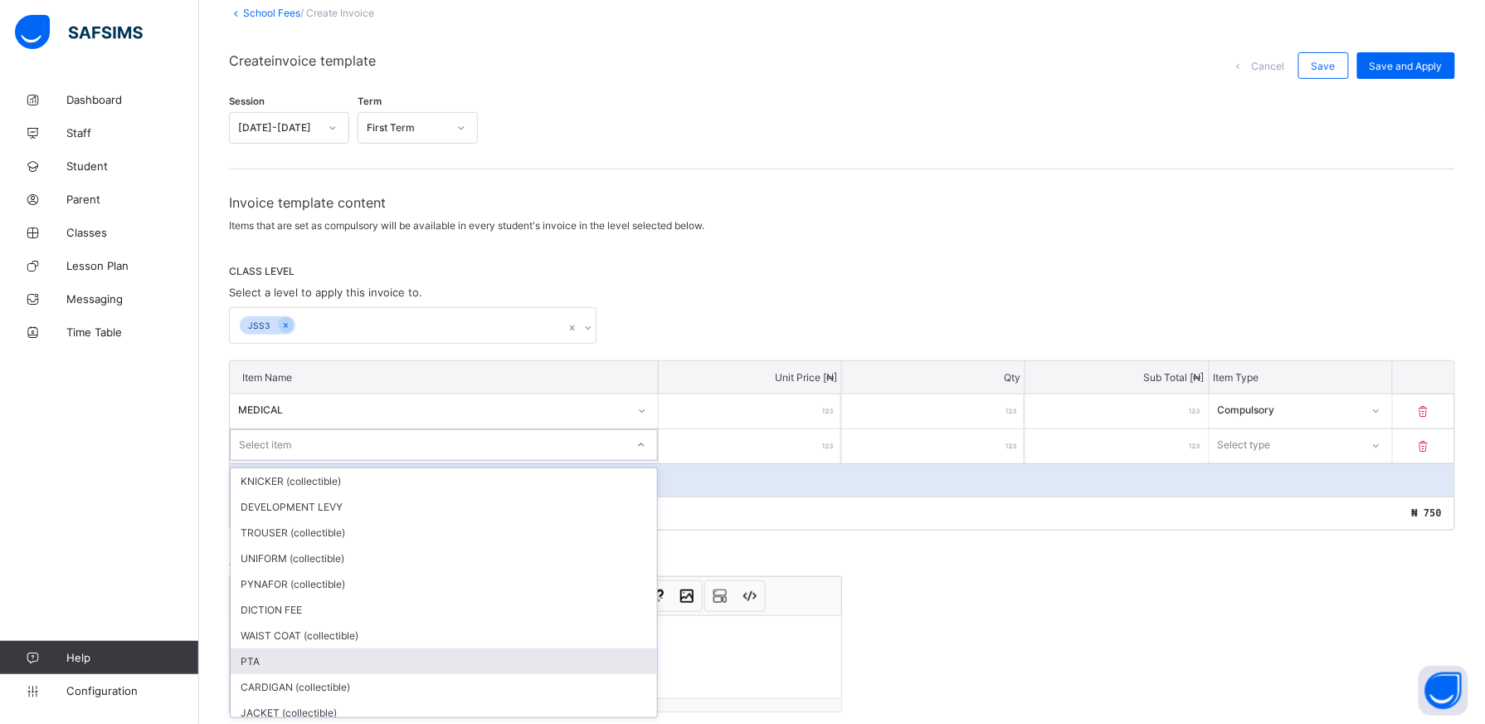
click at [573, 651] on div "PTA" at bounding box center [444, 661] width 427 height 26
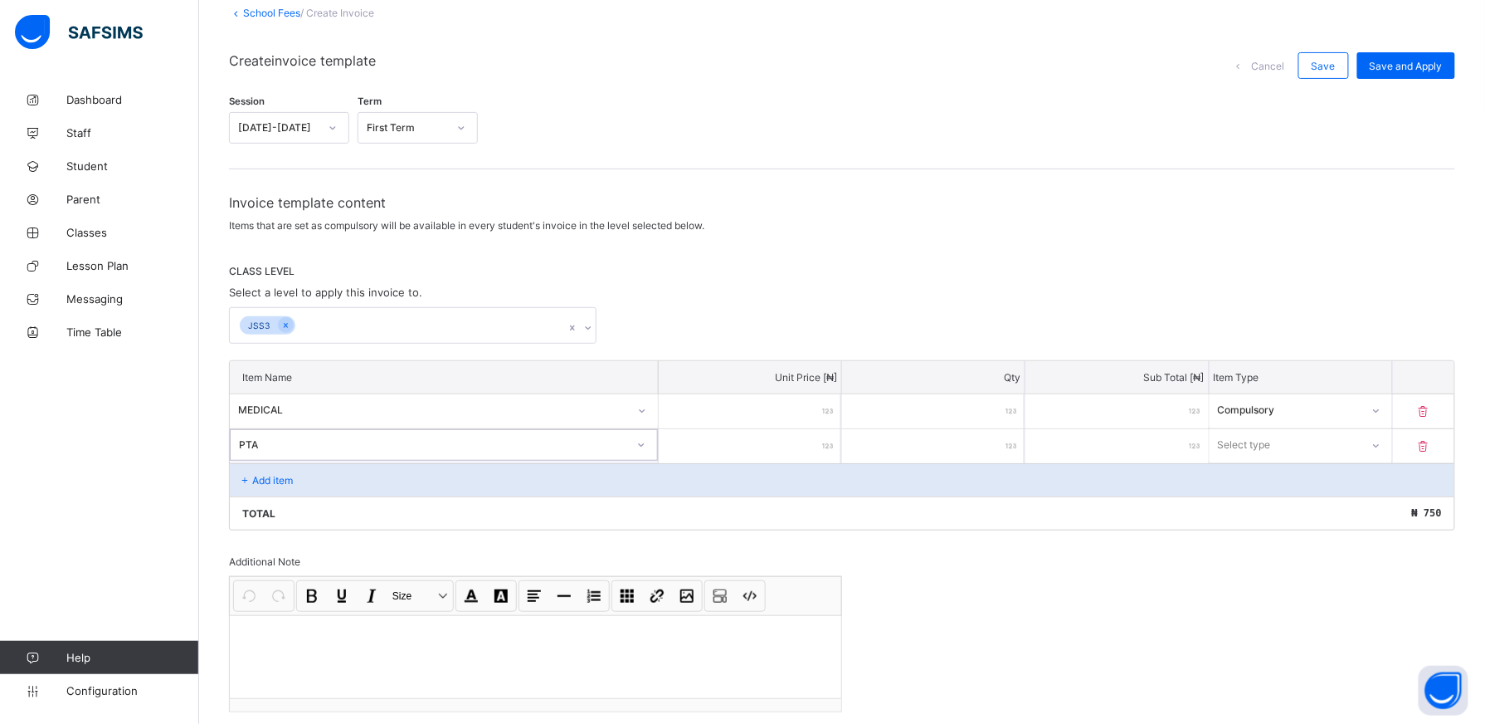
click at [808, 448] on input "number" at bounding box center [750, 446] width 183 height 34
click at [1382, 448] on icon at bounding box center [1377, 445] width 10 height 17
click at [1381, 489] on div "Compulsory" at bounding box center [1301, 481] width 181 height 26
click at [316, 481] on div "Add item" at bounding box center [842, 479] width 1225 height 33
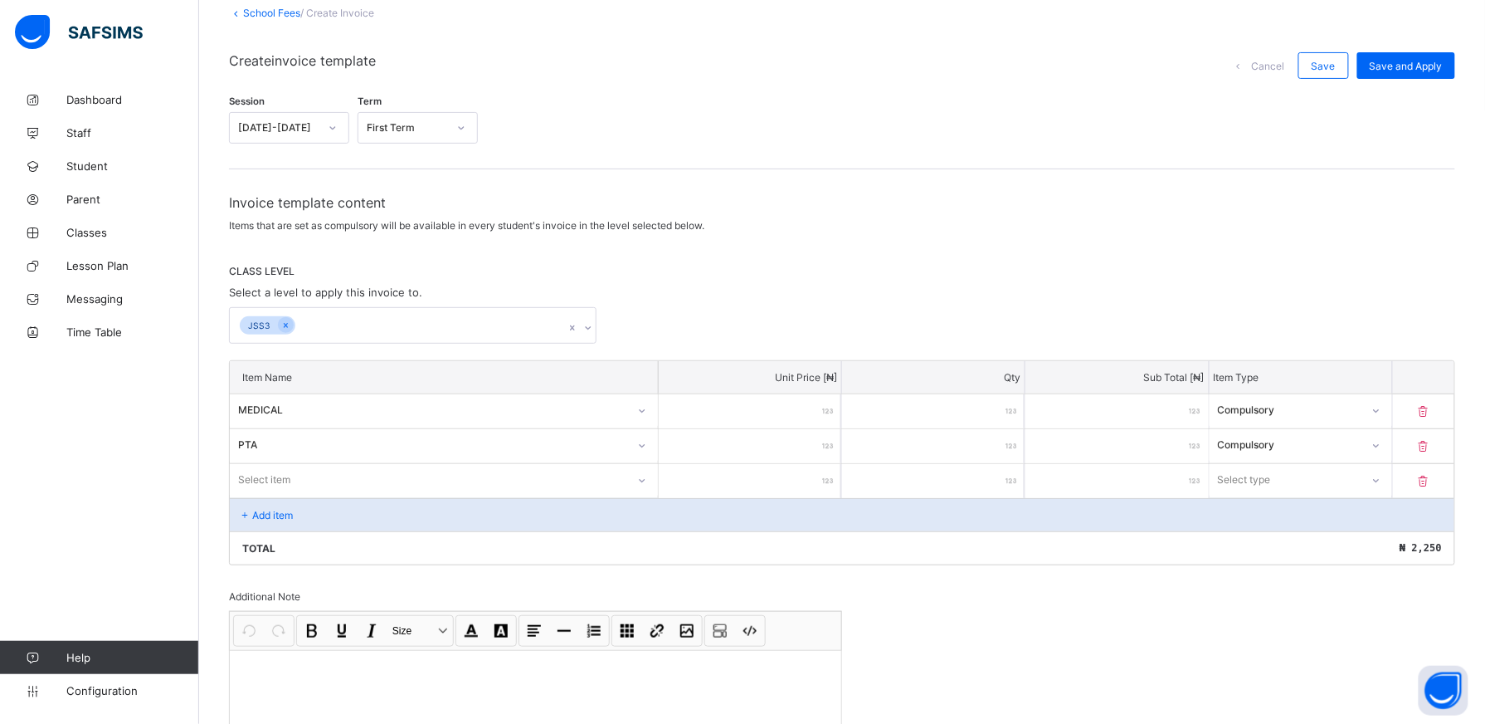
click at [647, 479] on div "Select item" at bounding box center [444, 480] width 428 height 32
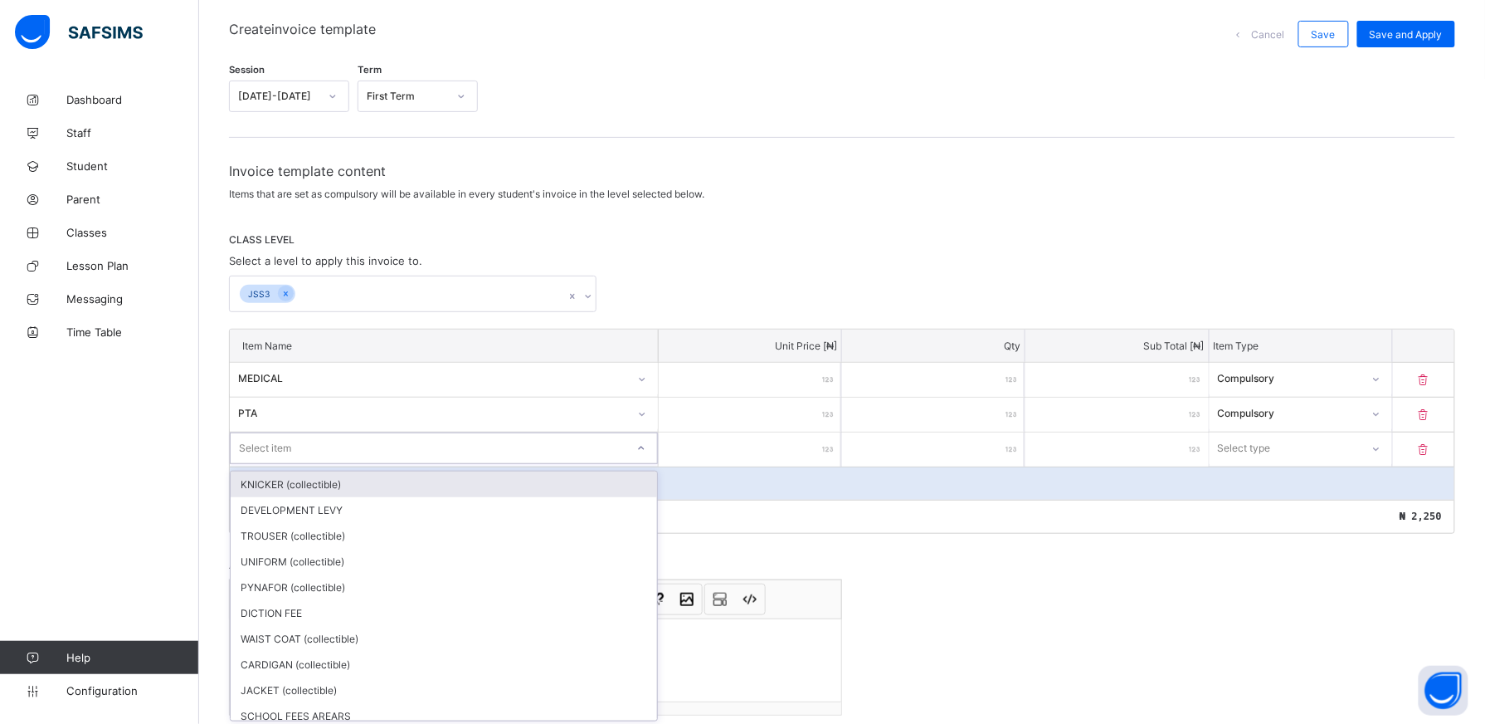
scroll to position [137, 0]
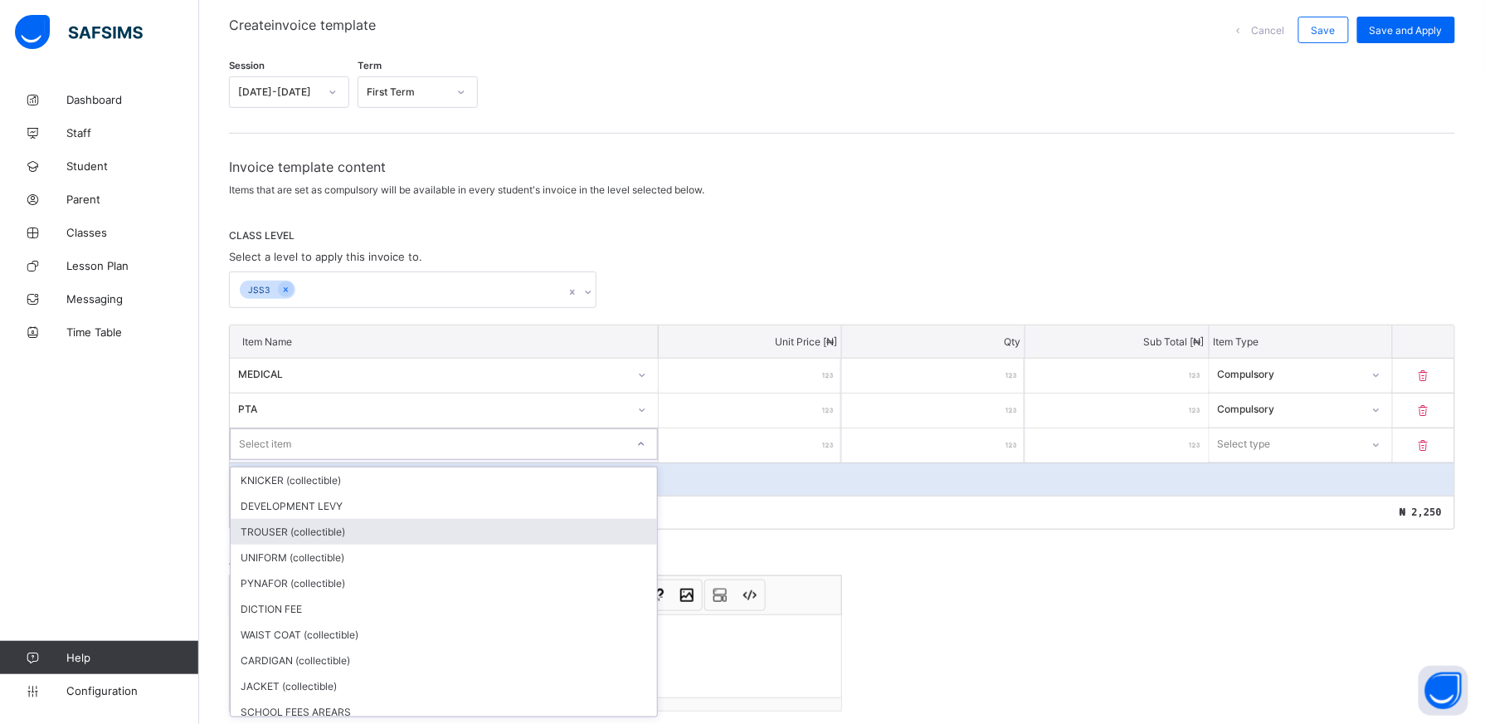
click at [468, 542] on div "TROUSER (collectible)" at bounding box center [444, 532] width 427 height 26
click at [468, 542] on div "Invoice template content Items that are set as compulsory will be available in …" at bounding box center [842, 465] width 1227 height 612
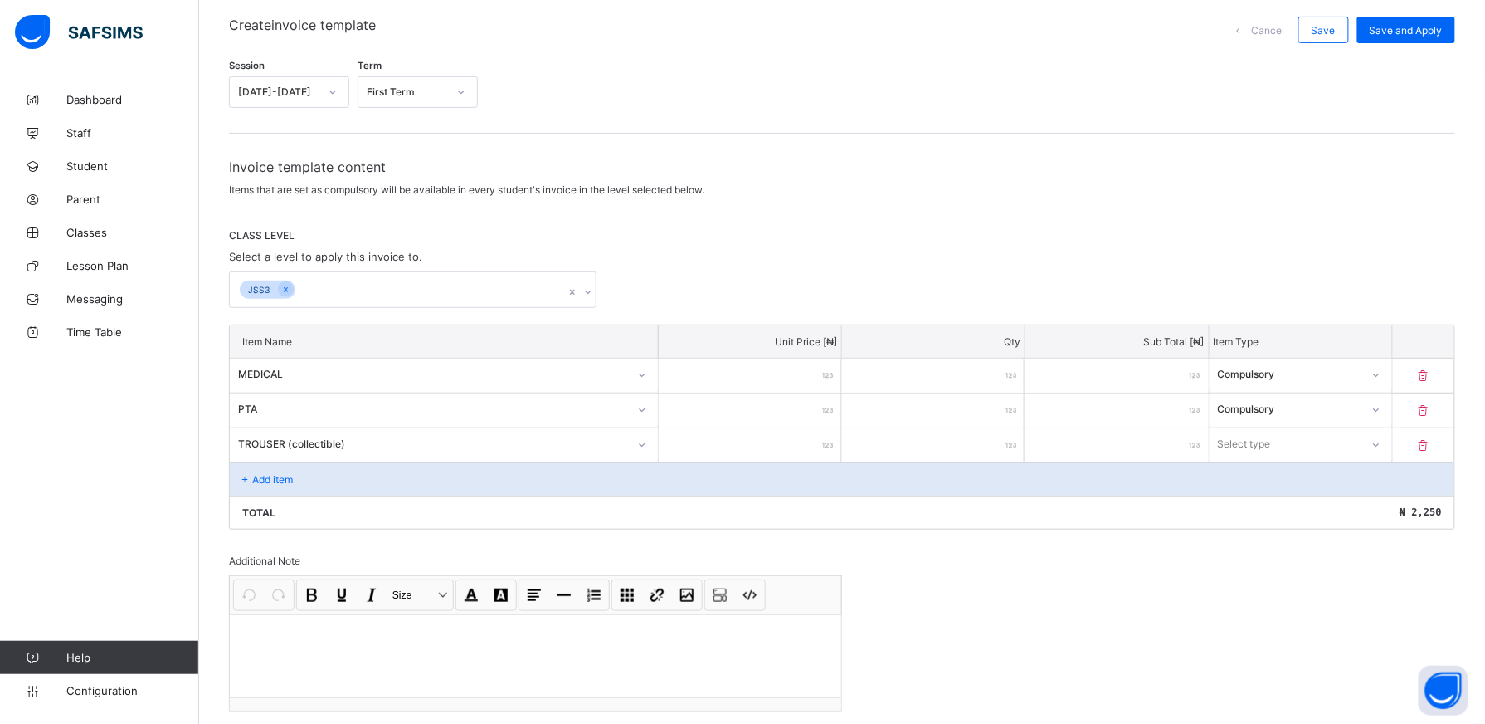
drag, startPoint x: 468, startPoint y: 542, endPoint x: 651, endPoint y: 440, distance: 209.9
click at [647, 440] on icon at bounding box center [642, 445] width 10 height 17
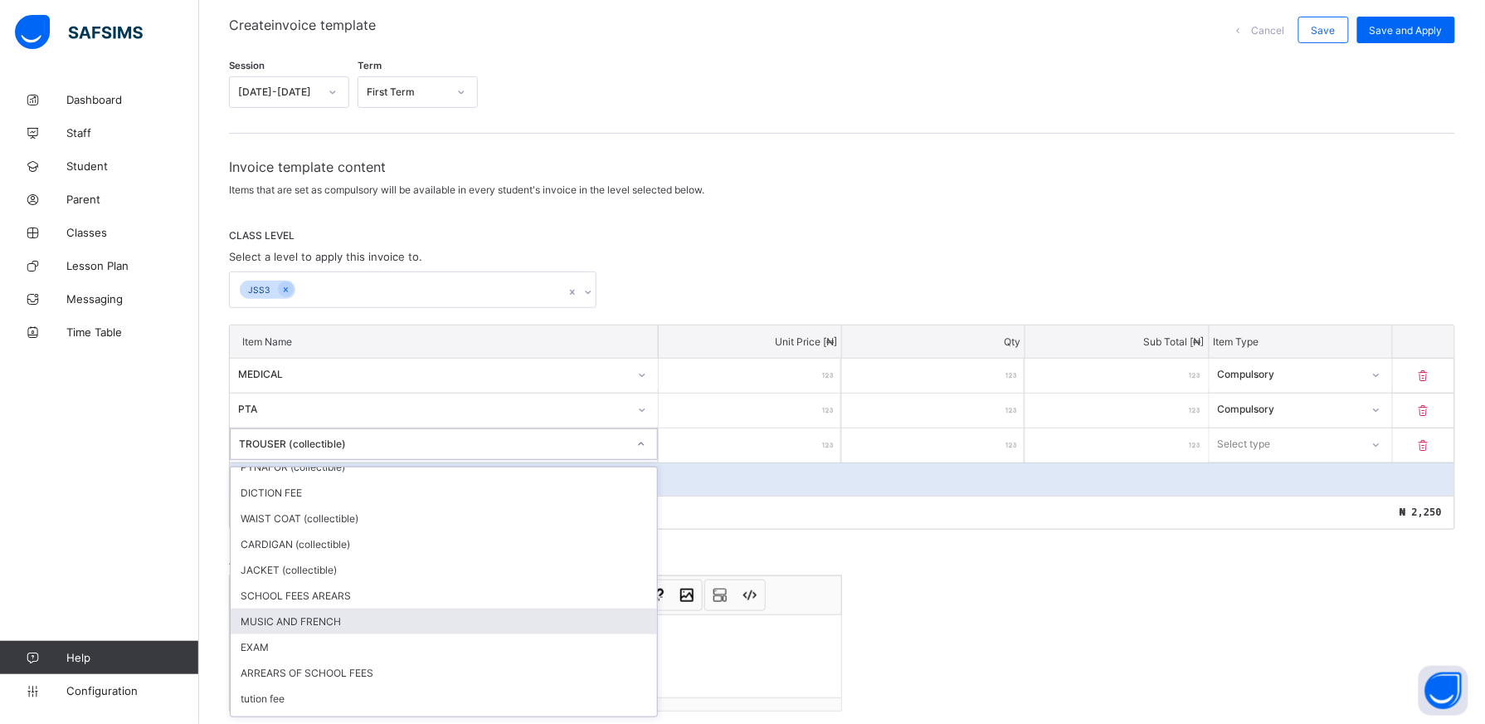
scroll to position [93, 0]
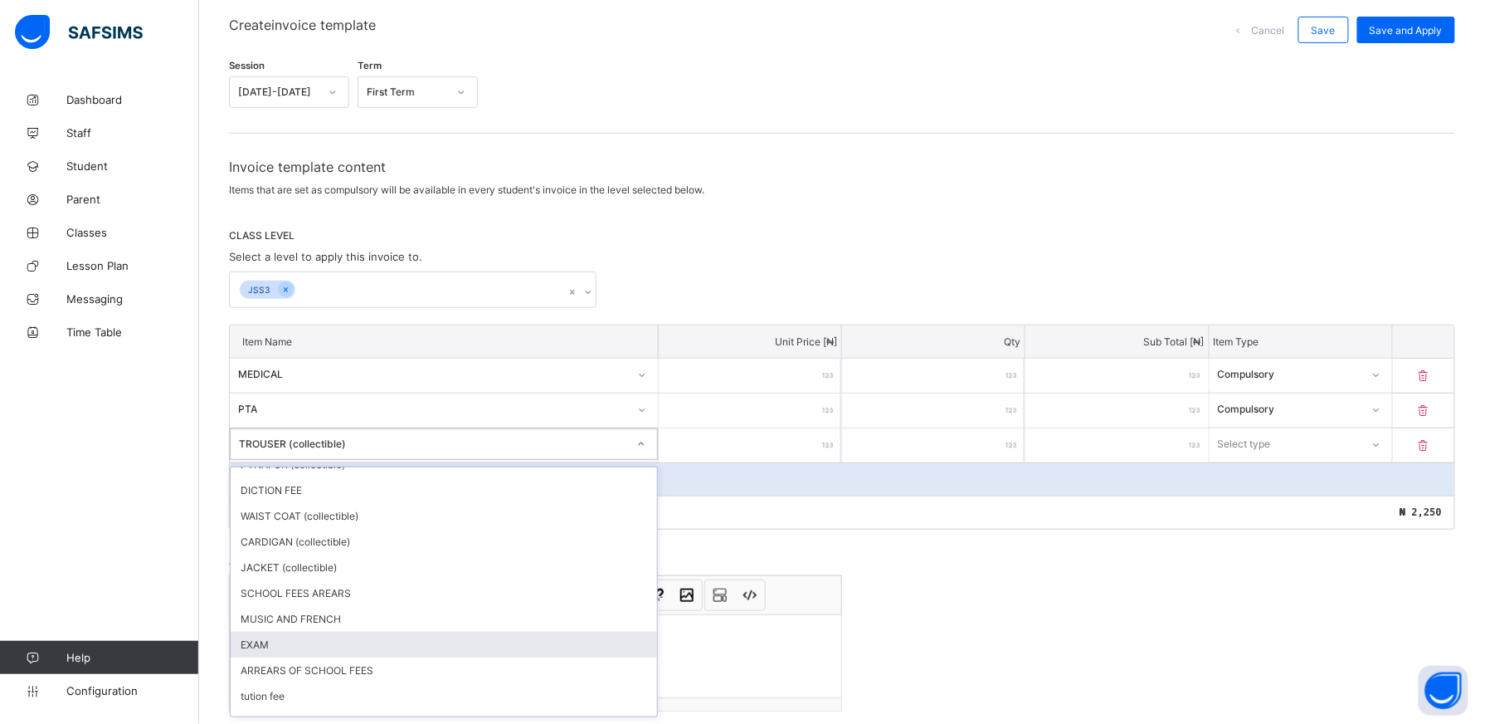
click at [597, 649] on div "EXAM" at bounding box center [444, 645] width 427 height 26
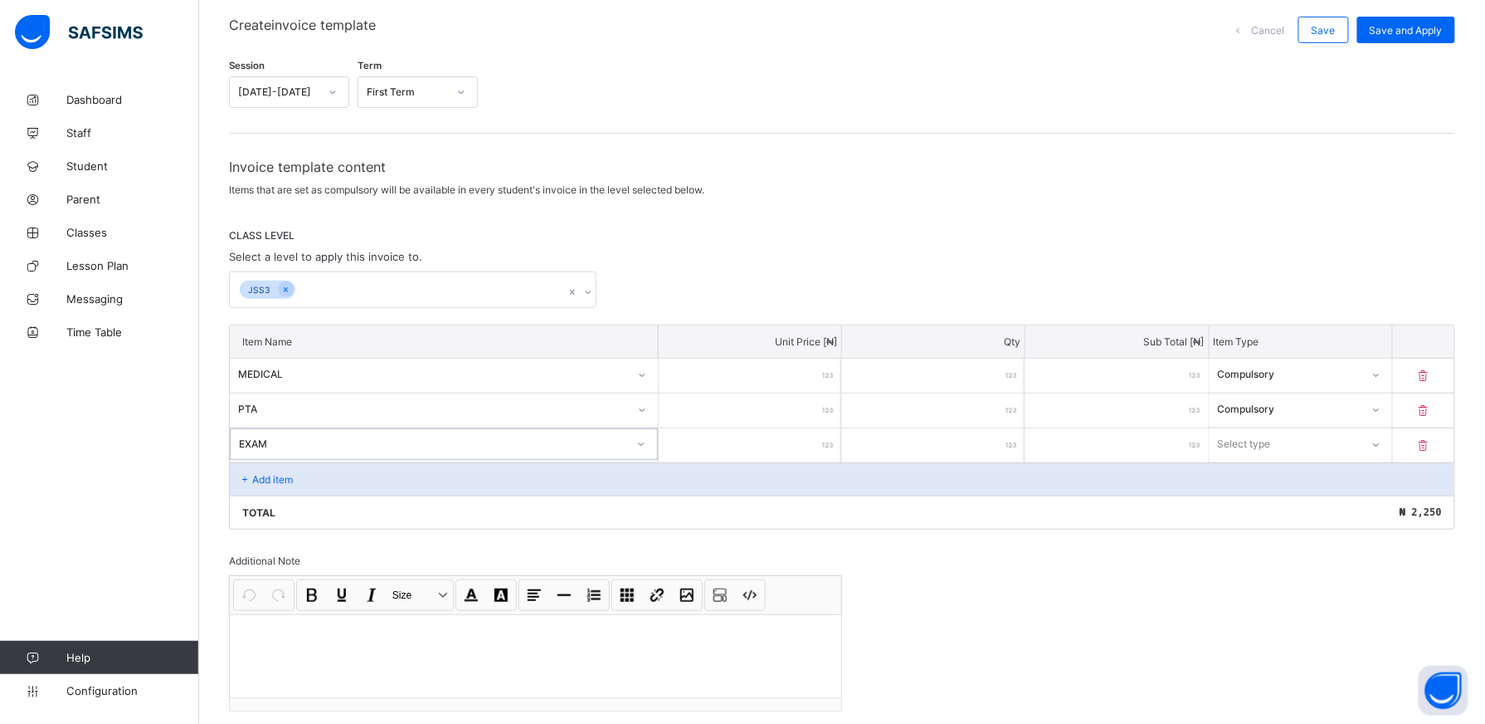
click at [815, 443] on input "number" at bounding box center [750, 445] width 183 height 34
click at [1382, 446] on icon at bounding box center [1377, 445] width 10 height 17
click at [1309, 478] on div "Compulsory" at bounding box center [1301, 480] width 181 height 26
click at [307, 469] on div "Add item" at bounding box center [842, 478] width 1225 height 33
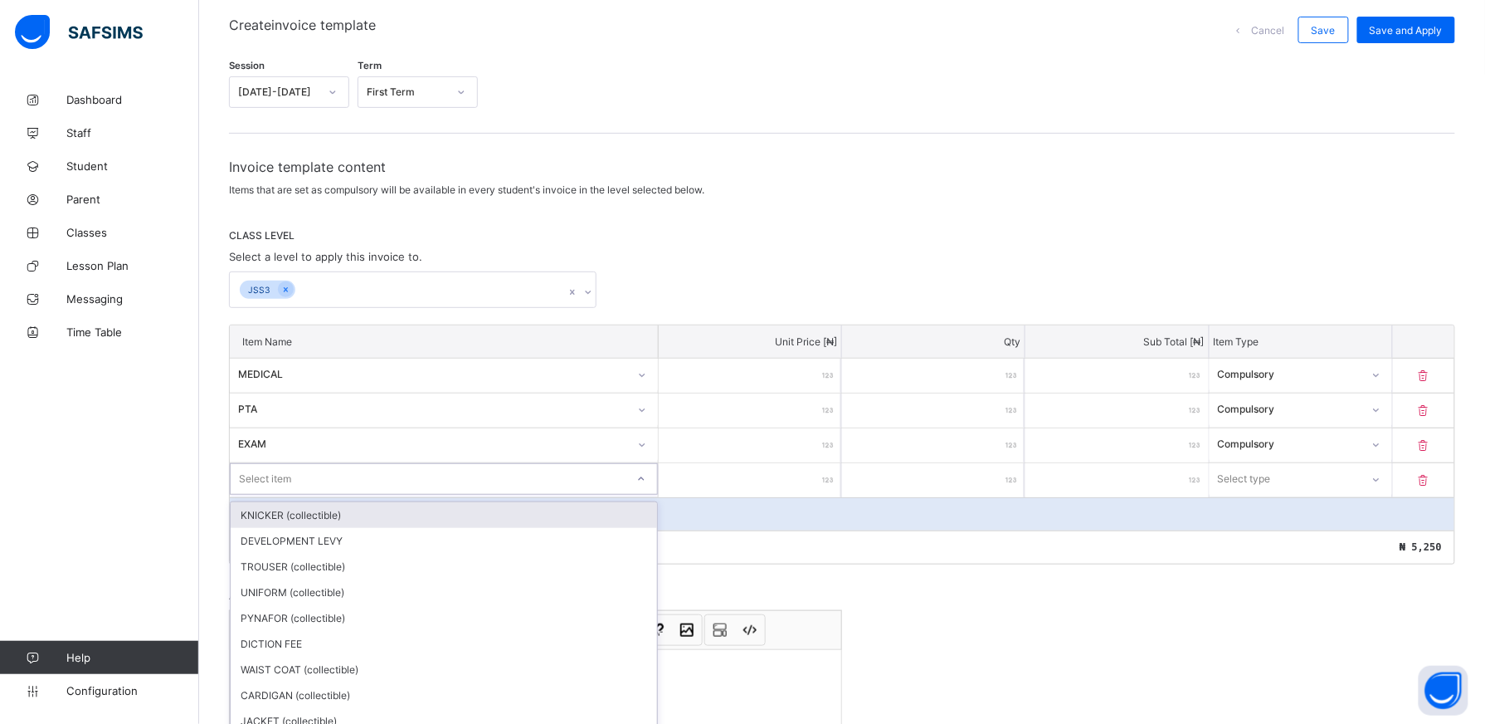
click at [655, 485] on div "option KNICKER (collectible) focused, 1 of 27. 27 results available. Use Up and…" at bounding box center [444, 479] width 428 height 32
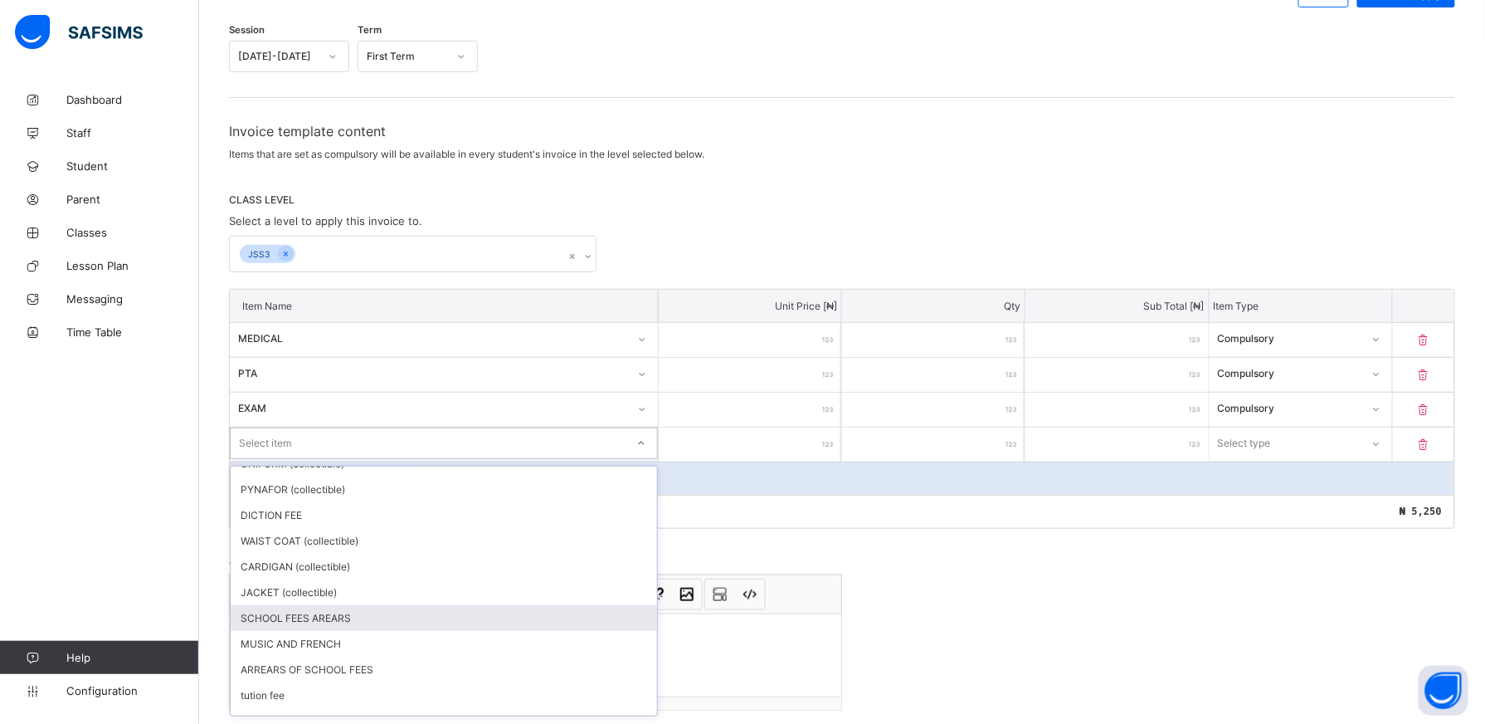
scroll to position [124, 0]
click at [546, 608] on div "MUSIC AND FRENCH" at bounding box center [444, 612] width 427 height 26
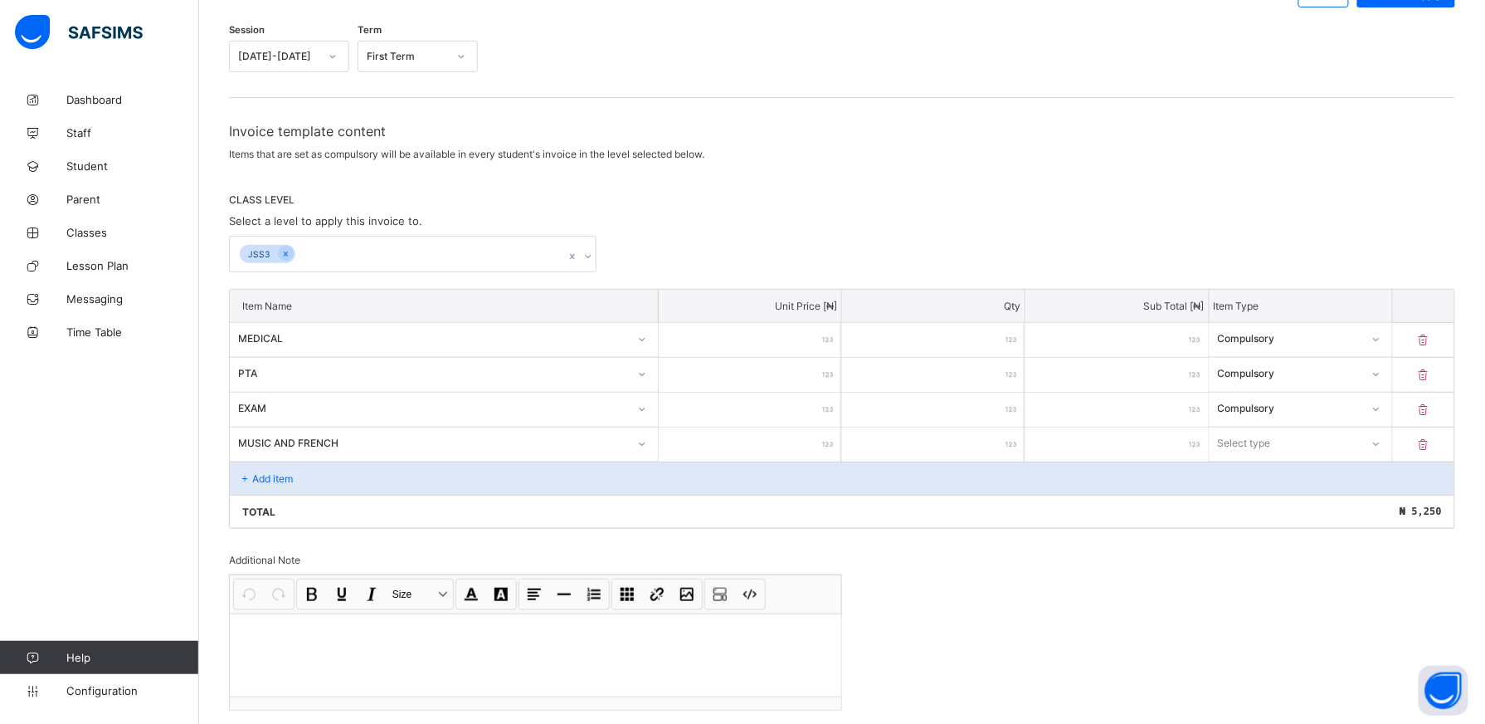
click at [802, 446] on input "number" at bounding box center [750, 444] width 183 height 34
click at [1381, 446] on icon at bounding box center [1376, 443] width 10 height 17
click at [1392, 476] on div "Compulsory" at bounding box center [1301, 479] width 181 height 26
click at [333, 466] on div "Add item" at bounding box center [842, 477] width 1225 height 33
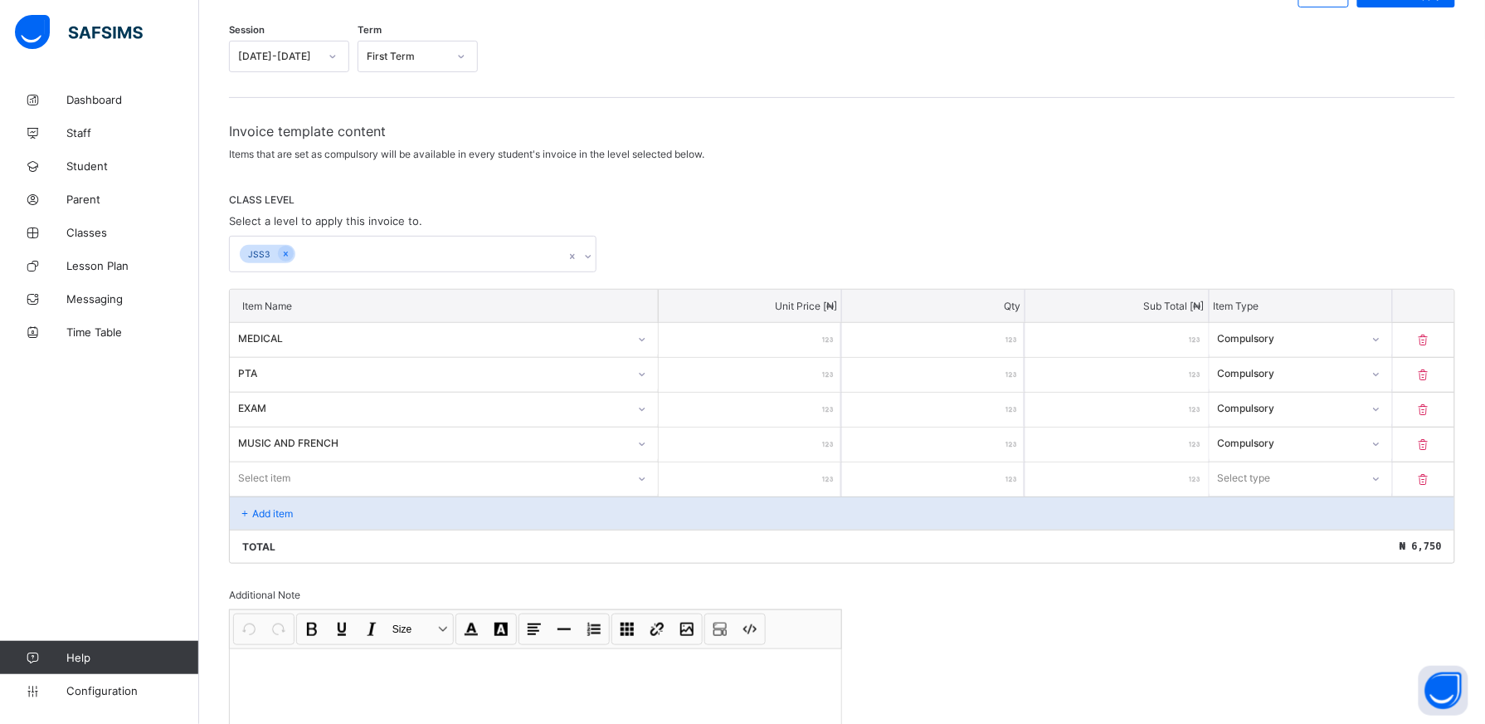
click at [648, 479] on div "Select item" at bounding box center [444, 478] width 428 height 32
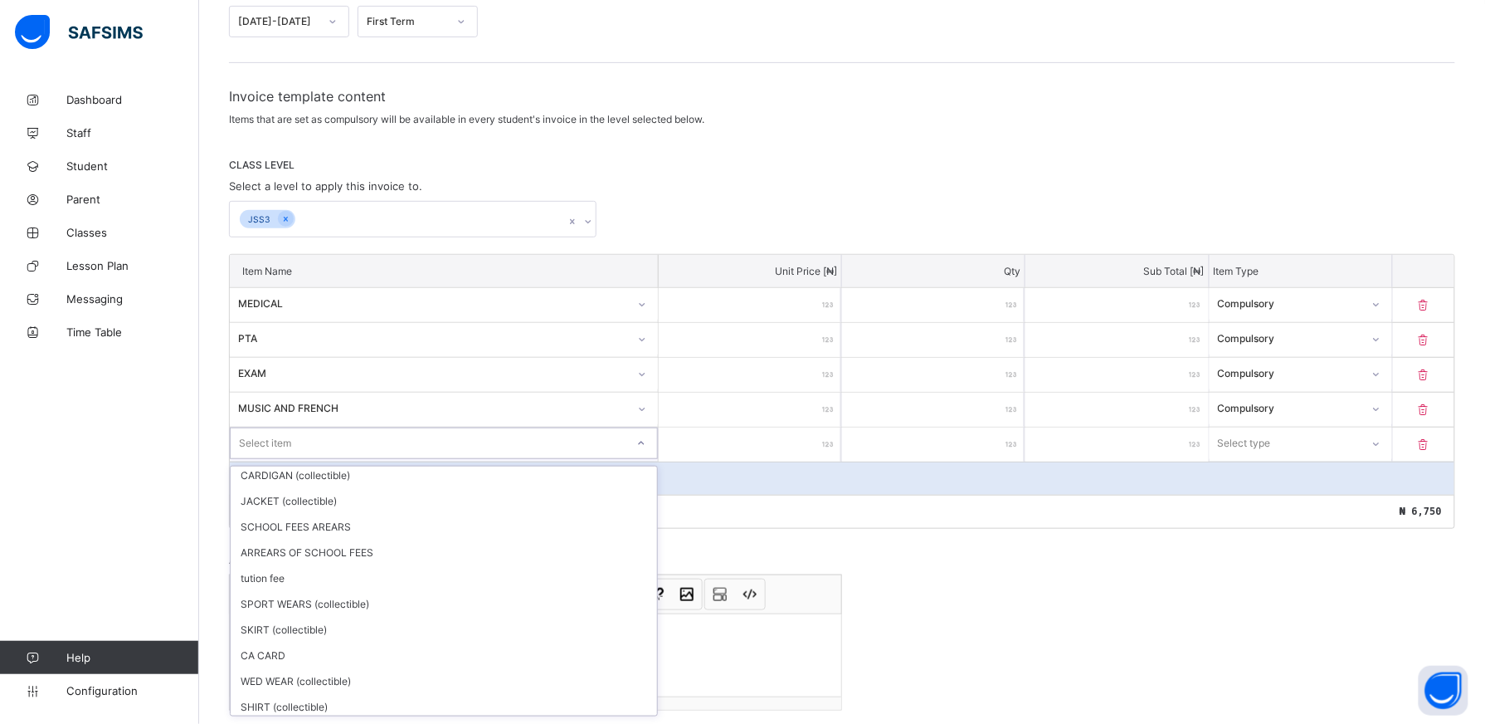
scroll to position [187, 0]
click at [538, 666] on div "WED WEAR (collectible)" at bounding box center [444, 679] width 427 height 26
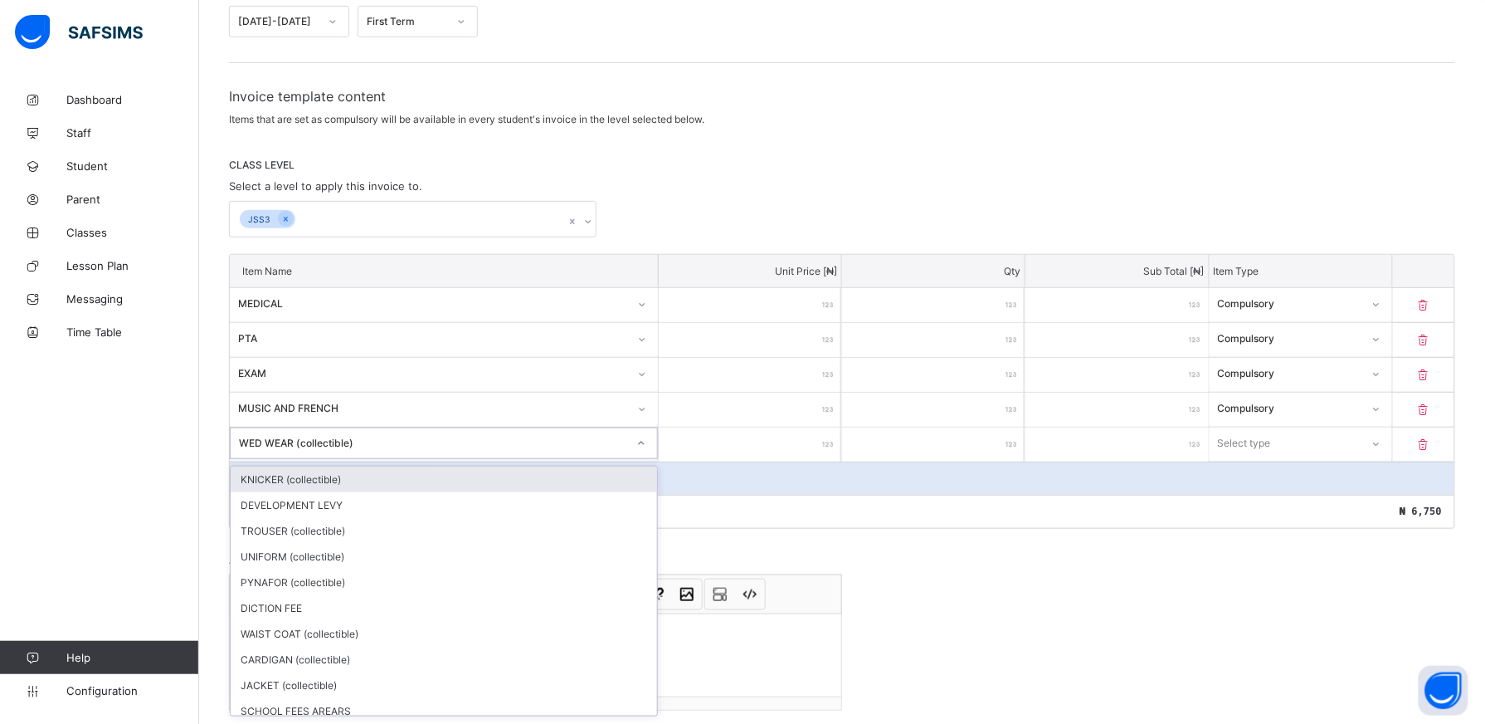
click at [646, 441] on icon at bounding box center [641, 443] width 10 height 17
click at [646, 445] on icon at bounding box center [641, 443] width 10 height 17
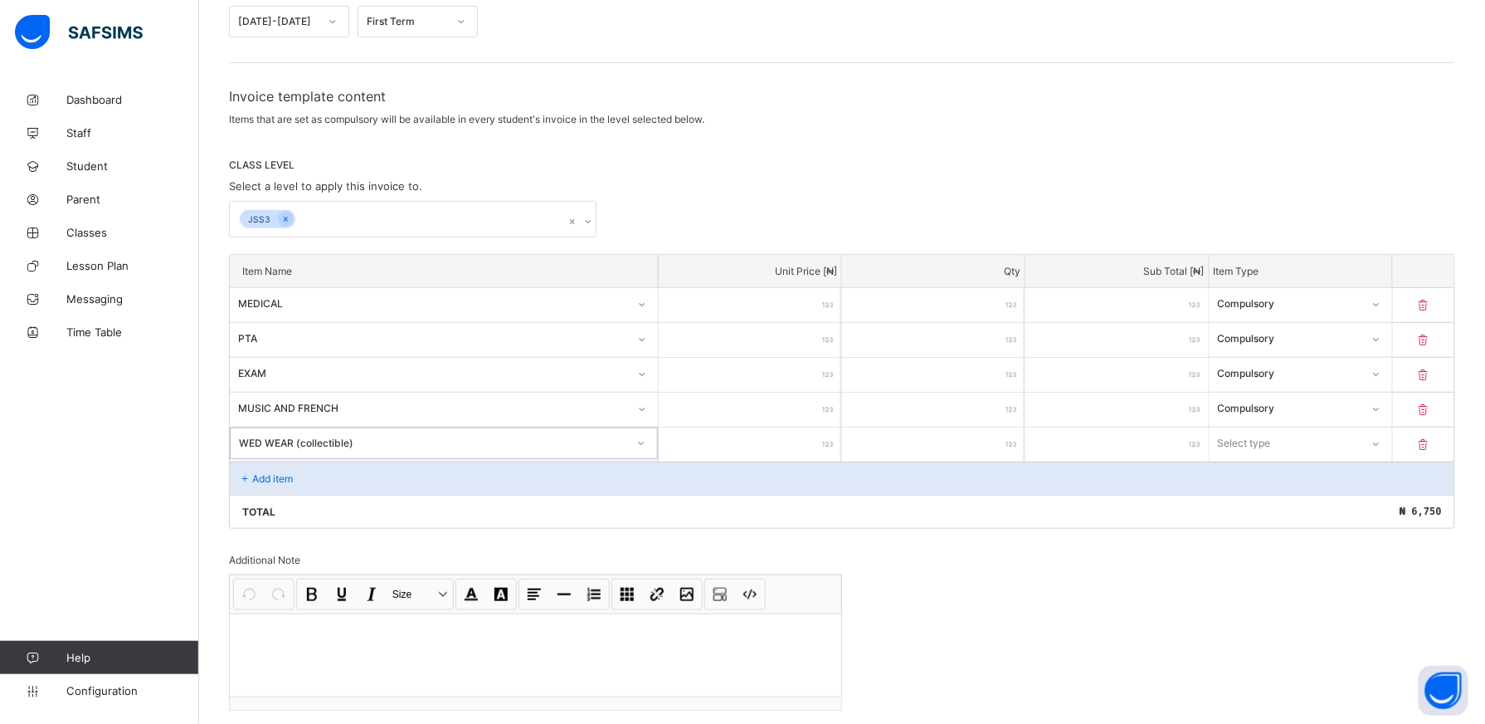
click at [644, 445] on icon at bounding box center [641, 442] width 6 height 3
click at [646, 445] on icon at bounding box center [641, 443] width 10 height 17
click at [644, 443] on icon at bounding box center [641, 443] width 10 height 17
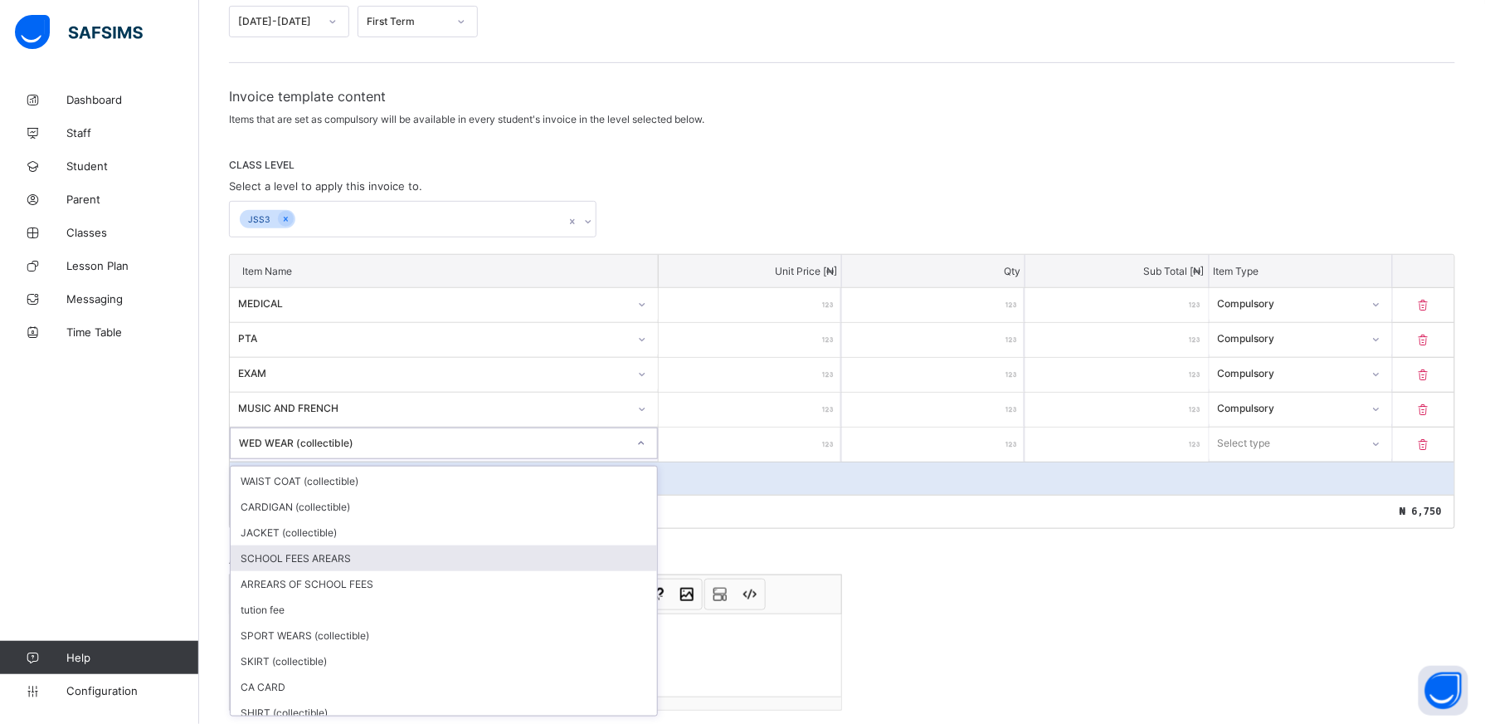
scroll to position [156, 0]
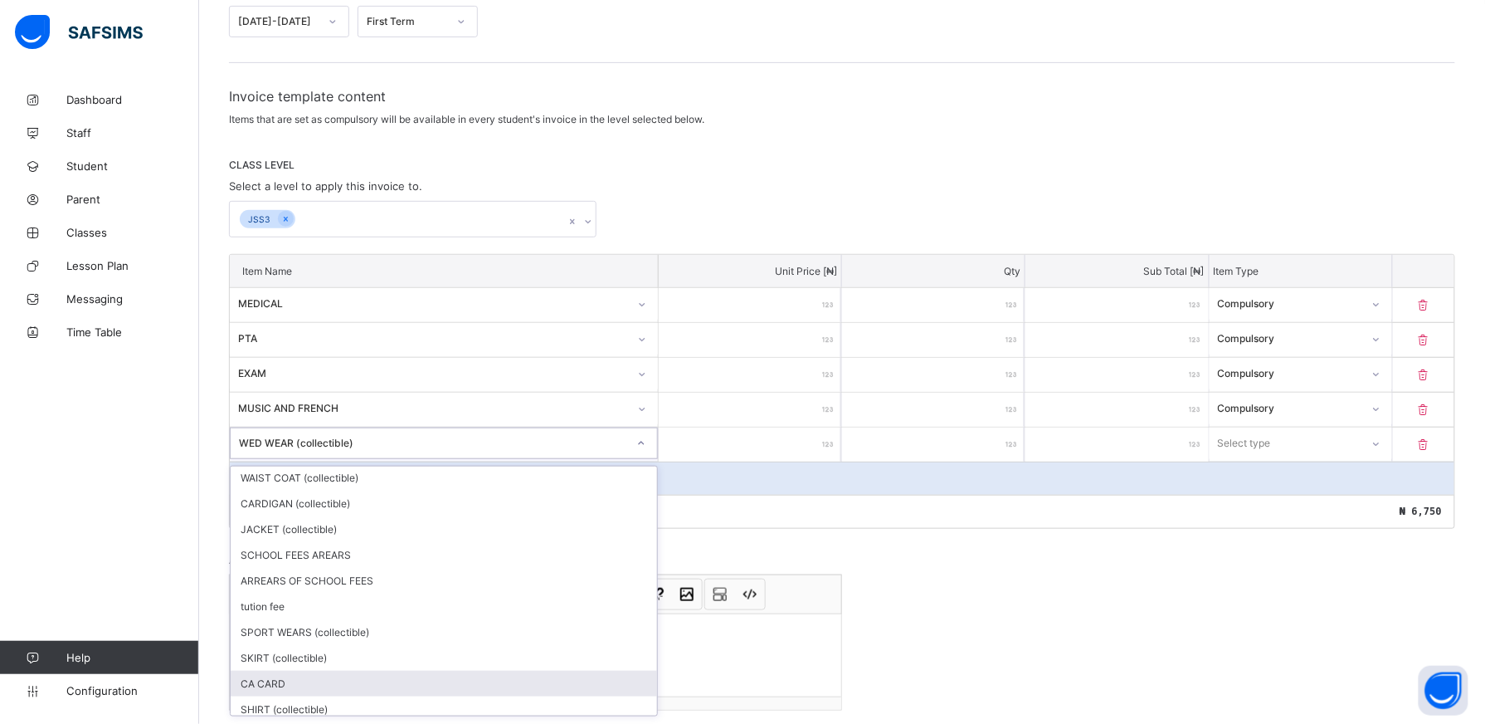
click at [423, 687] on div "CA CARD" at bounding box center [444, 684] width 427 height 26
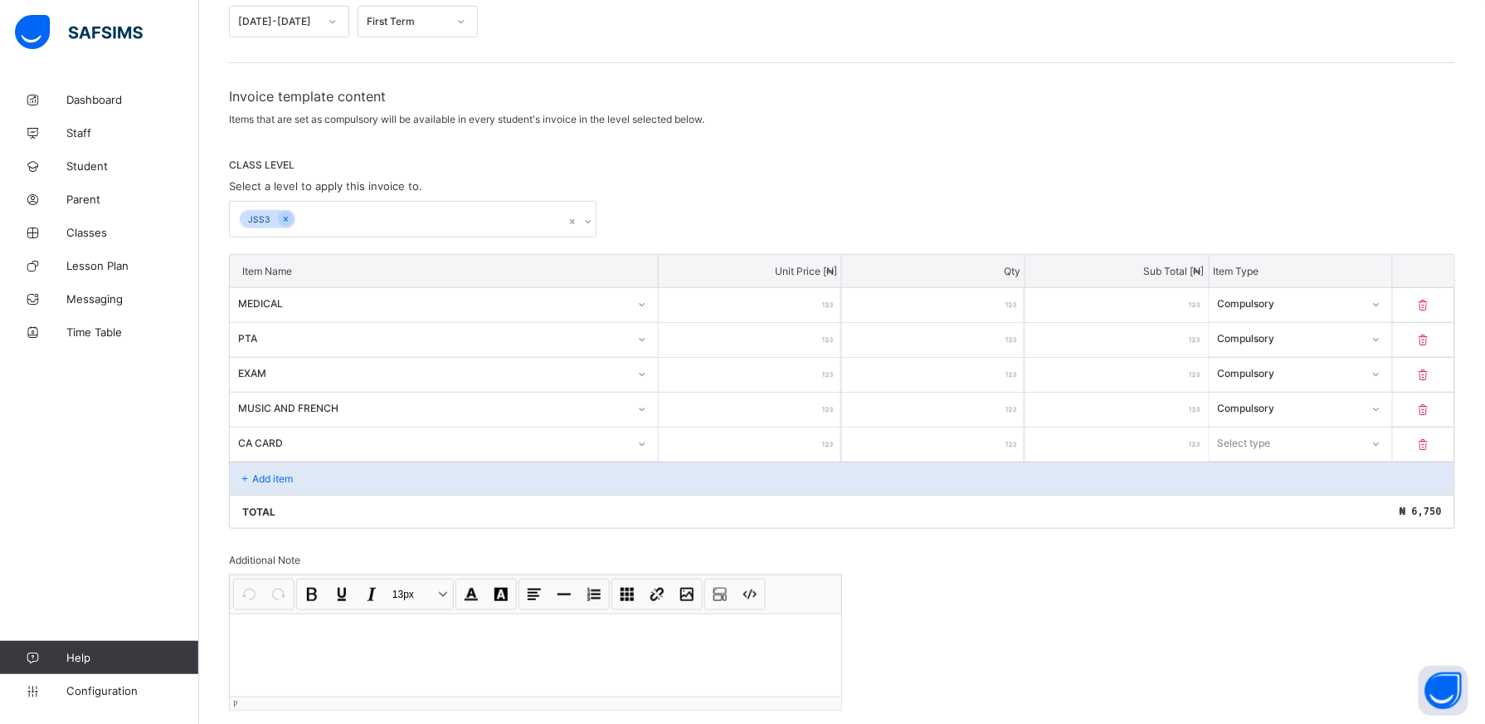
click at [423, 687] on div at bounding box center [536, 654] width 612 height 83
click at [807, 450] on input "number" at bounding box center [750, 444] width 183 height 34
click at [1382, 443] on icon at bounding box center [1377, 444] width 10 height 17
click at [1368, 471] on div "Compulsory" at bounding box center [1301, 479] width 181 height 26
click at [340, 486] on div "Add item" at bounding box center [842, 477] width 1225 height 33
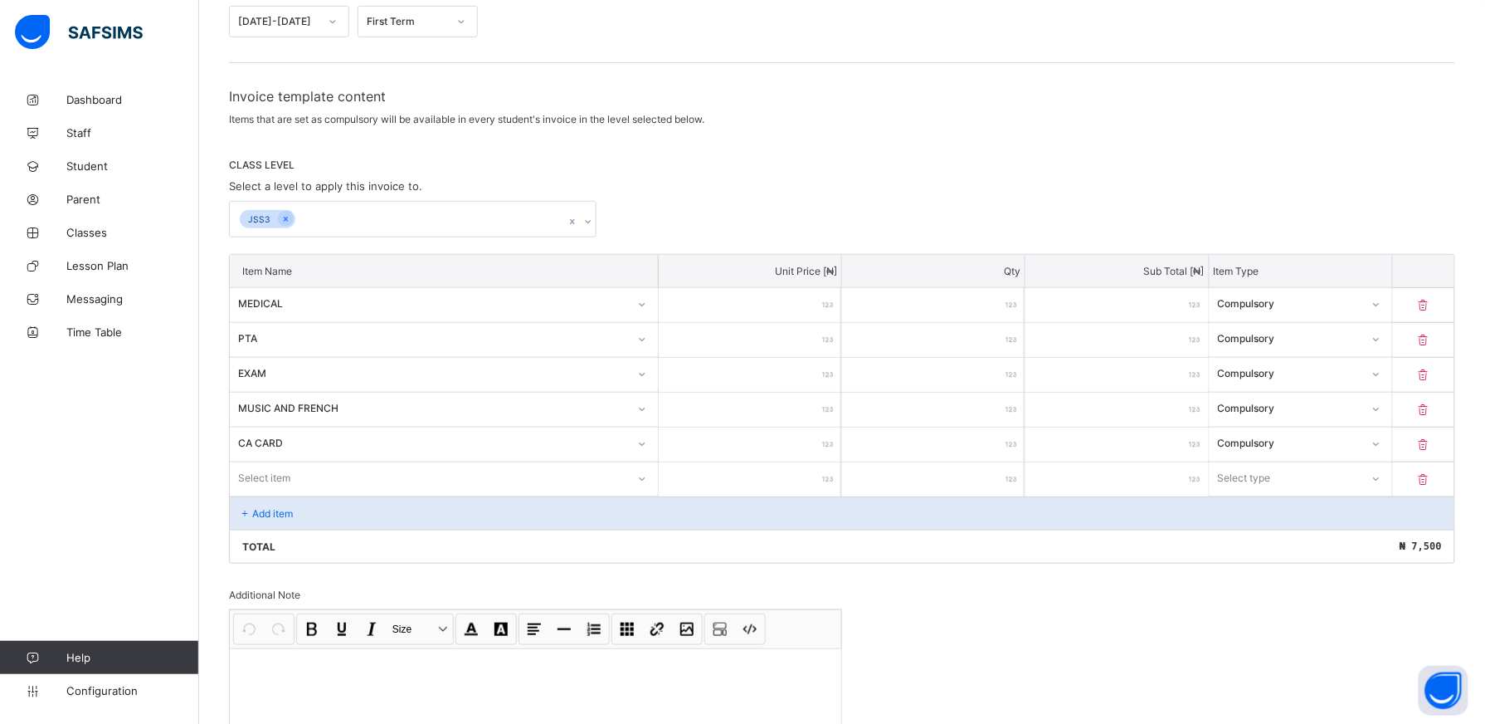
click at [644, 480] on div "Select item" at bounding box center [444, 478] width 428 height 32
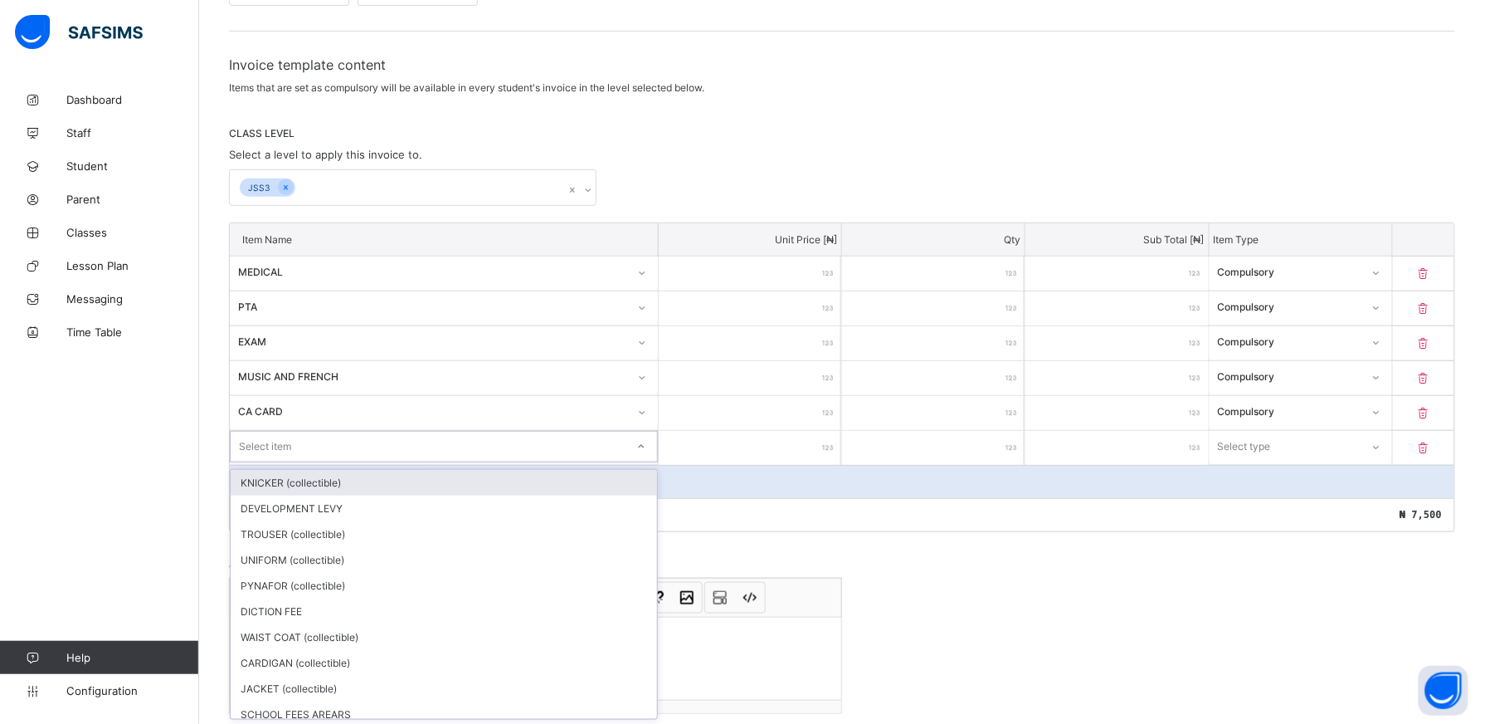
scroll to position [243, 0]
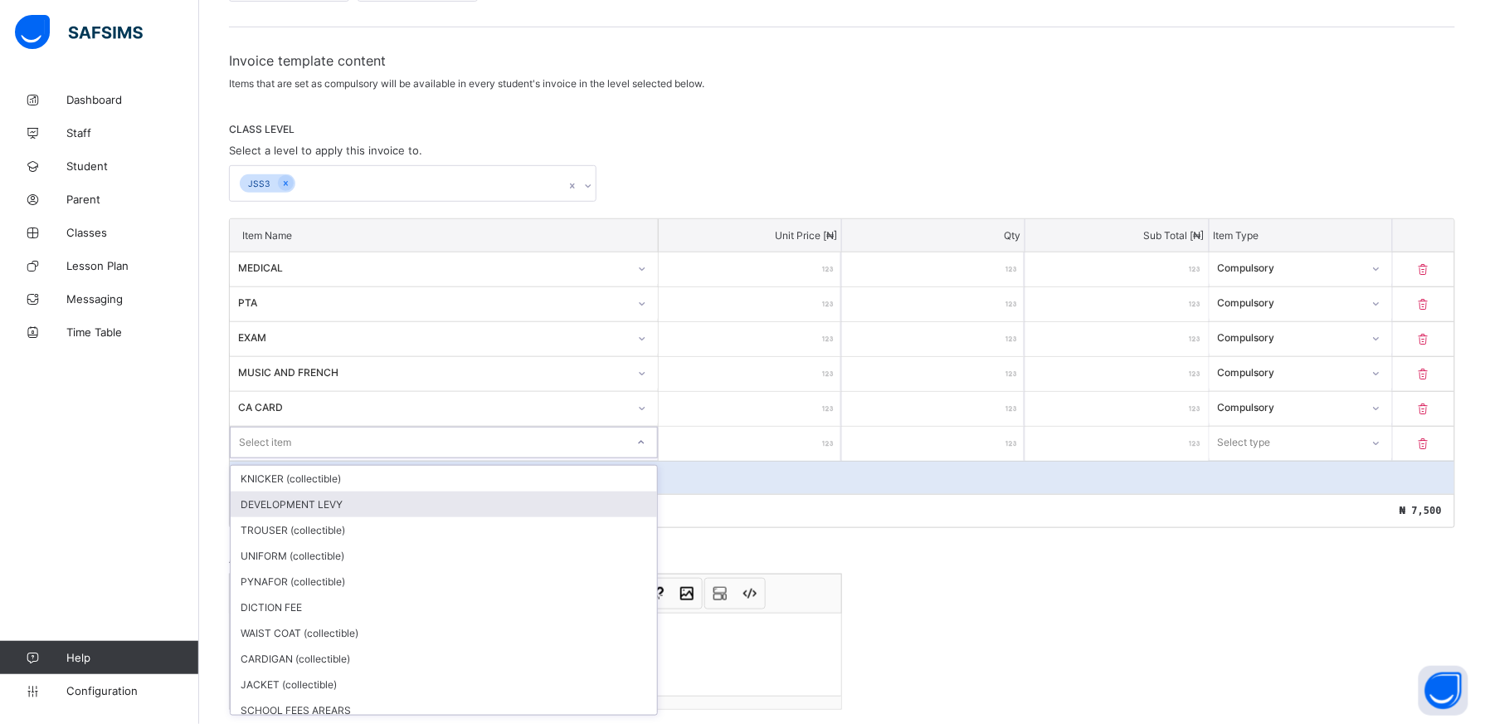
click at [636, 508] on div "DEVELOPMENT LEVY" at bounding box center [444, 504] width 427 height 26
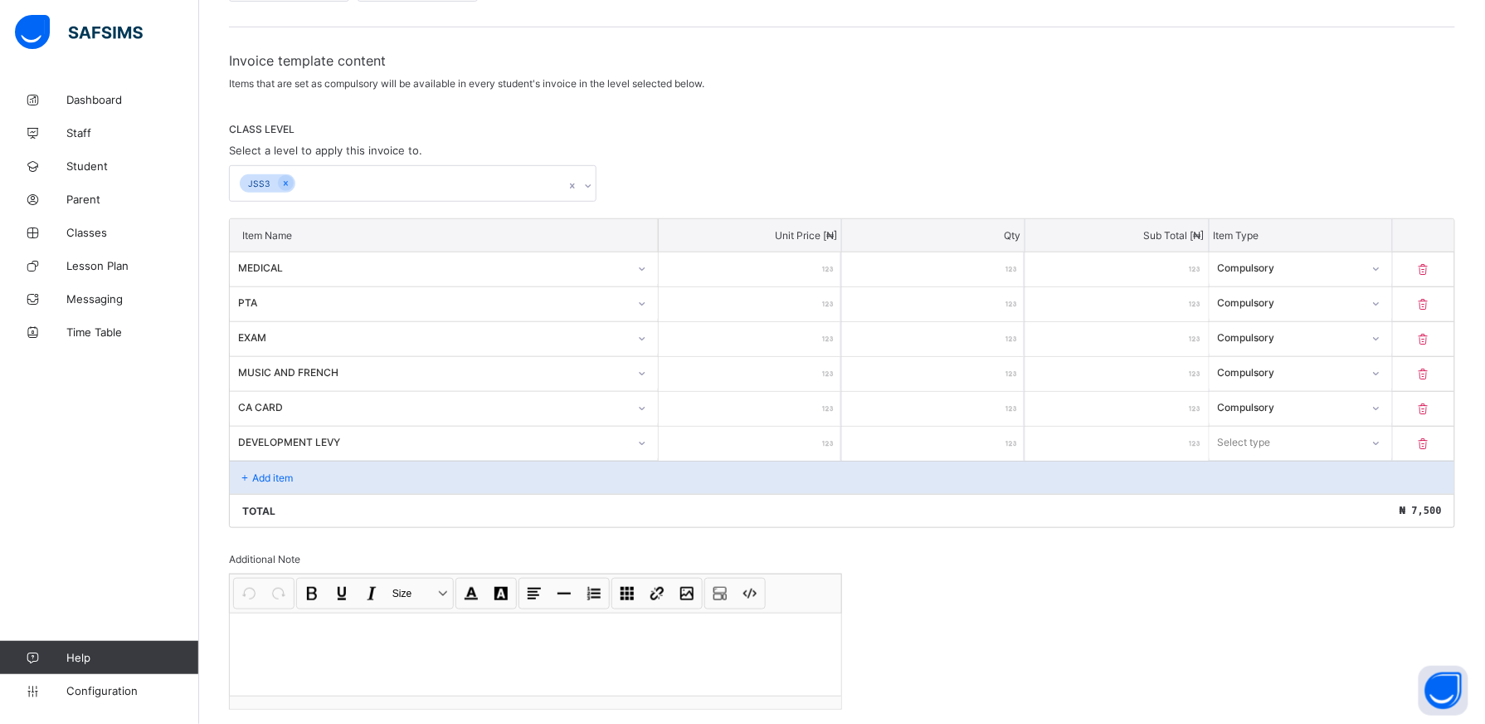
click at [636, 508] on div "Total ₦ 7,500" at bounding box center [842, 510] width 1225 height 33
click at [647, 442] on icon at bounding box center [642, 443] width 10 height 17
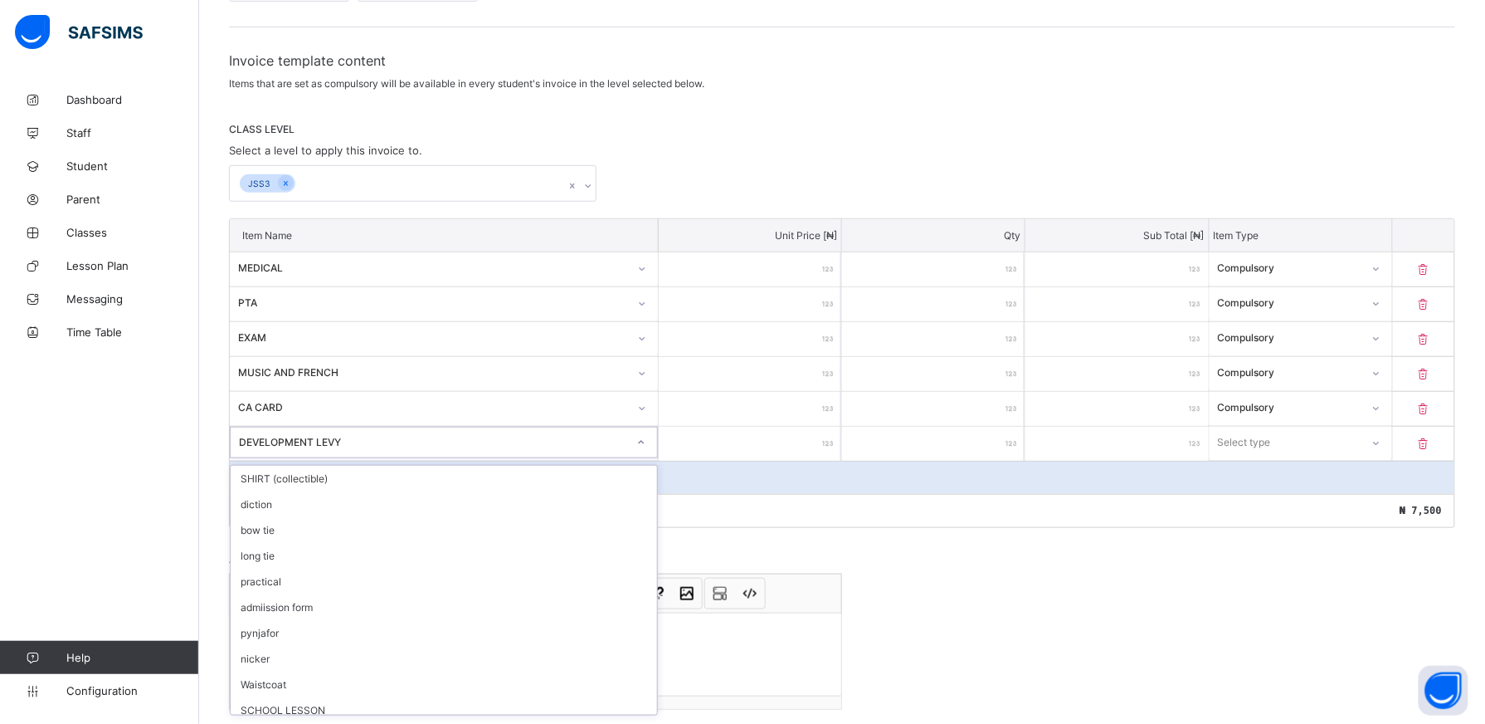
scroll to position [362, 0]
click at [495, 708] on div "SCHOOL LESSON" at bounding box center [444, 708] width 427 height 26
click at [541, 705] on div "SCHOOL LESSON" at bounding box center [444, 709] width 427 height 26
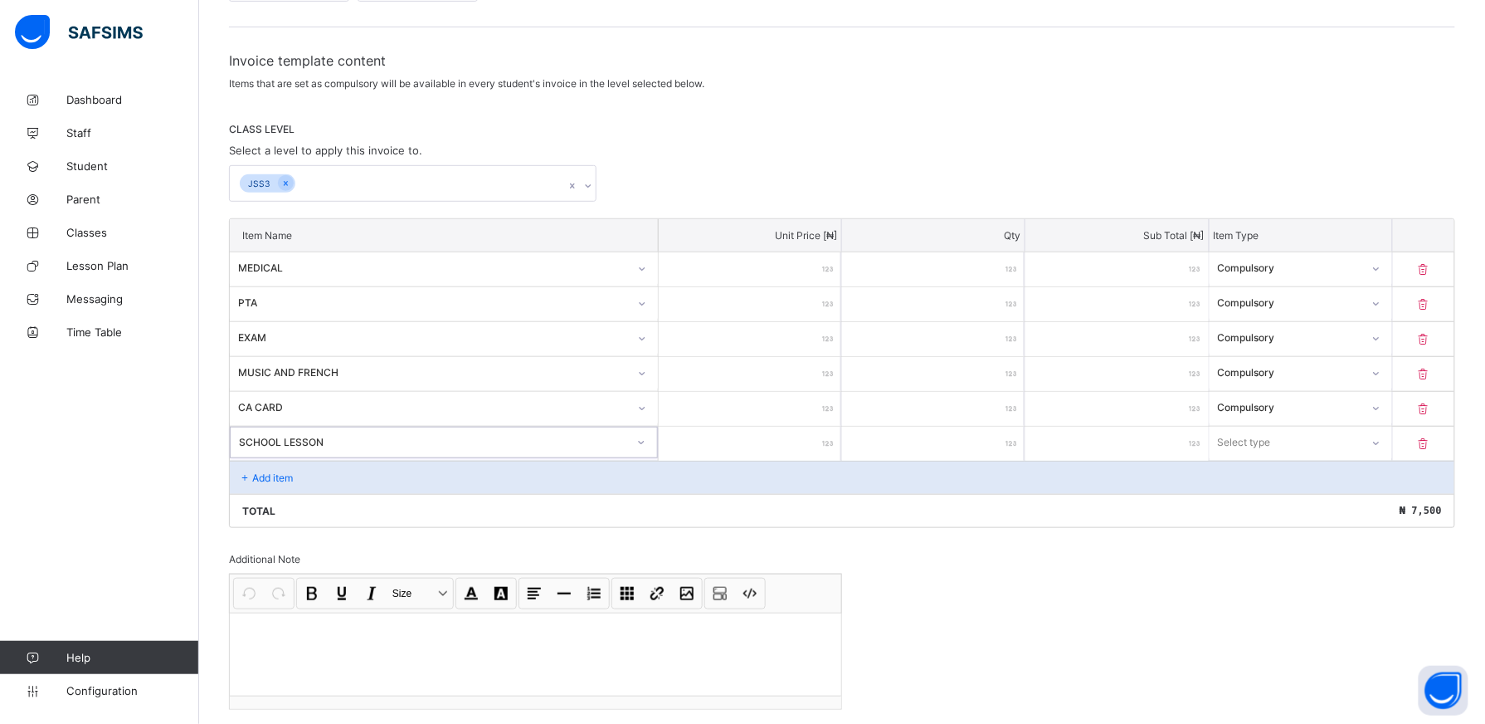
click at [803, 429] on input "number" at bounding box center [750, 444] width 183 height 34
click at [1382, 446] on icon at bounding box center [1377, 443] width 10 height 17
click at [1349, 479] on div "Compulsory" at bounding box center [1301, 479] width 181 height 26
click at [472, 471] on div "Add item" at bounding box center [842, 477] width 1225 height 33
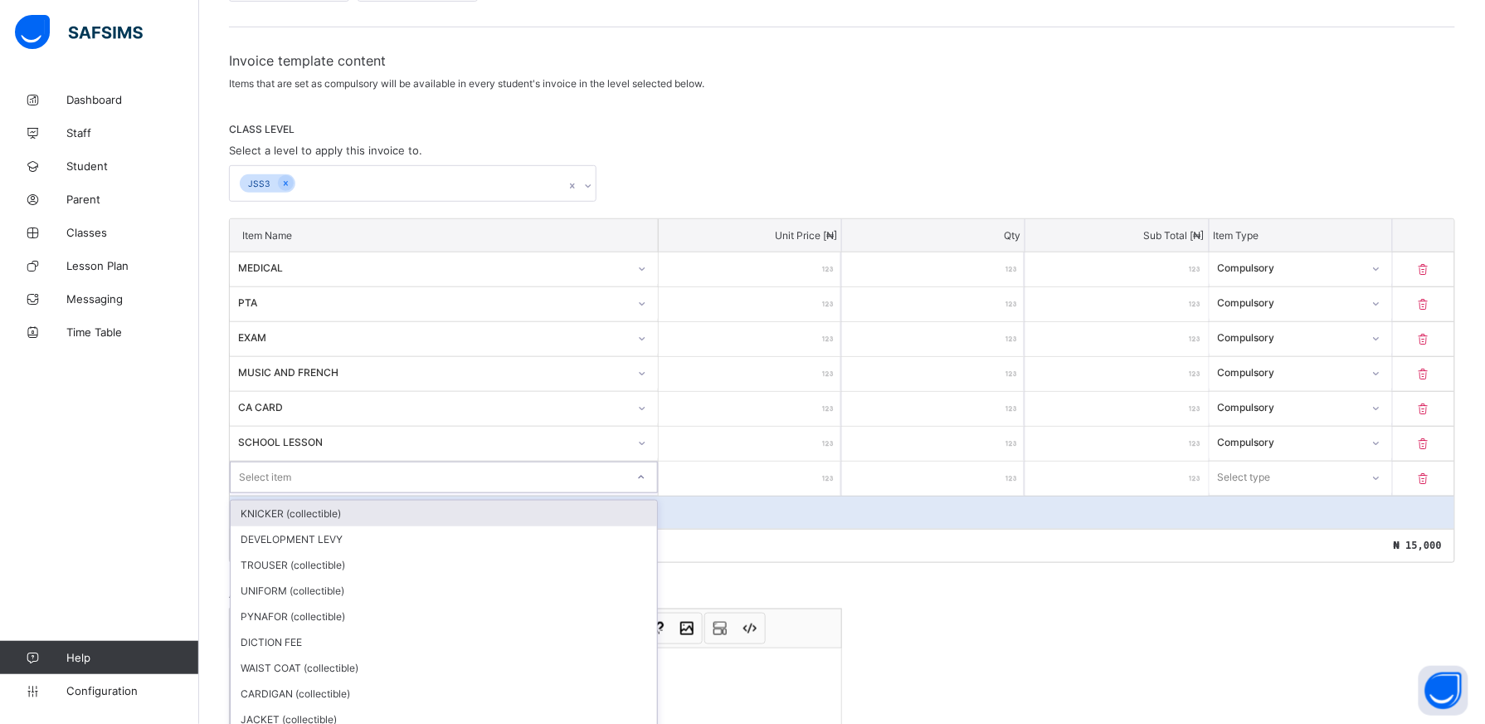
click at [651, 481] on div "option KNICKER (collectible) focused, 1 of 24. 24 results available. Use Up and…" at bounding box center [444, 477] width 428 height 32
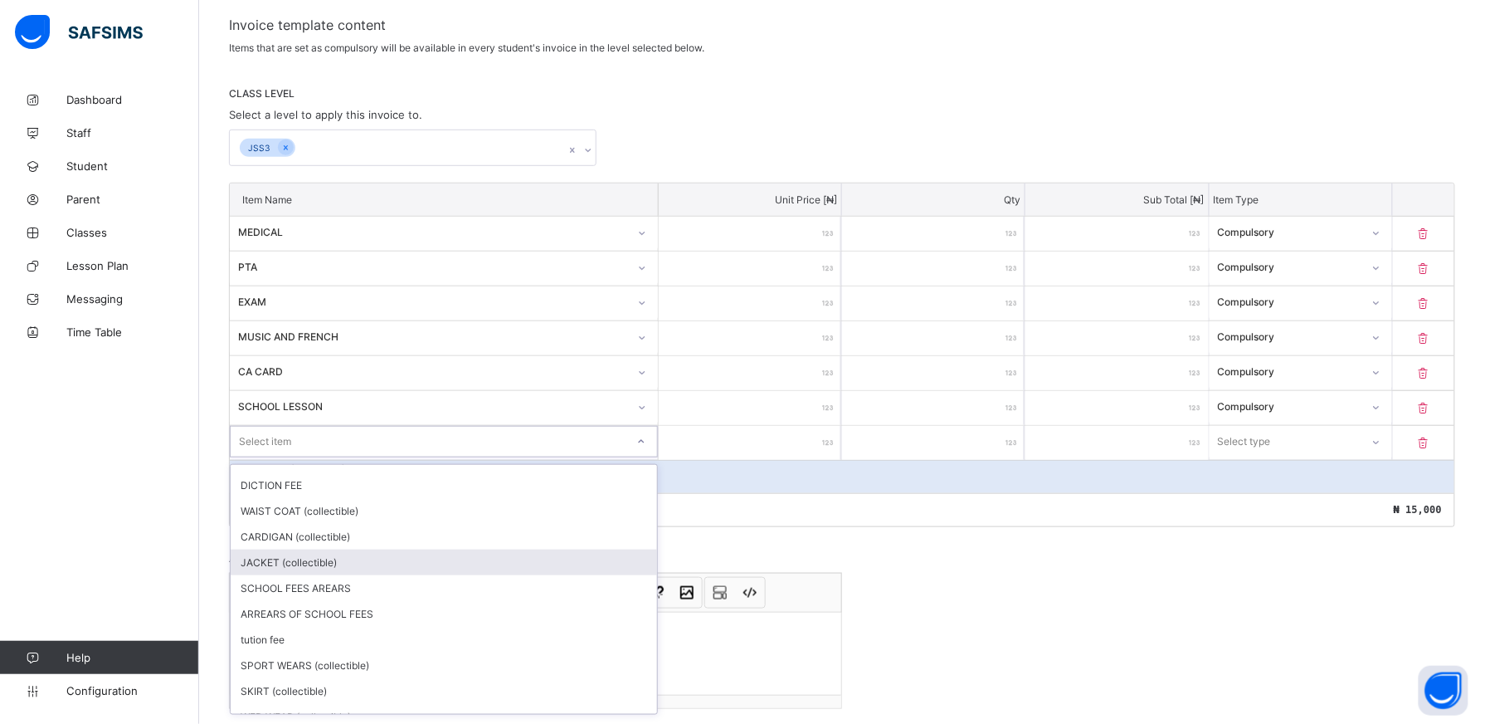
scroll to position [124, 0]
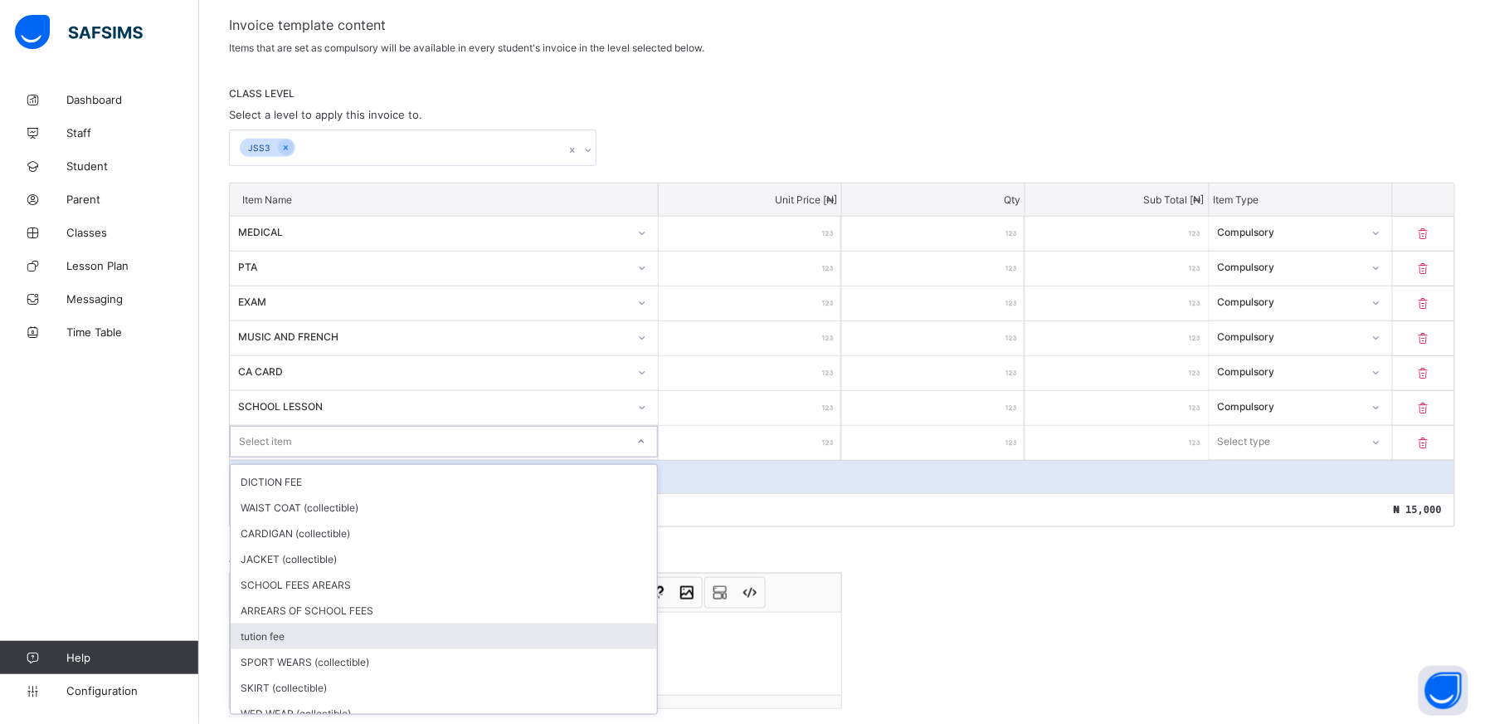
click at [500, 641] on div "tution fee" at bounding box center [444, 636] width 427 height 26
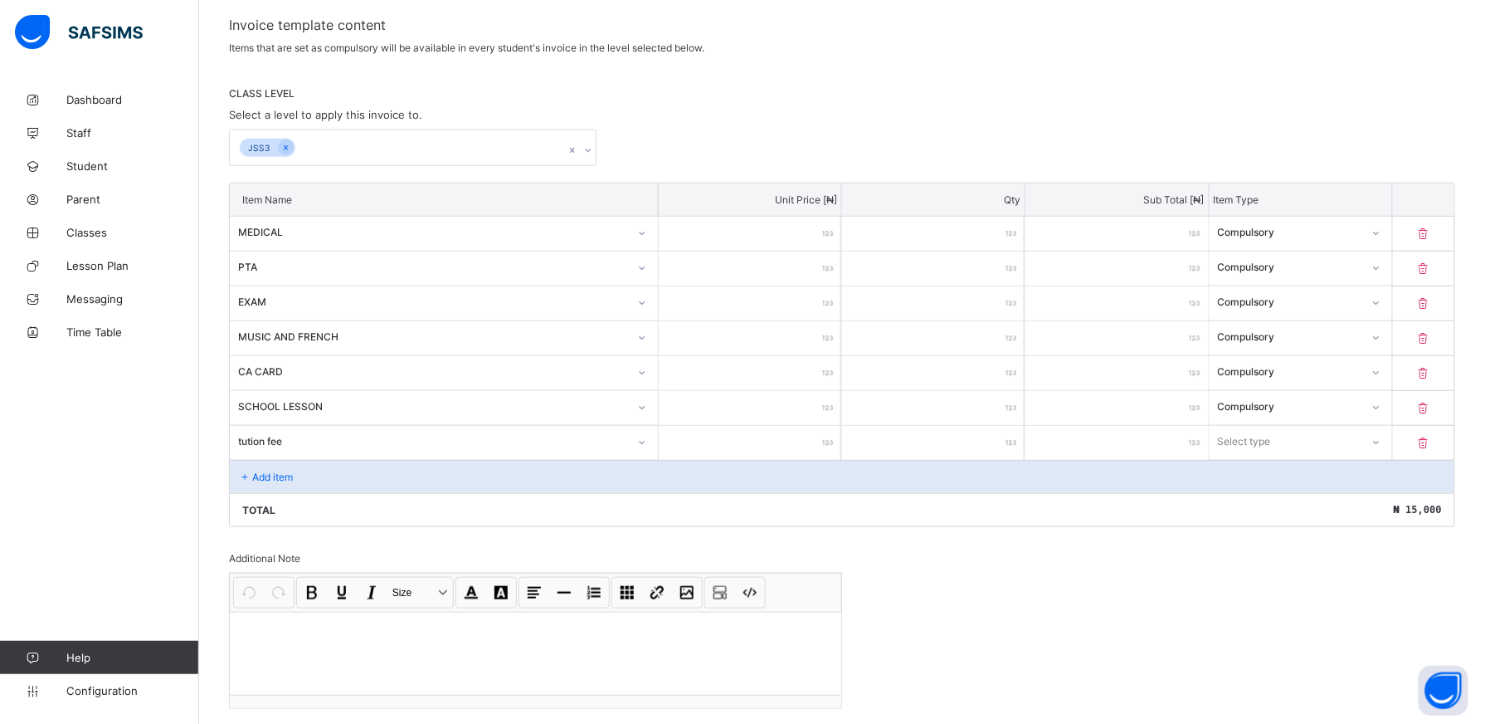
click at [823, 442] on input "number" at bounding box center [750, 443] width 183 height 34
click at [781, 445] on input "number" at bounding box center [750, 443] width 183 height 34
click at [1390, 449] on div at bounding box center [1376, 441] width 28 height 27
click at [1392, 465] on div "Add item" at bounding box center [842, 476] width 1225 height 33
click at [1381, 441] on icon at bounding box center [1376, 441] width 10 height 17
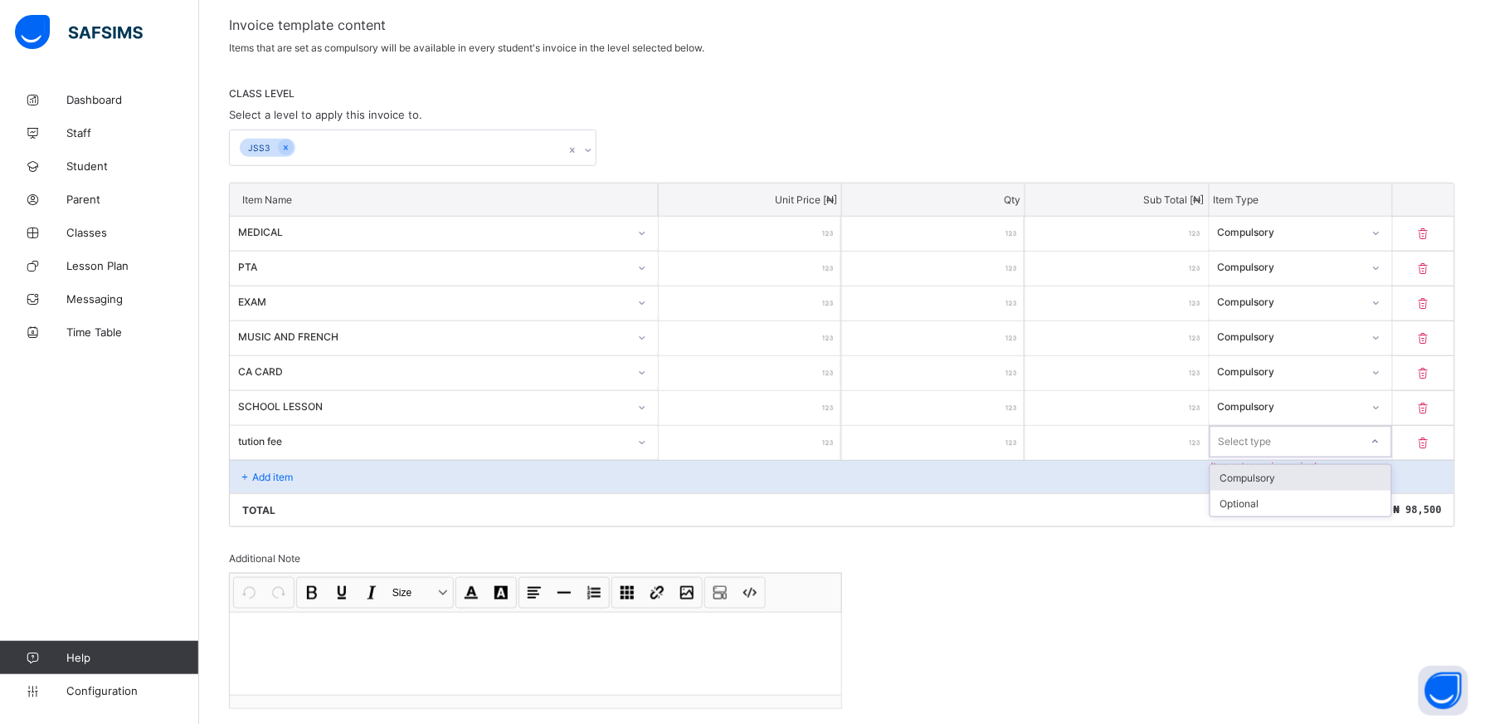
click at [1374, 480] on div "Compulsory" at bounding box center [1301, 478] width 181 height 26
click at [309, 481] on div "Add item" at bounding box center [842, 476] width 1225 height 33
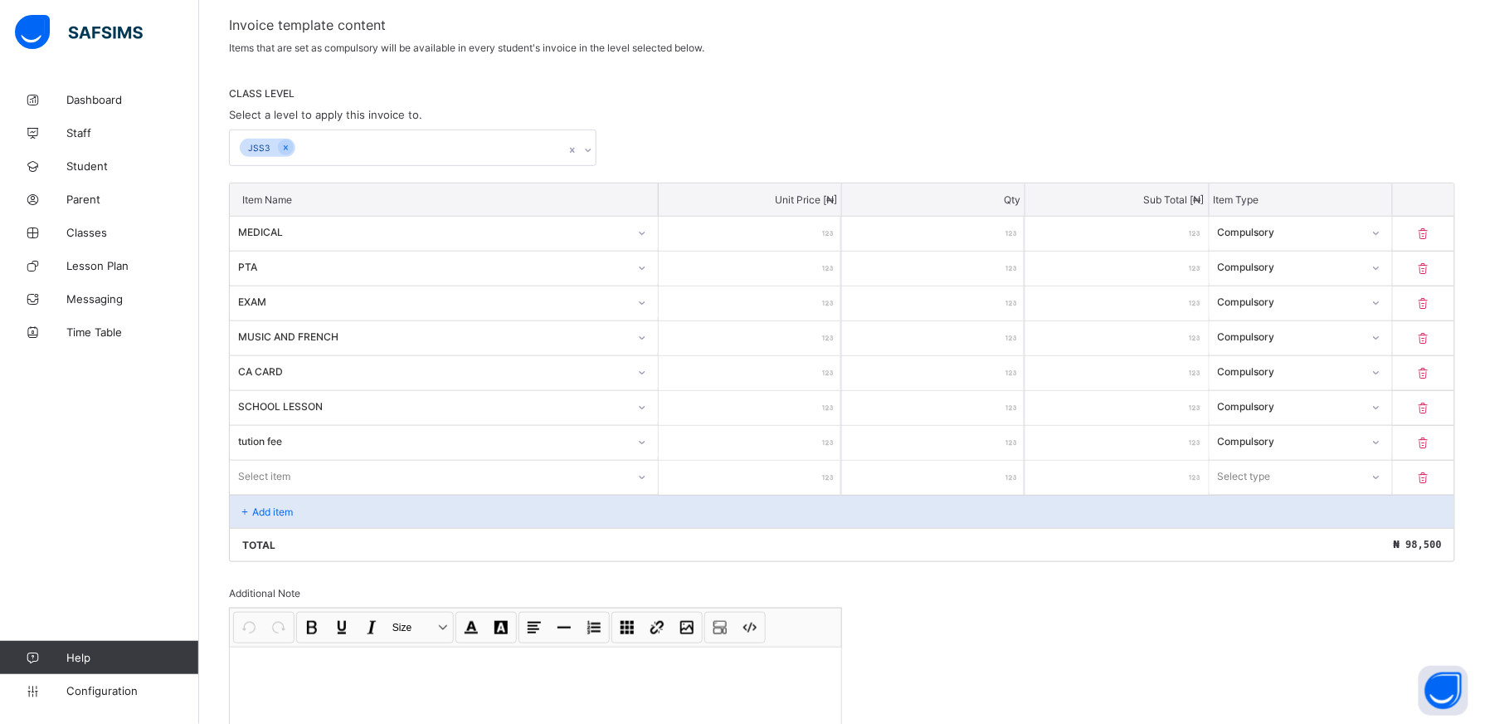
click at [652, 479] on div "Select item" at bounding box center [444, 477] width 428 height 32
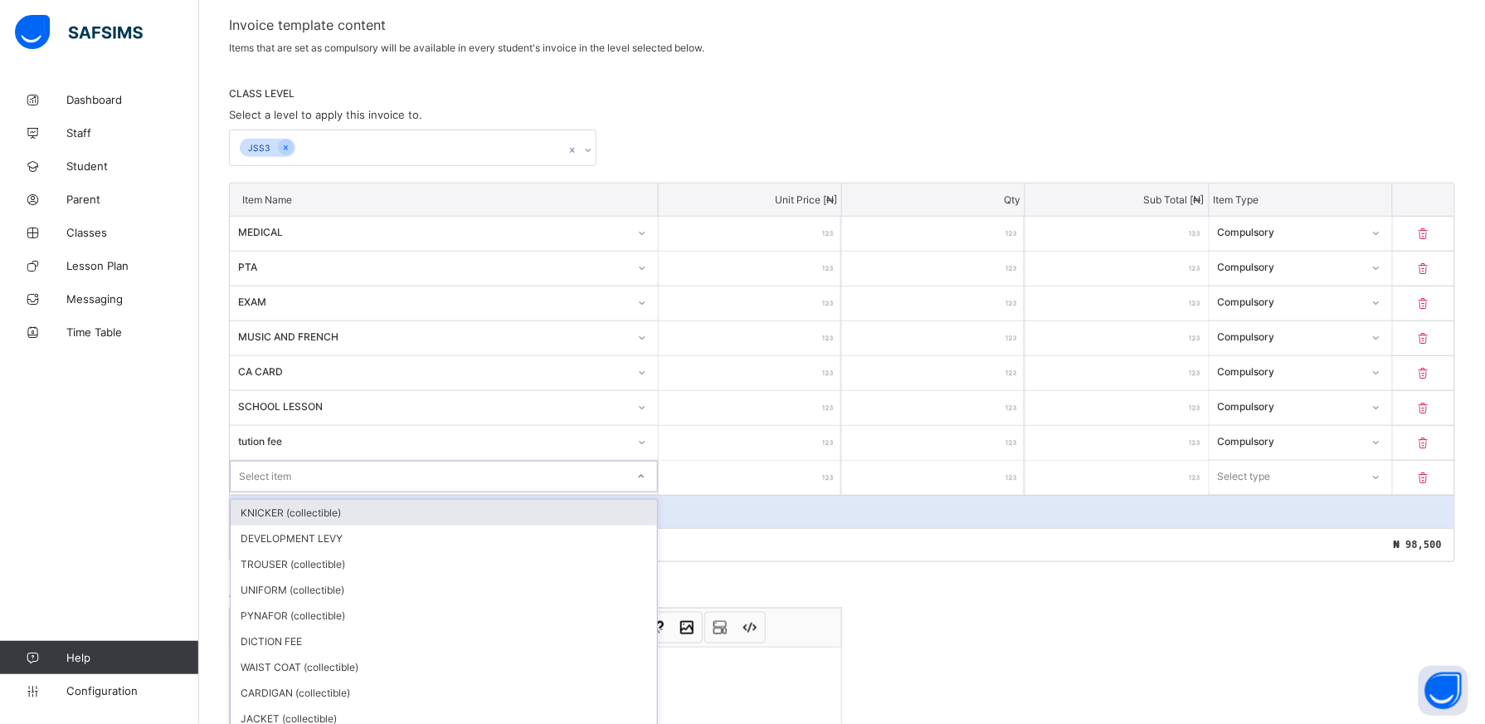
scroll to position [314, 0]
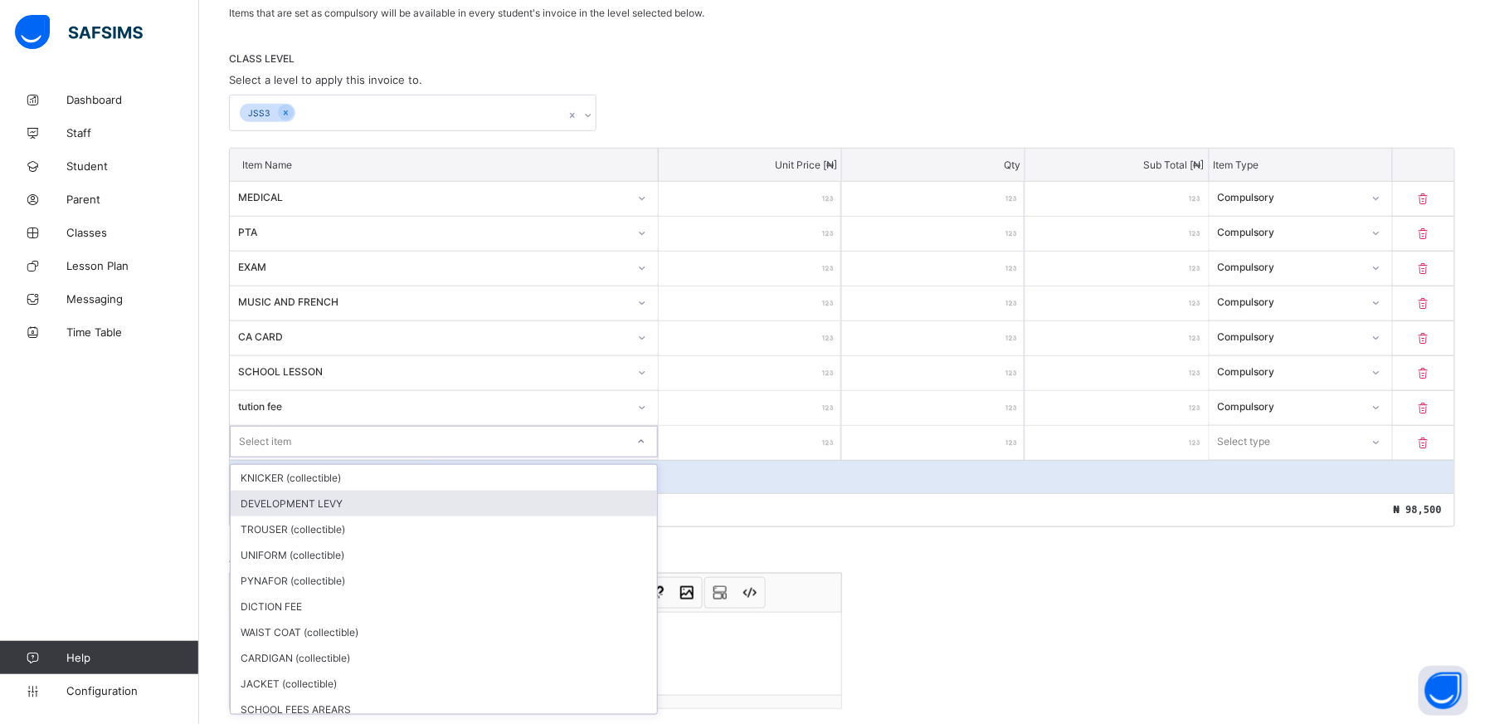
click at [568, 501] on div "DEVELOPMENT LEVY" at bounding box center [444, 503] width 427 height 26
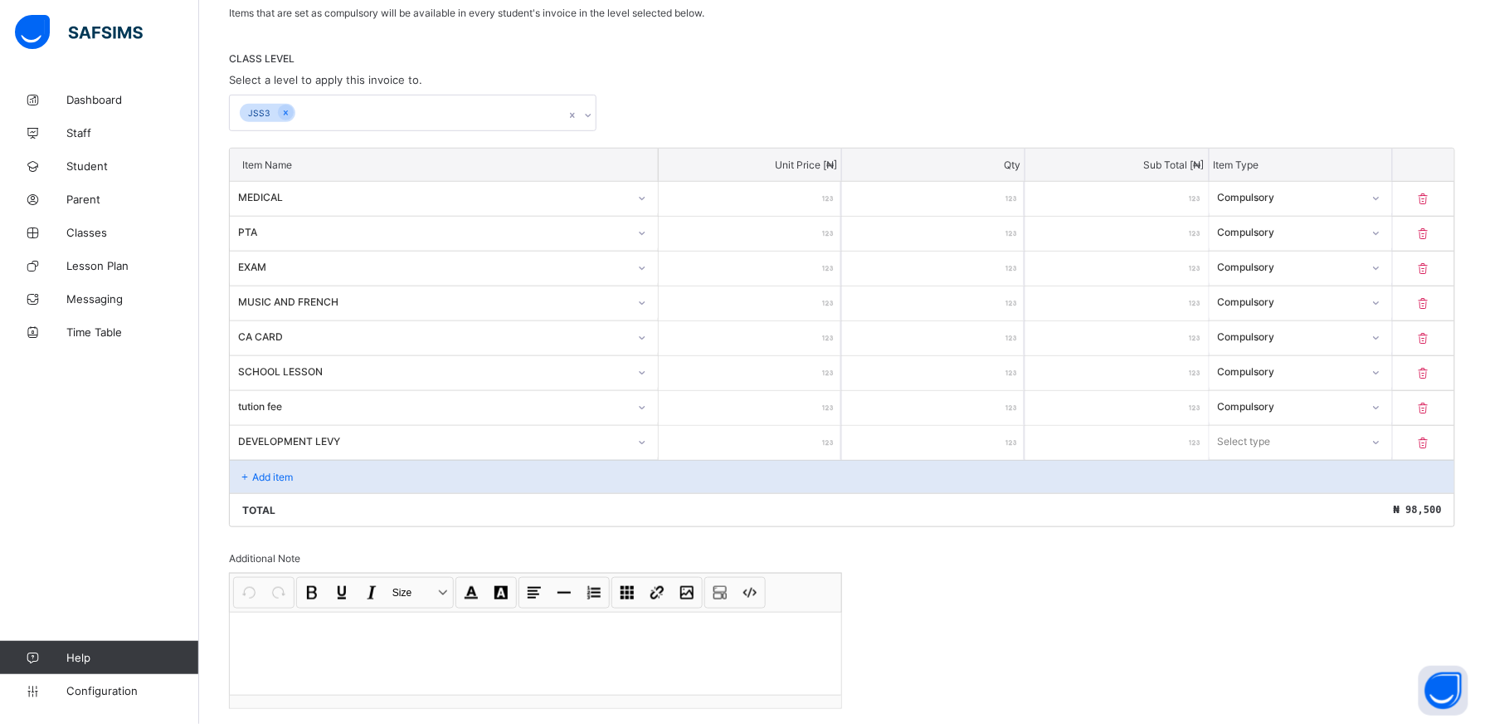
click at [804, 446] on input "number" at bounding box center [750, 443] width 183 height 34
click at [1382, 442] on icon at bounding box center [1377, 442] width 10 height 17
click at [1371, 500] on div "Optional" at bounding box center [1301, 503] width 181 height 26
click at [305, 476] on div "Add item" at bounding box center [842, 476] width 1225 height 33
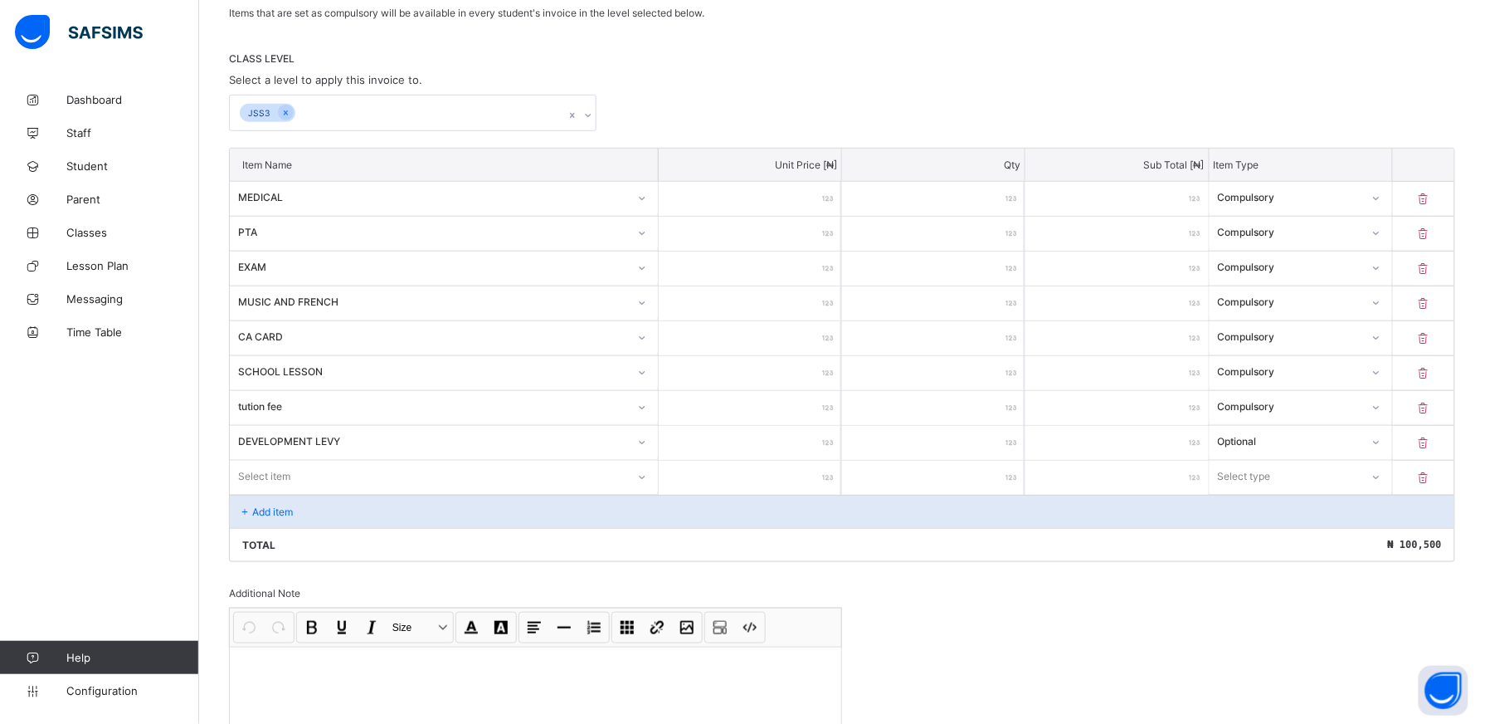
click at [644, 476] on div "Item Name Unit Price [ ₦ ] Qty Sub Total [ ₦ ] Item Type MEDICAL *** * *** Comp…" at bounding box center [842, 355] width 1227 height 414
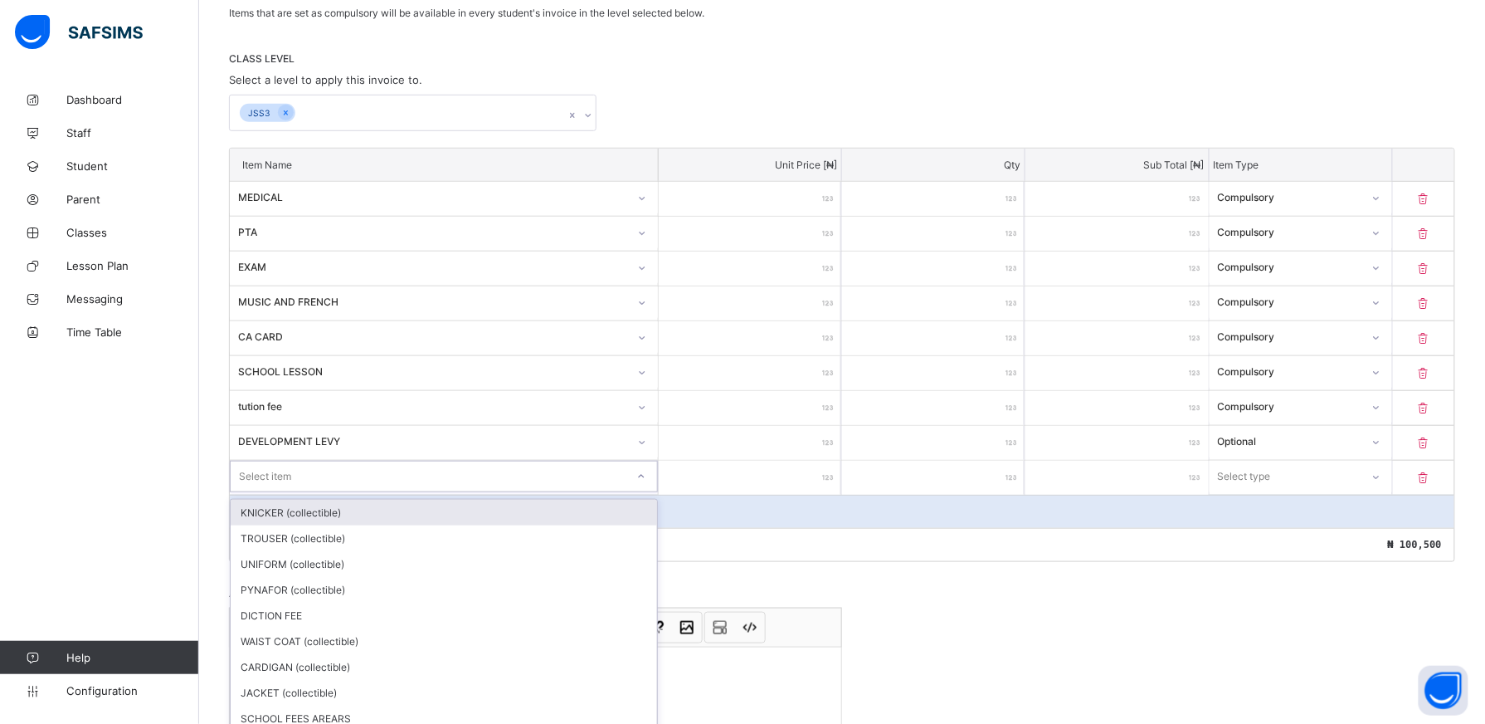
scroll to position [349, 0]
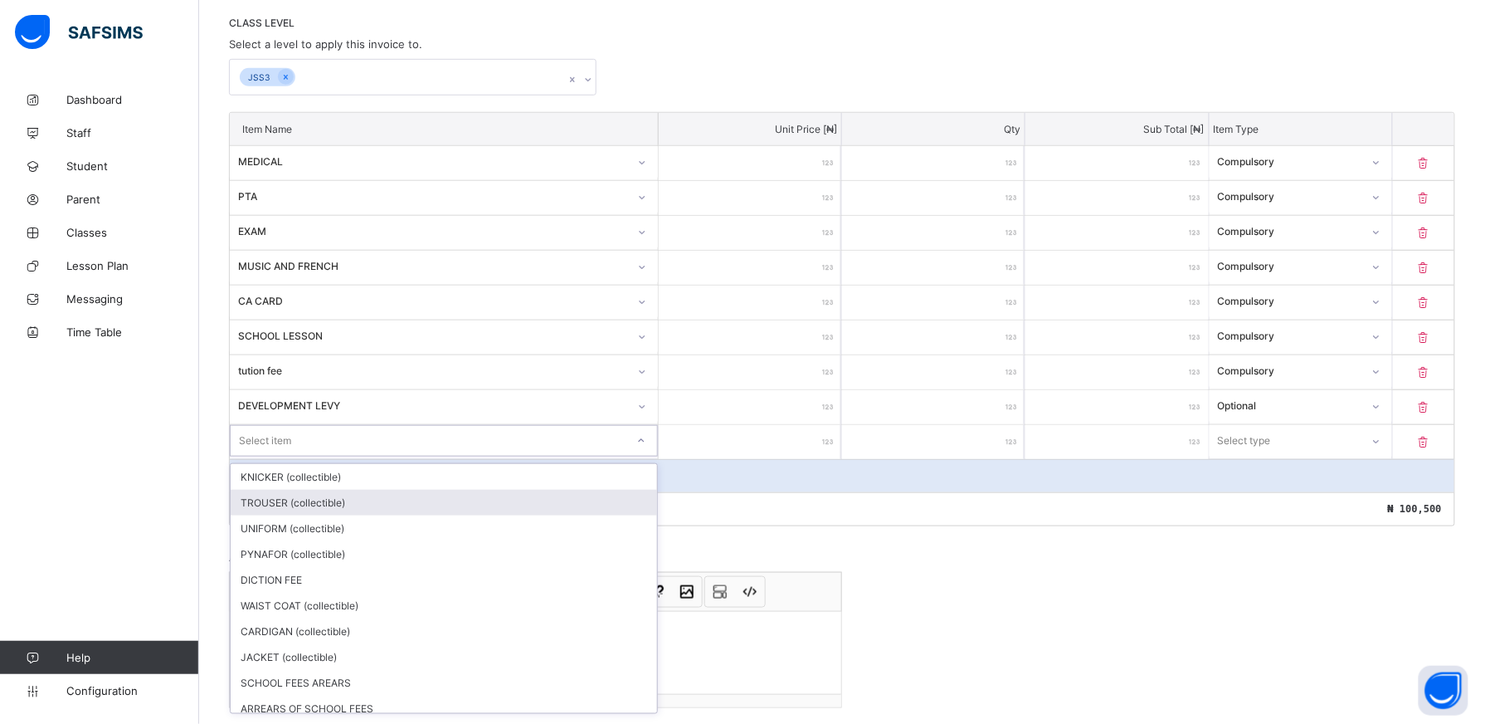
click at [596, 503] on div "TROUSER (collectible)" at bounding box center [444, 503] width 427 height 26
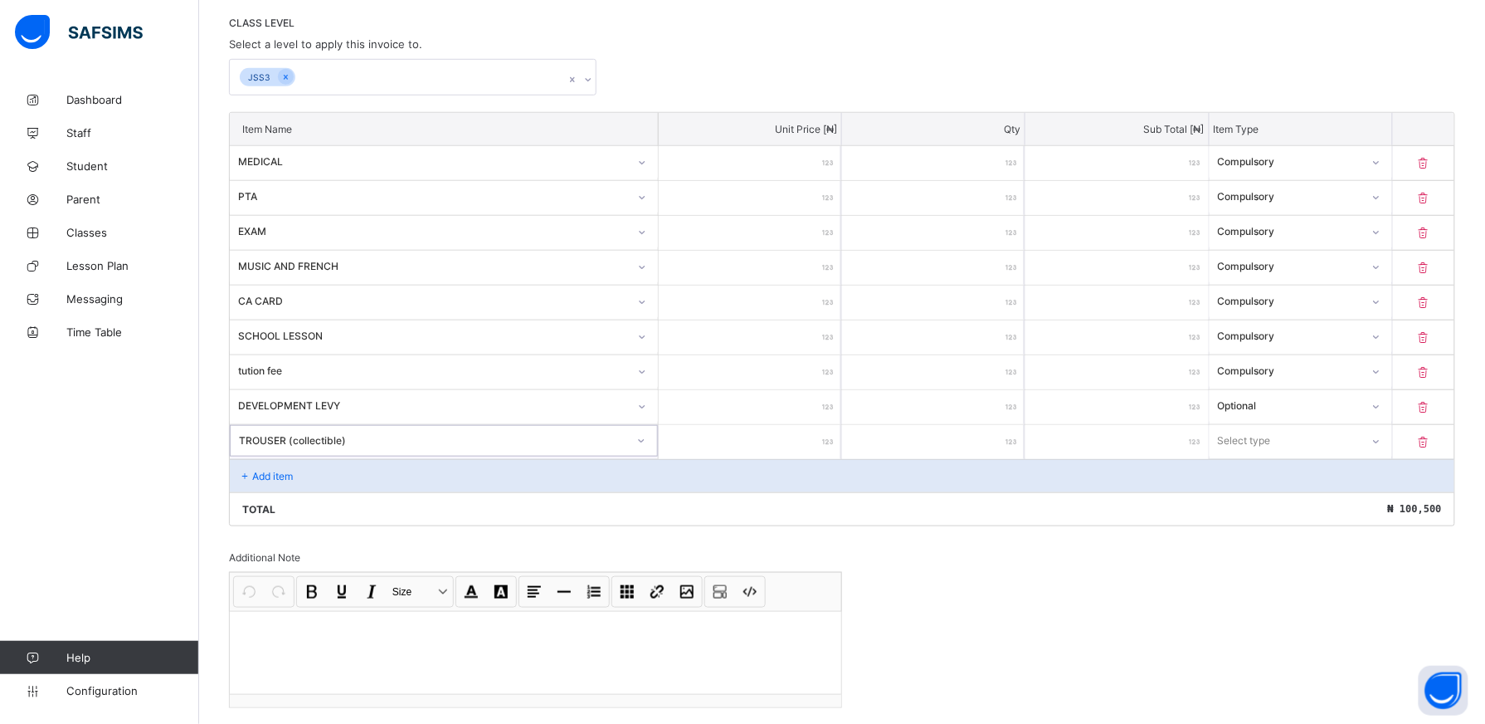
click at [807, 446] on input "number" at bounding box center [750, 442] width 183 height 34
click at [1382, 441] on icon at bounding box center [1377, 441] width 10 height 17
click at [1286, 506] on div "Optional" at bounding box center [1301, 503] width 181 height 26
click at [264, 475] on p "Add item" at bounding box center [272, 476] width 41 height 12
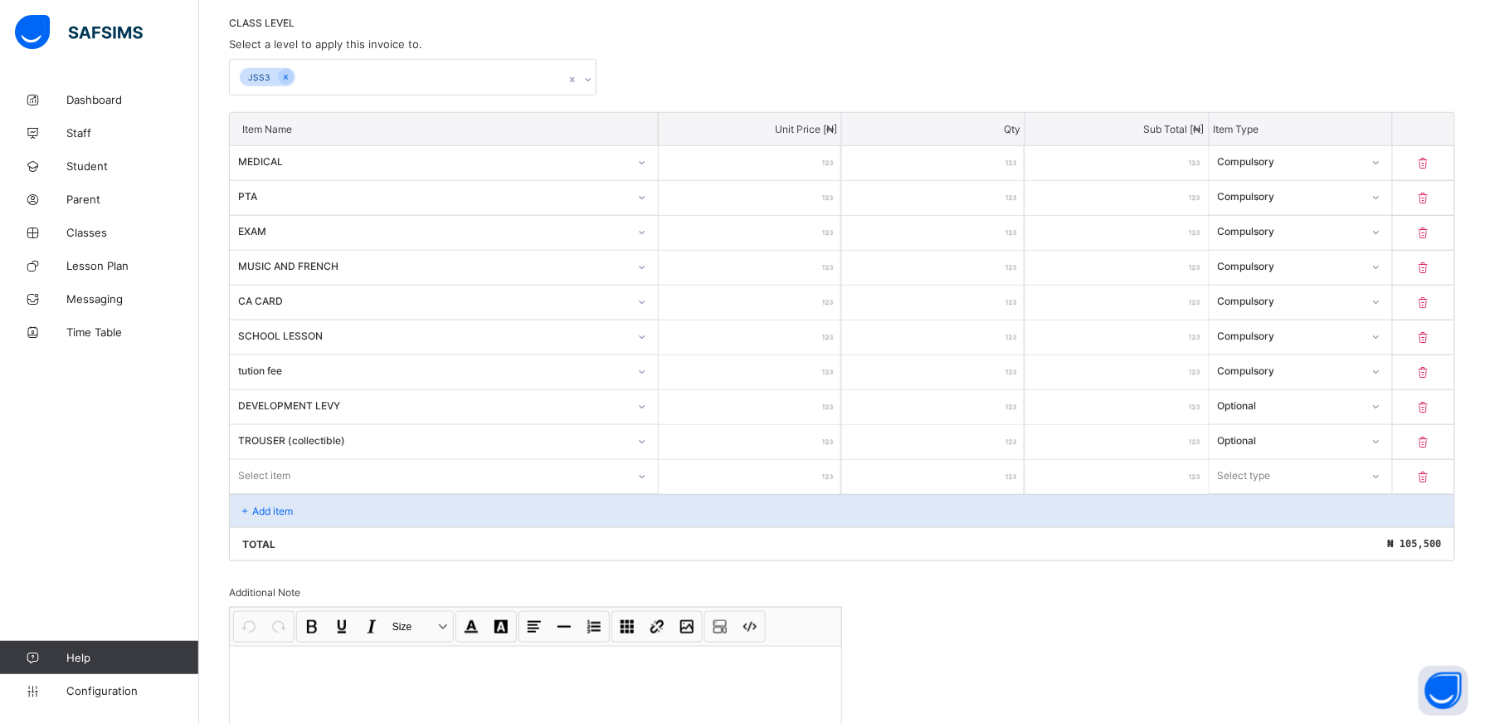
click at [649, 485] on div "Select item" at bounding box center [444, 476] width 428 height 32
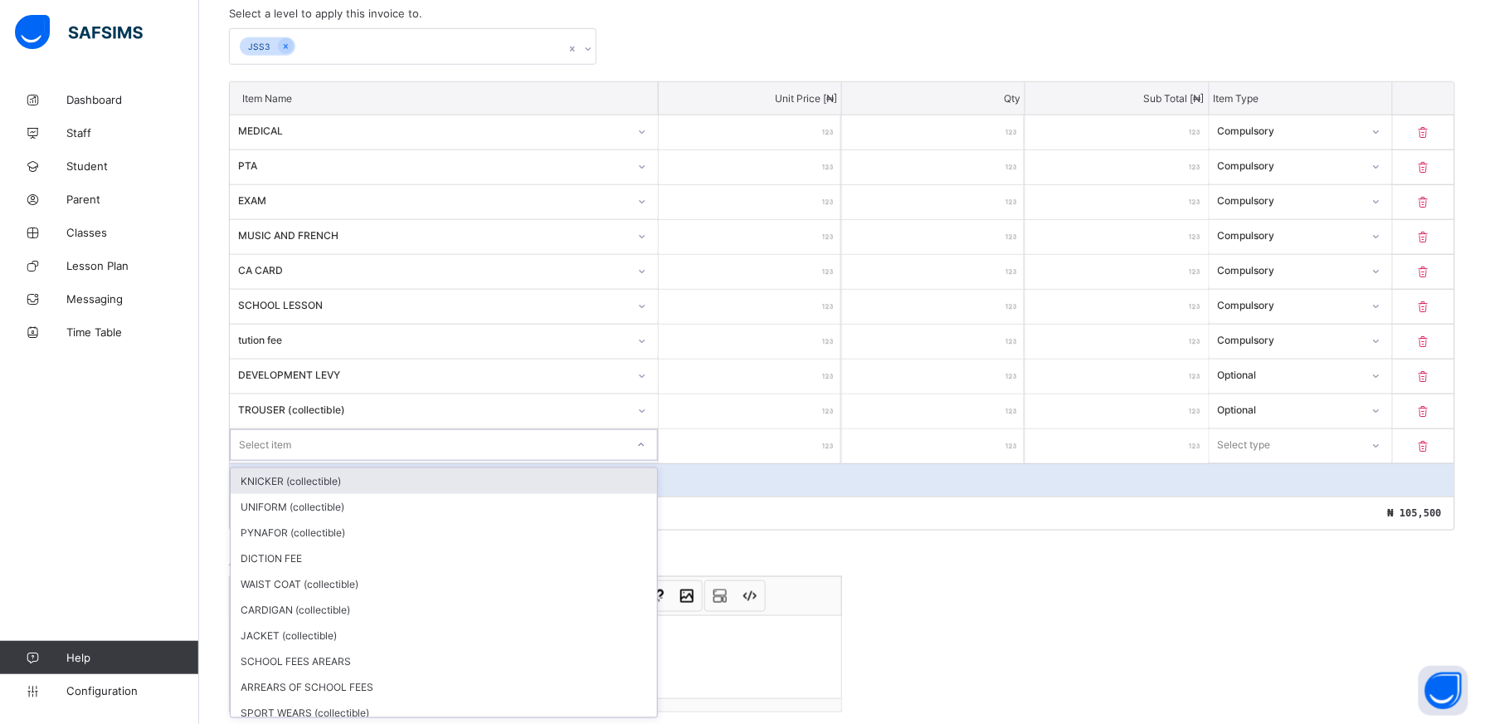
scroll to position [385, 0]
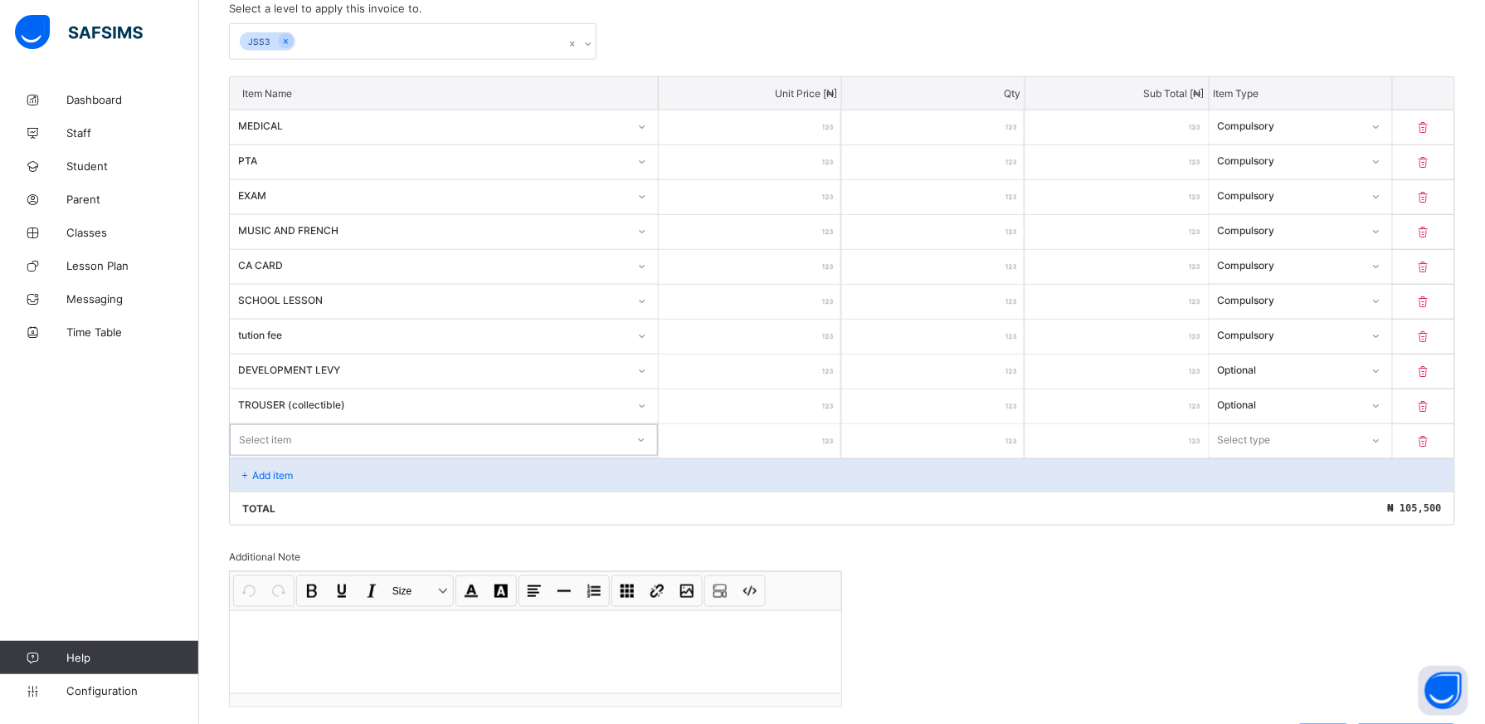
click at [646, 442] on icon at bounding box center [641, 440] width 10 height 17
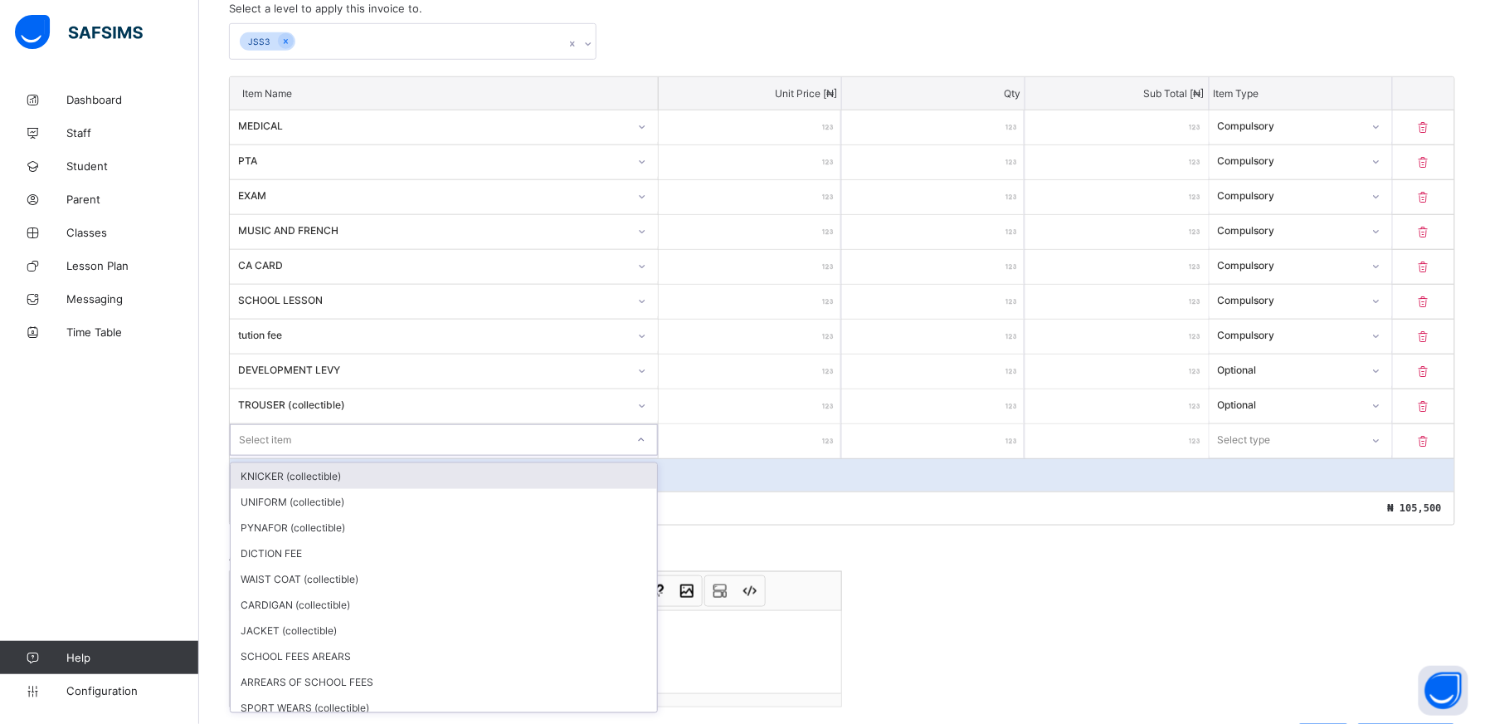
click at [651, 439] on div at bounding box center [641, 440] width 28 height 27
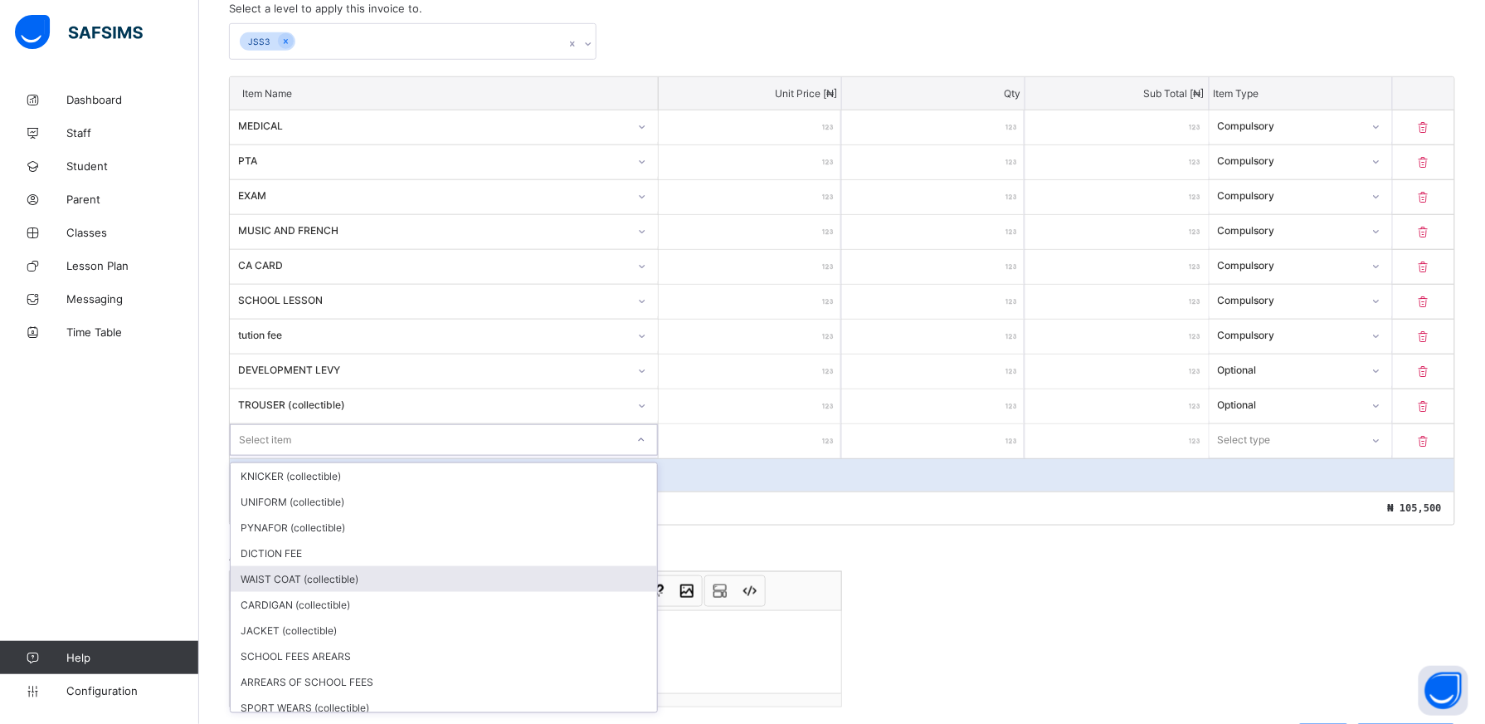
click at [545, 588] on div "WAIST COAT (collectible)" at bounding box center [444, 579] width 427 height 26
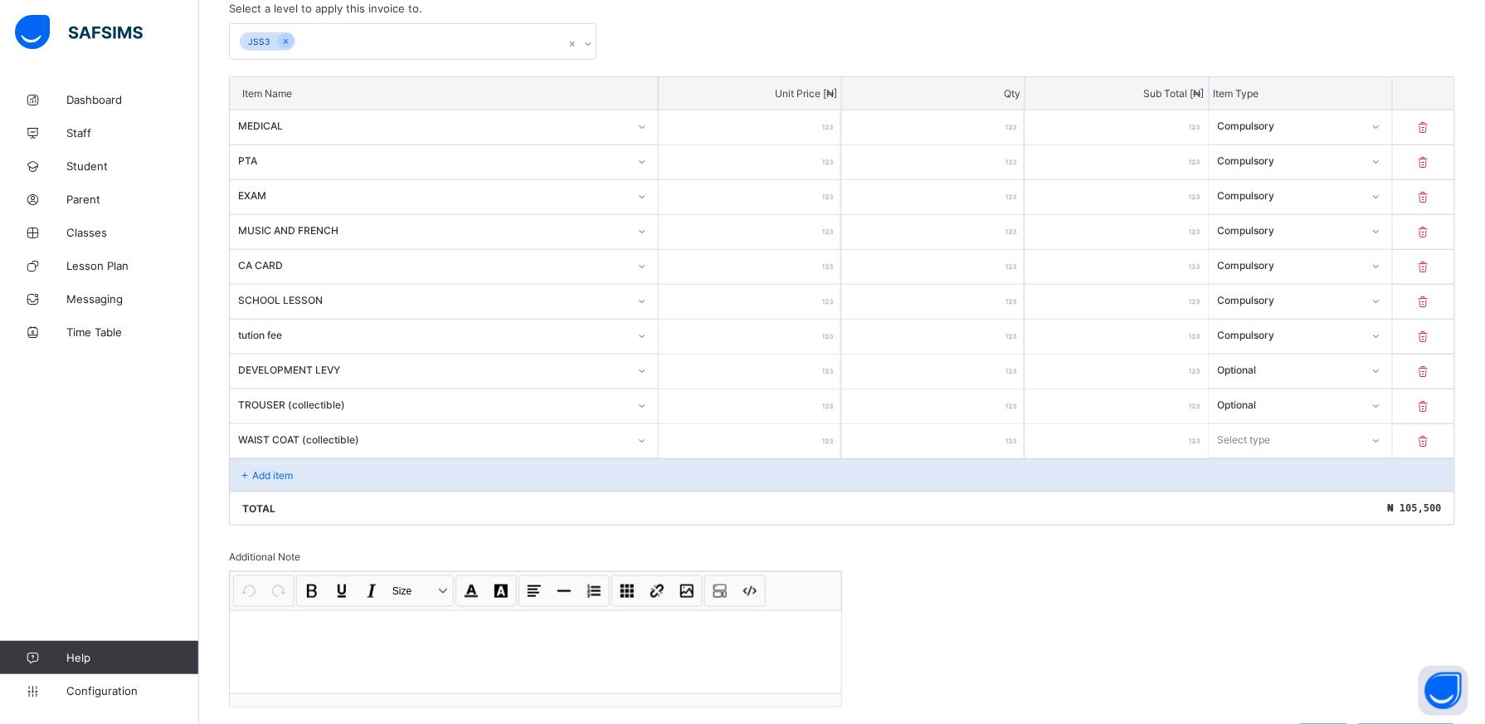
click at [812, 446] on input "number" at bounding box center [750, 441] width 183 height 34
click at [1380, 442] on icon at bounding box center [1377, 440] width 6 height 3
click at [1275, 505] on div "Optional" at bounding box center [1301, 502] width 181 height 26
click at [407, 502] on div "Total ₦ 109,500" at bounding box center [842, 507] width 1225 height 33
click at [551, 521] on div "Total ₦ 109,500" at bounding box center [842, 507] width 1225 height 33
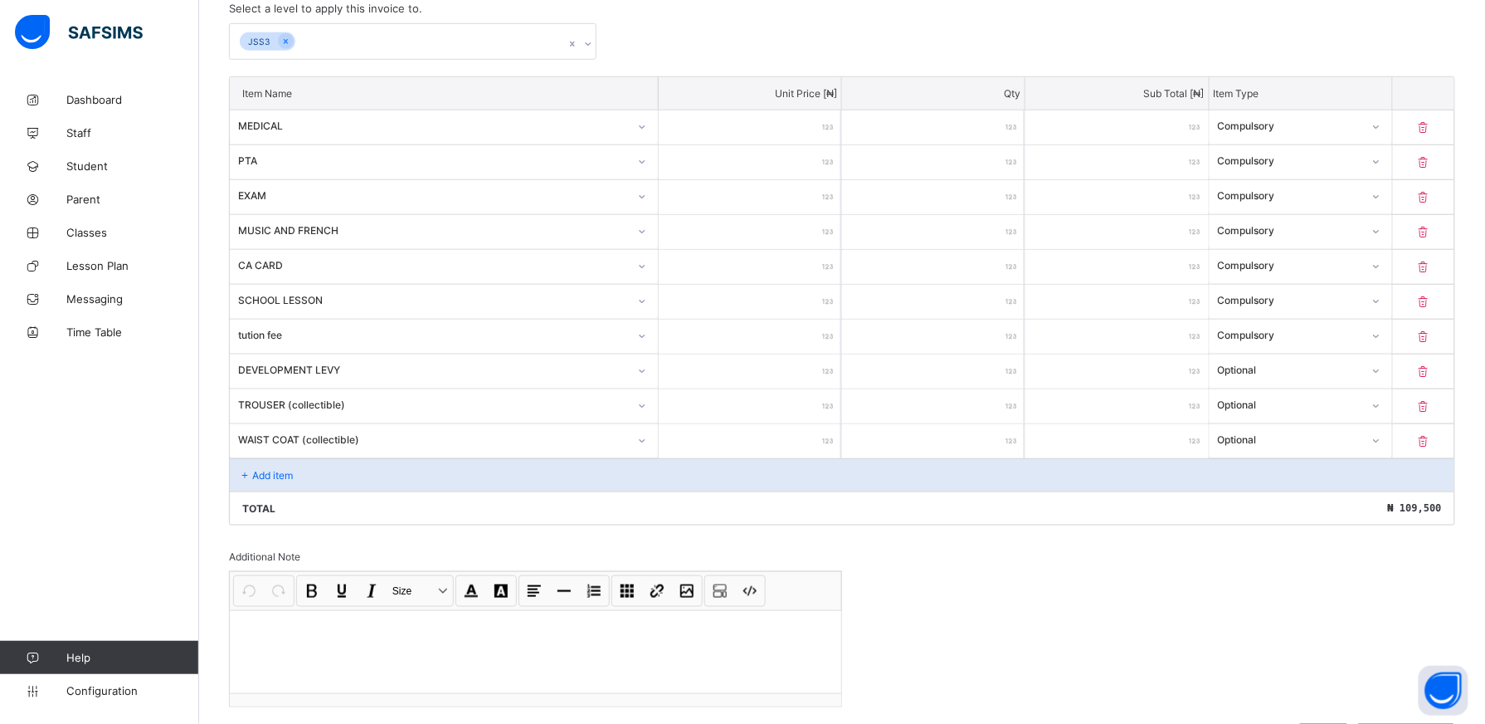
click at [325, 491] on div "Add item" at bounding box center [842, 474] width 1225 height 33
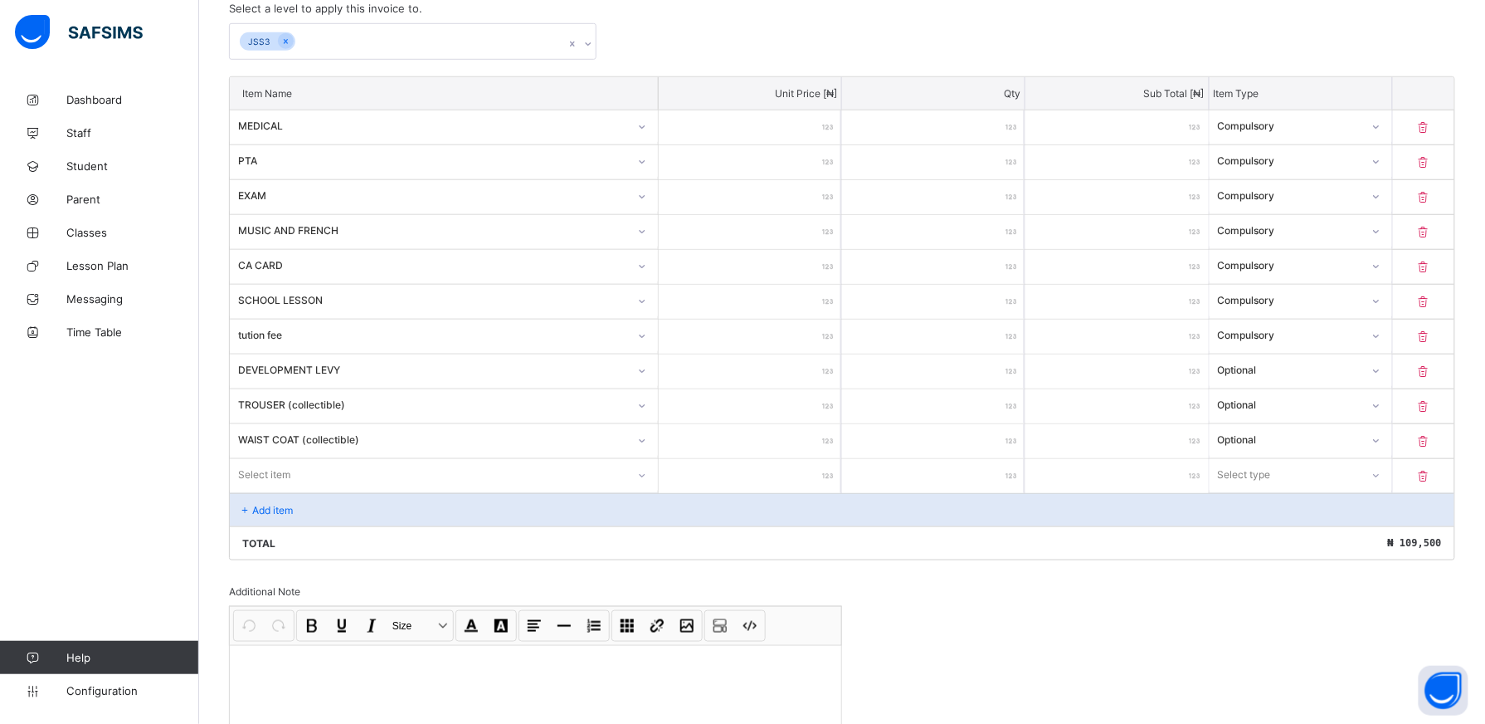
click at [649, 480] on div "Select item" at bounding box center [444, 475] width 428 height 32
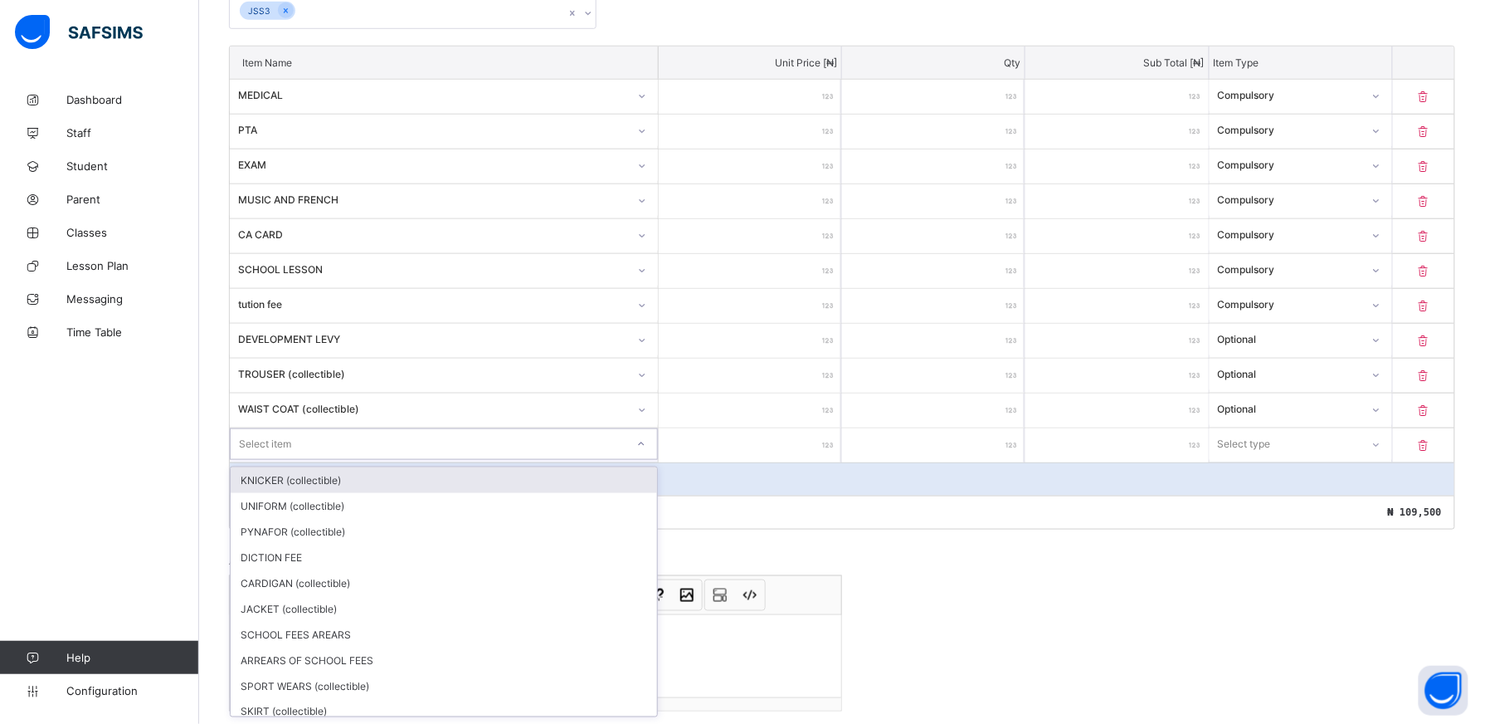
scroll to position [420, 0]
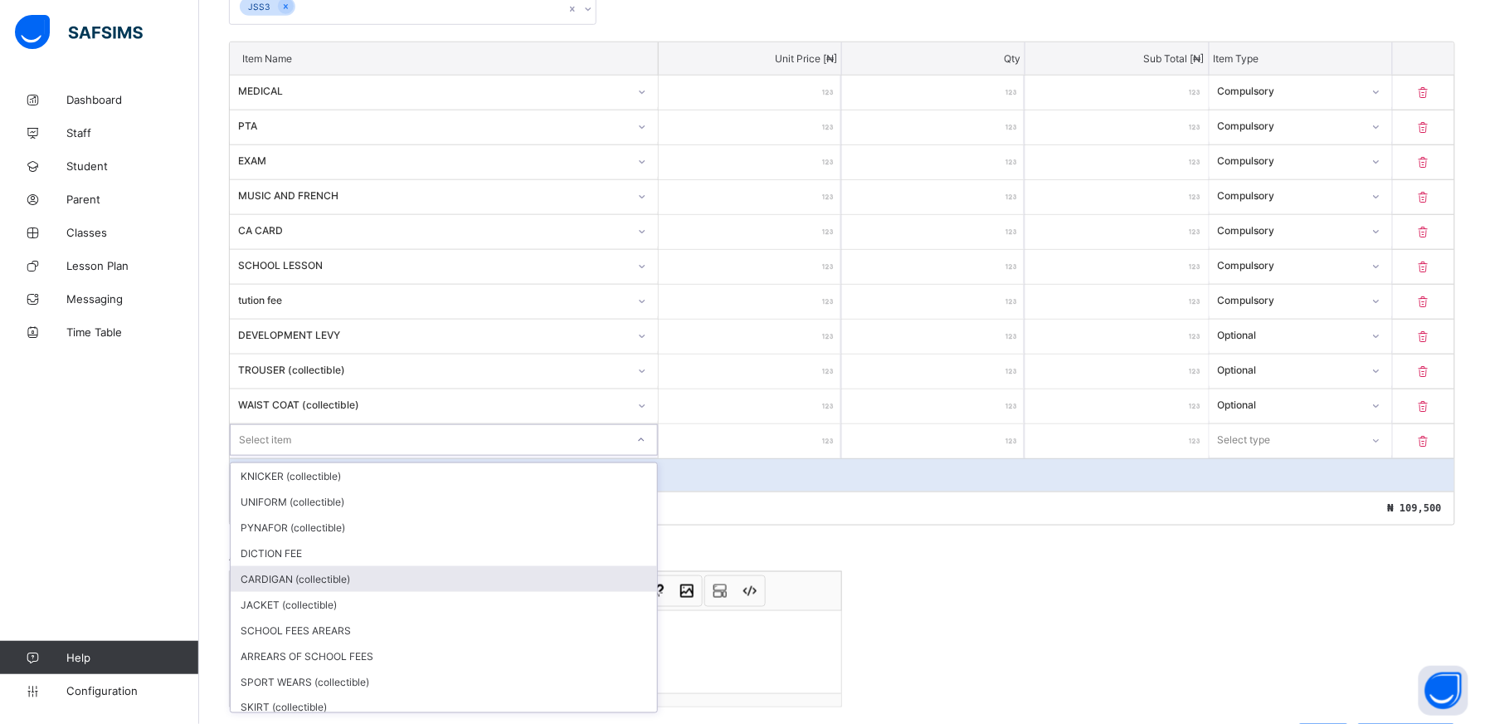
click at [545, 585] on div "CARDIGAN (collectible)" at bounding box center [444, 579] width 427 height 26
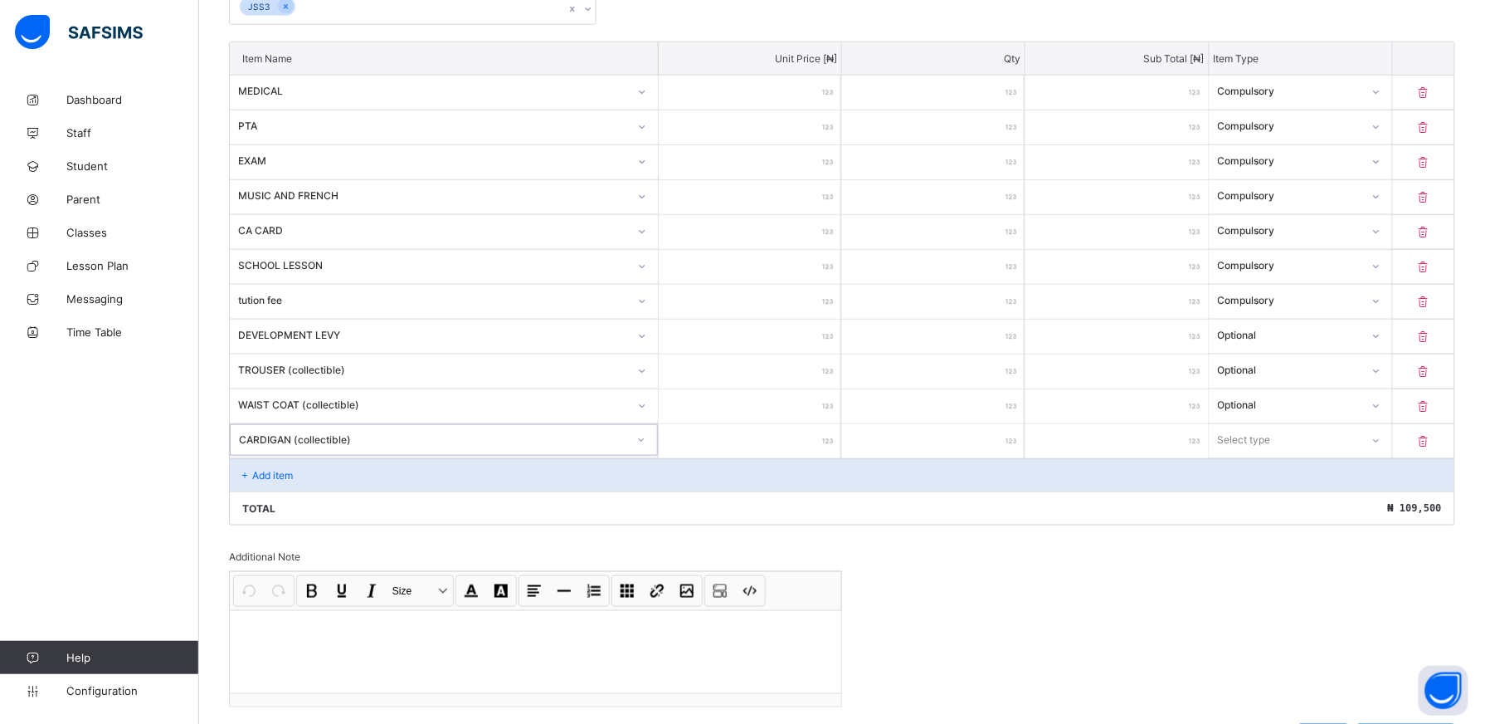
click at [797, 446] on input "number" at bounding box center [750, 441] width 183 height 34
click at [1382, 442] on icon at bounding box center [1377, 440] width 10 height 17
click at [1306, 512] on div "Optional" at bounding box center [1301, 502] width 181 height 26
click at [286, 479] on p "Add item" at bounding box center [272, 475] width 41 height 12
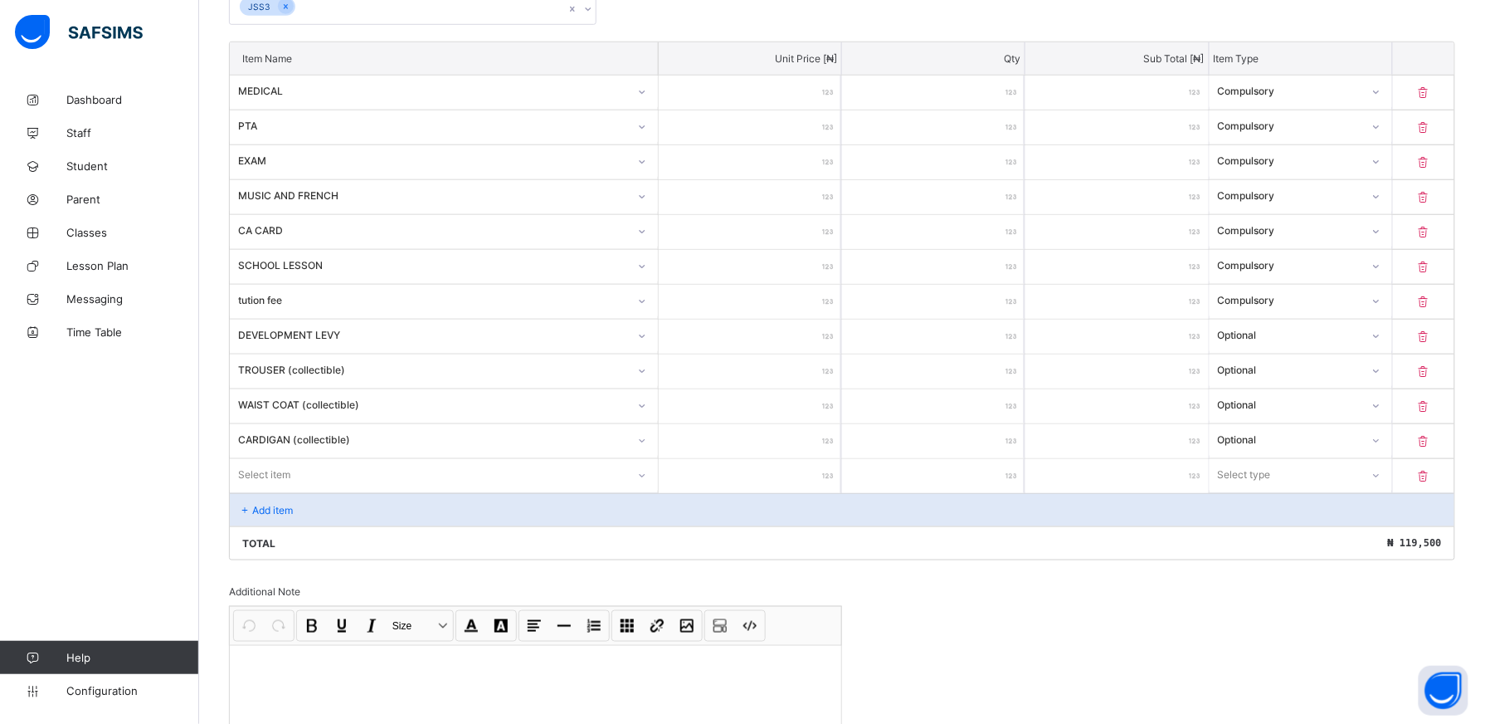
click at [646, 482] on div "Select item" at bounding box center [444, 475] width 428 height 32
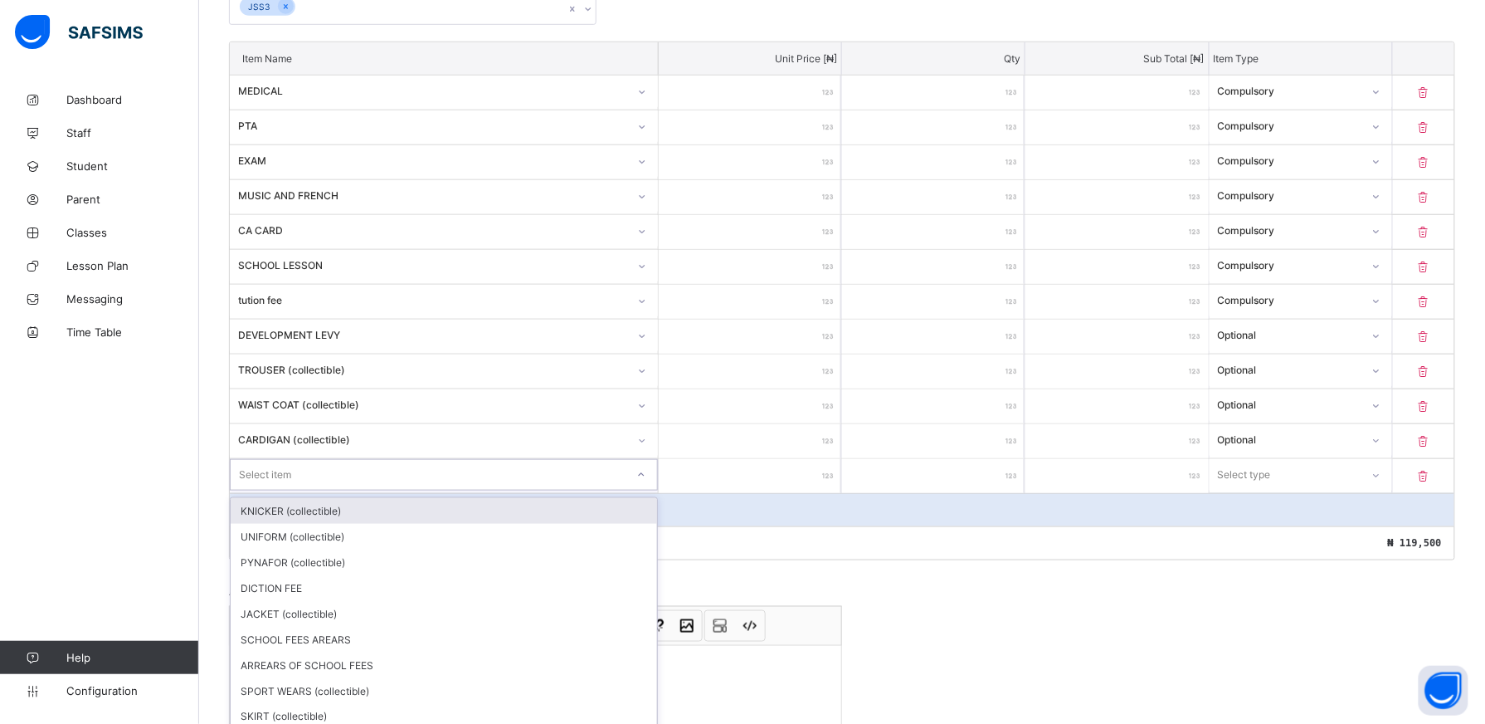
scroll to position [456, 0]
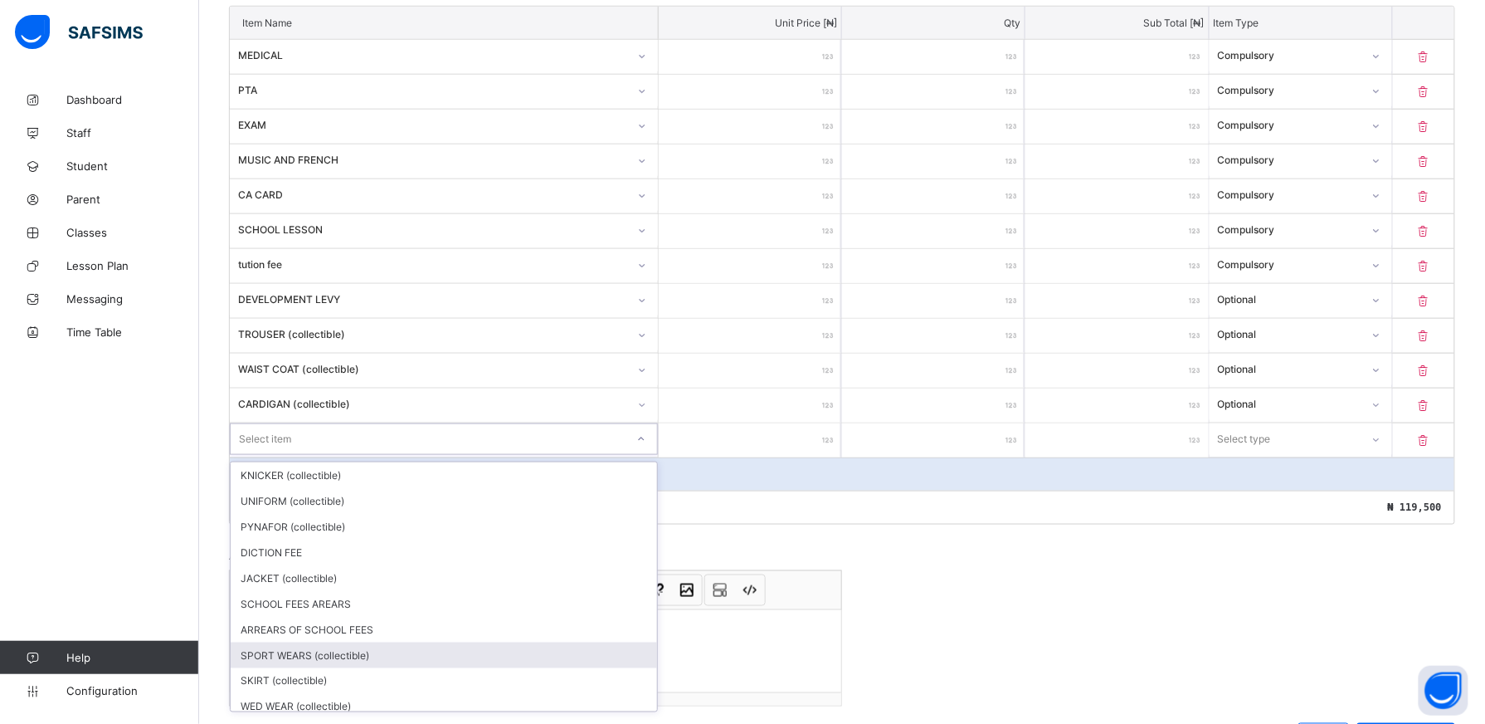
click at [629, 654] on div "SPORT WEARS (collectible)" at bounding box center [444, 655] width 427 height 26
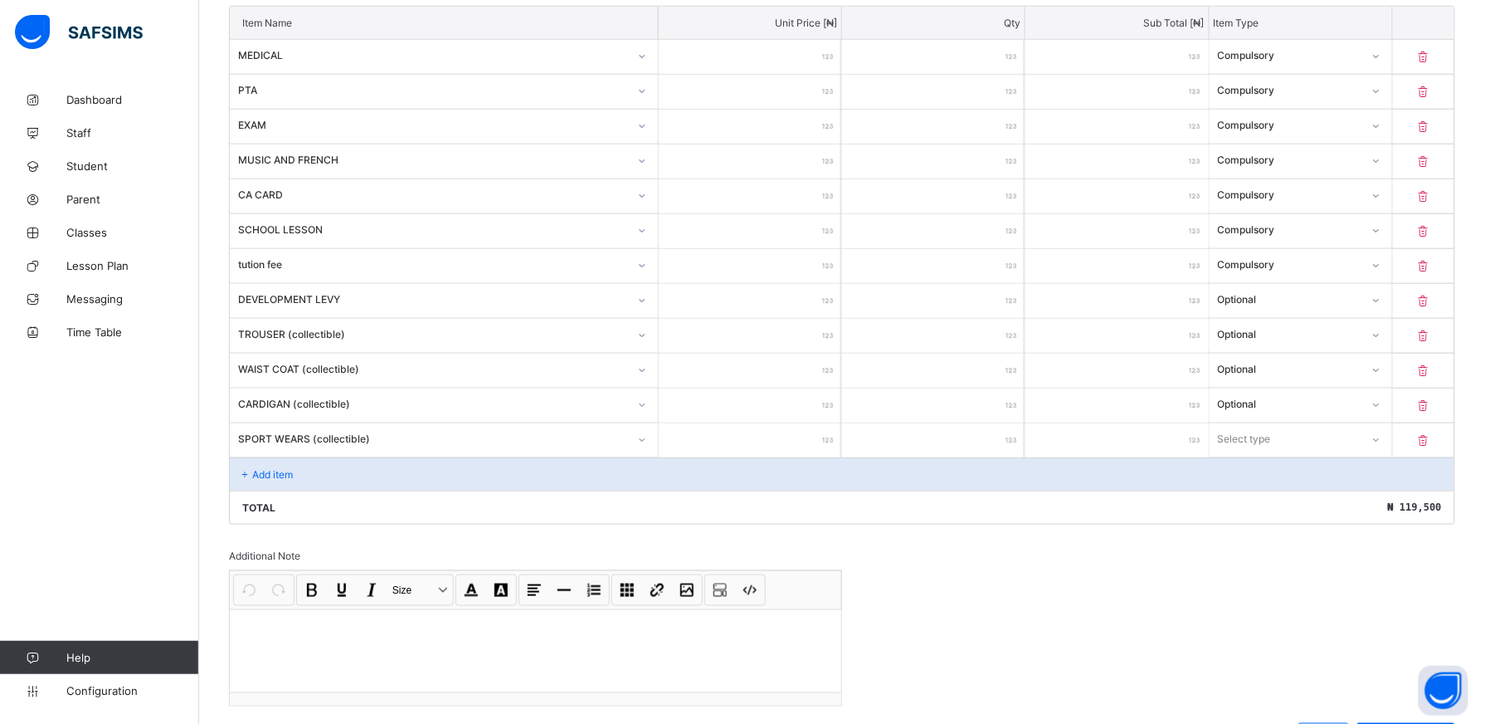
click at [802, 442] on input "number" at bounding box center [750, 440] width 183 height 34
click at [1382, 445] on icon at bounding box center [1377, 440] width 10 height 17
click at [1334, 509] on div "Optional" at bounding box center [1301, 501] width 181 height 26
click at [296, 479] on div "Add item" at bounding box center [842, 473] width 1225 height 33
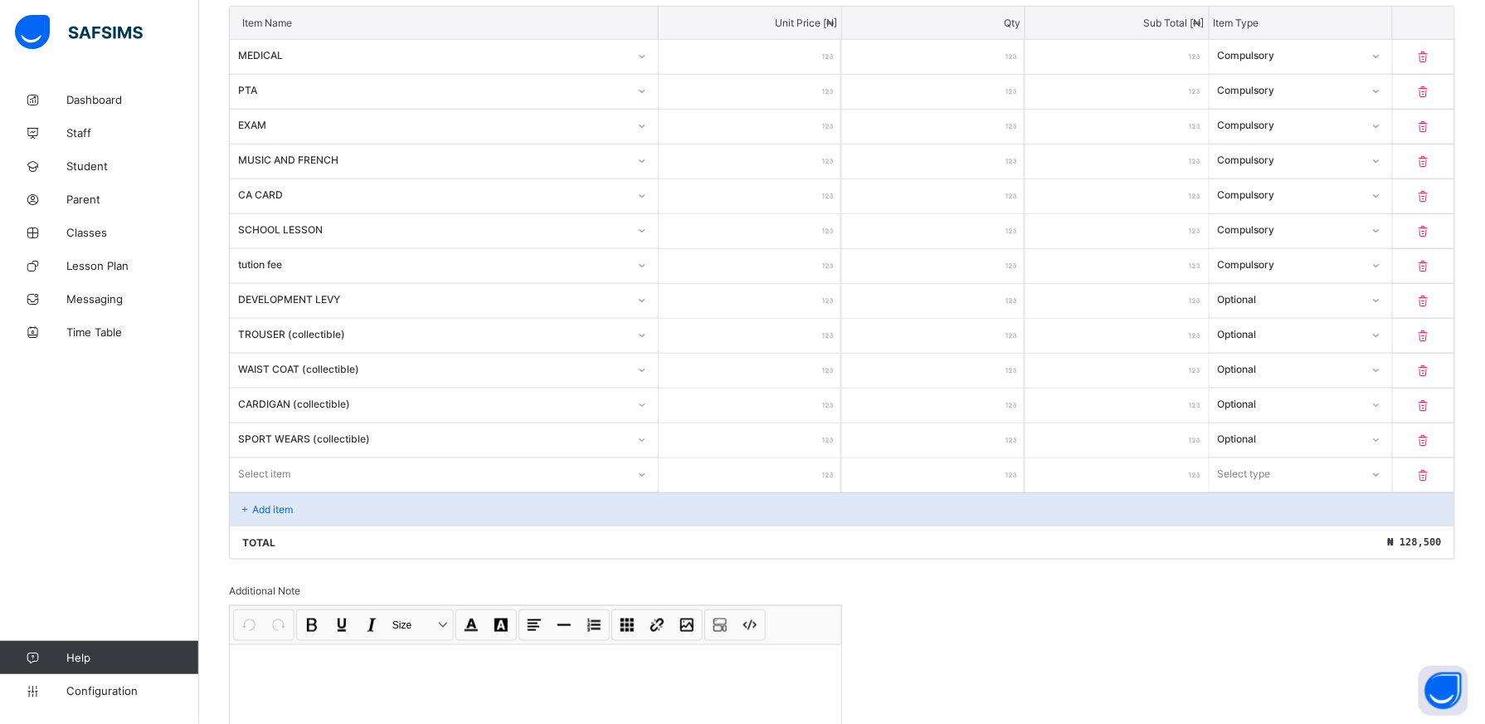
click at [646, 479] on div "Select item" at bounding box center [444, 474] width 428 height 32
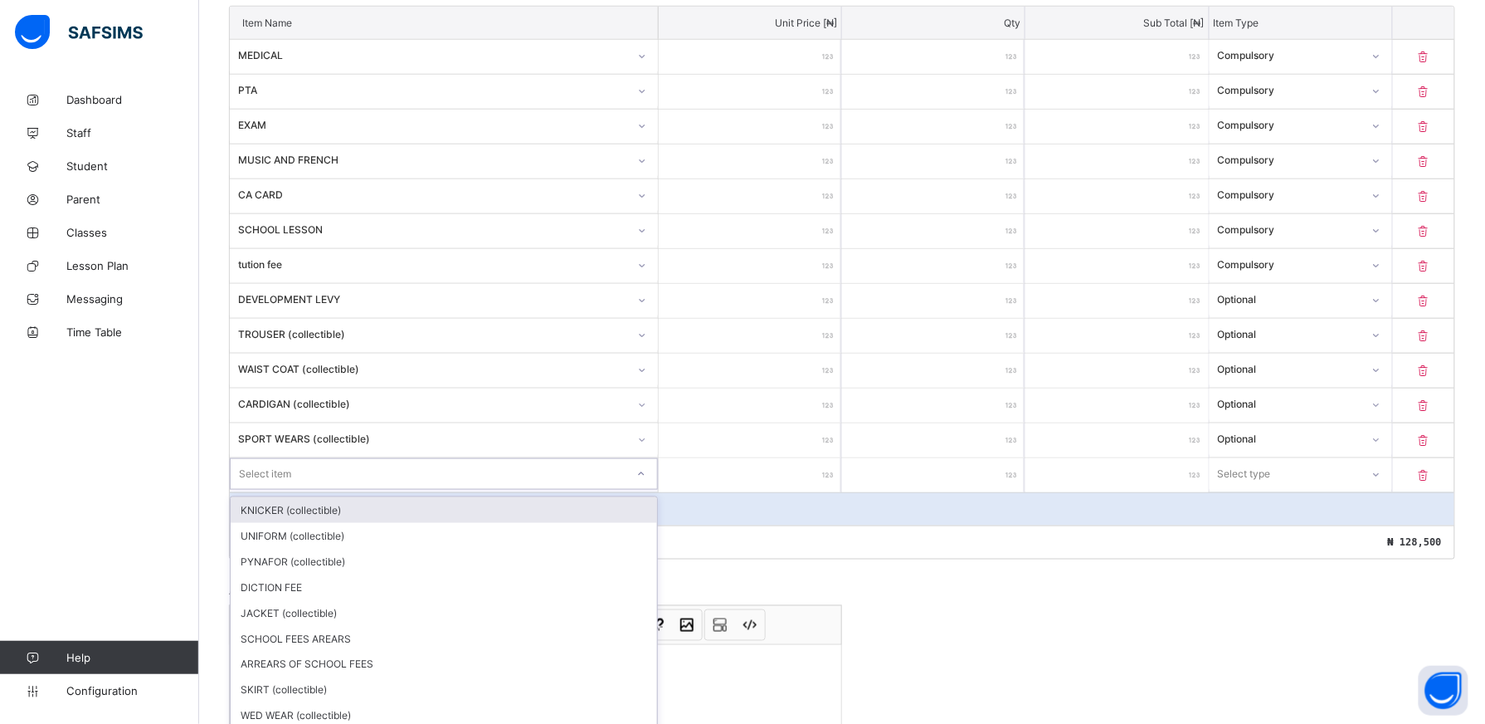
scroll to position [491, 0]
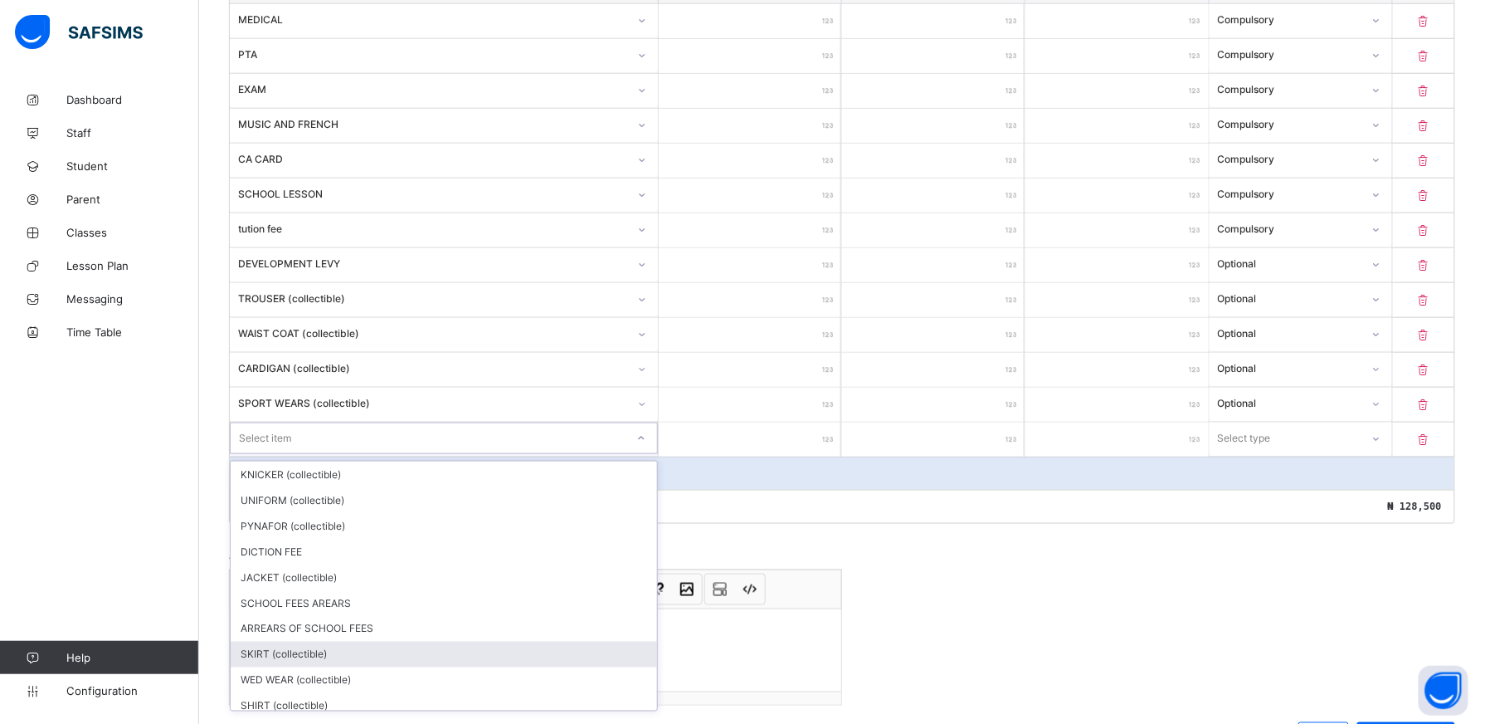
click at [546, 651] on div "SKIRT (collectible)" at bounding box center [444, 654] width 427 height 26
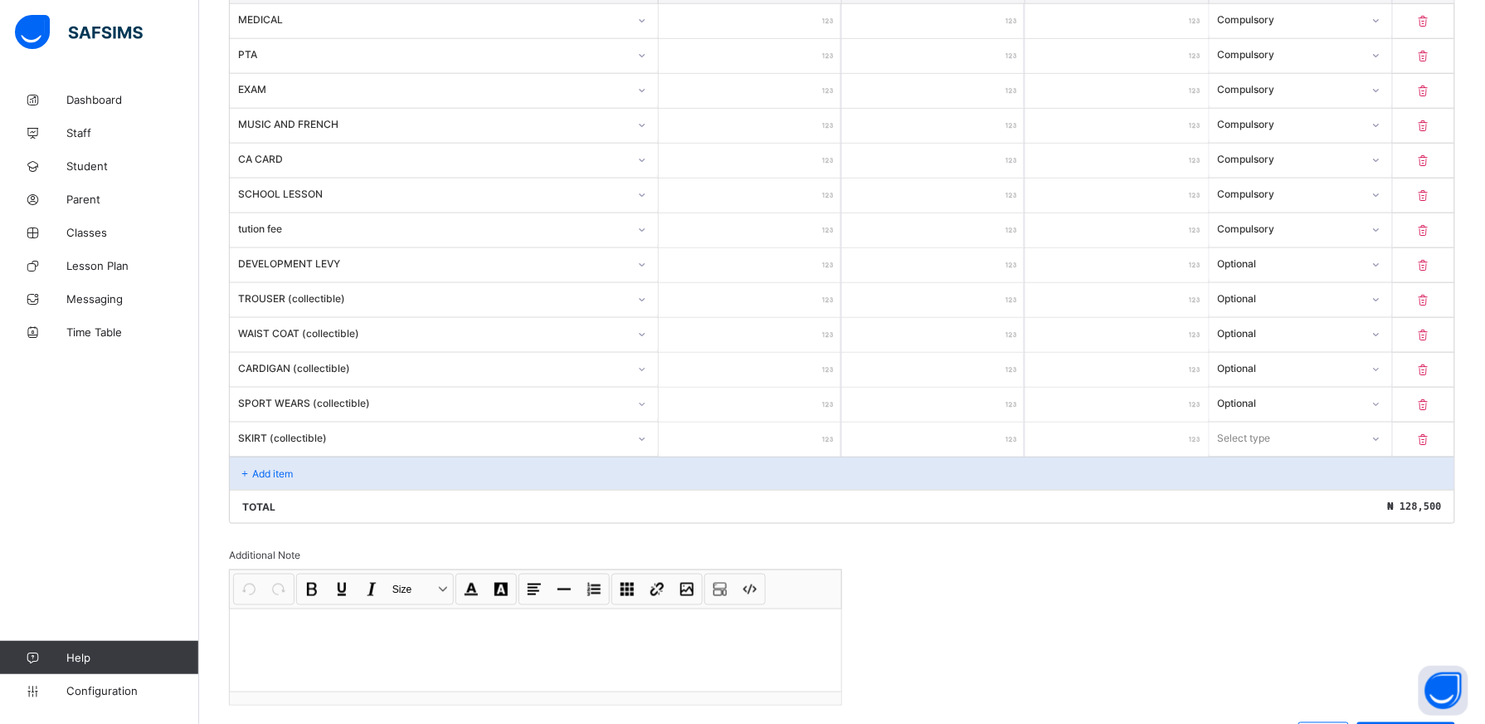
click at [802, 446] on input "number" at bounding box center [750, 439] width 183 height 34
click at [1381, 442] on icon at bounding box center [1376, 438] width 10 height 17
click at [1338, 505] on div "Optional" at bounding box center [1301, 500] width 181 height 26
click at [320, 475] on div "Add item" at bounding box center [842, 472] width 1225 height 33
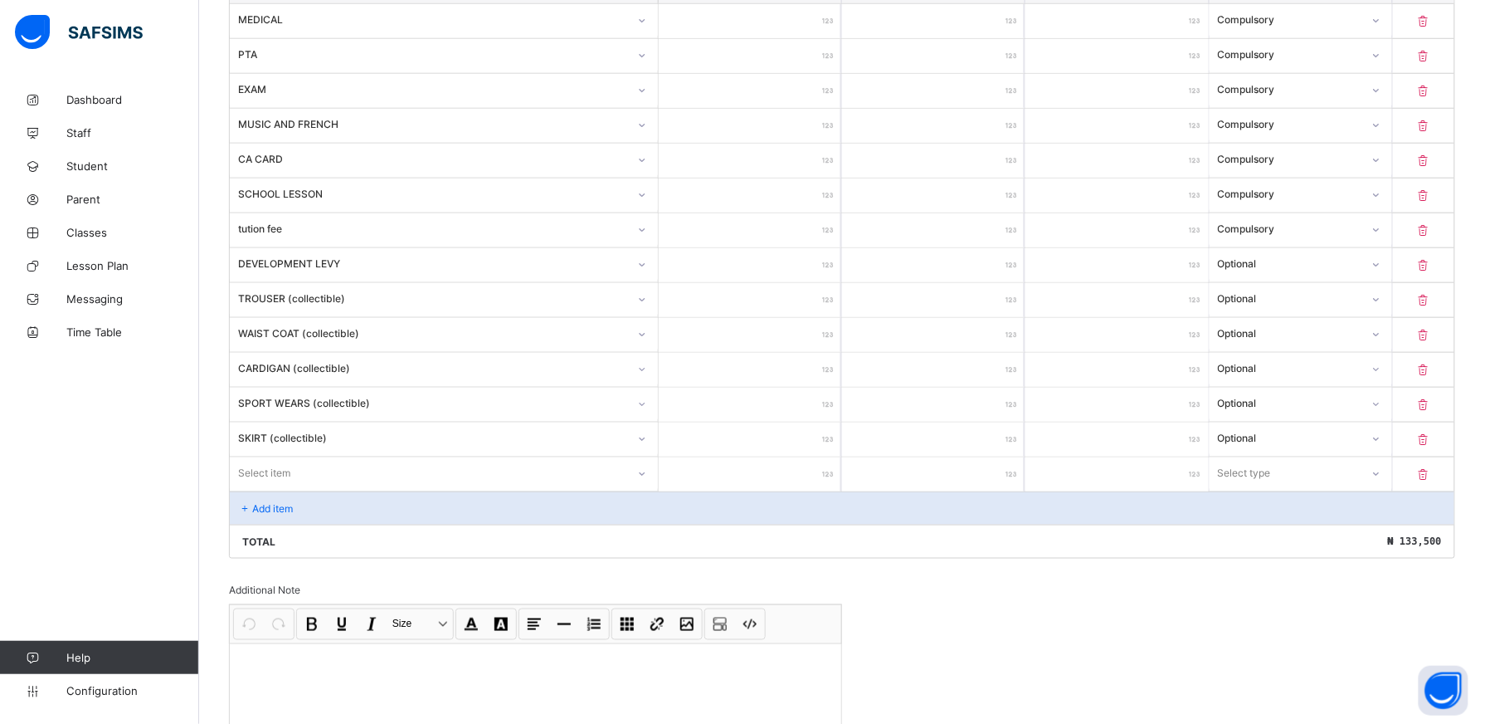
click at [651, 478] on div "Item Name Unit Price [ ₦ ] Qty Sub Total [ ₦ ] Item Type MEDICAL *** * *** Comp…" at bounding box center [842, 264] width 1227 height 588
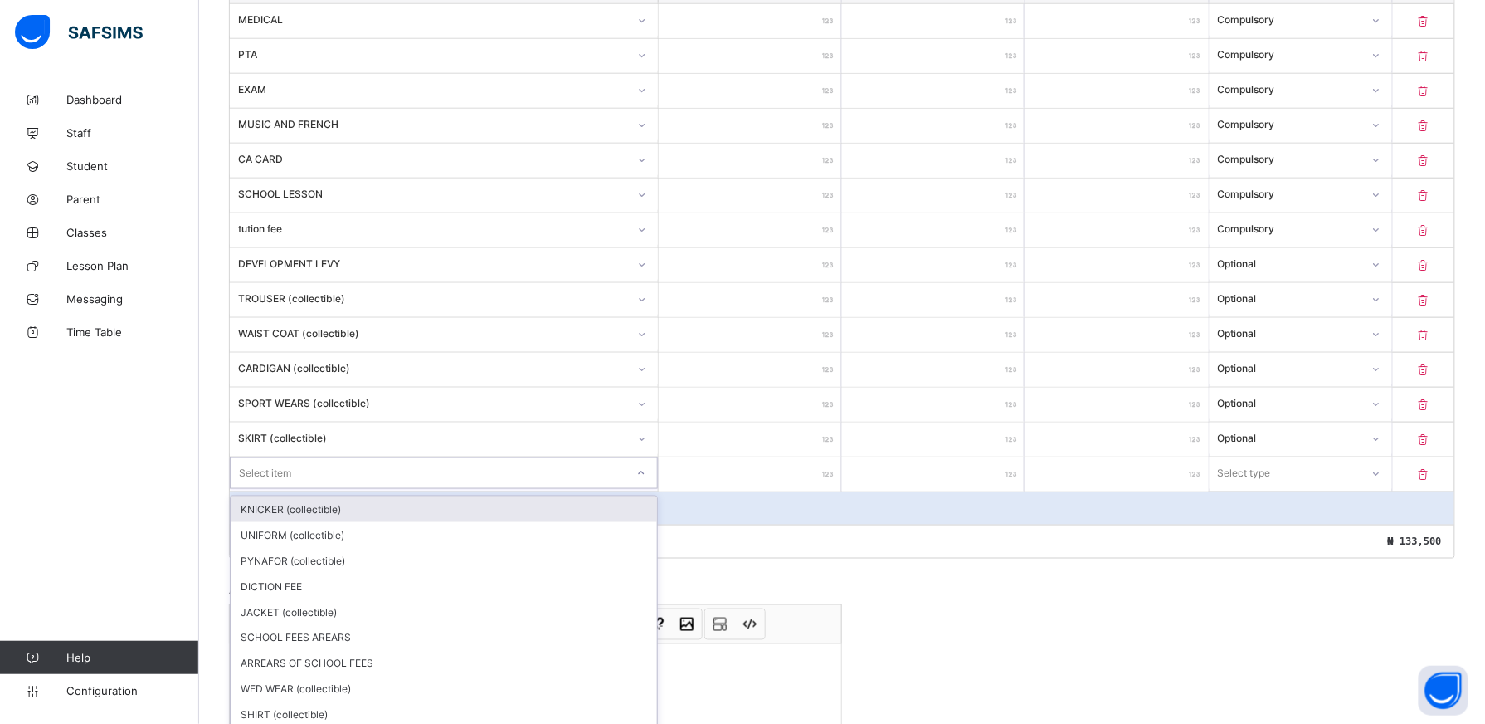
scroll to position [526, 0]
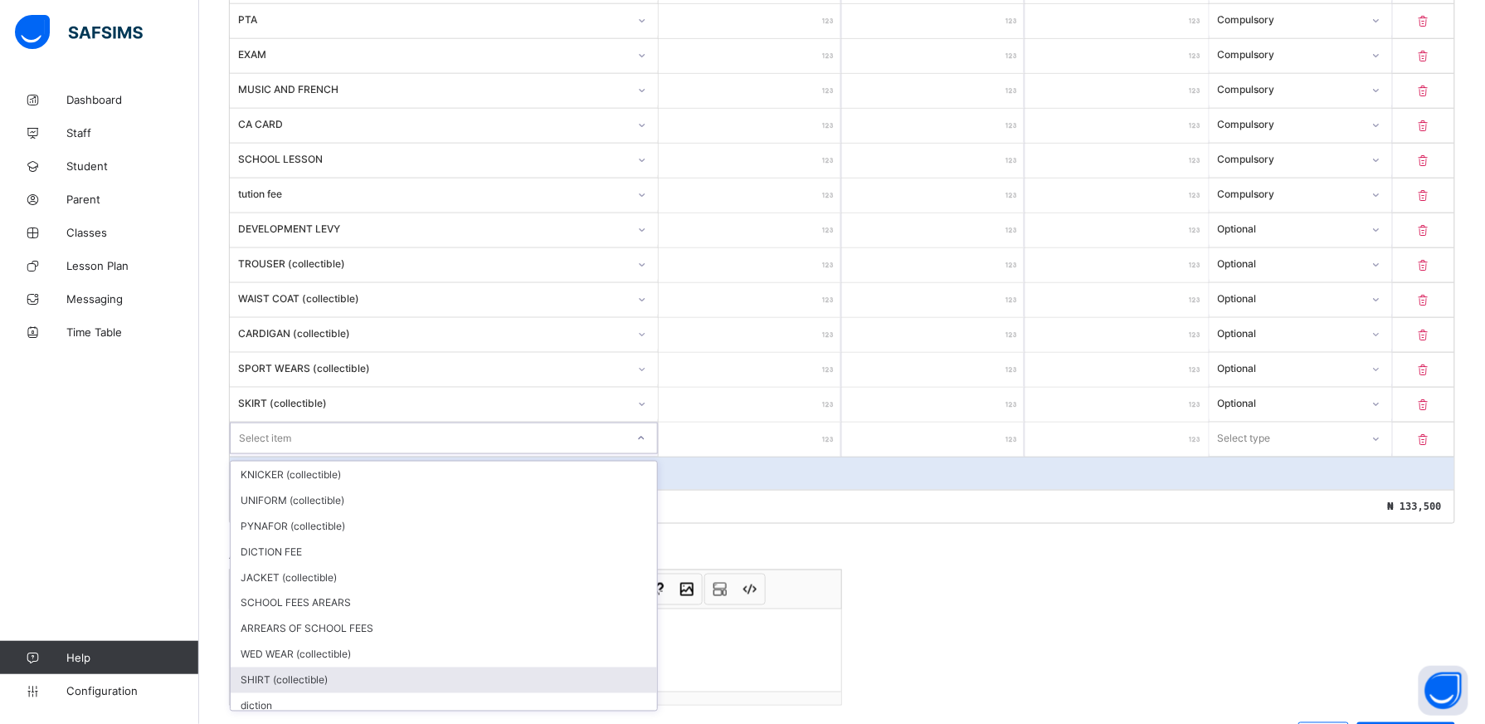
click at [449, 691] on div "SHIRT (collectible)" at bounding box center [444, 680] width 427 height 26
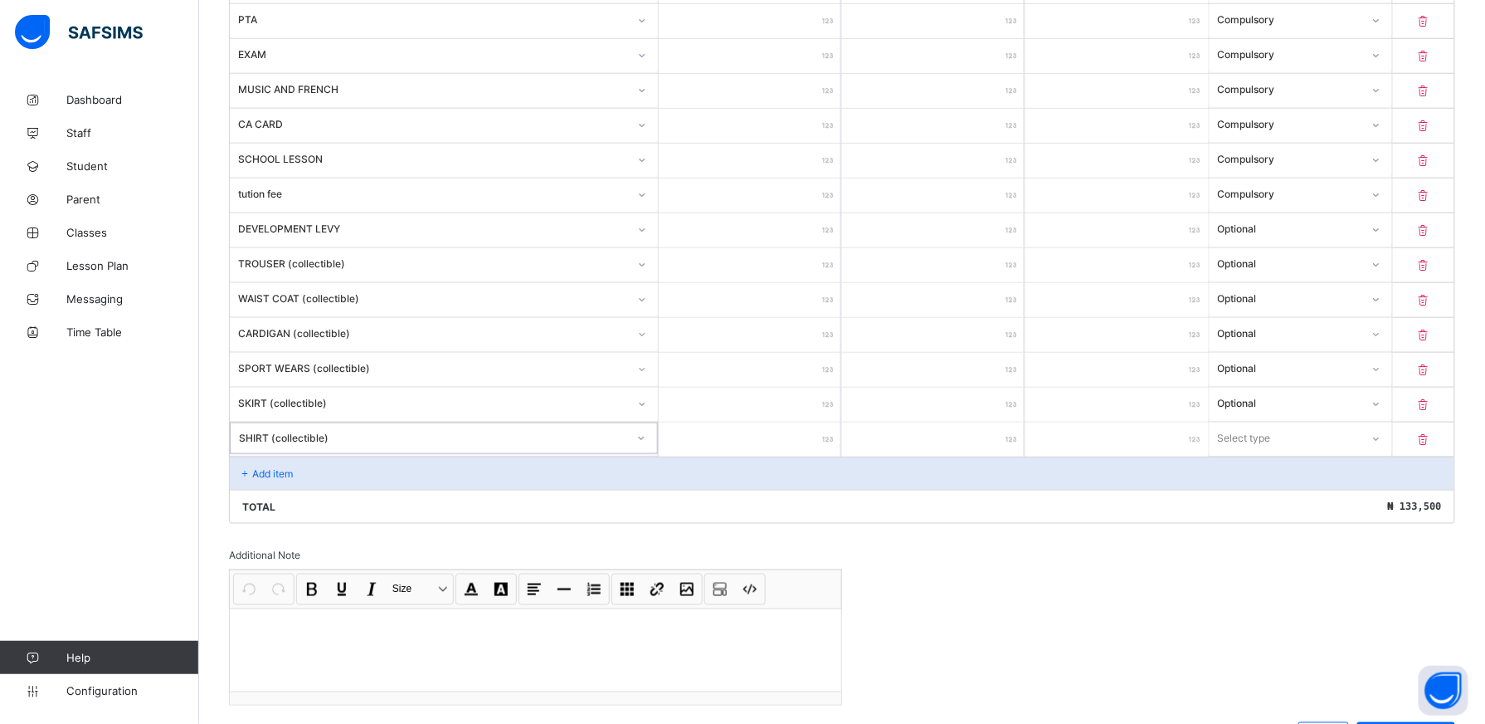
click at [814, 445] on input "number" at bounding box center [750, 439] width 183 height 34
click at [1381, 445] on icon at bounding box center [1376, 438] width 10 height 17
click at [1322, 498] on div "Optional" at bounding box center [1301, 500] width 181 height 26
click at [317, 485] on div "Add item" at bounding box center [842, 472] width 1225 height 33
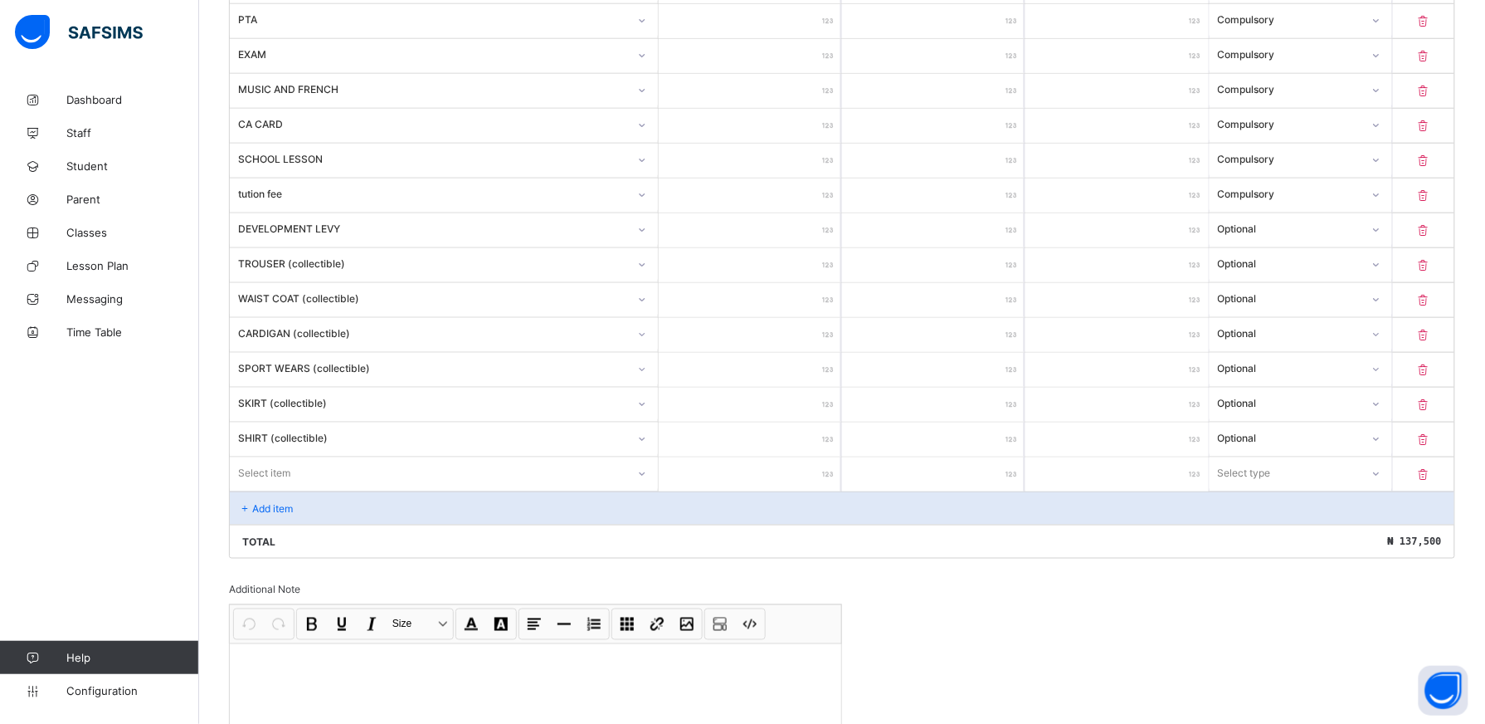
click at [647, 479] on div "Item Name Unit Price [ ₦ ] Qty Sub Total [ ₦ ] Item Type MEDICAL *** * *** Comp…" at bounding box center [842, 246] width 1227 height 623
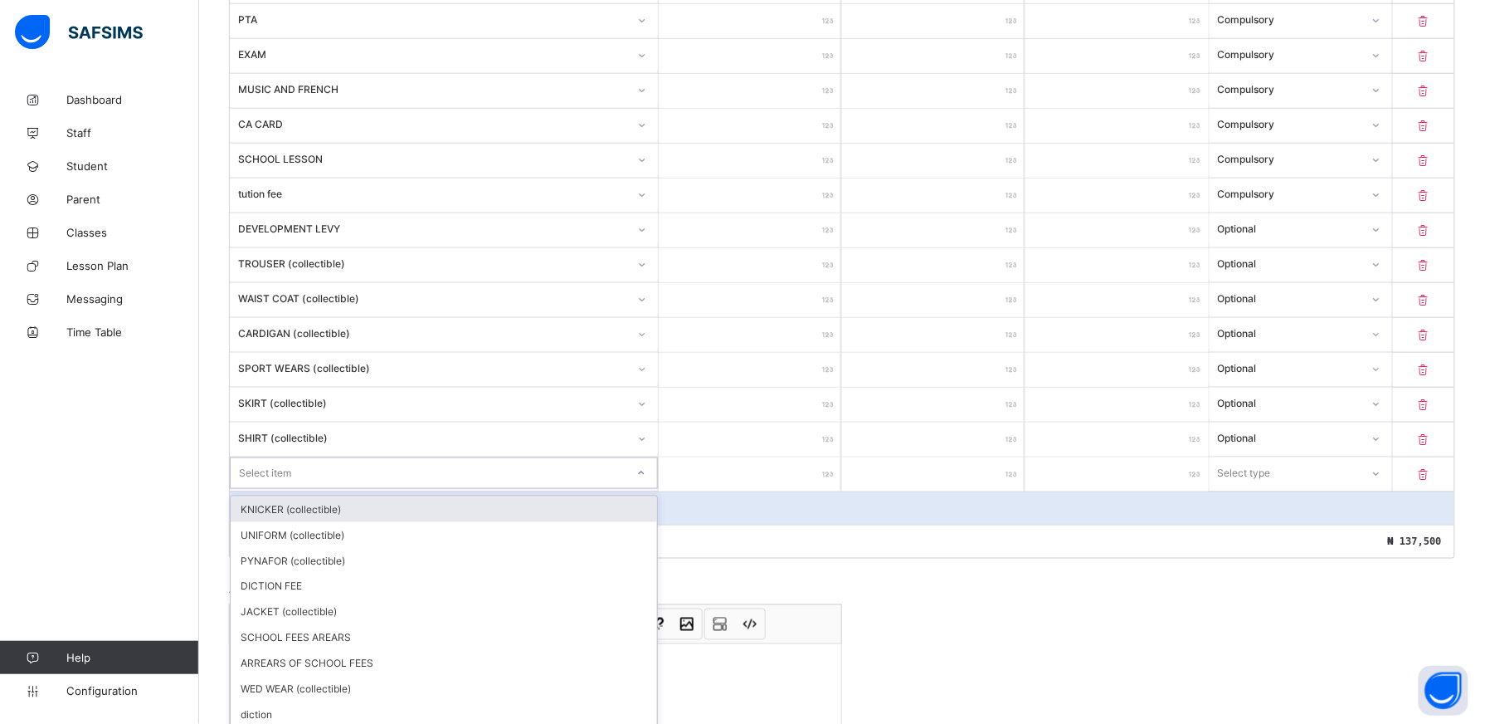
scroll to position [562, 0]
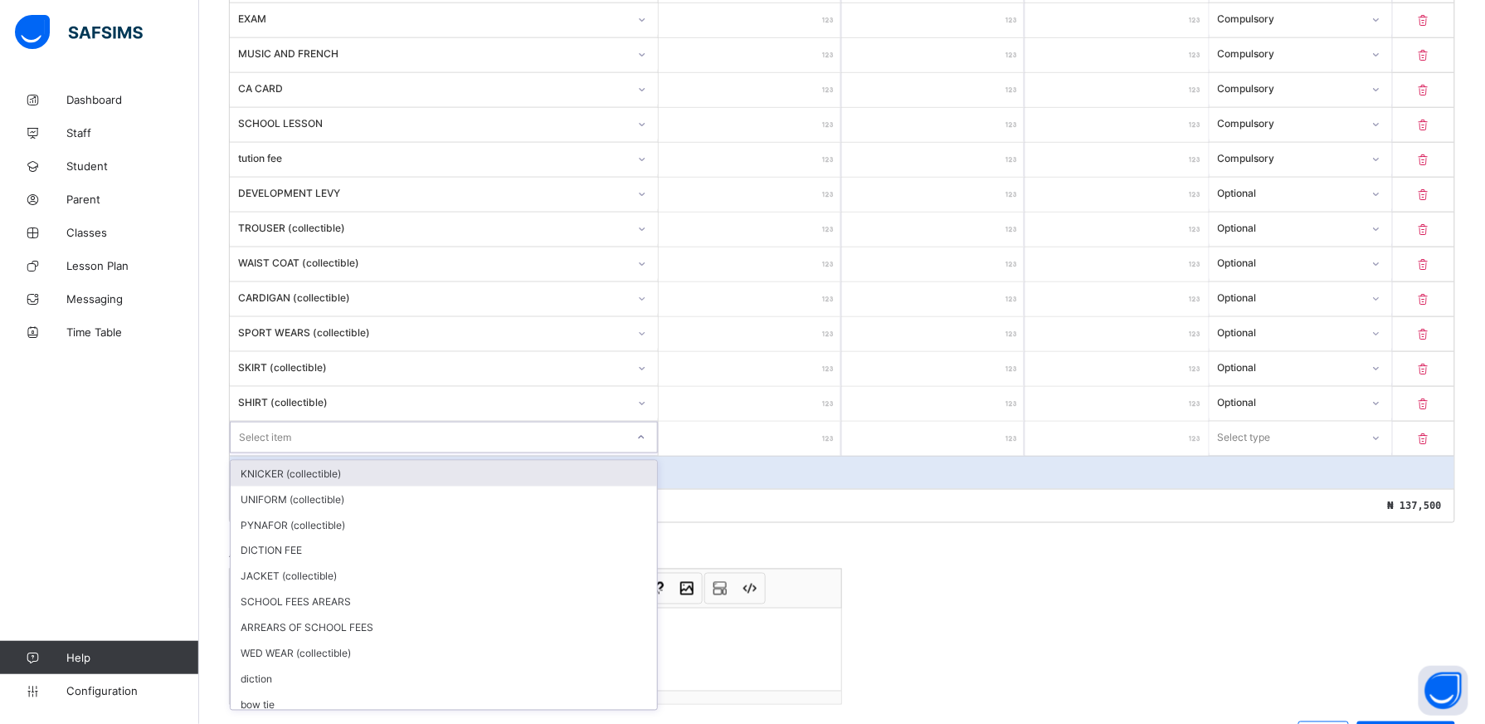
click at [764, 436] on input "number" at bounding box center [750, 439] width 183 height 34
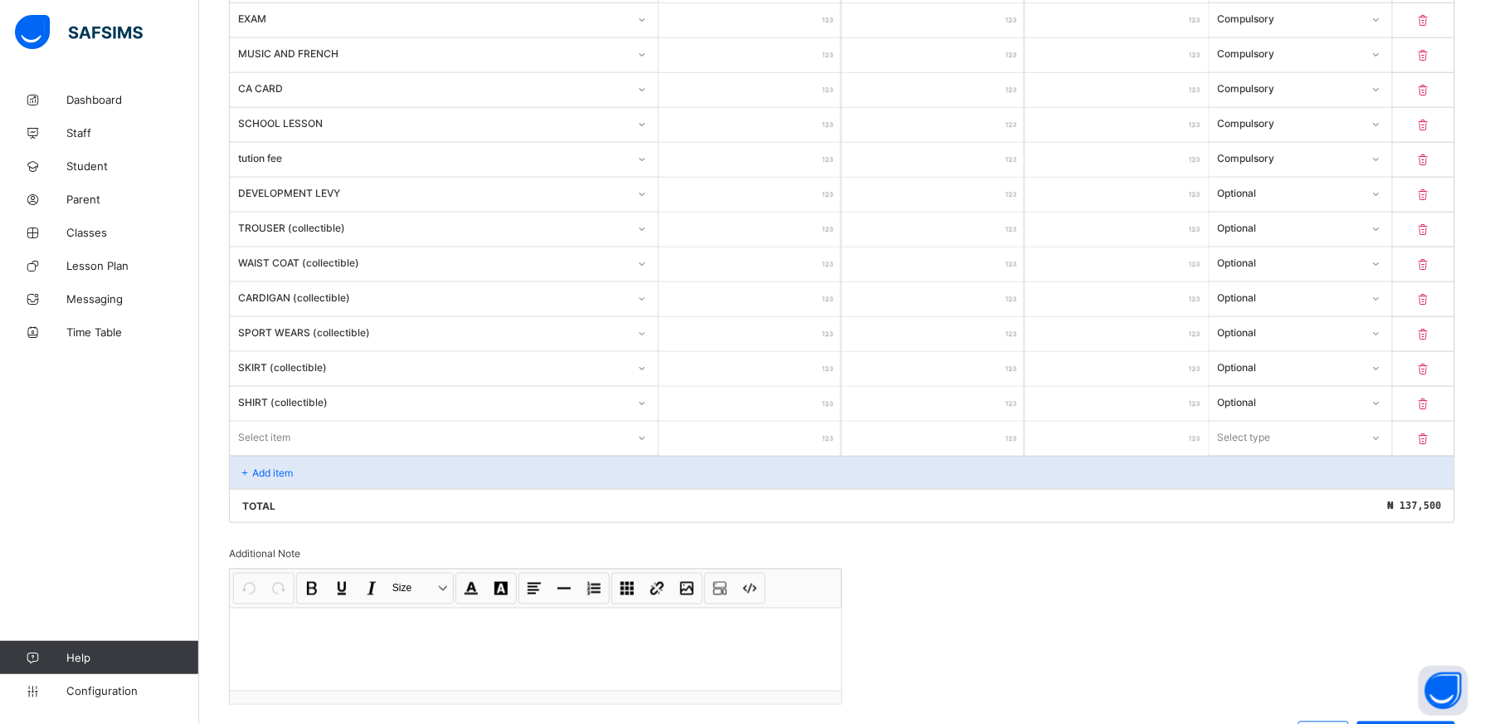
click at [645, 440] on icon at bounding box center [642, 438] width 6 height 3
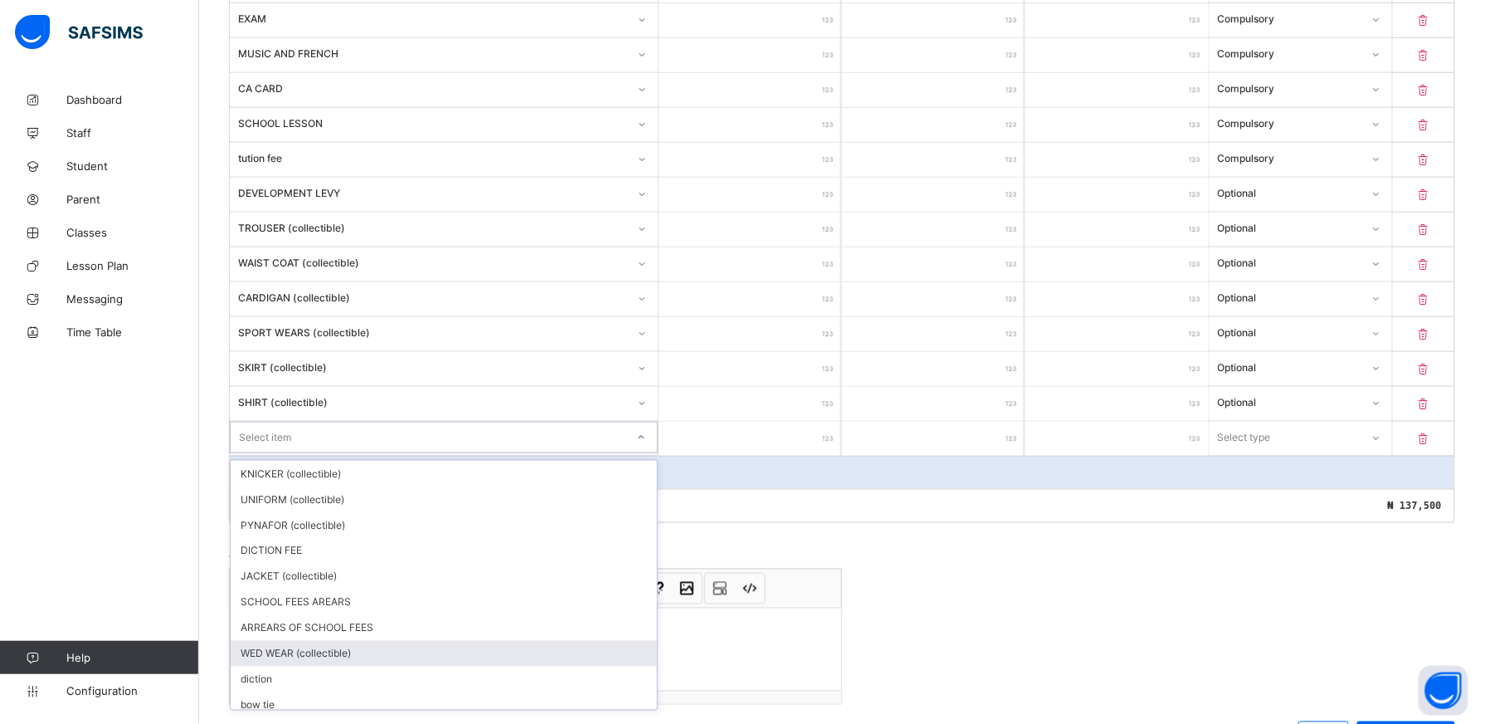
click at [575, 665] on div "WED WEAR (collectible)" at bounding box center [444, 654] width 427 height 26
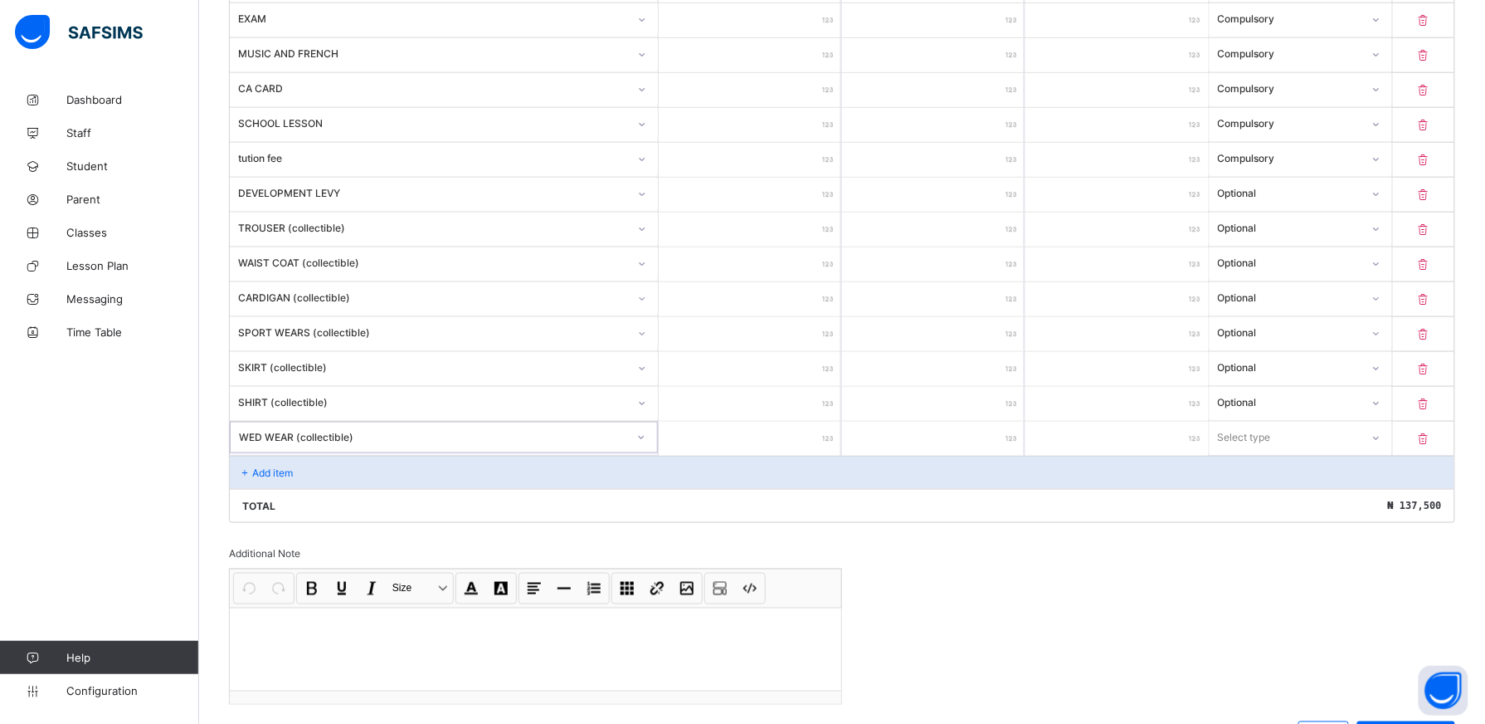
click at [814, 439] on input "number" at bounding box center [750, 439] width 183 height 34
click at [1382, 440] on icon at bounding box center [1377, 438] width 10 height 17
click at [1342, 509] on div "Optional" at bounding box center [1301, 499] width 181 height 26
click at [316, 482] on div "Add item" at bounding box center [842, 472] width 1225 height 33
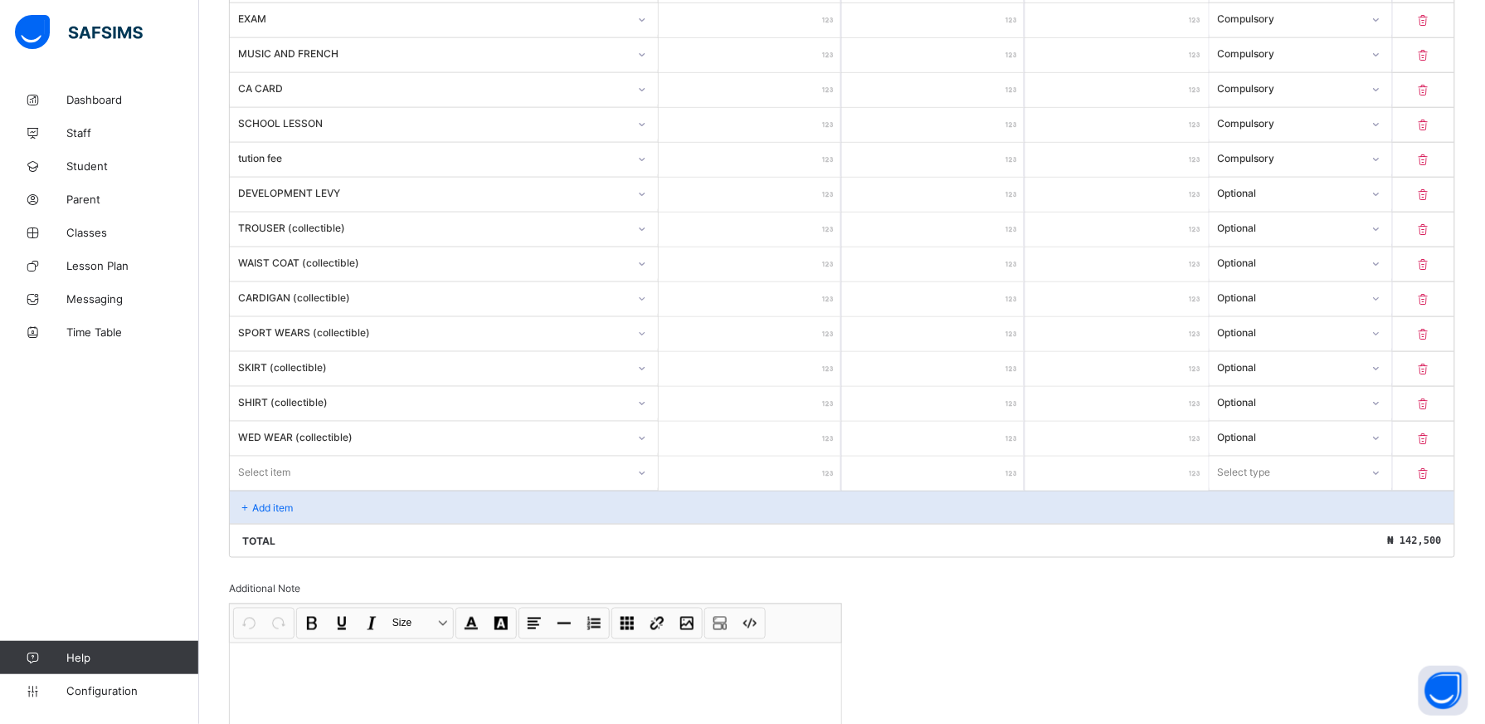
click at [646, 480] on div "Item Name Unit Price [ ₦ ] Qty Sub Total [ ₦ ] Item Type MEDICAL *** * *** Comp…" at bounding box center [842, 229] width 1227 height 658
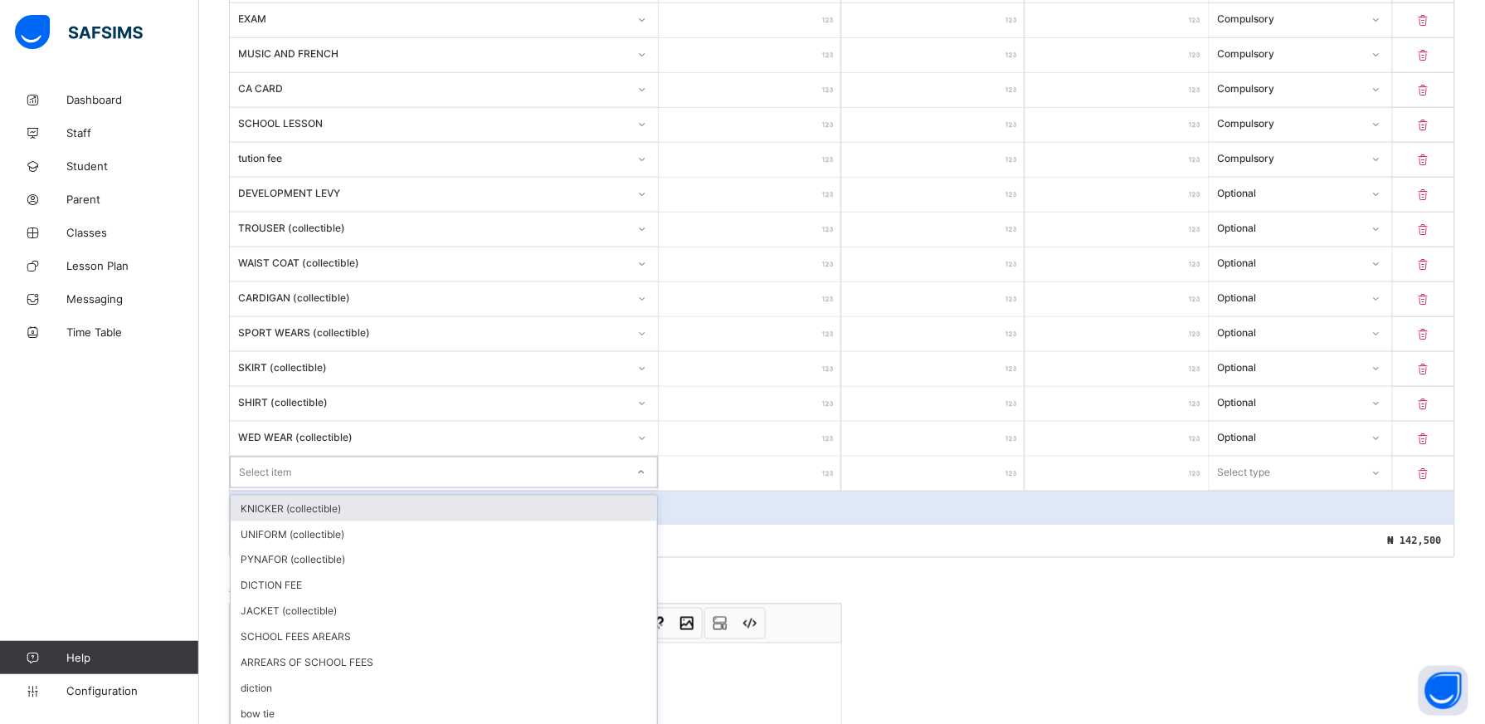
scroll to position [597, 0]
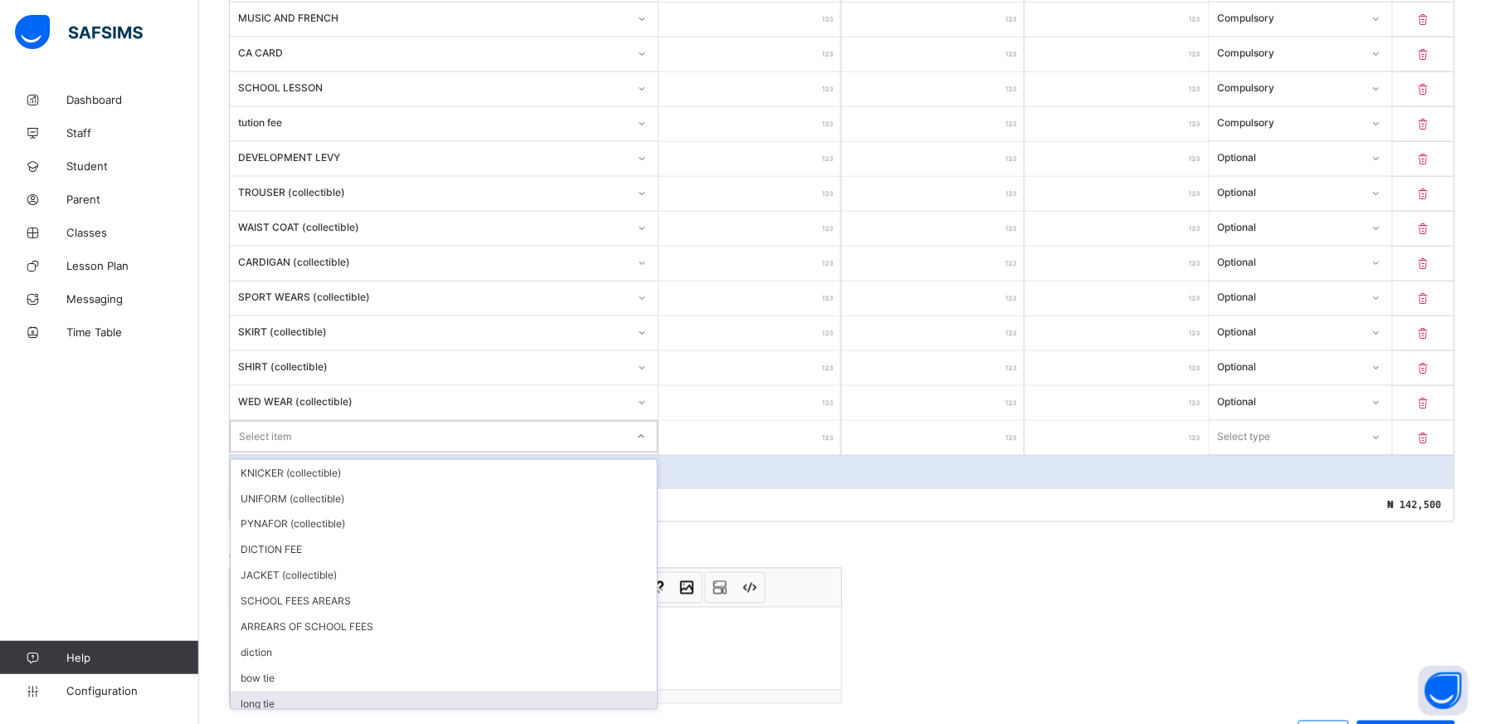
click at [442, 704] on div "long tie" at bounding box center [444, 704] width 427 height 26
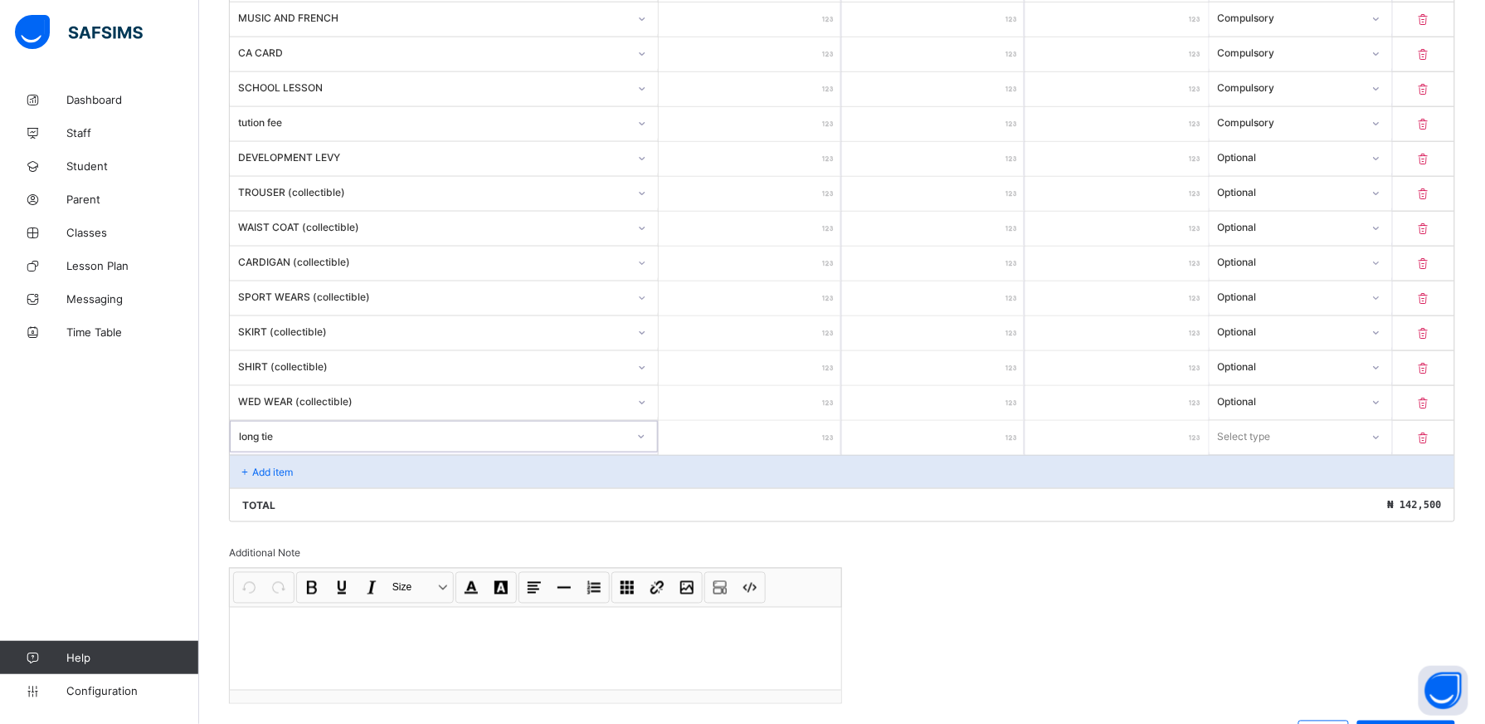
click at [801, 445] on input "number" at bounding box center [750, 438] width 183 height 34
click at [1381, 441] on icon at bounding box center [1376, 436] width 10 height 17
click at [1298, 509] on div "Optional" at bounding box center [1301, 498] width 181 height 26
click at [393, 479] on div "Add item" at bounding box center [842, 471] width 1225 height 33
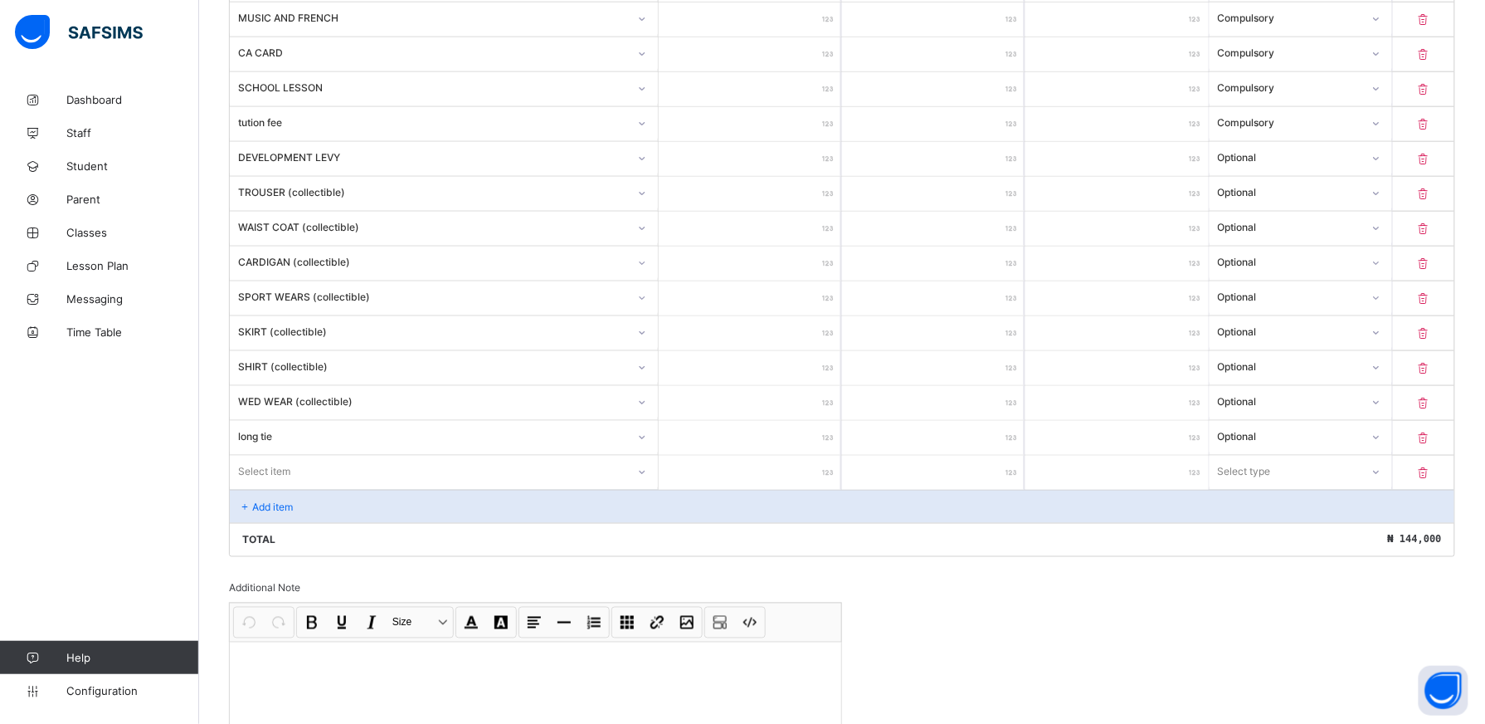
click at [649, 479] on div "Select item" at bounding box center [444, 472] width 428 height 32
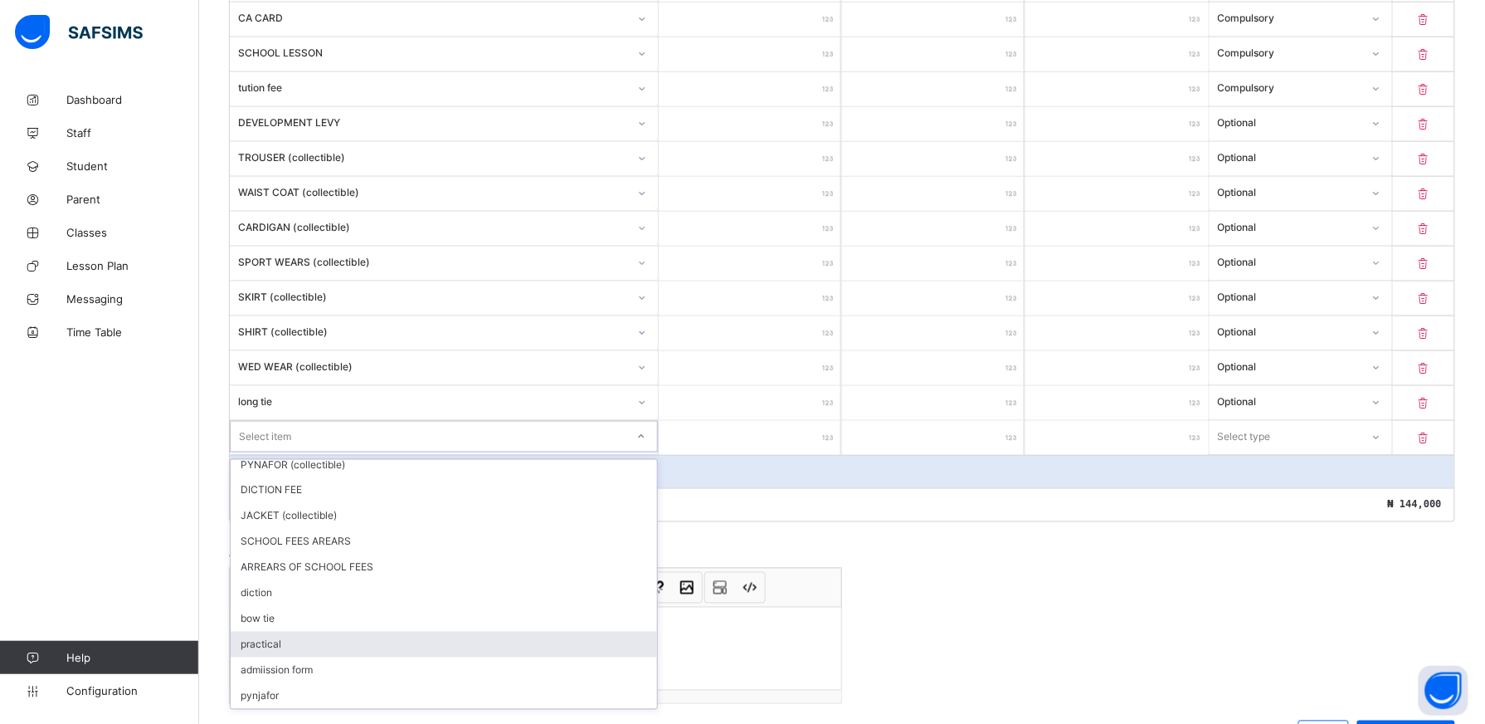
scroll to position [61, 0]
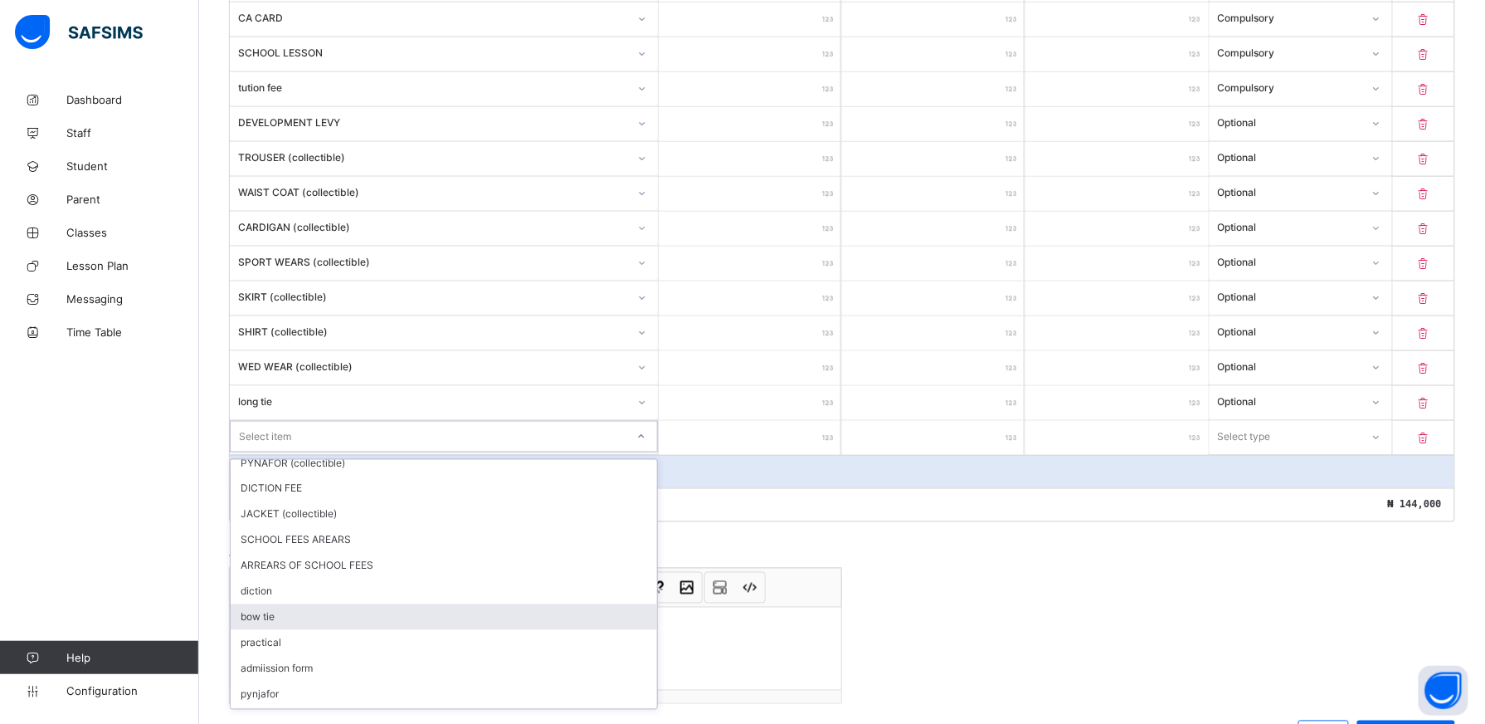
click at [432, 621] on div "bow tie" at bounding box center [444, 617] width 427 height 26
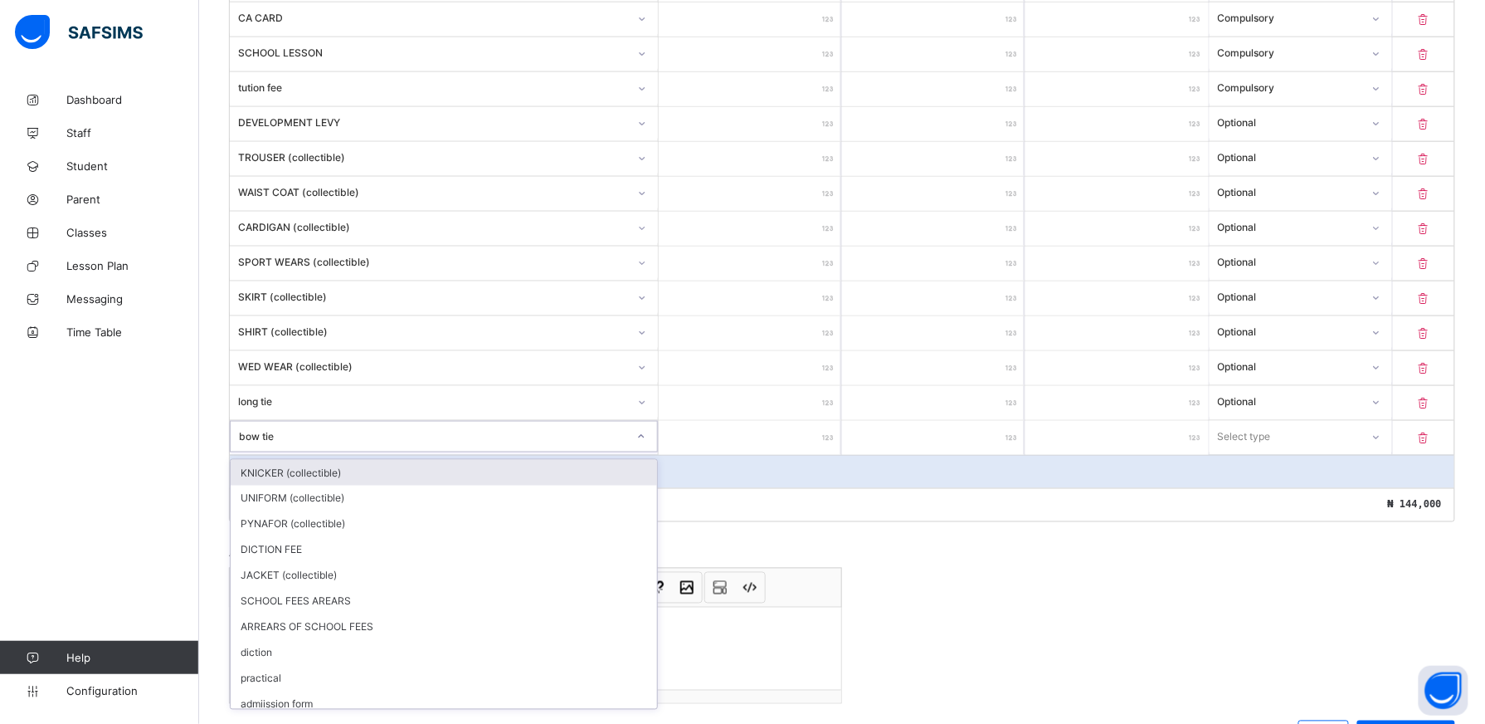
click at [644, 442] on icon at bounding box center [641, 436] width 10 height 17
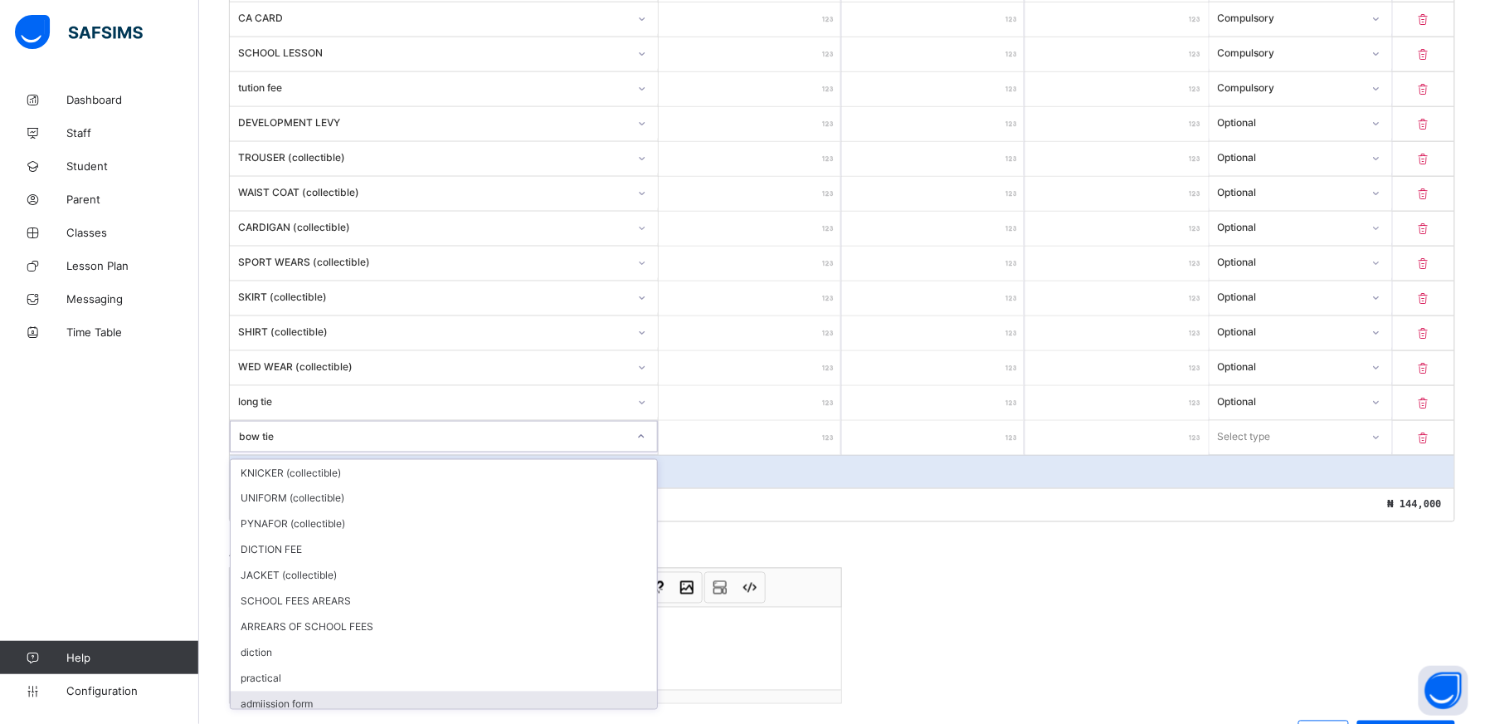
click at [506, 708] on div "admiission form" at bounding box center [444, 704] width 427 height 26
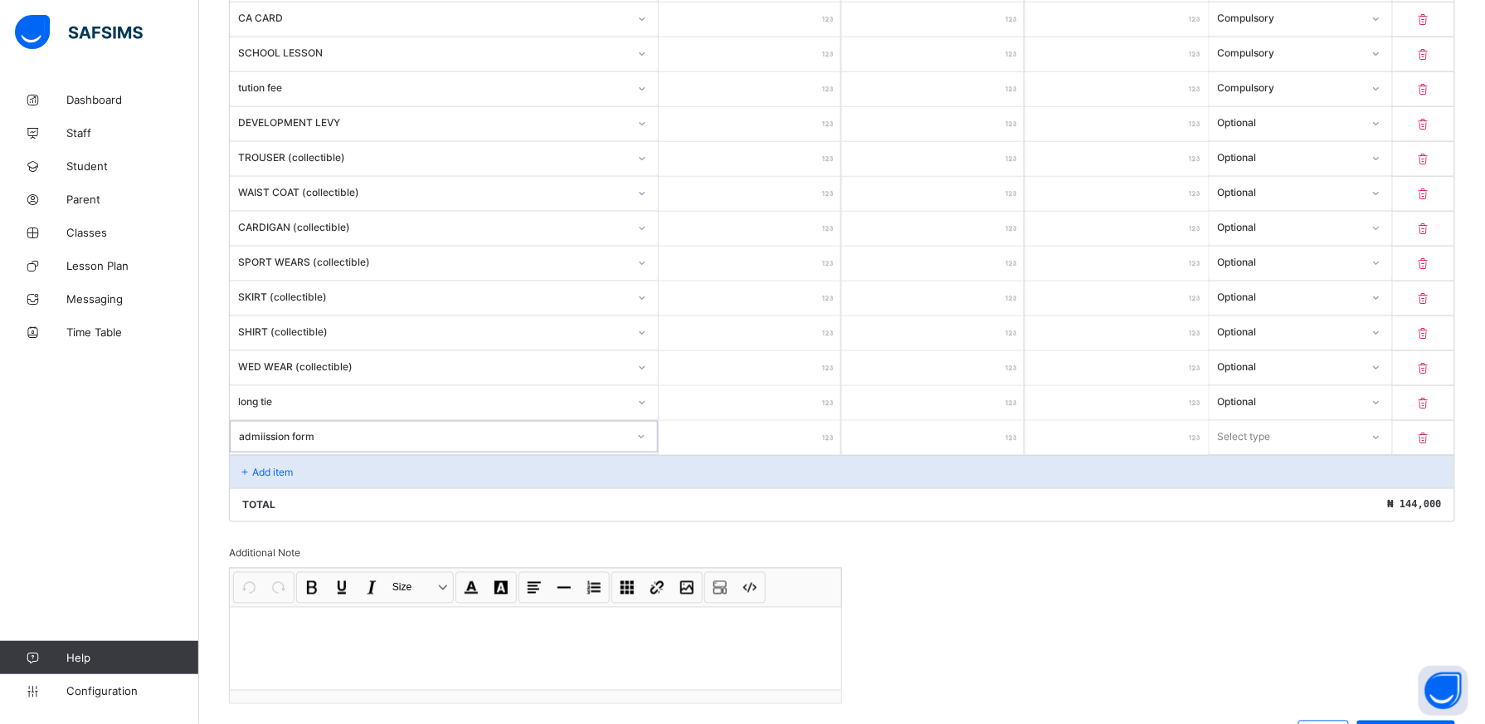
click at [804, 441] on input "number" at bounding box center [750, 438] width 183 height 34
click at [1381, 440] on icon at bounding box center [1376, 436] width 10 height 17
click at [1363, 503] on div "Optional" at bounding box center [1301, 498] width 181 height 26
click at [326, 476] on div "Add item" at bounding box center [842, 471] width 1225 height 33
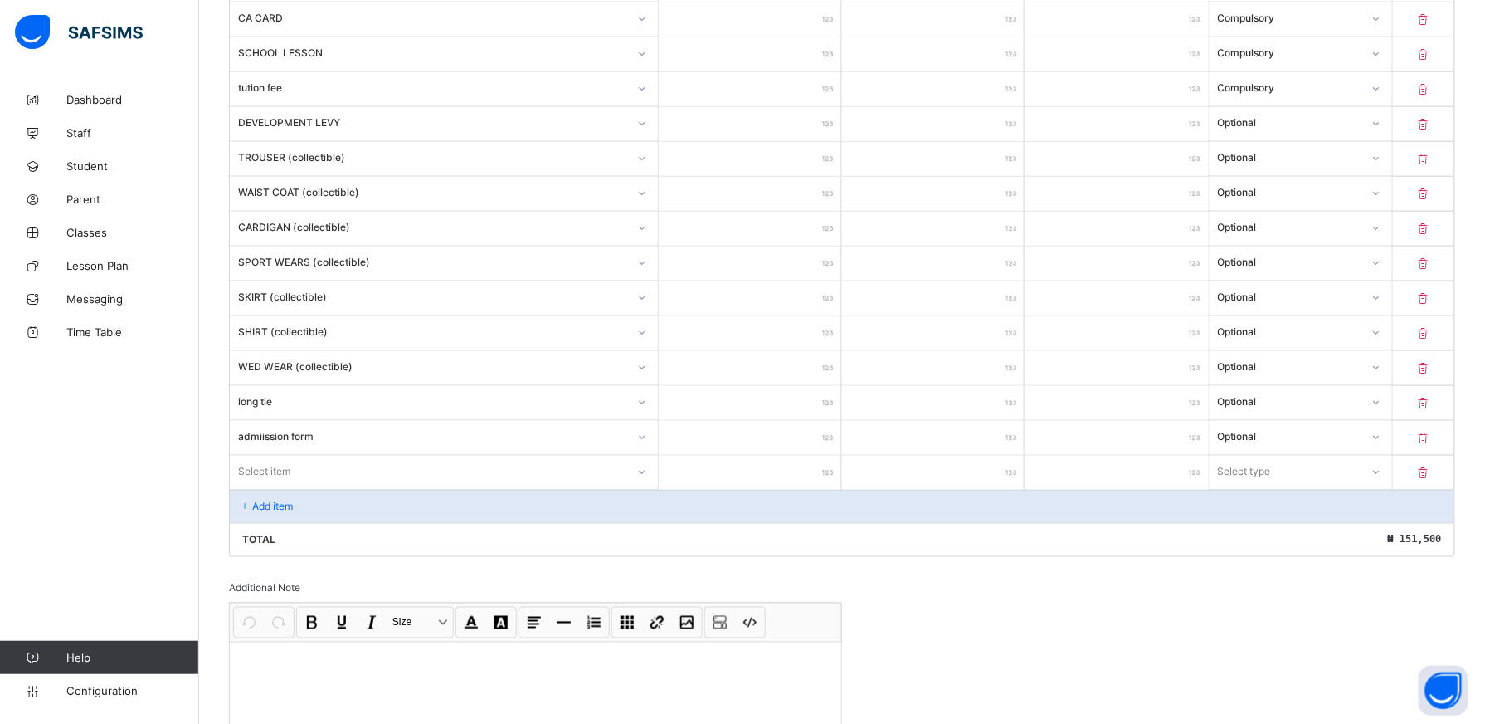
click at [651, 482] on div "Select item" at bounding box center [444, 472] width 428 height 32
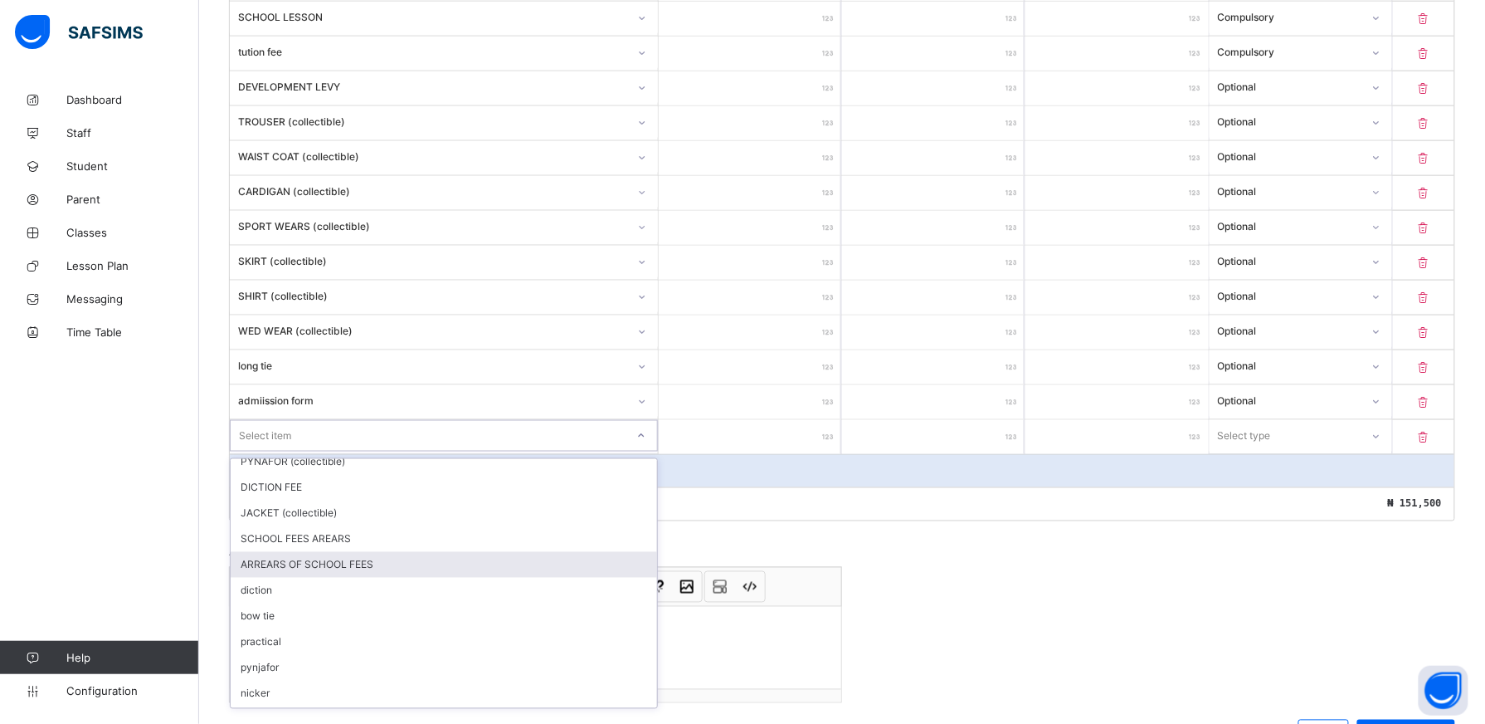
scroll to position [81, 0]
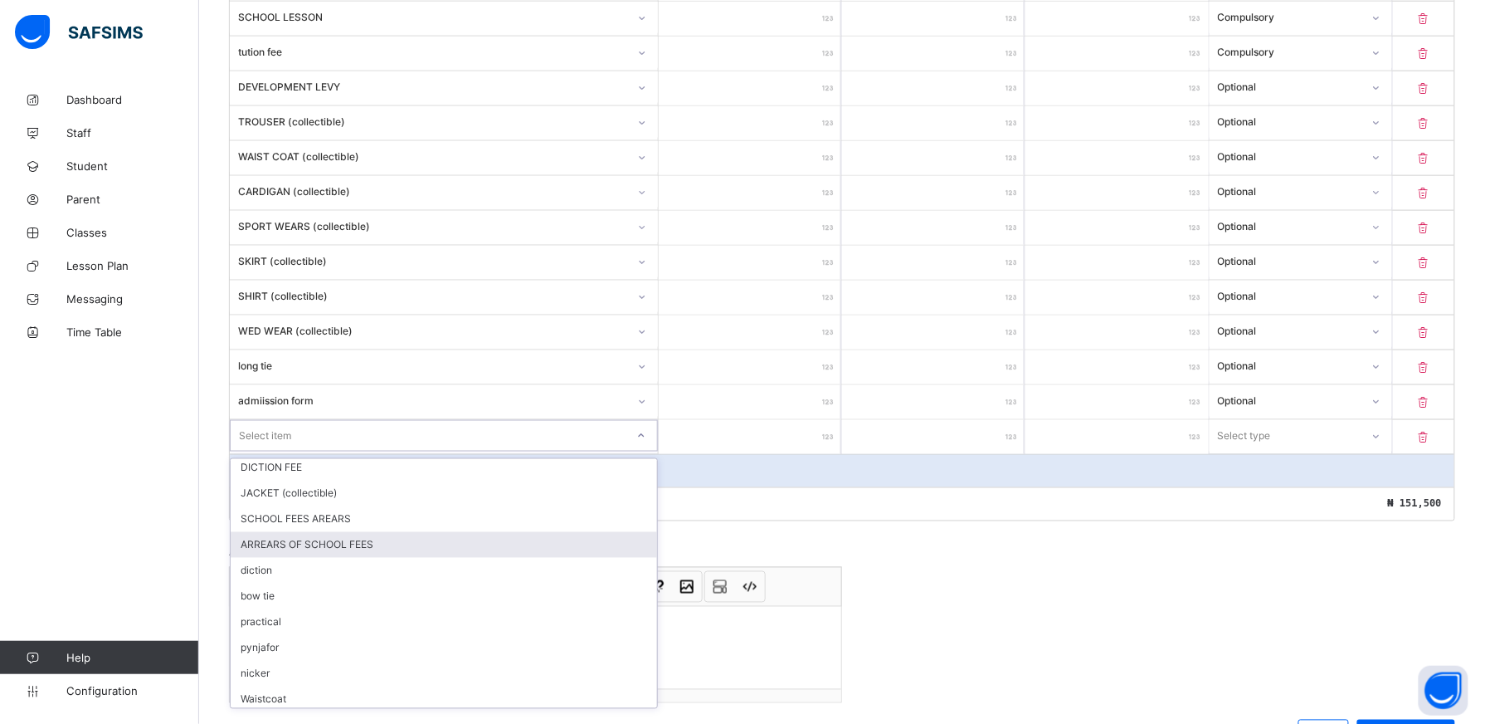
click at [1432, 439] on icon at bounding box center [1424, 437] width 17 height 14
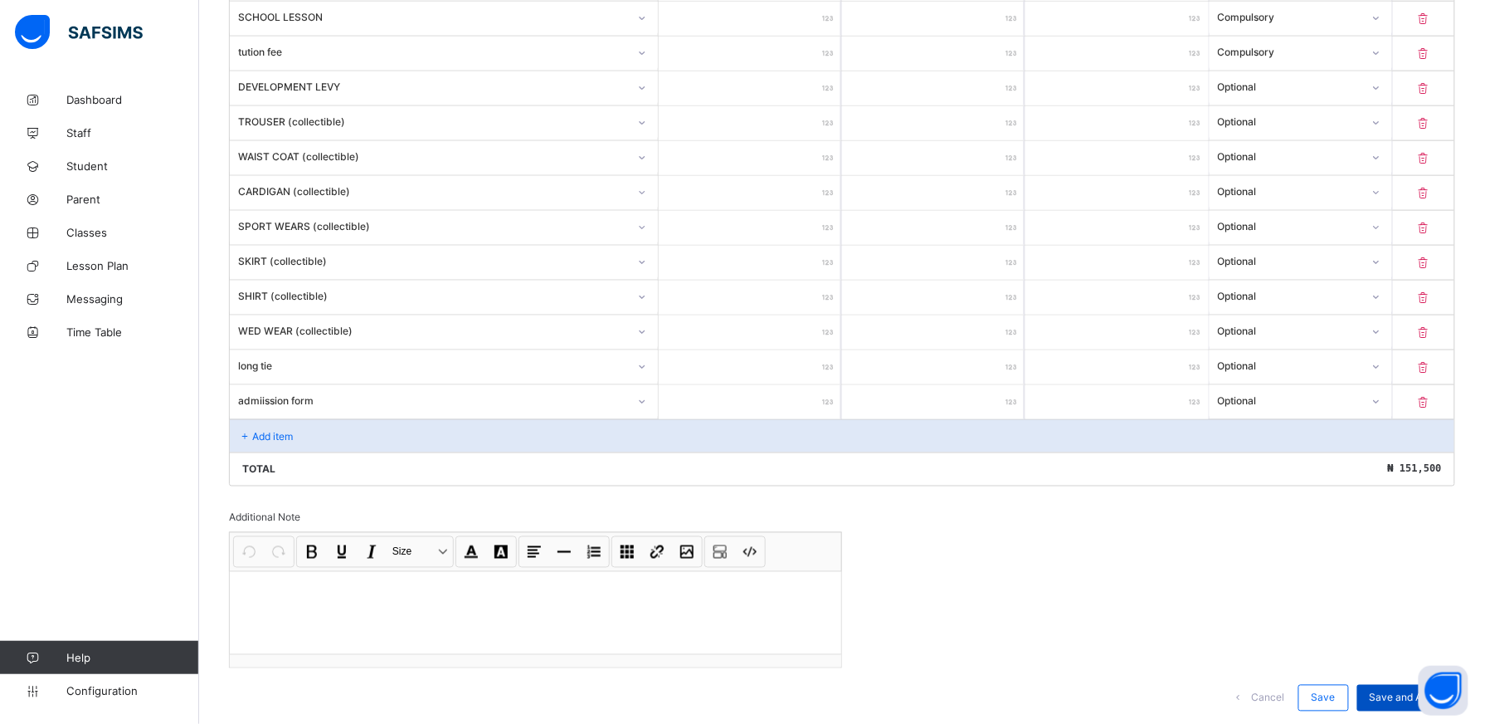
click at [1404, 711] on div "Save and Apply" at bounding box center [1407, 698] width 98 height 27
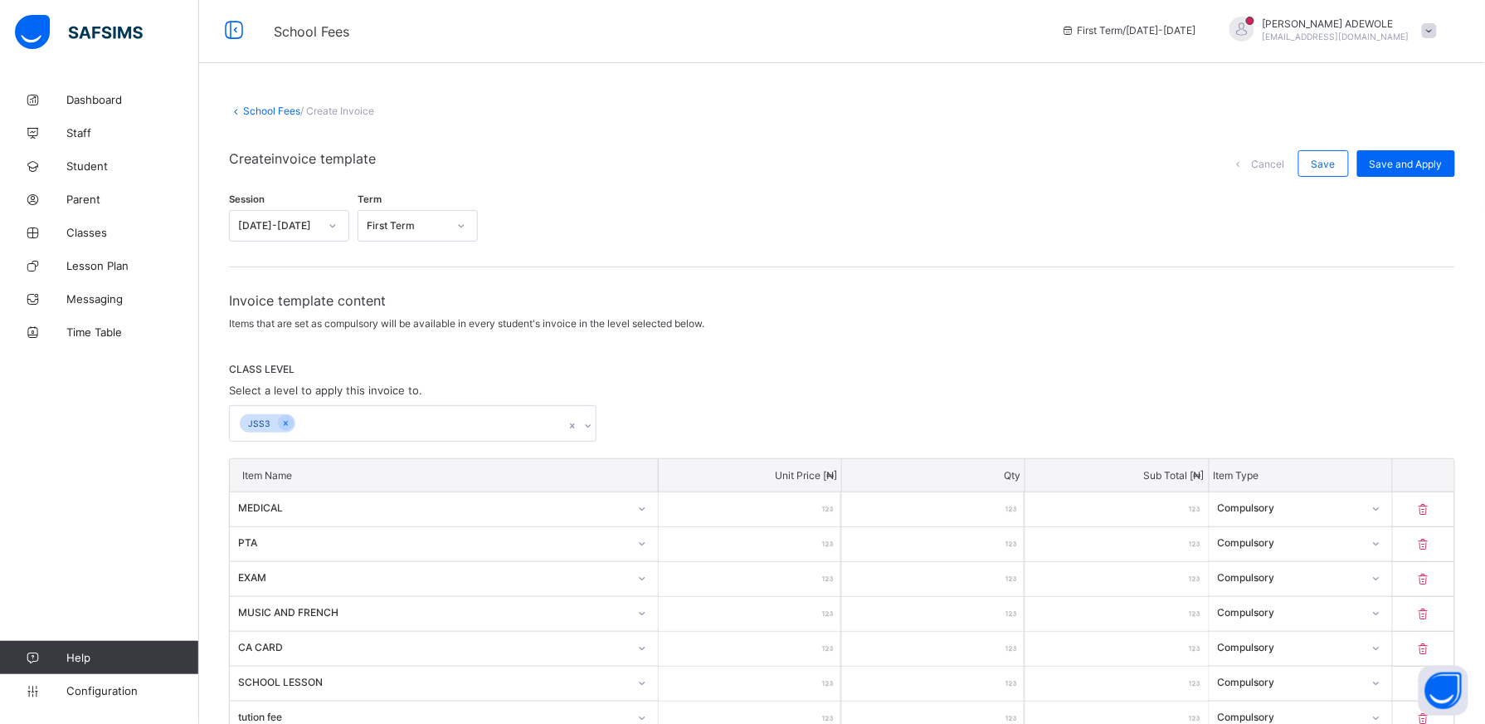
scroll to position [0, 0]
click at [1406, 158] on div "Save and Apply" at bounding box center [1407, 167] width 98 height 27
click at [1335, 171] on span "Save" at bounding box center [1324, 167] width 24 height 12
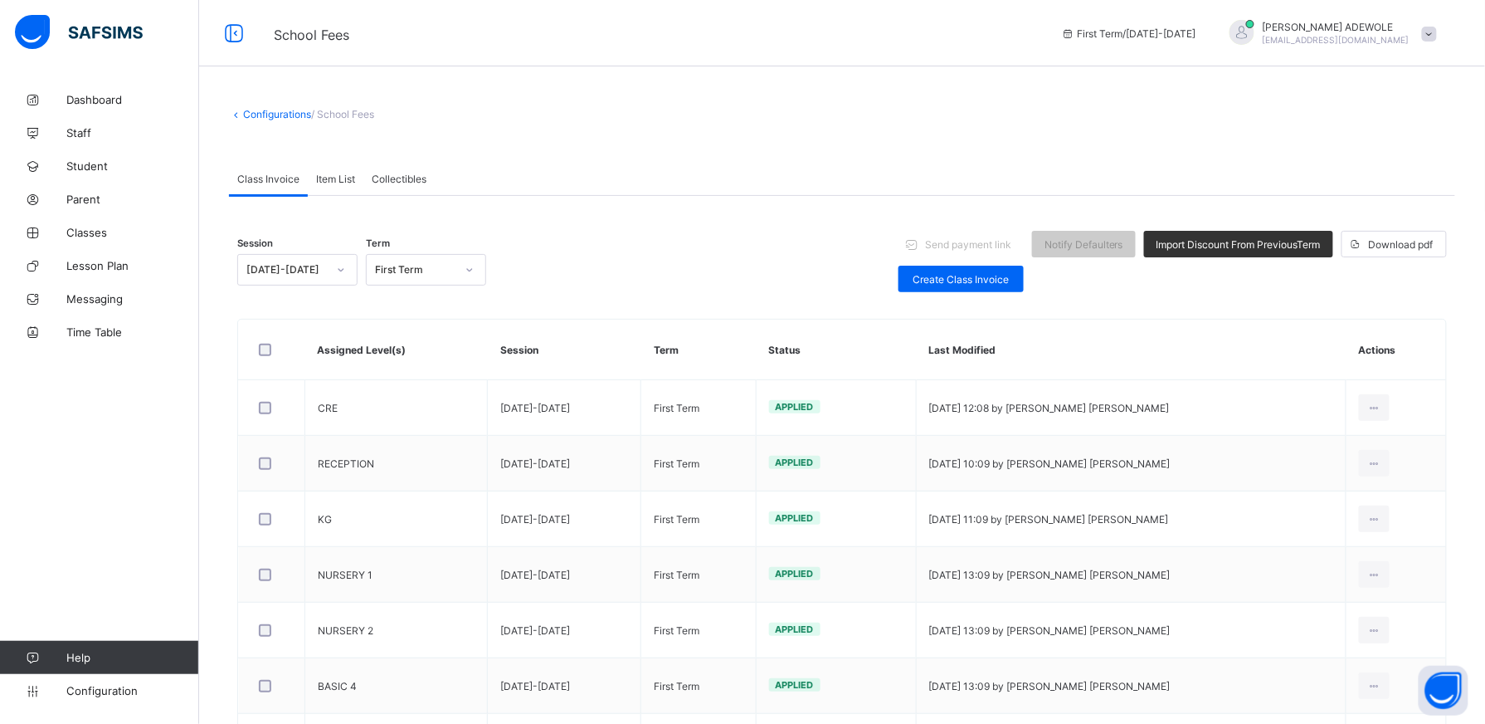
scroll to position [433, 0]
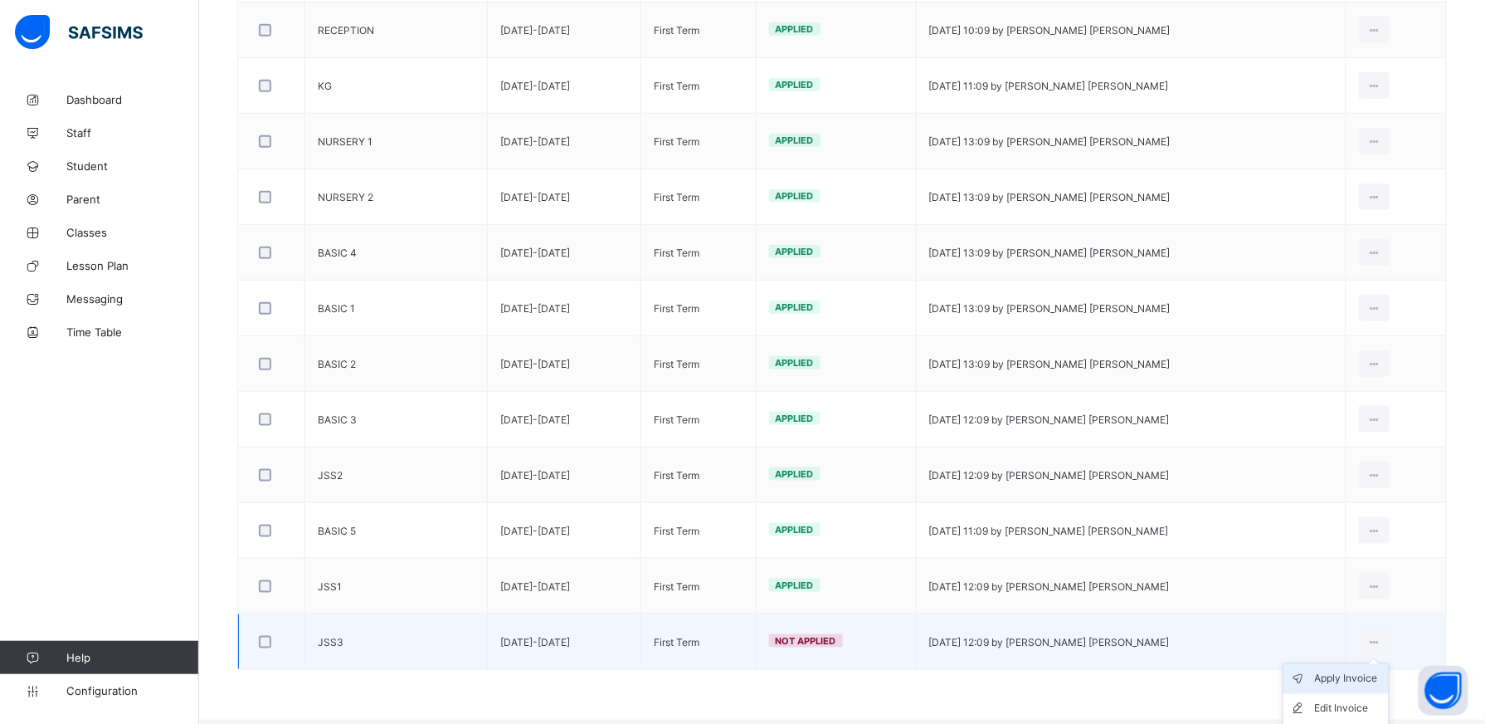
click at [1374, 681] on div "Apply Invoice" at bounding box center [1348, 679] width 67 height 17
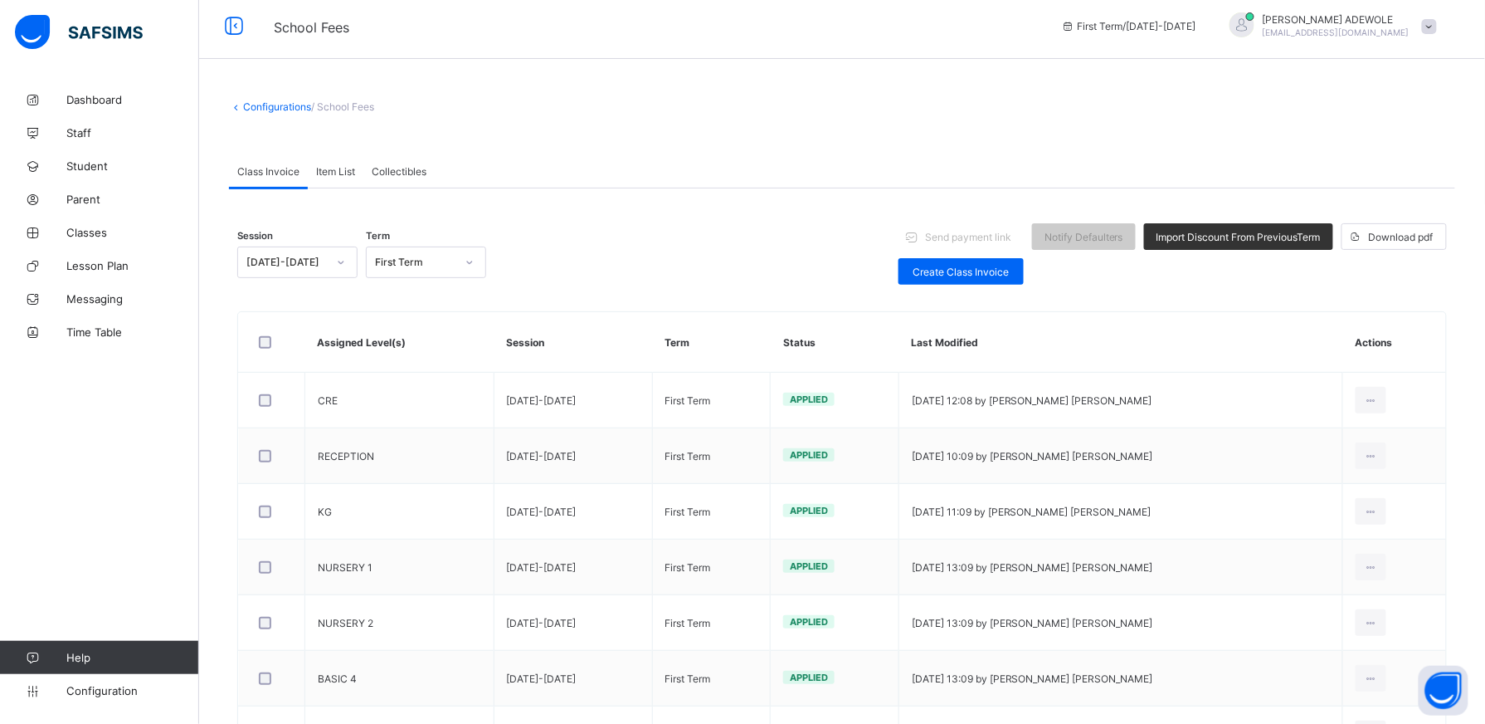
scroll to position [0, 0]
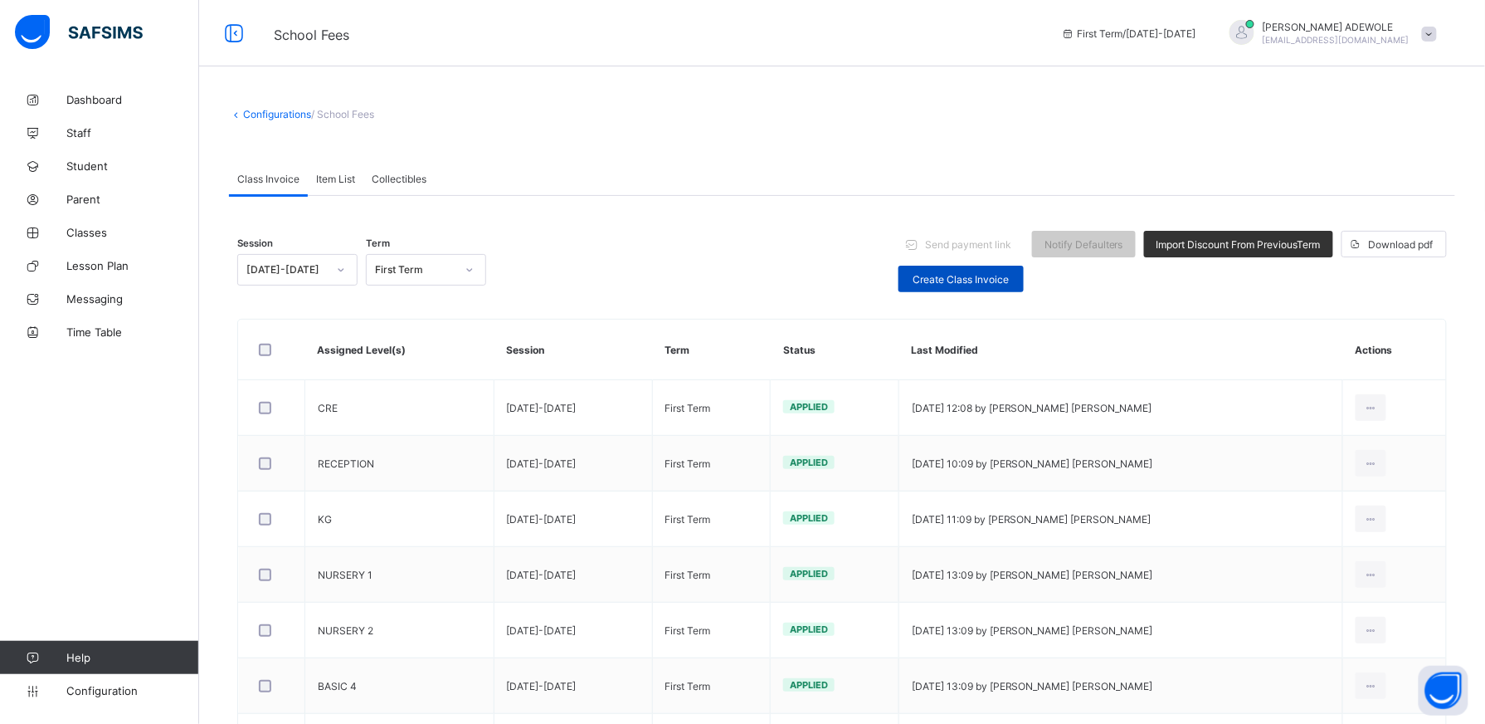
click at [994, 283] on span "Create Class Invoice" at bounding box center [961, 279] width 100 height 12
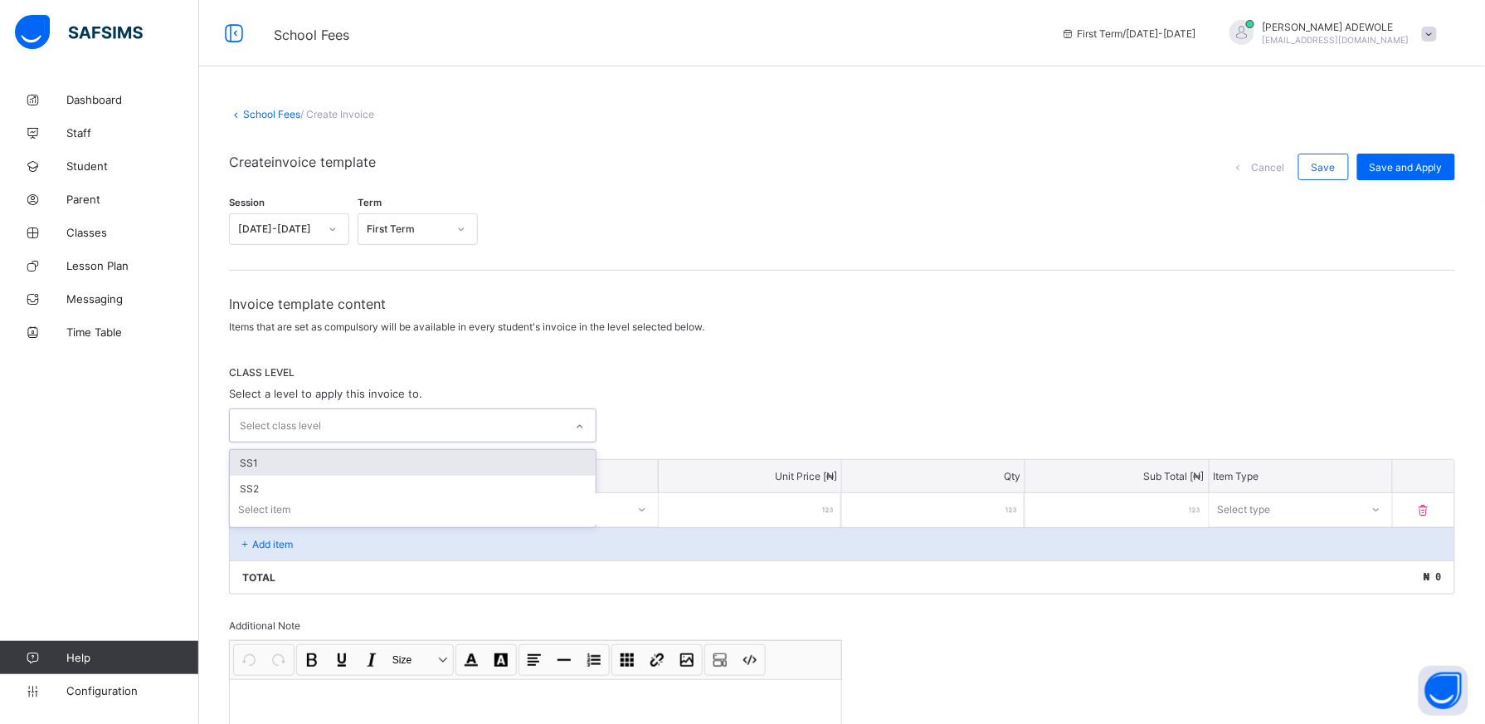
click at [585, 422] on icon at bounding box center [580, 426] width 10 height 17
click at [483, 451] on div "SS1" at bounding box center [413, 463] width 366 height 26
click at [442, 470] on div "SS2" at bounding box center [413, 465] width 366 height 26
click at [593, 423] on icon at bounding box center [588, 429] width 10 height 17
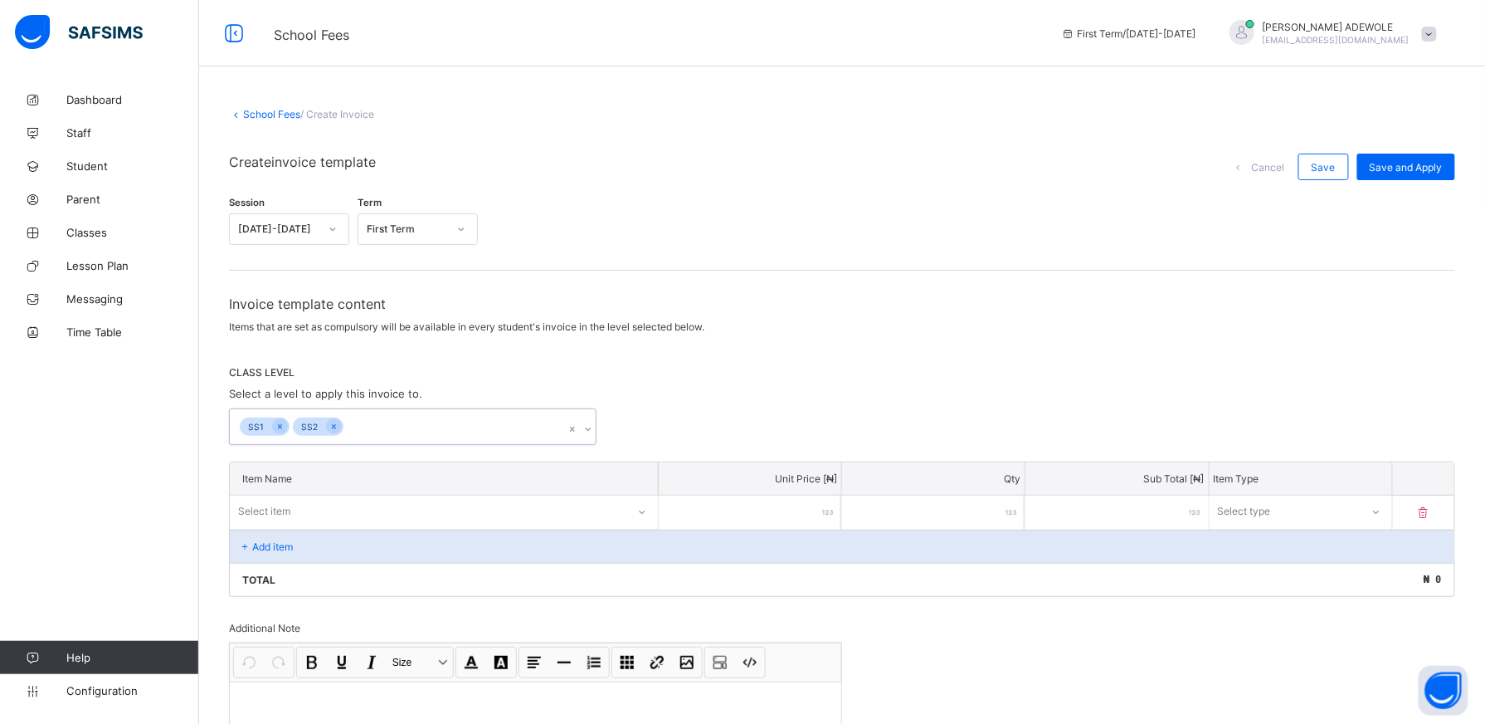
click at [649, 515] on div "Select item" at bounding box center [444, 511] width 428 height 32
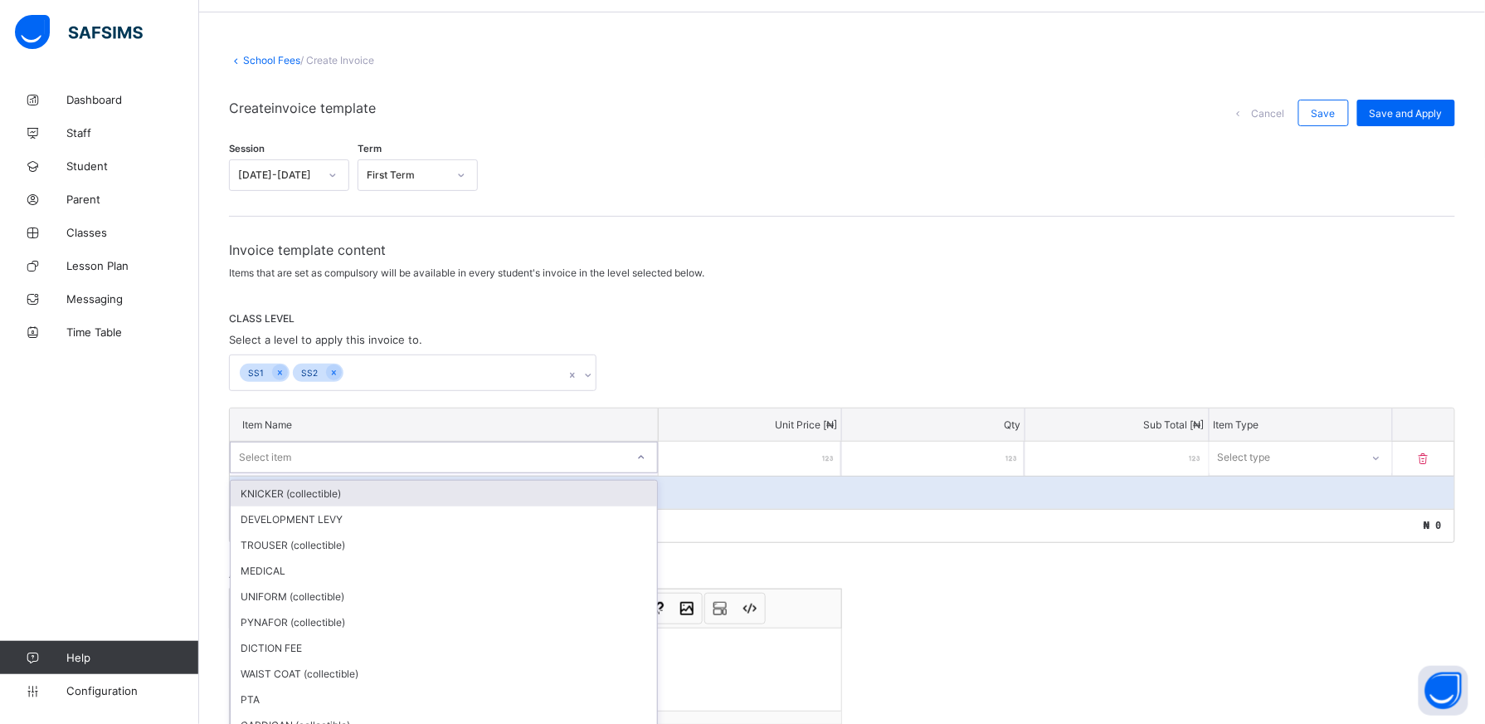
scroll to position [66, 0]
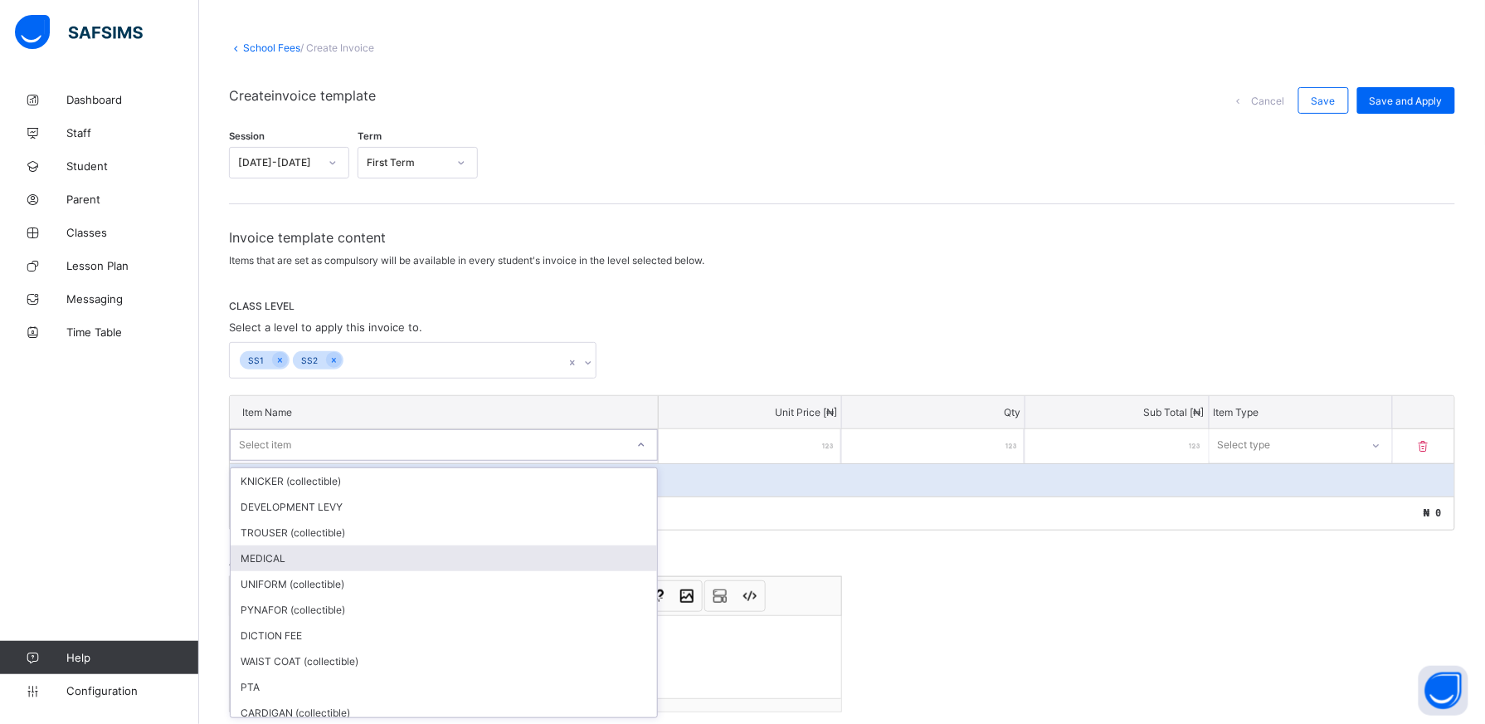
click at [267, 558] on div "MEDICAL" at bounding box center [444, 558] width 427 height 26
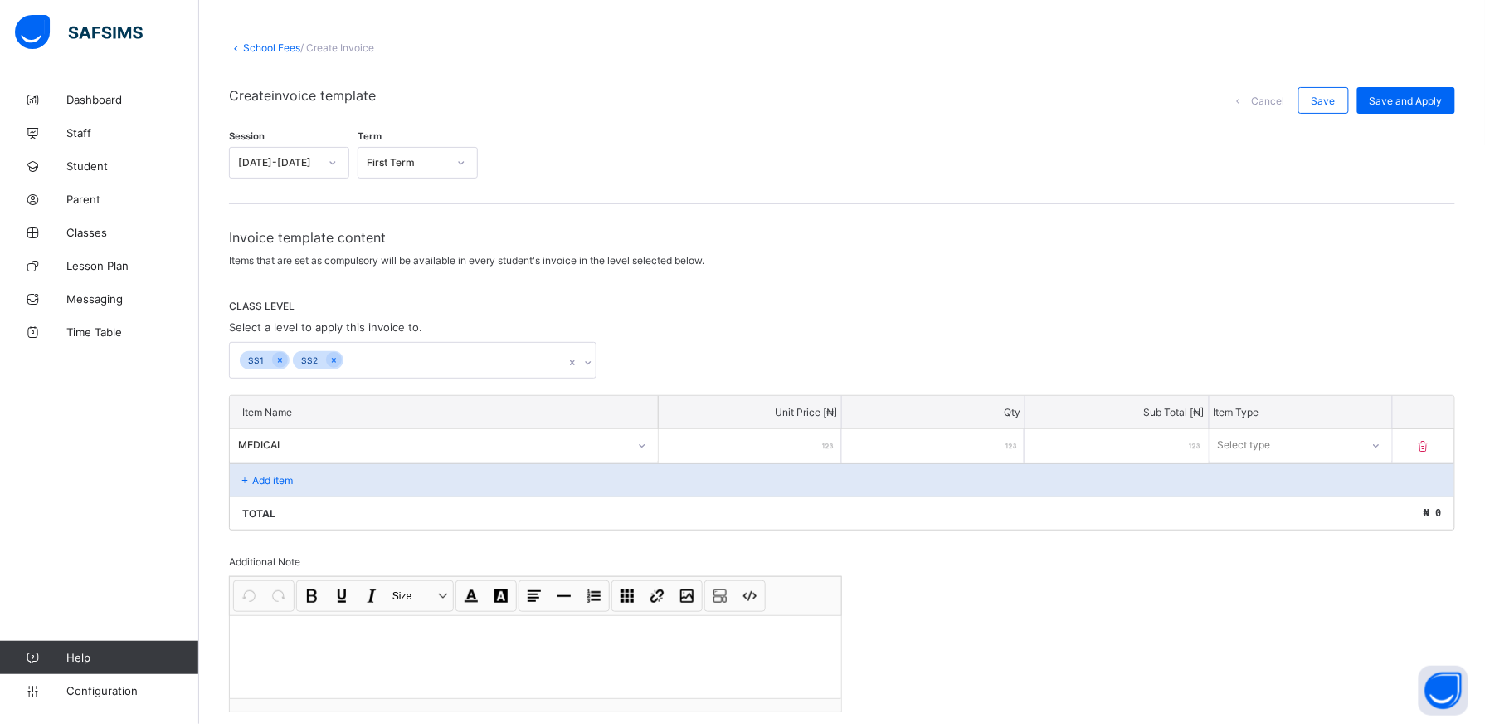
click at [812, 448] on input "number" at bounding box center [750, 446] width 183 height 34
click at [1381, 441] on icon at bounding box center [1376, 445] width 10 height 17
click at [1310, 481] on div "Compulsory" at bounding box center [1301, 481] width 181 height 26
click at [300, 473] on div "Add item" at bounding box center [842, 479] width 1225 height 33
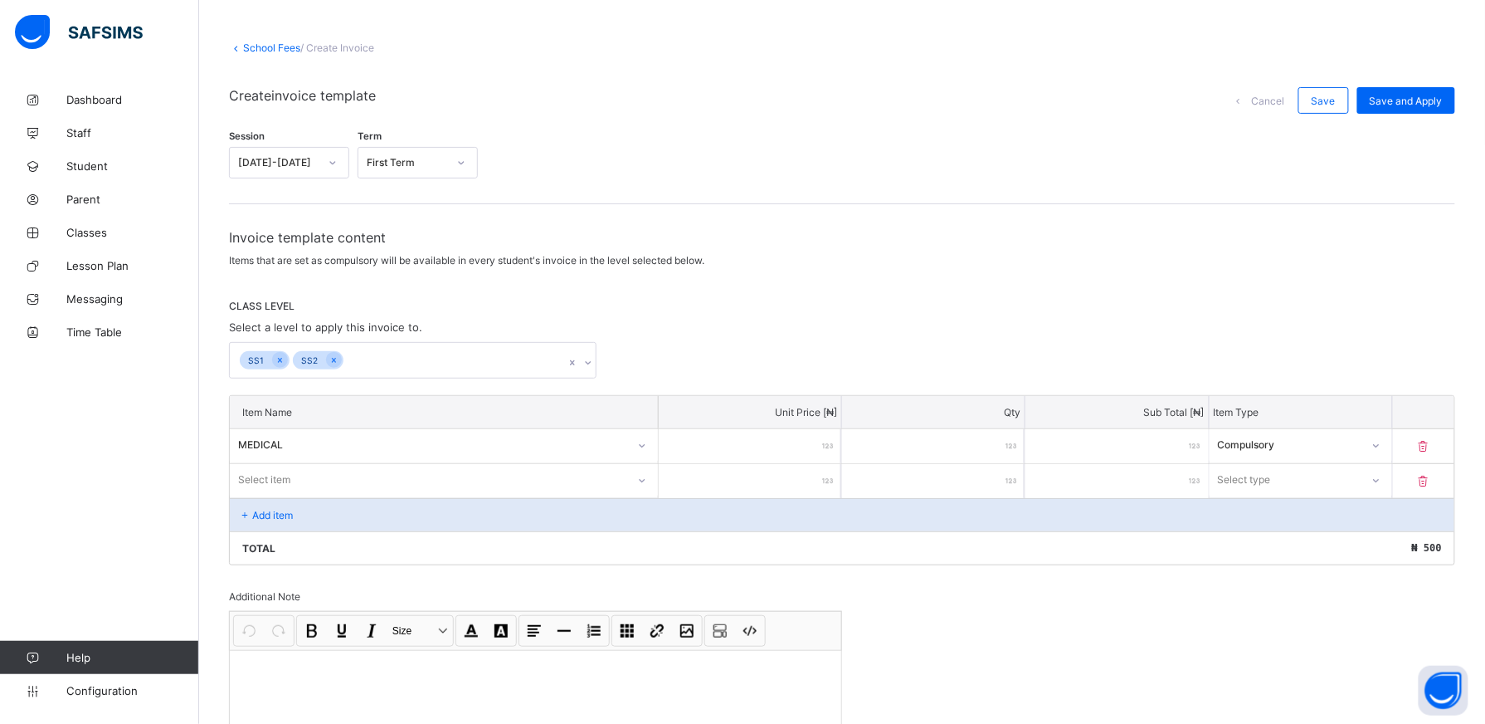
click at [652, 475] on div "Item Name Unit Price [ ₦ ] Qty Sub Total [ ₦ ] Item Type MEDICAL *** * *** Comp…" at bounding box center [842, 480] width 1227 height 170
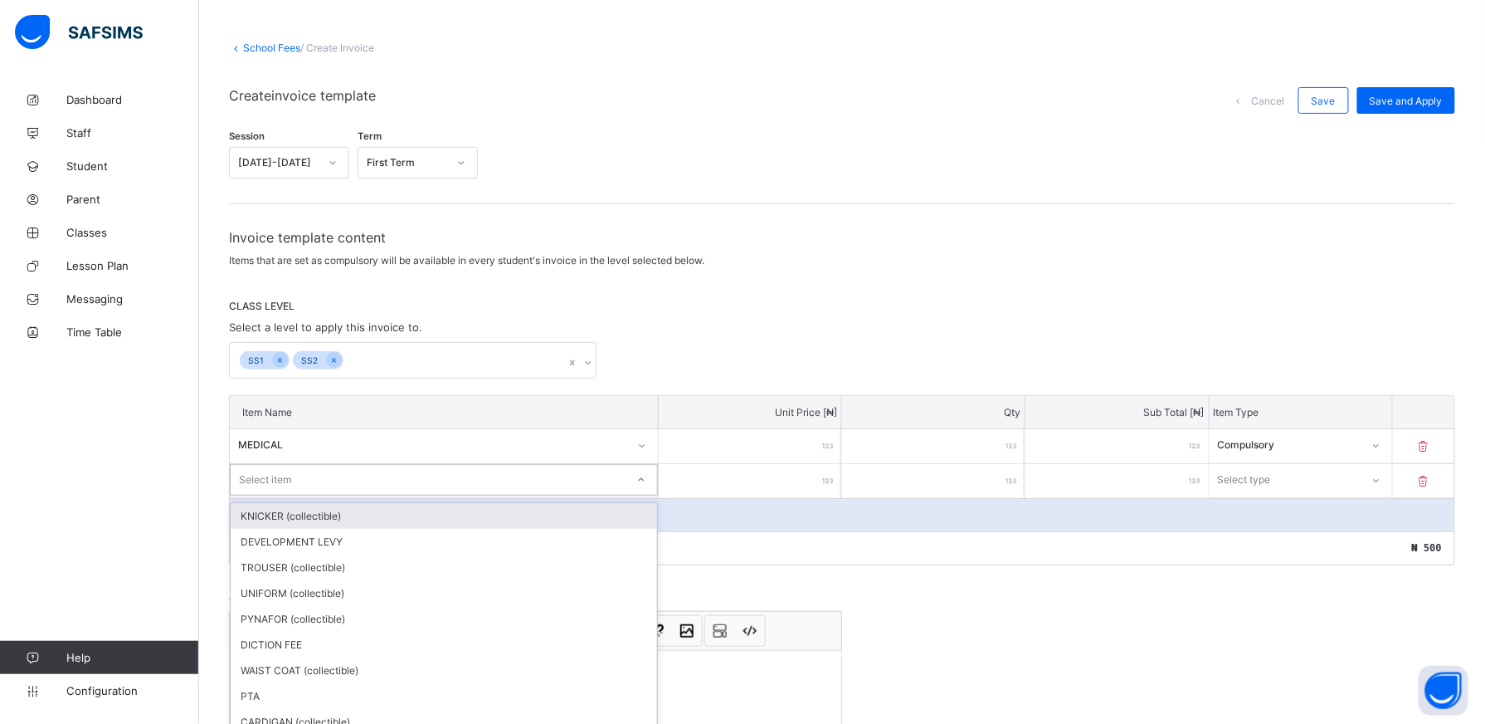
scroll to position [101, 0]
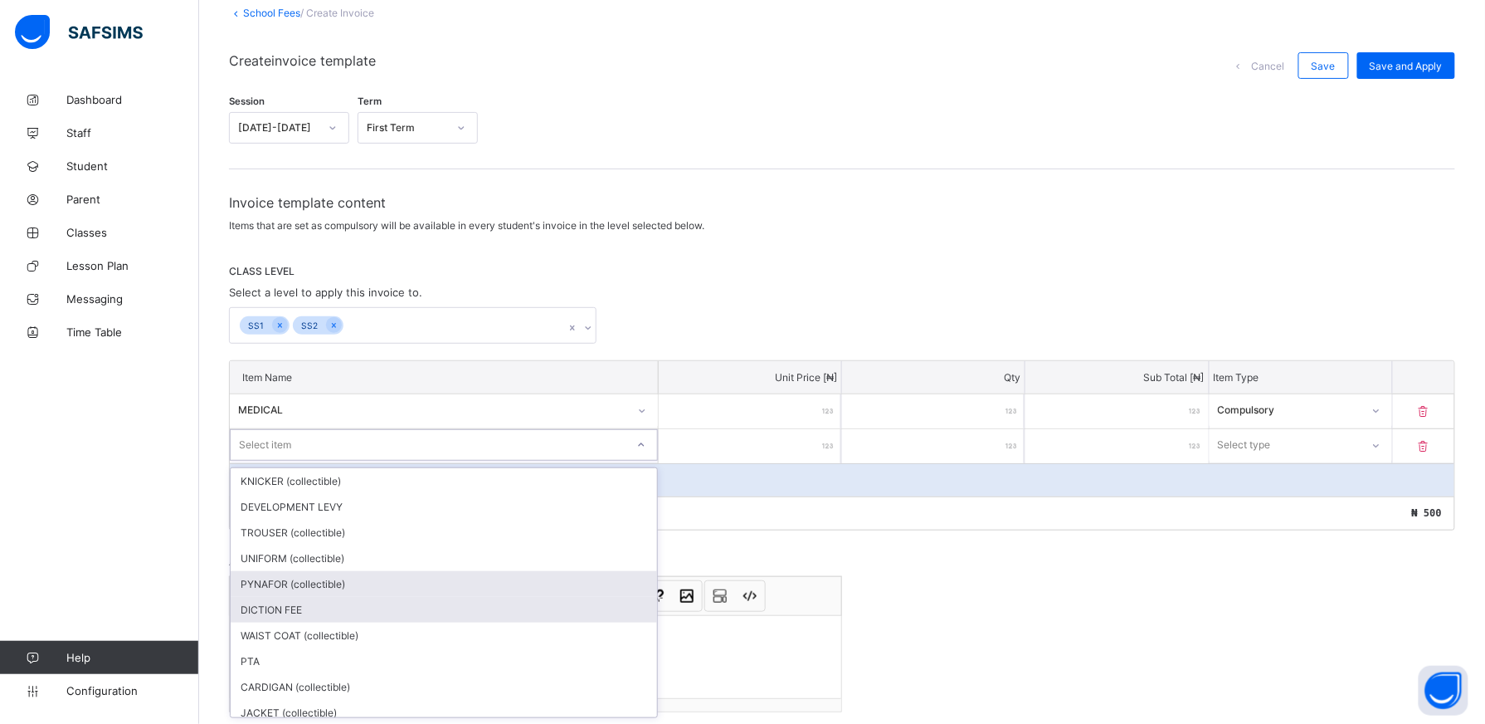
drag, startPoint x: 553, startPoint y: 582, endPoint x: 556, endPoint y: 596, distance: 14.5
click at [556, 596] on div "KNICKER (collectible) DEVELOPMENT LEVY TROUSER (collectible) UNIFORM (collectib…" at bounding box center [444, 592] width 427 height 249
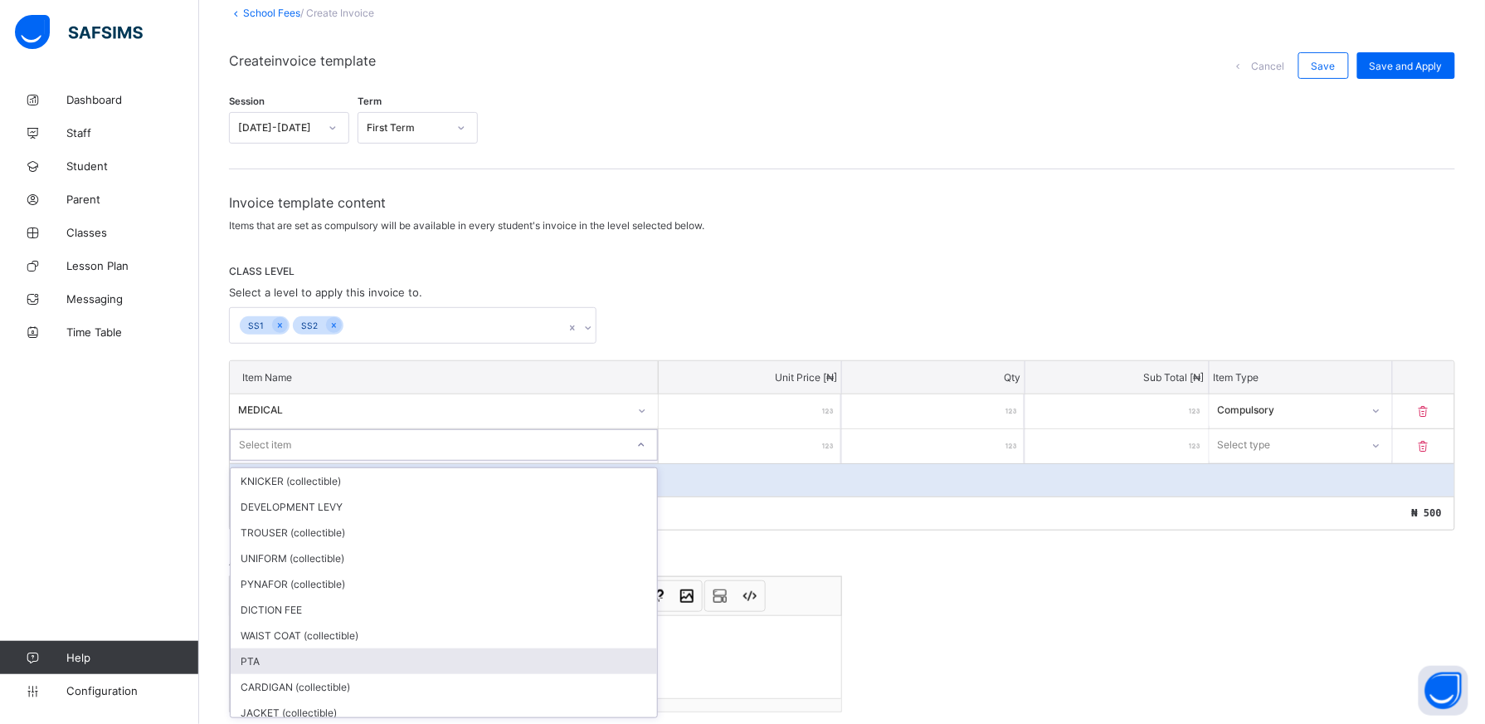
click at [555, 656] on div "PTA" at bounding box center [444, 661] width 427 height 26
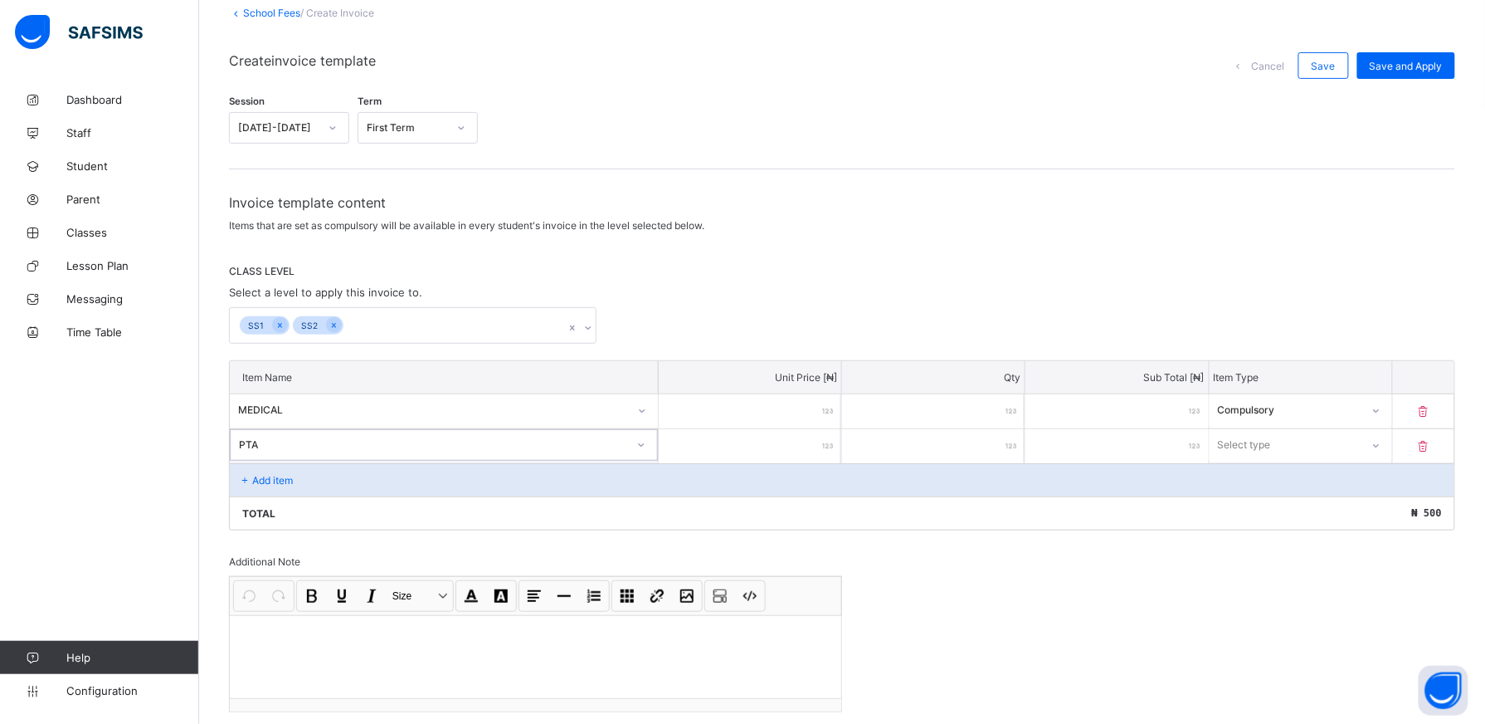
click at [797, 448] on input "number" at bounding box center [750, 446] width 183 height 34
click at [1381, 441] on icon at bounding box center [1376, 445] width 10 height 17
click at [1310, 481] on div "Compulsory" at bounding box center [1301, 481] width 181 height 26
click at [270, 476] on p "Add item" at bounding box center [272, 480] width 41 height 12
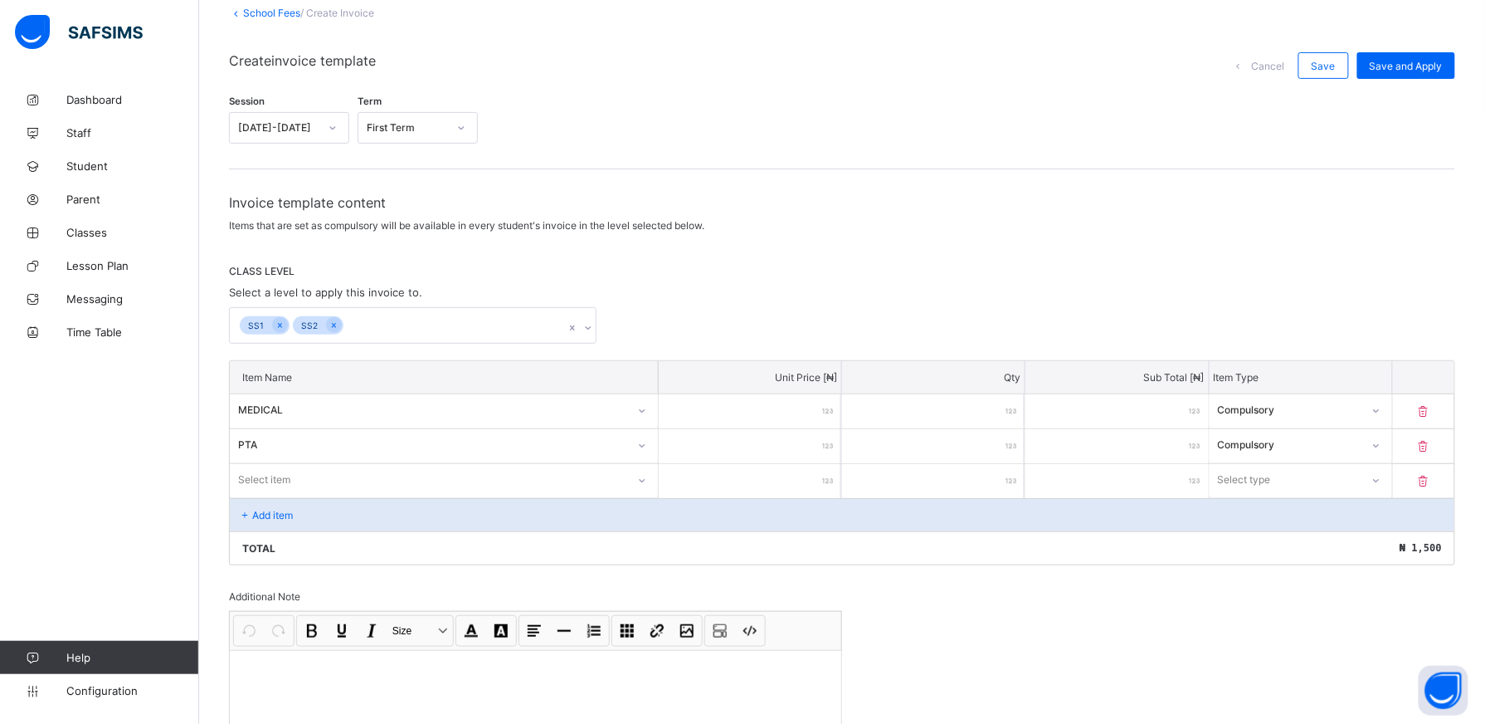
click at [648, 480] on div "Item Name Unit Price [ ₦ ] Qty Sub Total [ ₦ ] Item Type MEDICAL *** * *** Comp…" at bounding box center [842, 462] width 1227 height 205
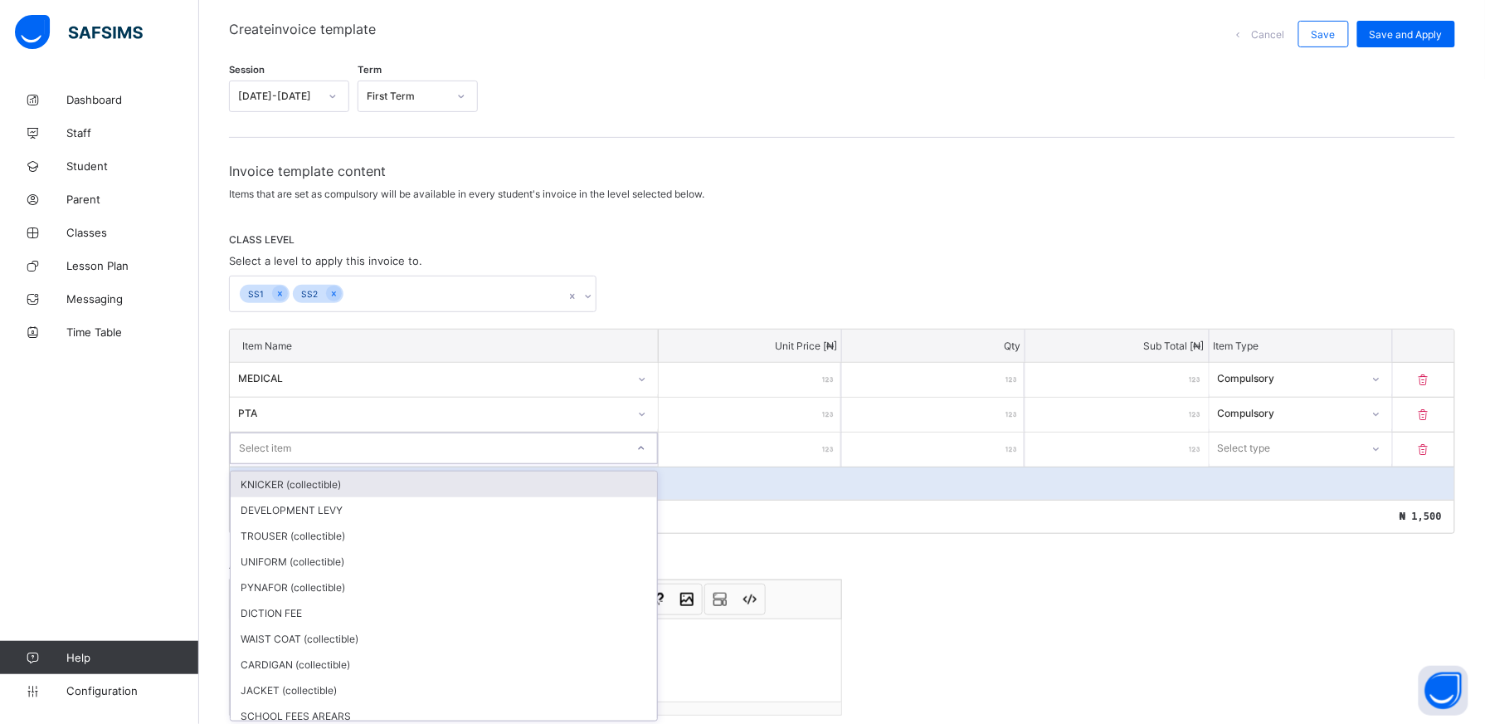
scroll to position [137, 0]
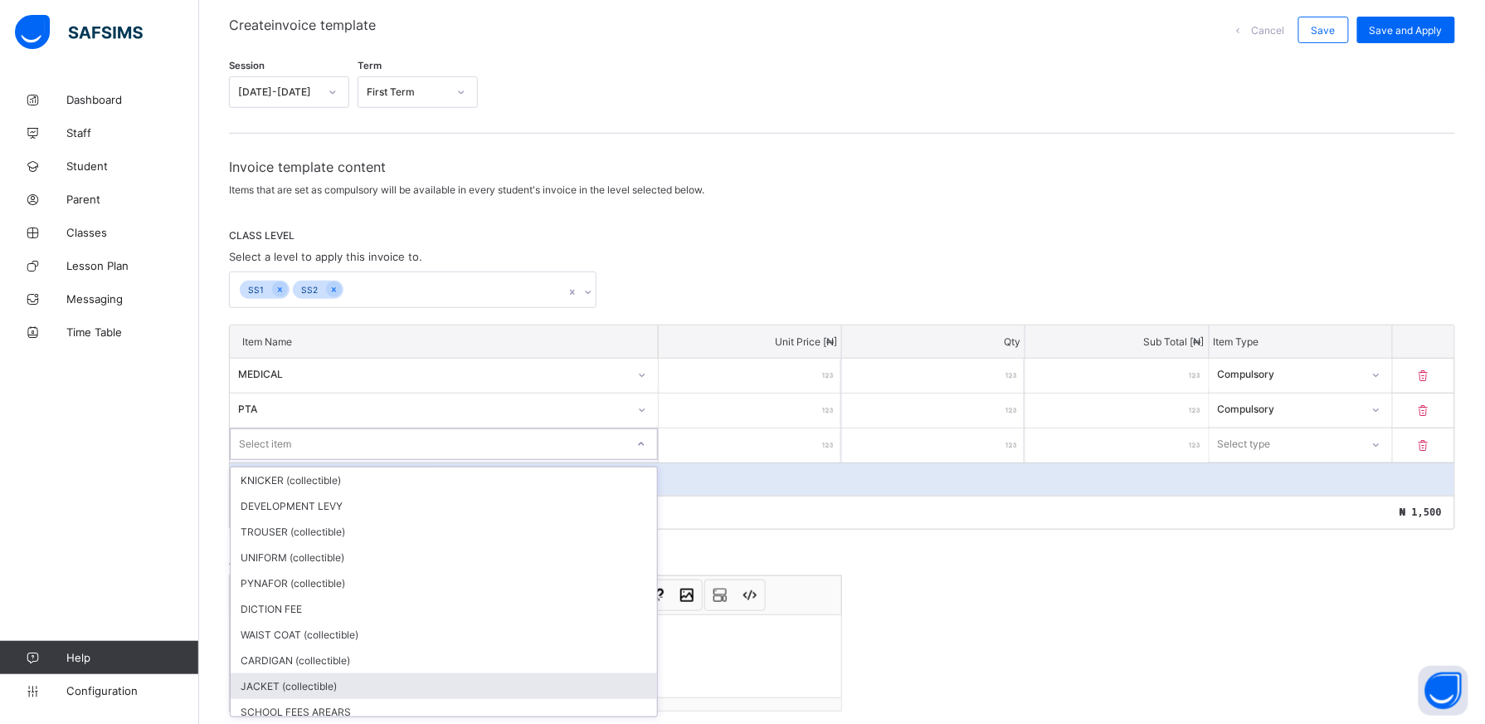
drag, startPoint x: 645, startPoint y: 671, endPoint x: 649, endPoint y: 685, distance: 14.7
click at [649, 685] on div "KNICKER (collectible) DEVELOPMENT LEVY TROUSER (collectible) UNIFORM (collectib…" at bounding box center [444, 591] width 427 height 249
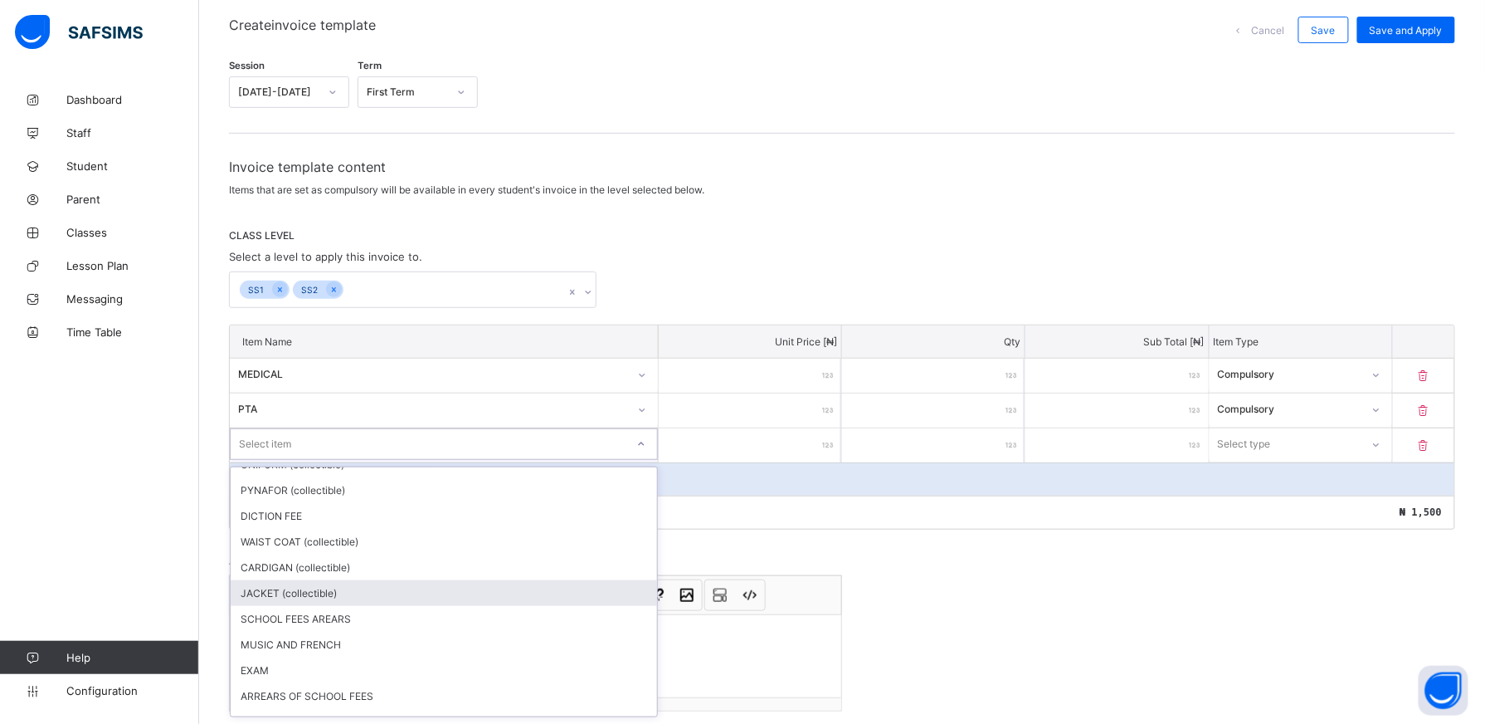
scroll to position [124, 0]
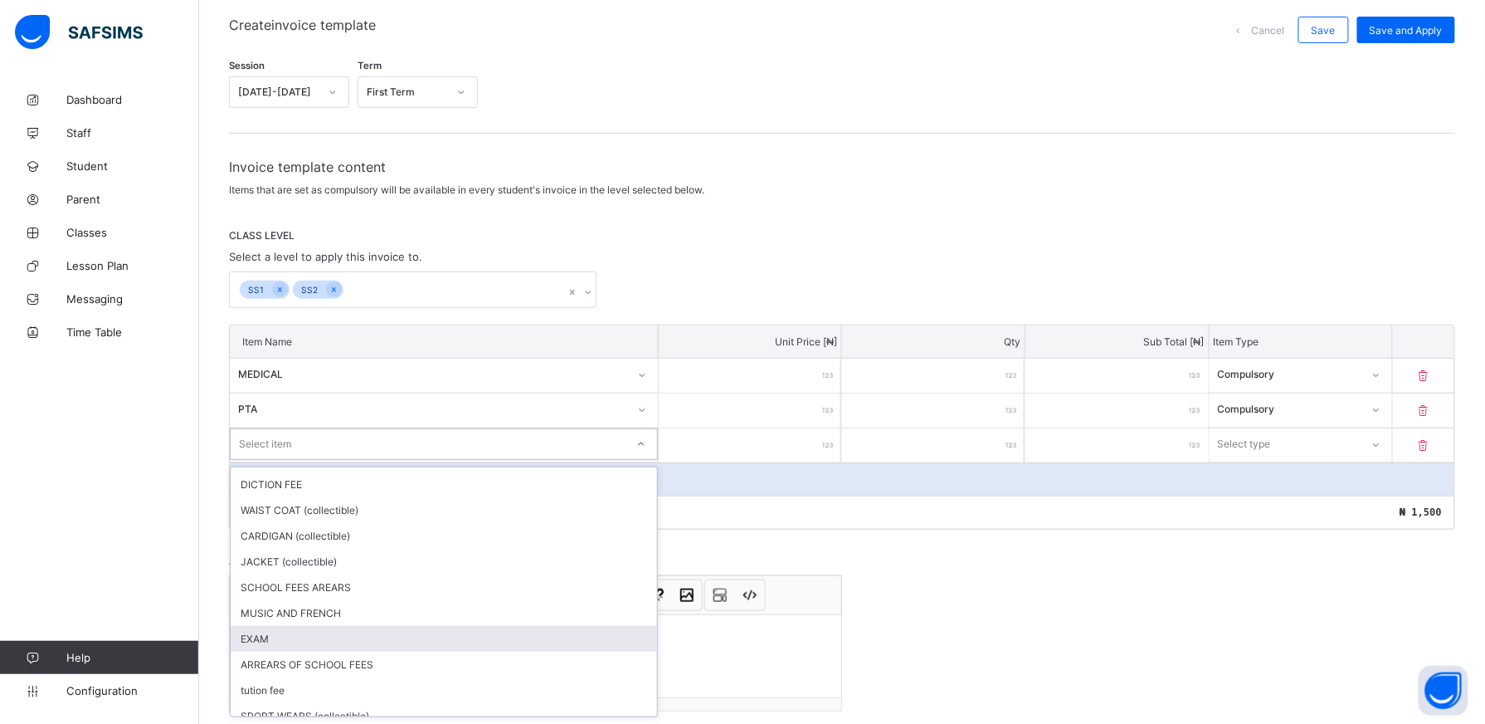
click at [574, 632] on div "EXAM" at bounding box center [444, 639] width 427 height 26
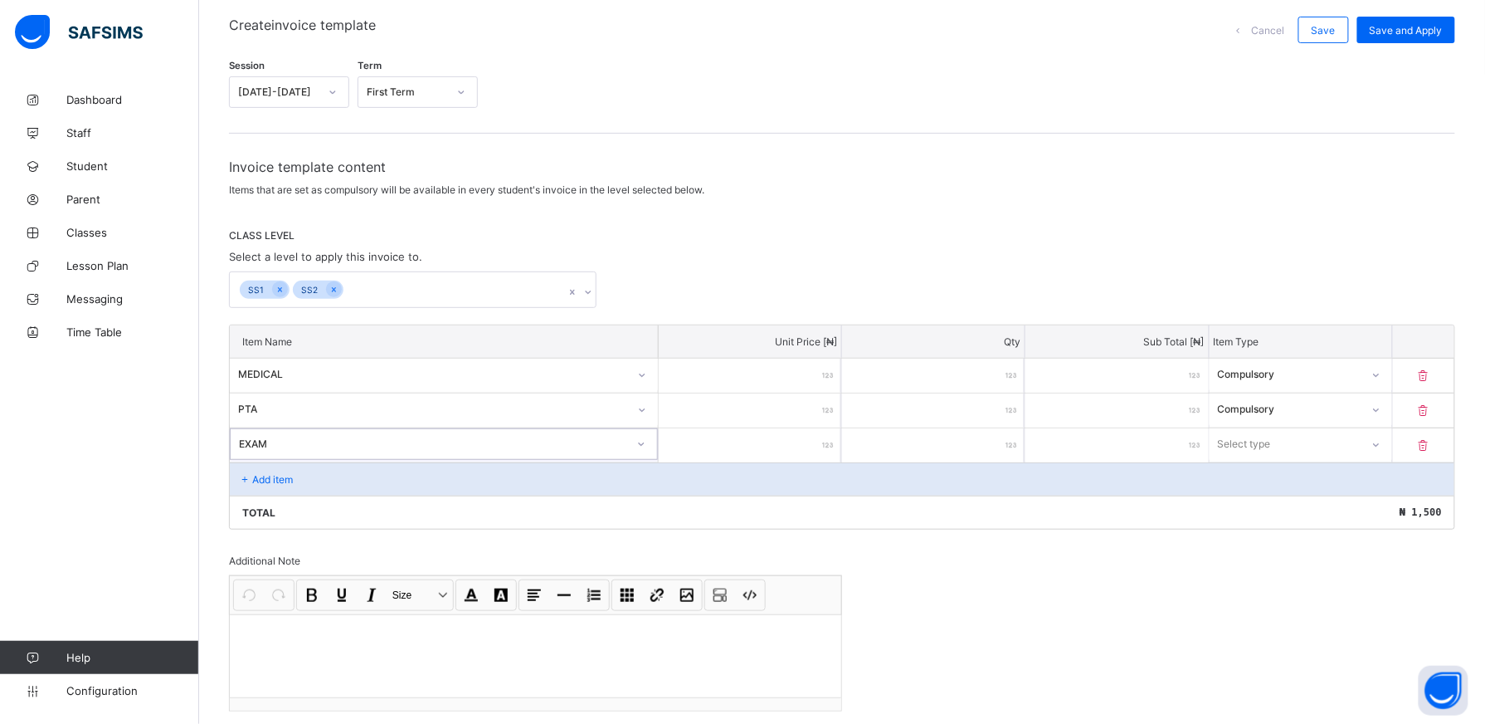
click at [817, 440] on input "number" at bounding box center [750, 445] width 183 height 34
click at [1390, 456] on div at bounding box center [1376, 444] width 28 height 27
click at [1321, 465] on div "Add item" at bounding box center [842, 478] width 1225 height 33
click at [1381, 446] on icon at bounding box center [1376, 444] width 10 height 17
click at [1372, 482] on div "Compulsory" at bounding box center [1301, 480] width 181 height 26
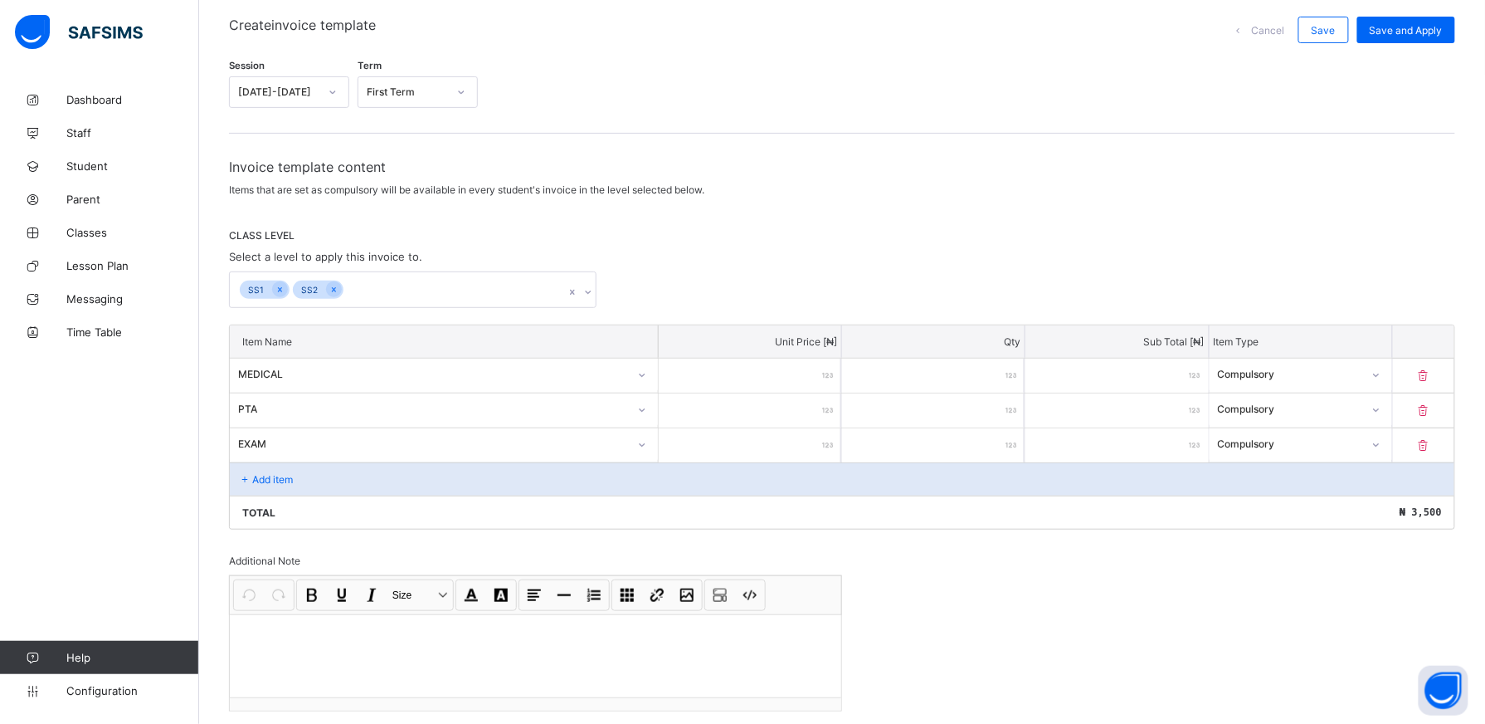
click at [324, 476] on div "Add item" at bounding box center [842, 478] width 1225 height 33
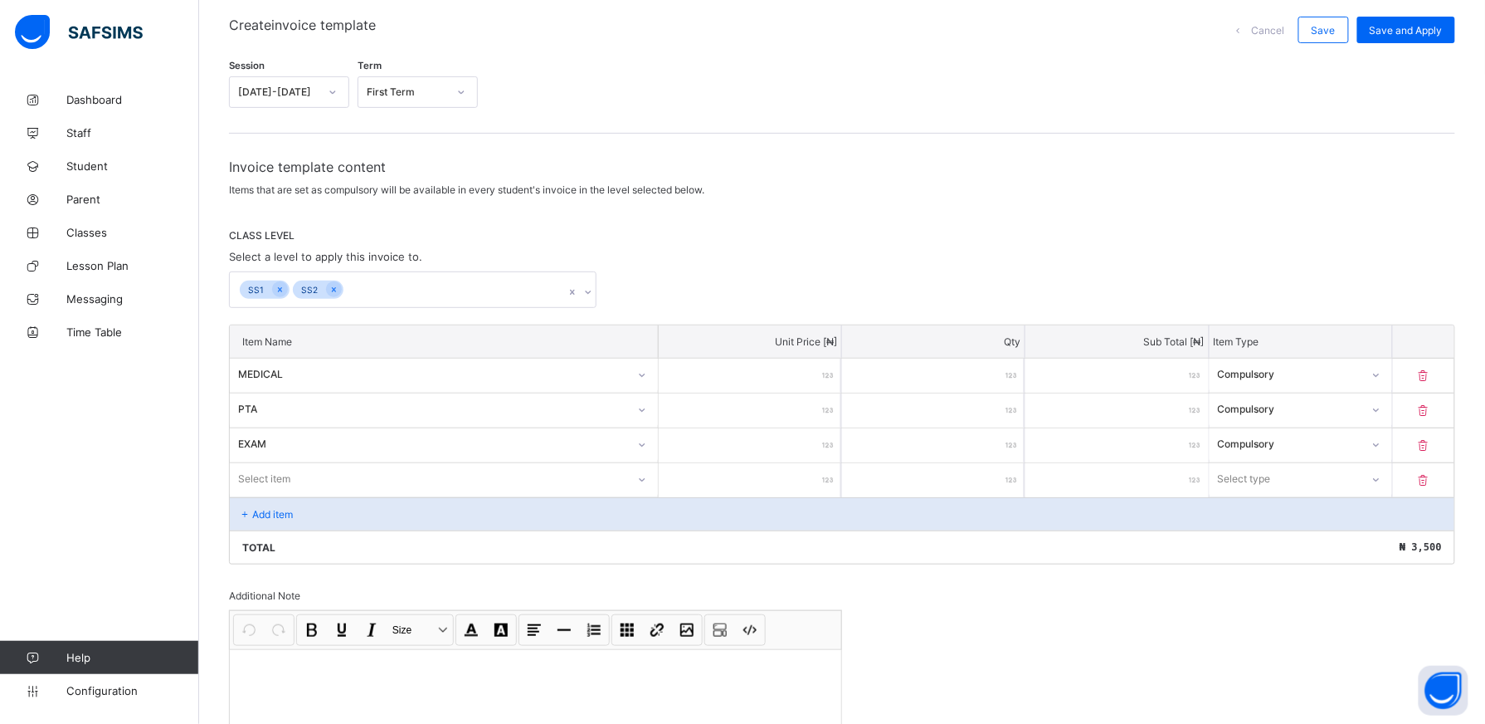
click at [645, 480] on div "Item Name Unit Price [ ₦ ] Qty Sub Total [ ₦ ] Item Type MEDICAL *** * *** Comp…" at bounding box center [842, 444] width 1227 height 240
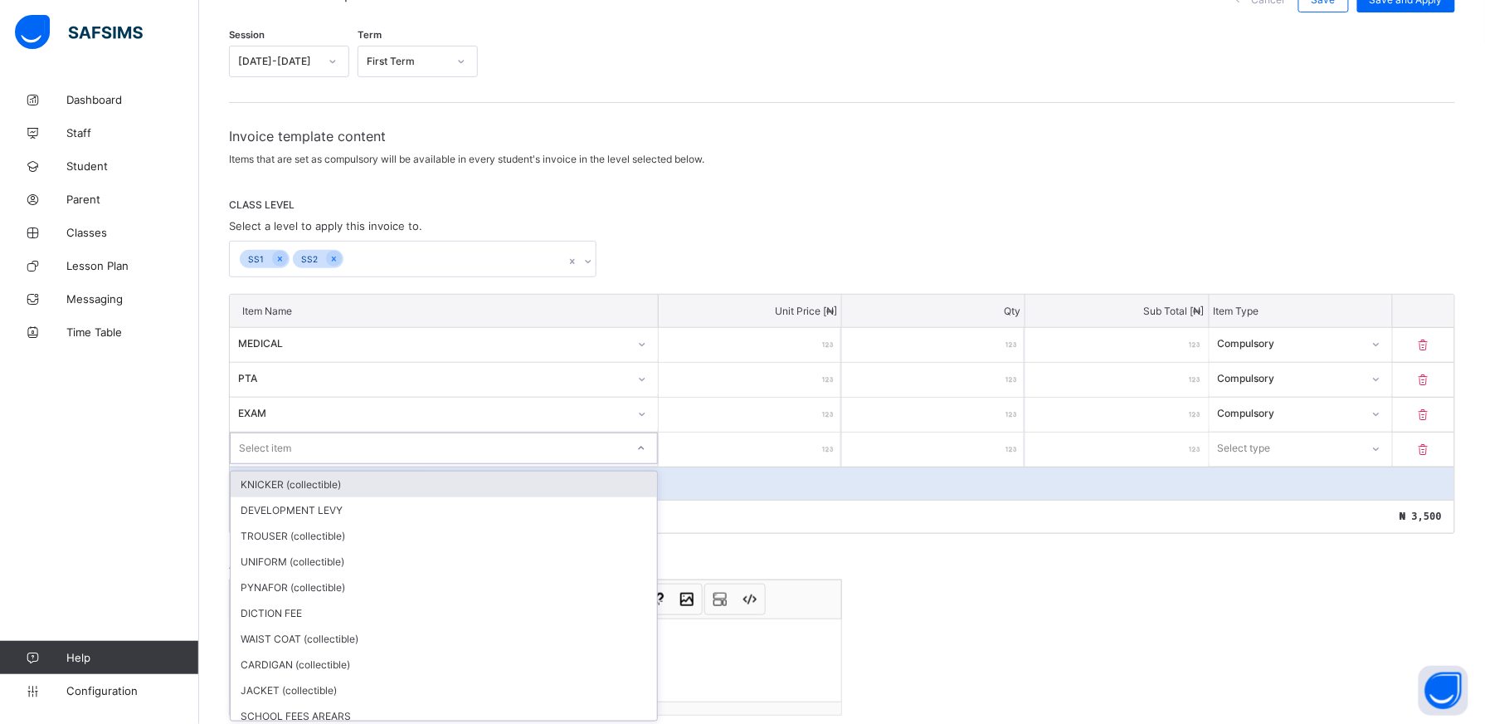
scroll to position [173, 0]
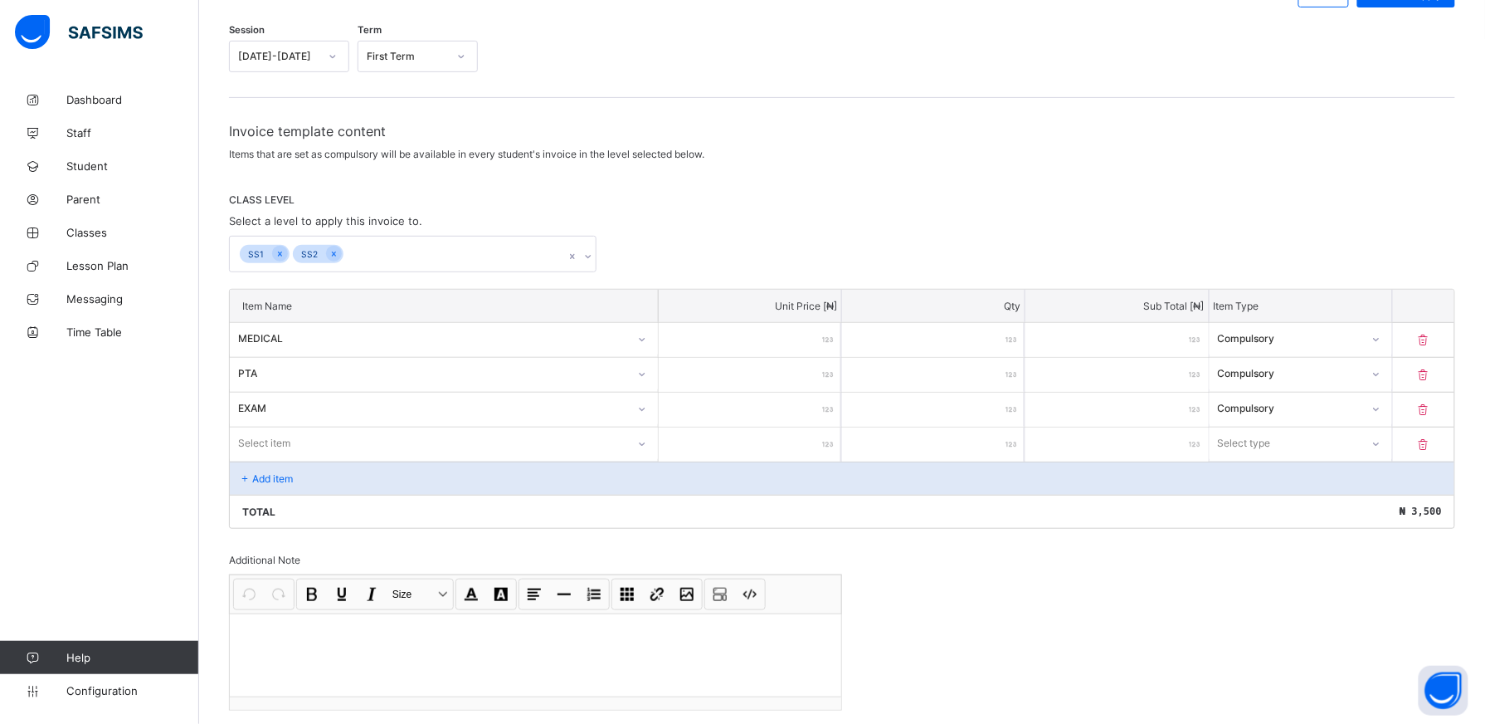
click at [920, 627] on div "Invoice template content Items that are set as compulsory will be available in …" at bounding box center [842, 446] width 1227 height 647
click at [644, 441] on icon at bounding box center [642, 444] width 10 height 17
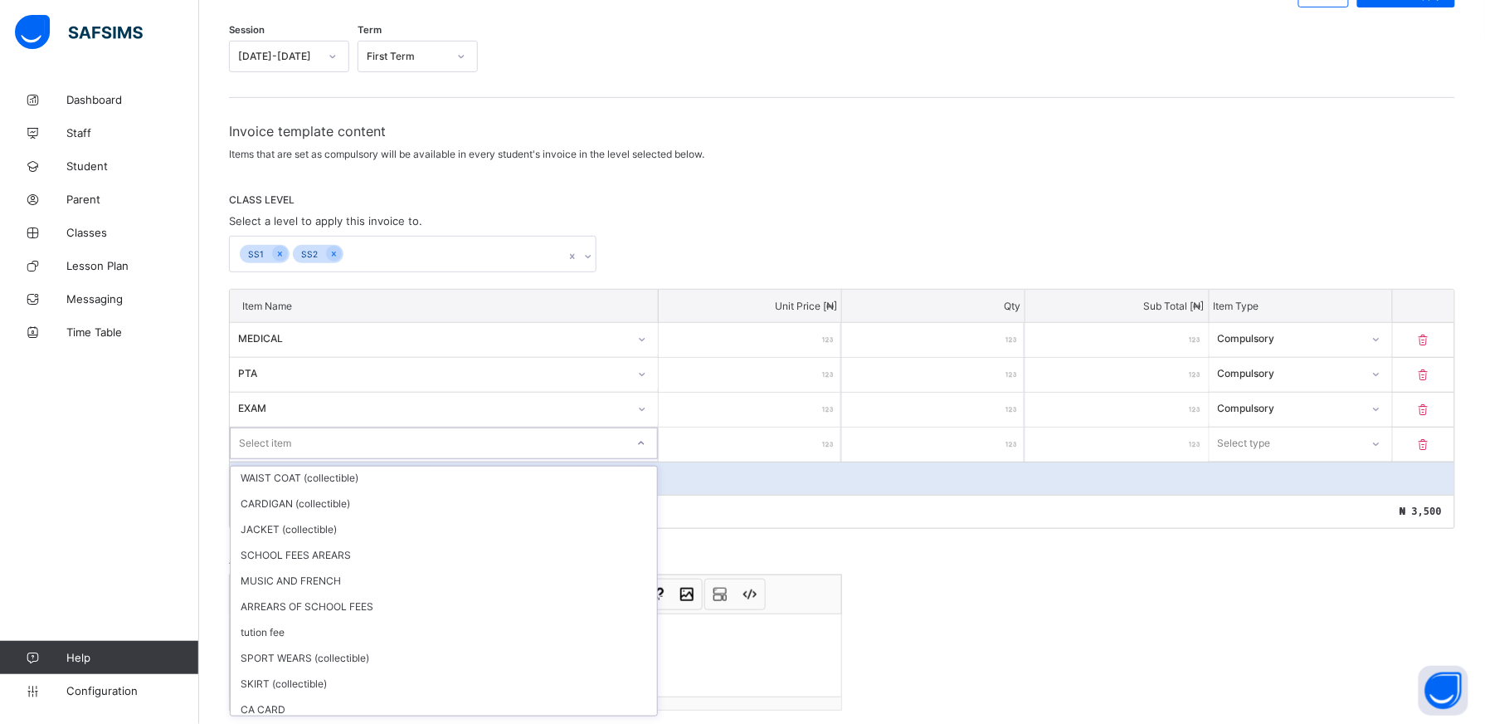
scroll to position [187, 0]
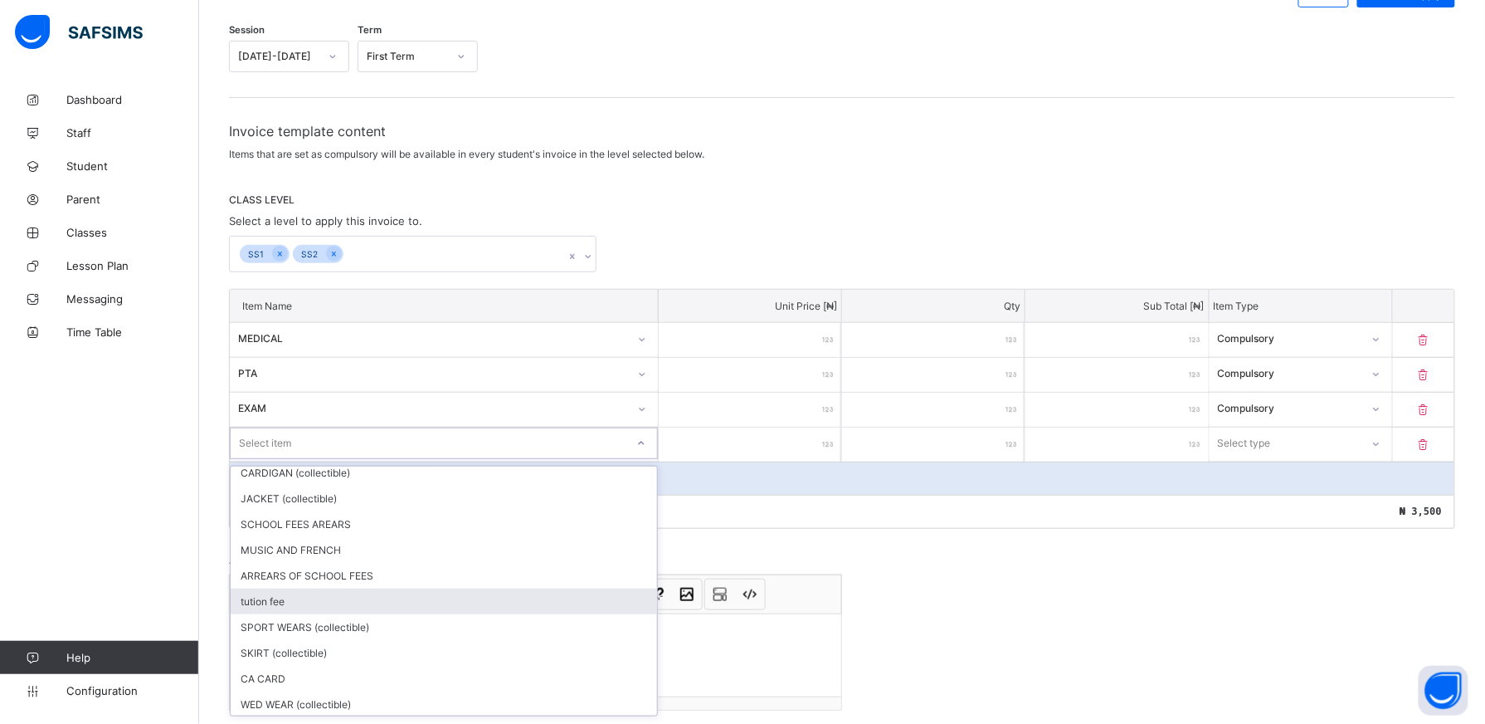
click at [608, 604] on div "tution fee" at bounding box center [444, 601] width 427 height 26
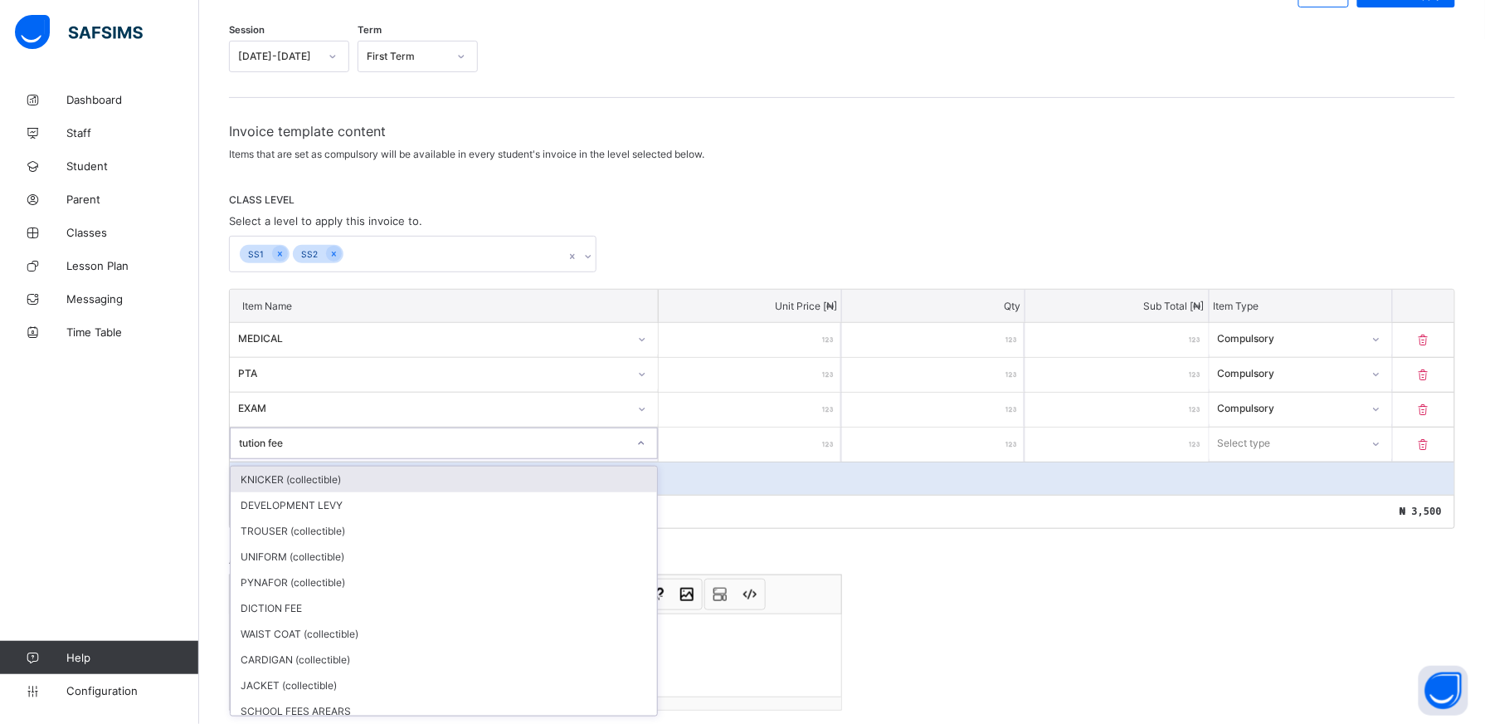
click at [636, 437] on div at bounding box center [641, 443] width 28 height 27
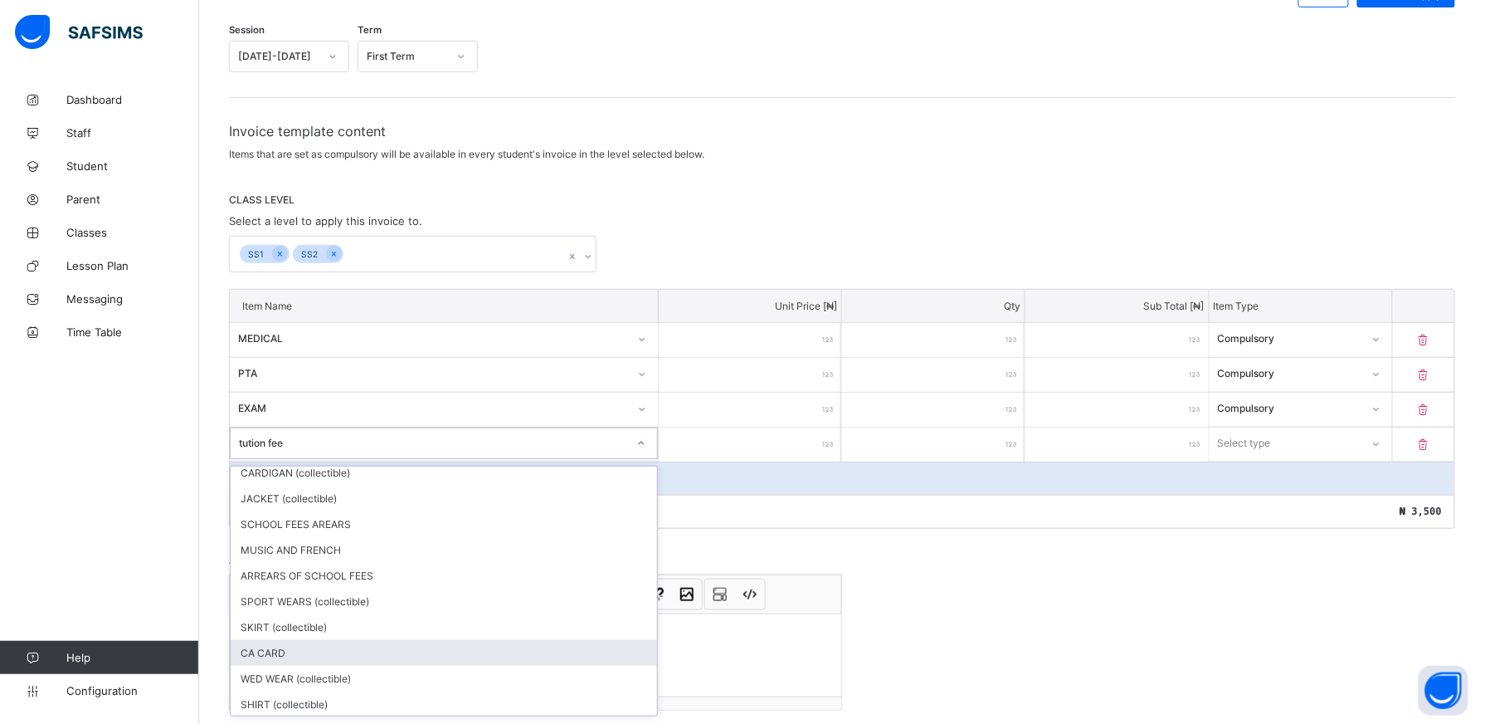
click at [551, 657] on div "CA CARD" at bounding box center [444, 653] width 427 height 26
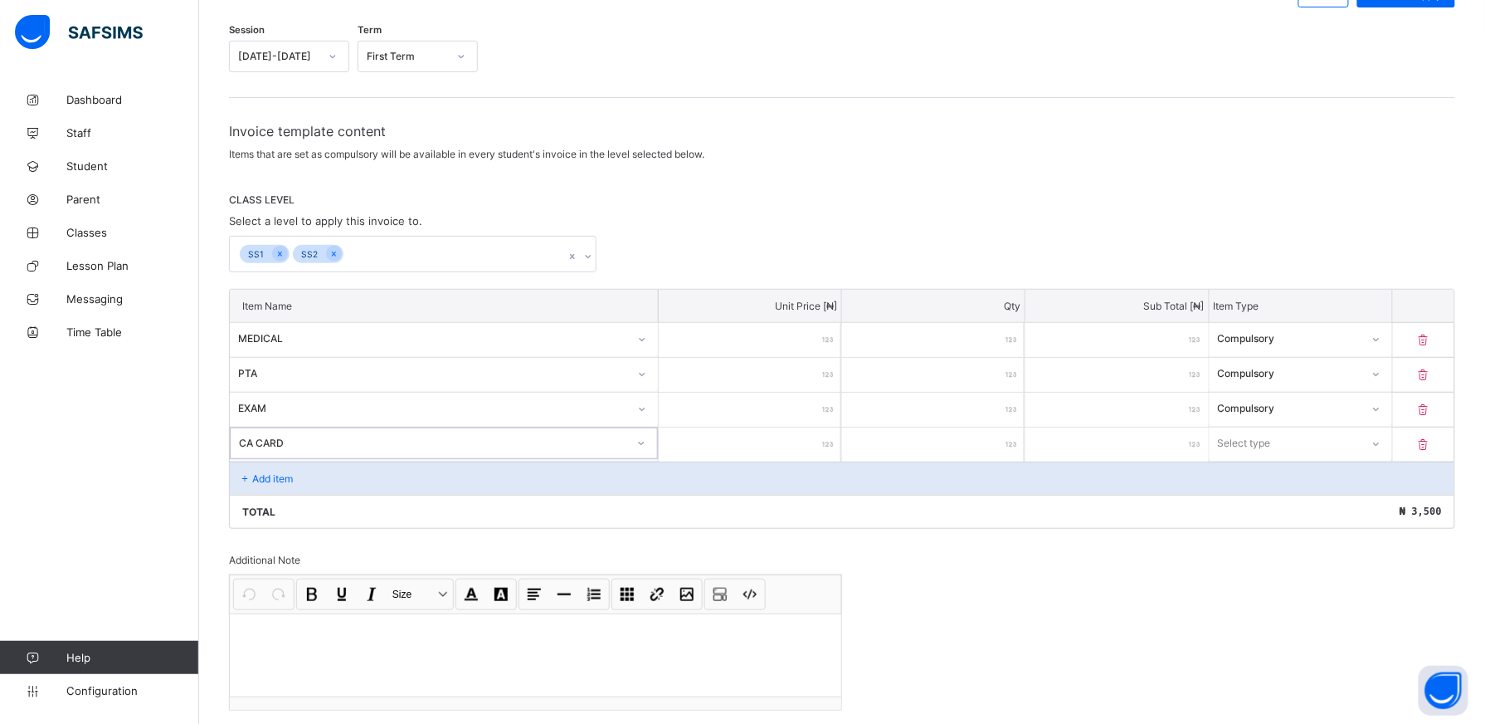
click at [815, 450] on input "number" at bounding box center [750, 444] width 183 height 34
click at [1382, 443] on icon at bounding box center [1377, 444] width 10 height 17
click at [1348, 486] on div "Compulsory" at bounding box center [1301, 479] width 181 height 26
click at [320, 476] on div "Add item" at bounding box center [842, 477] width 1225 height 33
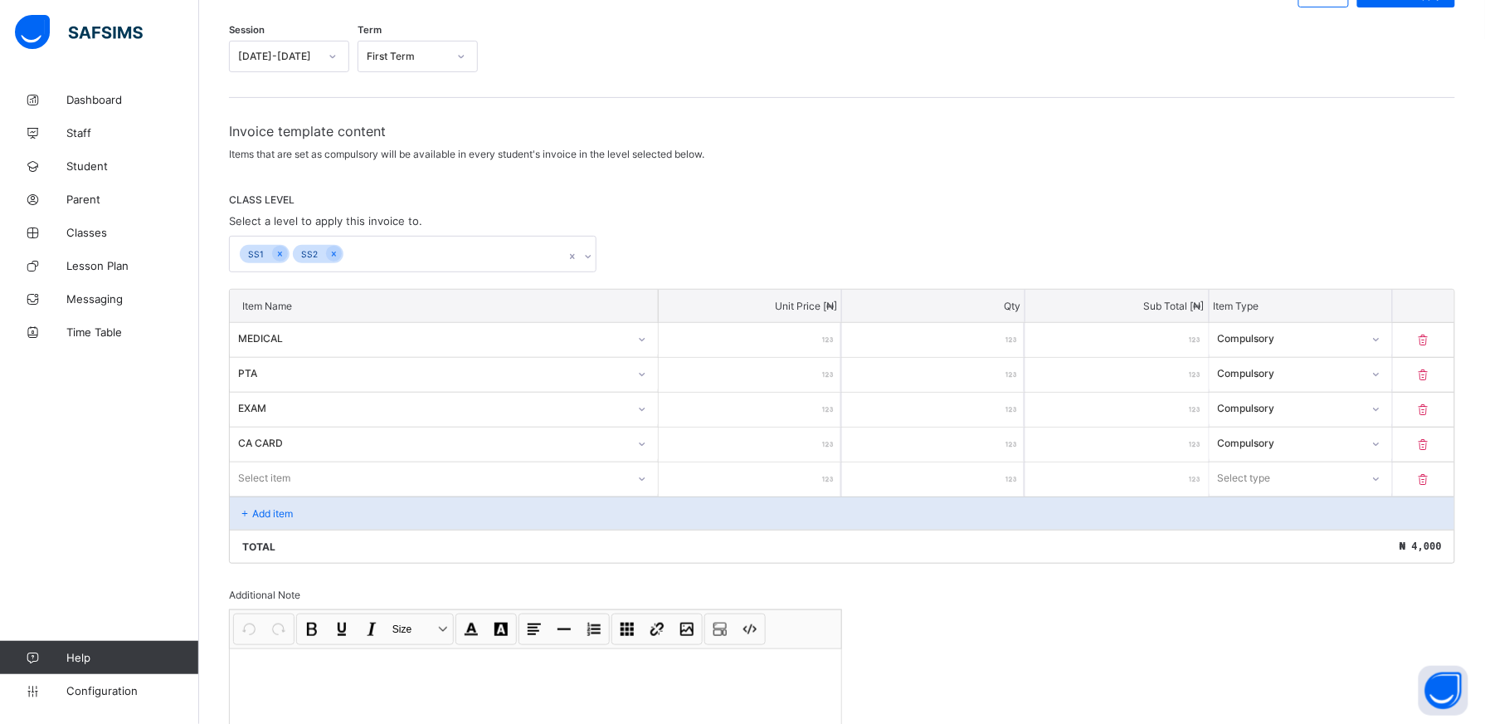
click at [658, 476] on div "Item Name Unit Price [ ₦ ] Qty Sub Total [ ₦ ] Item Type MEDICAL *** * *** Comp…" at bounding box center [842, 426] width 1227 height 275
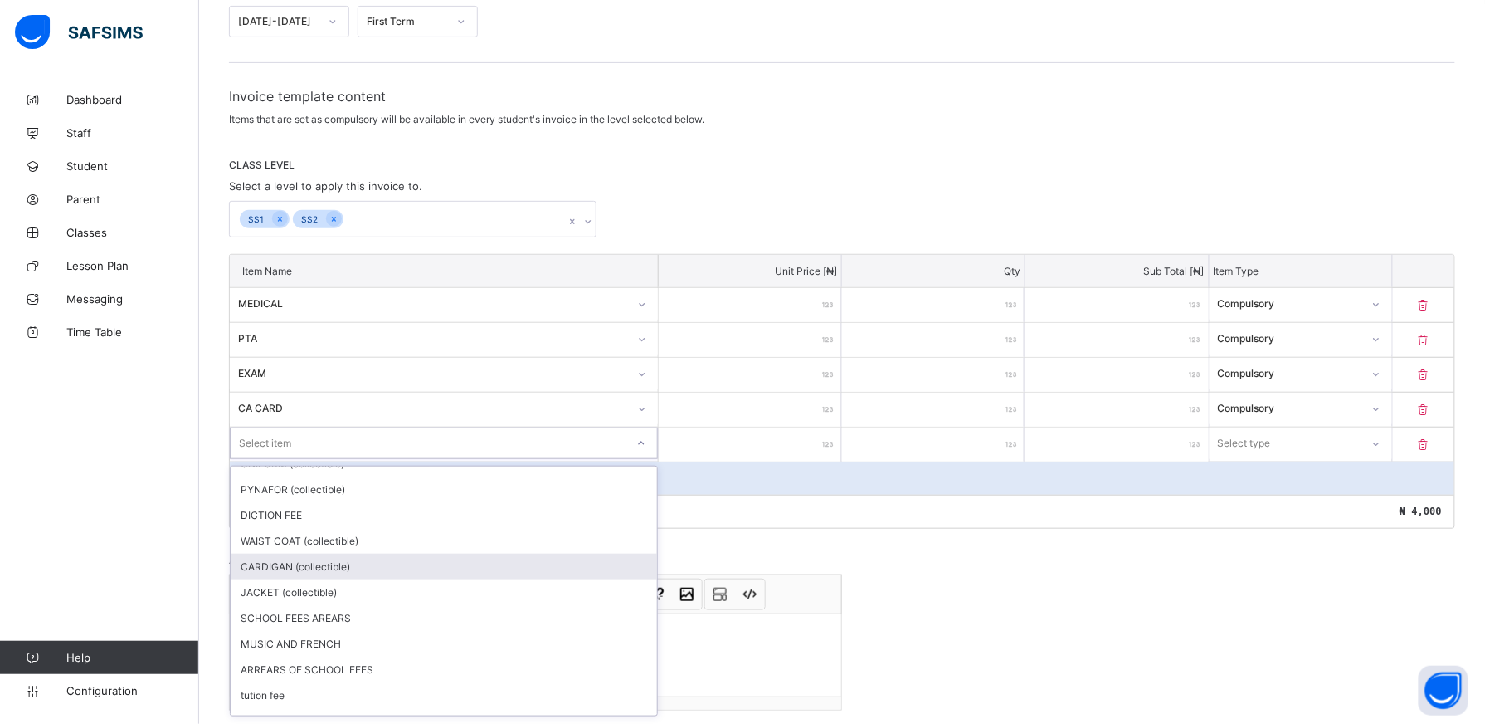
scroll to position [124, 0]
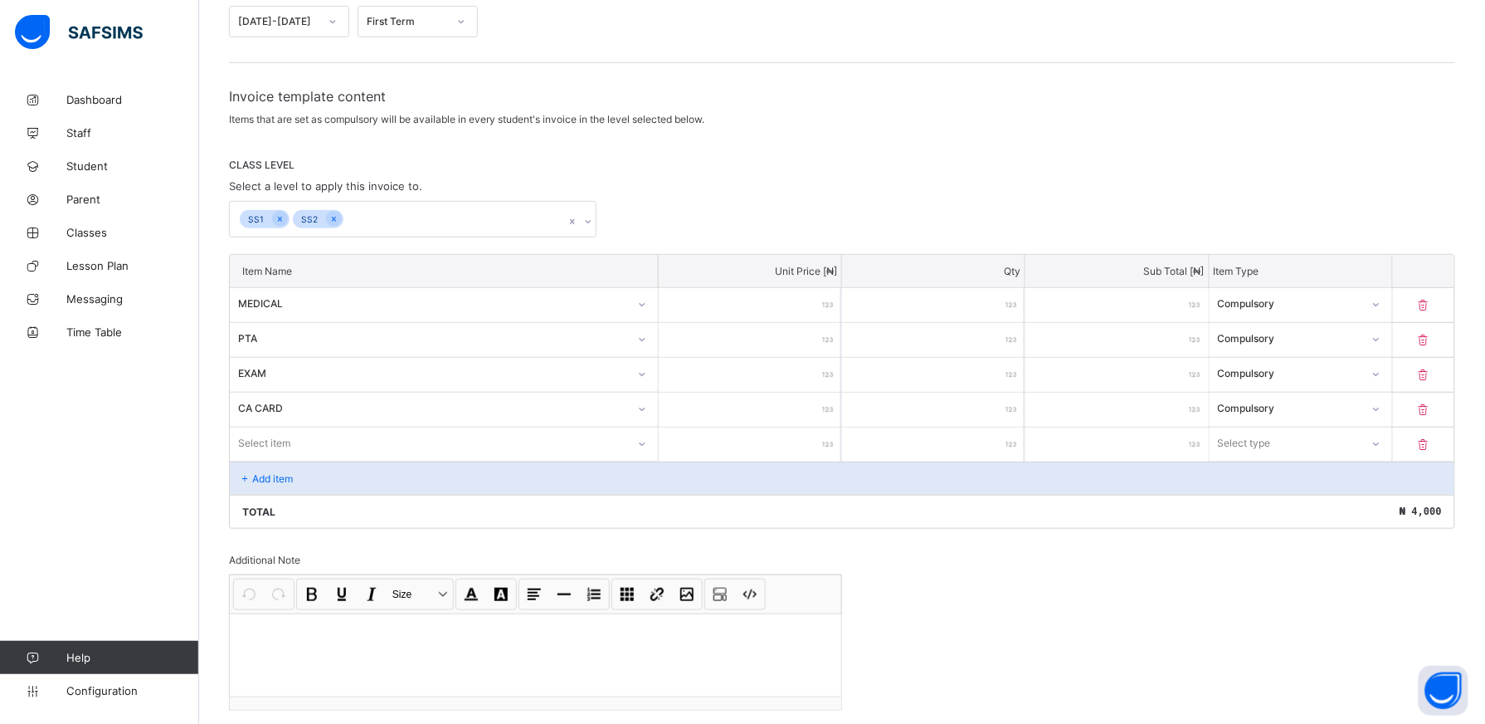
drag, startPoint x: 445, startPoint y: 661, endPoint x: 402, endPoint y: 503, distance: 163.3
click at [402, 503] on div "Total ₦ 4,000" at bounding box center [842, 511] width 1225 height 33
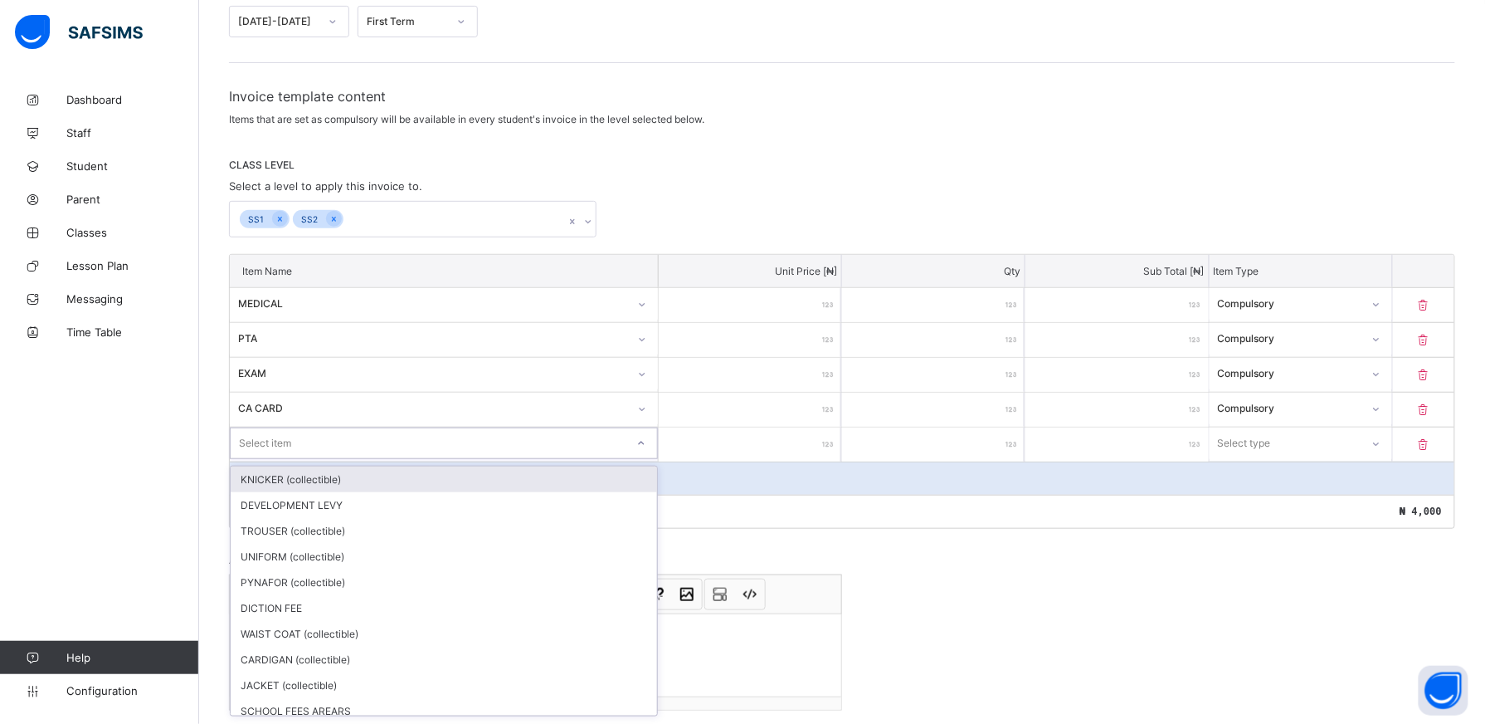
click at [646, 437] on icon at bounding box center [641, 443] width 10 height 17
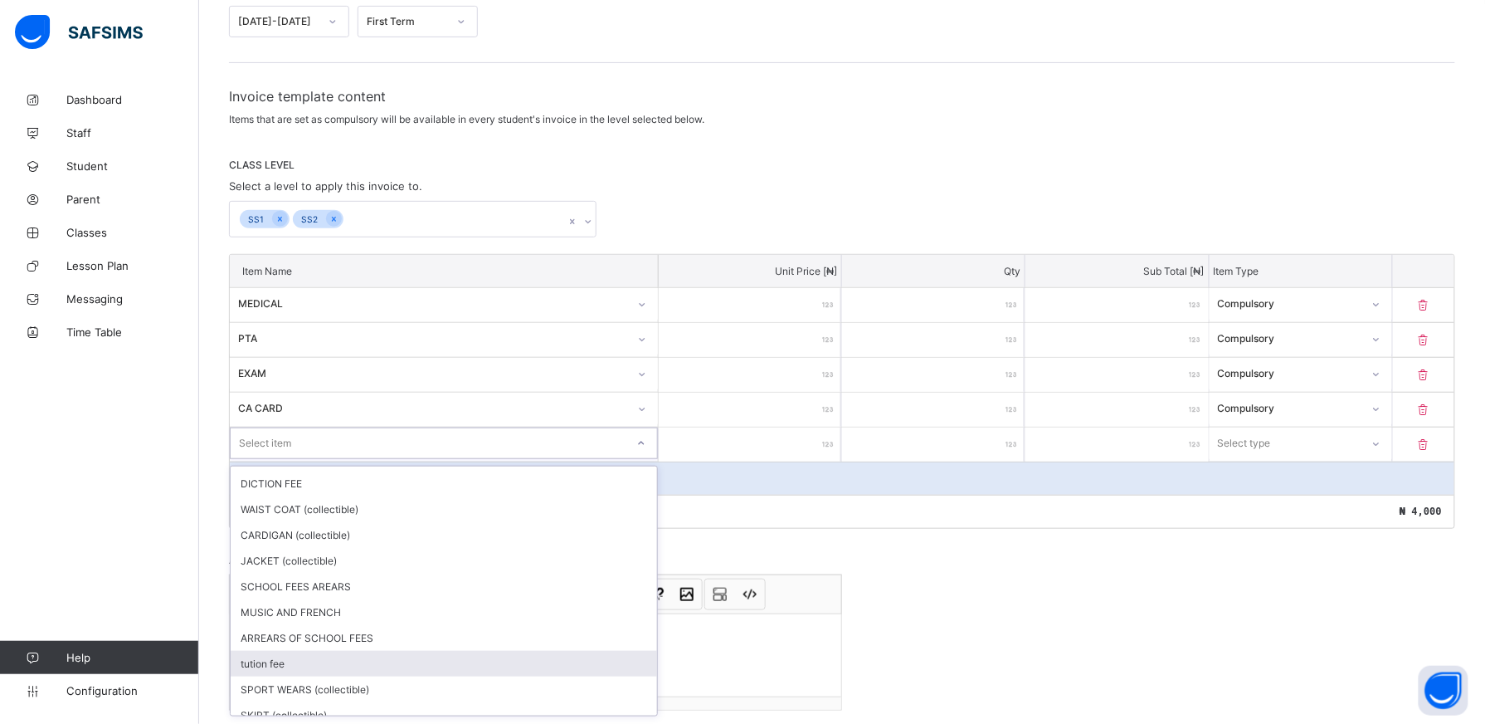
click at [508, 651] on div "tution fee" at bounding box center [444, 664] width 427 height 26
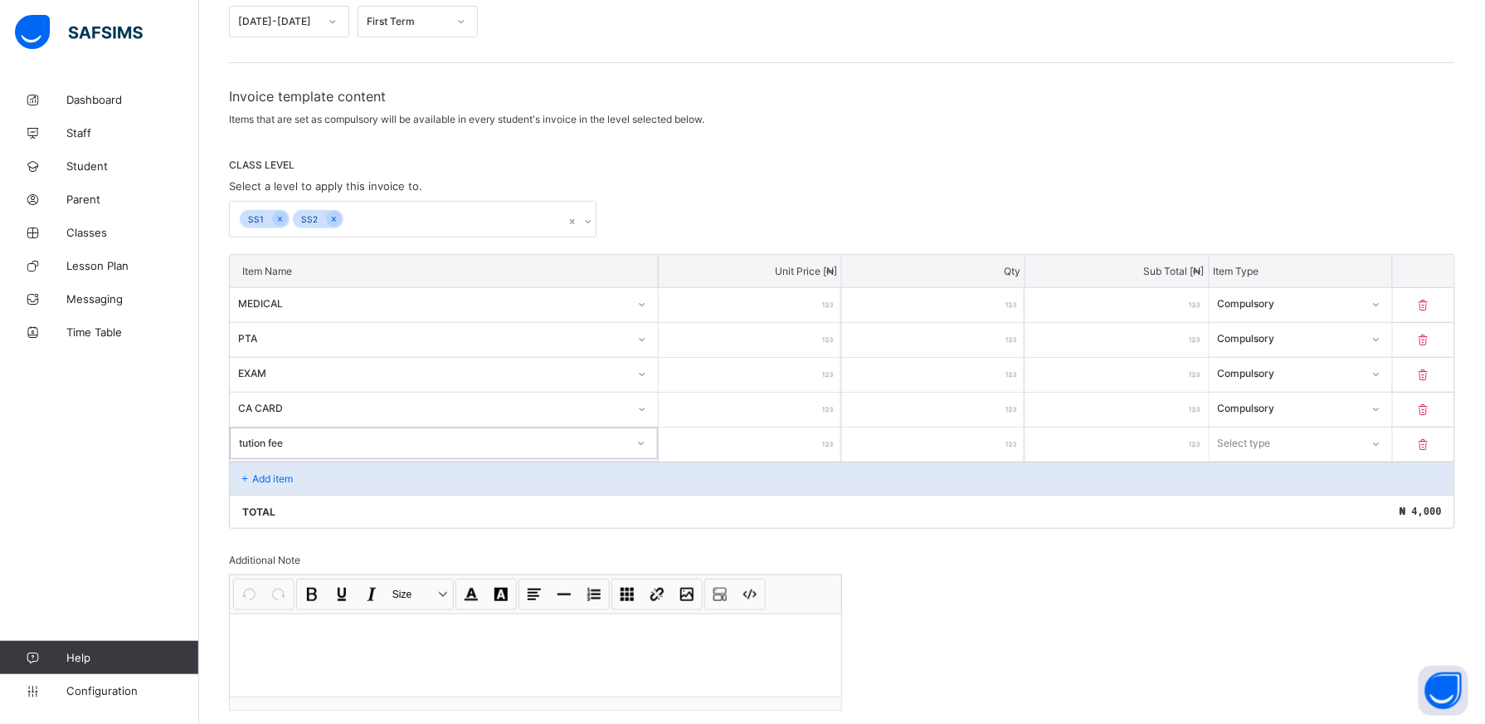
click at [824, 441] on input "number" at bounding box center [750, 444] width 183 height 34
click at [812, 440] on input "number" at bounding box center [750, 444] width 183 height 34
click at [1381, 443] on icon at bounding box center [1376, 443] width 10 height 17
click at [1292, 476] on div "Compulsory" at bounding box center [1301, 479] width 181 height 26
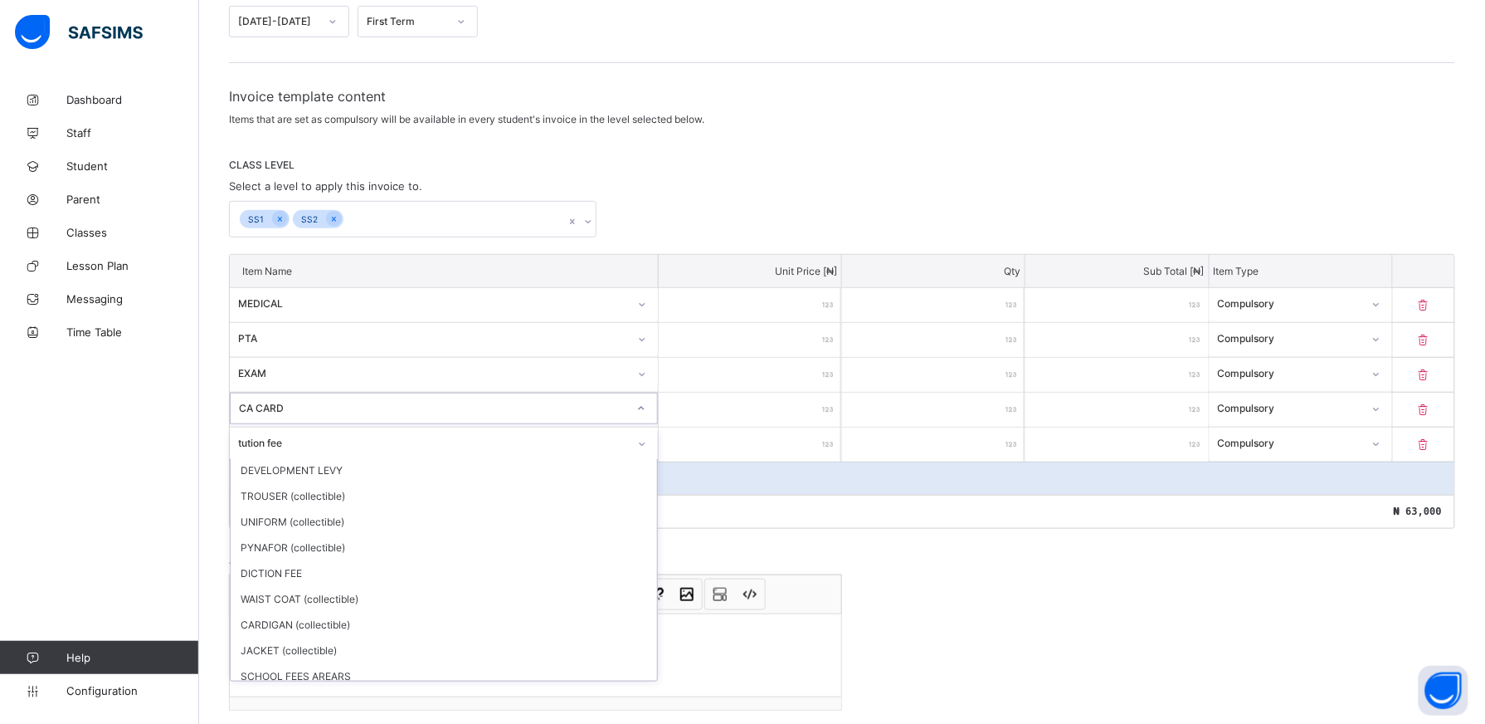
drag, startPoint x: 515, startPoint y: 412, endPoint x: 355, endPoint y: 449, distance: 164.5
click at [355, 449] on div "Item Name Unit Price [ ₦ ] Qty Sub Total [ ₦ ] Item Type MEDICAL *** * *** Comp…" at bounding box center [842, 391] width 1227 height 275
click at [355, 449] on div "tution fee" at bounding box center [433, 443] width 390 height 12
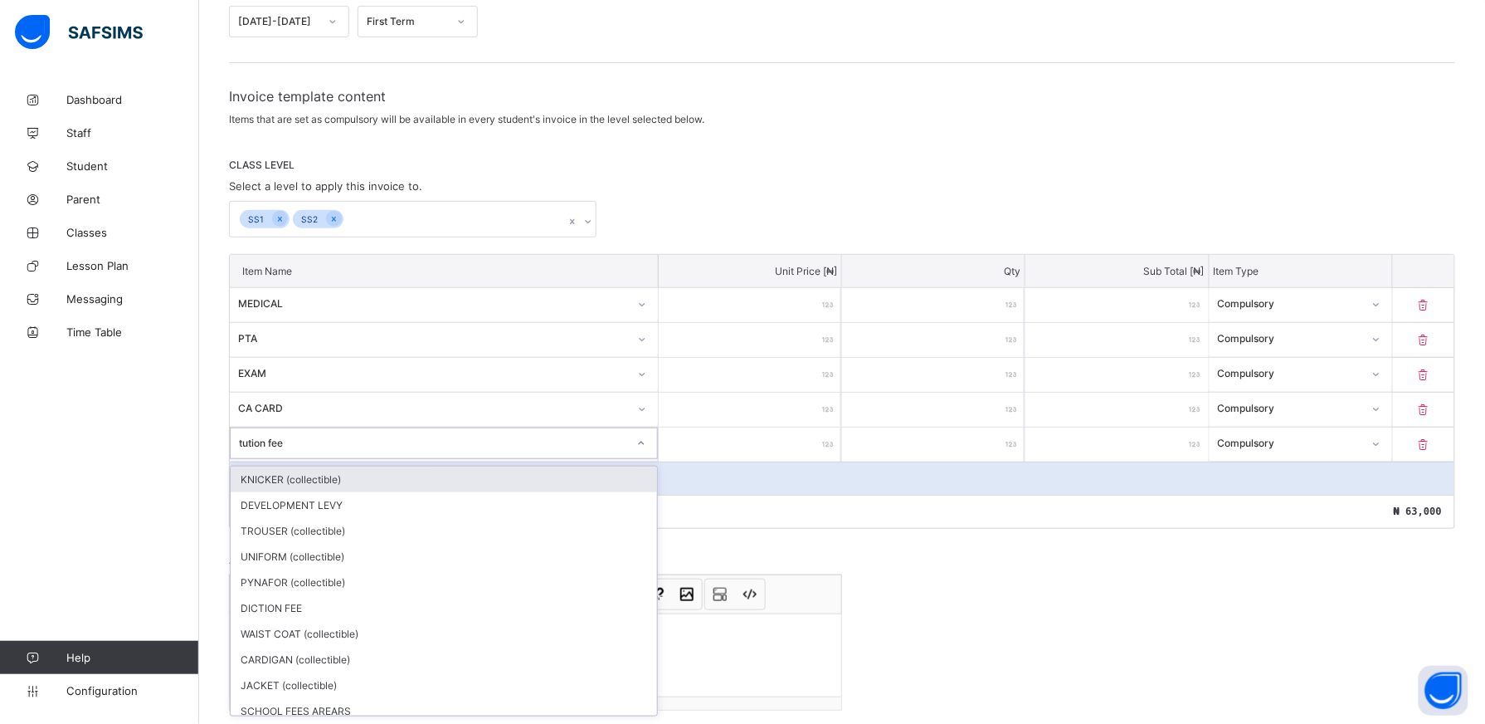
click at [354, 449] on div "tution fee" at bounding box center [433, 443] width 388 height 12
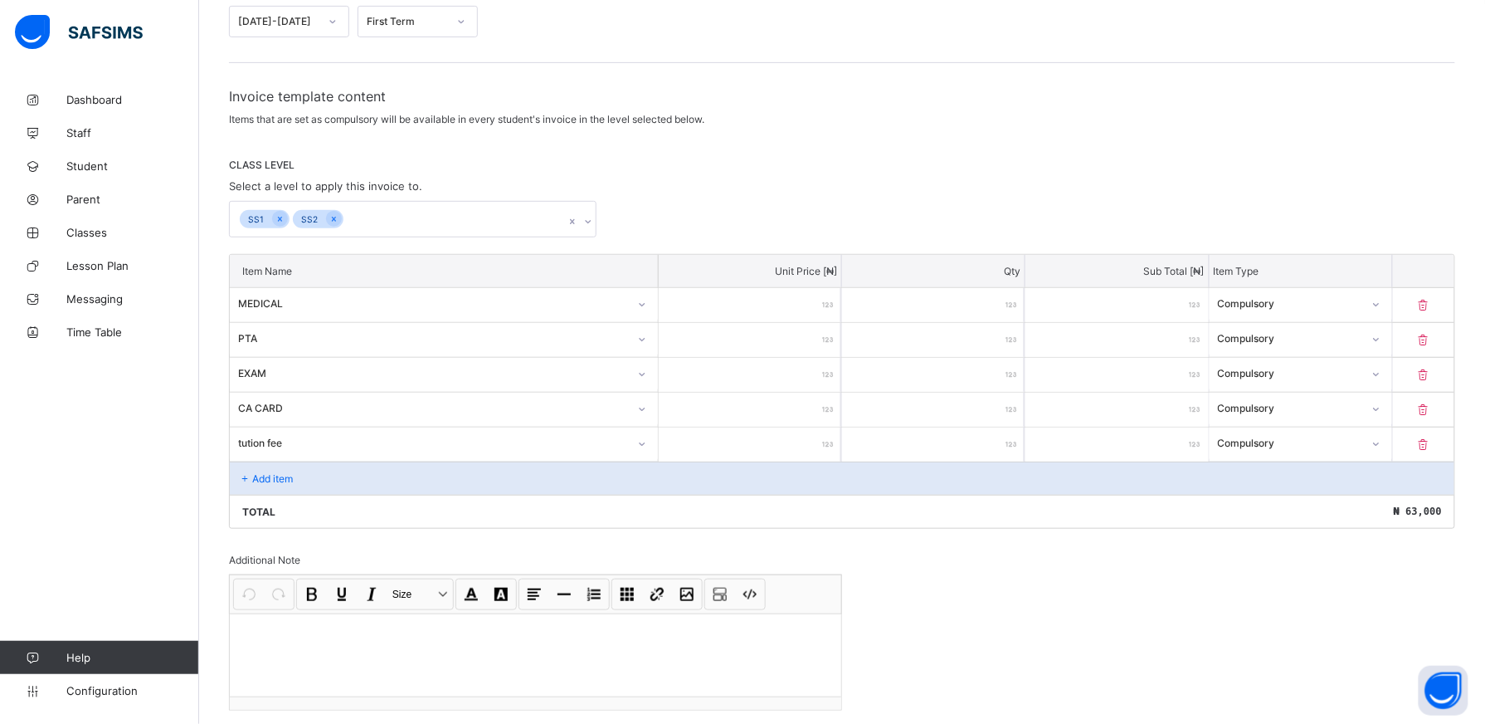
click at [339, 469] on div "Add item" at bounding box center [842, 477] width 1225 height 33
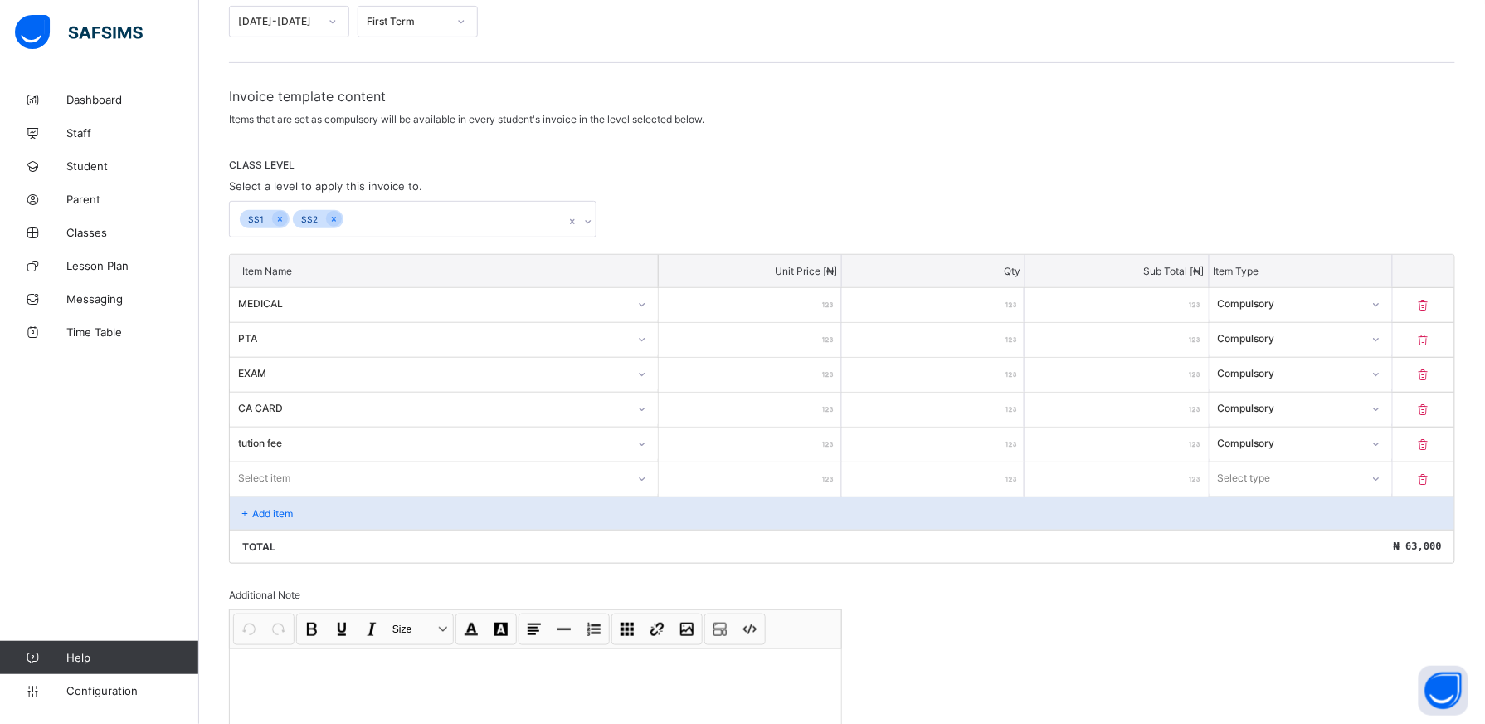
click at [647, 478] on div "Select item" at bounding box center [444, 478] width 428 height 32
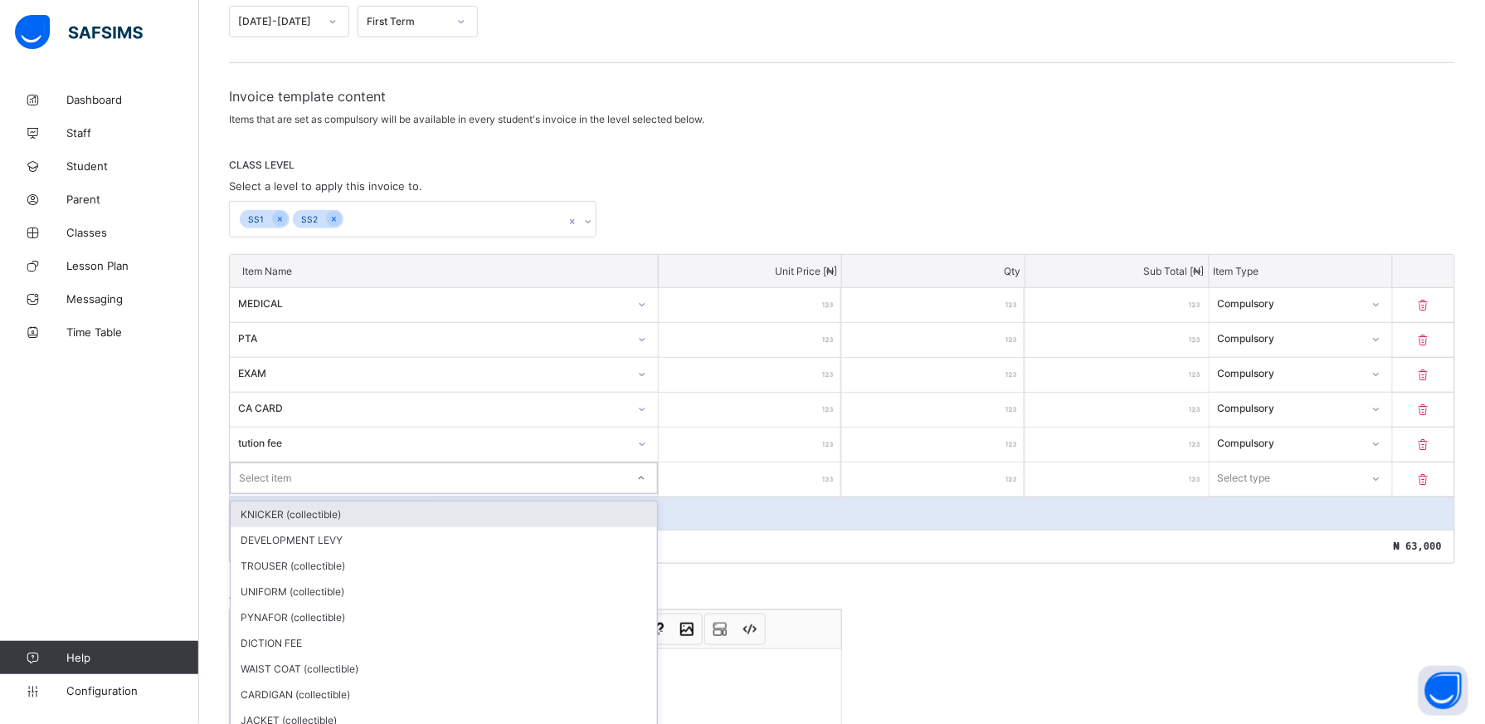
scroll to position [243, 0]
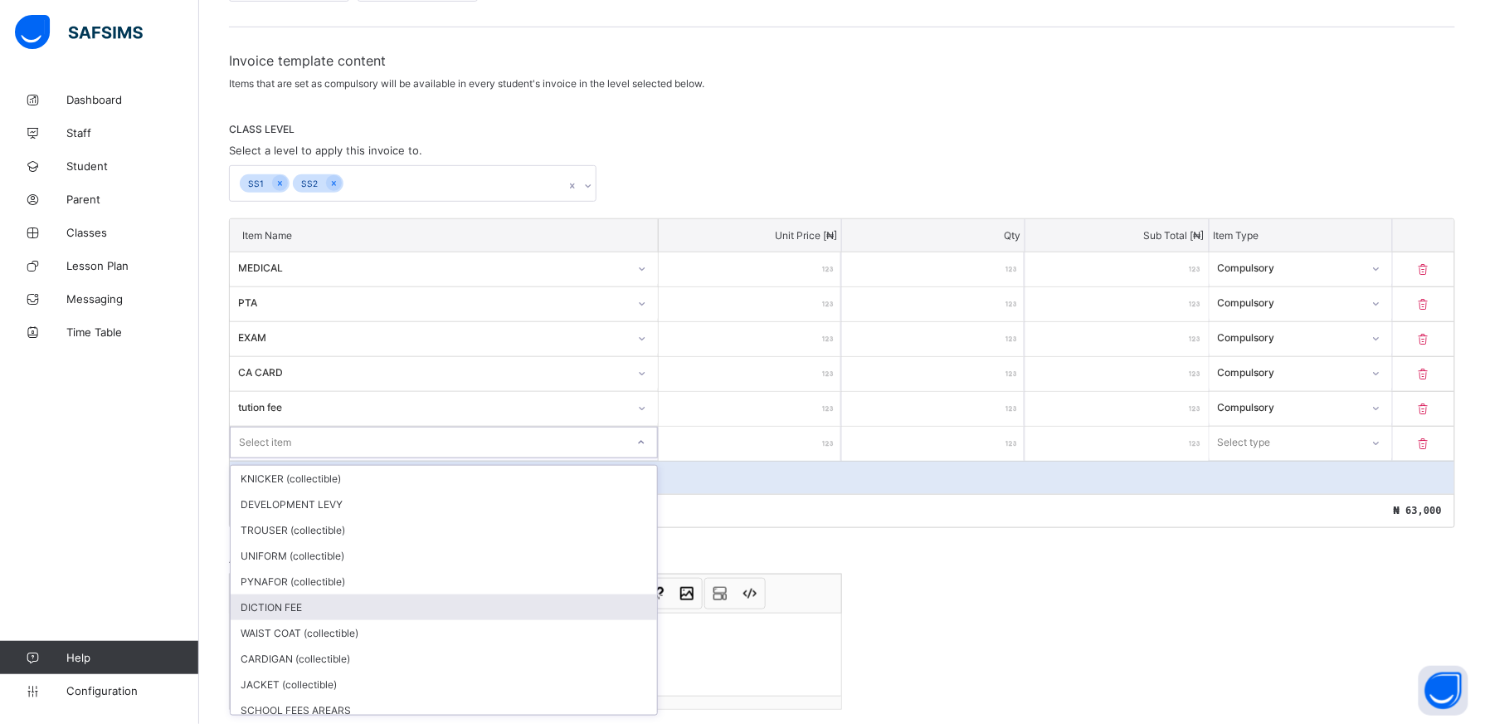
click at [532, 602] on div "DICTION FEE" at bounding box center [444, 607] width 427 height 26
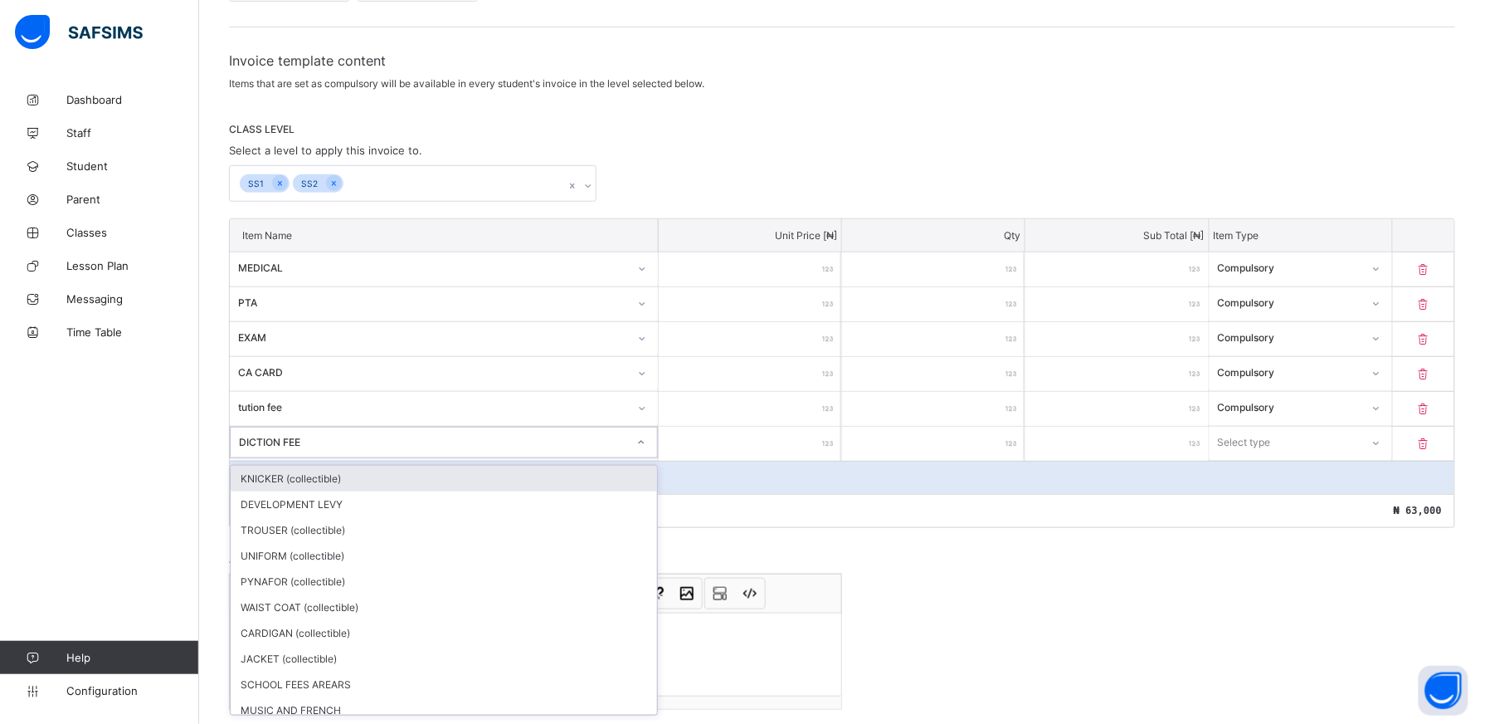
click at [647, 436] on div at bounding box center [641, 442] width 28 height 27
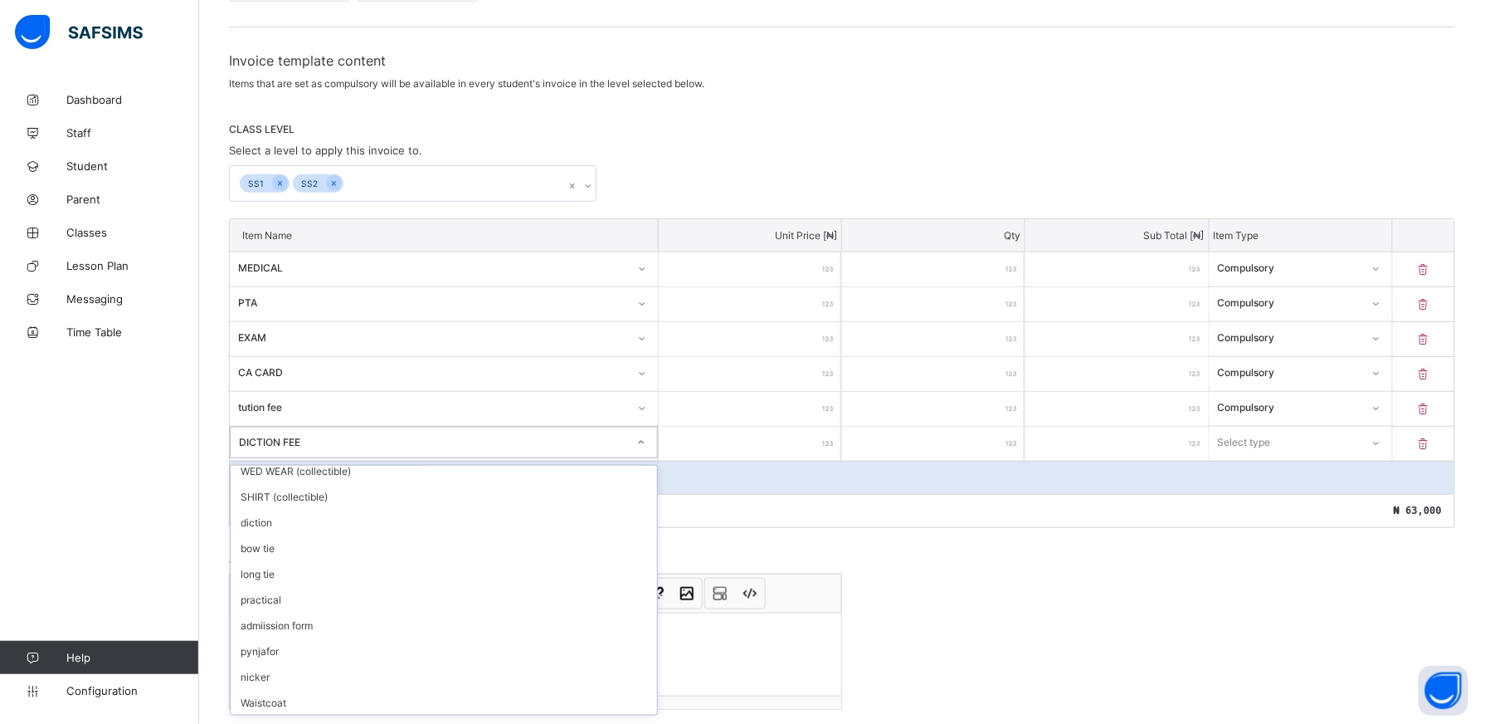
scroll to position [362, 0]
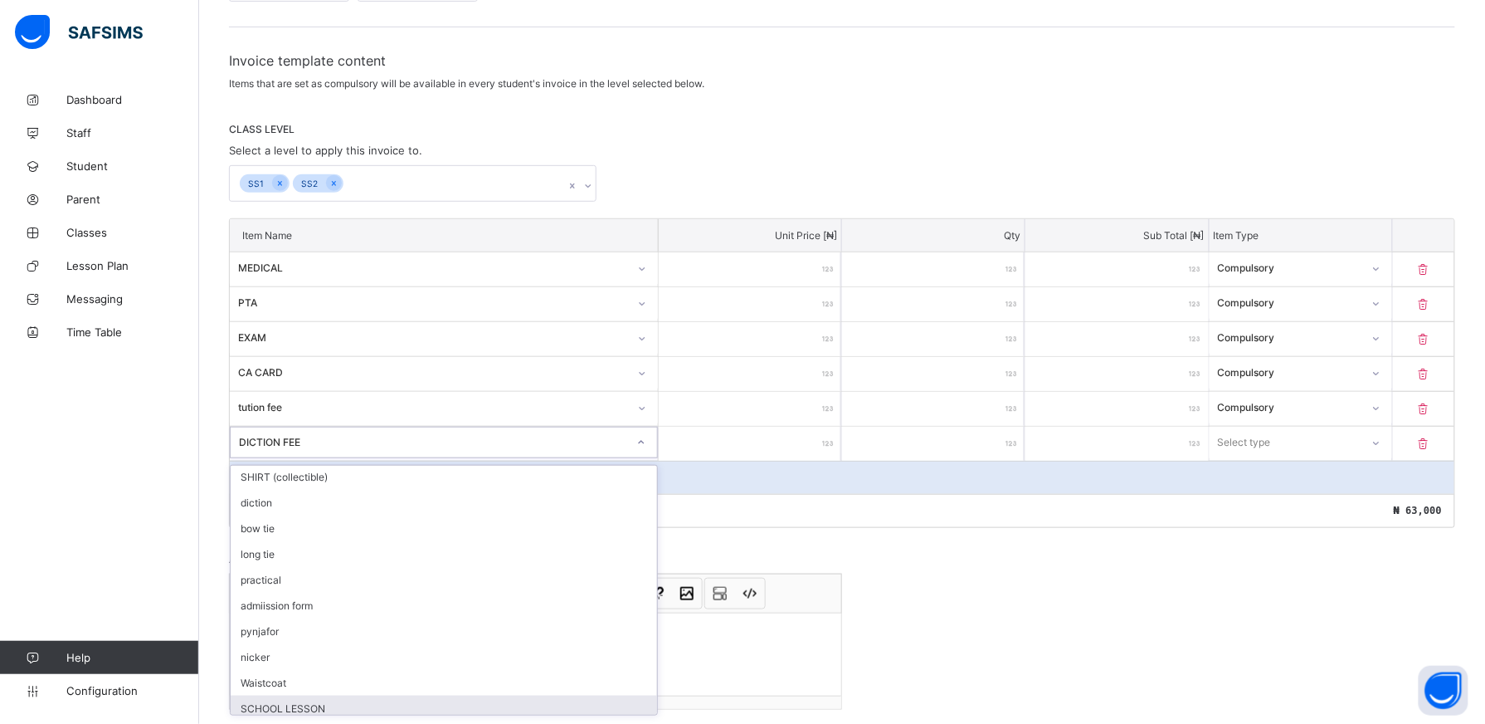
click at [586, 705] on div "SCHOOL LESSON" at bounding box center [444, 708] width 427 height 26
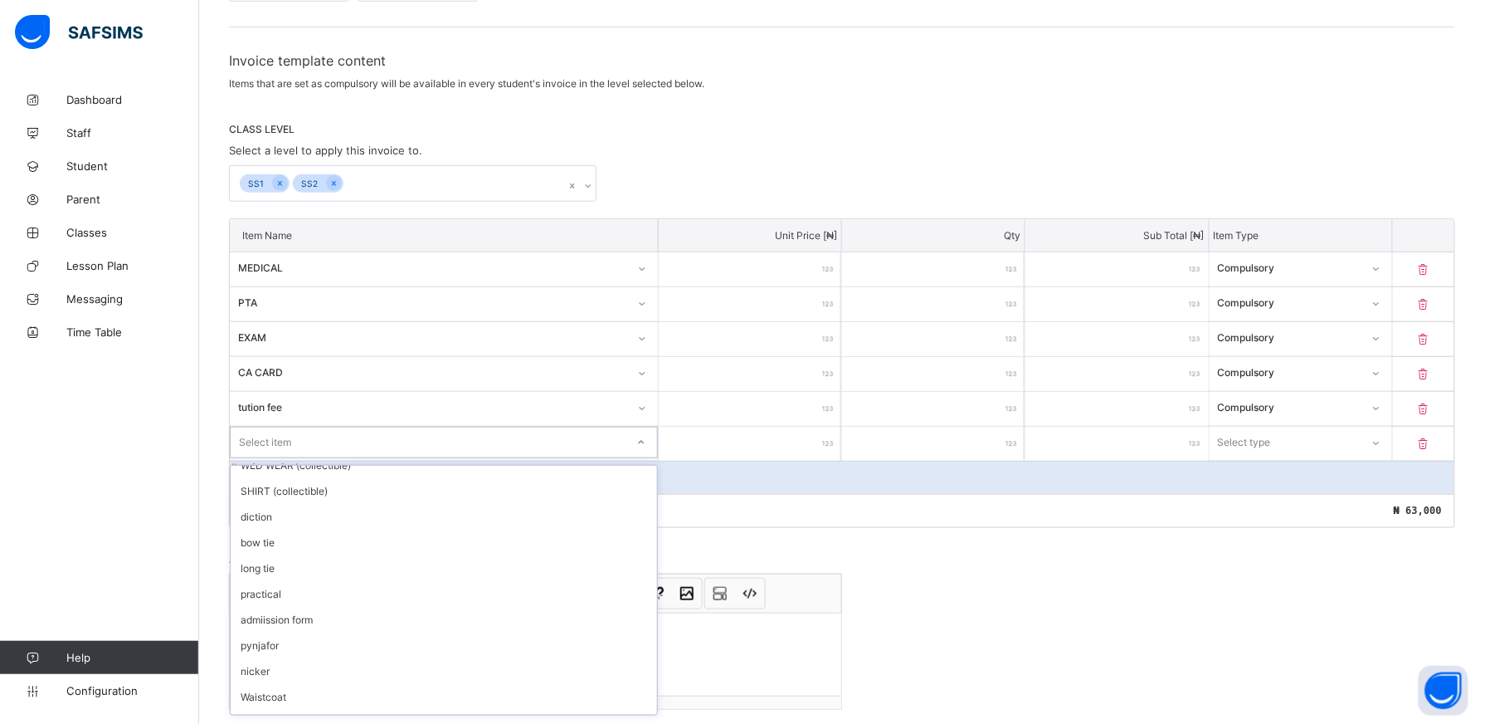
scroll to position [387, 0]
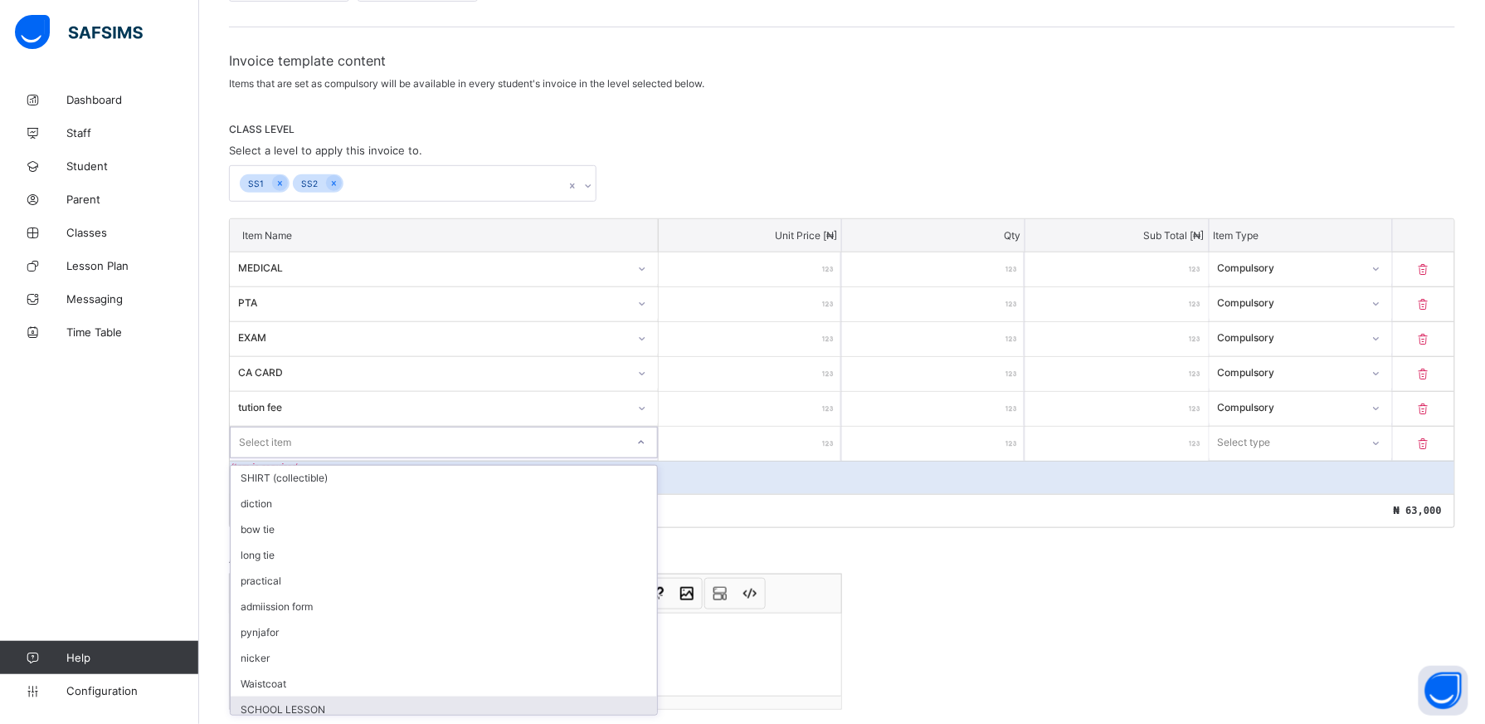
click at [602, 709] on div "SCHOOL LESSON" at bounding box center [444, 709] width 427 height 26
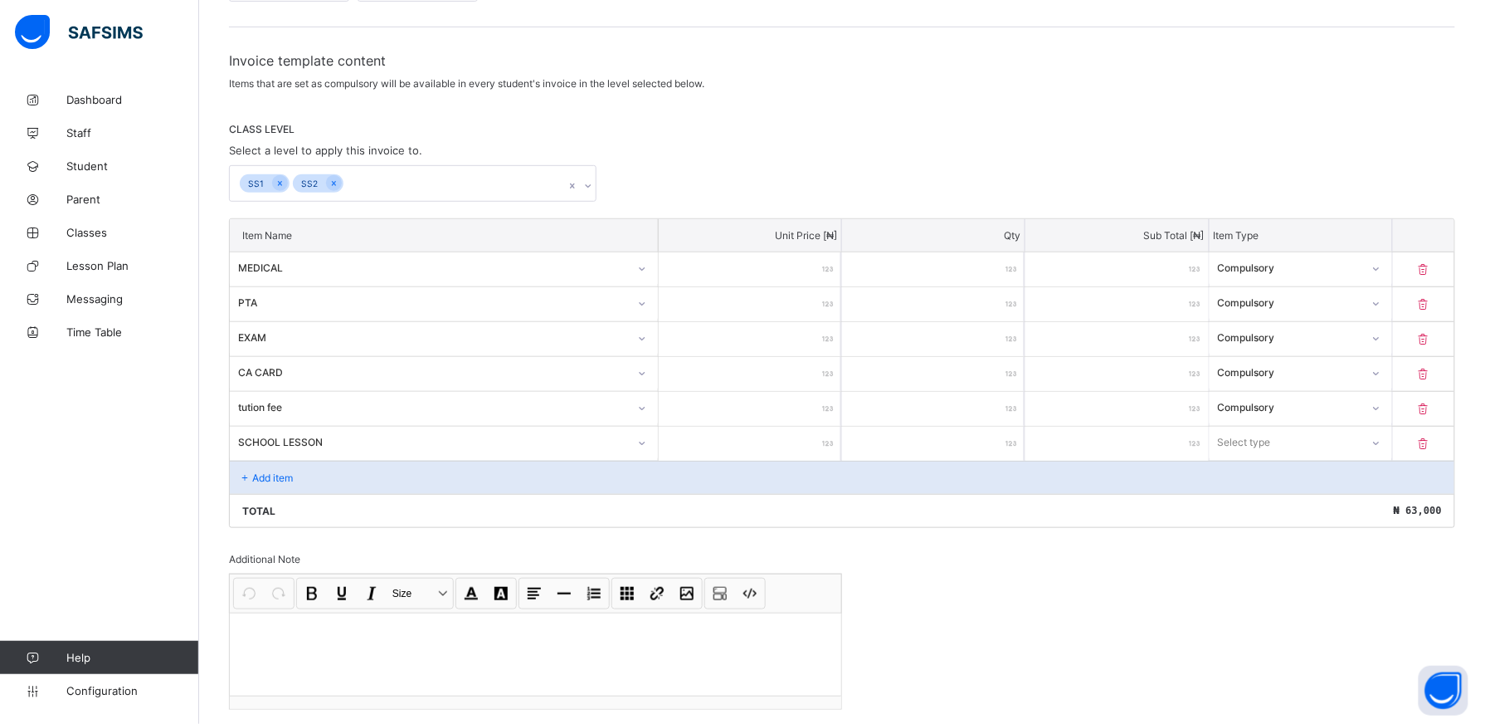
click at [807, 439] on input "number" at bounding box center [750, 444] width 183 height 34
click at [1382, 438] on icon at bounding box center [1377, 443] width 10 height 17
click at [1311, 470] on div "Compulsory" at bounding box center [1301, 479] width 181 height 26
click at [1414, 708] on div "Invoice template content Items that are set as compulsory will be available in …" at bounding box center [842, 410] width 1227 height 717
click at [376, 479] on div "Add item" at bounding box center [842, 477] width 1225 height 33
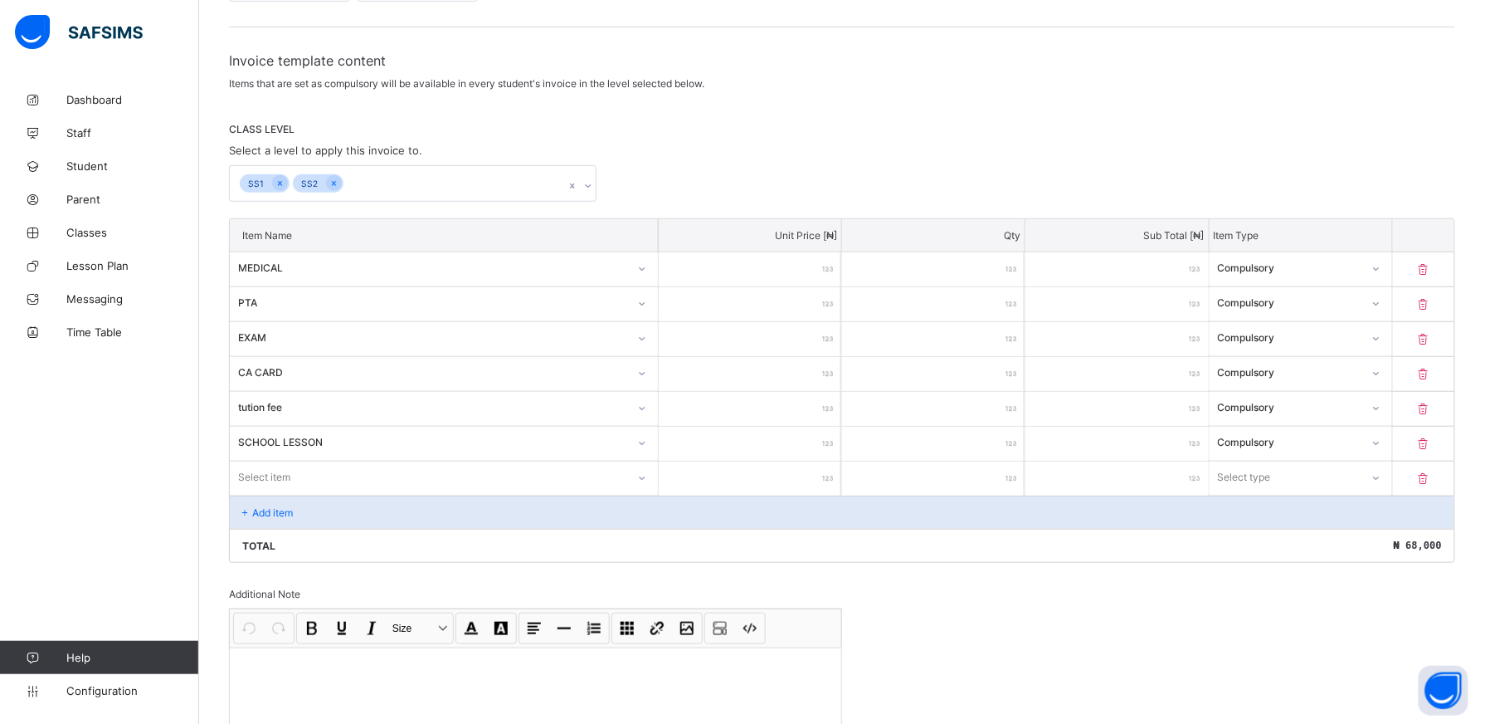
click at [645, 476] on div "Item Name Unit Price [ ₦ ] Qty Sub Total [ ₦ ] Item Type MEDICAL *** * *** Comp…" at bounding box center [842, 390] width 1227 height 344
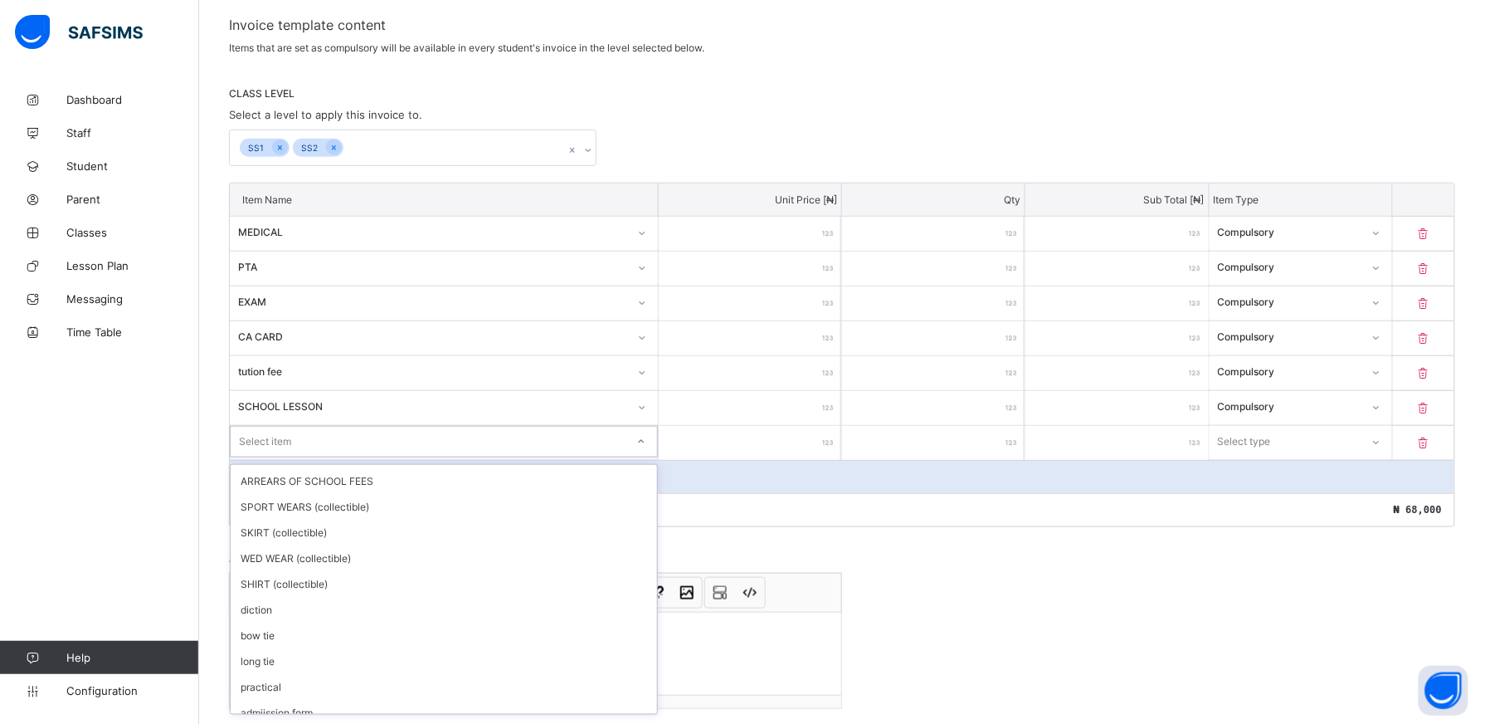
scroll to position [310, 0]
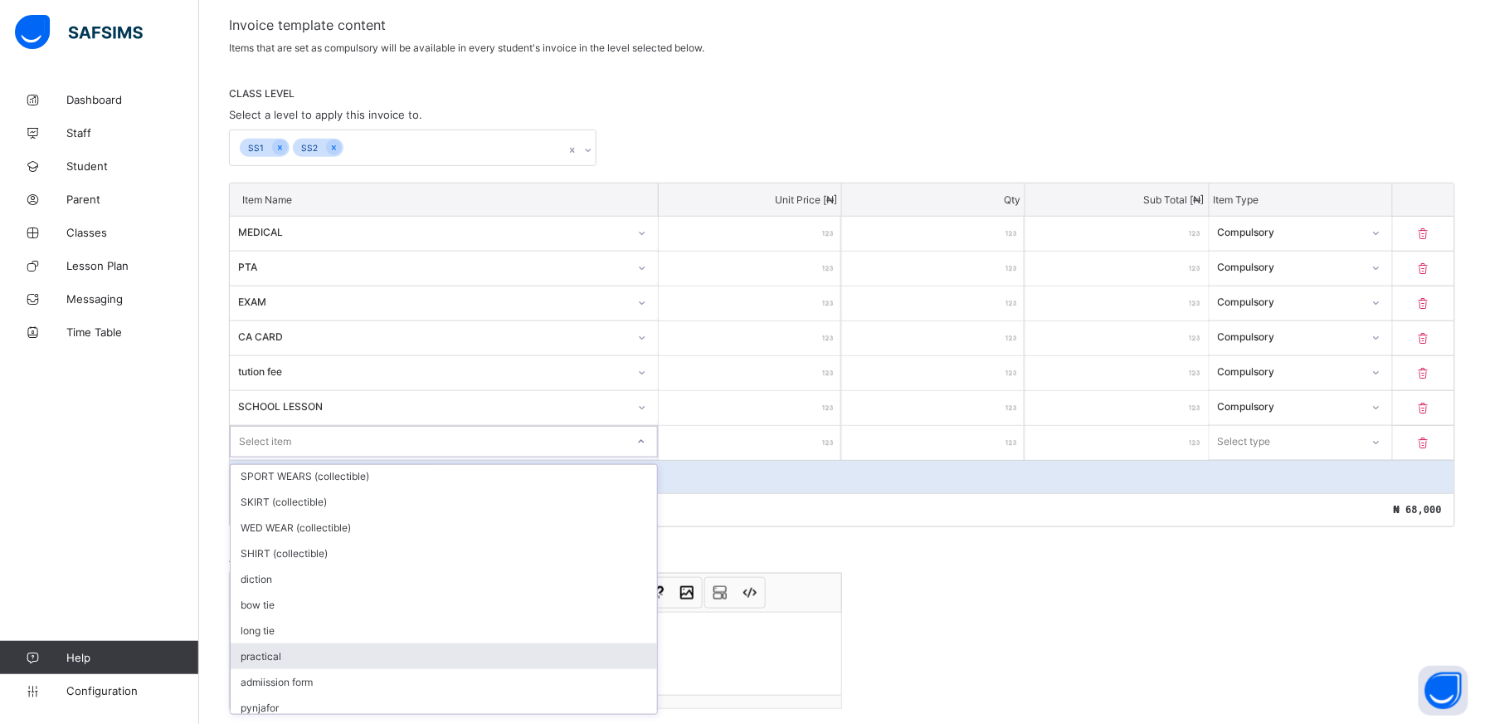
click at [462, 651] on div "practical" at bounding box center [444, 656] width 427 height 26
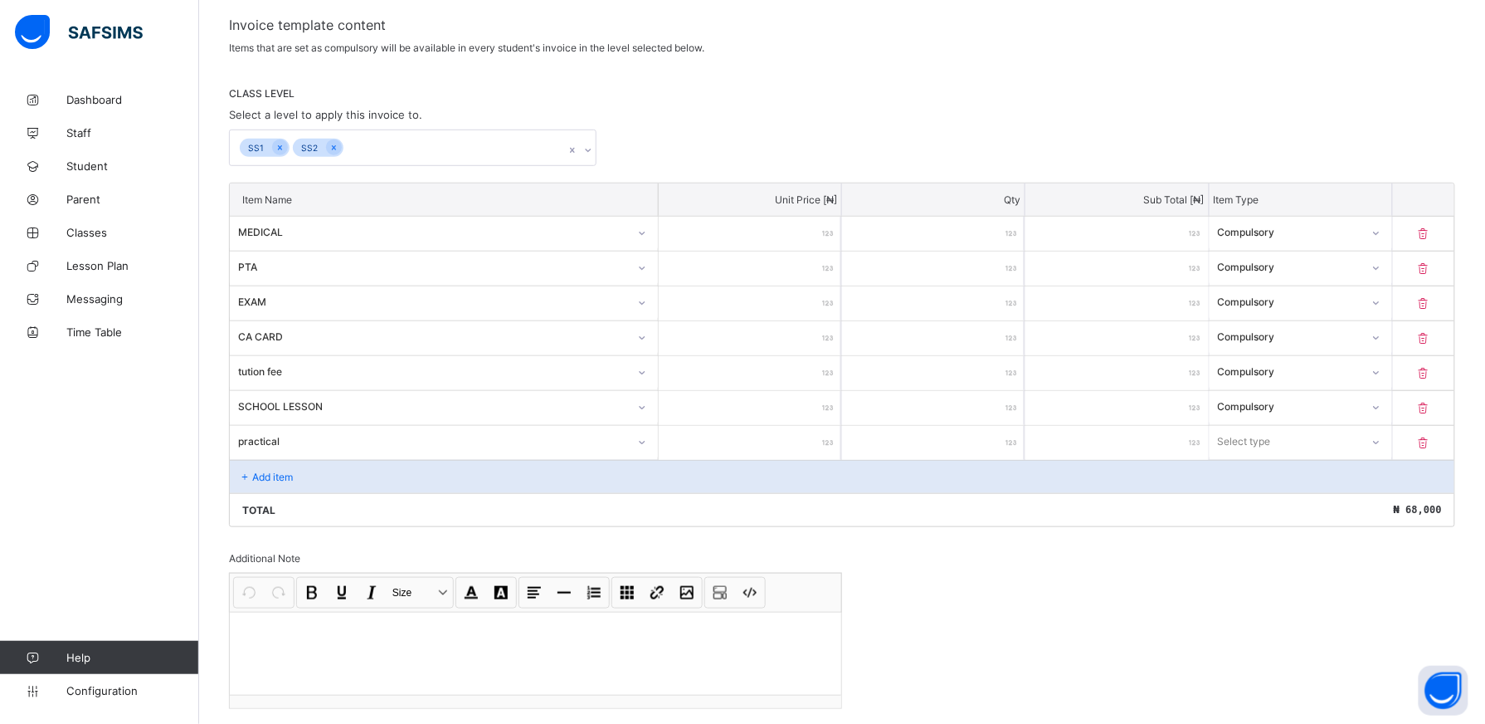
click at [804, 440] on input "number" at bounding box center [750, 443] width 183 height 34
click at [1382, 441] on icon at bounding box center [1377, 442] width 10 height 17
click at [1381, 439] on icon at bounding box center [1376, 441] width 10 height 17
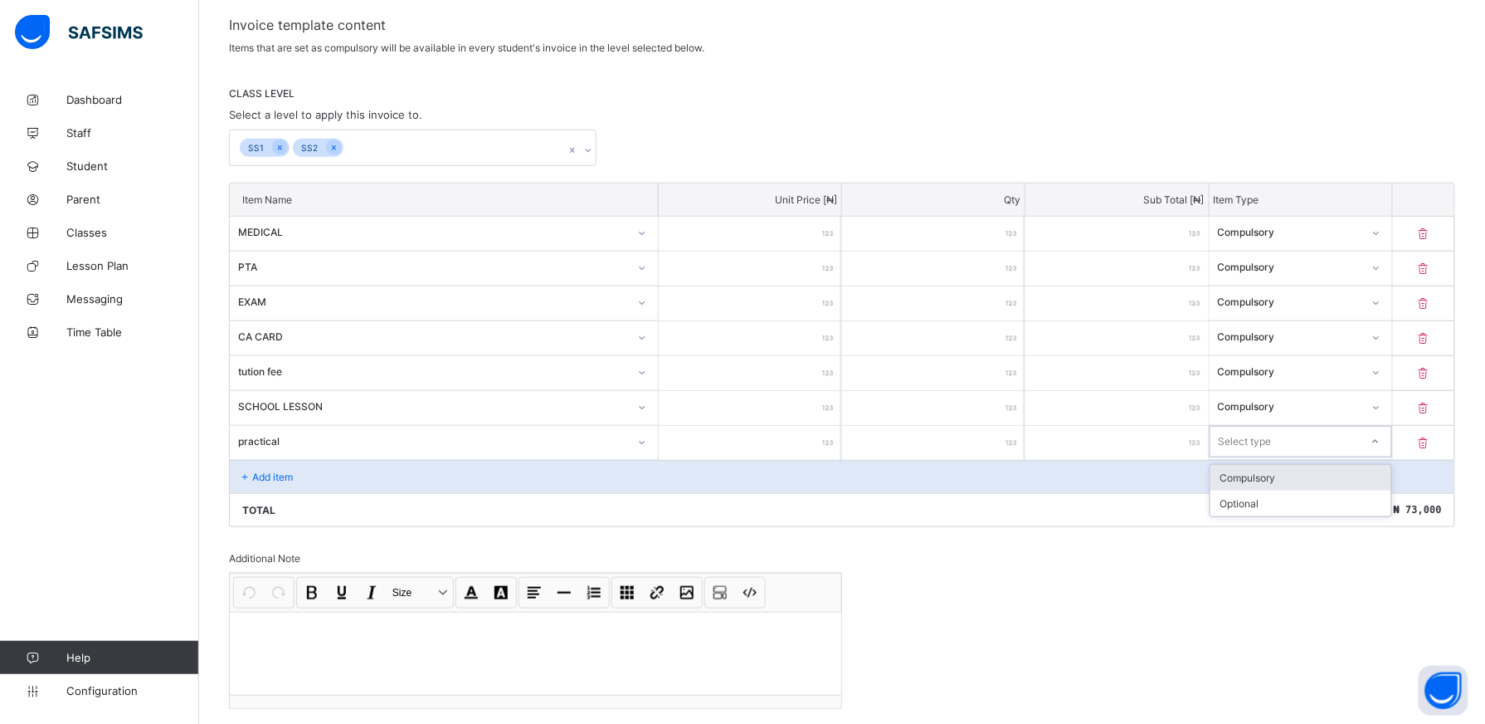
click at [1381, 439] on icon at bounding box center [1376, 441] width 10 height 17
click at [1358, 503] on div "Optional" at bounding box center [1301, 503] width 181 height 26
click at [263, 476] on p "Add item" at bounding box center [272, 477] width 41 height 12
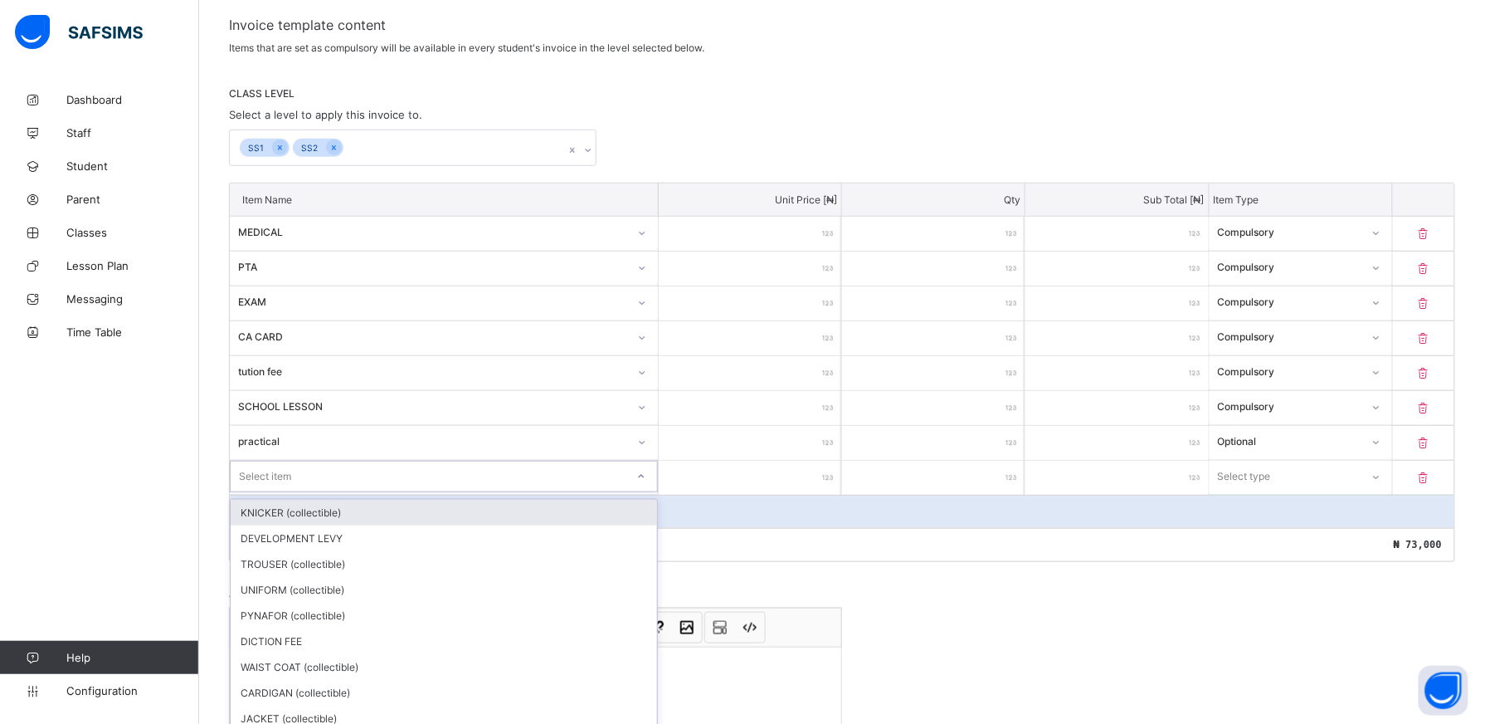
click at [646, 479] on div "option KNICKER (collectible) focused, 1 of 23. 23 results available. Use Up and…" at bounding box center [444, 477] width 428 height 32
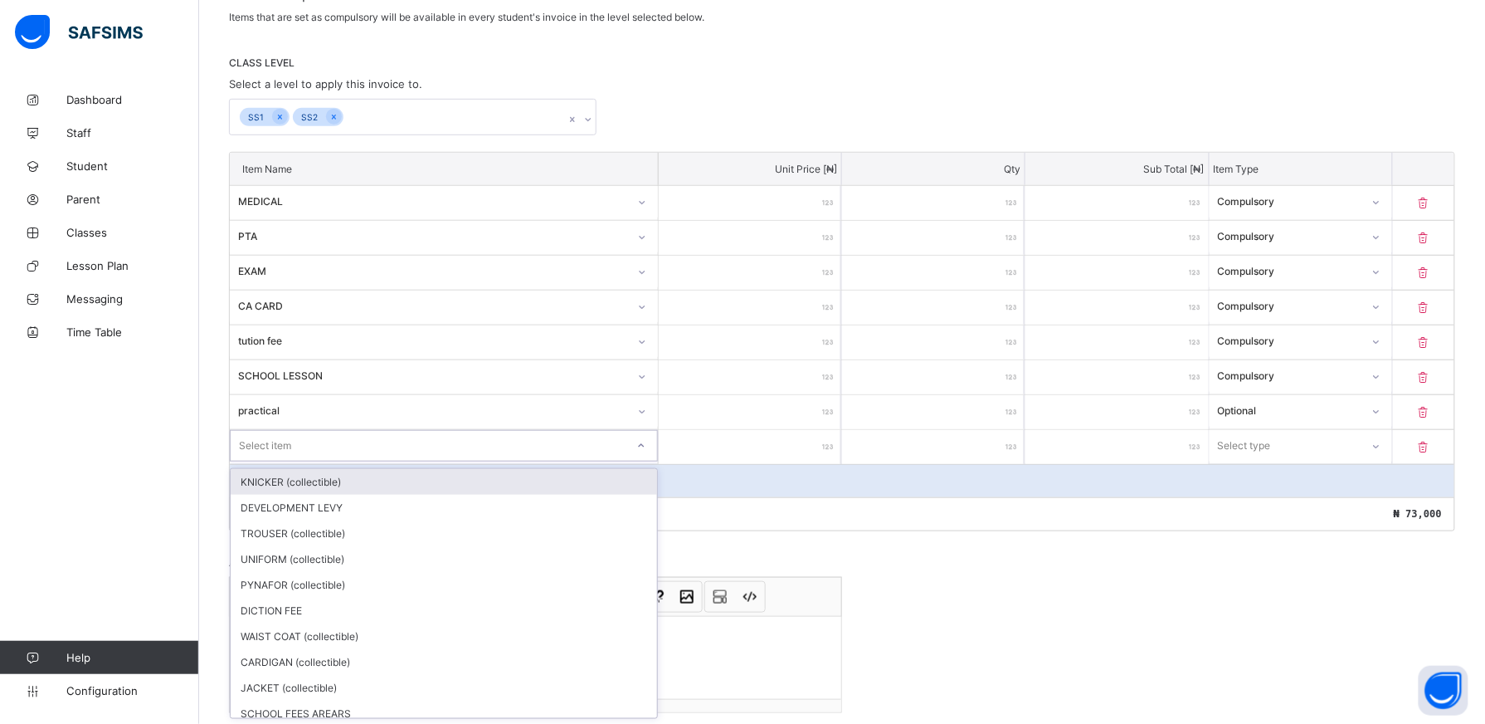
scroll to position [314, 0]
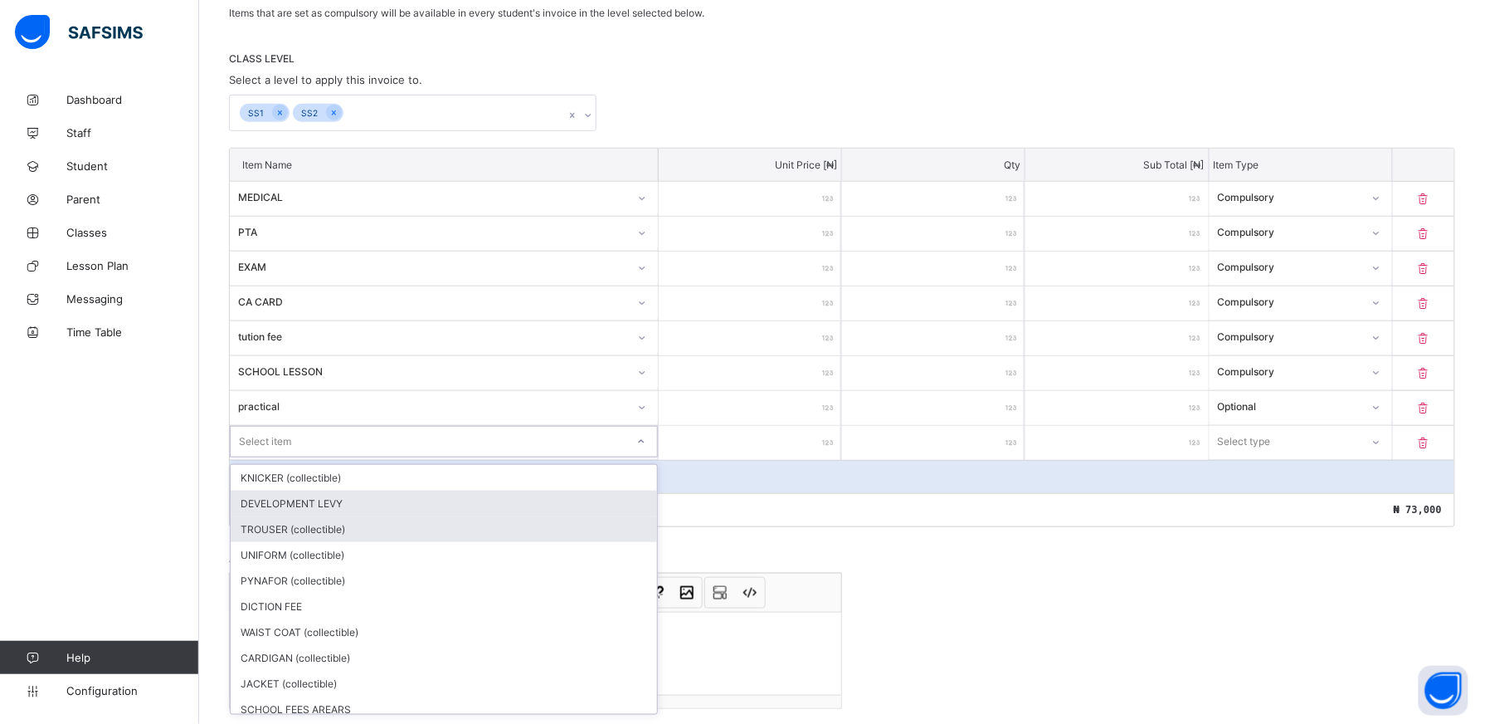
click at [412, 508] on div "DEVELOPMENT LEVY" at bounding box center [444, 503] width 427 height 26
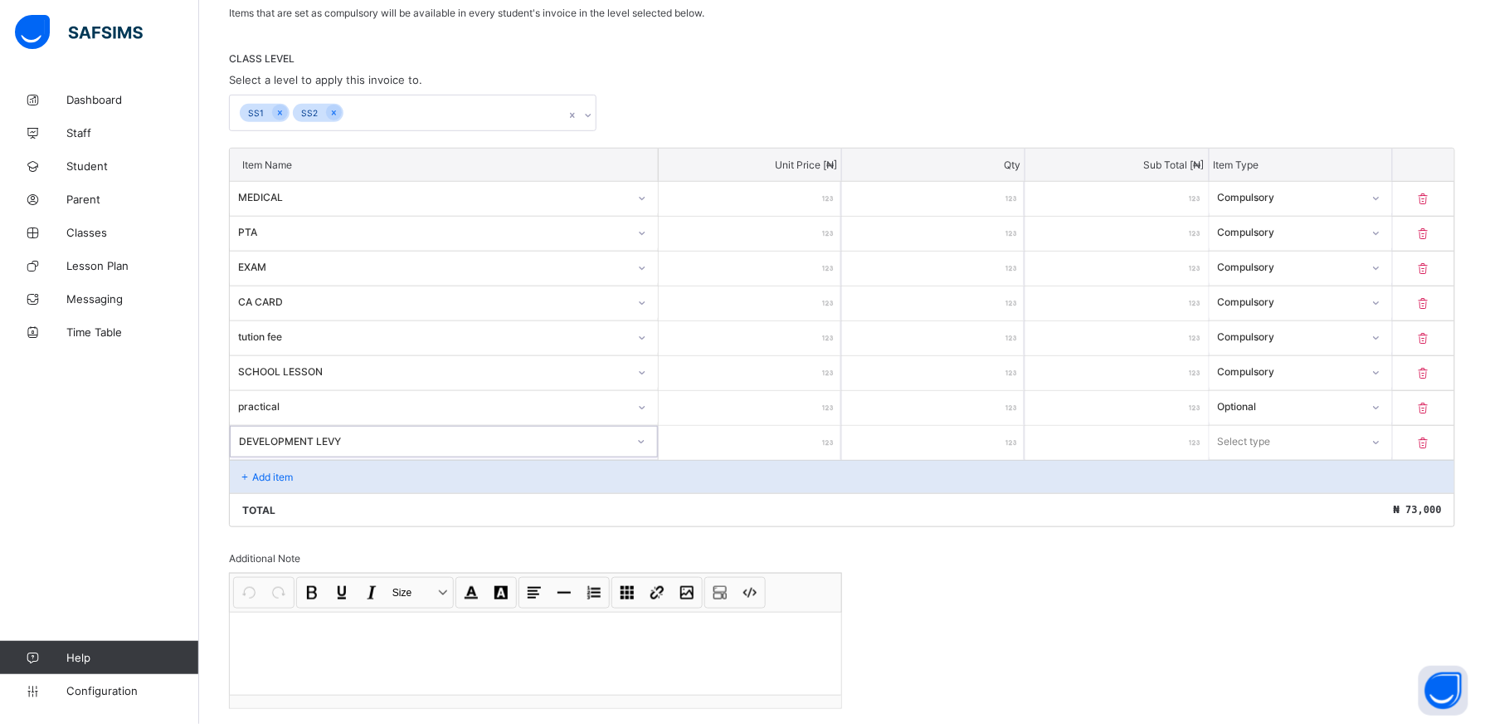
click at [817, 442] on input "number" at bounding box center [750, 443] width 183 height 34
click at [1380, 444] on icon at bounding box center [1377, 442] width 6 height 3
click at [1358, 503] on div "Optional" at bounding box center [1301, 503] width 181 height 26
click at [305, 476] on div "Add item" at bounding box center [842, 476] width 1225 height 33
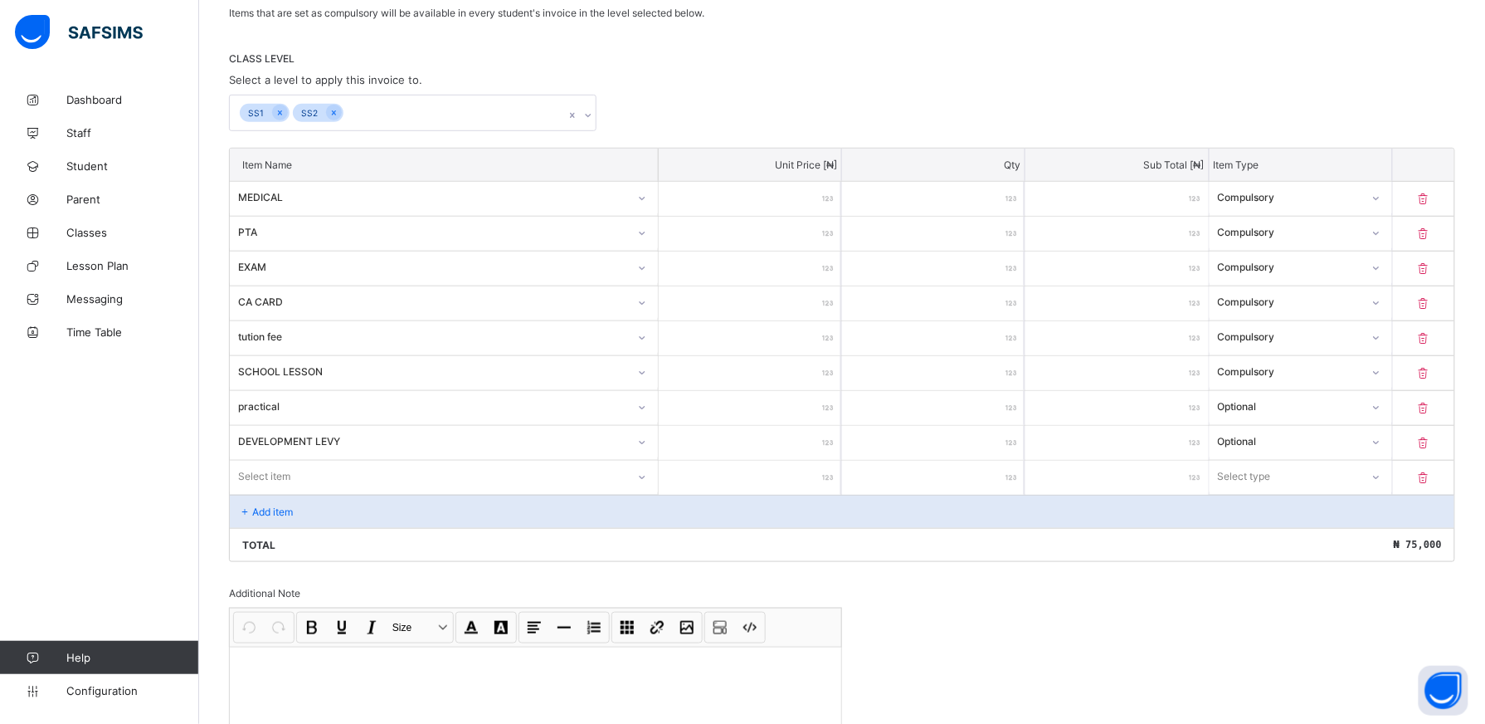
click at [651, 476] on div "Select item" at bounding box center [444, 478] width 429 height 34
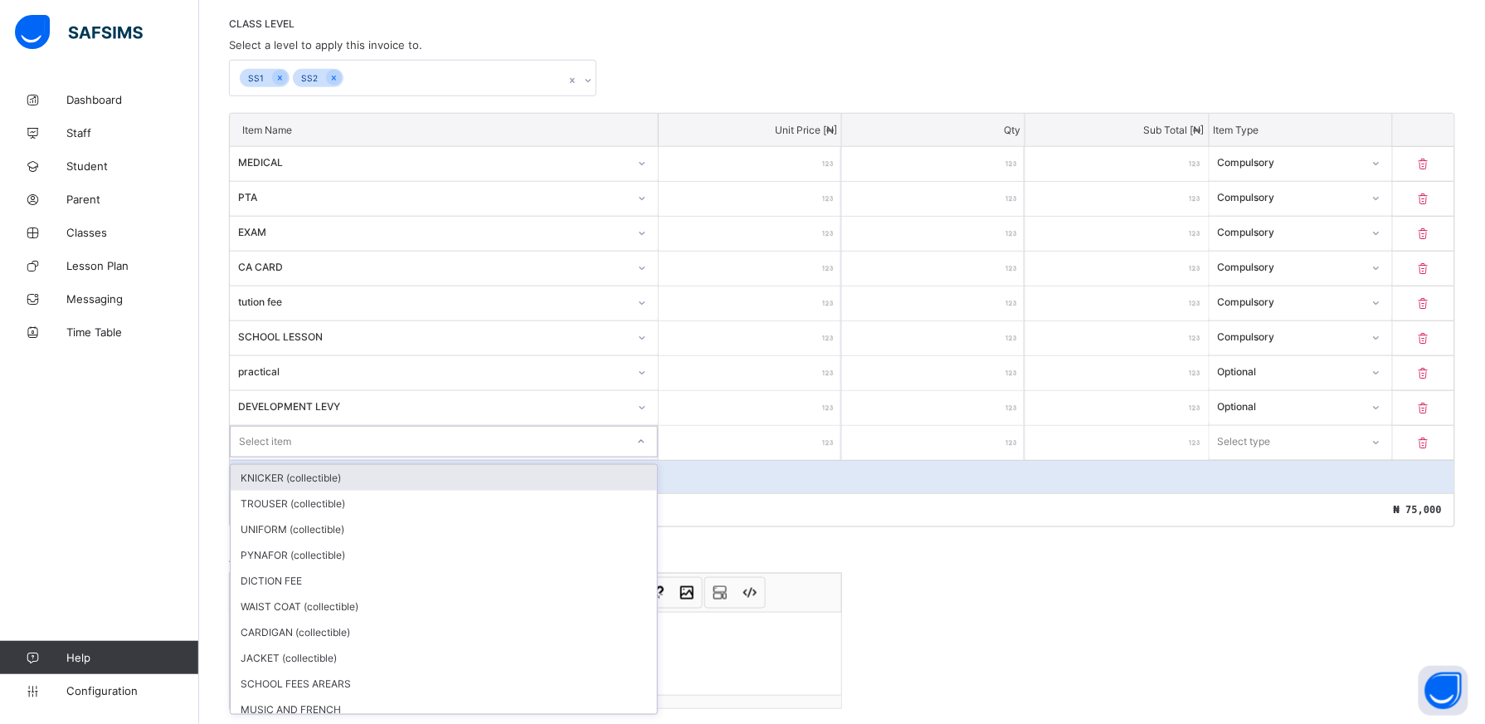
scroll to position [349, 0]
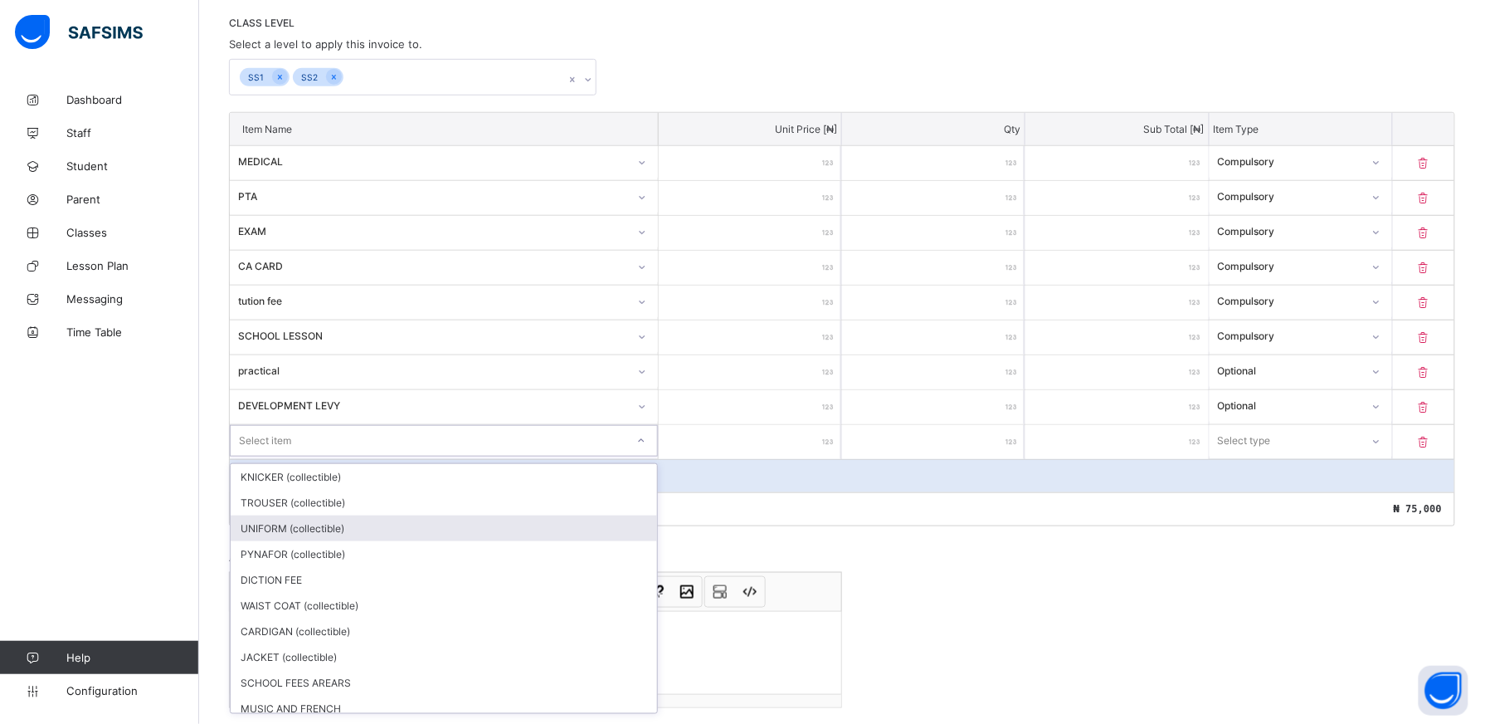
click at [612, 532] on div "UNIFORM (collectible)" at bounding box center [444, 528] width 427 height 26
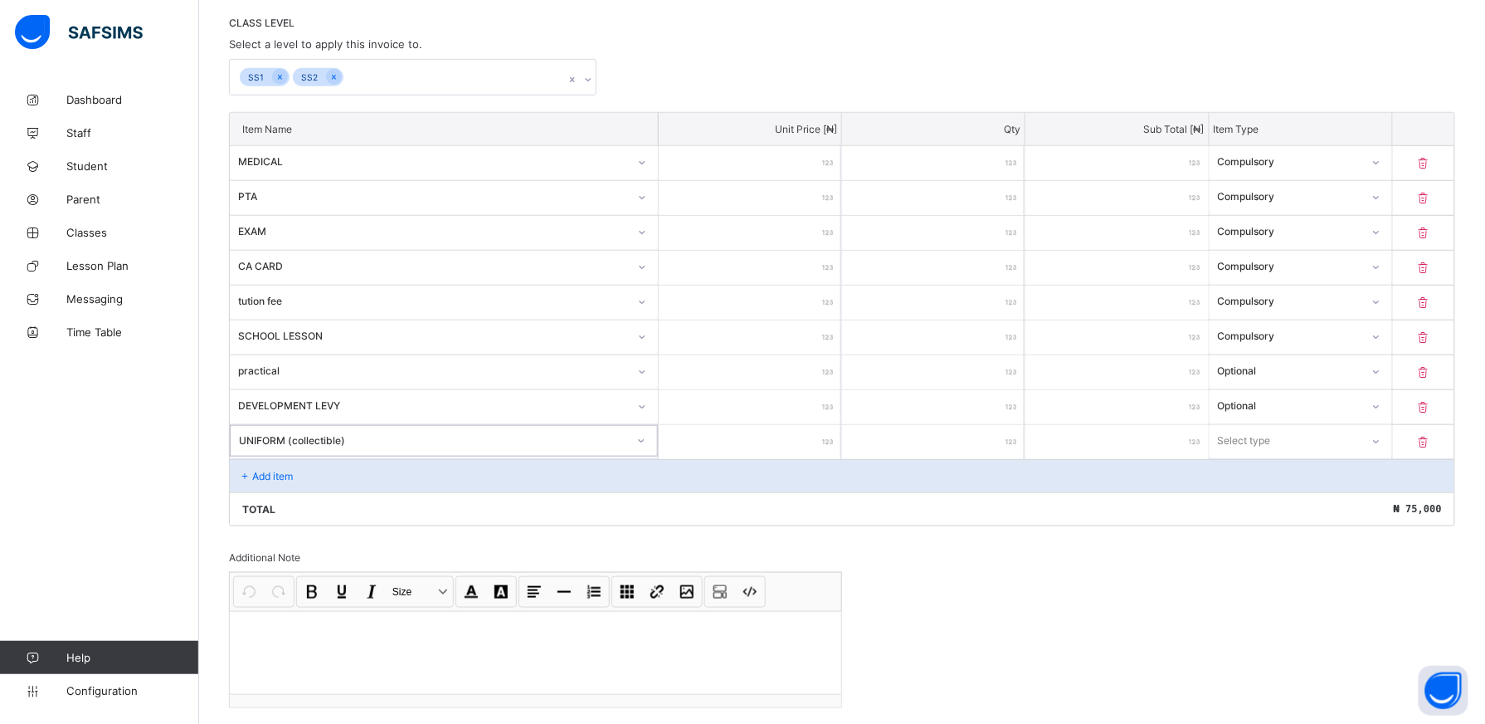
click at [805, 440] on input "number" at bounding box center [750, 442] width 183 height 34
click at [1382, 442] on icon at bounding box center [1377, 441] width 10 height 17
click at [1378, 496] on div "Optional" at bounding box center [1301, 503] width 181 height 26
click at [310, 495] on div "Total ₦ 90,000" at bounding box center [842, 508] width 1225 height 33
click at [307, 485] on div "Add item" at bounding box center [842, 475] width 1225 height 33
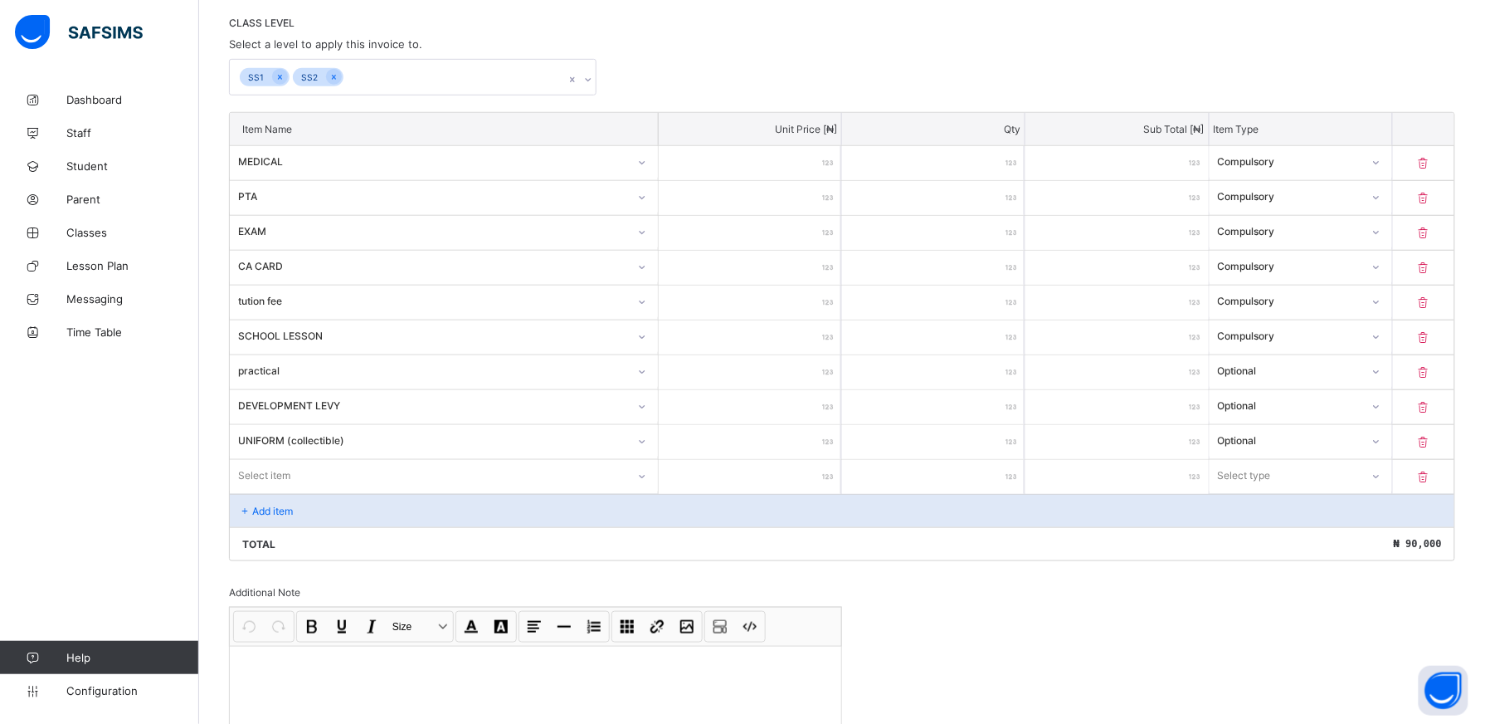
click at [646, 476] on div at bounding box center [643, 476] width 32 height 32
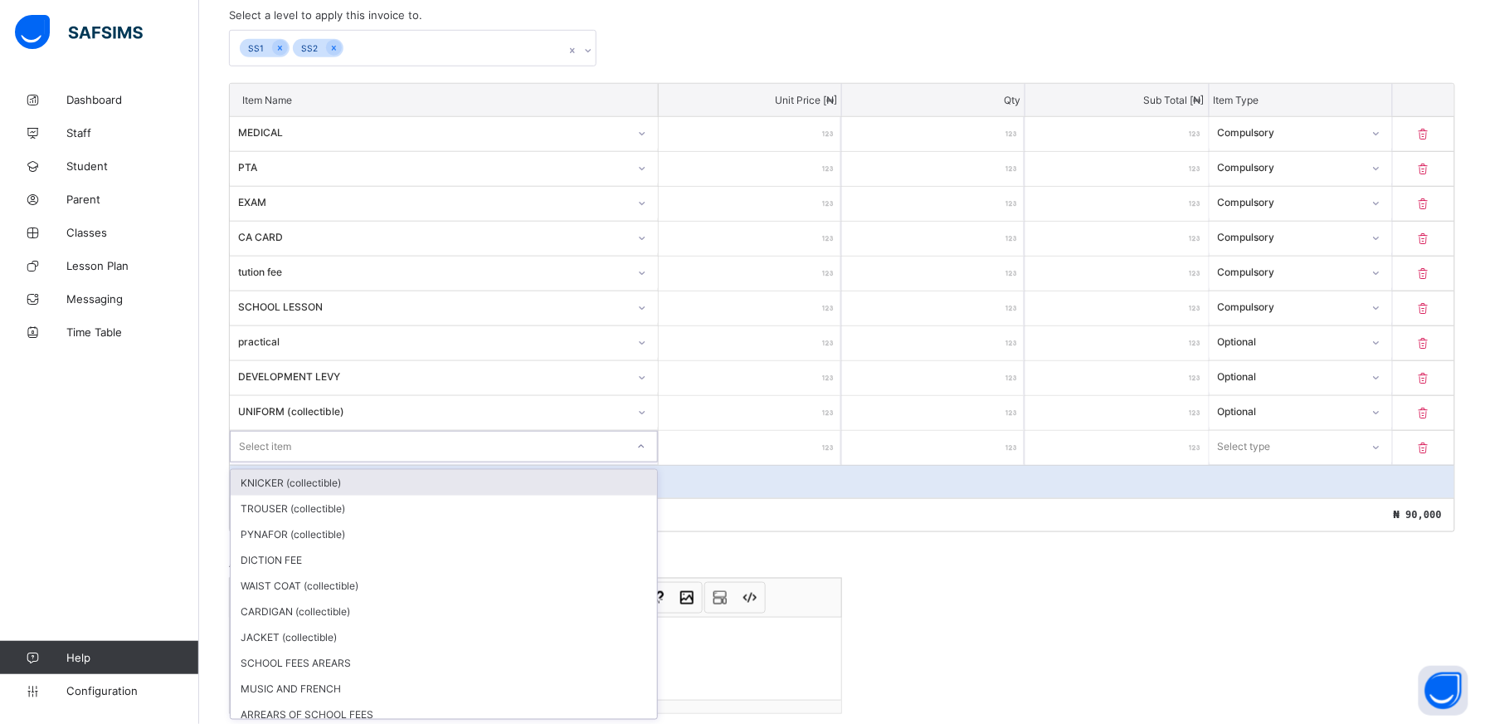
scroll to position [385, 0]
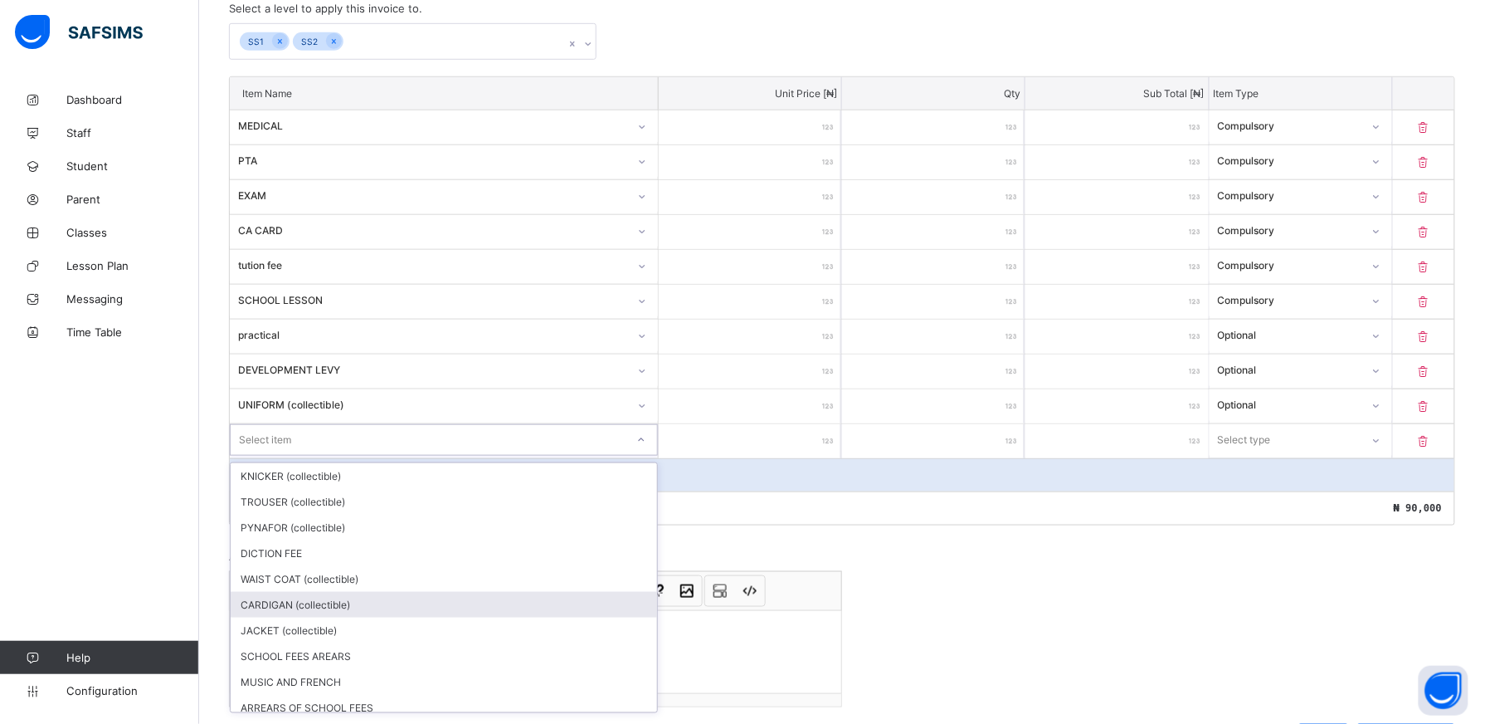
click at [490, 596] on div "CARDIGAN (collectible)" at bounding box center [444, 605] width 427 height 26
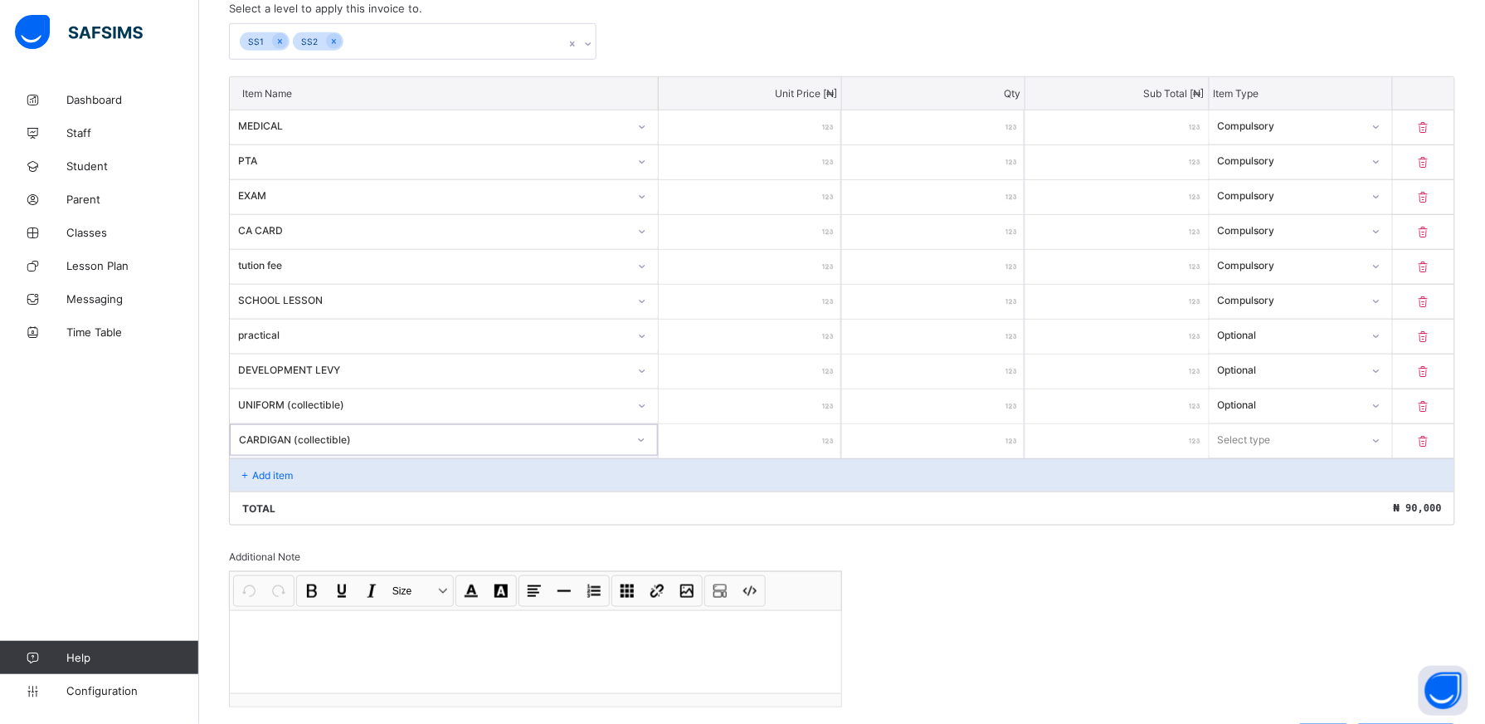
click at [793, 449] on input "number" at bounding box center [750, 441] width 183 height 34
click at [814, 441] on input "****" at bounding box center [750, 441] width 183 height 34
click at [1382, 446] on icon at bounding box center [1377, 440] width 10 height 17
click at [1319, 500] on div "Optional" at bounding box center [1301, 502] width 181 height 26
click at [323, 476] on div "Add item" at bounding box center [842, 474] width 1225 height 33
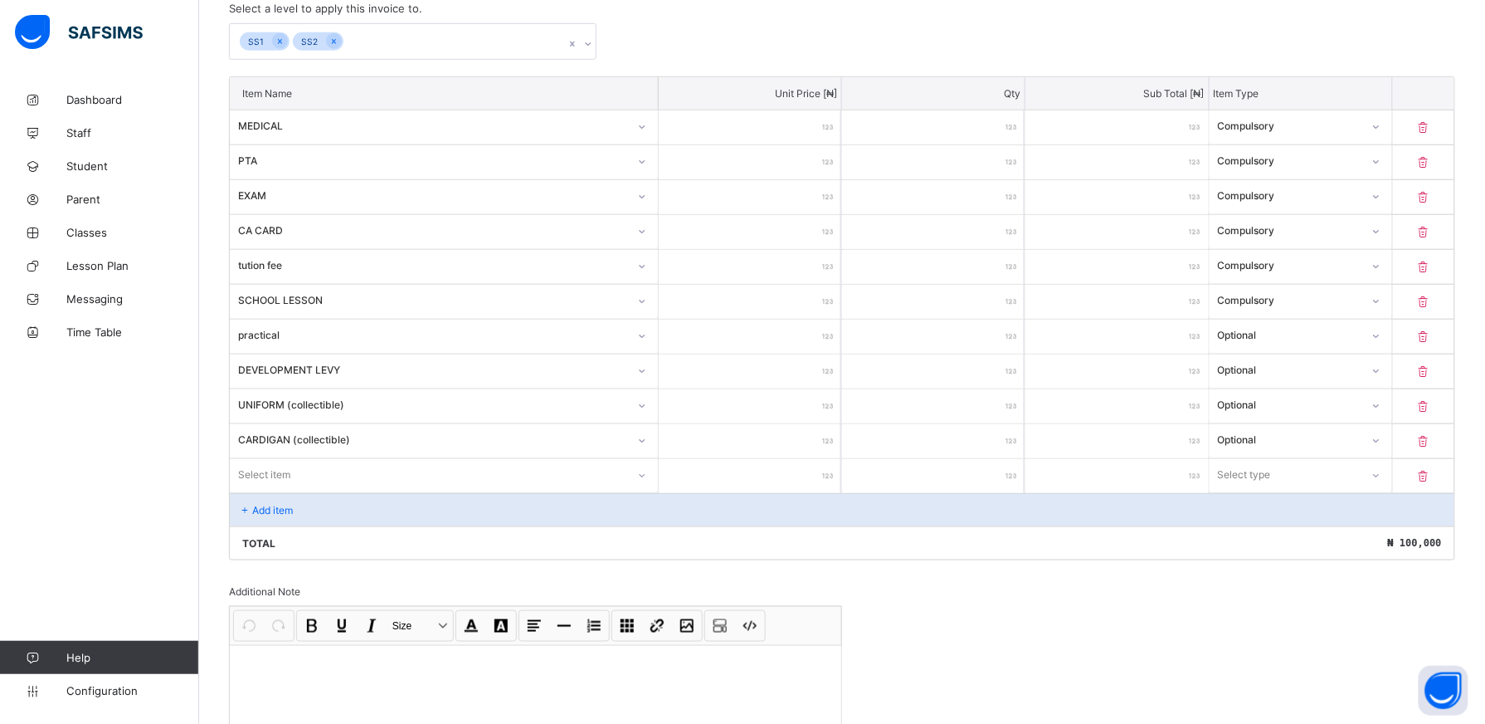
click at [654, 475] on div "Select item" at bounding box center [444, 475] width 428 height 32
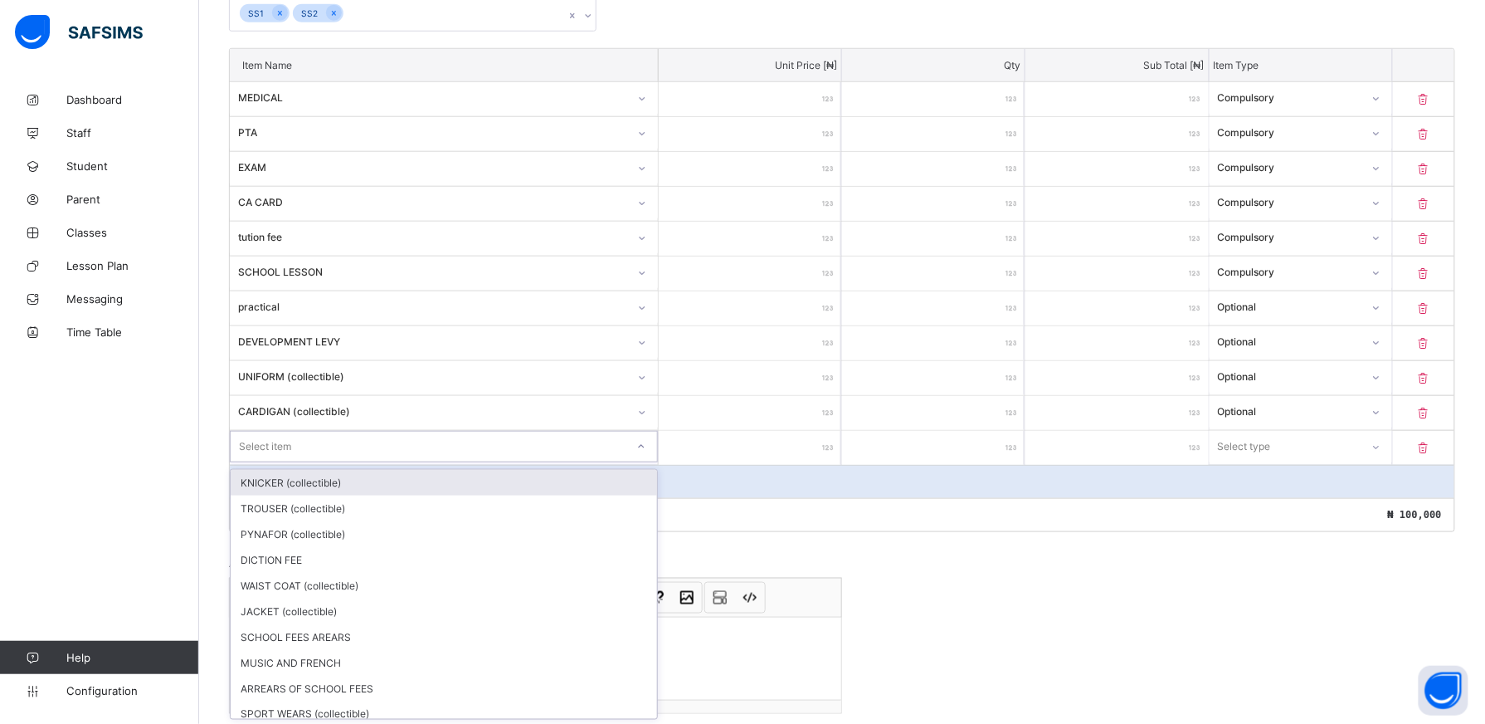
scroll to position [420, 0]
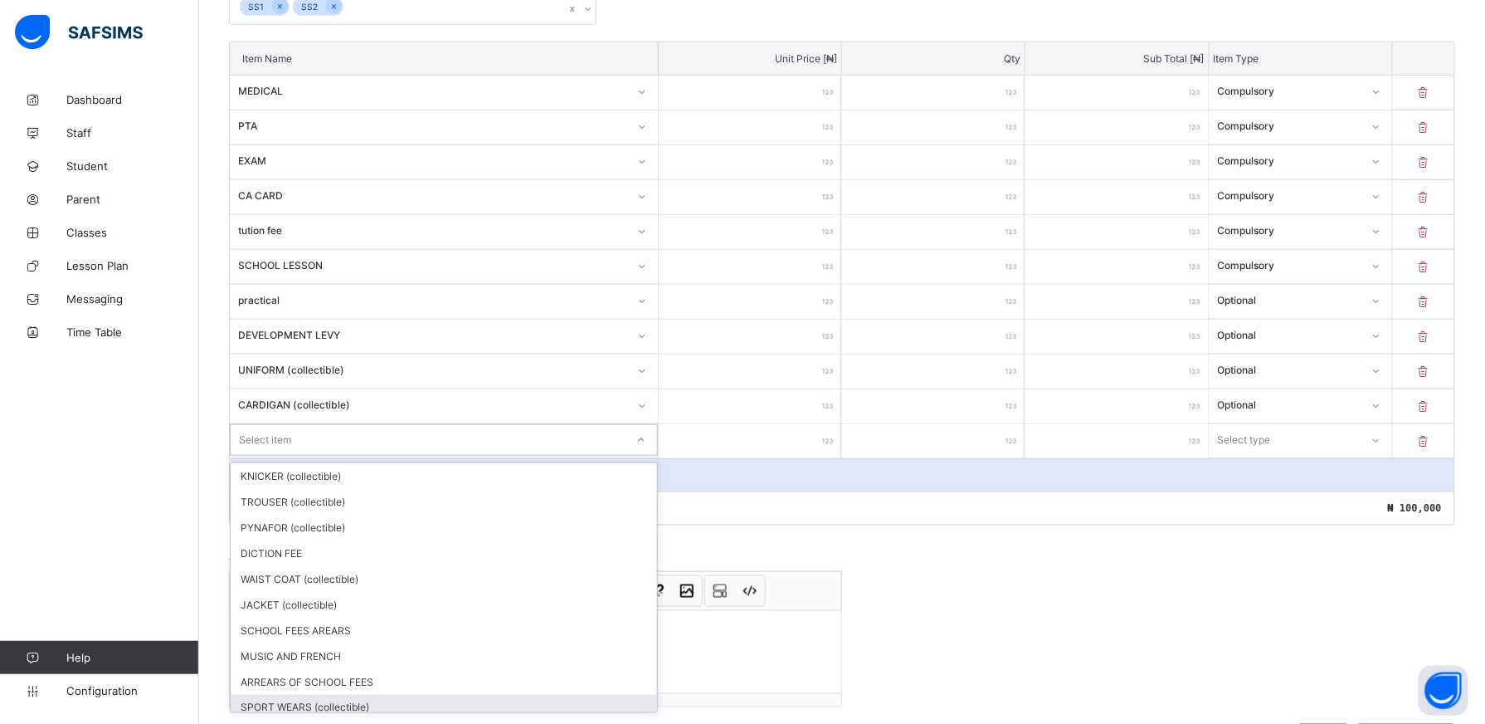
click at [485, 705] on div "SPORT WEARS (collectible)" at bounding box center [444, 708] width 427 height 26
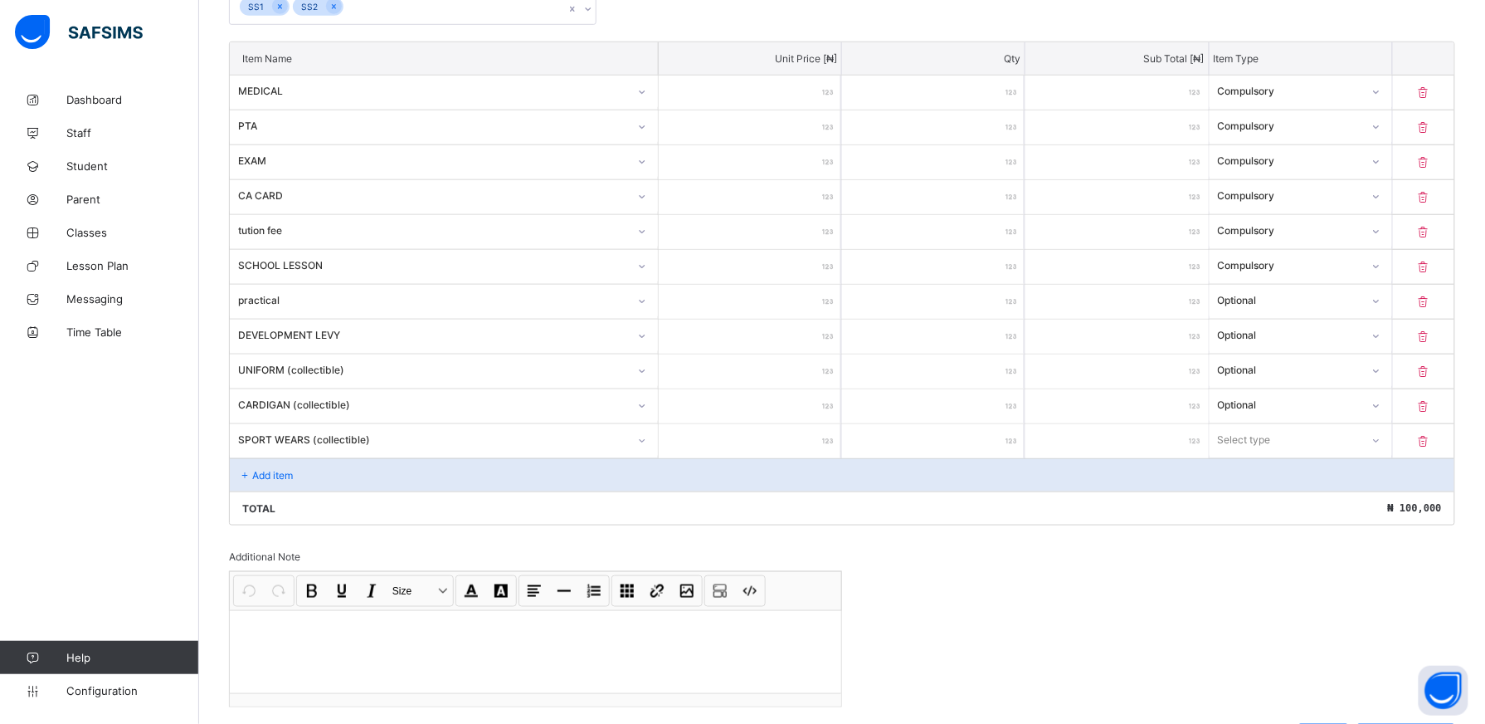
click at [791, 449] on input "number" at bounding box center [750, 441] width 183 height 34
click at [1382, 440] on icon at bounding box center [1377, 440] width 10 height 17
click at [1358, 499] on div "Optional" at bounding box center [1301, 502] width 181 height 26
click at [266, 470] on div "Add item" at bounding box center [842, 474] width 1225 height 33
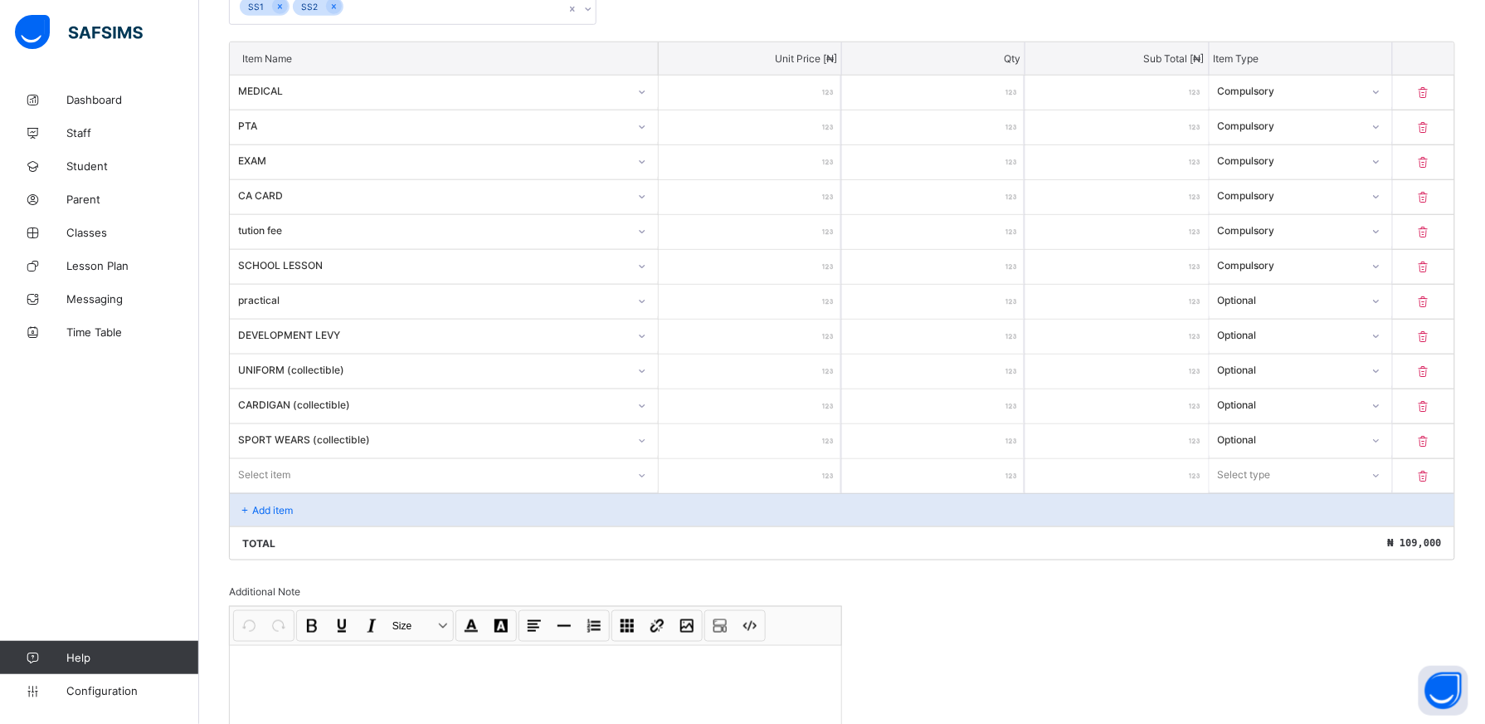
click at [651, 490] on div "Select item" at bounding box center [444, 475] width 428 height 32
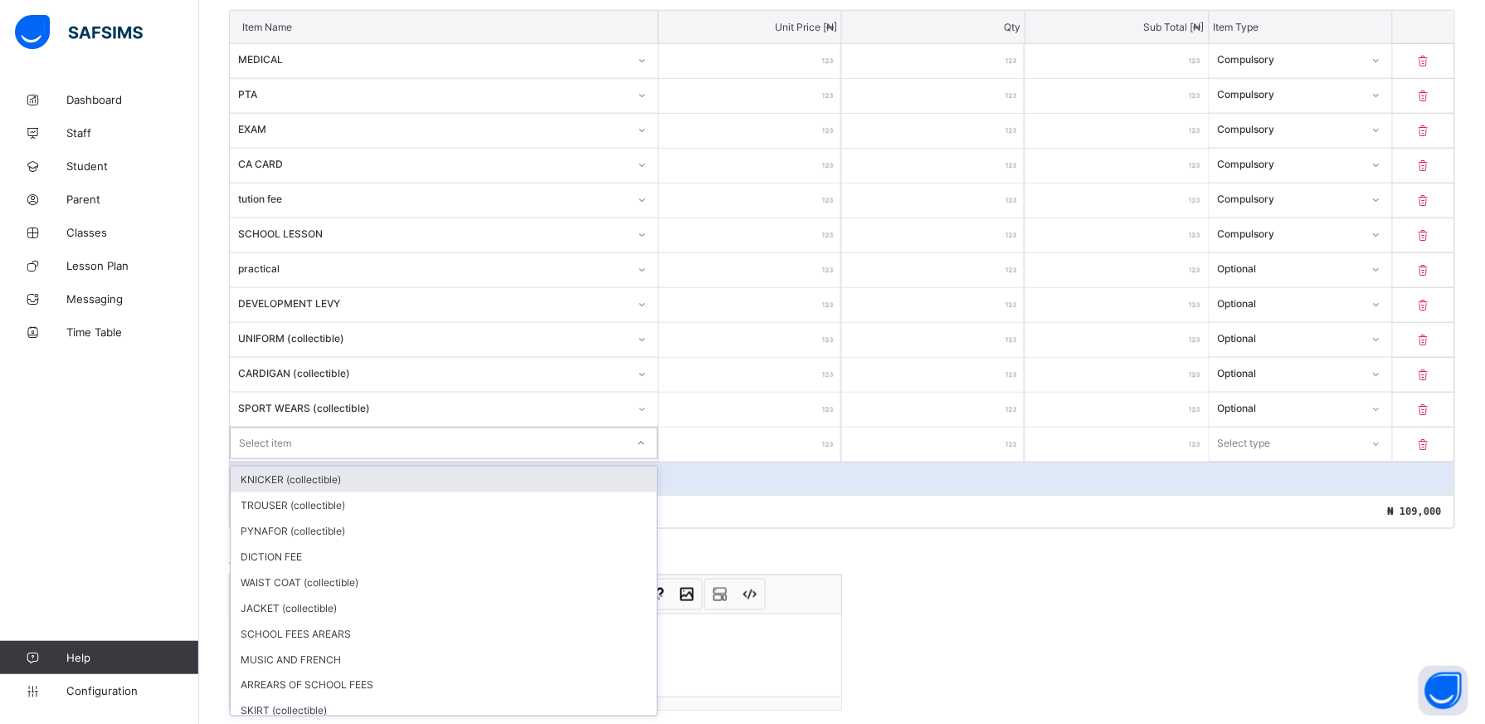
scroll to position [456, 0]
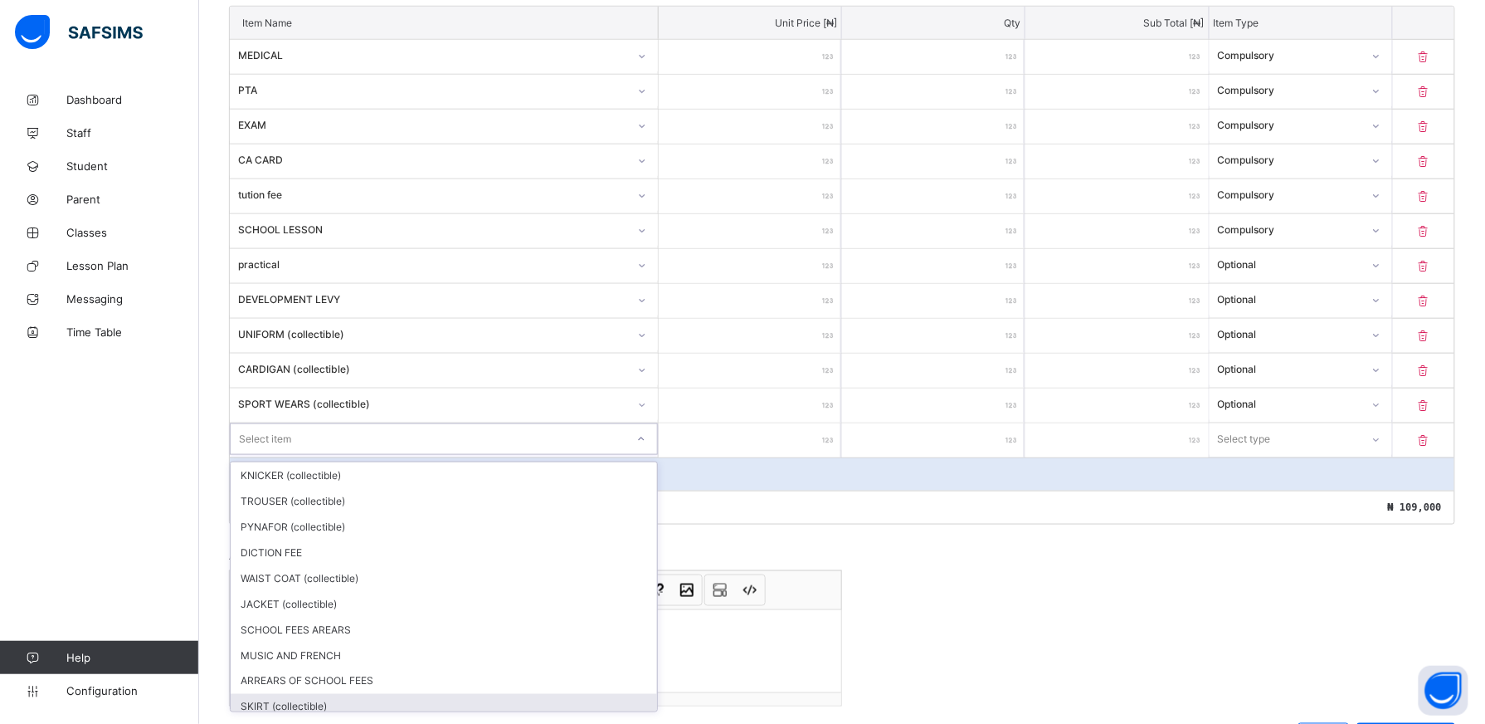
click at [558, 698] on div "SKIRT (collectible)" at bounding box center [444, 707] width 427 height 26
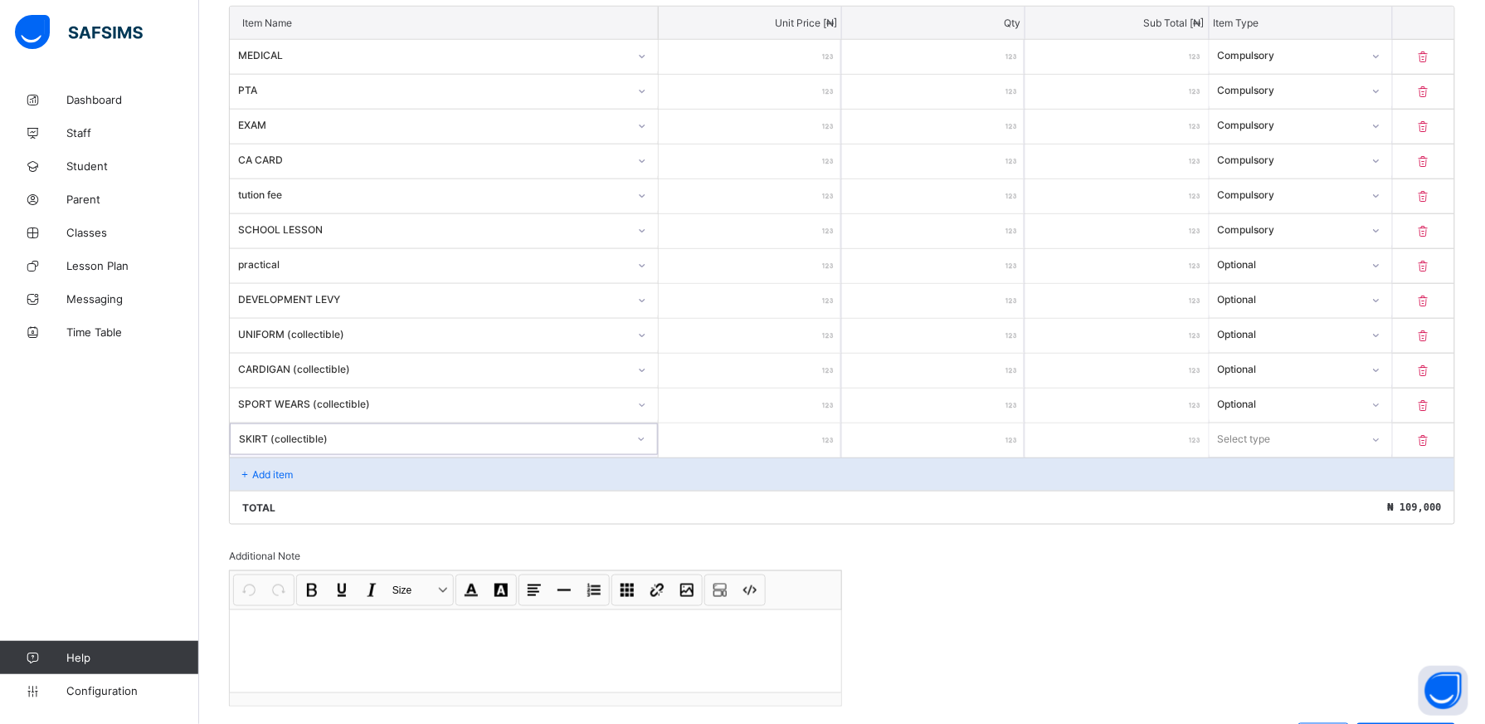
click at [802, 436] on input "number" at bounding box center [750, 440] width 183 height 34
click at [1382, 443] on icon at bounding box center [1377, 440] width 10 height 17
click at [1343, 508] on div "Optional" at bounding box center [1301, 501] width 181 height 26
click at [342, 471] on div "Add item" at bounding box center [842, 473] width 1225 height 33
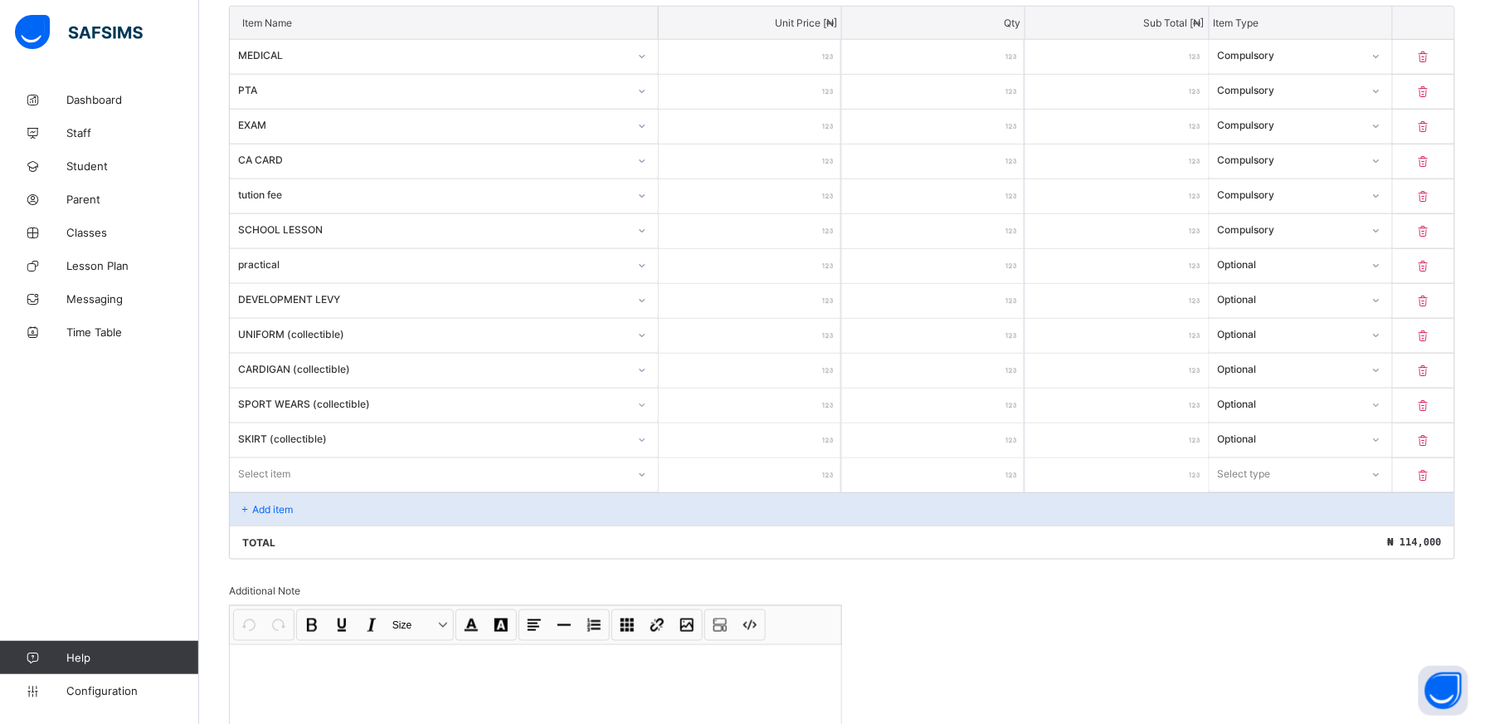
click at [342, 471] on div "Select item" at bounding box center [428, 473] width 397 height 23
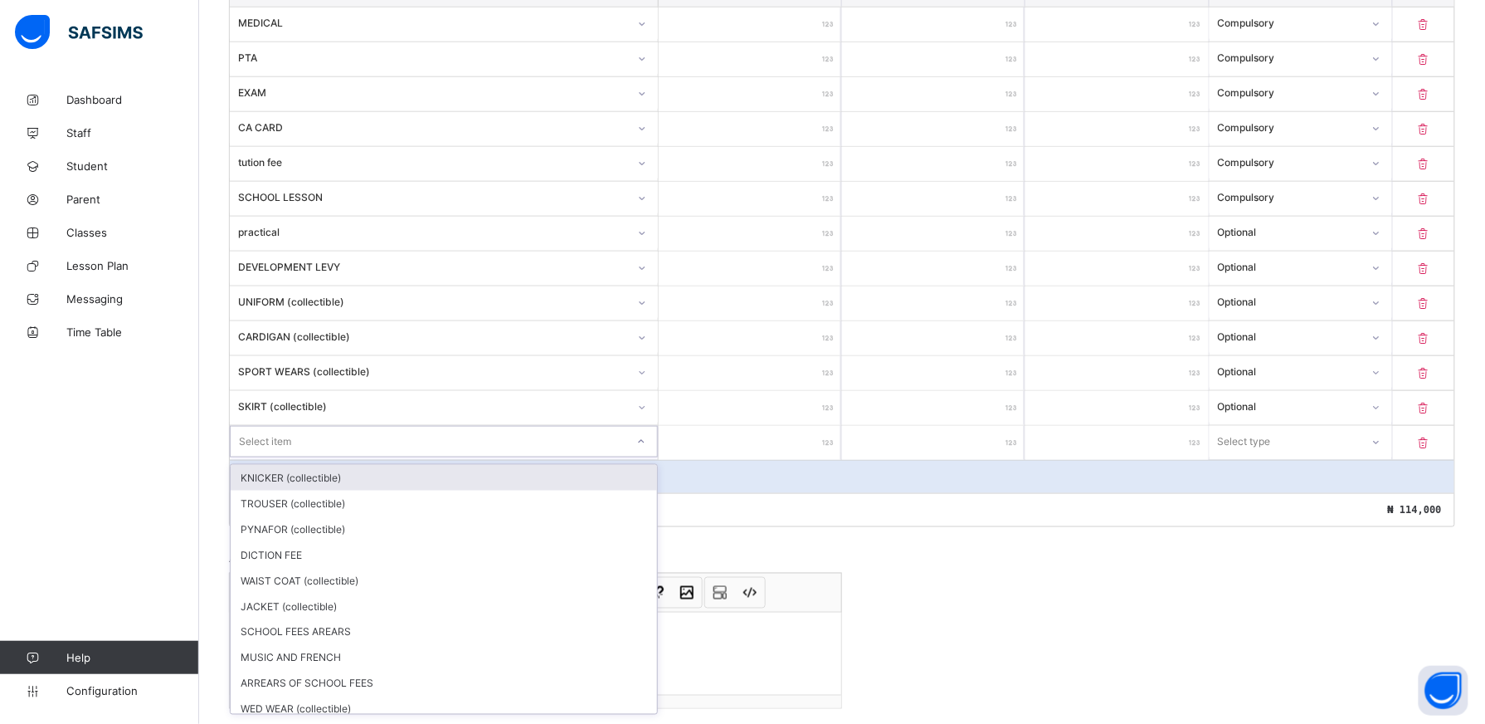
scroll to position [491, 0]
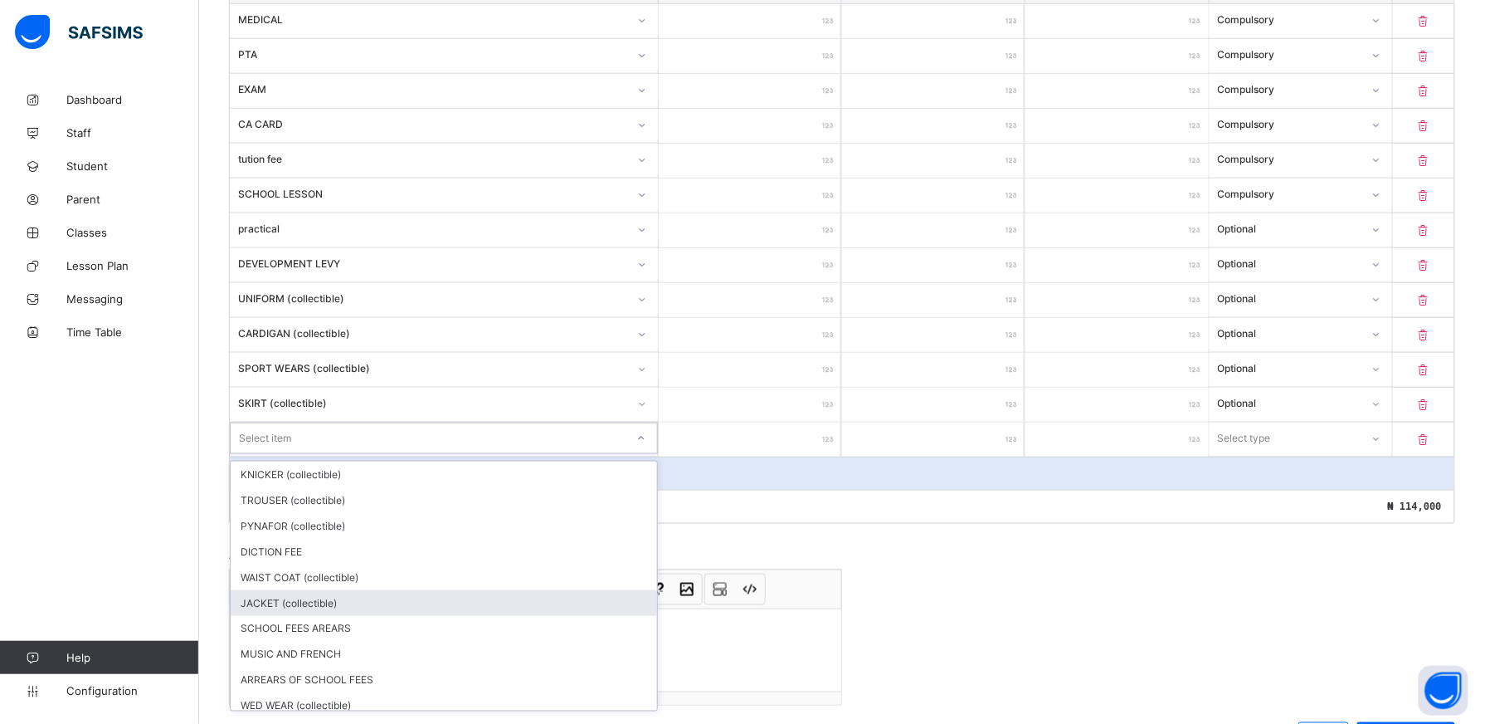
click at [373, 601] on div "JACKET (collectible)" at bounding box center [444, 603] width 427 height 26
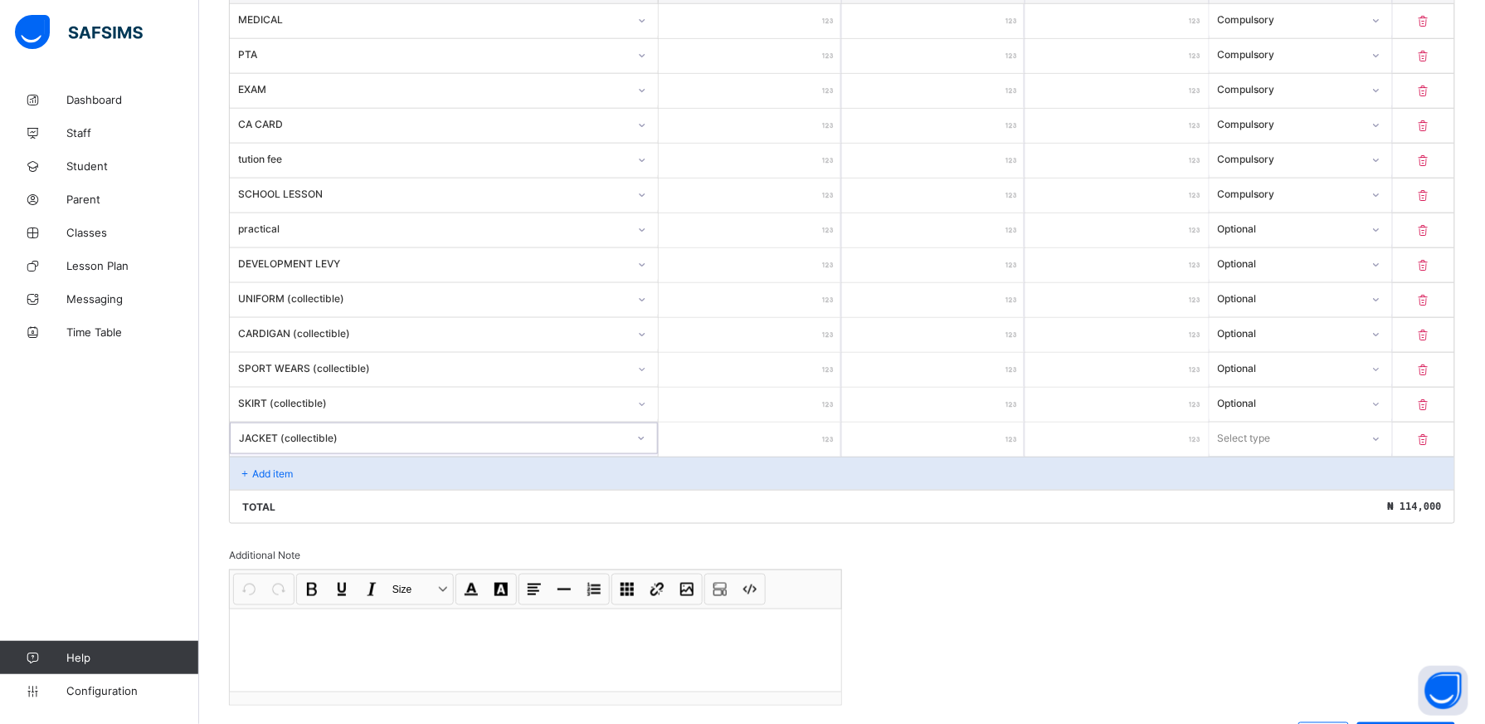
click at [784, 437] on input "number" at bounding box center [750, 439] width 183 height 34
click at [1380, 441] on icon at bounding box center [1377, 438] width 6 height 3
click at [1321, 506] on div "Optional" at bounding box center [1301, 500] width 181 height 26
click at [312, 476] on div "Add item" at bounding box center [842, 472] width 1225 height 33
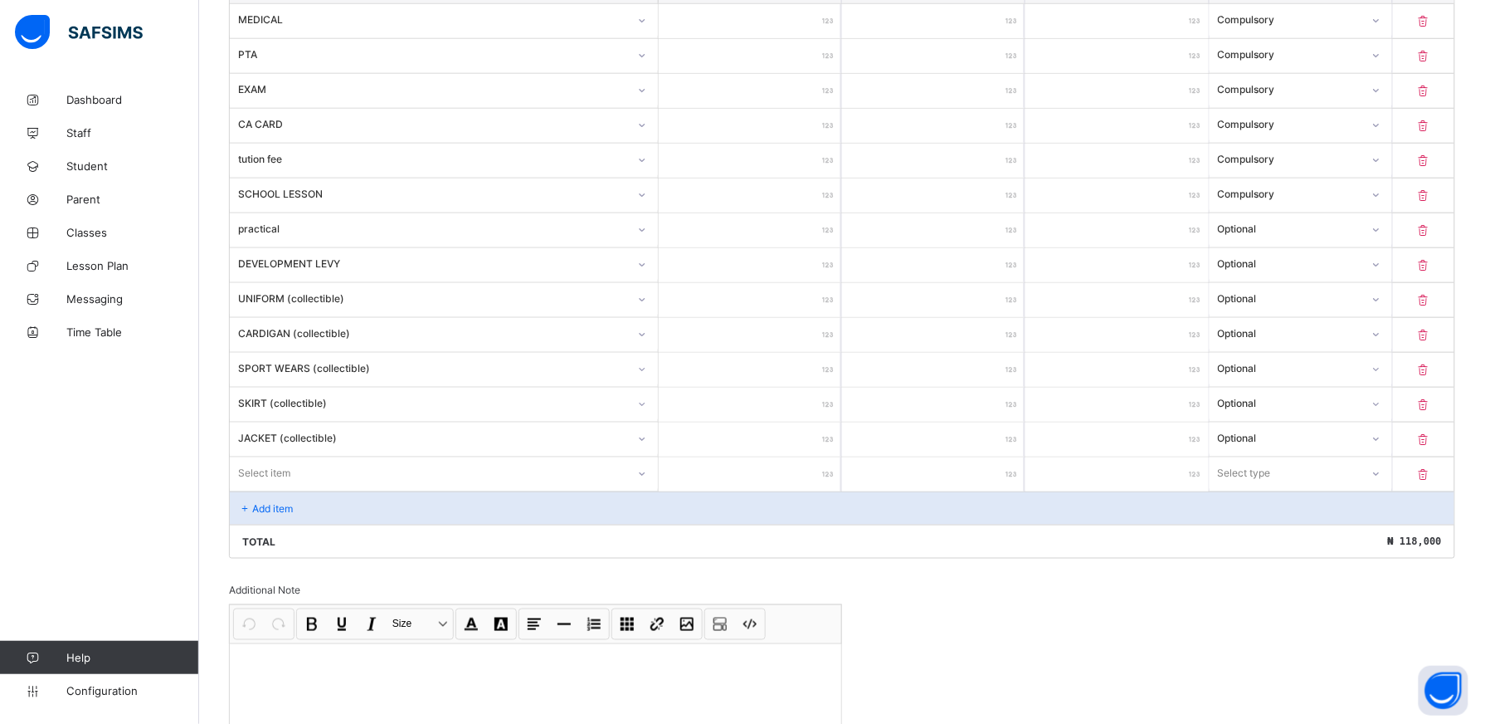
click at [648, 479] on div "Item Name Unit Price [ ₦ ] Qty Sub Total [ ₦ ] Item Type MEDICAL *** * *** Comp…" at bounding box center [842, 264] width 1227 height 588
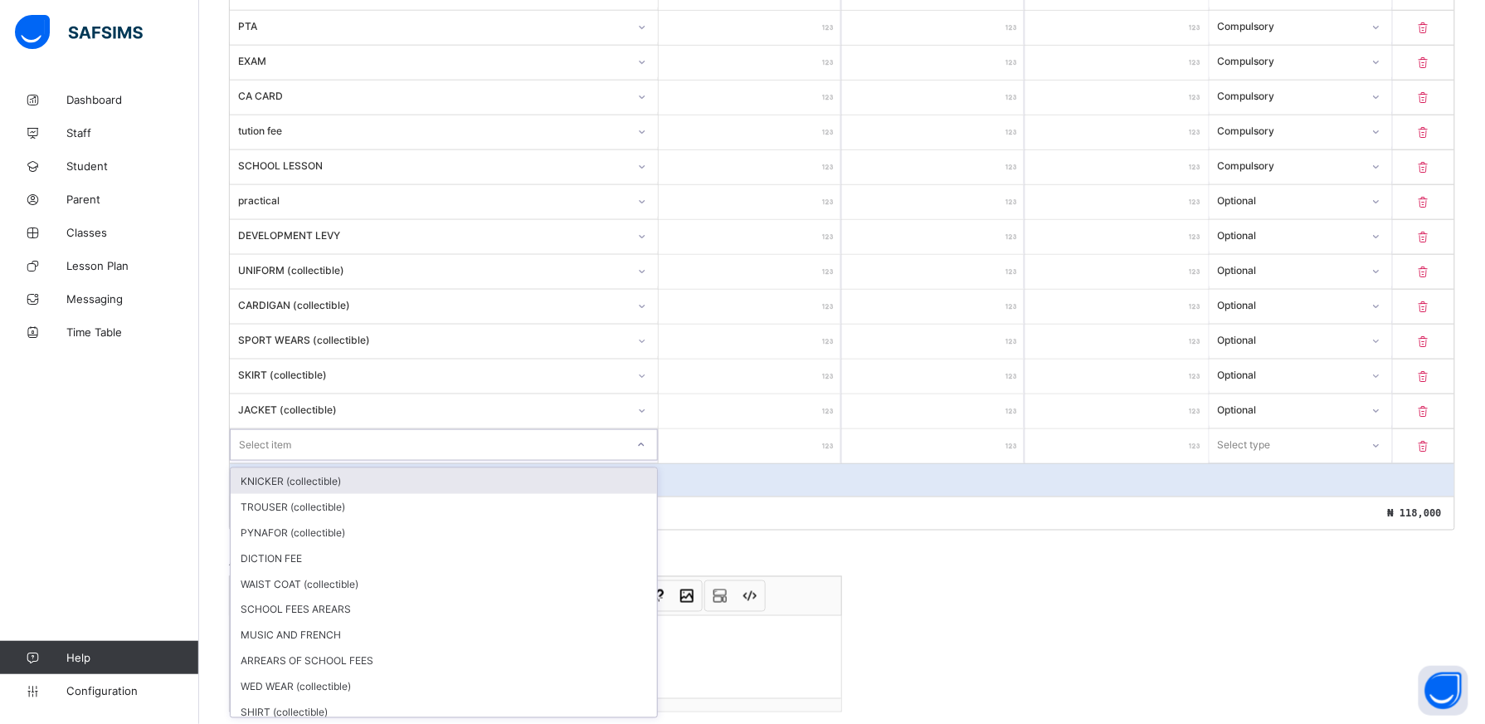
scroll to position [526, 0]
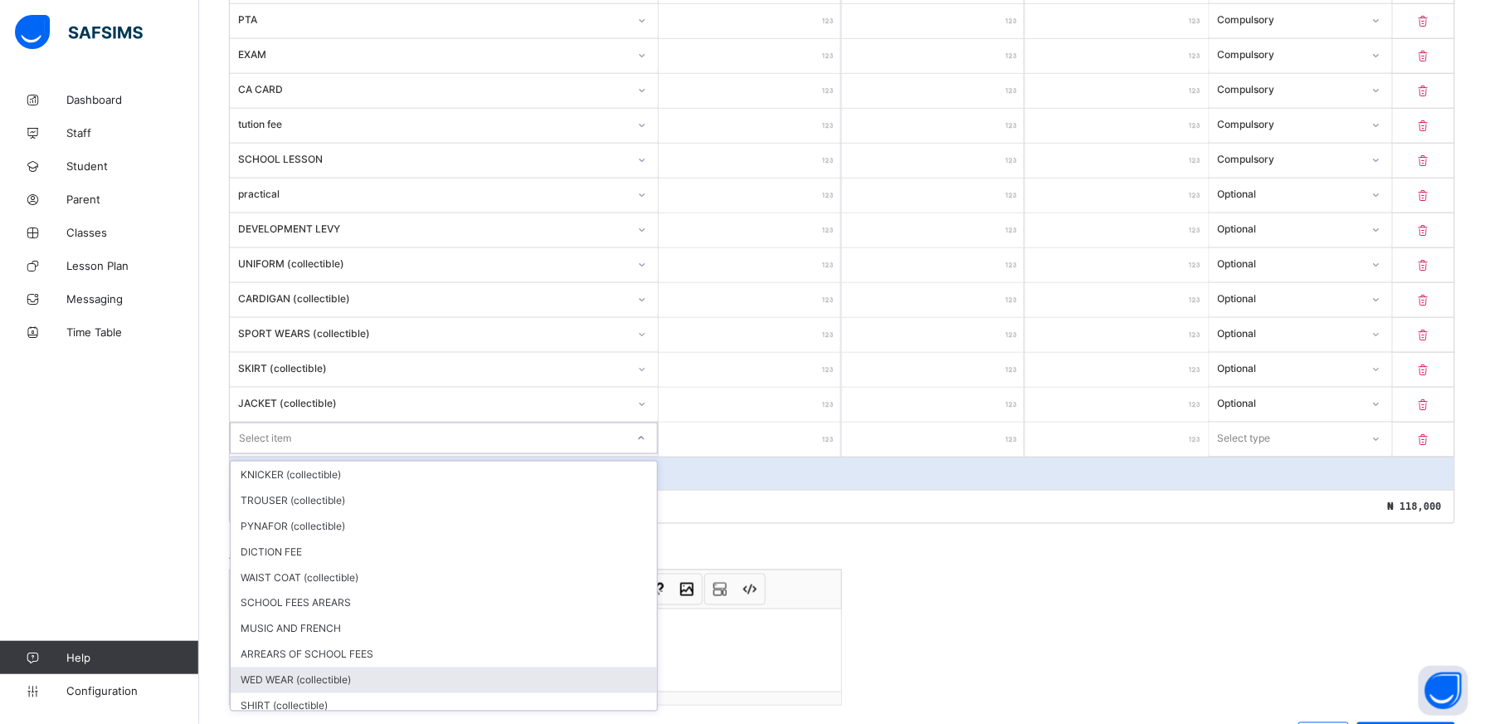
click at [456, 674] on div "WED WEAR (collectible)" at bounding box center [444, 680] width 427 height 26
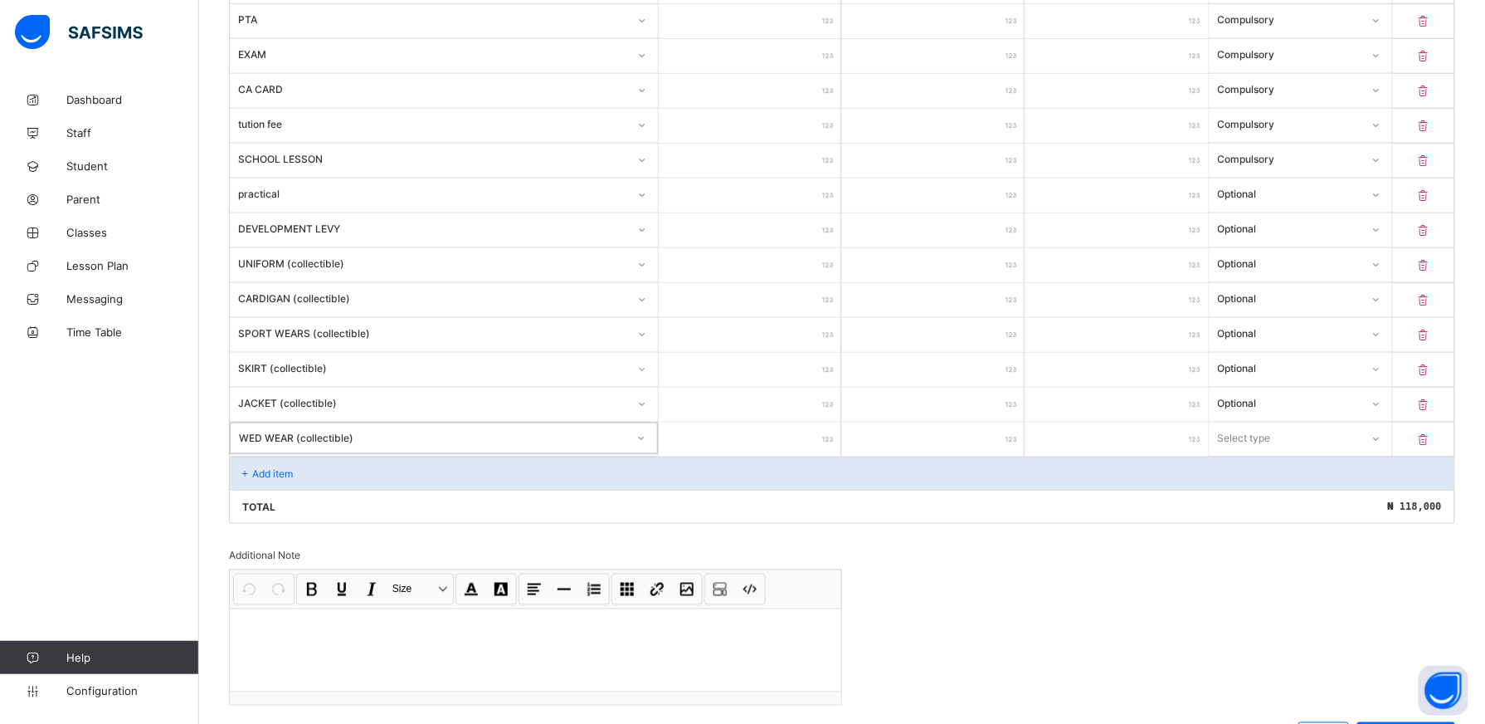
click at [812, 445] on input "number" at bounding box center [750, 439] width 183 height 34
click at [1381, 442] on icon at bounding box center [1376, 438] width 10 height 17
click at [1349, 499] on div "Optional" at bounding box center [1301, 500] width 181 height 26
click at [309, 470] on div "Add item" at bounding box center [842, 472] width 1225 height 33
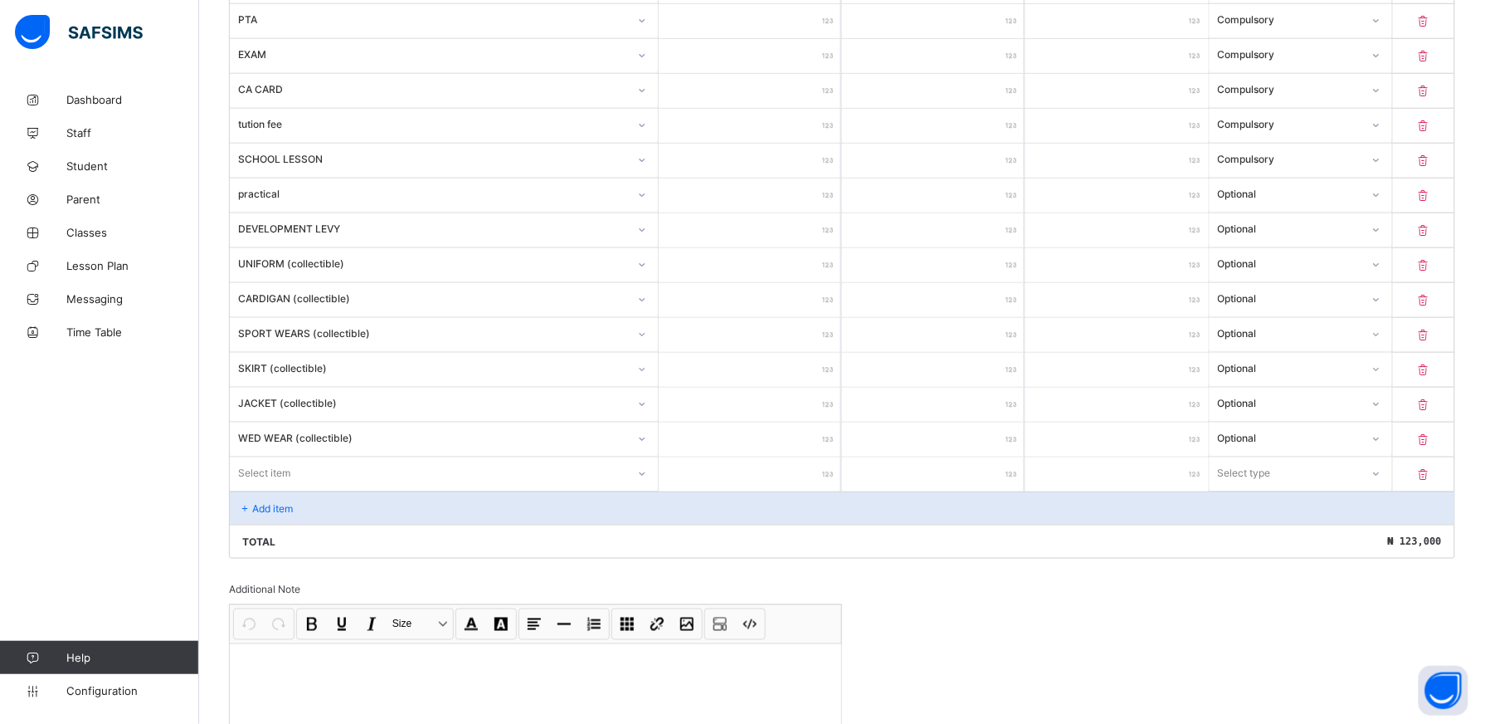
click at [645, 483] on div at bounding box center [642, 474] width 28 height 27
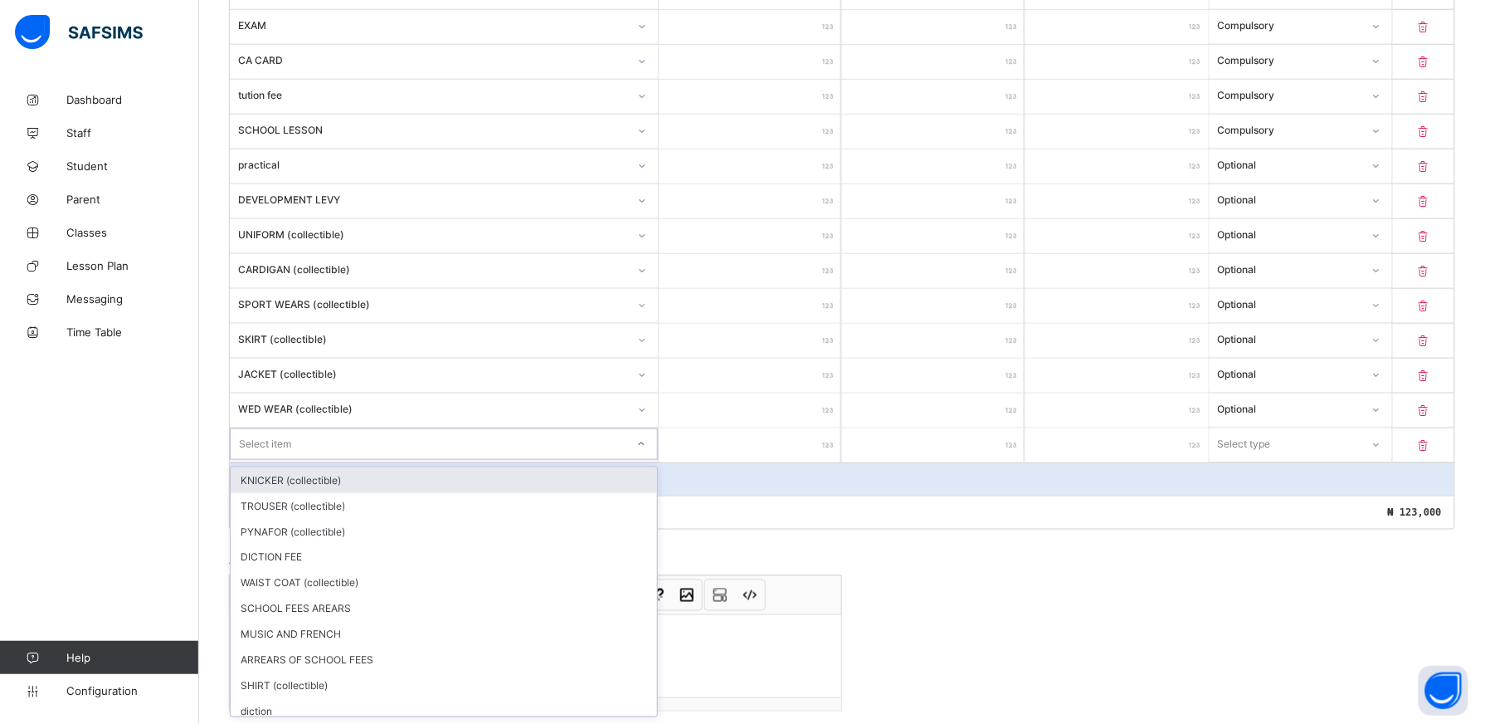
scroll to position [562, 0]
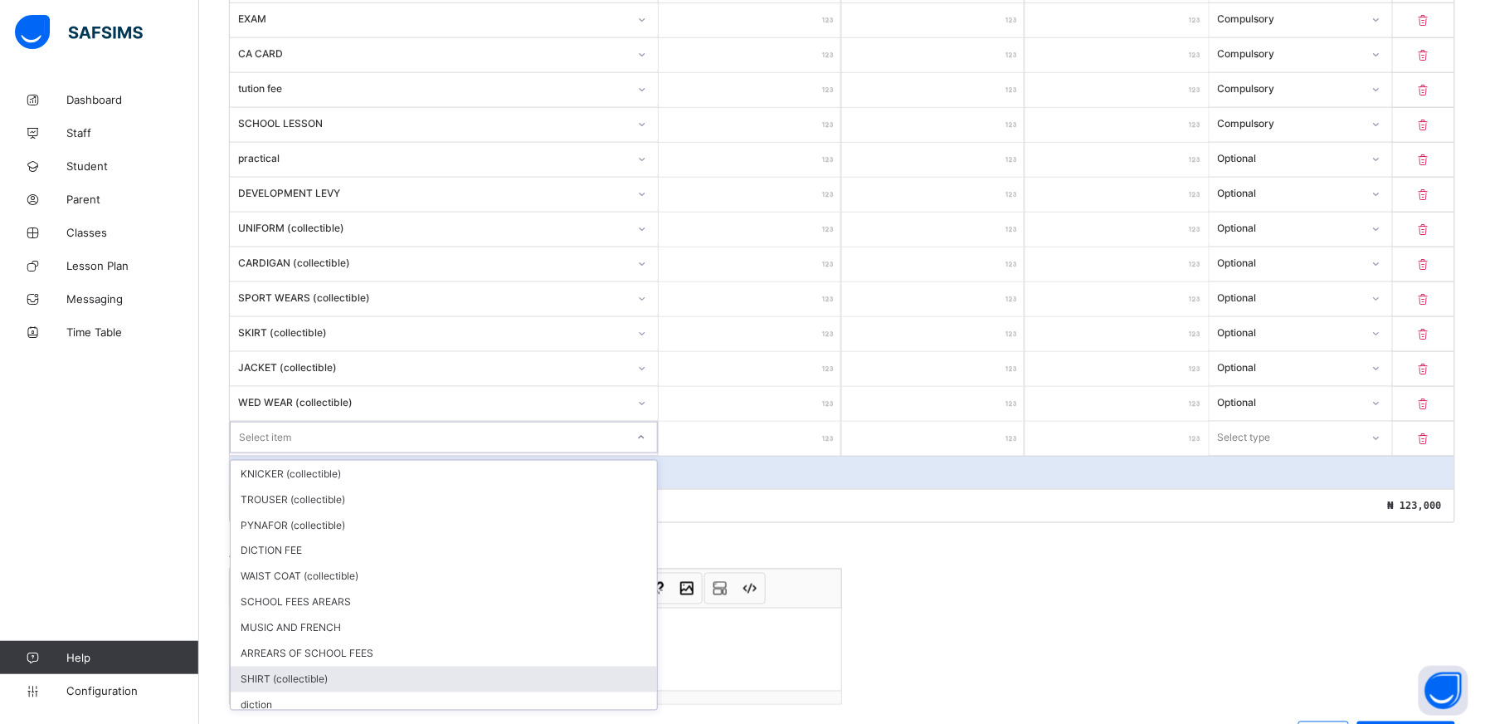
click at [621, 680] on div "SHIRT (collectible)" at bounding box center [444, 679] width 427 height 26
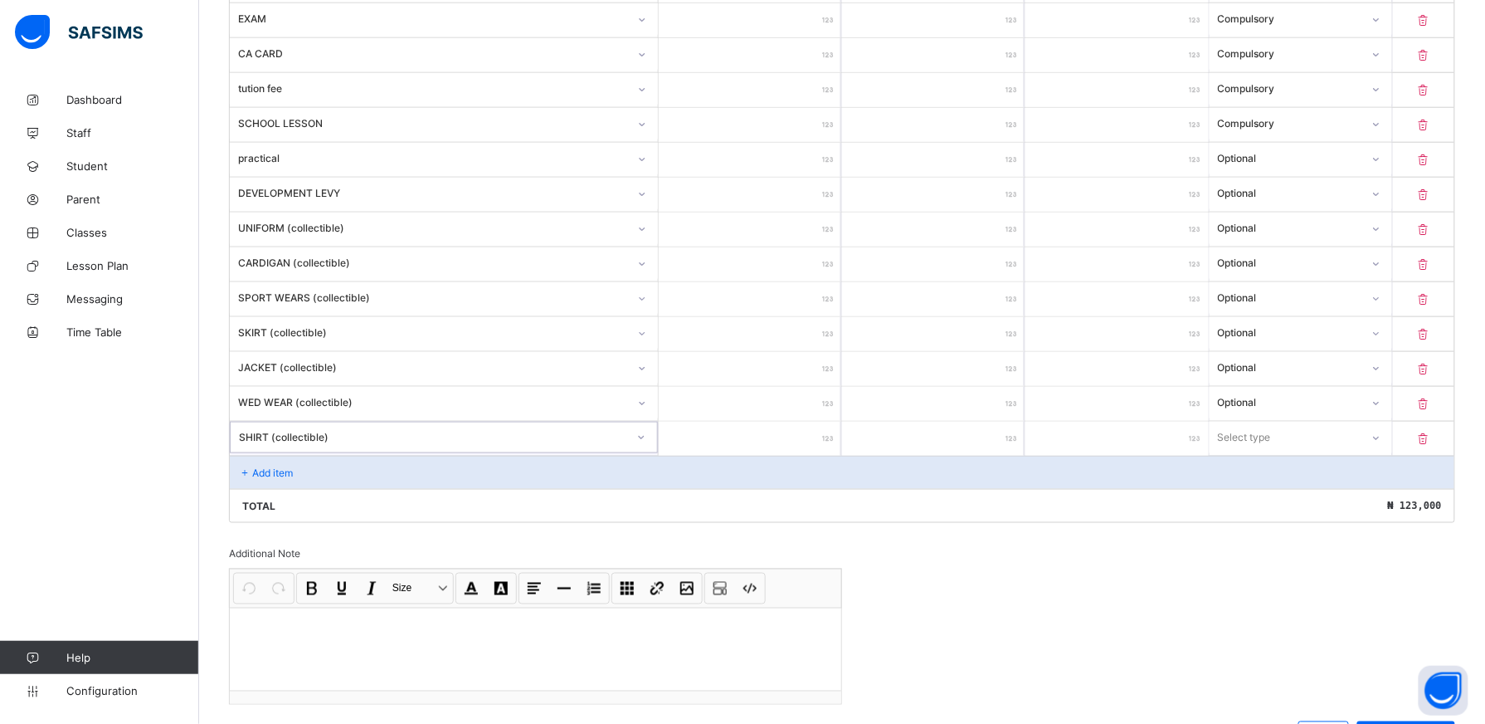
click at [823, 450] on input "number" at bounding box center [750, 439] width 183 height 34
click at [1381, 445] on icon at bounding box center [1376, 437] width 10 height 17
click at [1385, 505] on div "Optional" at bounding box center [1301, 499] width 181 height 26
click at [333, 469] on div "Add item" at bounding box center [842, 472] width 1225 height 33
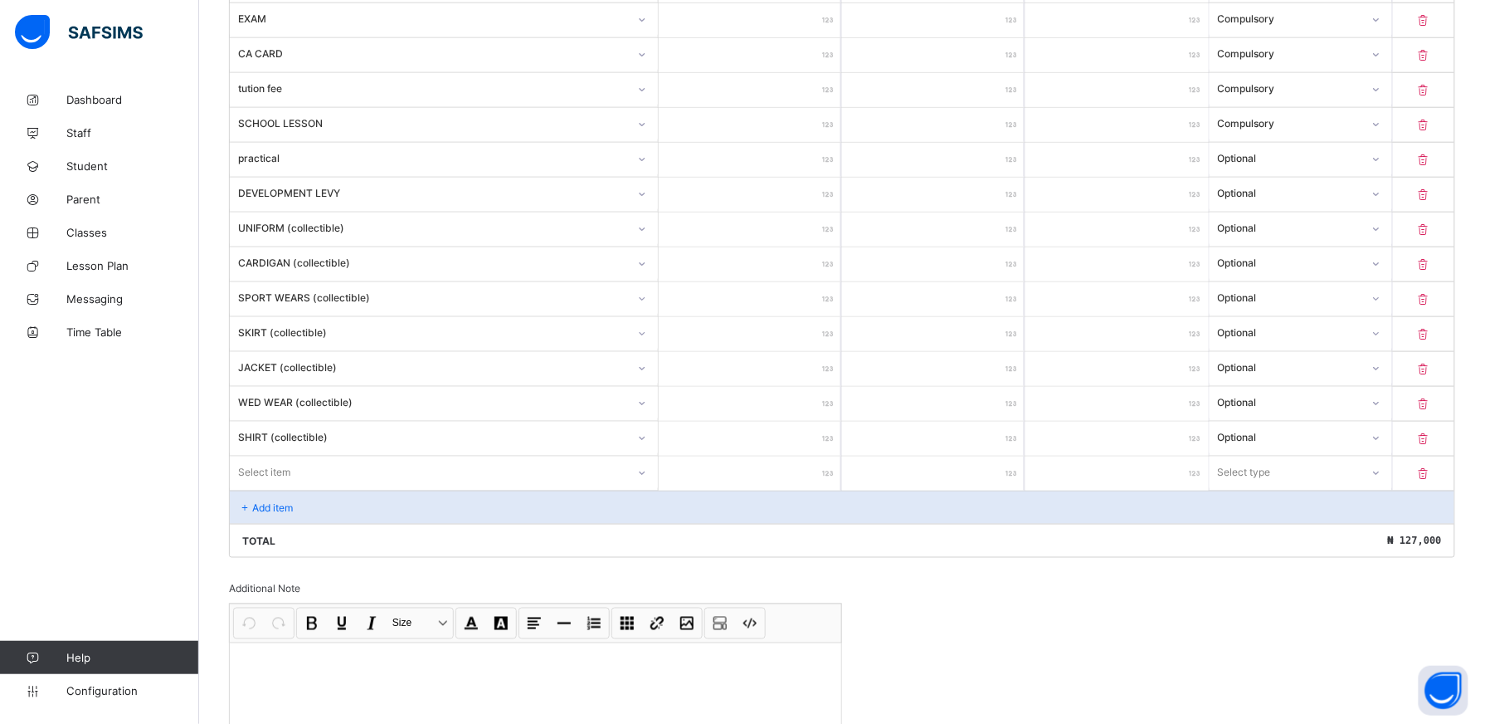
click at [651, 478] on div "Item Name Unit Price [ ₦ ] Qty Sub Total [ ₦ ] Item Type MEDICAL *** * *** Comp…" at bounding box center [842, 229] width 1227 height 658
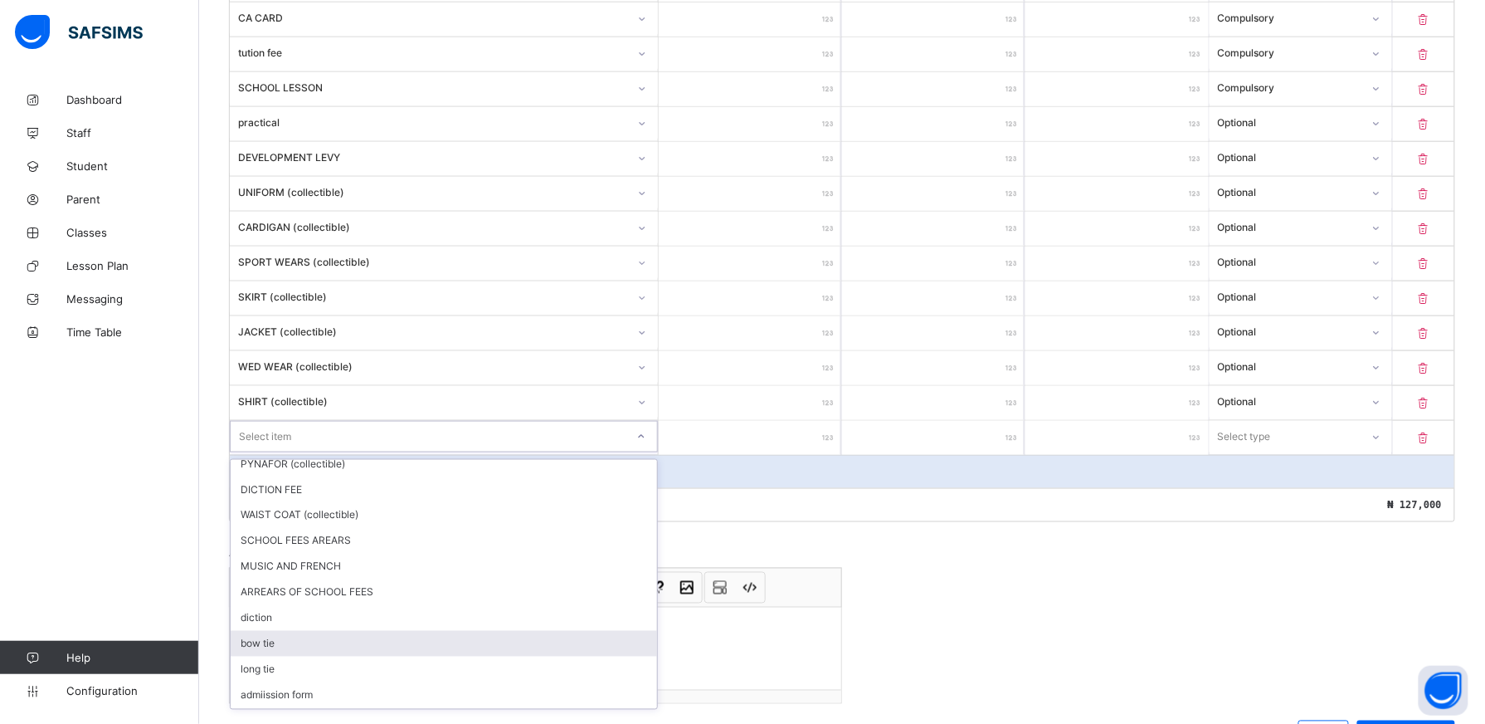
scroll to position [61, 0]
click at [622, 675] on div "long tie" at bounding box center [444, 669] width 427 height 26
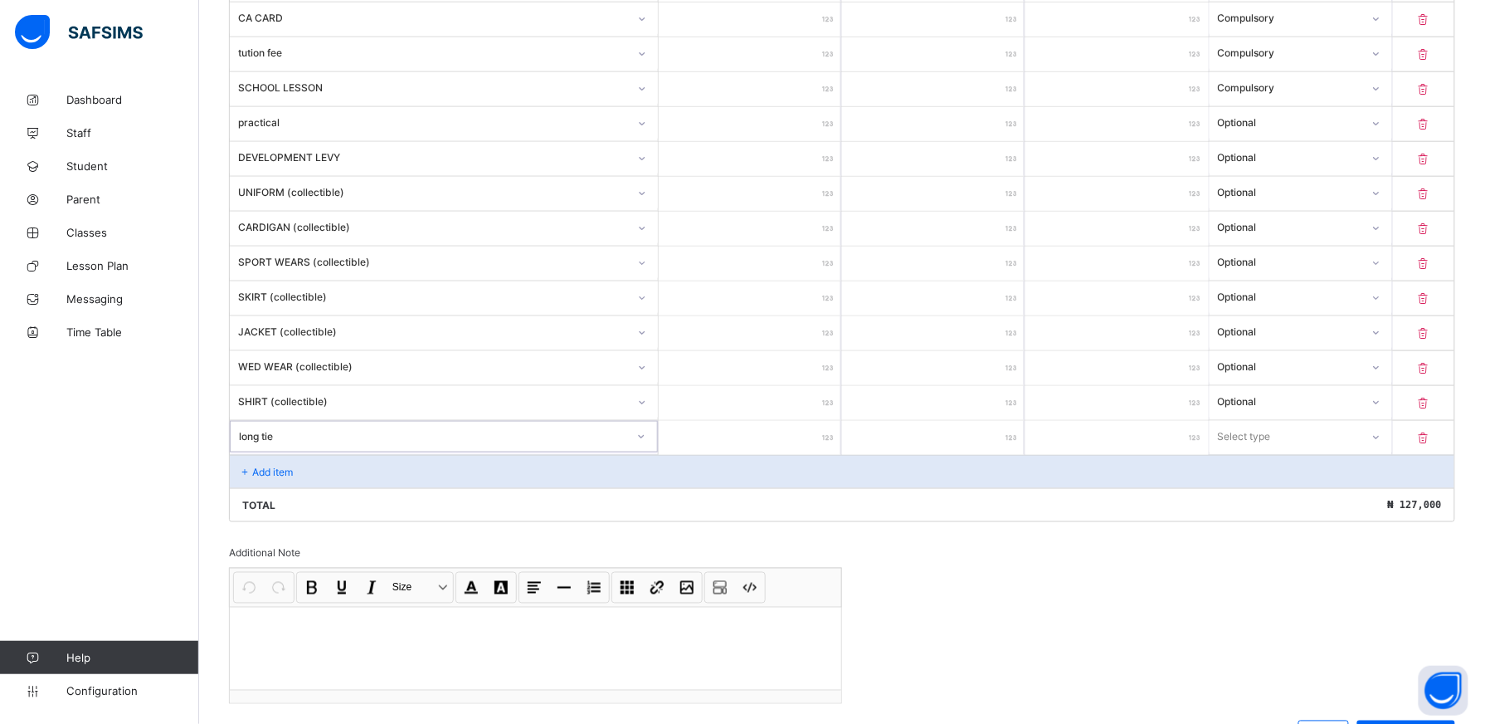
click at [805, 446] on input "number" at bounding box center [750, 438] width 183 height 34
click at [1382, 446] on icon at bounding box center [1377, 437] width 10 height 17
click at [1372, 506] on div "Optional" at bounding box center [1301, 498] width 181 height 26
click at [271, 486] on div "Add item" at bounding box center [842, 471] width 1225 height 33
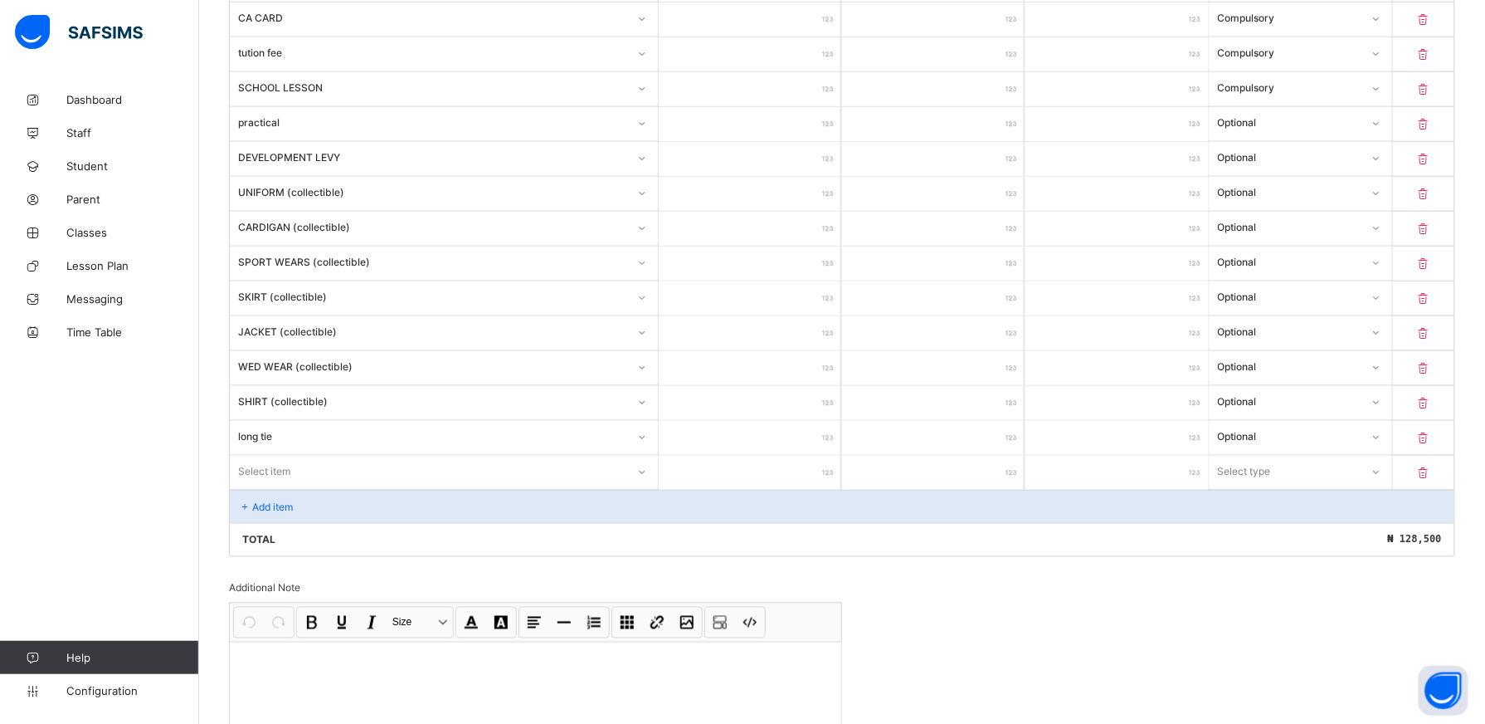
click at [648, 473] on div at bounding box center [643, 472] width 32 height 32
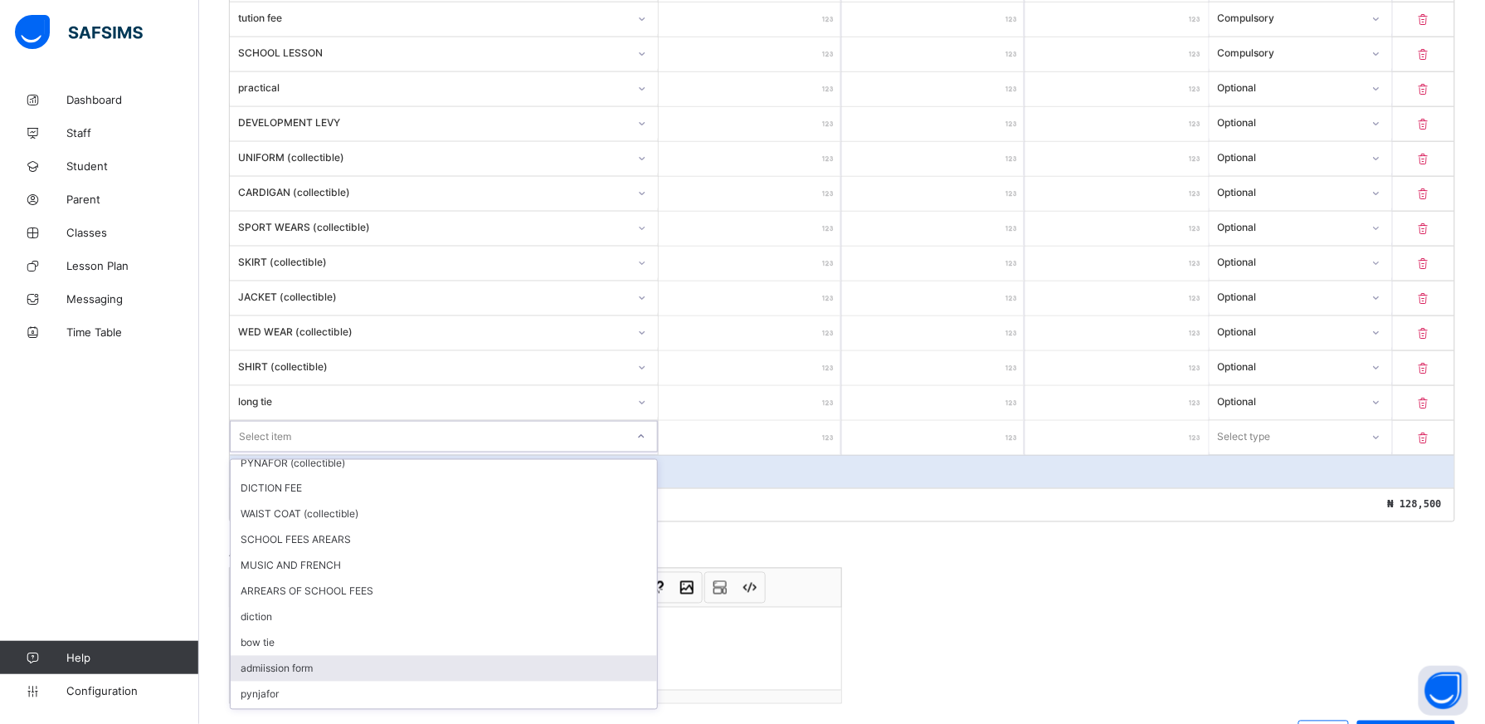
click at [638, 677] on div "admiission form" at bounding box center [444, 669] width 427 height 26
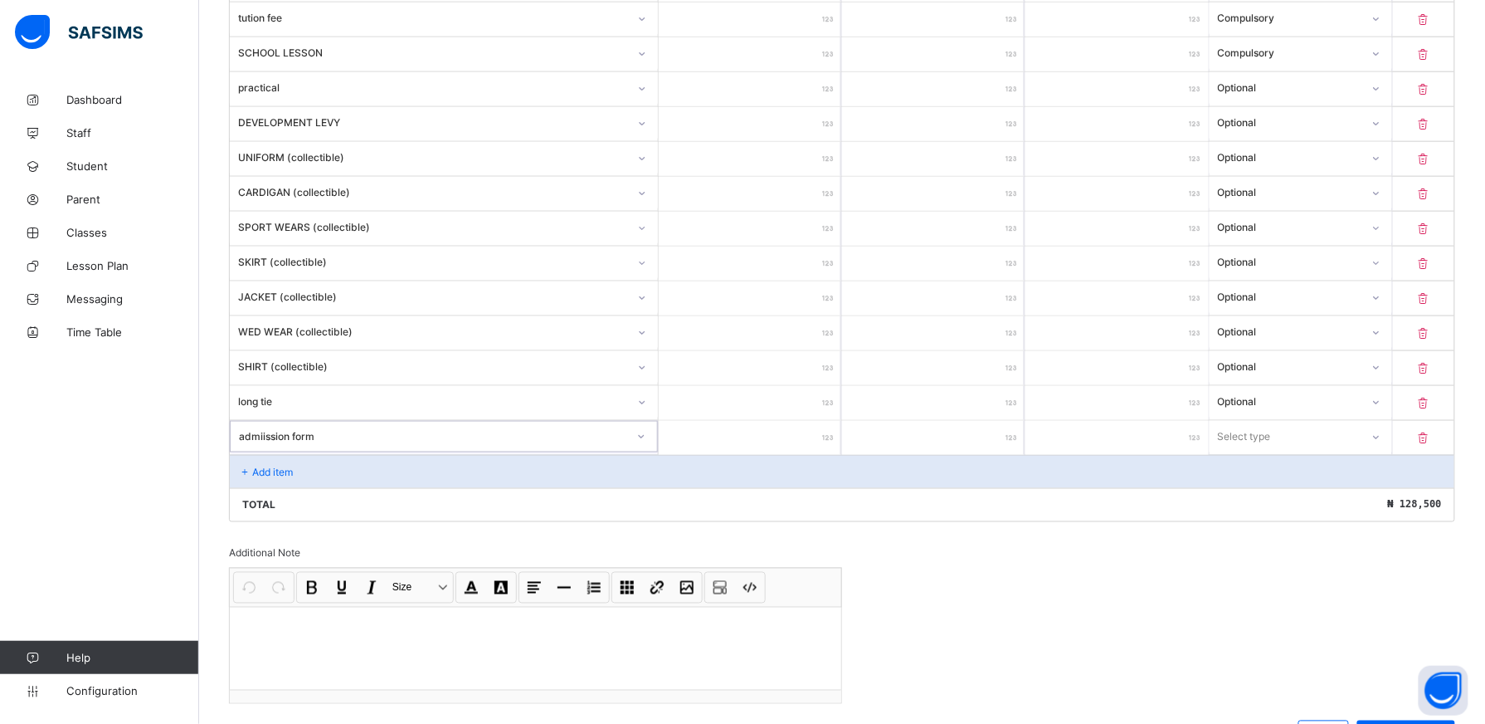
click at [818, 448] on input "number" at bounding box center [750, 438] width 183 height 34
click at [1391, 441] on div at bounding box center [1377, 437] width 28 height 27
click at [1372, 499] on div "Optional" at bounding box center [1301, 498] width 181 height 26
click at [335, 476] on div "Add item" at bounding box center [842, 471] width 1225 height 33
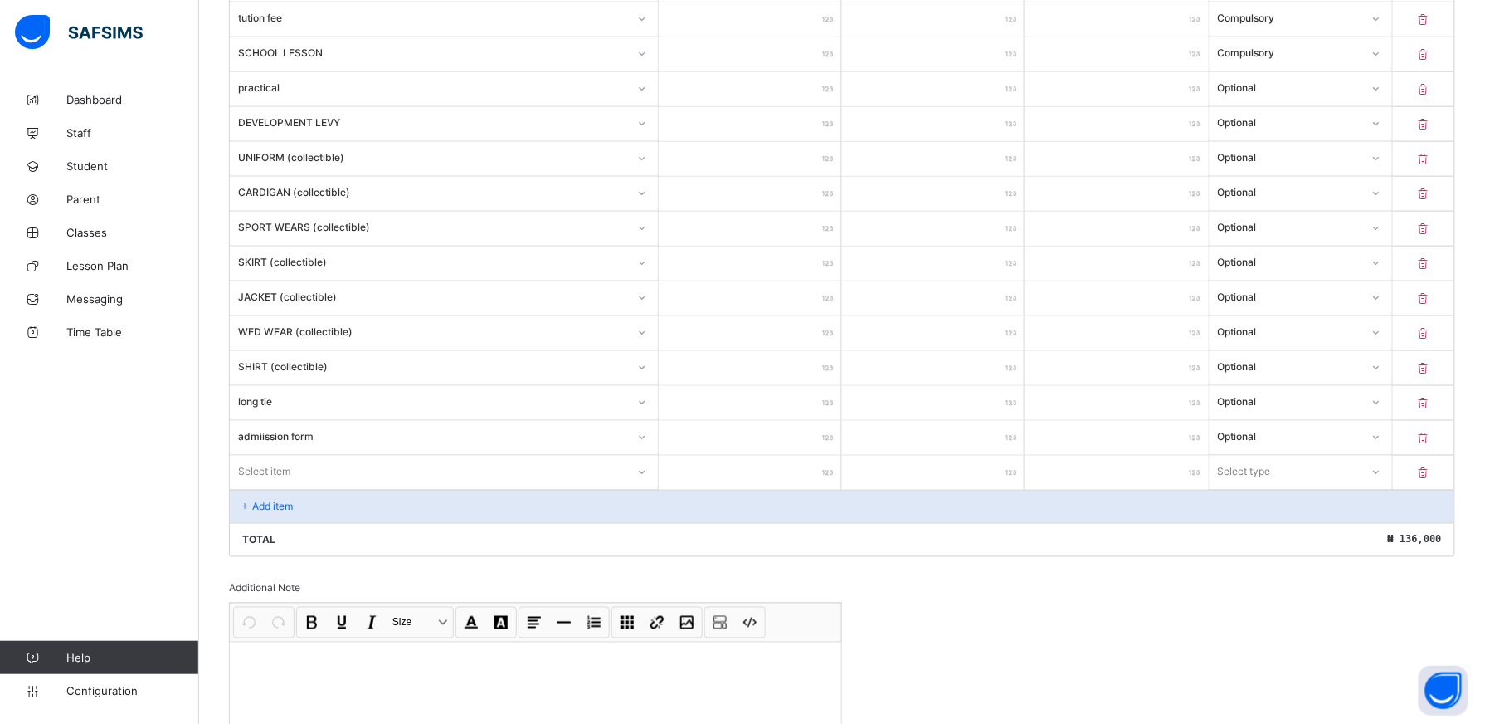
click at [646, 479] on div "Select item" at bounding box center [444, 472] width 428 height 32
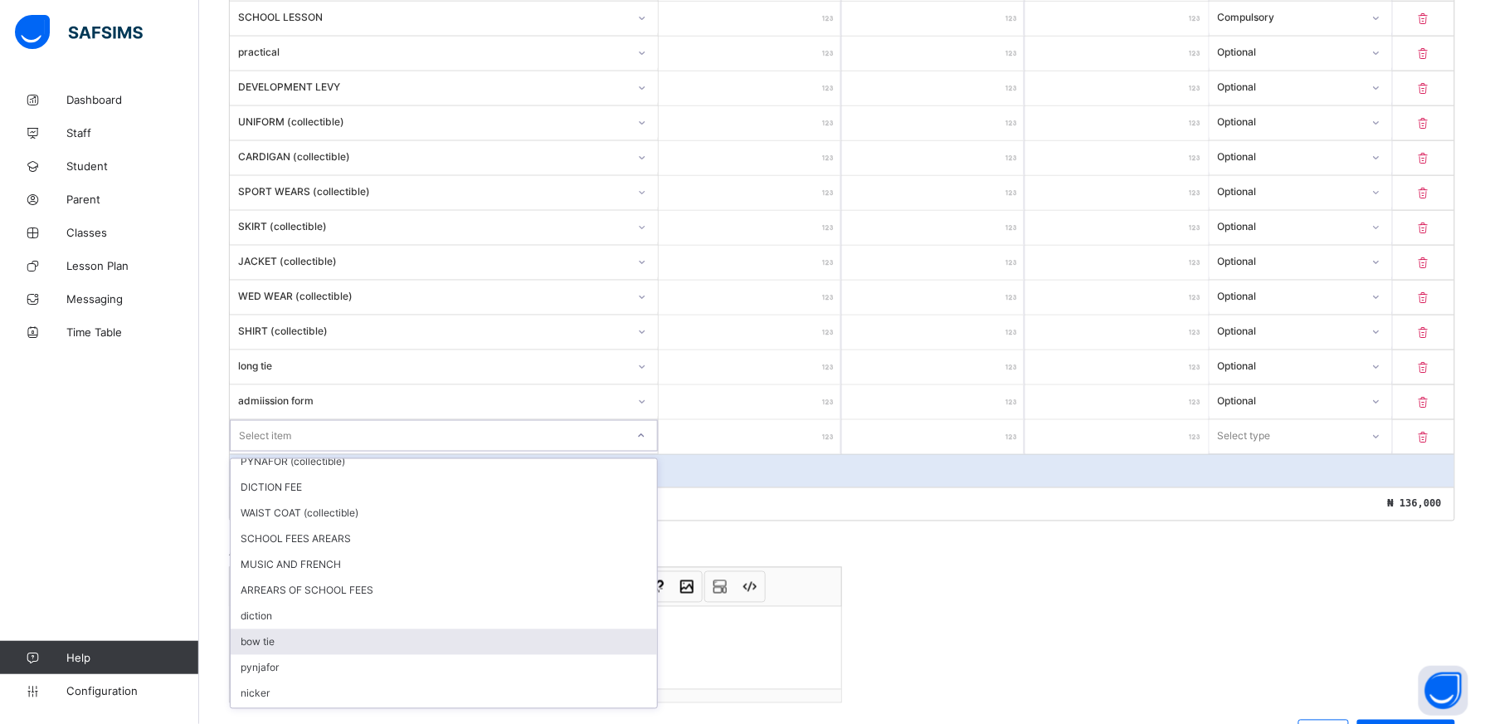
scroll to position [81, 0]
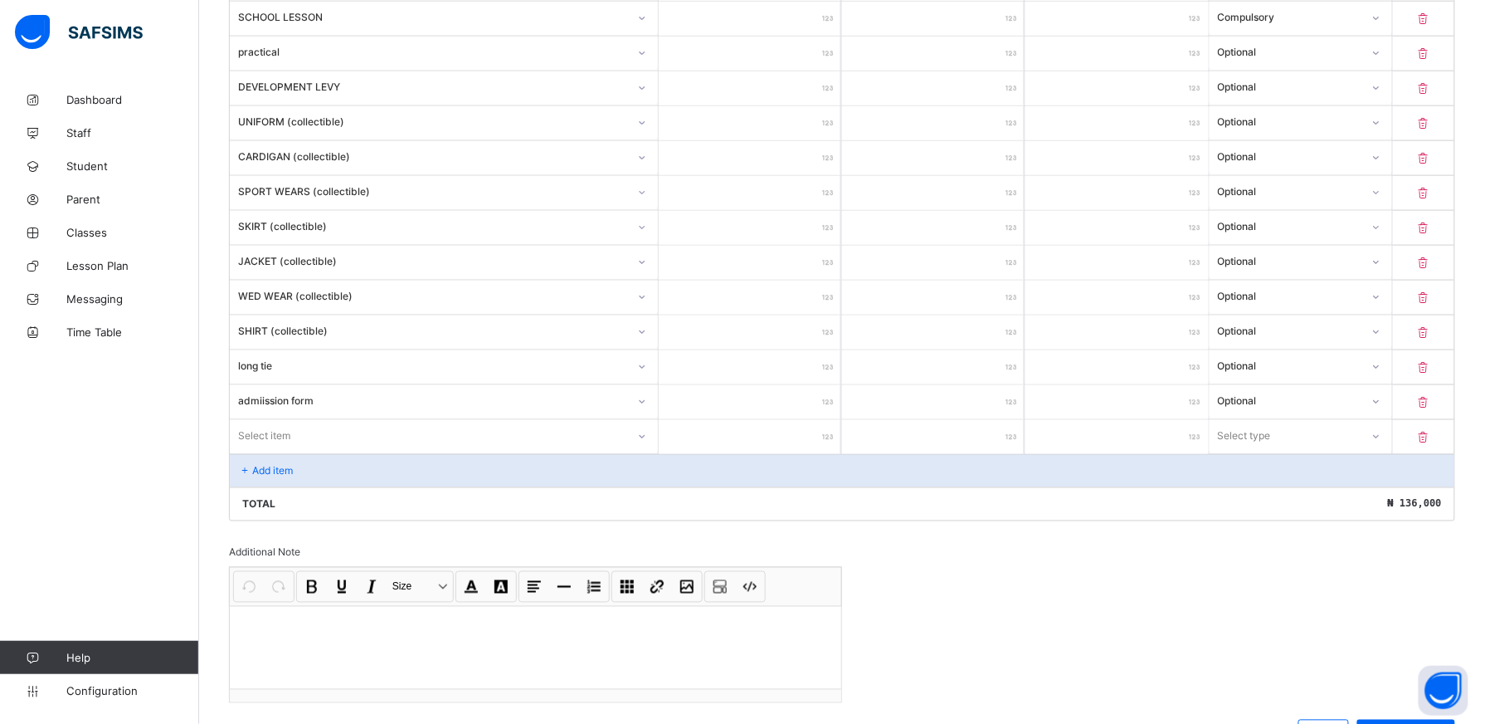
click at [1432, 443] on icon at bounding box center [1424, 437] width 17 height 14
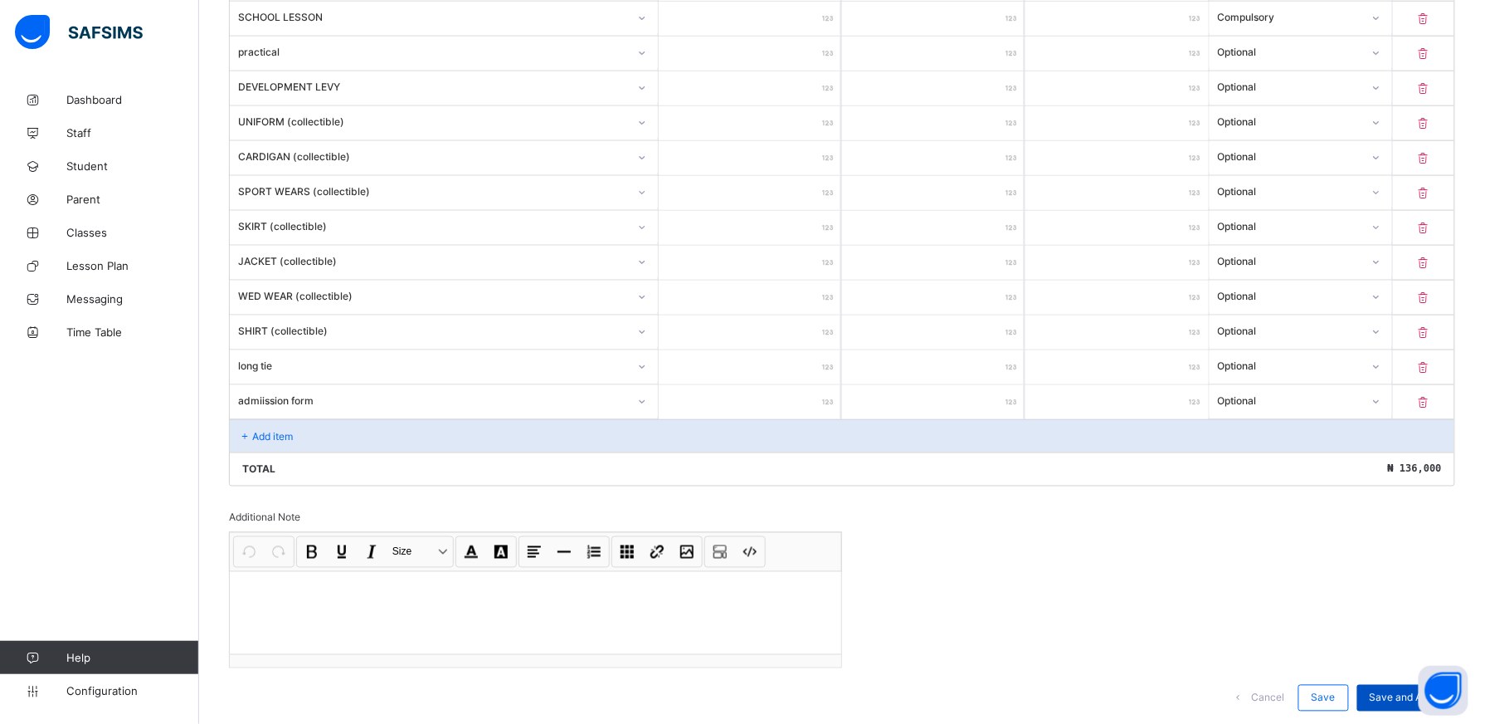
click at [1402, 700] on span "Save and Apply" at bounding box center [1406, 697] width 73 height 12
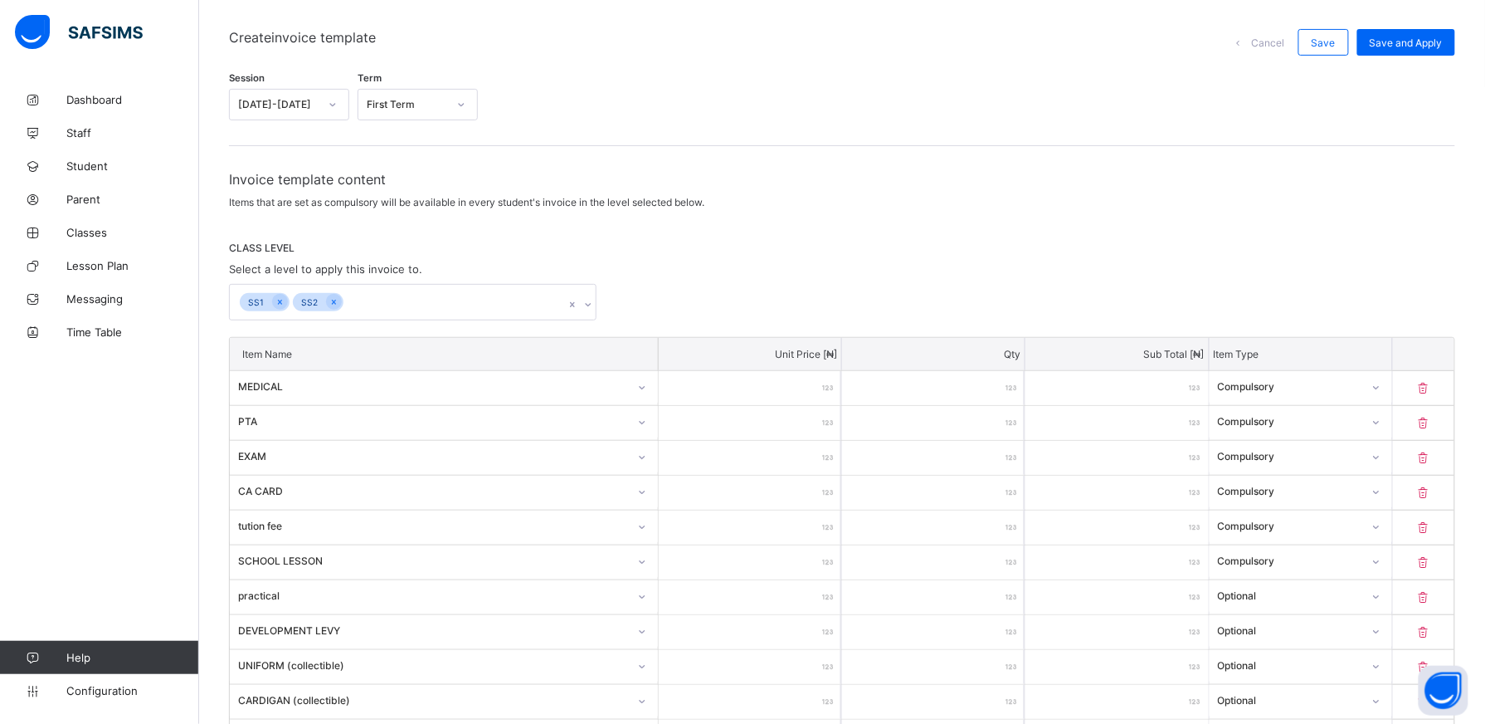
scroll to position [17, 0]
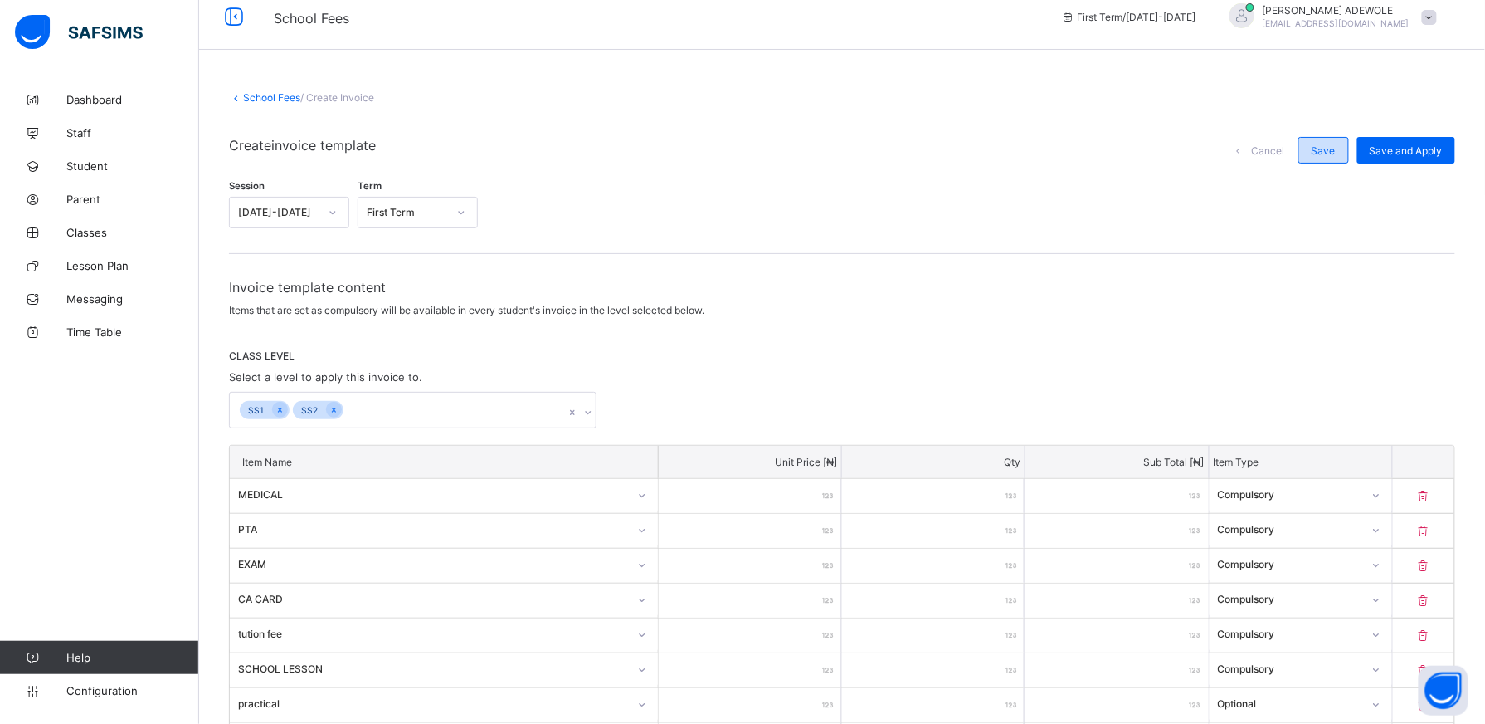
click at [1336, 151] on span "Save" at bounding box center [1324, 150] width 24 height 12
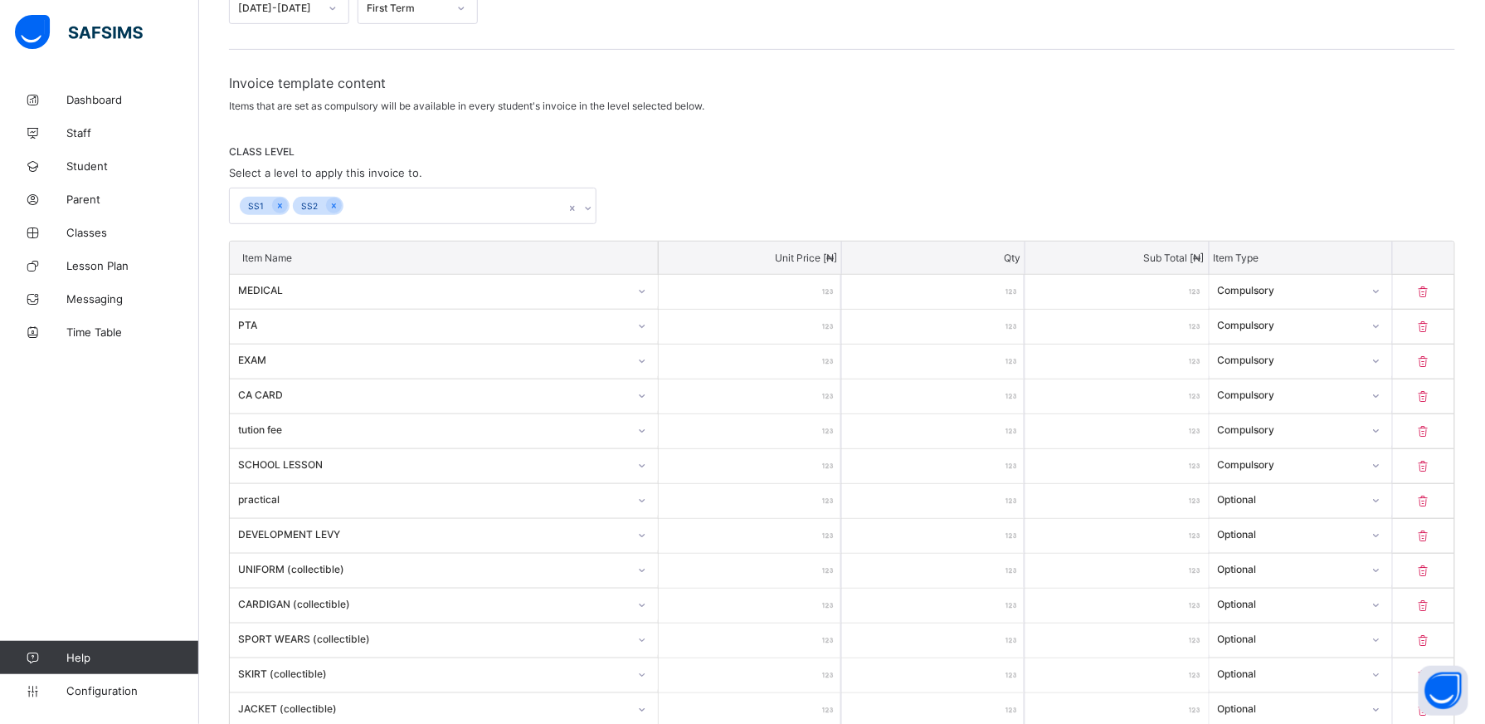
scroll to position [124, 0]
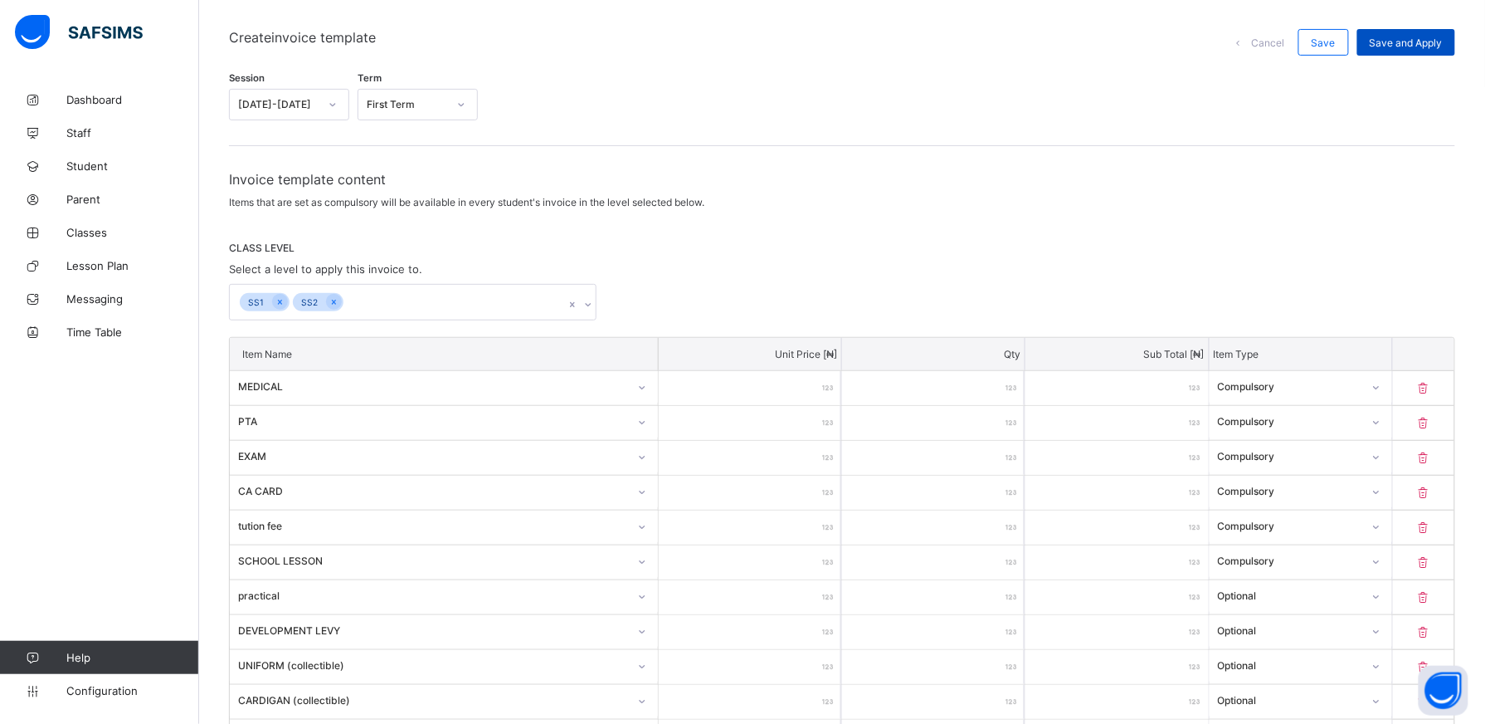
click at [1408, 37] on span "Save and Apply" at bounding box center [1406, 43] width 73 height 12
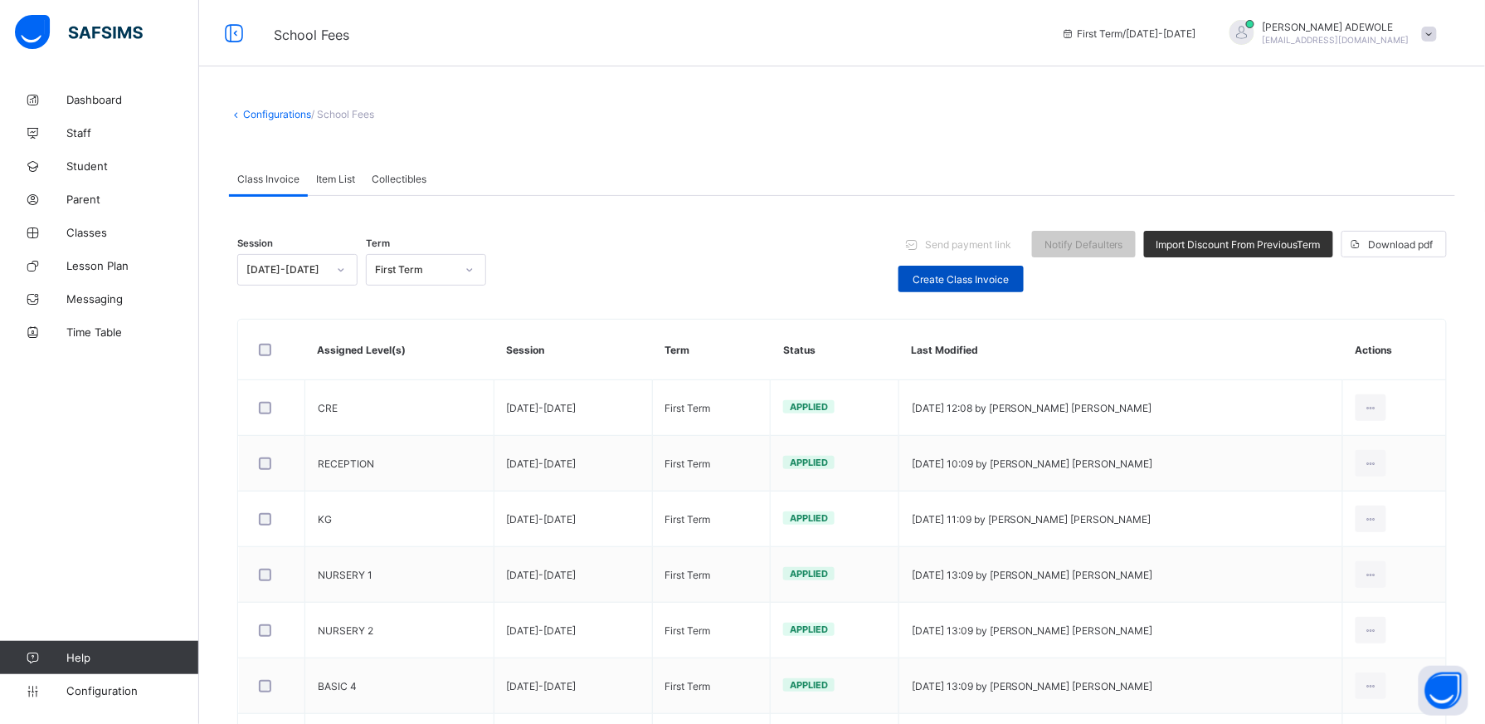
click at [970, 283] on span "Create Class Invoice" at bounding box center [961, 279] width 100 height 12
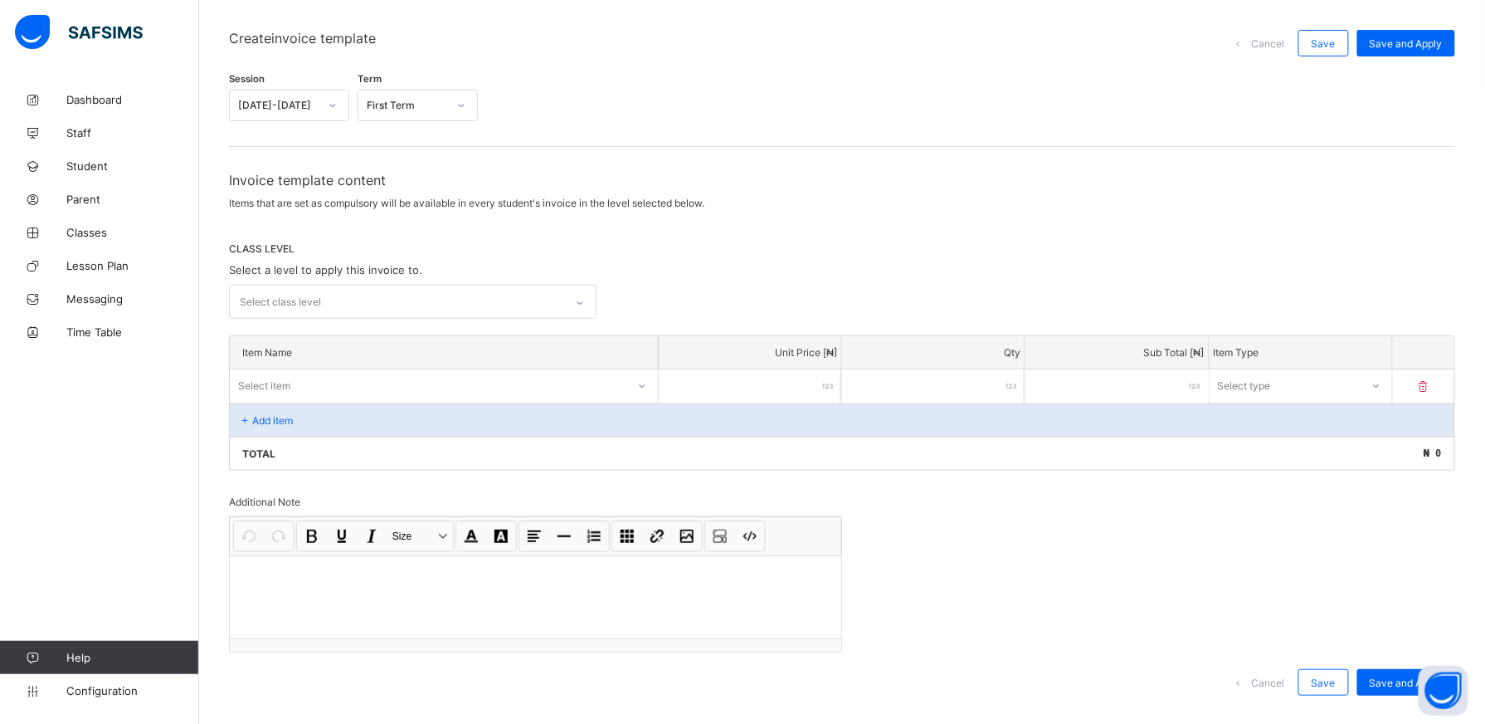
scroll to position [151, 0]
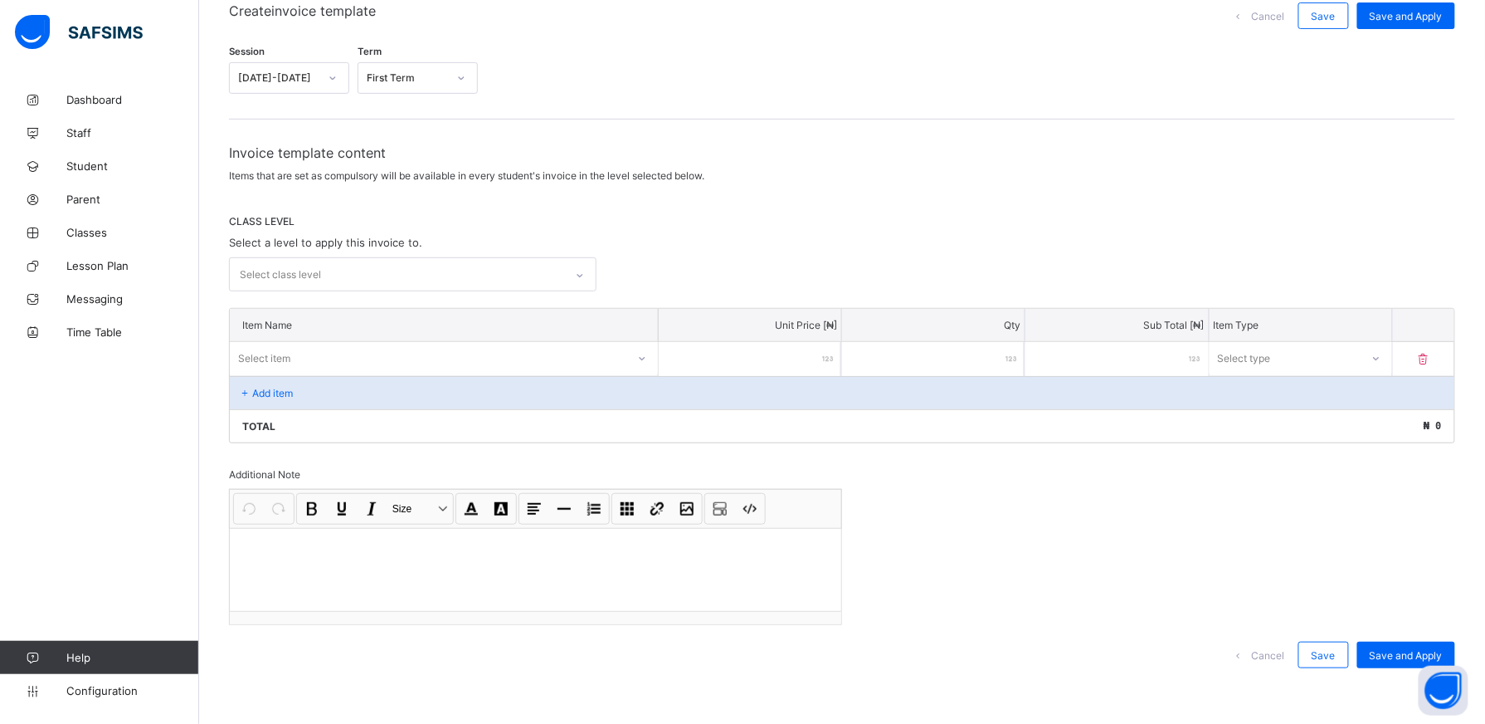
click at [585, 271] on icon at bounding box center [580, 275] width 10 height 17
click at [495, 313] on div "SS3" at bounding box center [413, 312] width 366 height 26
click at [591, 276] on icon at bounding box center [588, 277] width 6 height 3
click at [593, 280] on icon at bounding box center [588, 278] width 10 height 17
click at [646, 359] on icon at bounding box center [642, 361] width 10 height 17
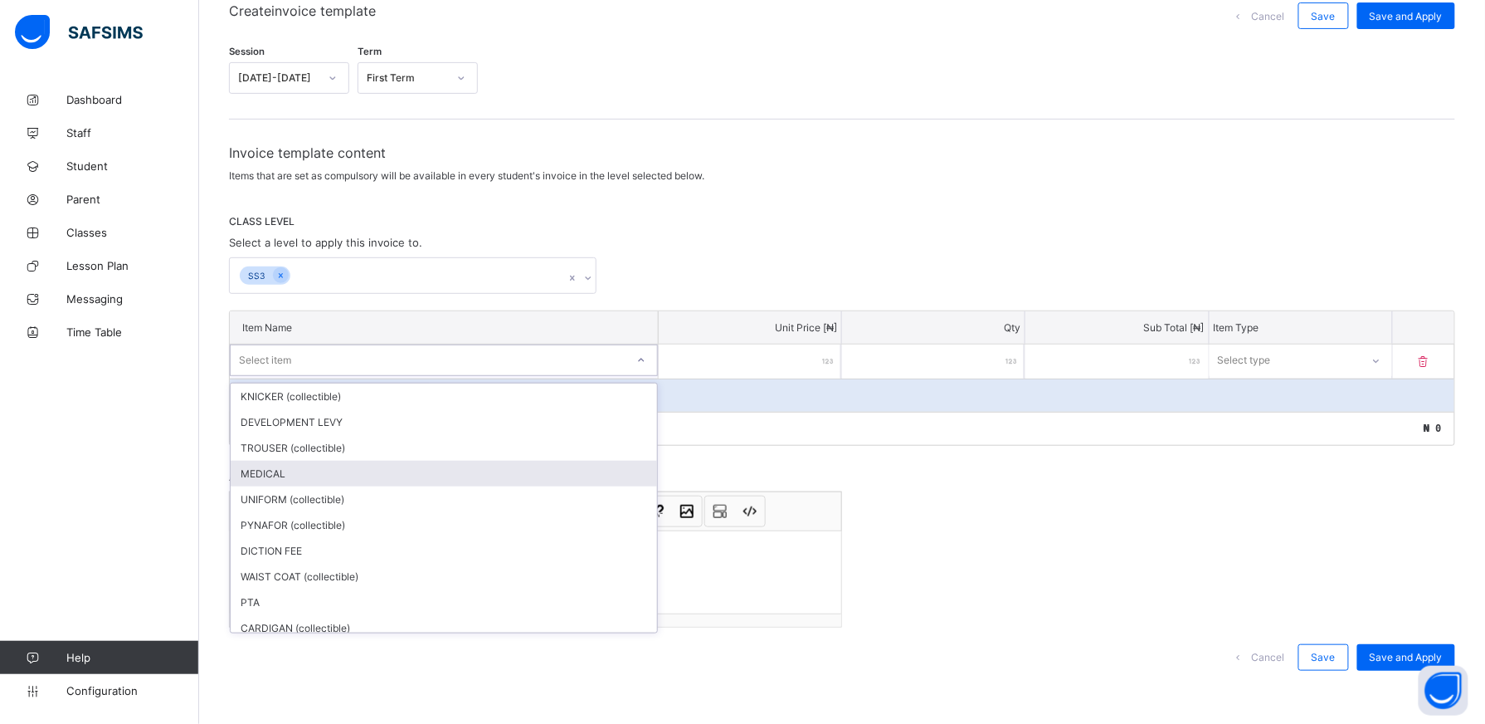
click at [357, 472] on div "MEDICAL" at bounding box center [444, 474] width 427 height 26
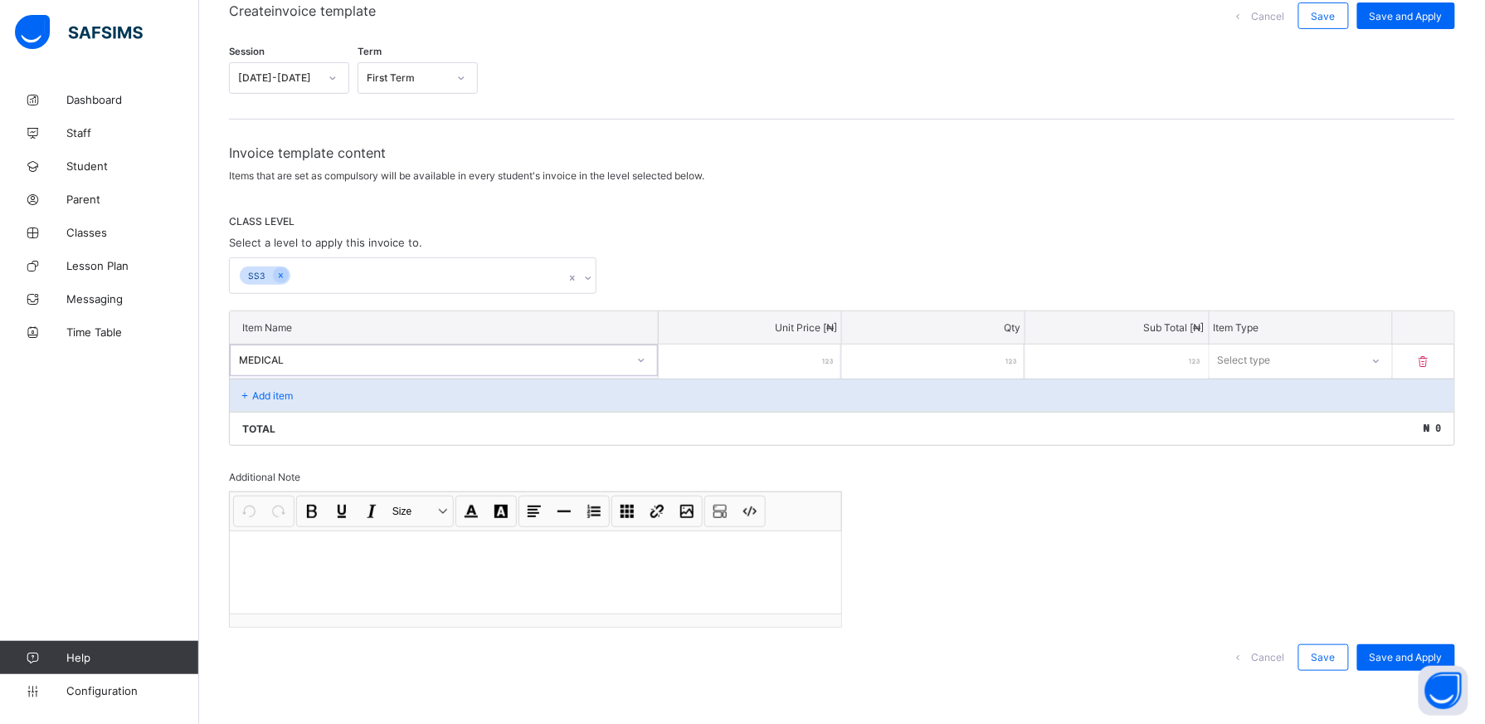
click at [790, 349] on input "number" at bounding box center [750, 361] width 183 height 34
click at [1381, 359] on icon at bounding box center [1376, 360] width 10 height 17
click at [1384, 426] on div "Optional" at bounding box center [1301, 422] width 181 height 26
click at [1381, 355] on icon at bounding box center [1376, 360] width 10 height 17
click at [1336, 383] on div "Compulsory" at bounding box center [1301, 396] width 181 height 26
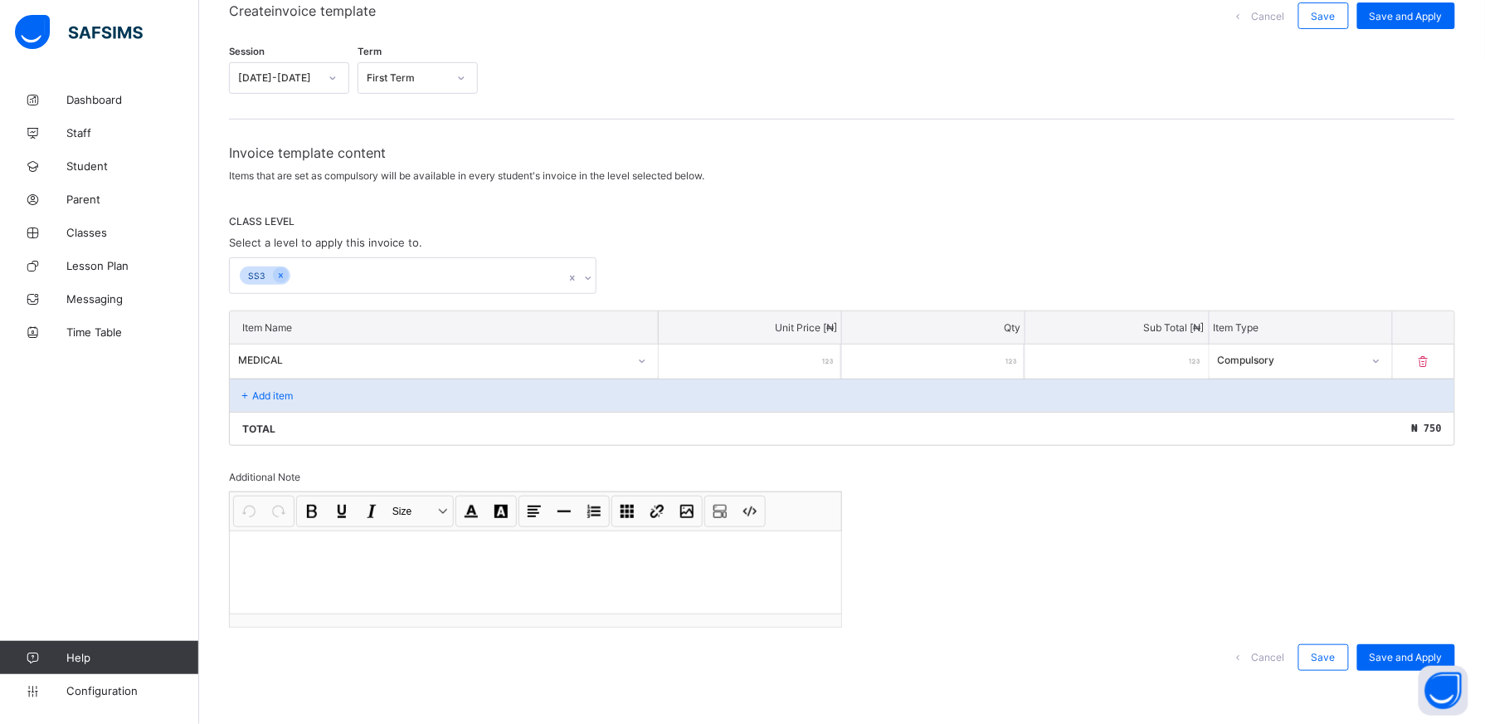
click at [303, 393] on div "Add item" at bounding box center [842, 394] width 1225 height 33
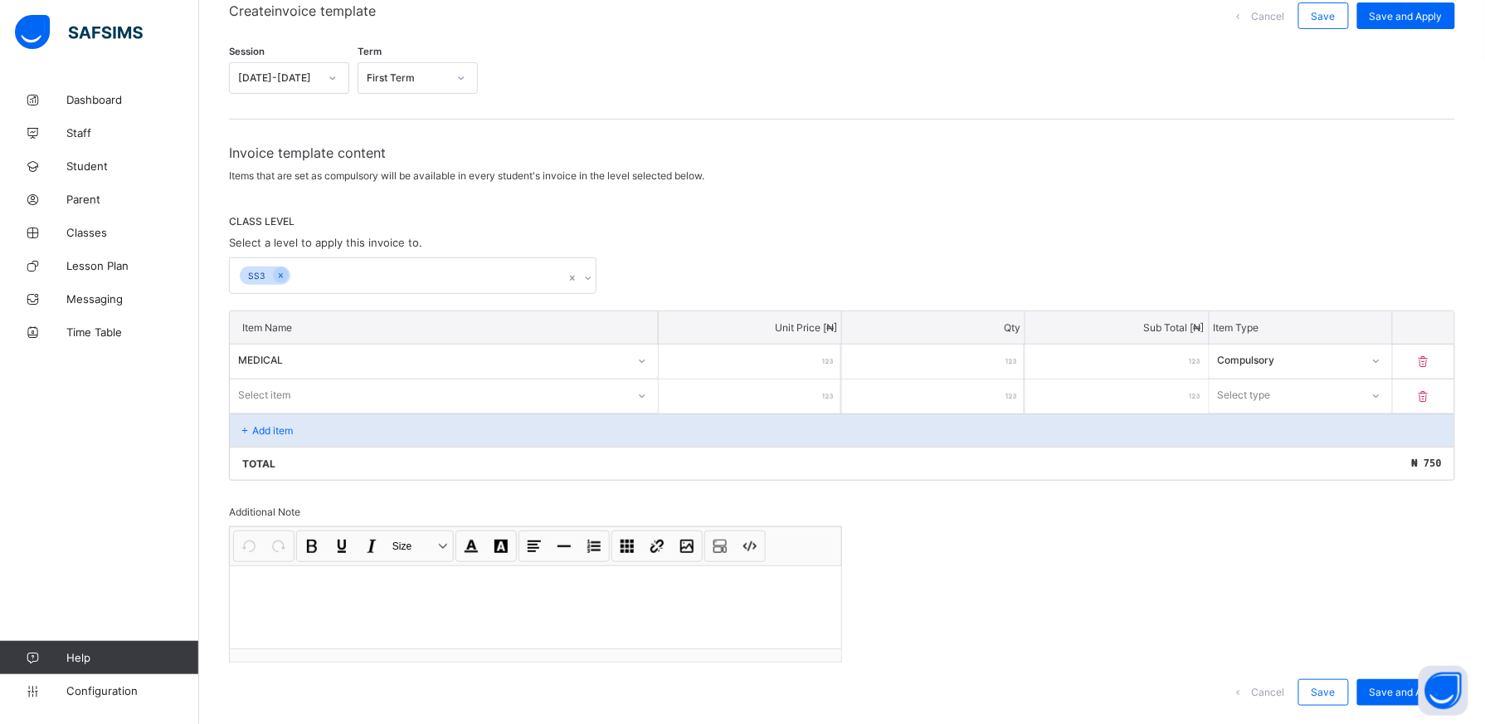
click at [647, 396] on icon at bounding box center [642, 396] width 10 height 17
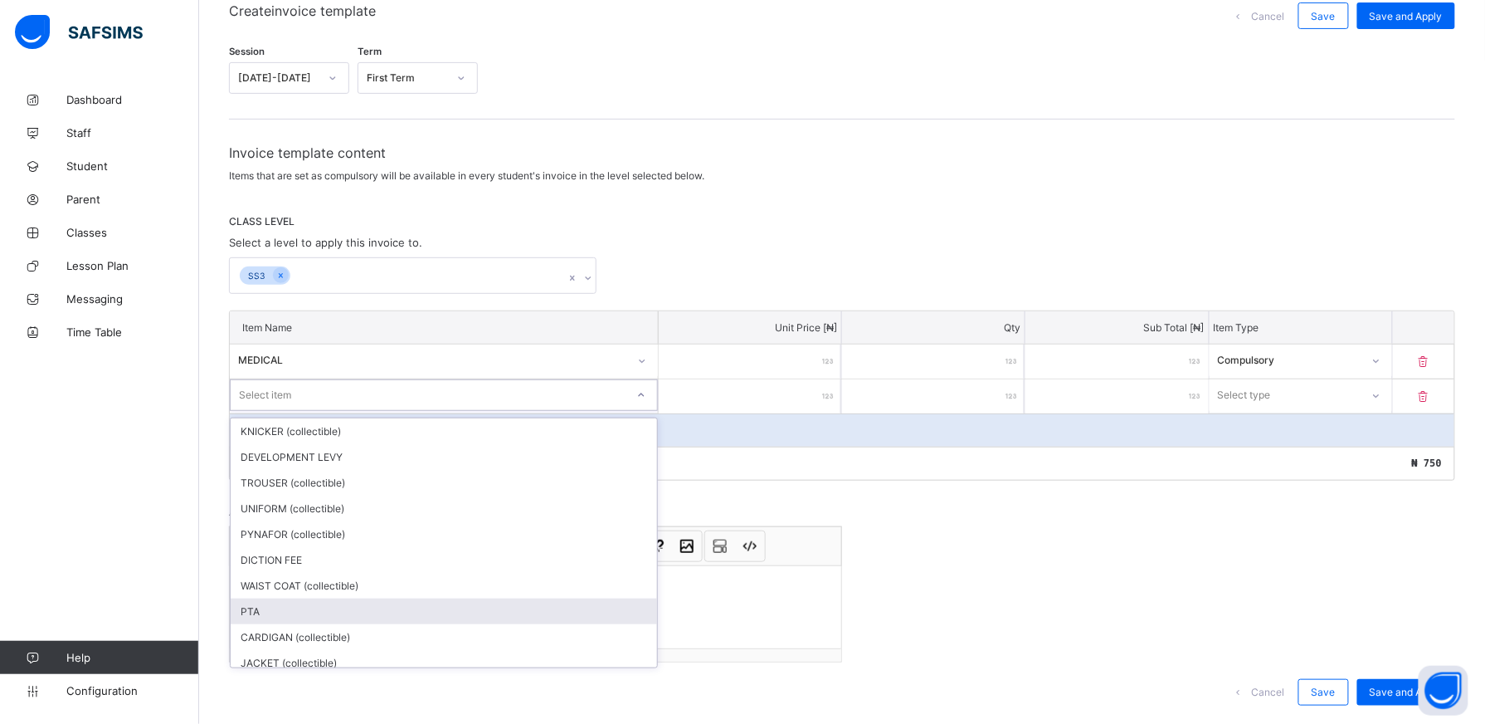
click at [332, 602] on div "PTA" at bounding box center [444, 611] width 427 height 26
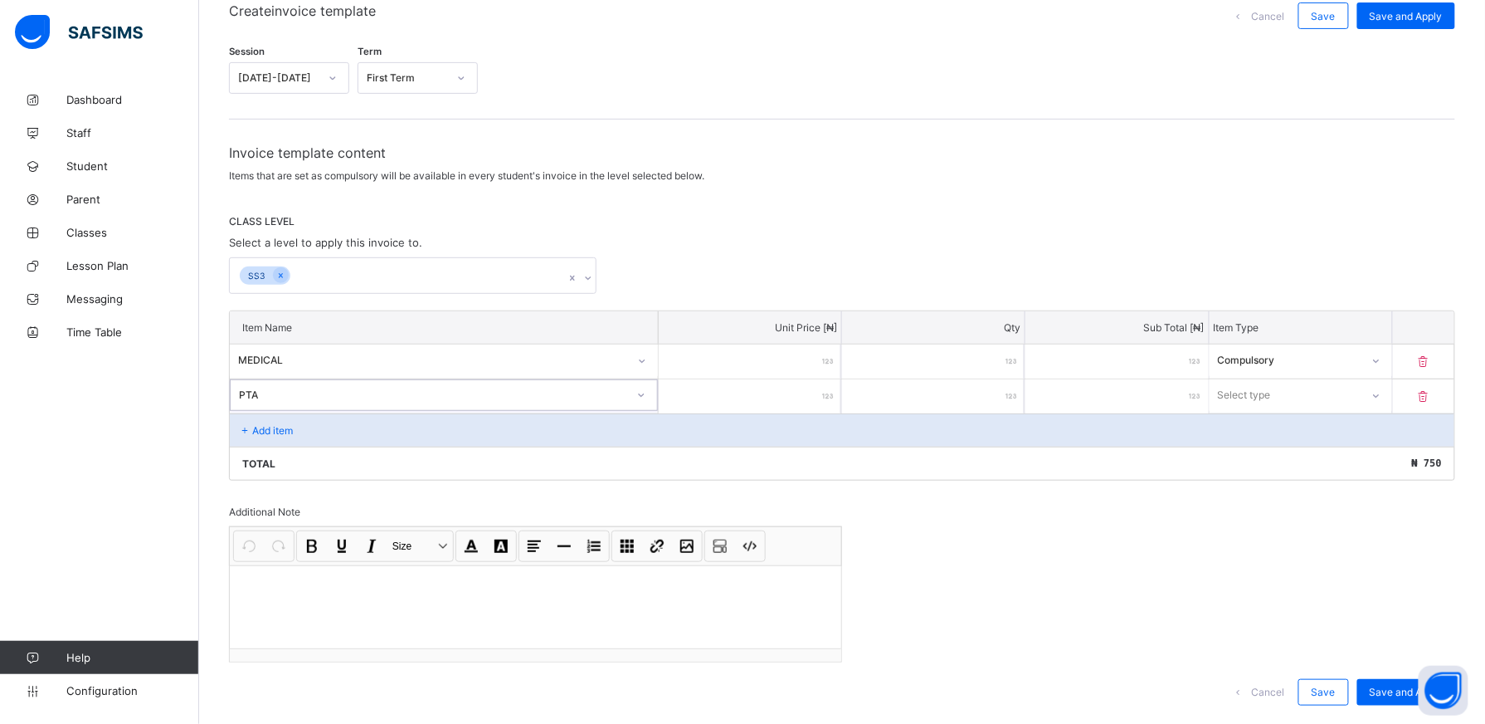
click at [807, 383] on input "number" at bounding box center [750, 396] width 183 height 34
click at [1381, 392] on icon at bounding box center [1376, 395] width 10 height 17
click at [1286, 435] on div "Compulsory" at bounding box center [1301, 431] width 181 height 26
click at [310, 426] on div "Add item" at bounding box center [842, 429] width 1225 height 33
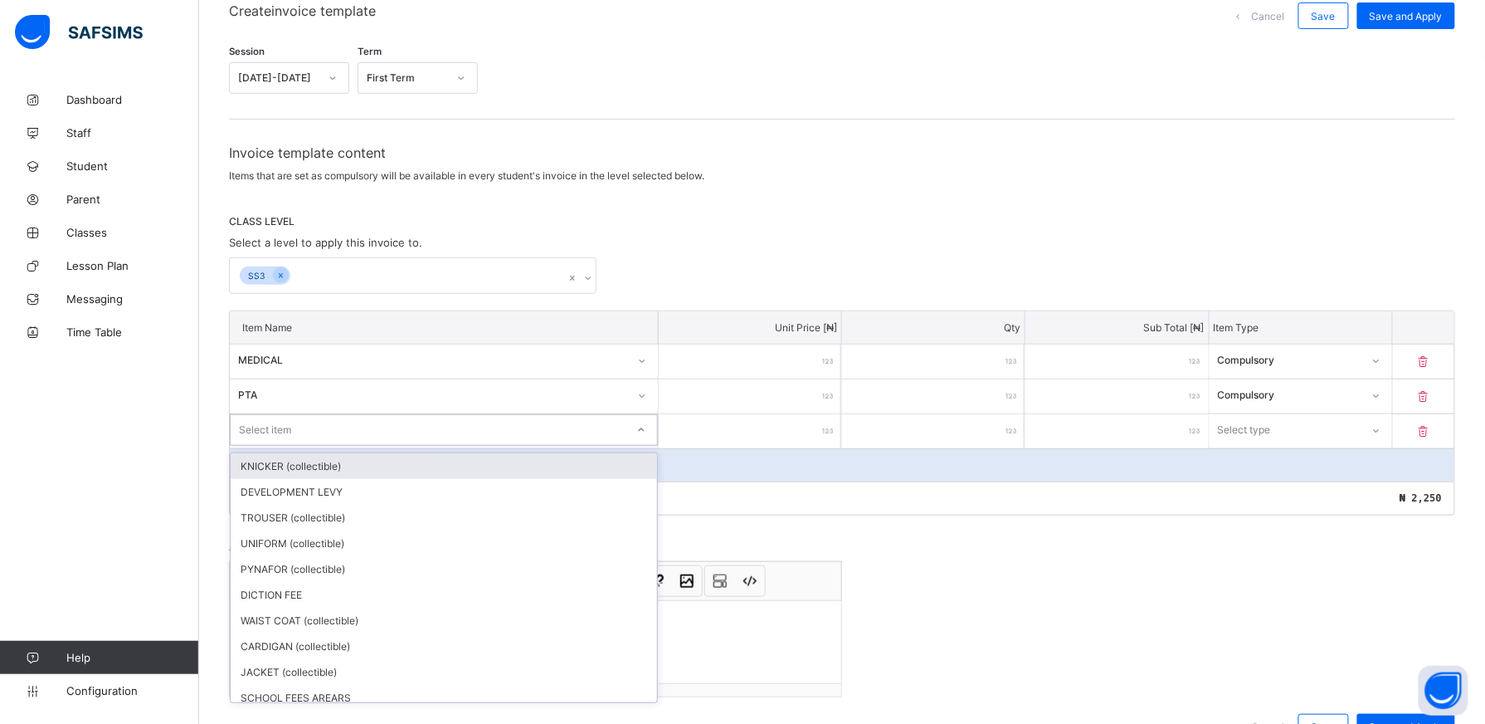
click at [646, 433] on icon at bounding box center [641, 430] width 10 height 17
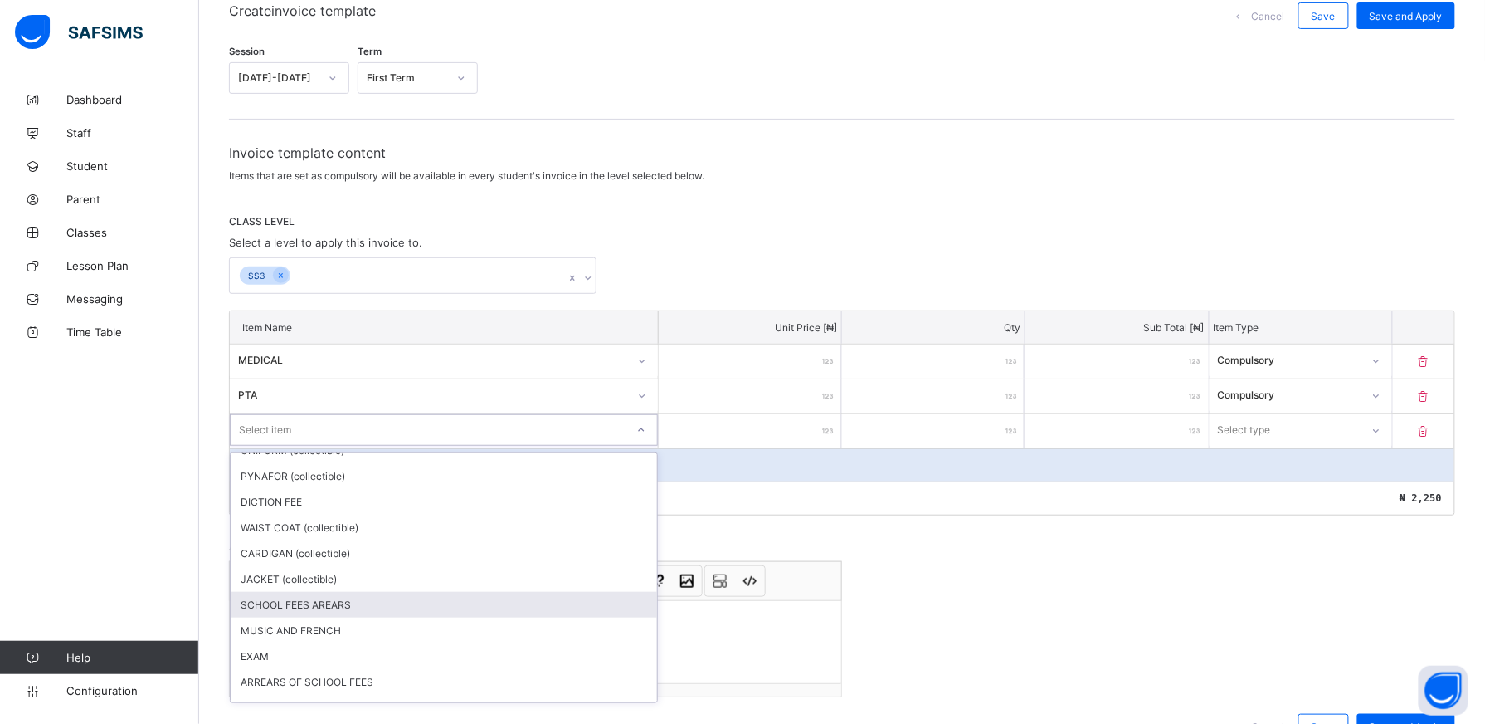
scroll to position [124, 0]
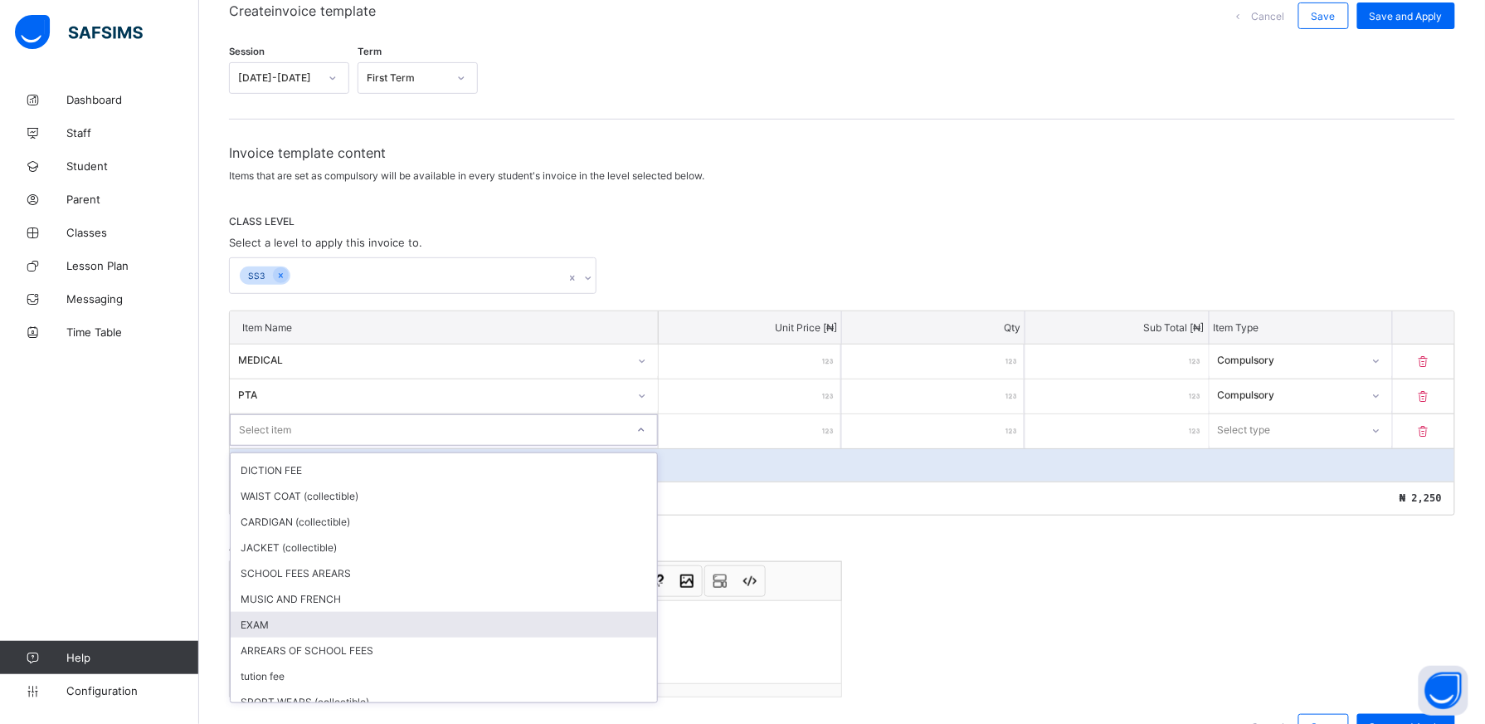
click at [250, 612] on div "EXAM" at bounding box center [444, 625] width 427 height 26
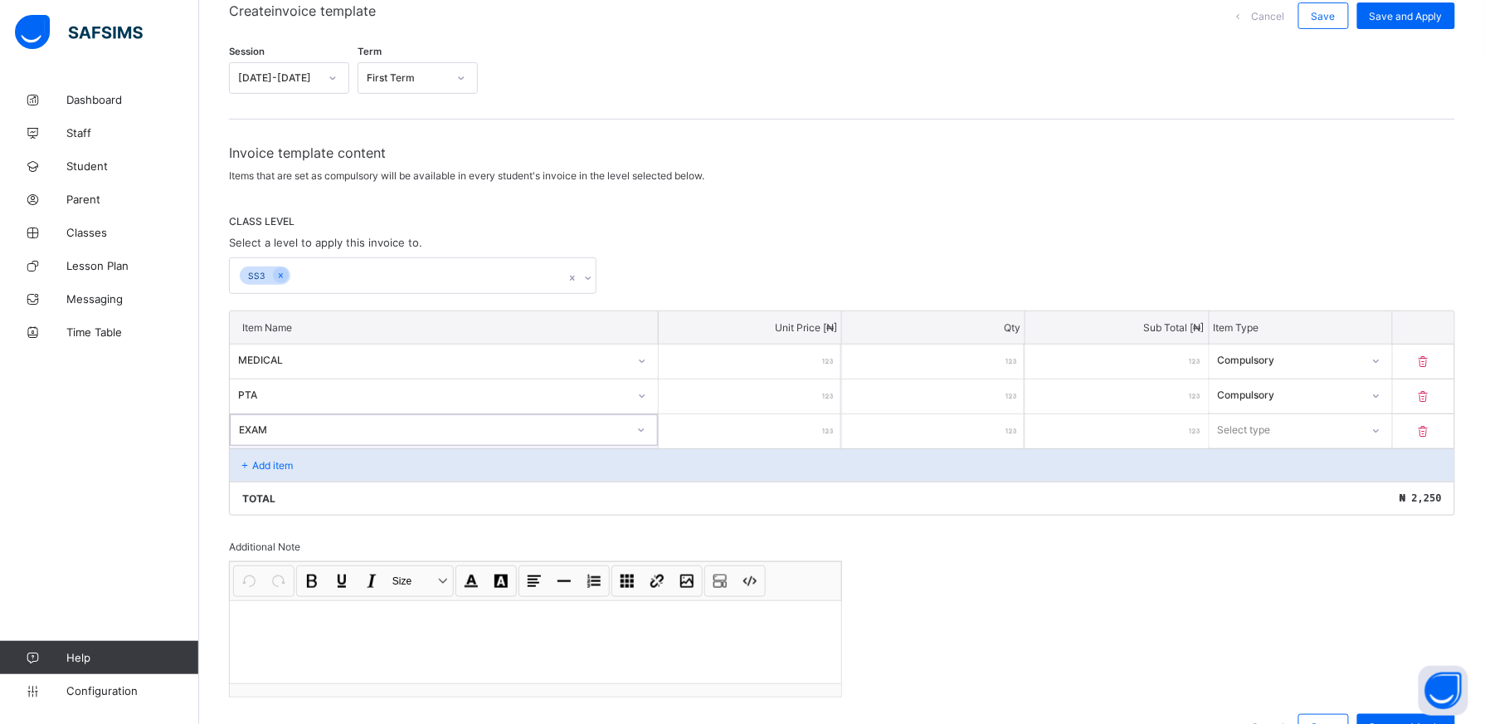
click at [808, 426] on input "number" at bounding box center [750, 431] width 183 height 34
click at [1381, 426] on icon at bounding box center [1376, 430] width 10 height 17
click at [1276, 469] on div "Compulsory" at bounding box center [1301, 466] width 181 height 26
click at [273, 466] on p "Add item" at bounding box center [272, 465] width 41 height 12
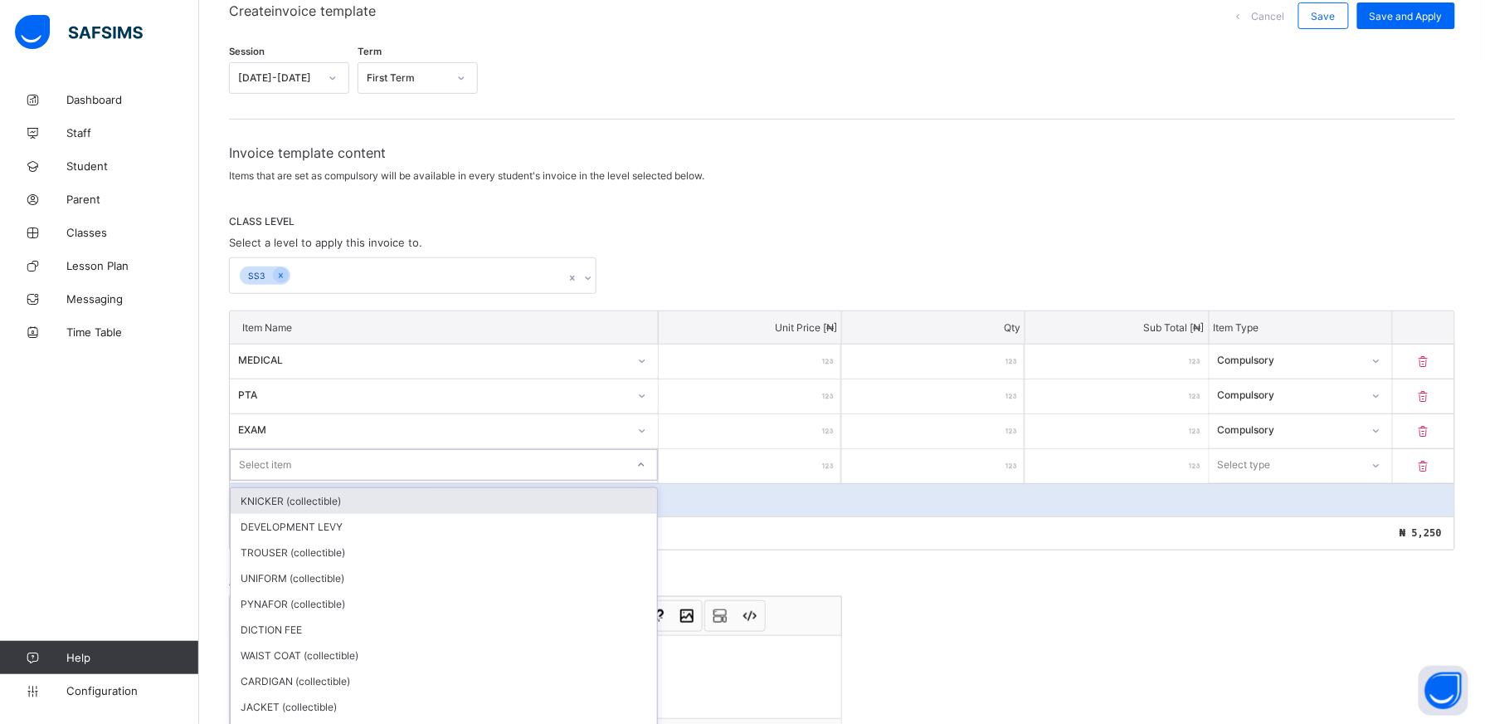
click at [645, 455] on div at bounding box center [641, 464] width 28 height 27
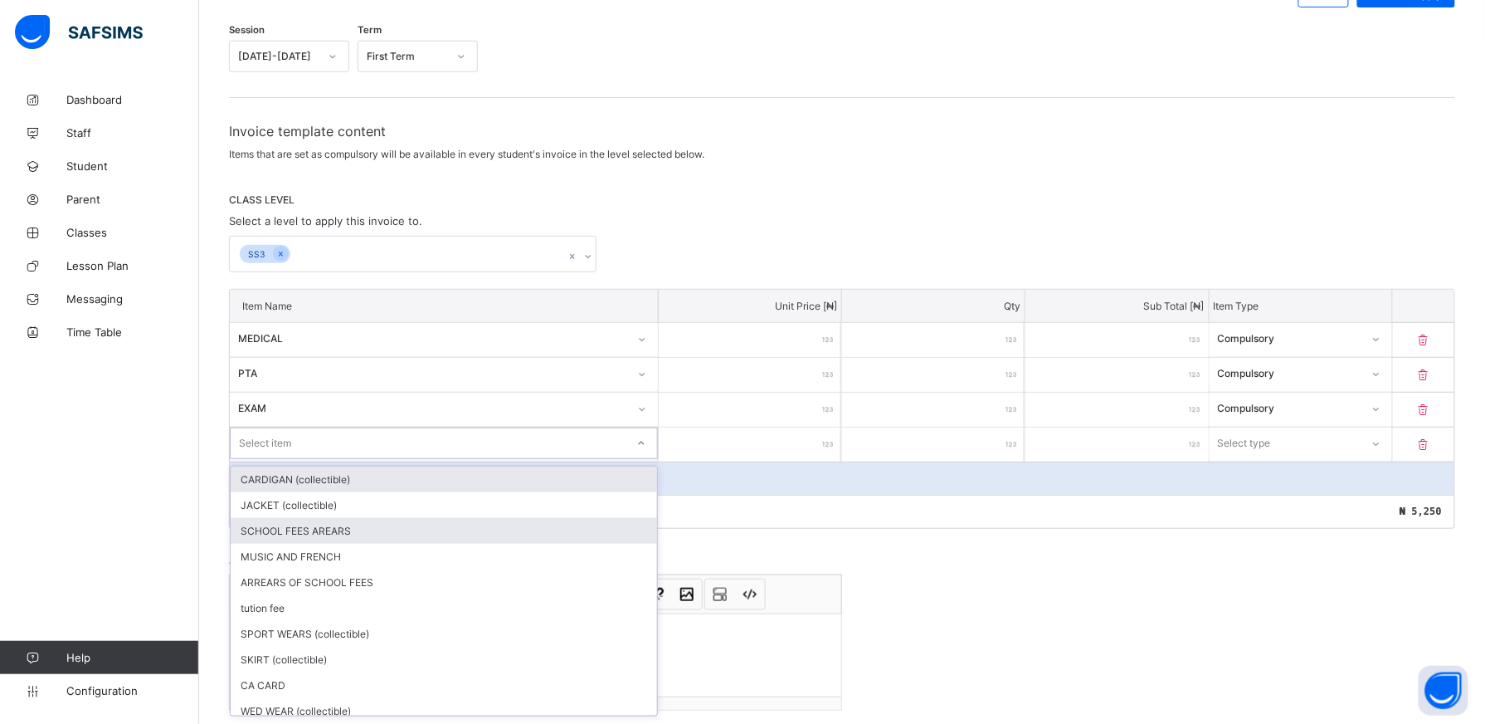
scroll to position [187, 0]
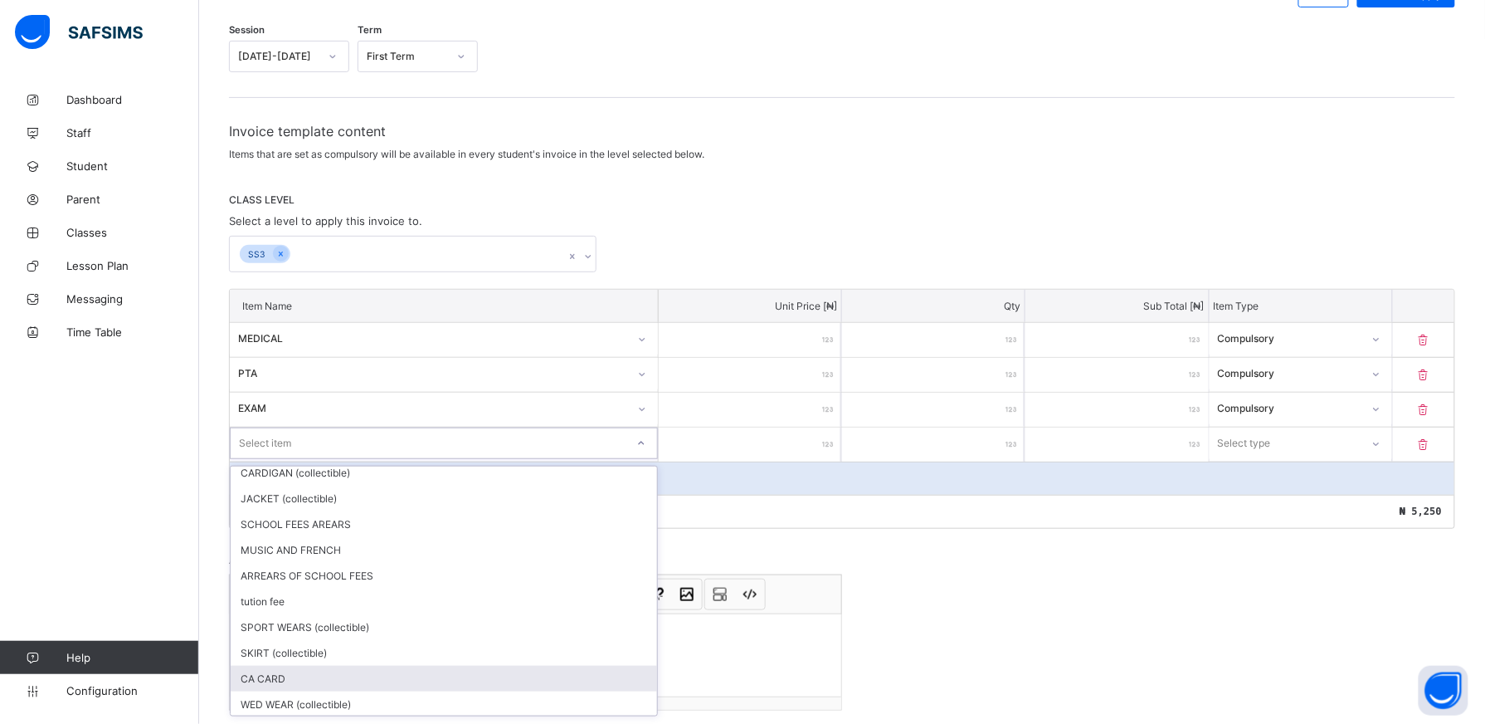
click at [346, 677] on div "CA CARD" at bounding box center [444, 679] width 427 height 26
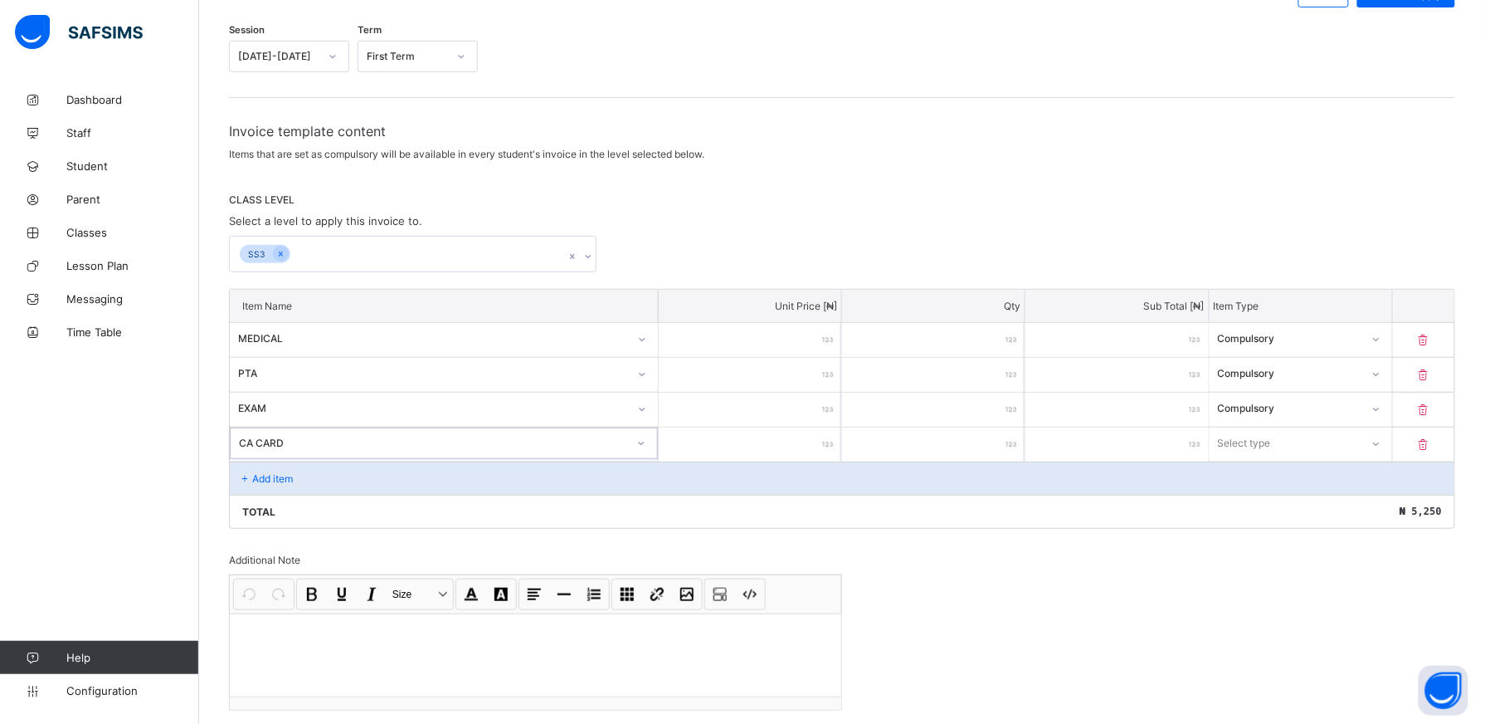
click at [801, 452] on input "number" at bounding box center [750, 444] width 183 height 34
click at [1381, 446] on icon at bounding box center [1376, 443] width 10 height 17
click at [1319, 478] on div "Compulsory" at bounding box center [1301, 479] width 181 height 26
click at [270, 480] on p "Add item" at bounding box center [272, 478] width 41 height 12
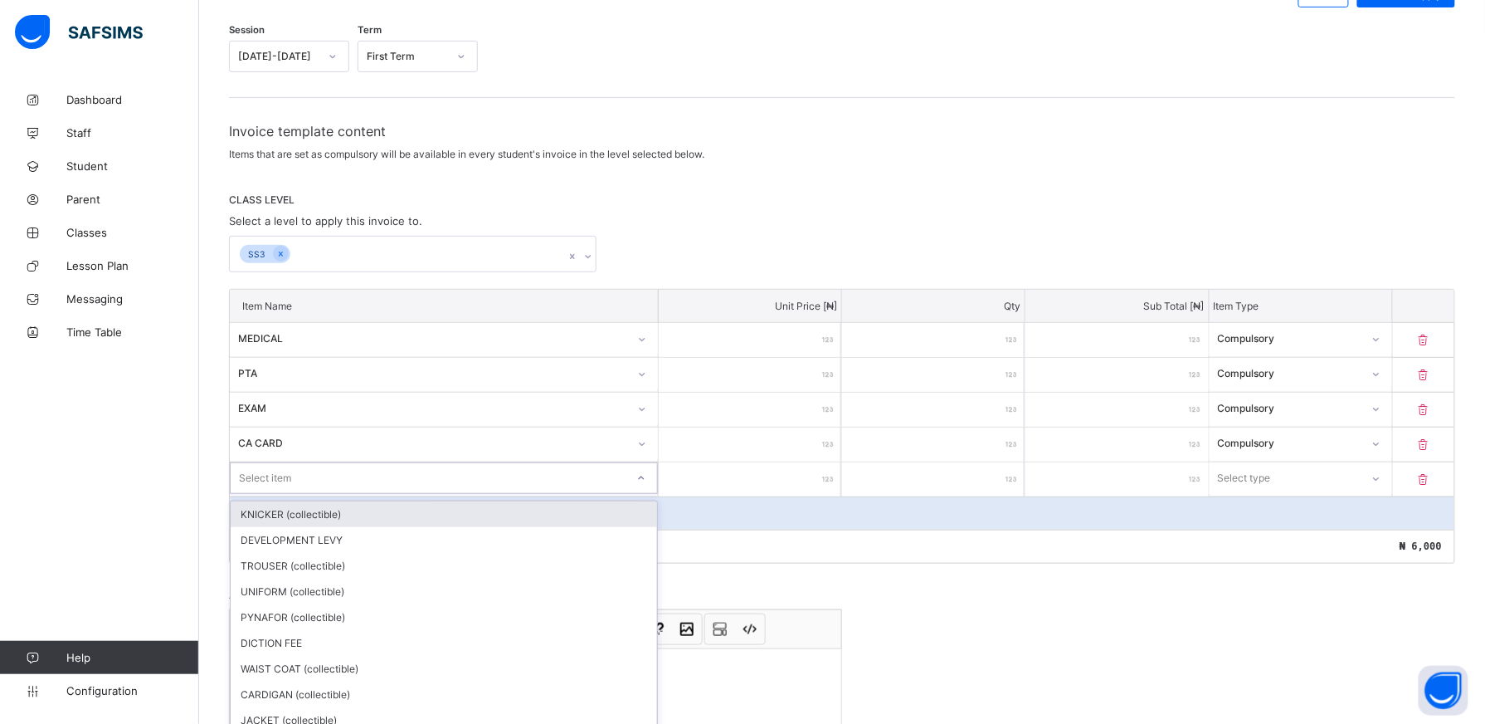
click at [652, 476] on div "Item Name Unit Price [ ₦ ] Qty Sub Total [ ₦ ] Item Type MEDICAL *** * *** Comp…" at bounding box center [842, 426] width 1227 height 275
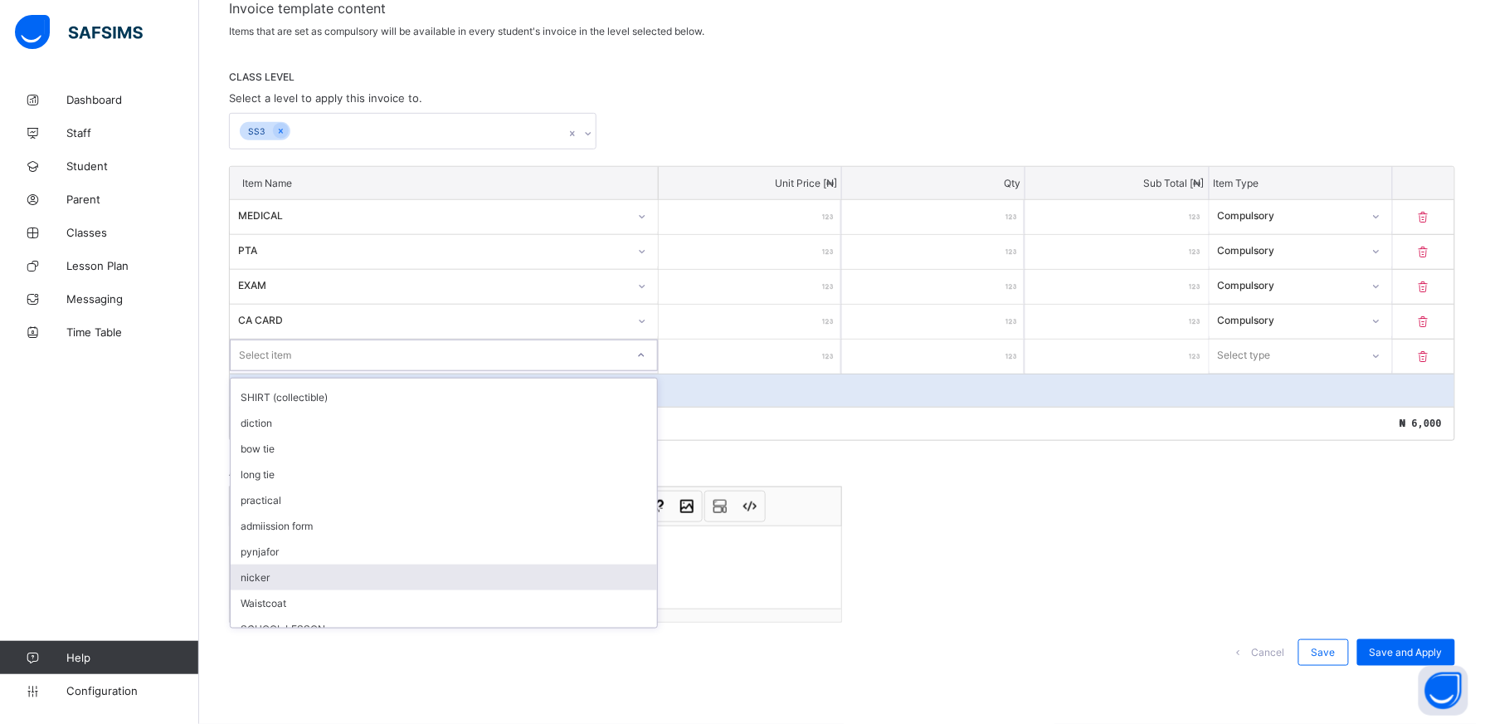
scroll to position [412, 0]
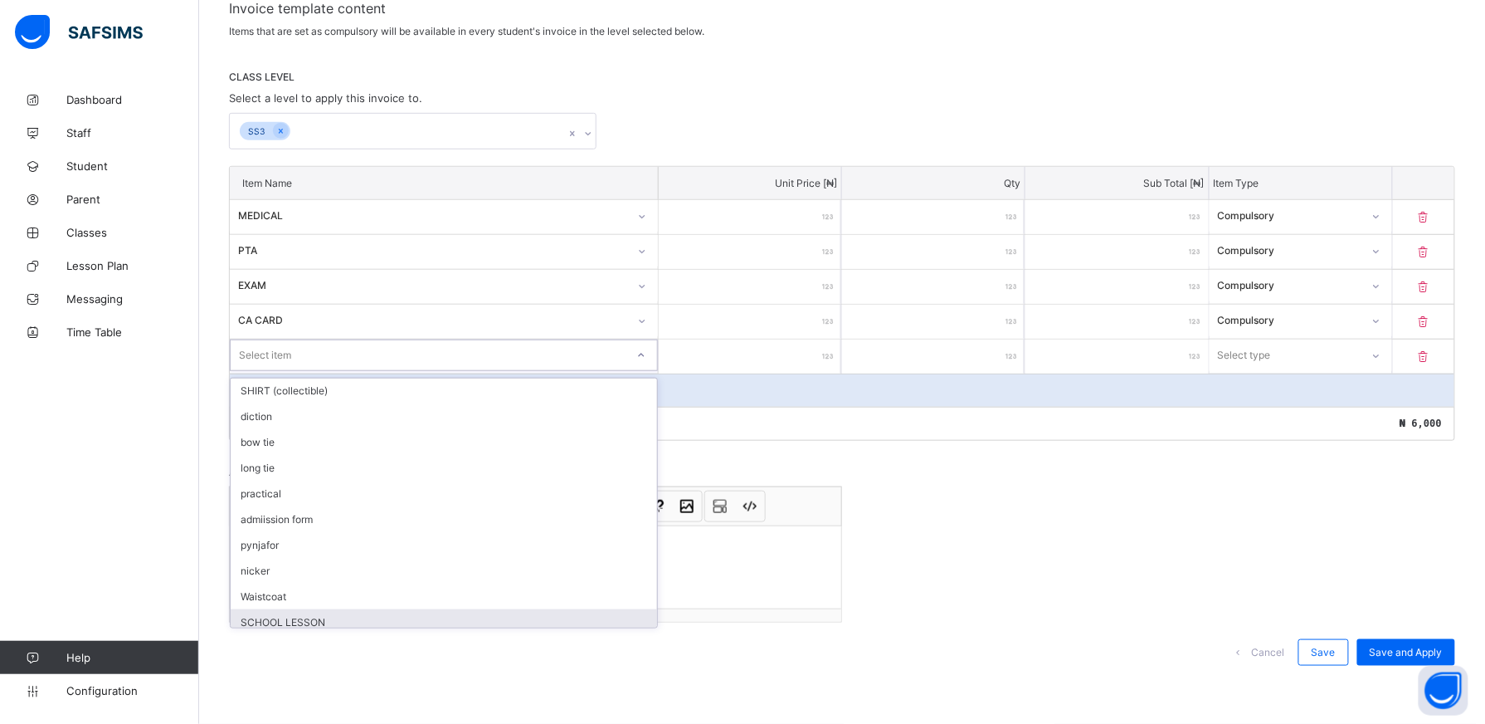
click at [442, 614] on div "SCHOOL LESSON" at bounding box center [444, 622] width 427 height 26
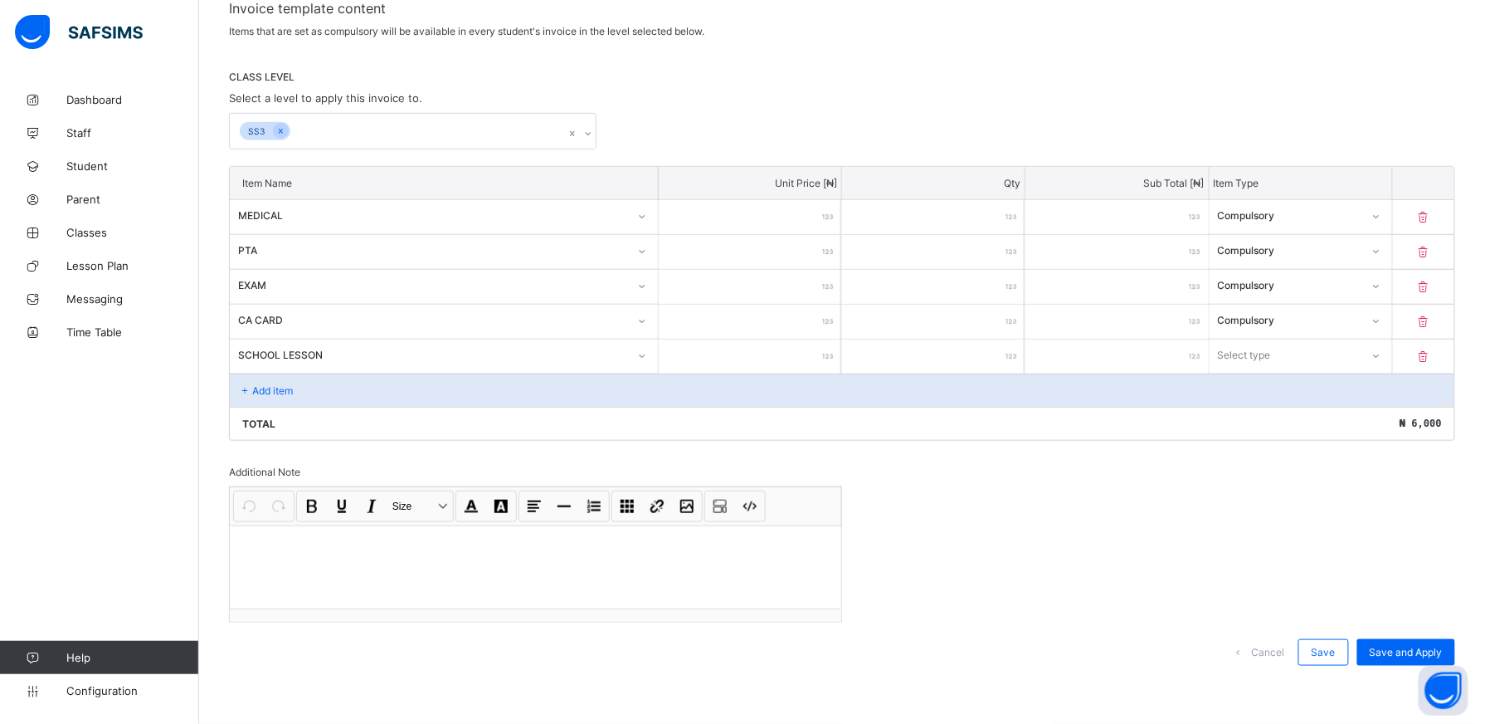
click at [802, 353] on input "number" at bounding box center [750, 356] width 183 height 34
click at [1382, 358] on icon at bounding box center [1377, 356] width 10 height 17
click at [1275, 393] on div "Compulsory" at bounding box center [1301, 391] width 181 height 26
click at [335, 399] on div "Add item" at bounding box center [842, 389] width 1225 height 33
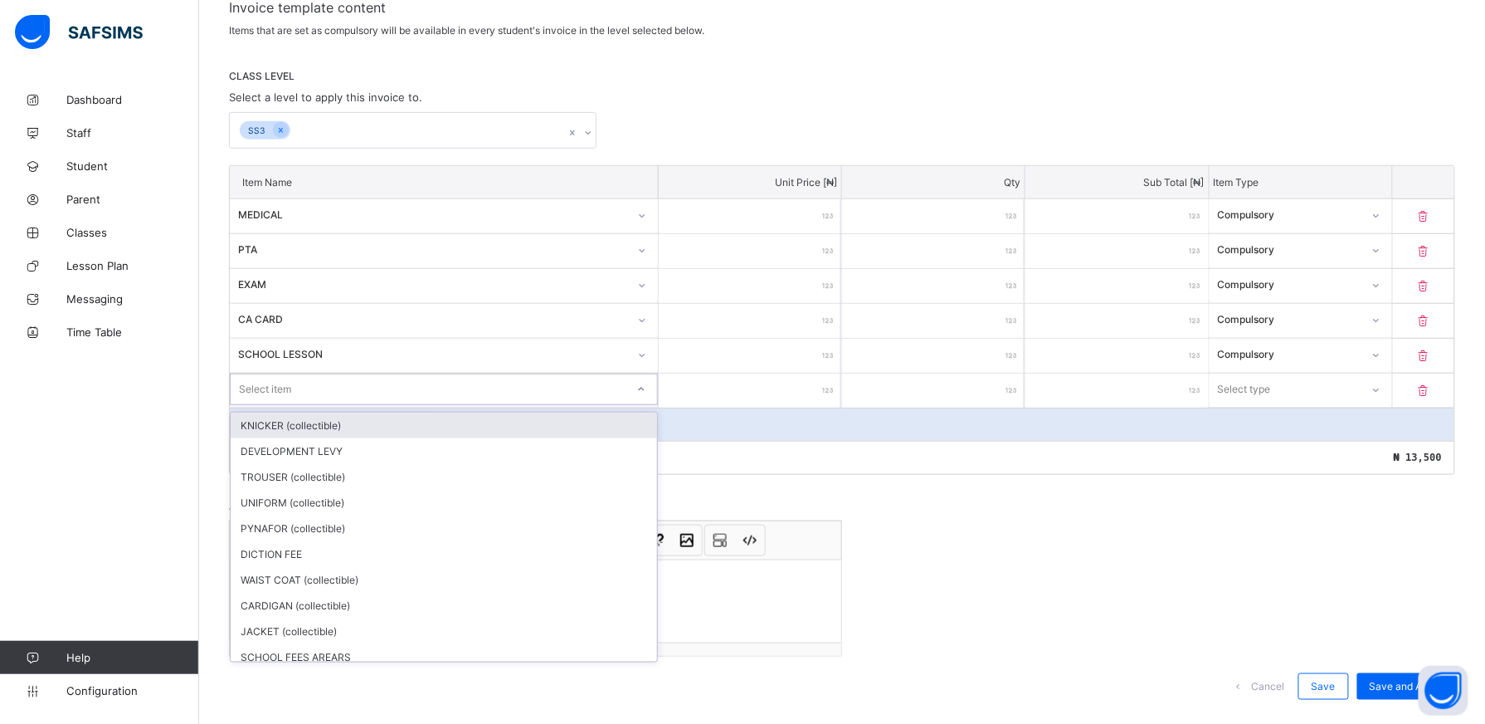
click at [645, 395] on icon at bounding box center [641, 389] width 10 height 17
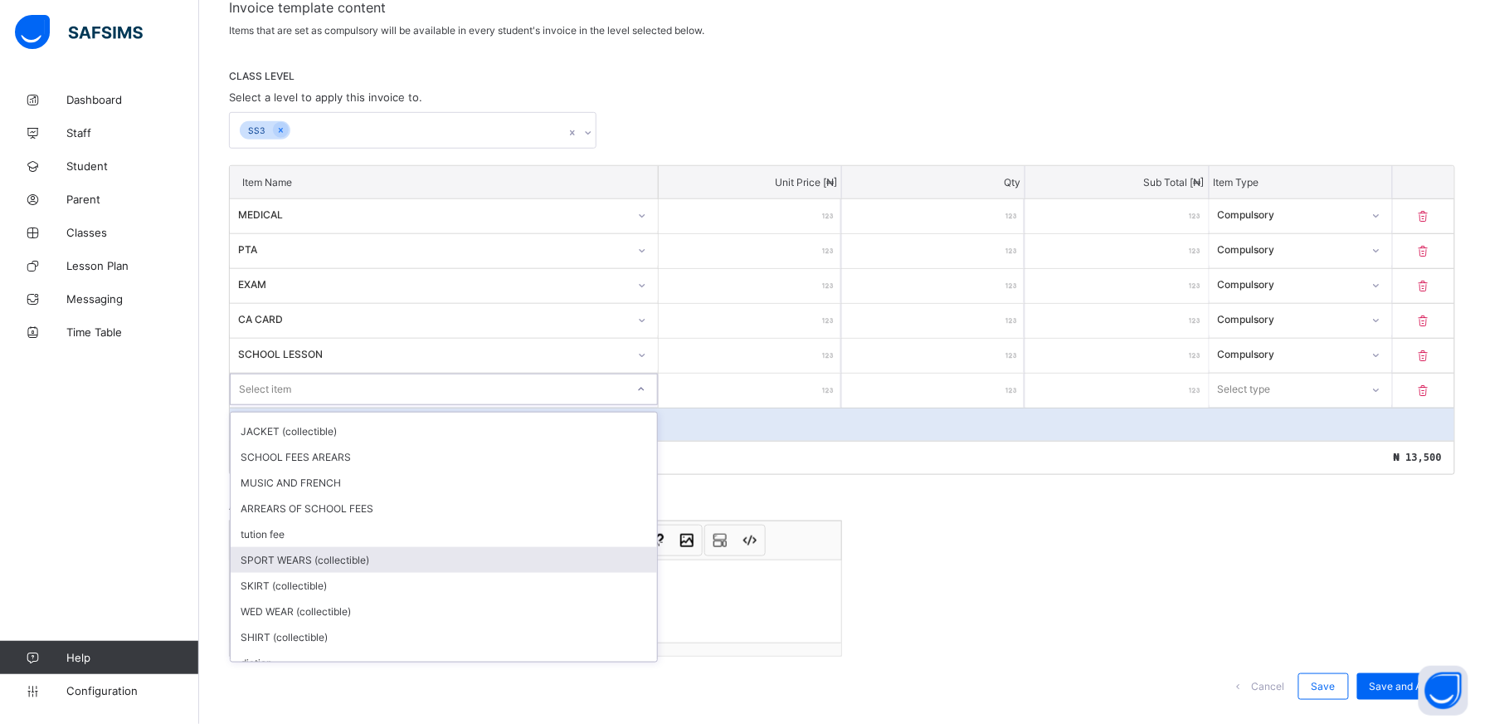
scroll to position [163, 0]
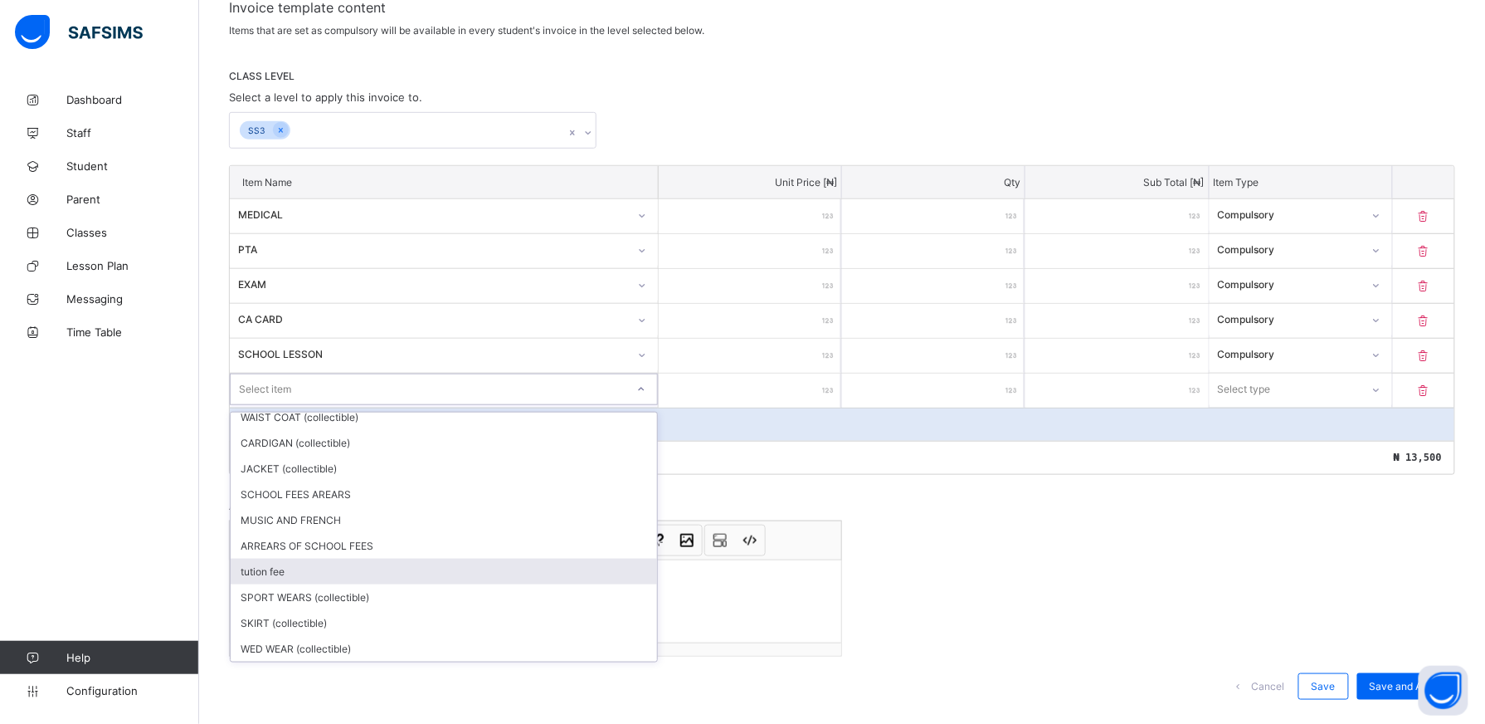
click at [314, 558] on div "tution fee" at bounding box center [444, 571] width 427 height 26
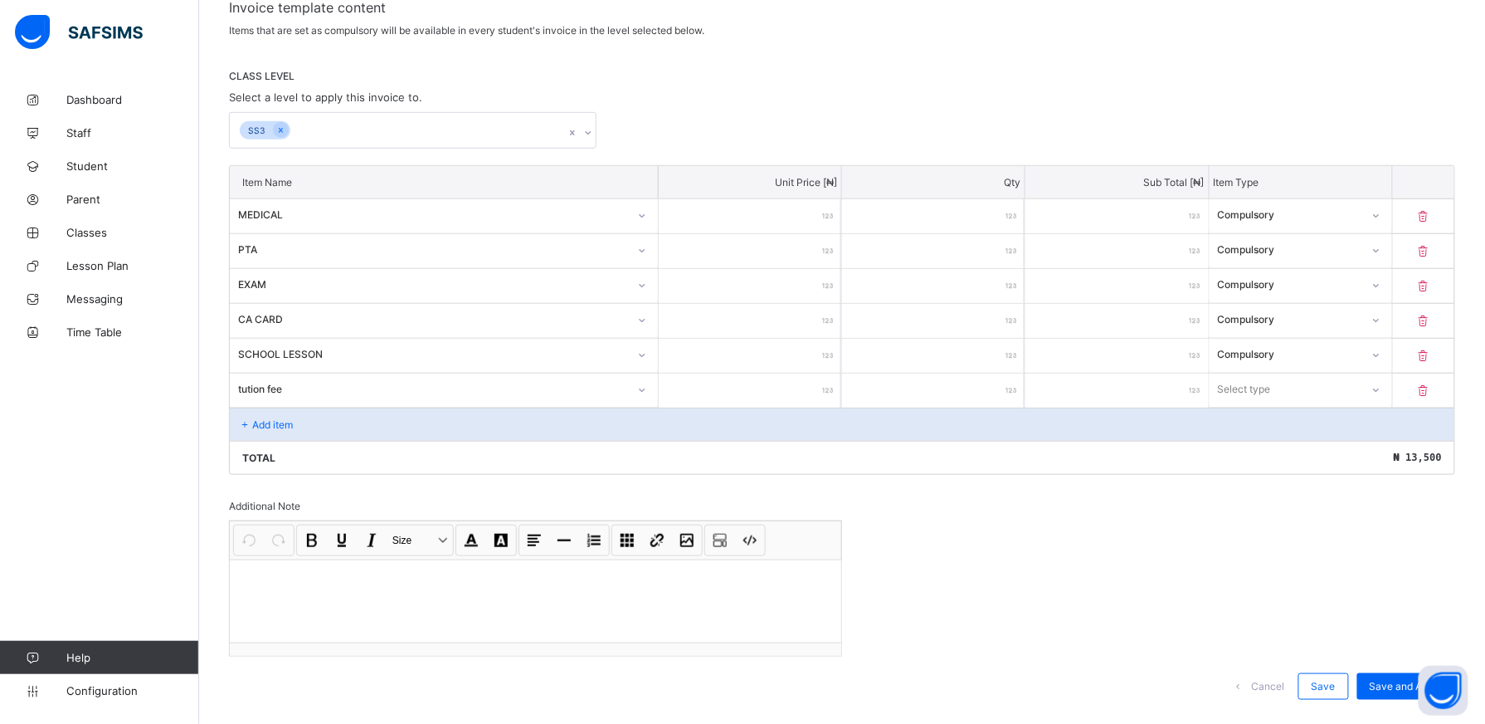
click at [1177, 385] on input "number" at bounding box center [1117, 390] width 183 height 34
click at [1382, 392] on icon at bounding box center [1377, 390] width 10 height 17
click at [1246, 427] on div "Compulsory" at bounding box center [1301, 425] width 181 height 26
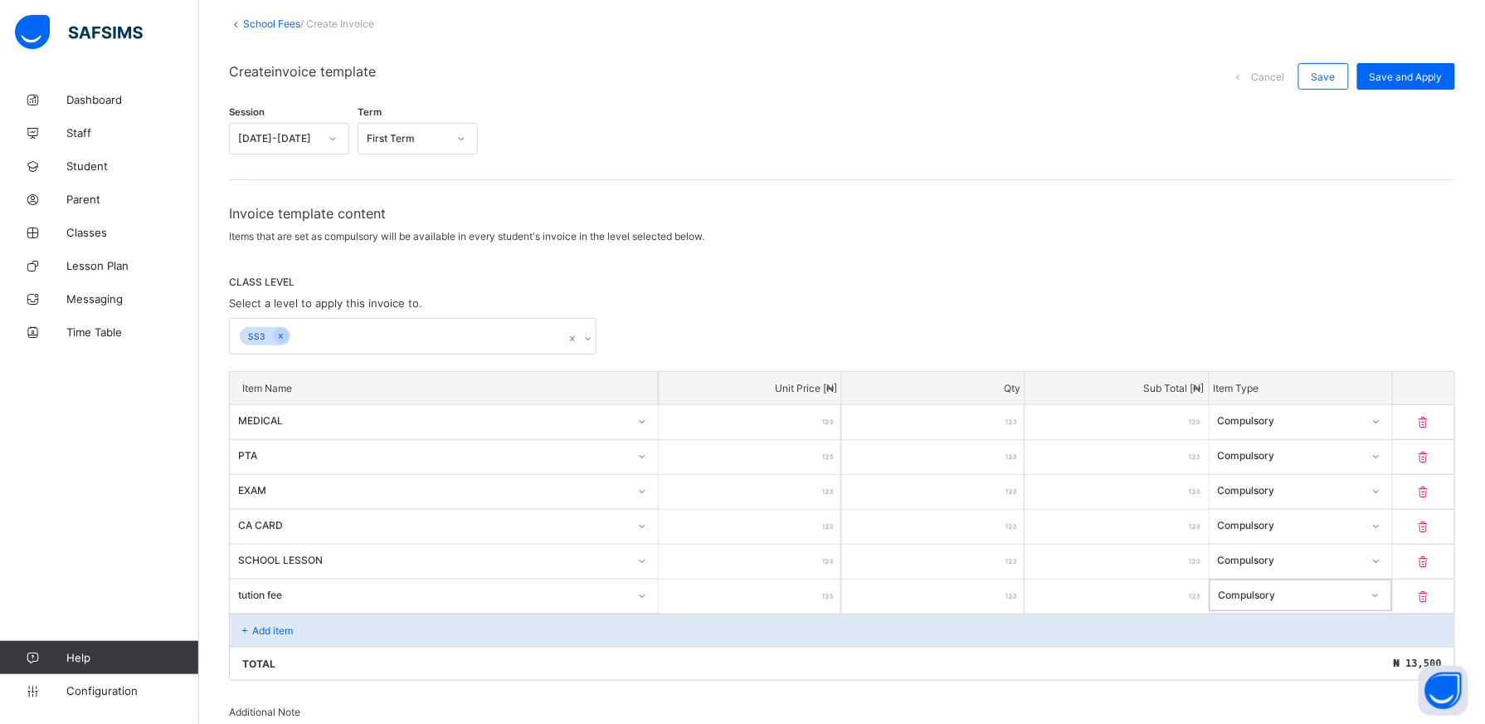
scroll to position [80, 0]
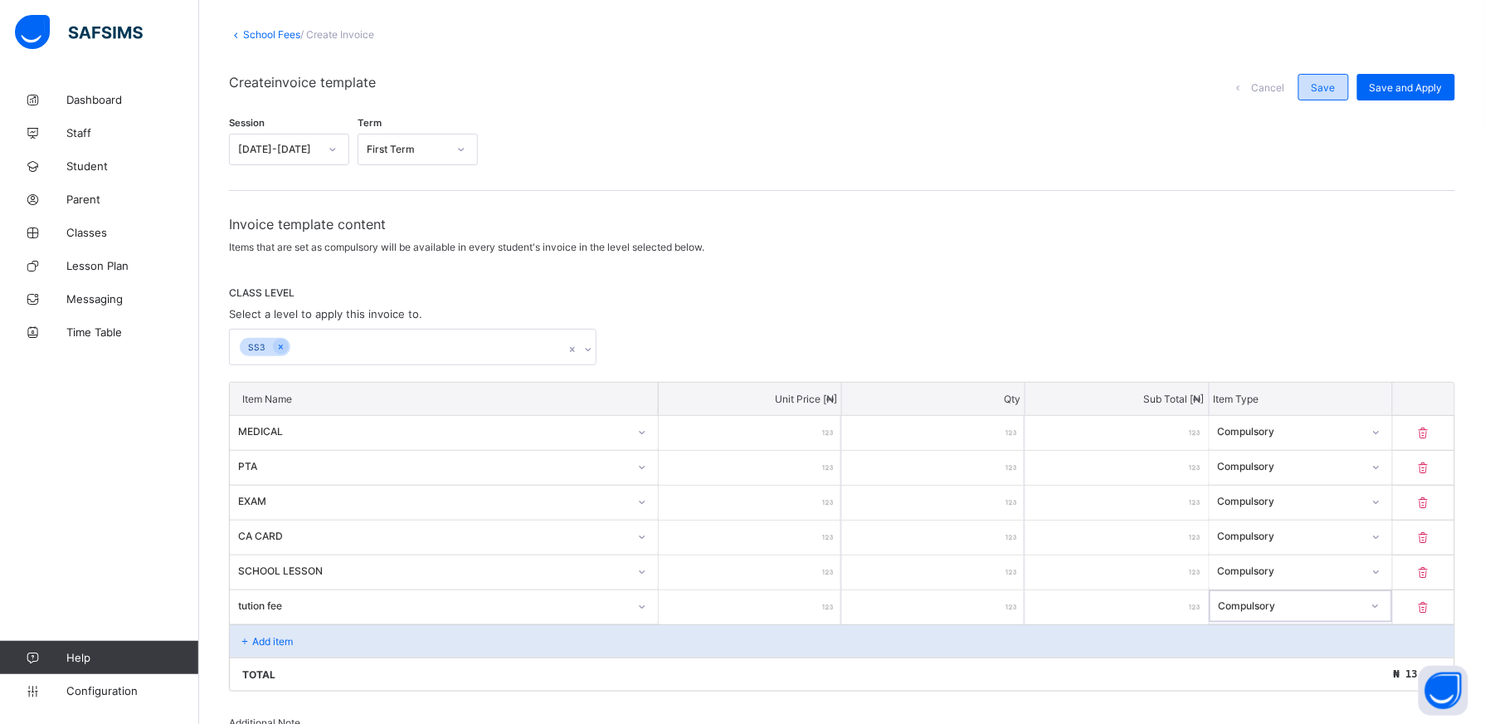
click at [1336, 87] on span "Save" at bounding box center [1324, 87] width 24 height 12
click at [1431, 88] on span "Save and Apply" at bounding box center [1406, 87] width 73 height 12
click at [1152, 609] on input "*****" at bounding box center [1117, 607] width 183 height 34
click at [817, 601] on input "number" at bounding box center [750, 607] width 183 height 34
click at [1336, 91] on span "Save" at bounding box center [1324, 87] width 24 height 12
